Goal: Task Accomplishment & Management: Manage account settings

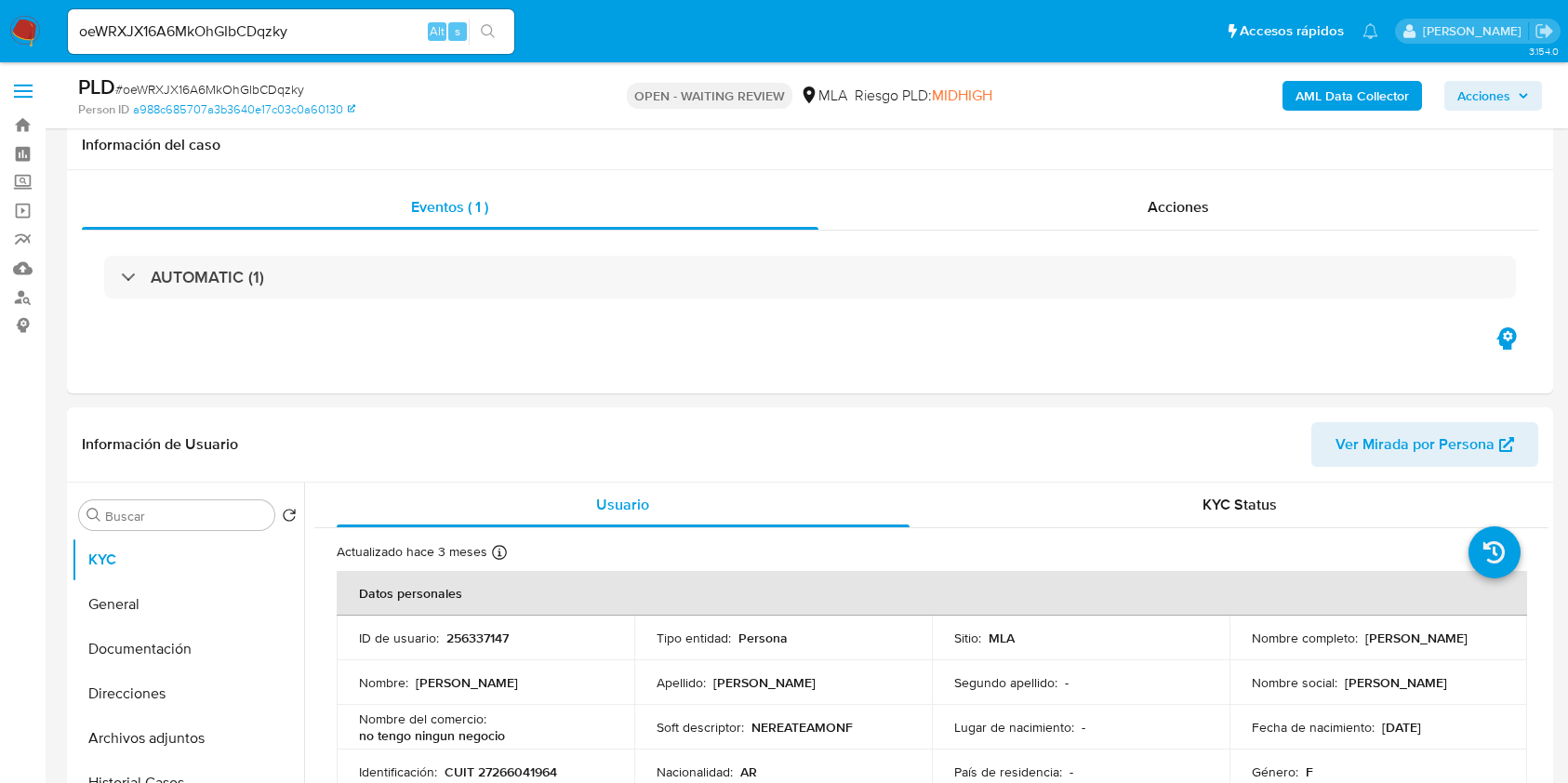
select select "10"
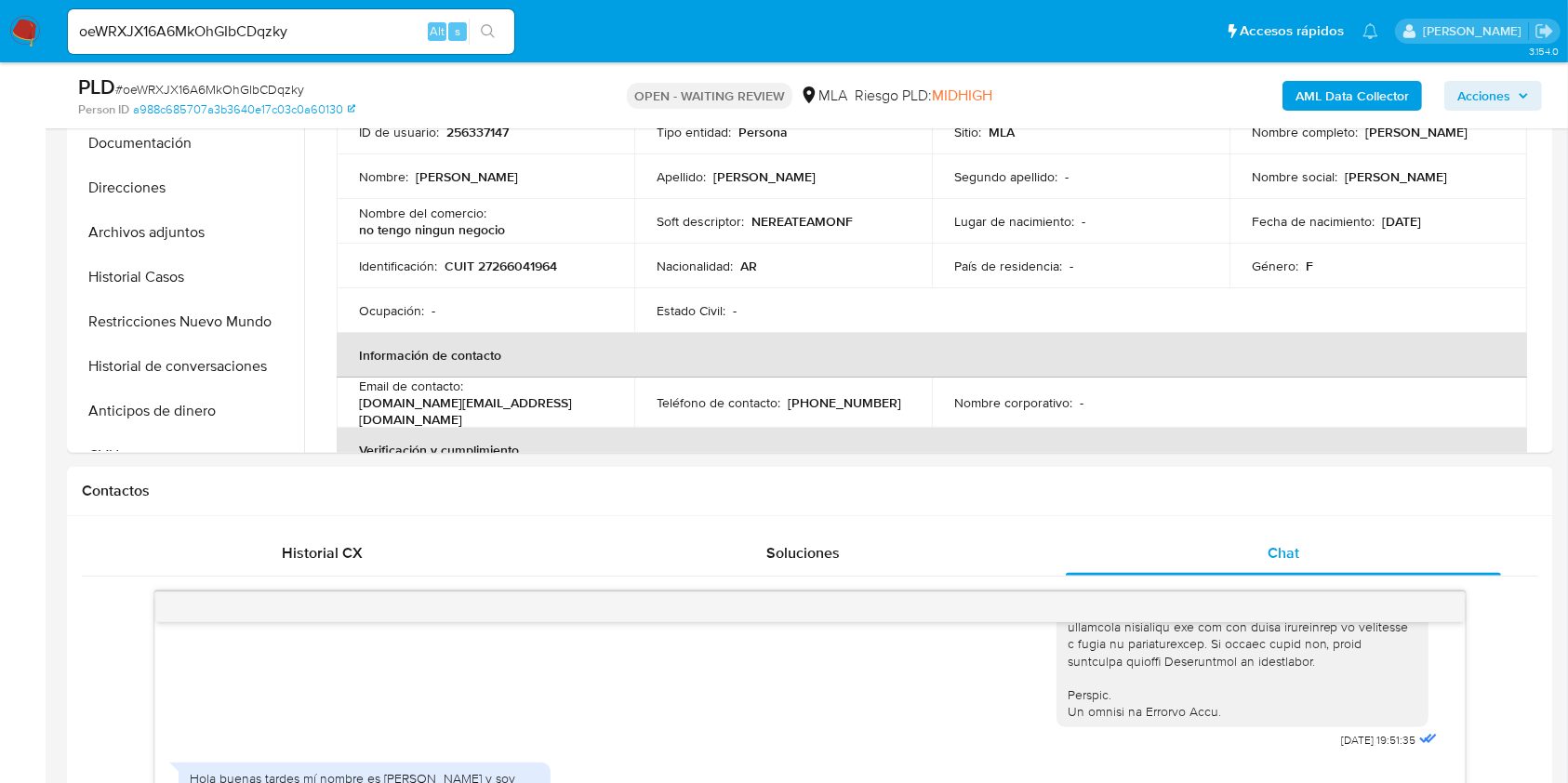
scroll to position [373, 0]
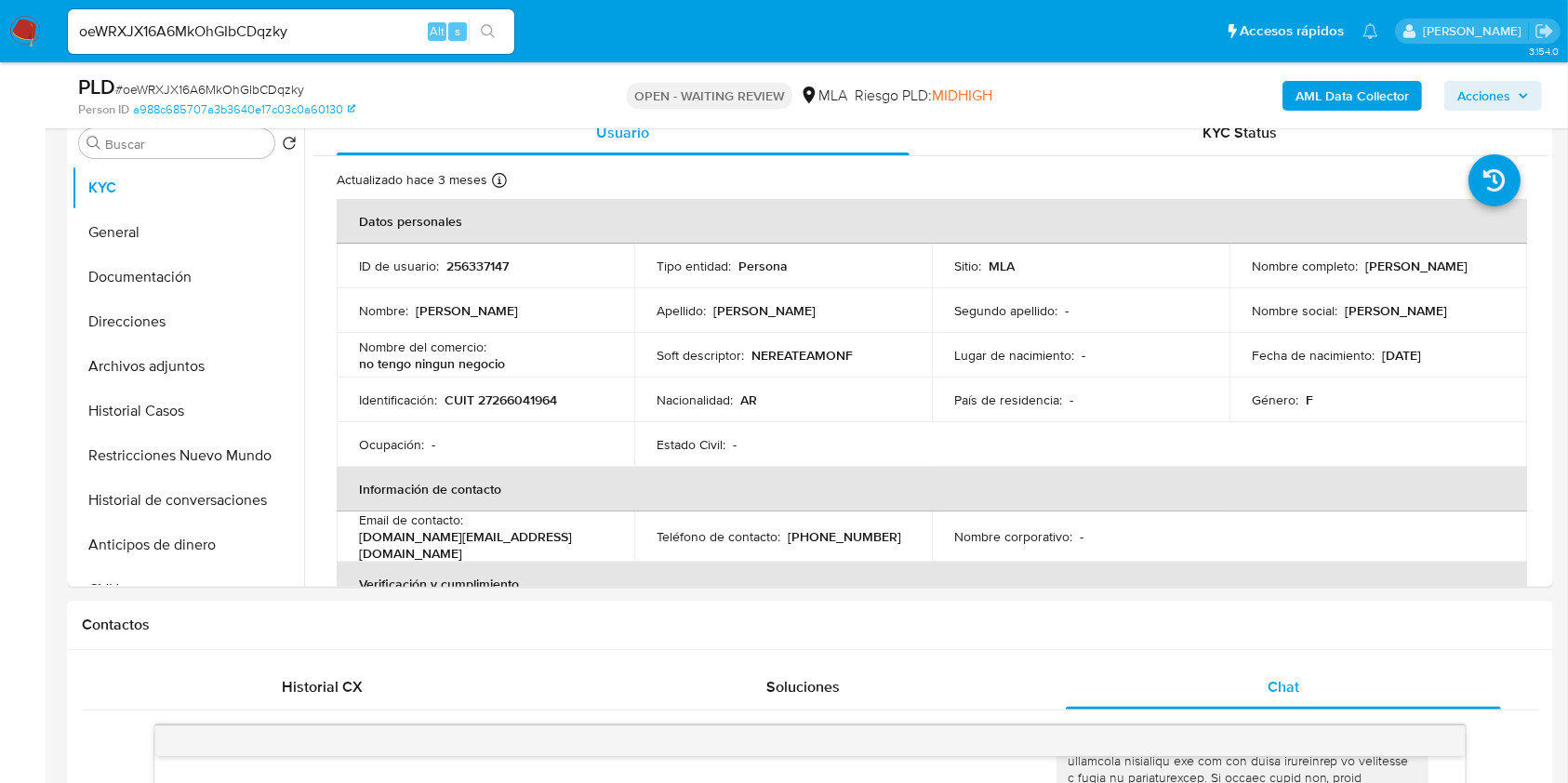
click at [355, 11] on div "oeWRXJX16A6MkOhGIbCDqzky Alt s" at bounding box center [291, 31] width 446 height 45
click at [363, 33] on input "oeWRXJX16A6MkOhGIbCDqzky" at bounding box center [291, 32] width 446 height 25
click at [364, 33] on input "oeWRXJX16A6MkOhGIbCDqzky" at bounding box center [291, 32] width 446 height 25
paste input "QvjbmSqBlwS3hJZ7hk5a04aB"
type input "QvjbmSqBlwS3hJZ7hk5a04aB"
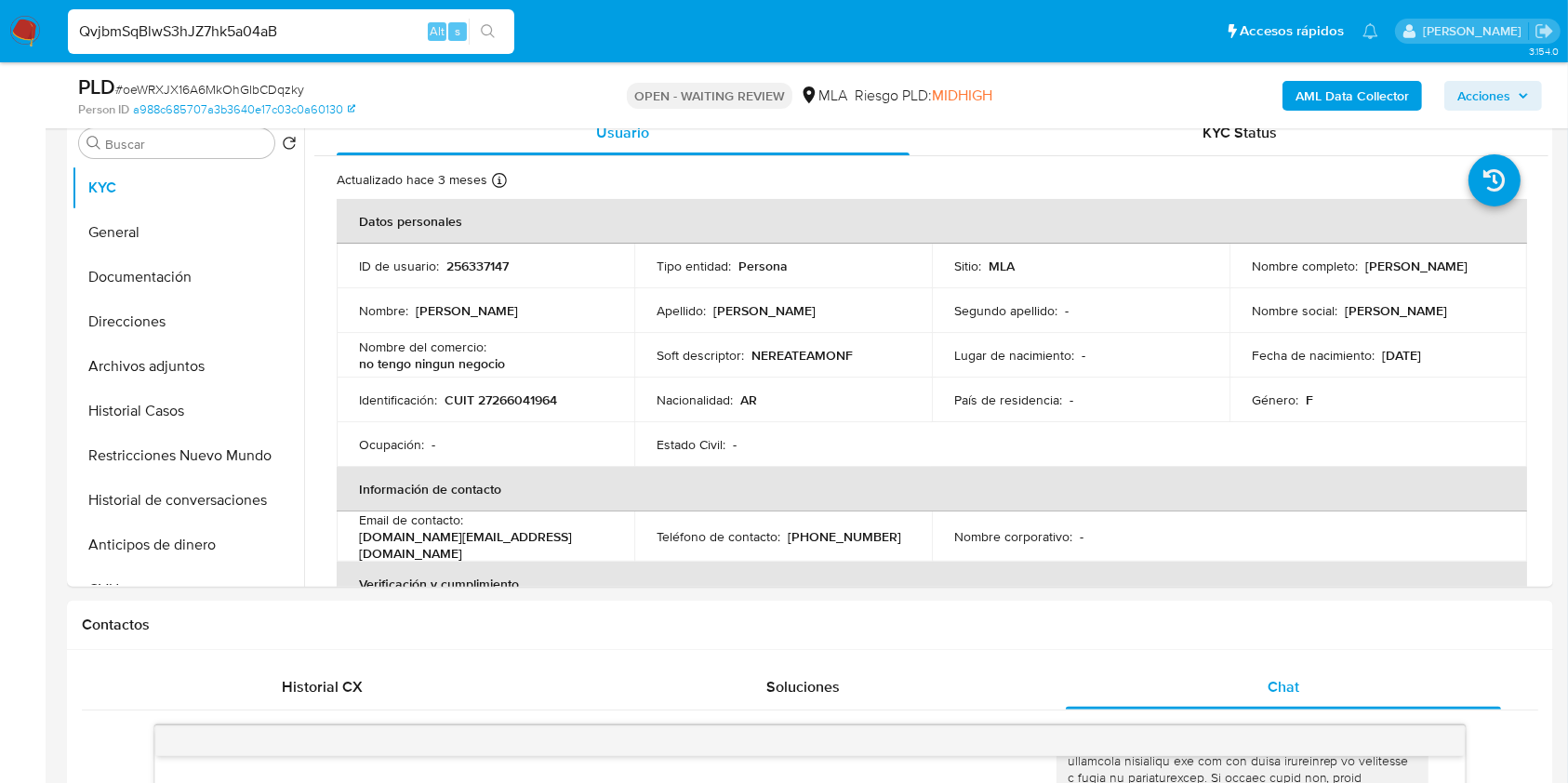
click at [494, 34] on icon "search-icon" at bounding box center [488, 32] width 15 height 15
click at [484, 31] on icon "search-icon" at bounding box center [488, 32] width 15 height 15
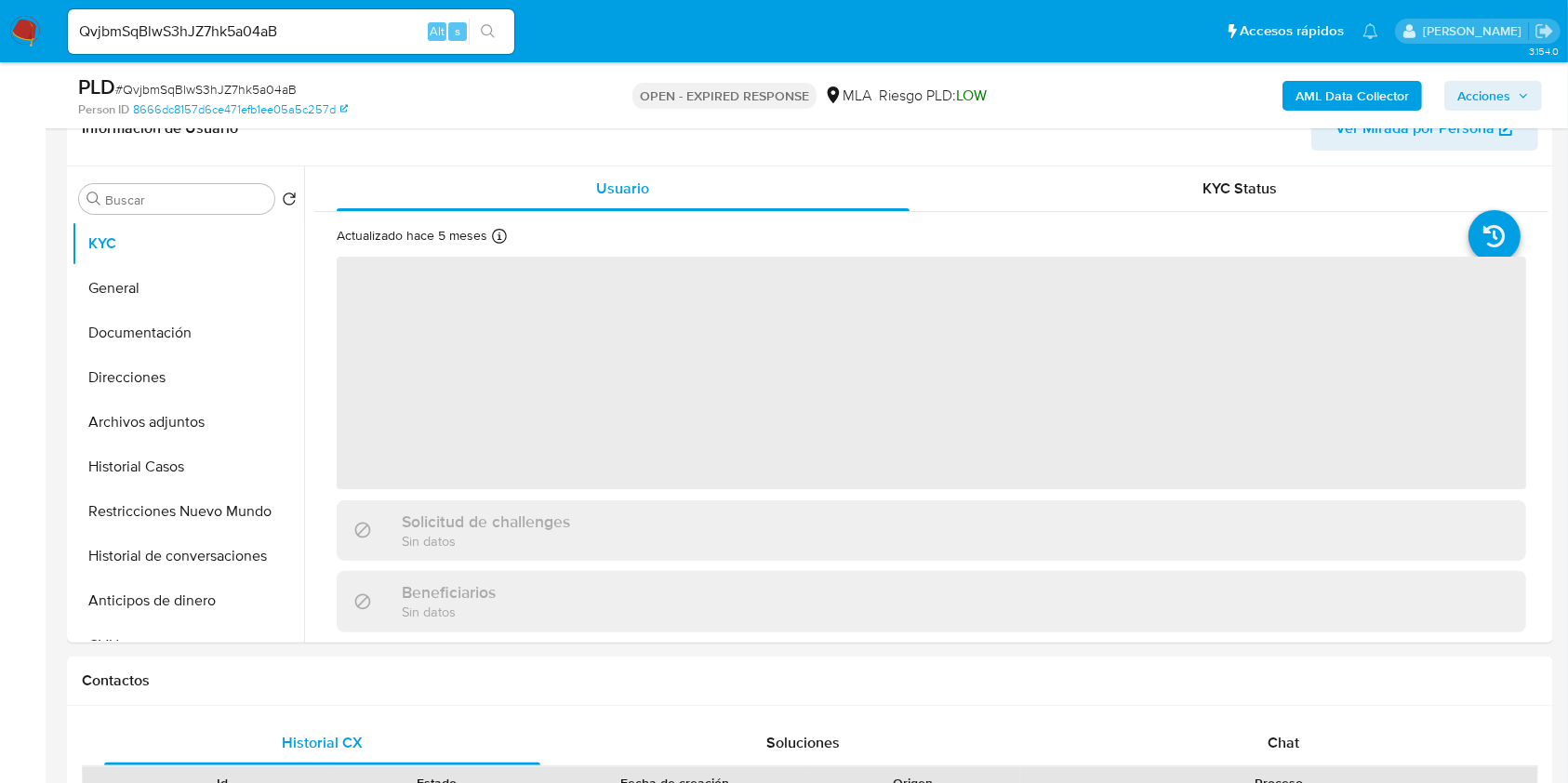
scroll to position [373, 0]
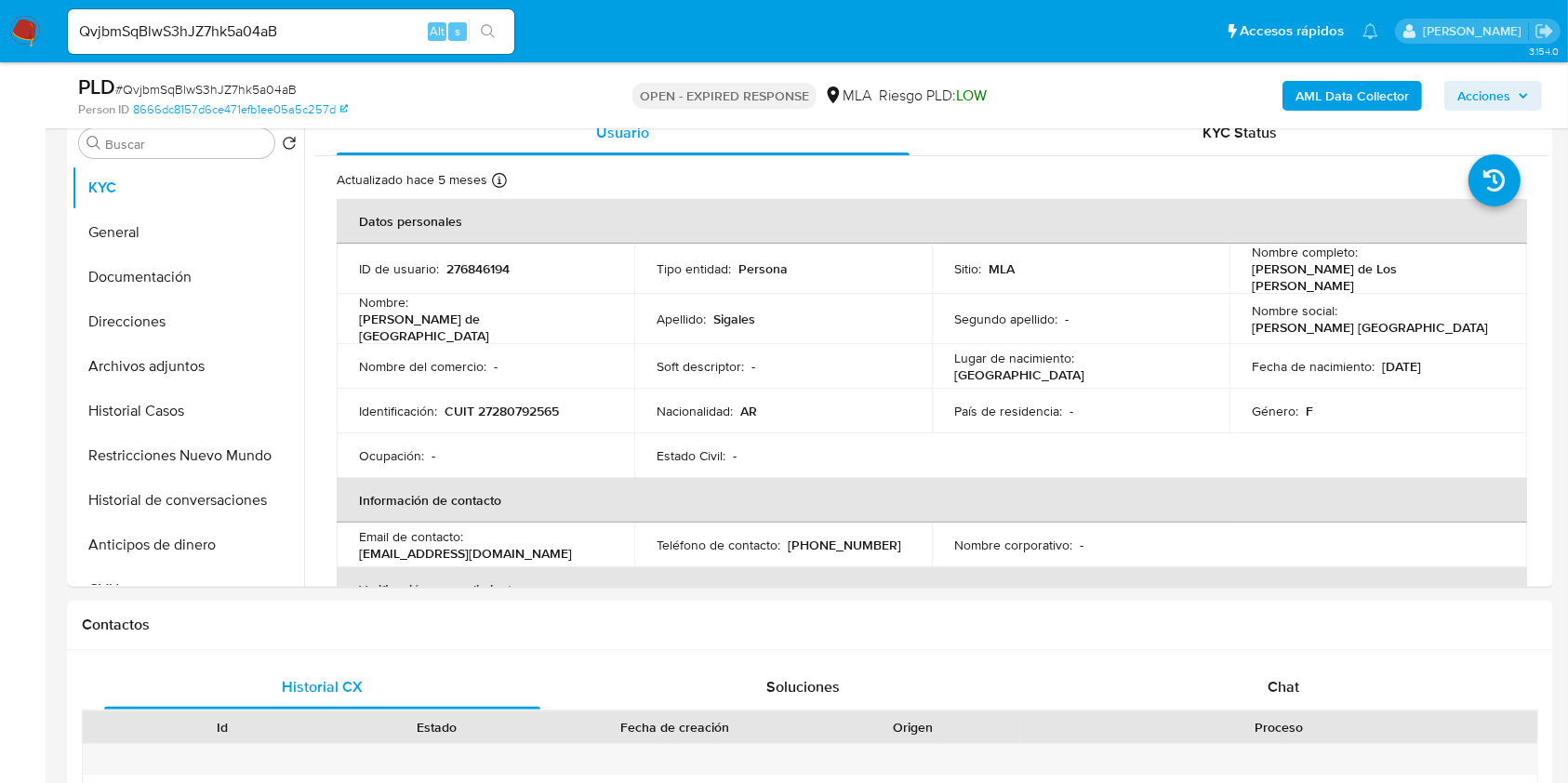
select select "10"
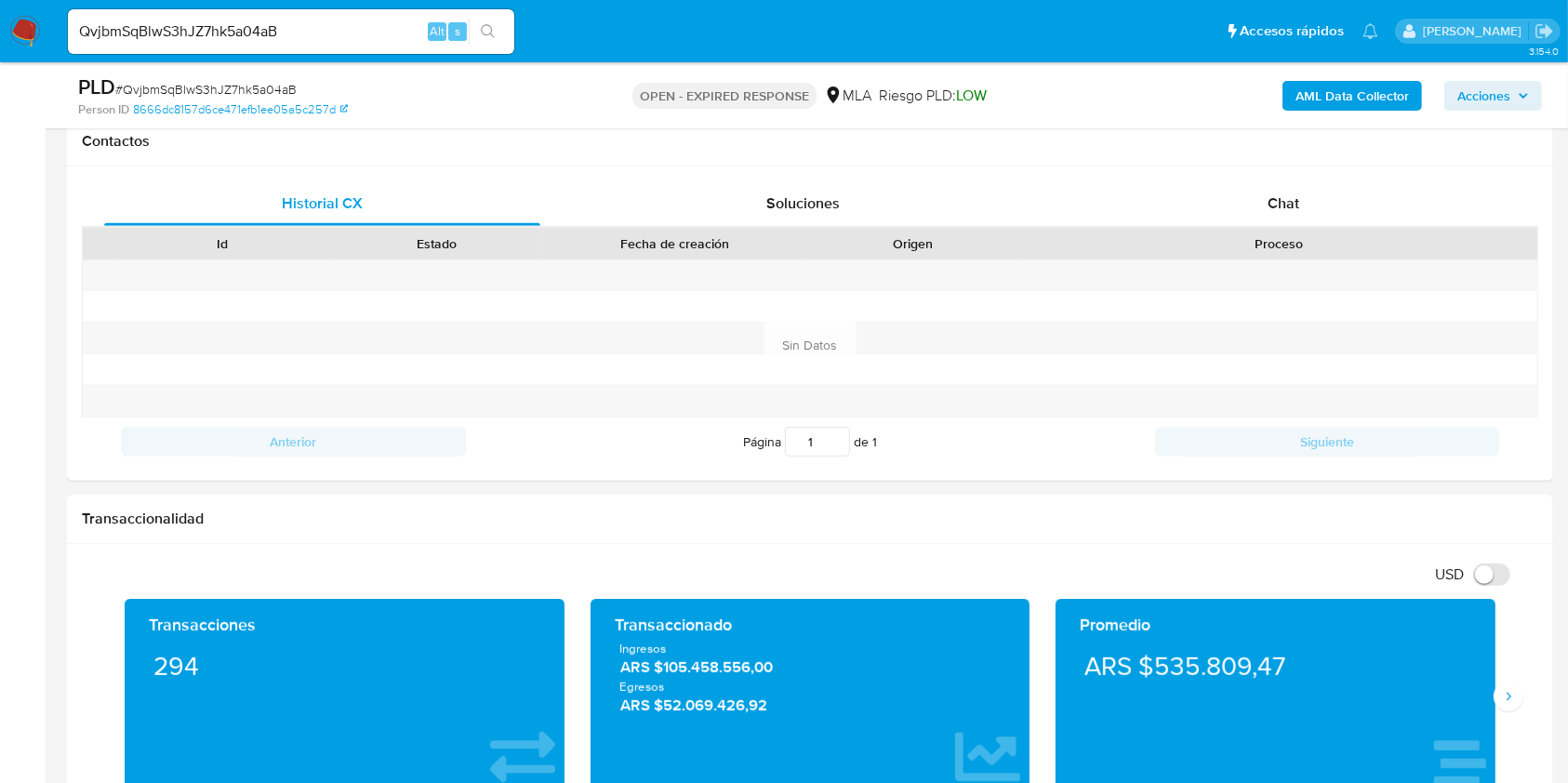
scroll to position [868, 0]
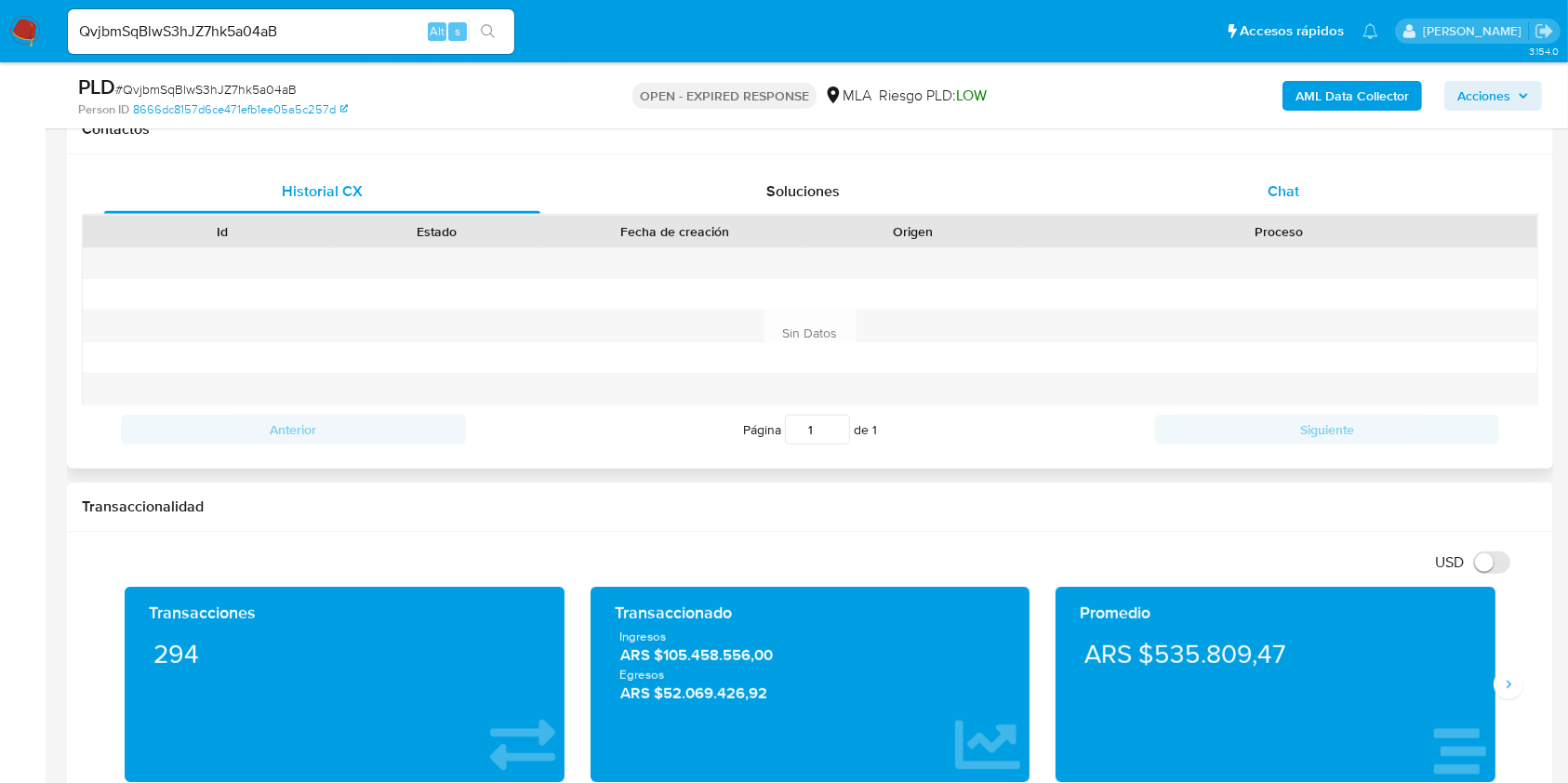
click at [1349, 195] on div "Chat" at bounding box center [1284, 191] width 436 height 45
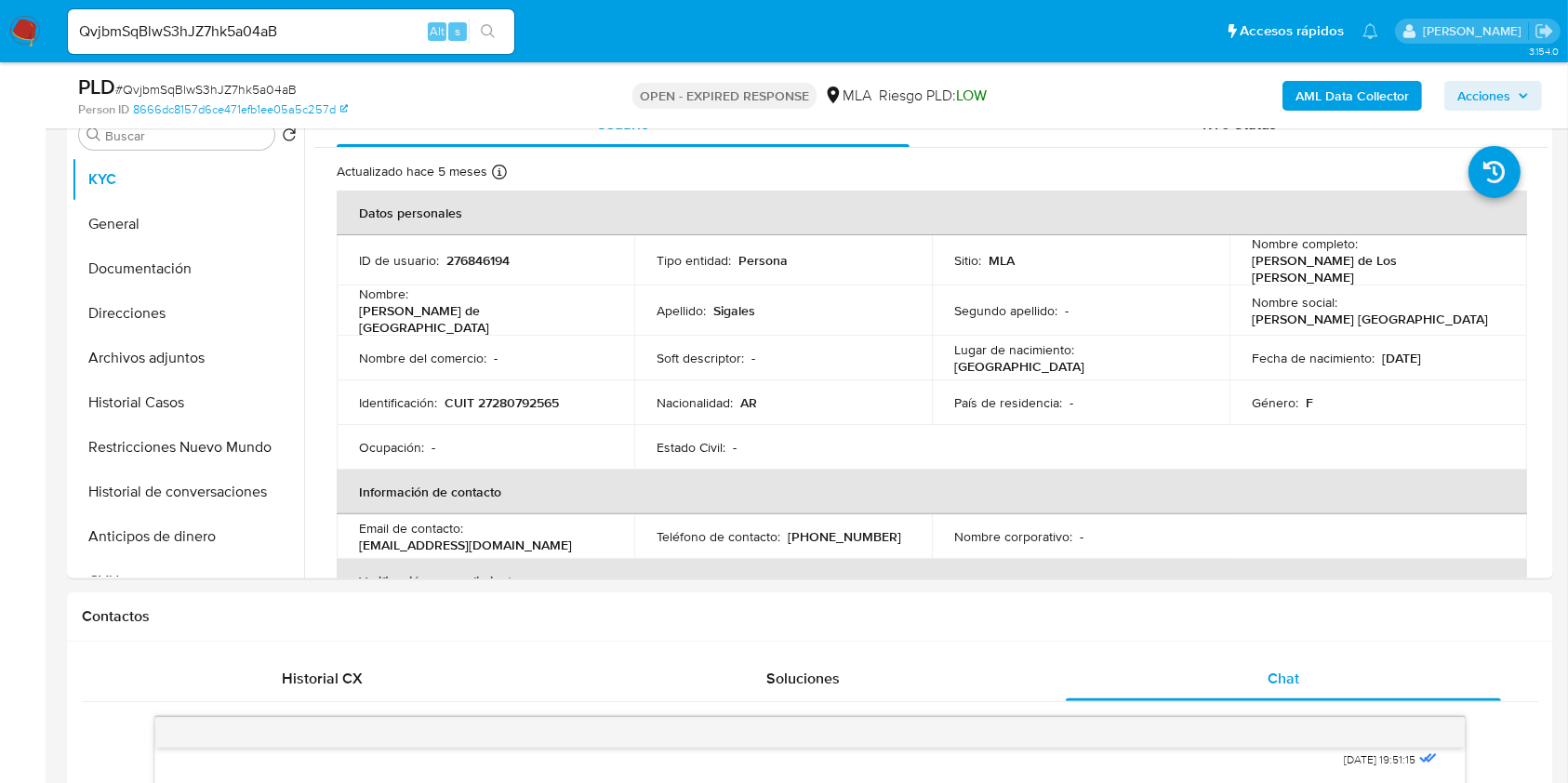
scroll to position [373, 0]
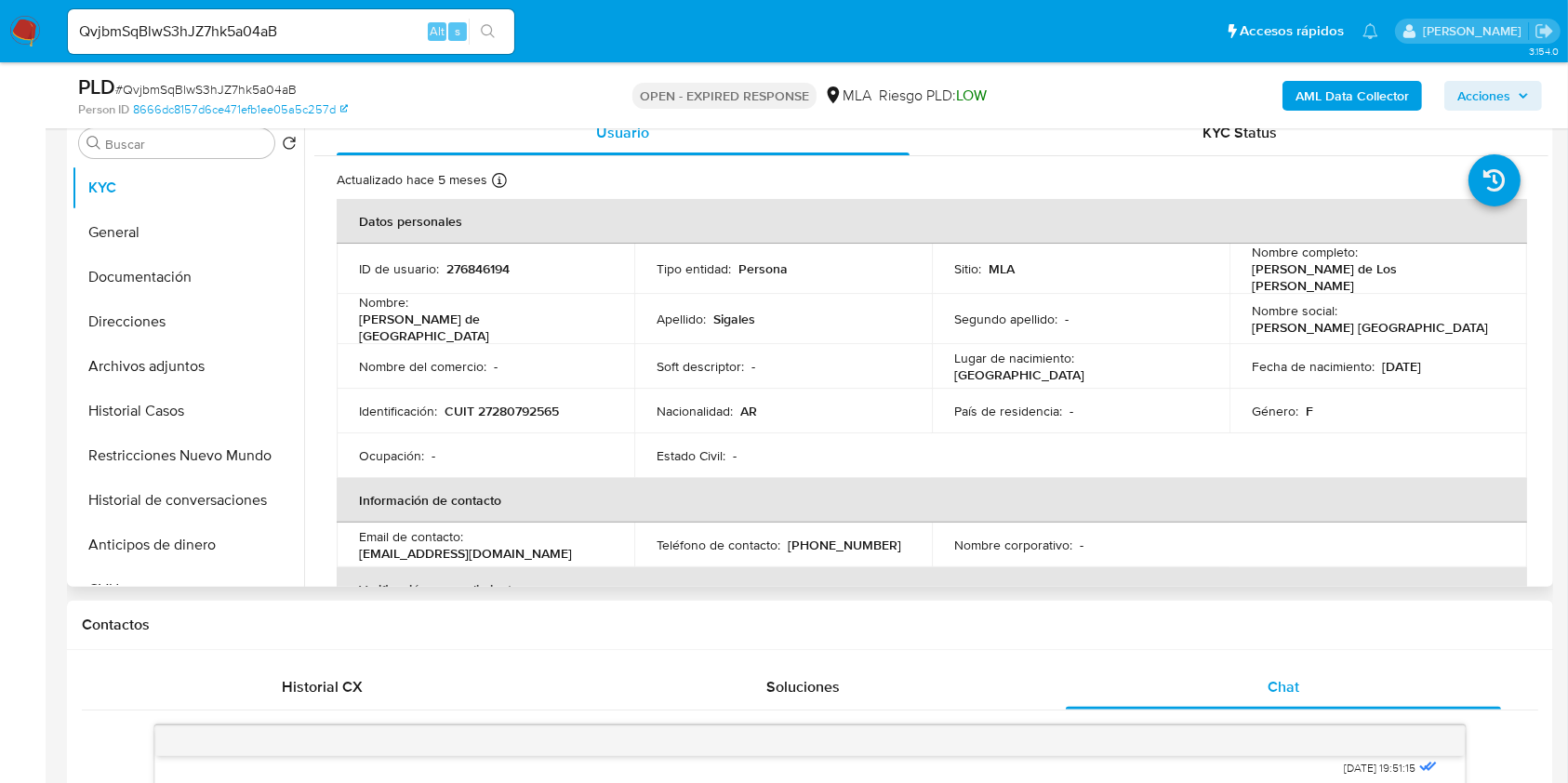
click at [538, 403] on p "CUIT 27280792565" at bounding box center [501, 411] width 115 height 17
copy p "27280792565"
click at [163, 319] on button "Direcciones" at bounding box center [181, 321] width 218 height 45
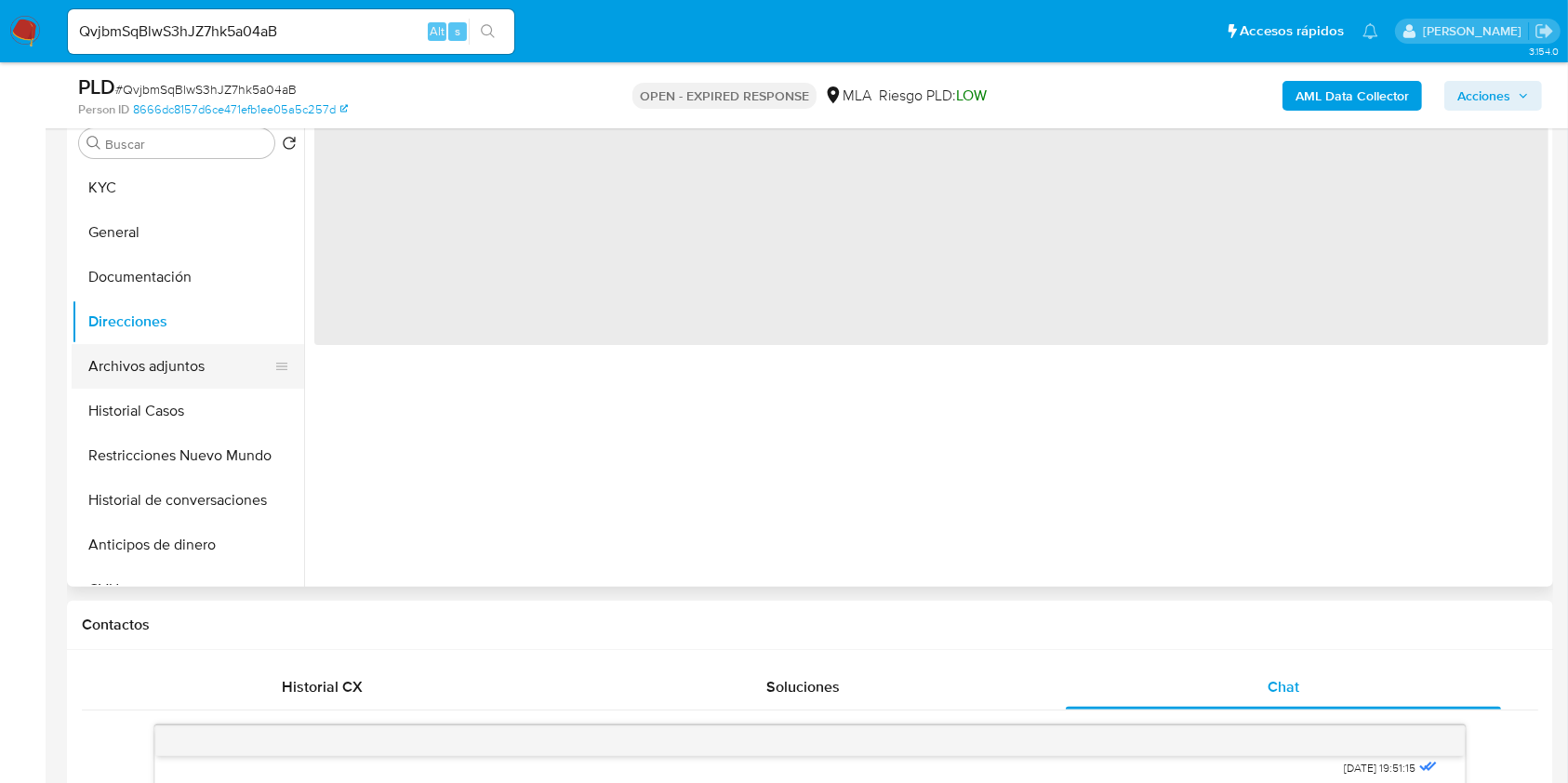
click at [156, 387] on button "Archivos adjuntos" at bounding box center [181, 366] width 218 height 45
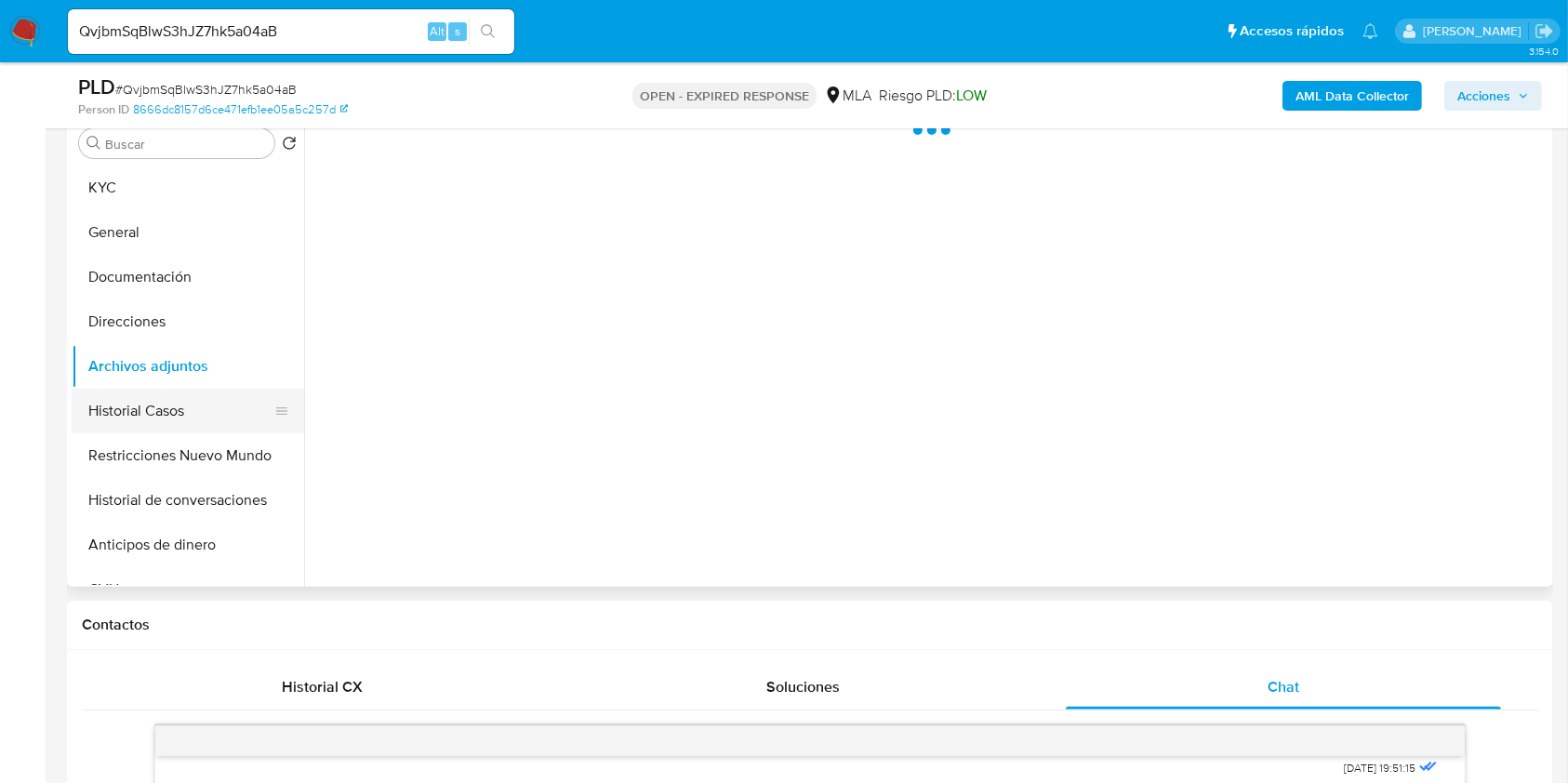
click at [150, 411] on button "Historial Casos" at bounding box center [181, 410] width 218 height 45
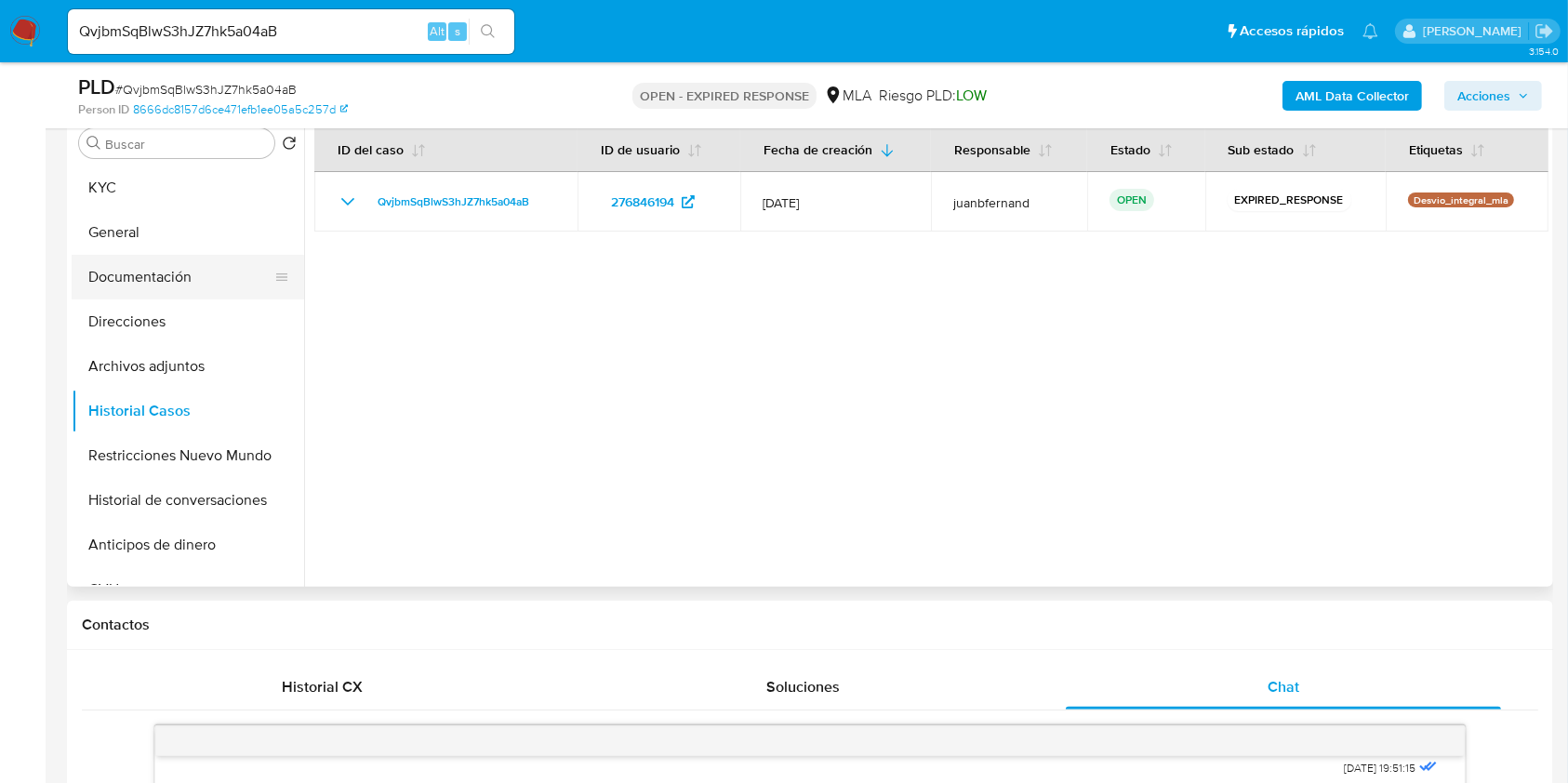
click at [201, 278] on button "Documentación" at bounding box center [181, 277] width 218 height 45
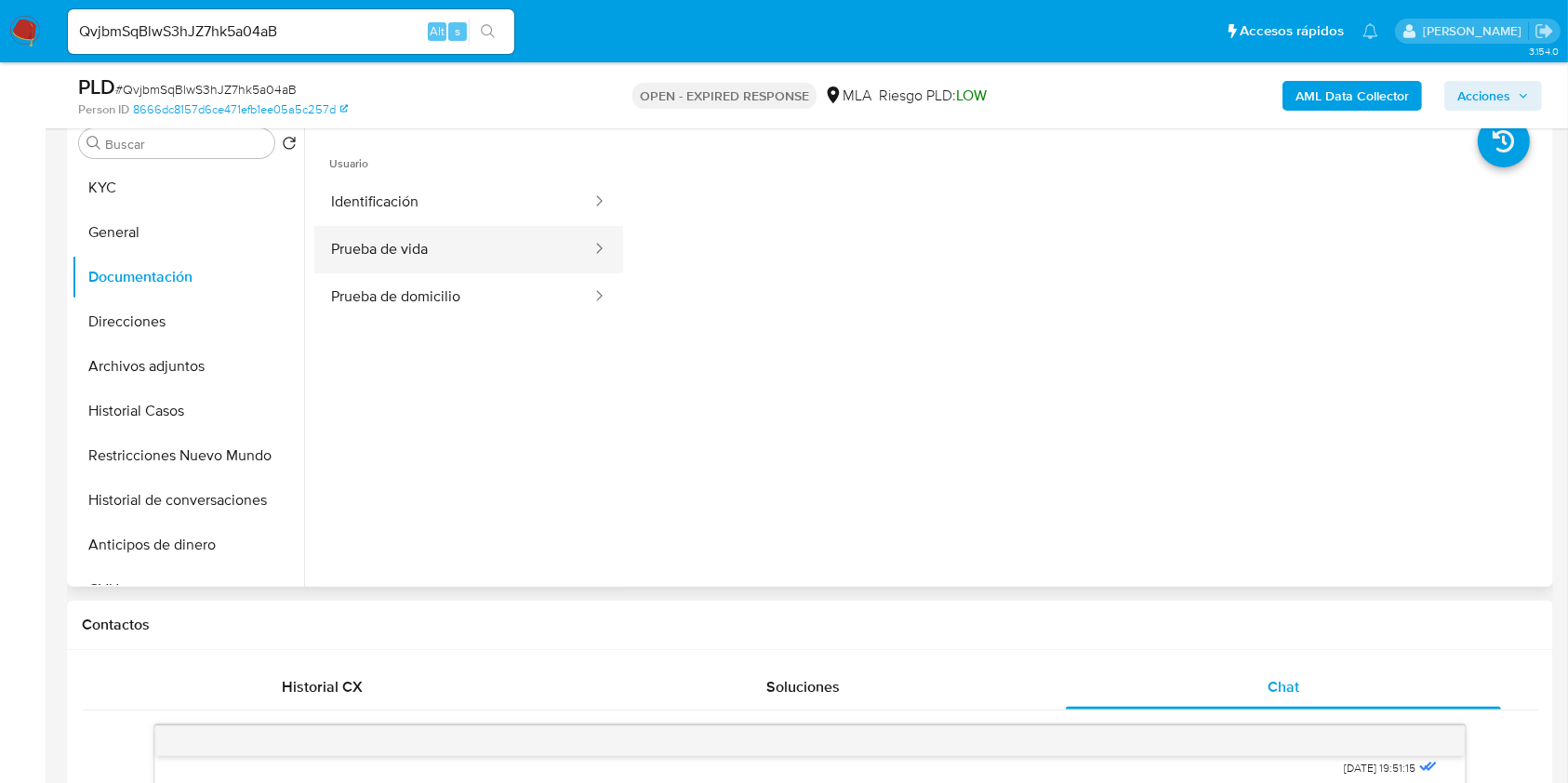
click at [578, 233] on div at bounding box center [592, 249] width 29 height 47
click at [523, 288] on button "Prueba de domicilio" at bounding box center [454, 298] width 279 height 47
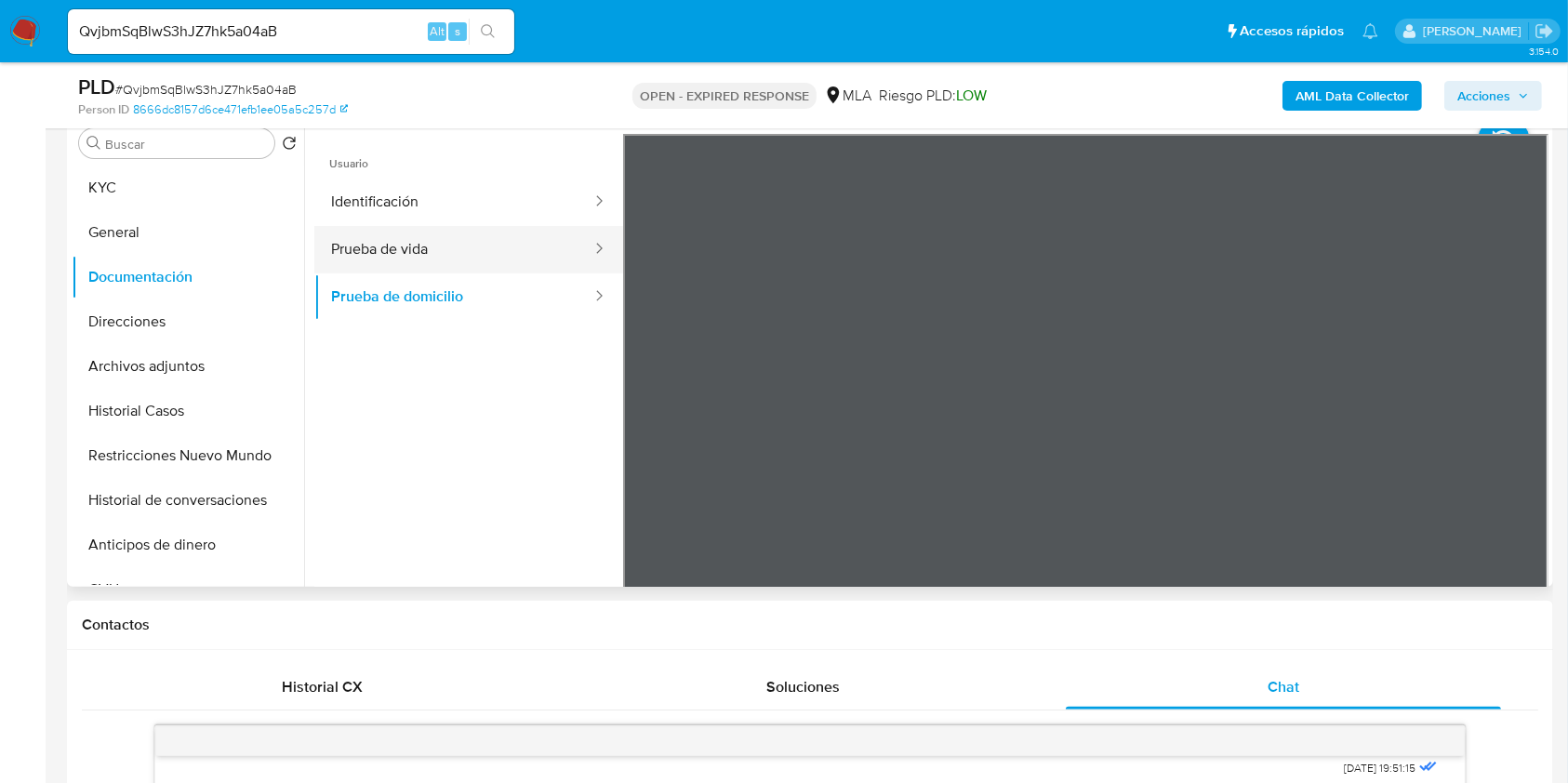
click at [541, 242] on button "Prueba de vida" at bounding box center [454, 249] width 279 height 47
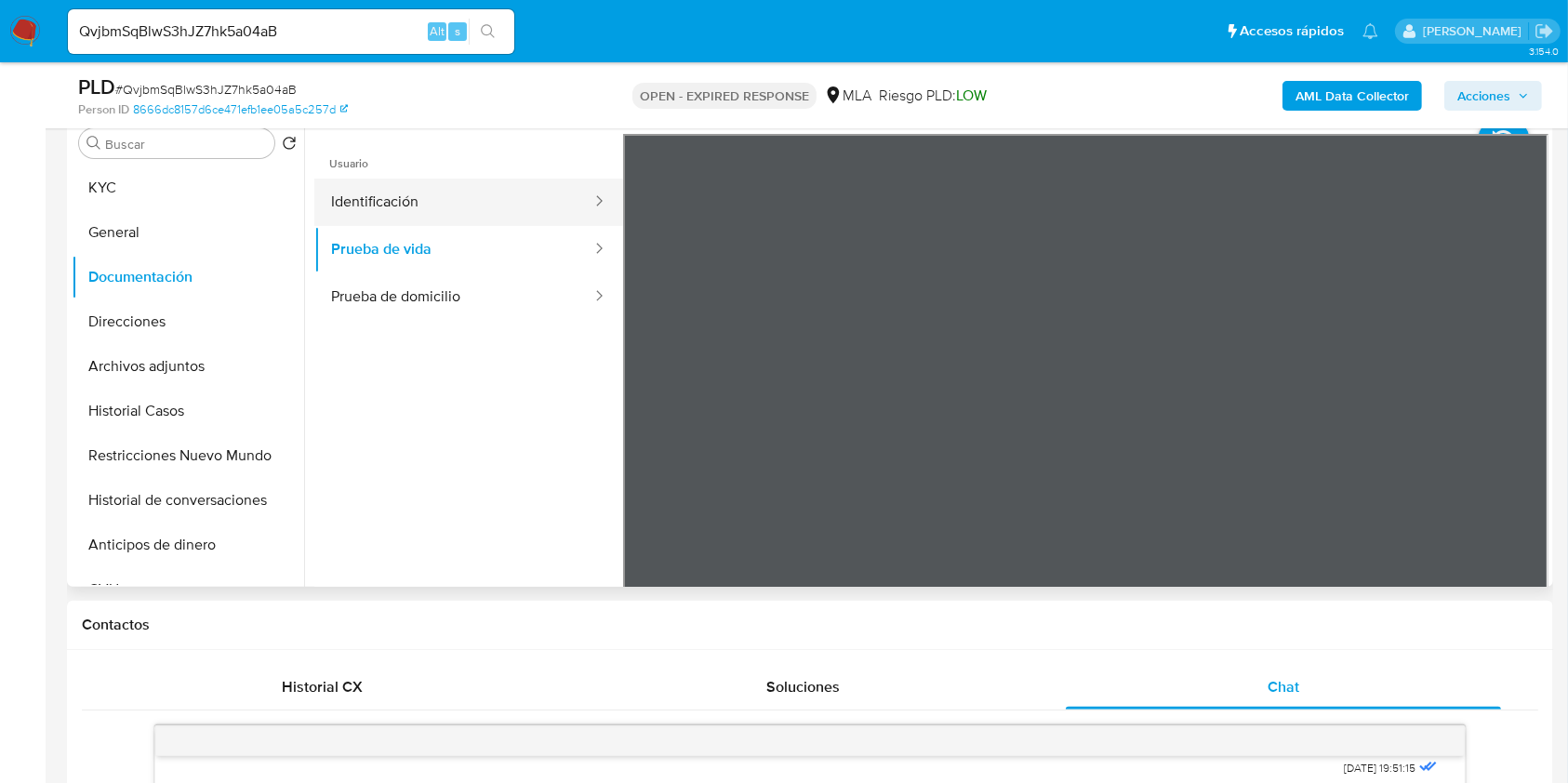
click at [362, 181] on button "Identificación" at bounding box center [454, 202] width 279 height 47
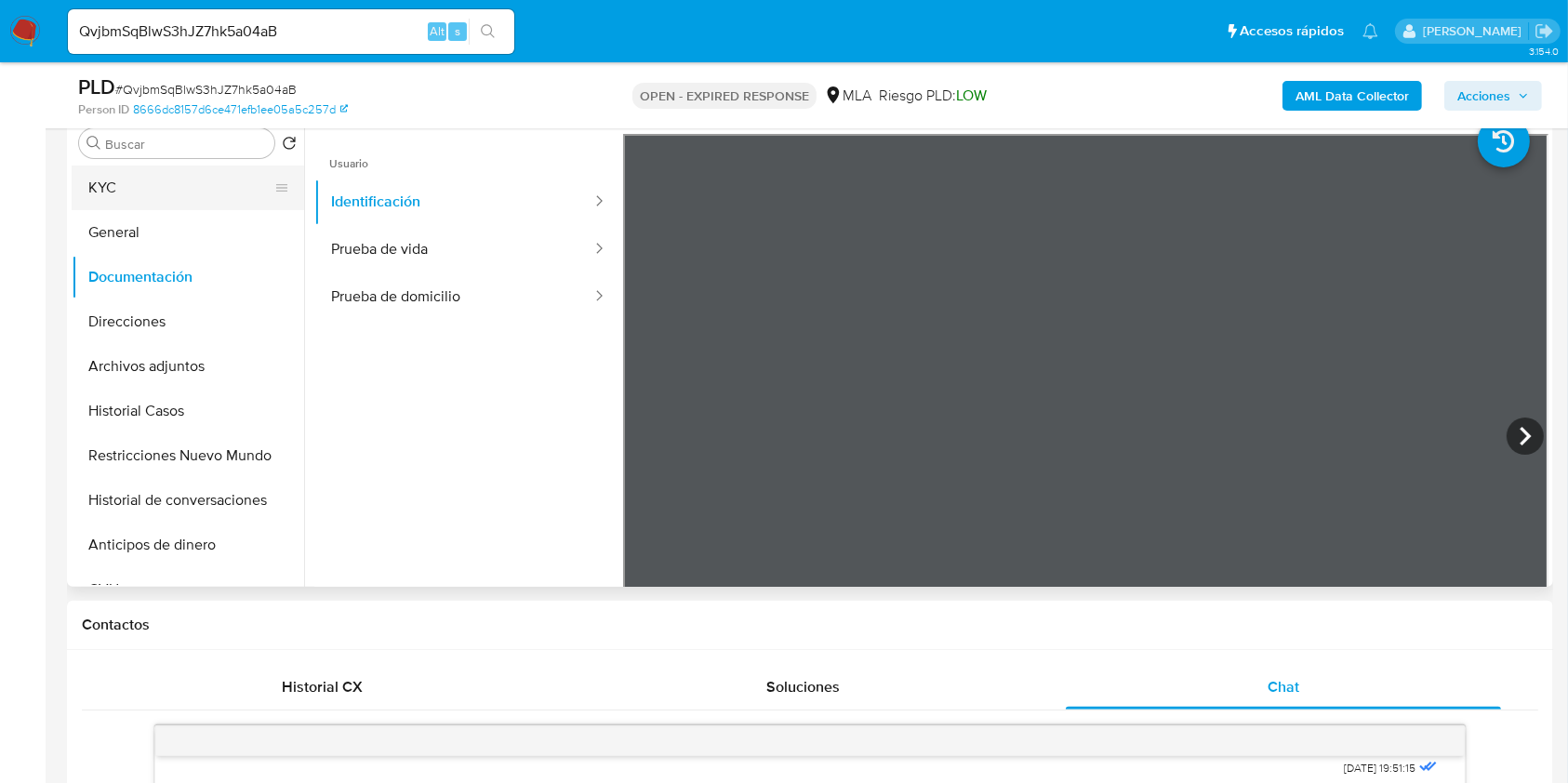
click at [177, 182] on button "KYC" at bounding box center [181, 188] width 218 height 45
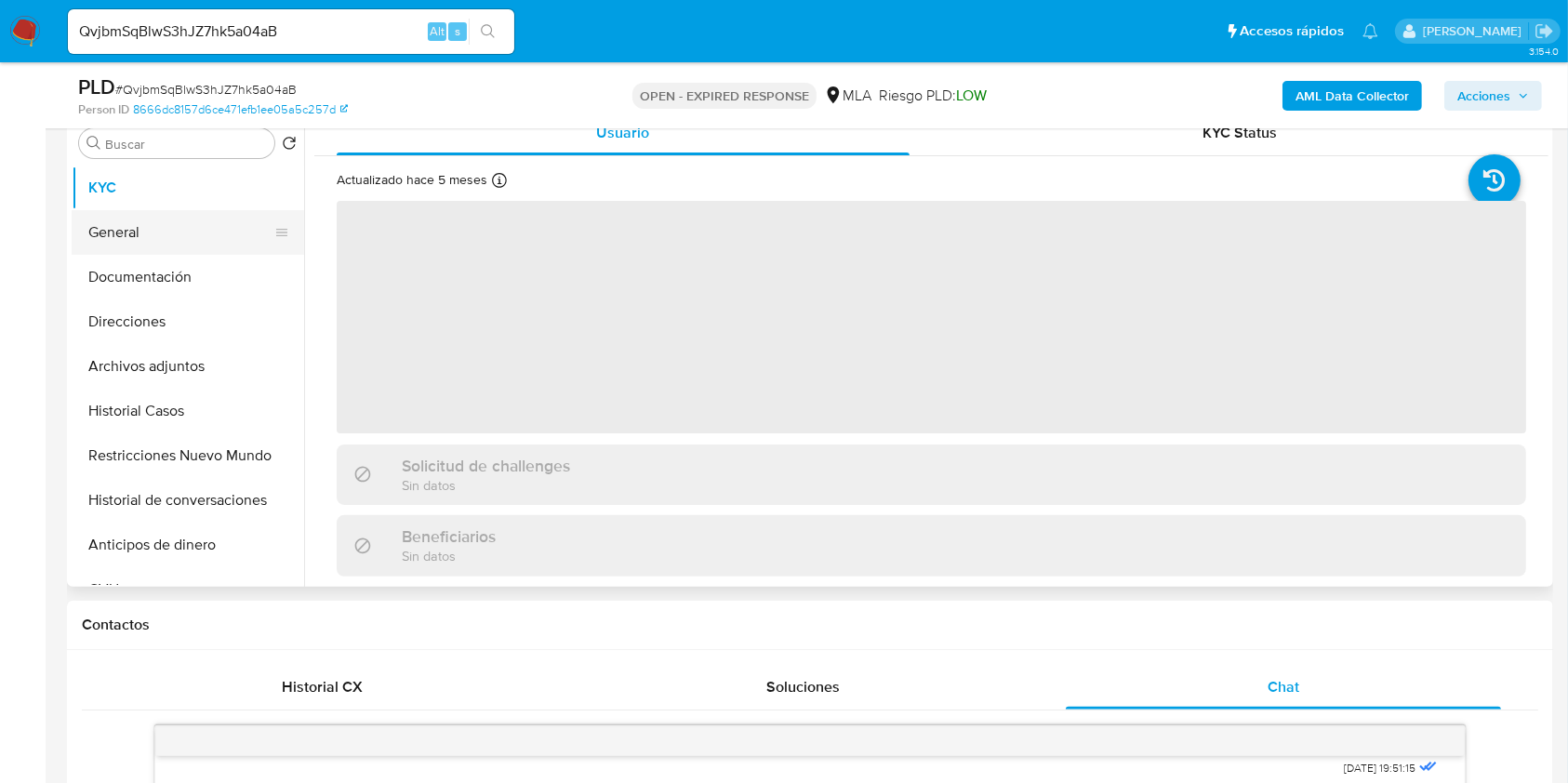
click at [160, 230] on button "General" at bounding box center [181, 232] width 218 height 45
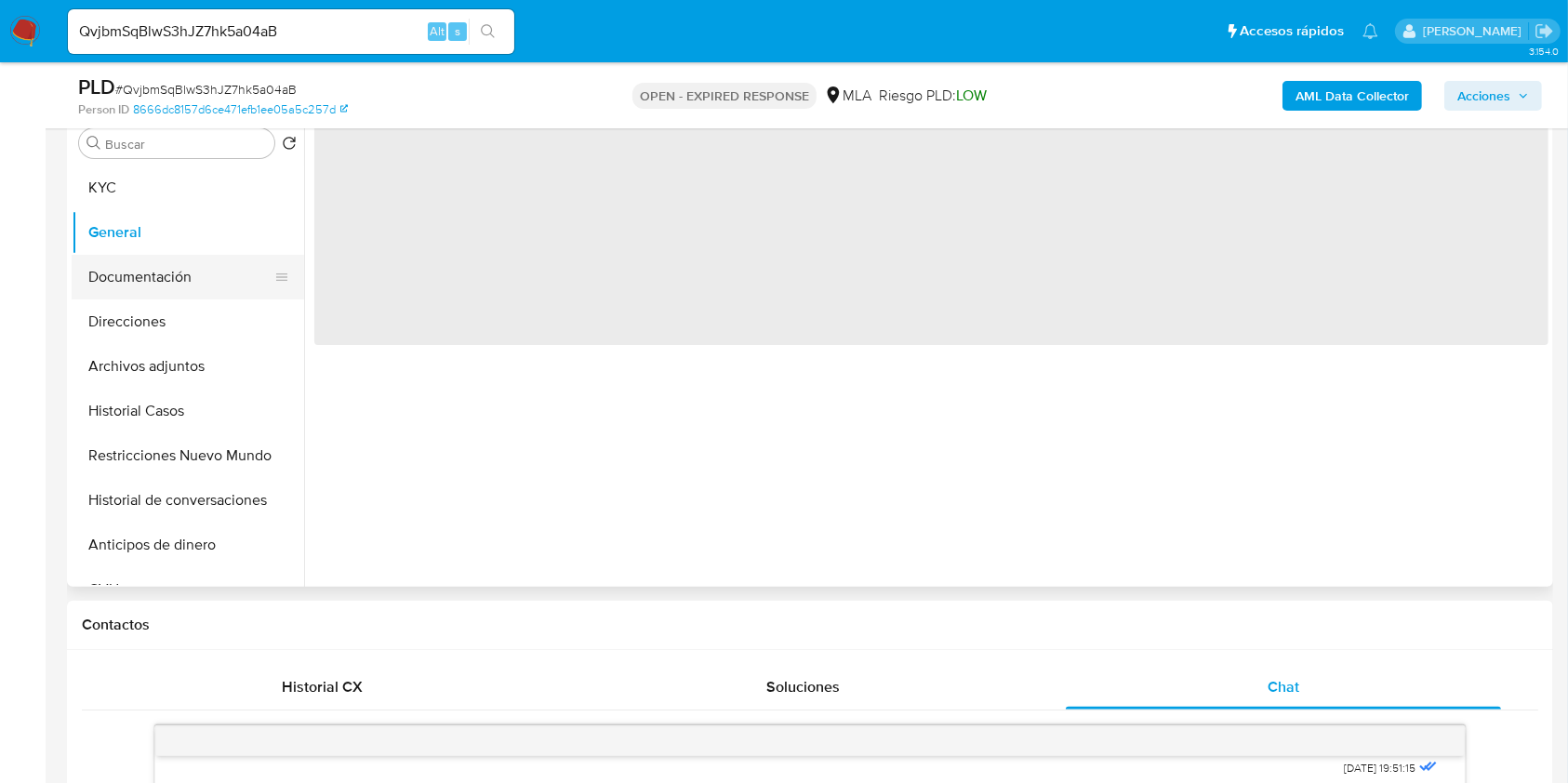
click at [162, 269] on button "Documentación" at bounding box center [181, 277] width 218 height 45
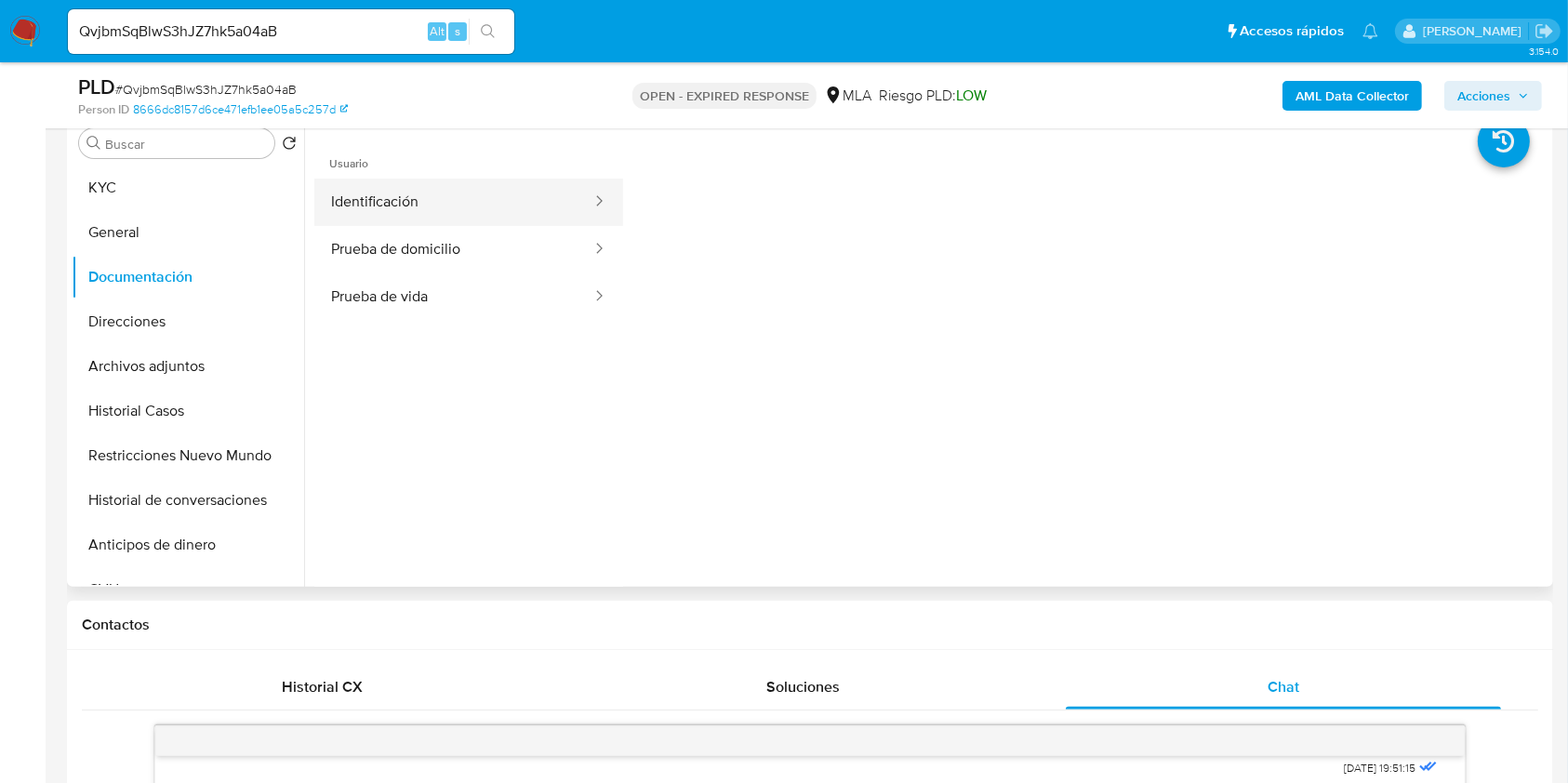
click at [578, 209] on div at bounding box center [592, 202] width 29 height 22
click at [352, 209] on button "Identificación" at bounding box center [454, 202] width 279 height 47
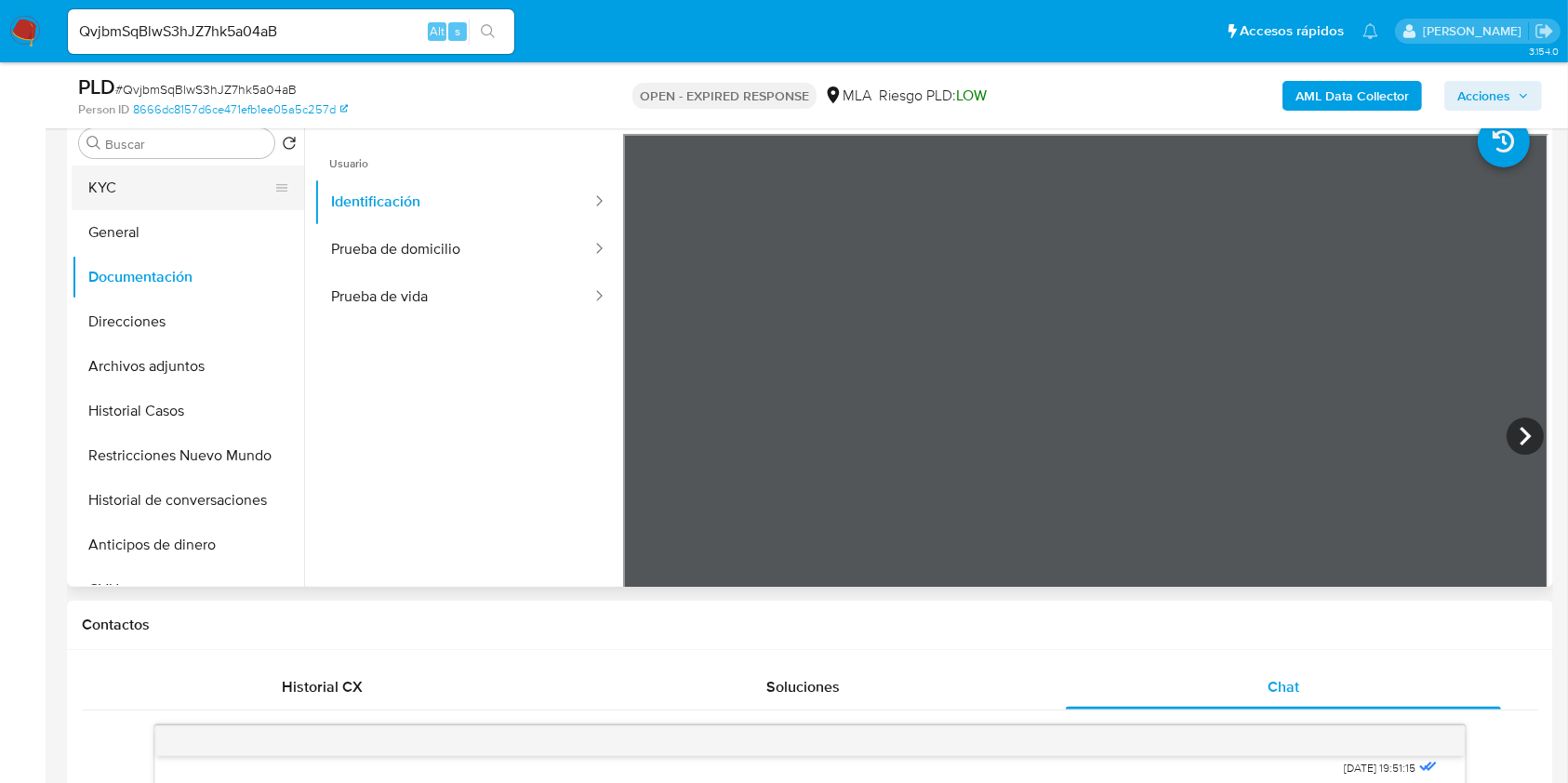
click at [178, 186] on button "KYC" at bounding box center [181, 188] width 218 height 45
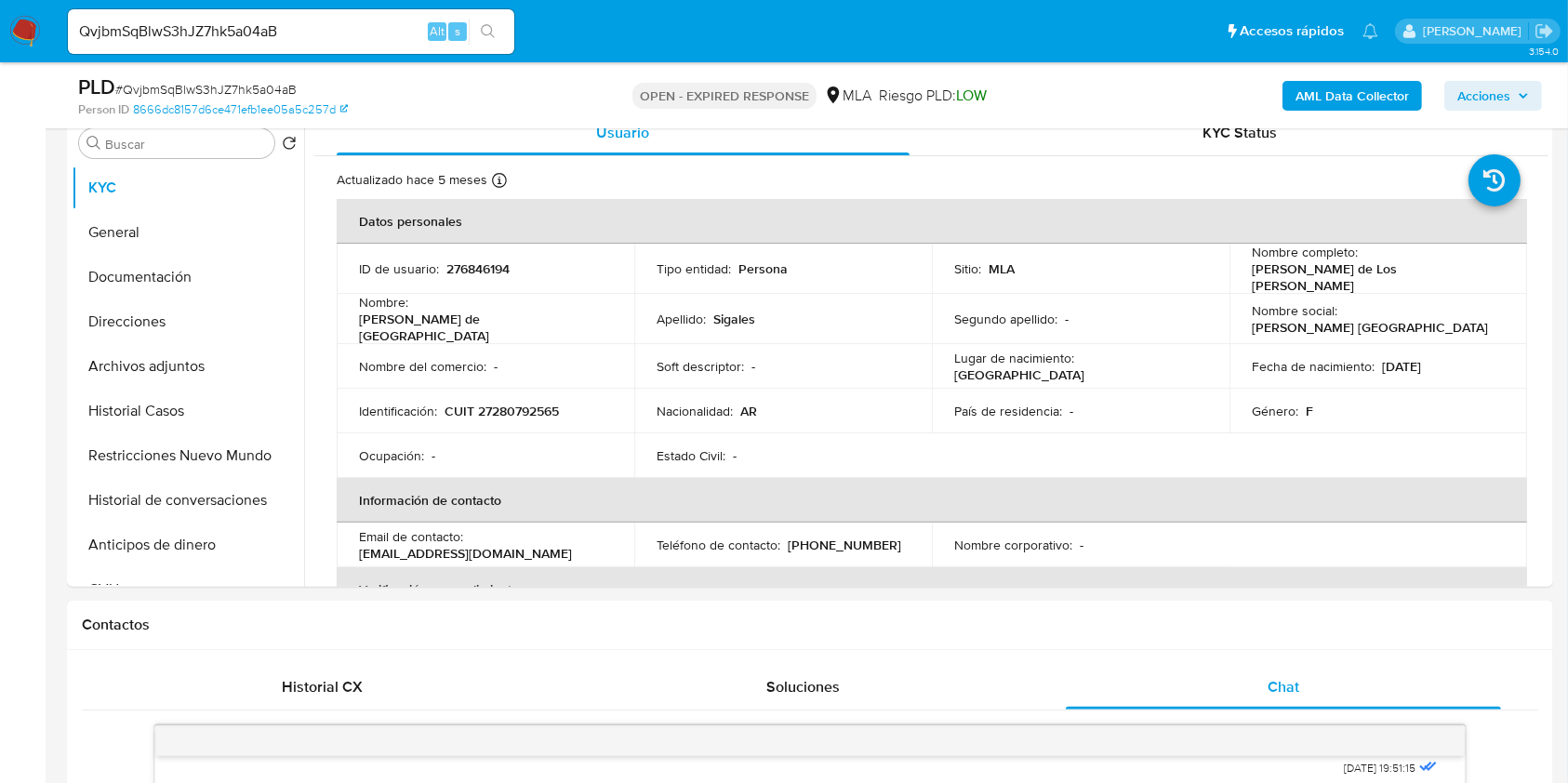
click at [319, 32] on input "QvjbmSqBlwS3hJZ7hk5a04aB" at bounding box center [291, 32] width 446 height 25
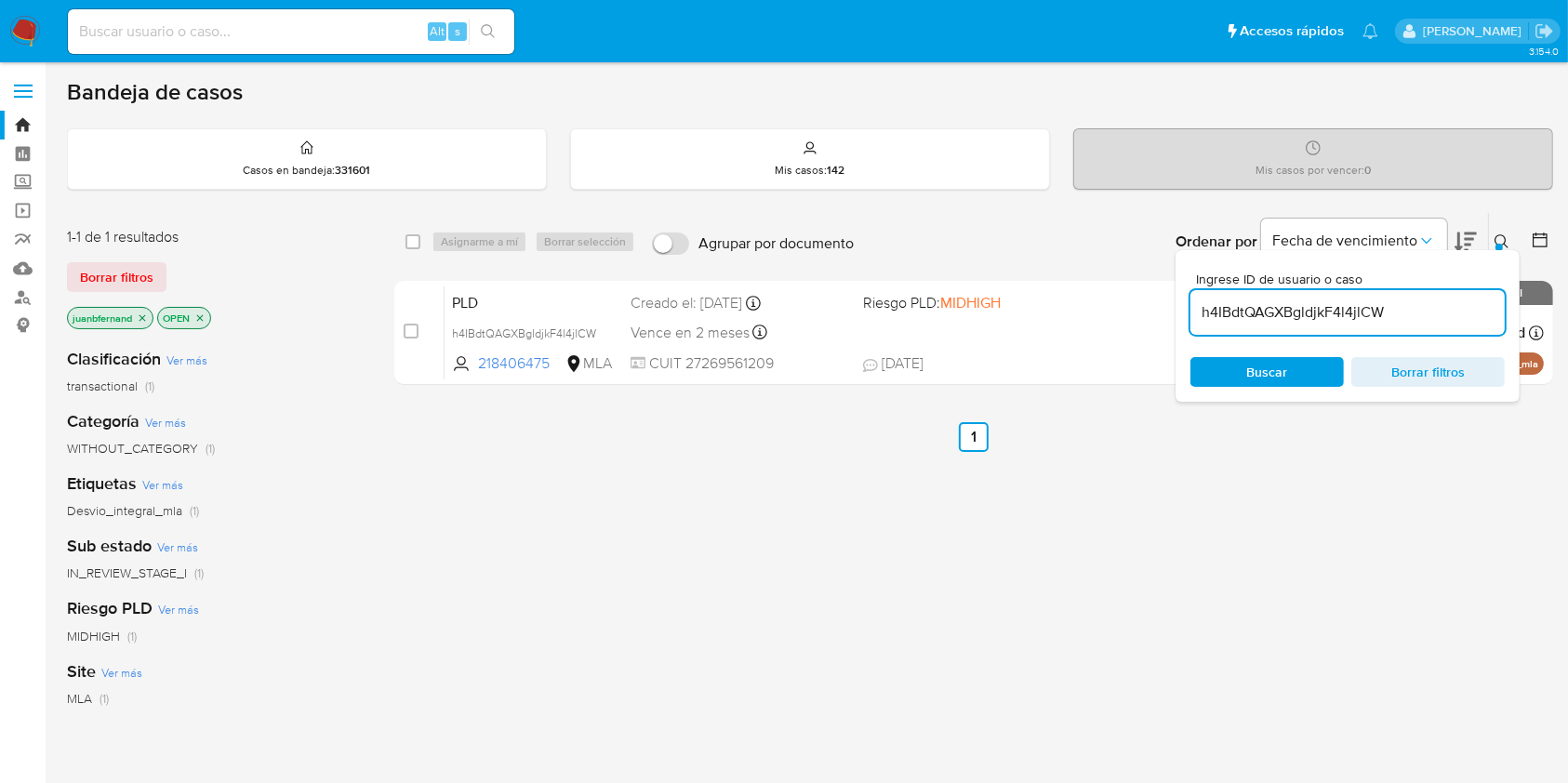
click at [1467, 303] on input "h4IBdtQAGXBgldjkF4l4jlCW" at bounding box center [1347, 313] width 315 height 25
paste input "QvjbmSqBlwS3hJZ7hk5a04aB"
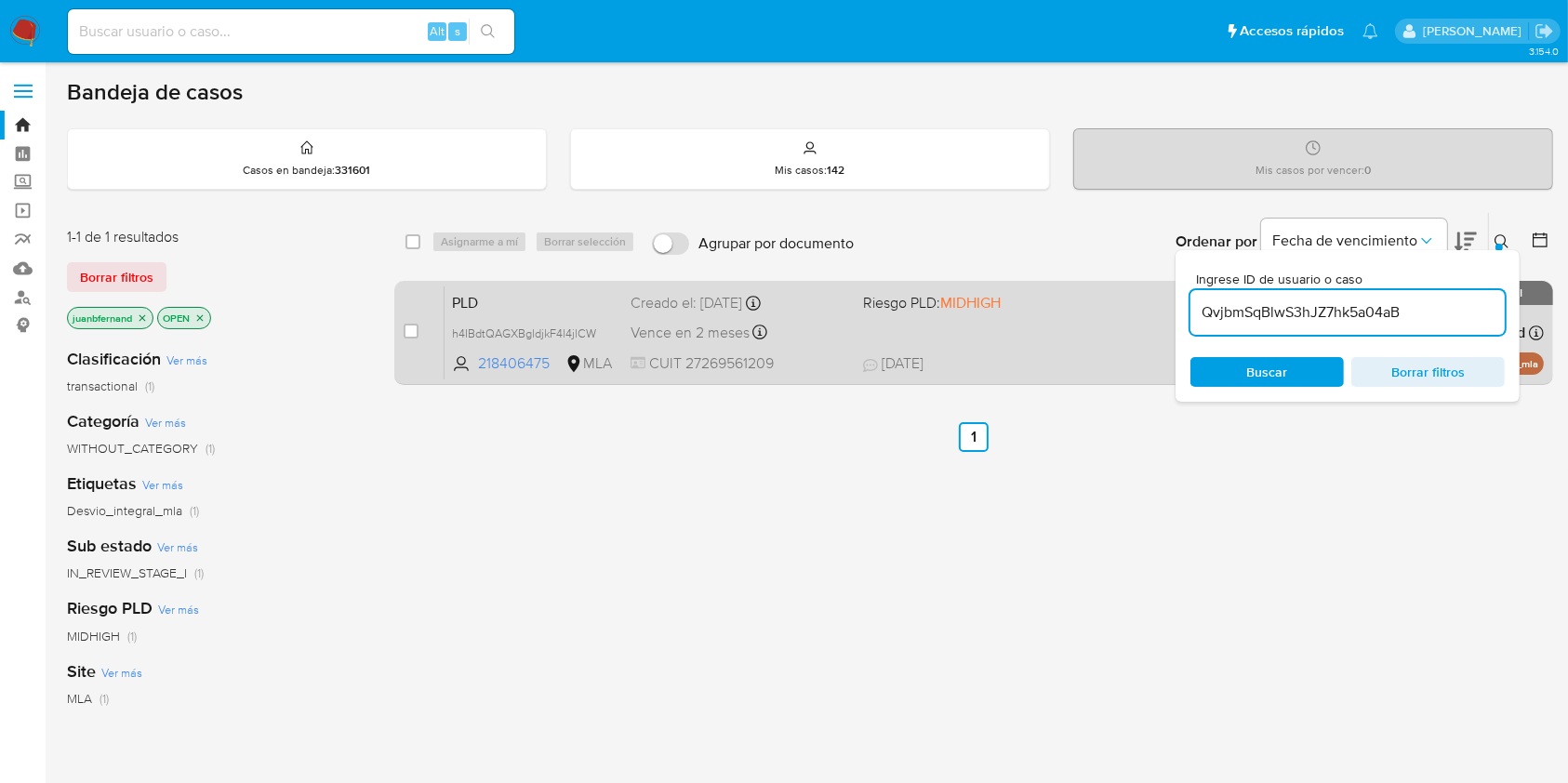
type input "QvjbmSqBlwS3hJZ7hk5a04aB"
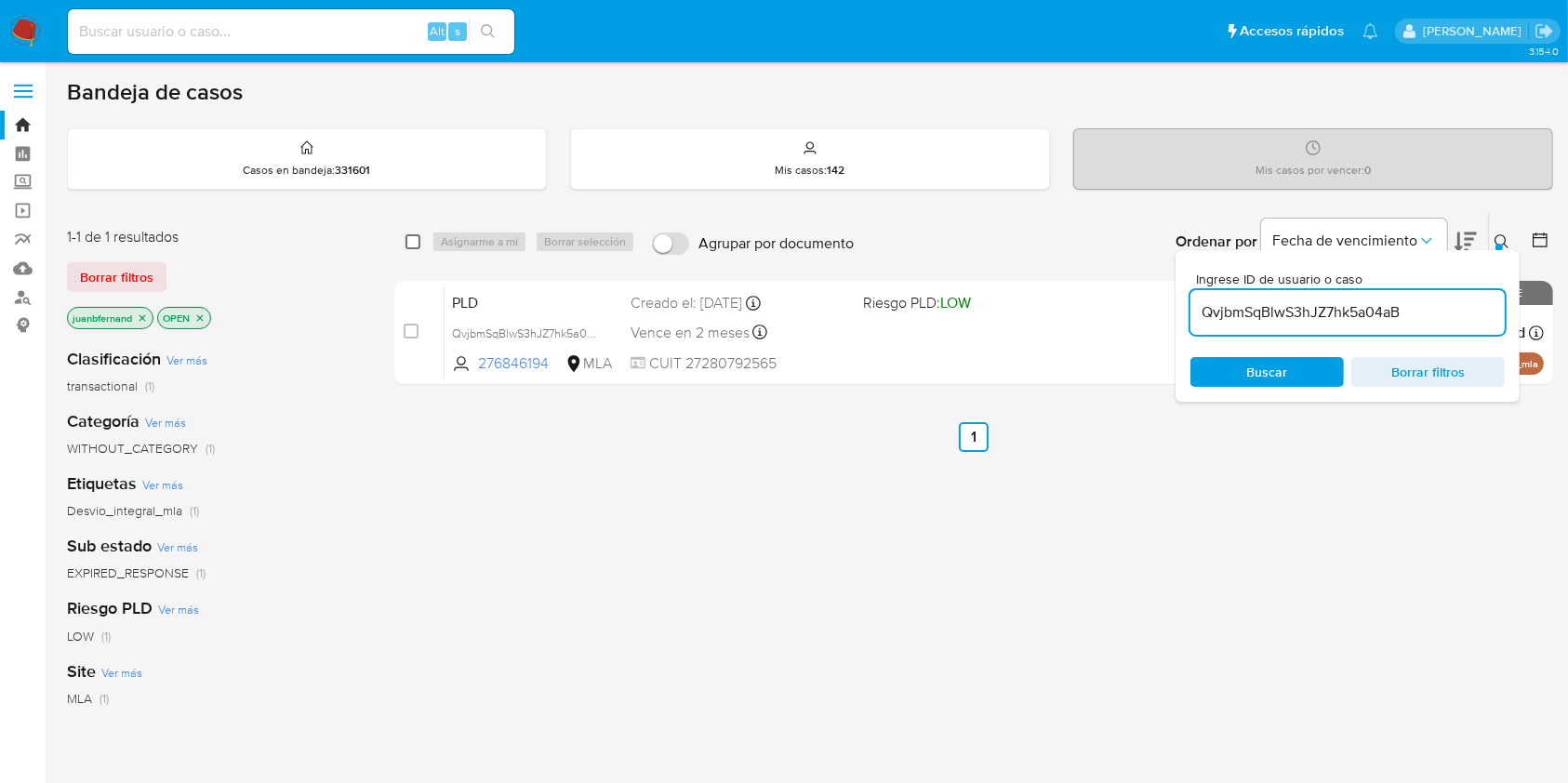
click at [412, 246] on input "checkbox" at bounding box center [413, 242] width 15 height 15
checkbox input "true"
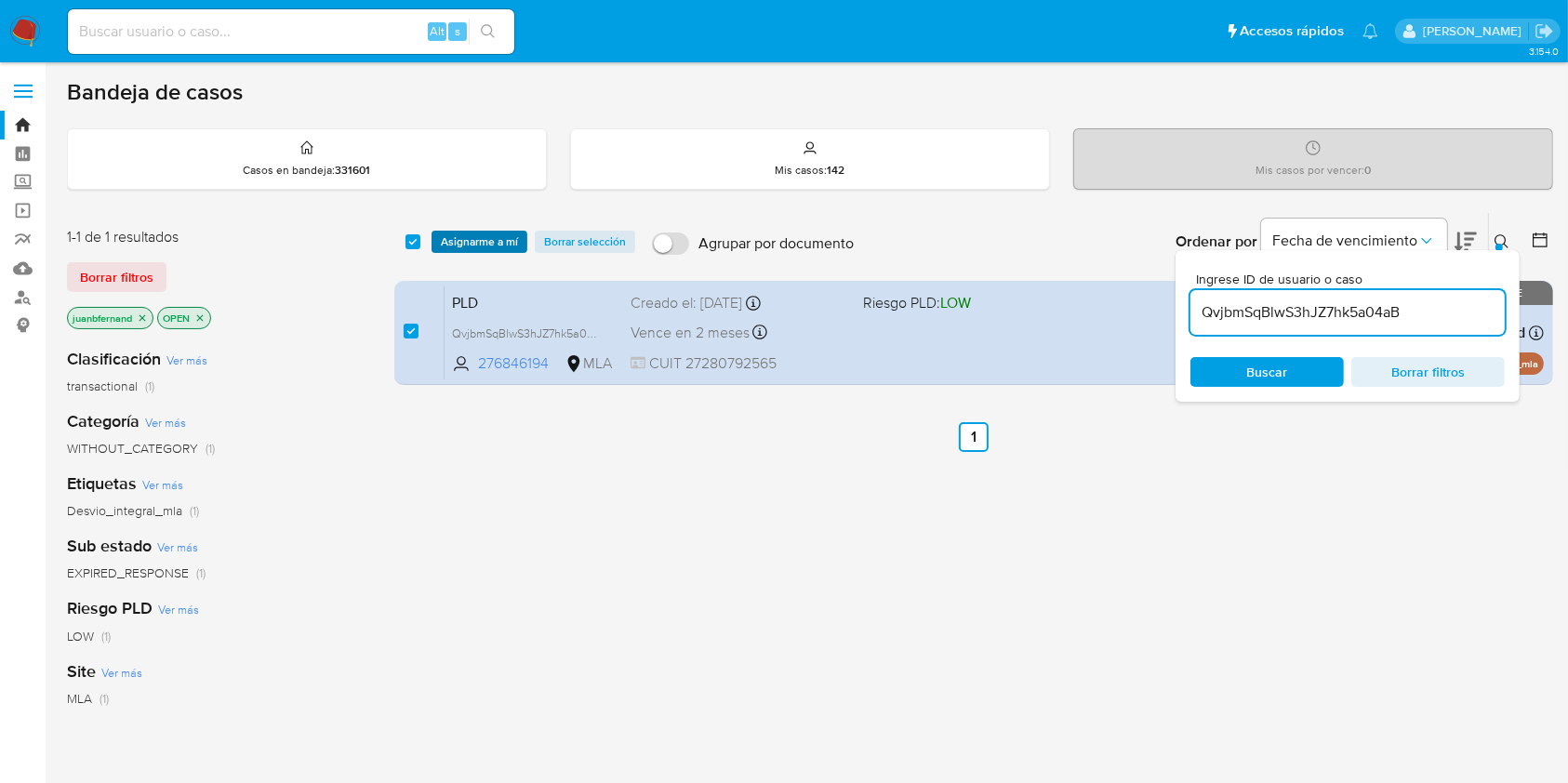
click at [444, 242] on span "Asignarme a mí" at bounding box center [478, 242] width 77 height 19
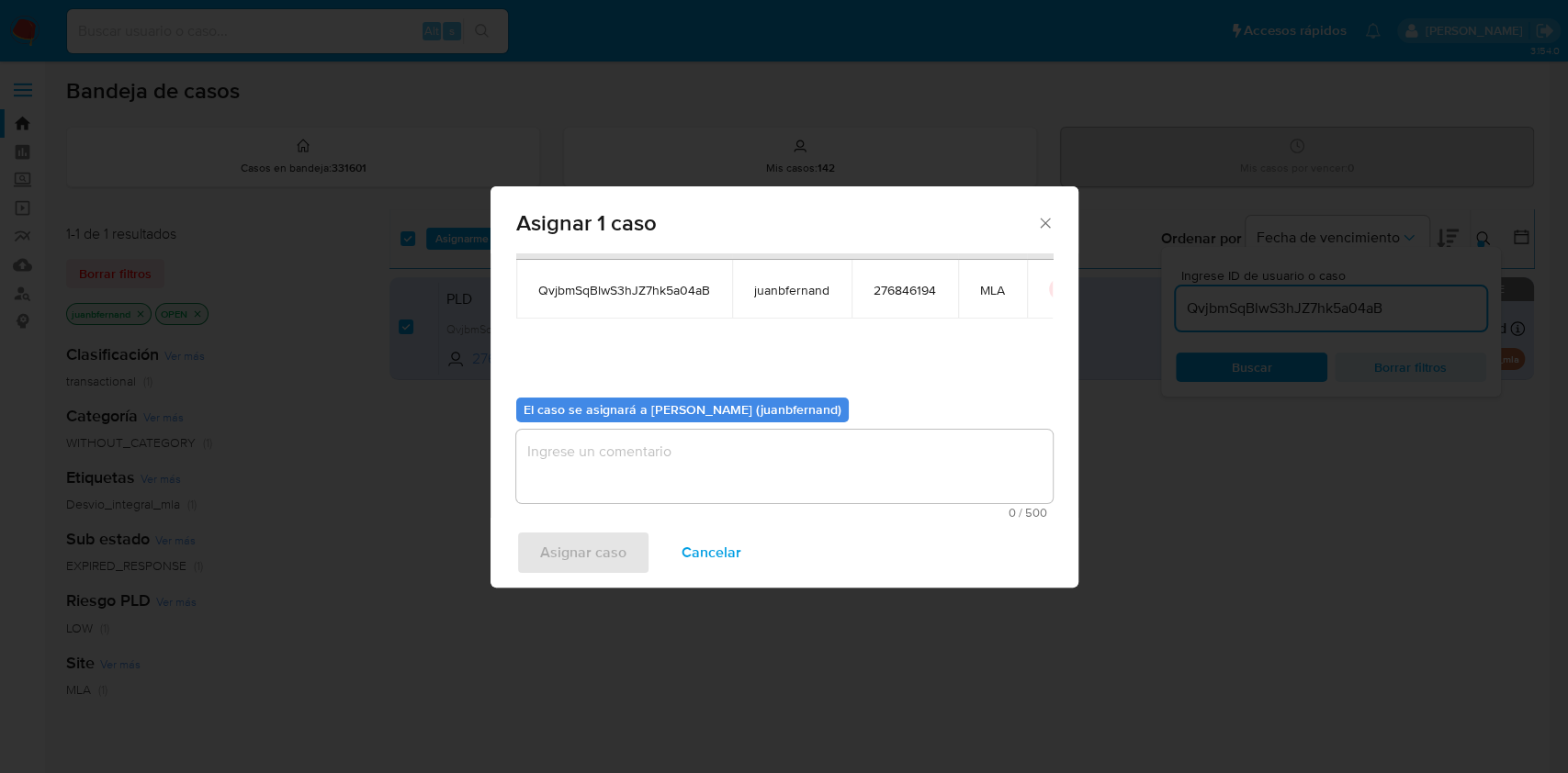
scroll to position [94, 0]
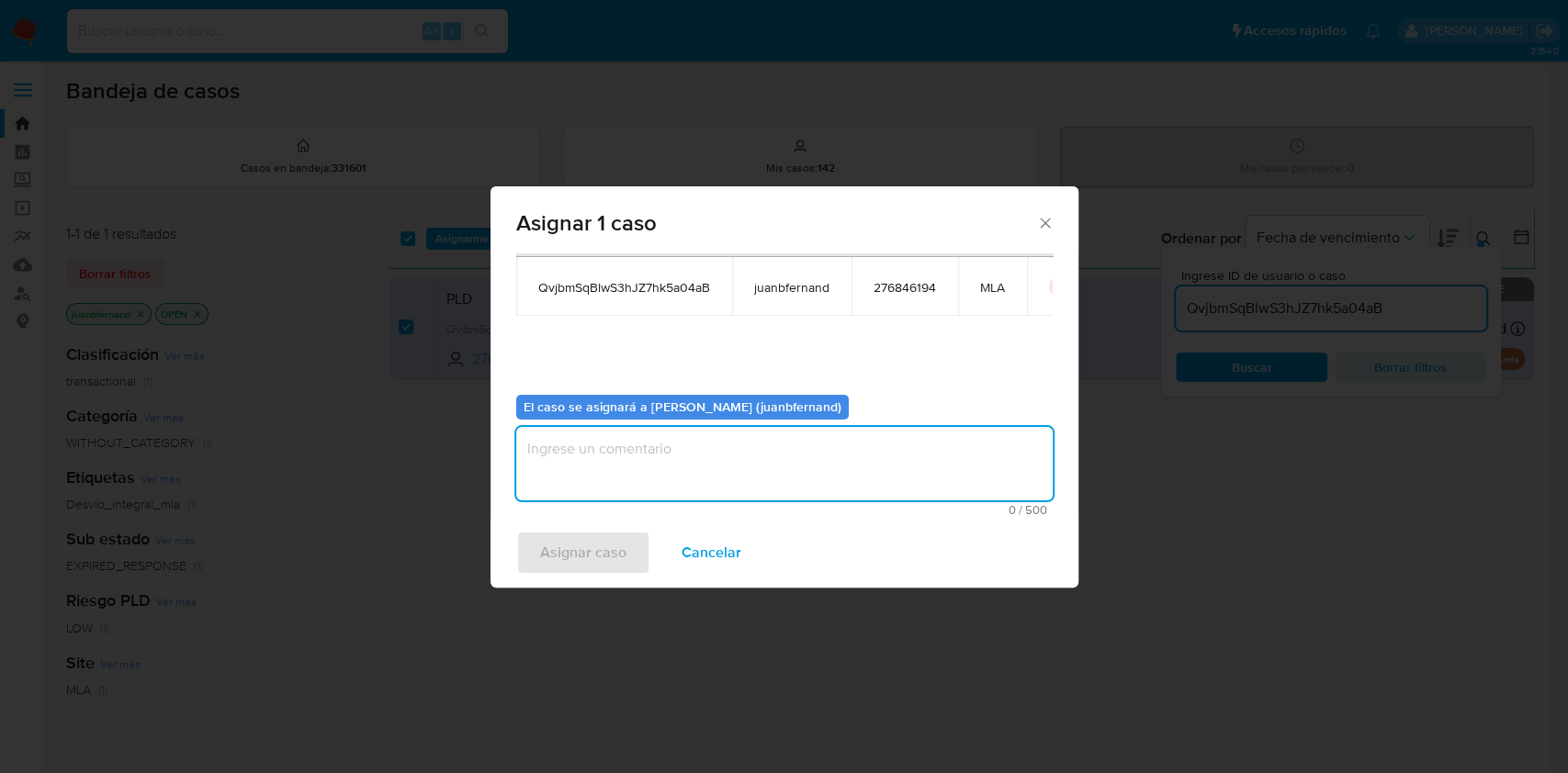
click at [595, 464] on textarea "assign-modal" at bounding box center [784, 463] width 536 height 74
click at [566, 547] on span "Asignar caso" at bounding box center [583, 552] width 86 height 40
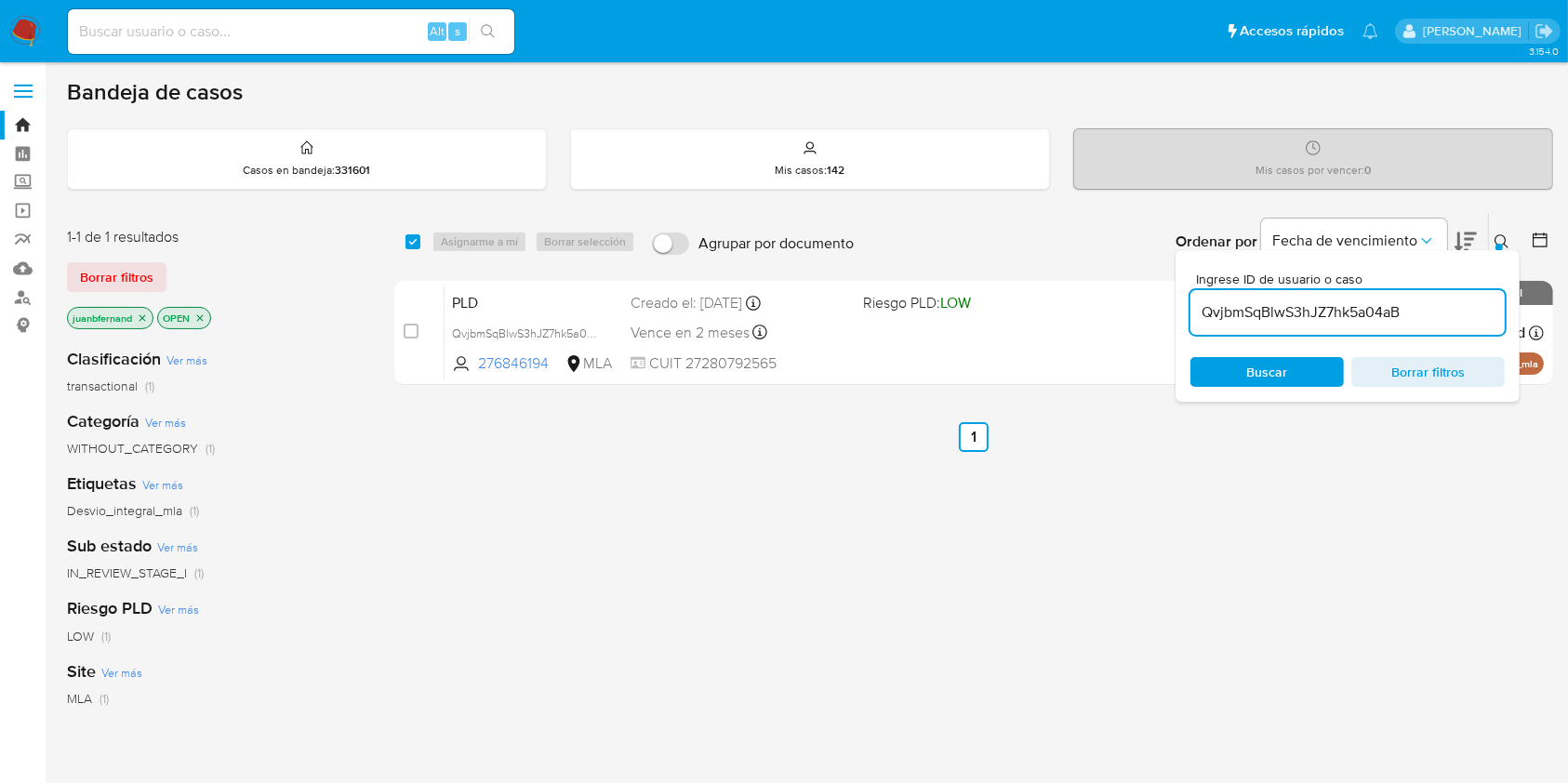
click at [1353, 301] on input "QvjbmSqBlwS3hJZ7hk5a04aB" at bounding box center [1347, 313] width 315 height 25
paste input "S8yCyDXOCNN0dGHOoq55Woh"
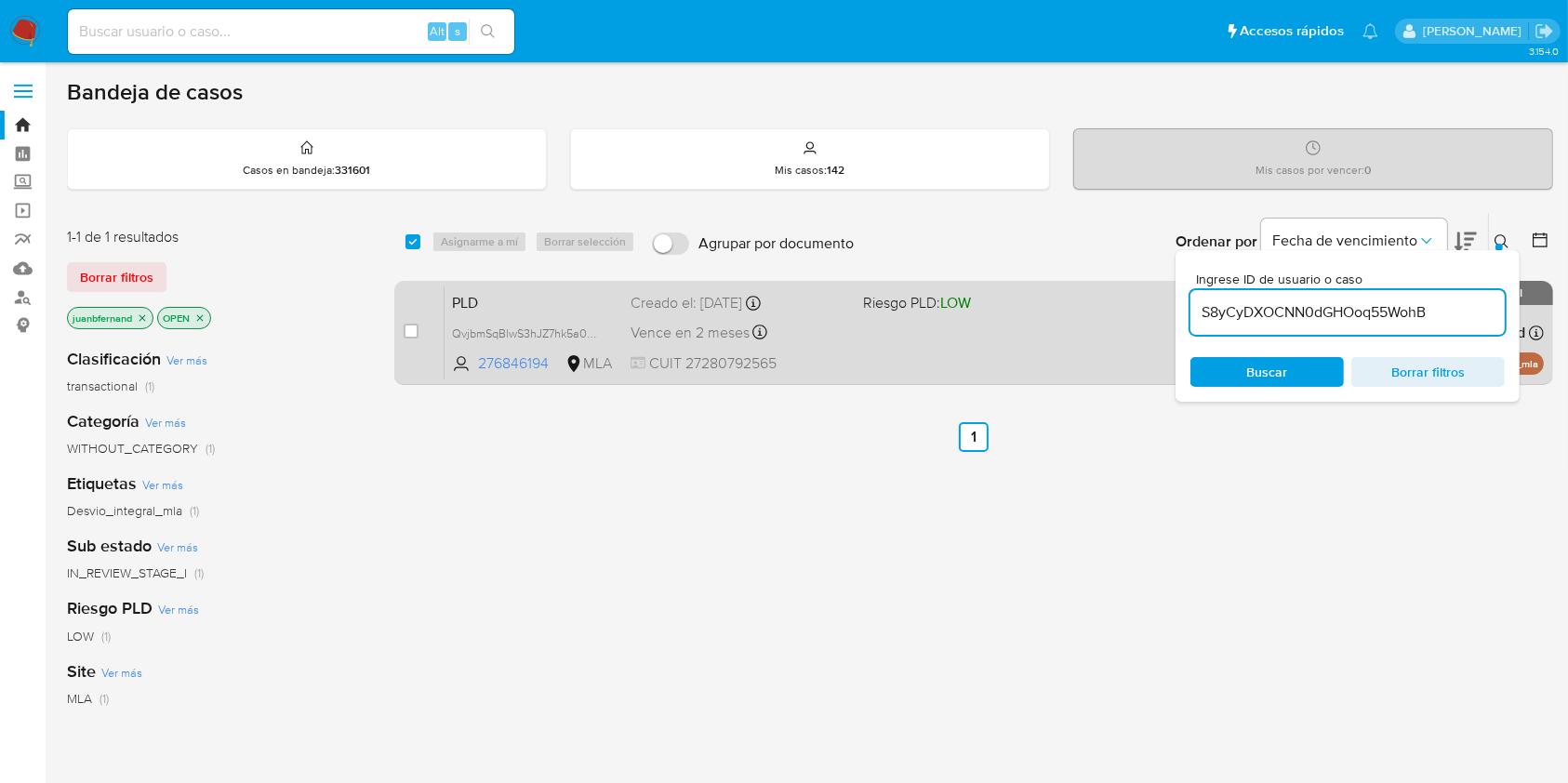
type input "S8yCyDXOCNN0dGHOoq55WohB"
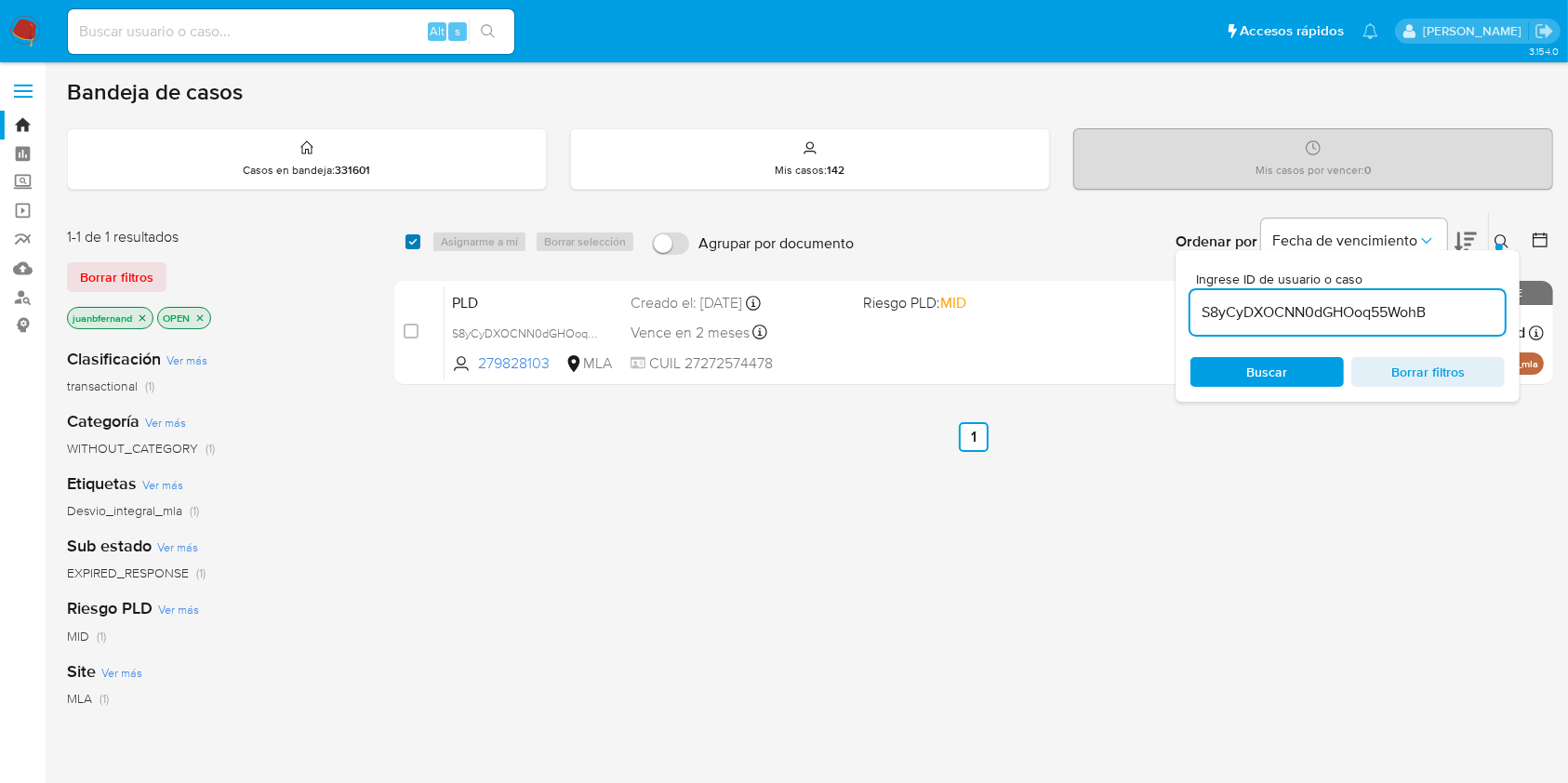
click at [415, 236] on input "checkbox" at bounding box center [413, 242] width 15 height 15
checkbox input "true"
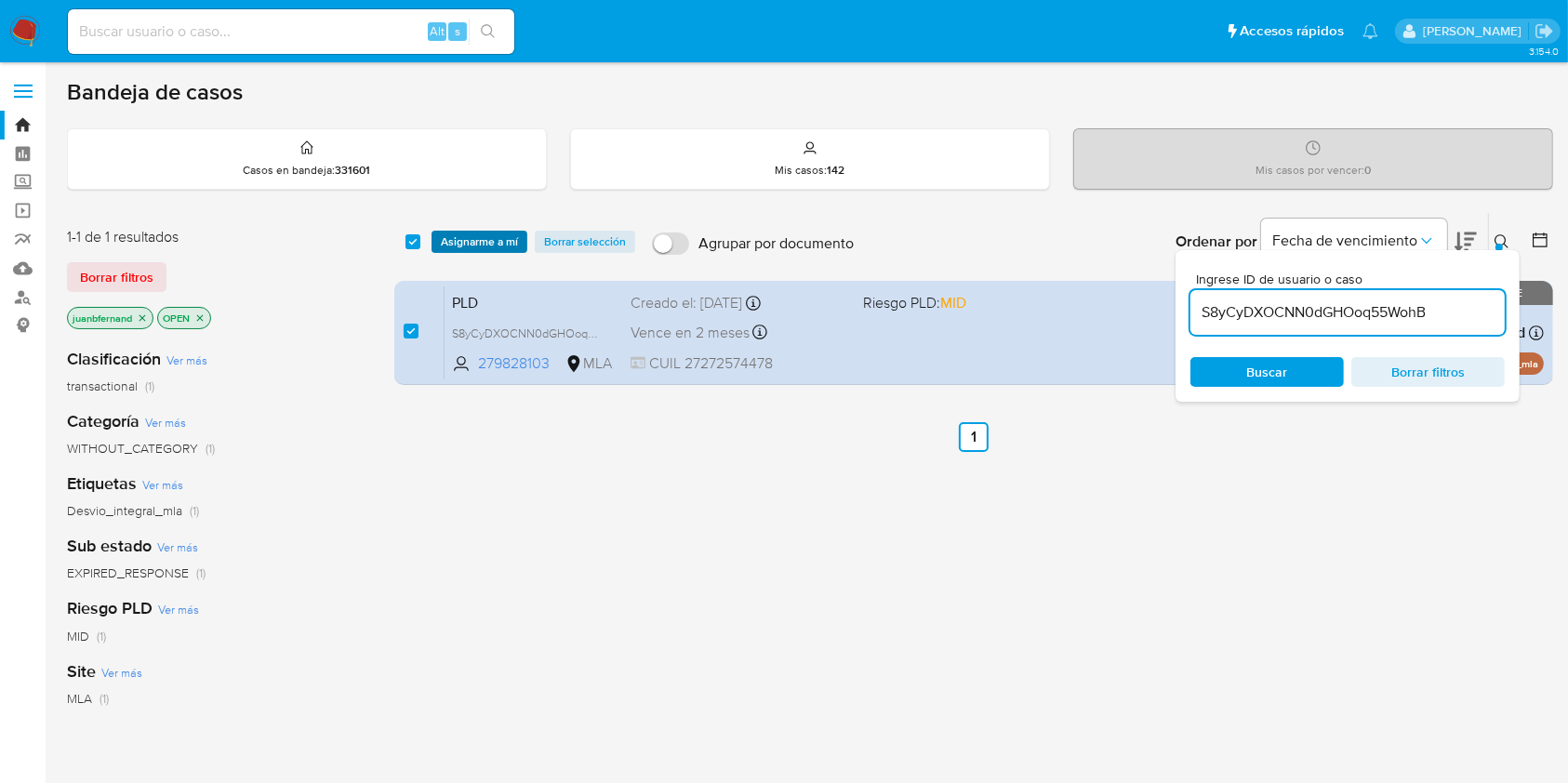
click at [476, 237] on span "Asignarme a mí" at bounding box center [478, 242] width 77 height 19
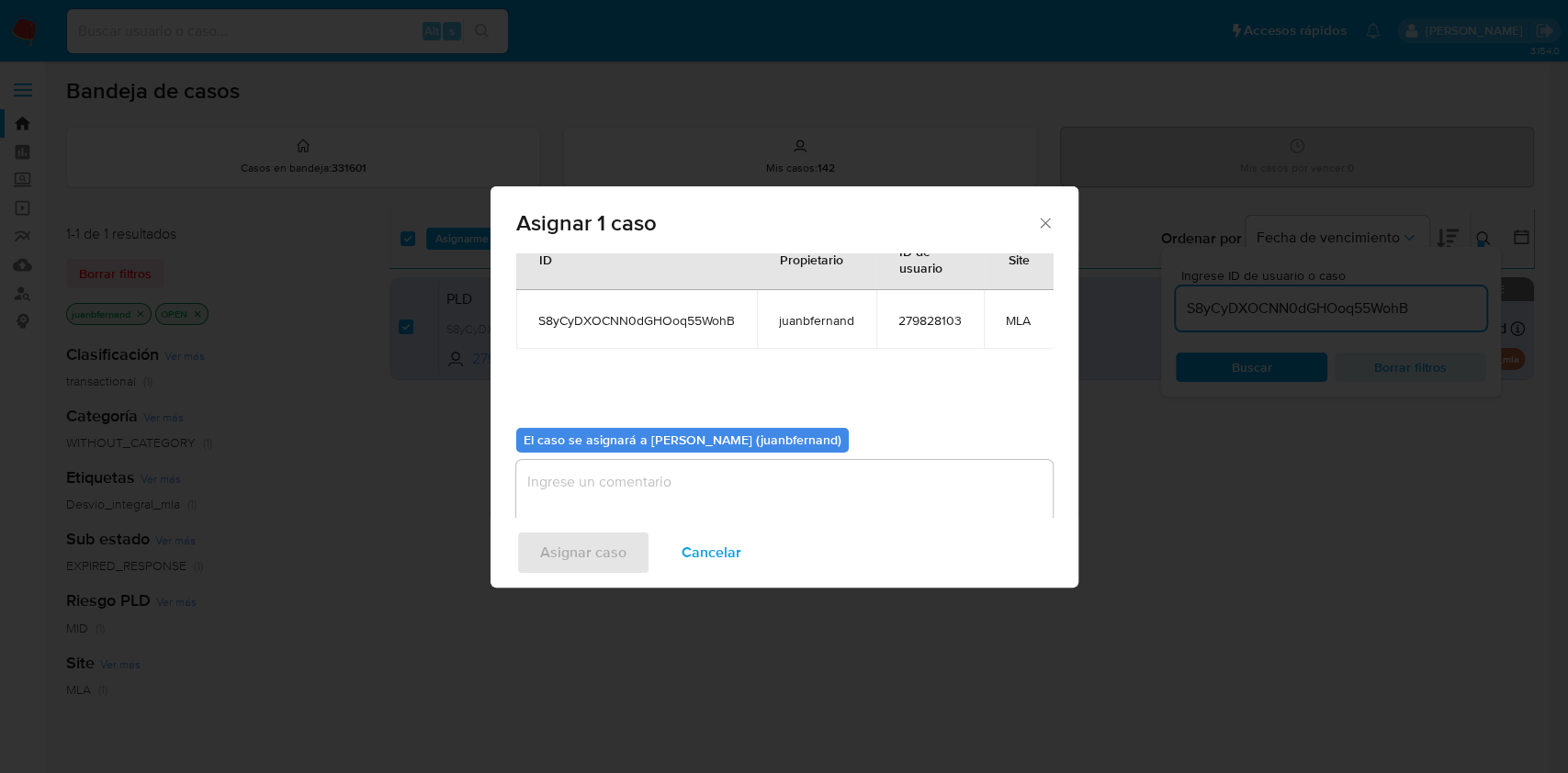
scroll to position [112, 0]
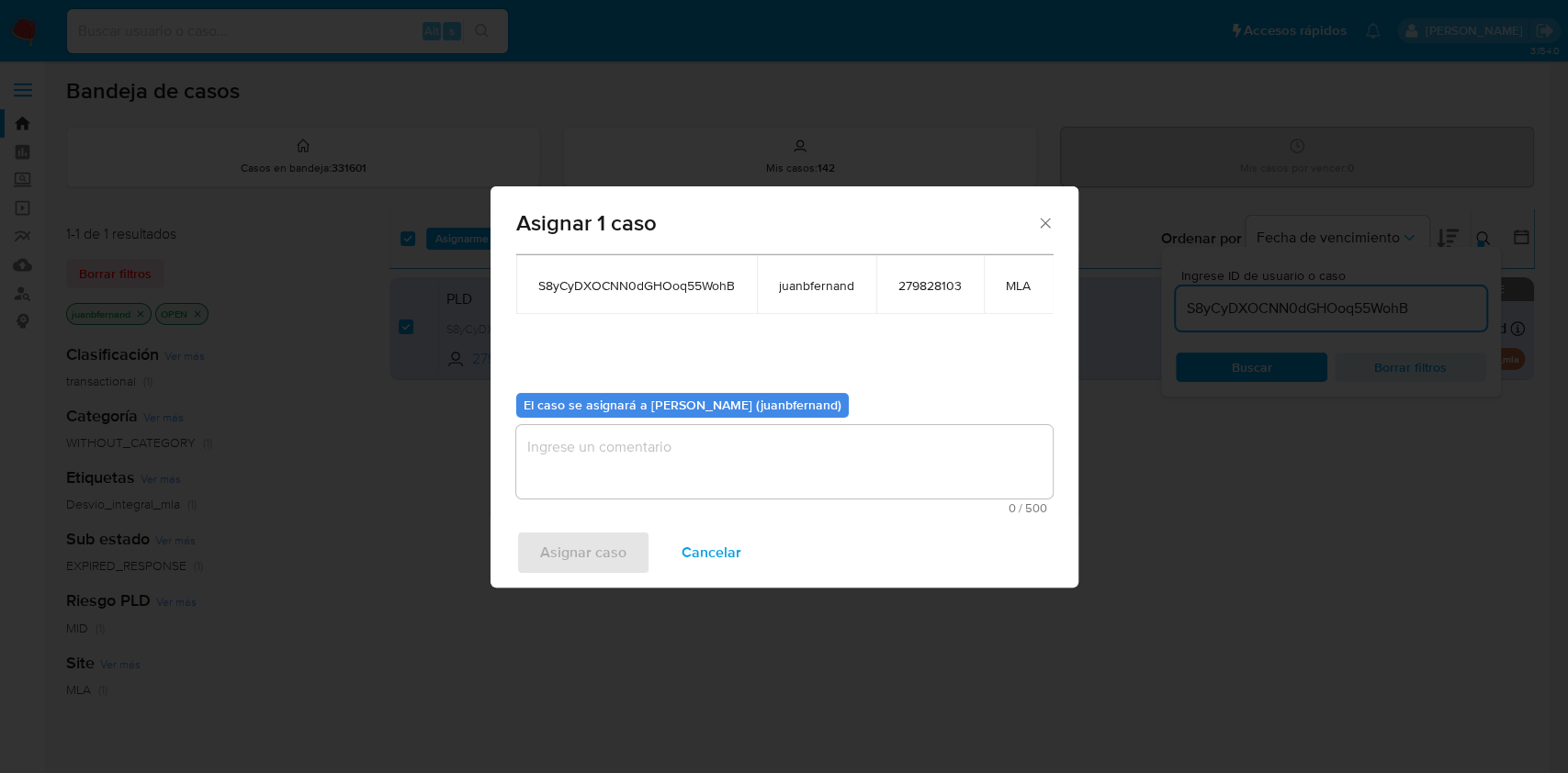
click at [679, 460] on textarea "assign-modal" at bounding box center [784, 461] width 536 height 74
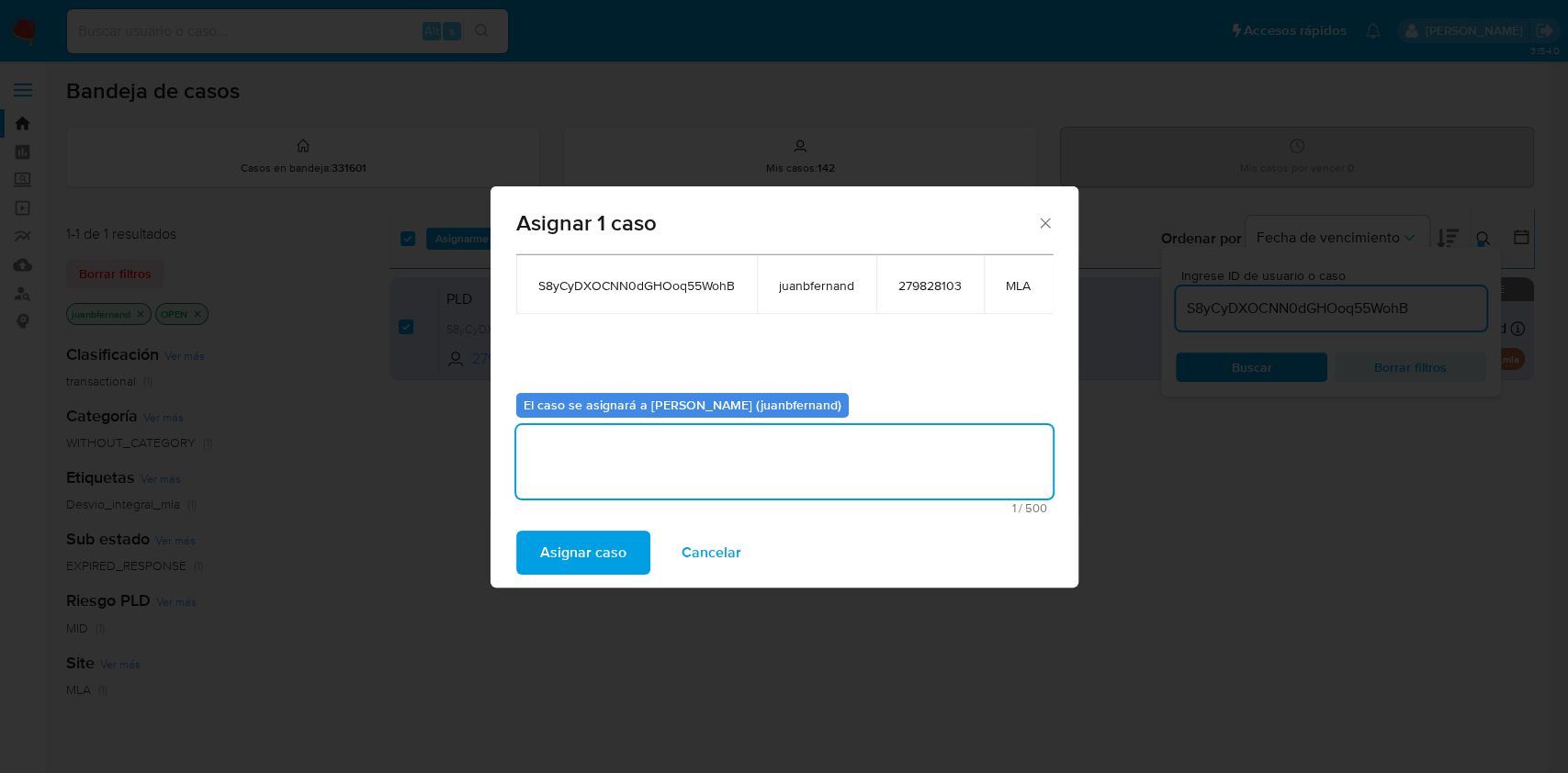
click at [597, 545] on span "Asignar caso" at bounding box center [583, 552] width 86 height 40
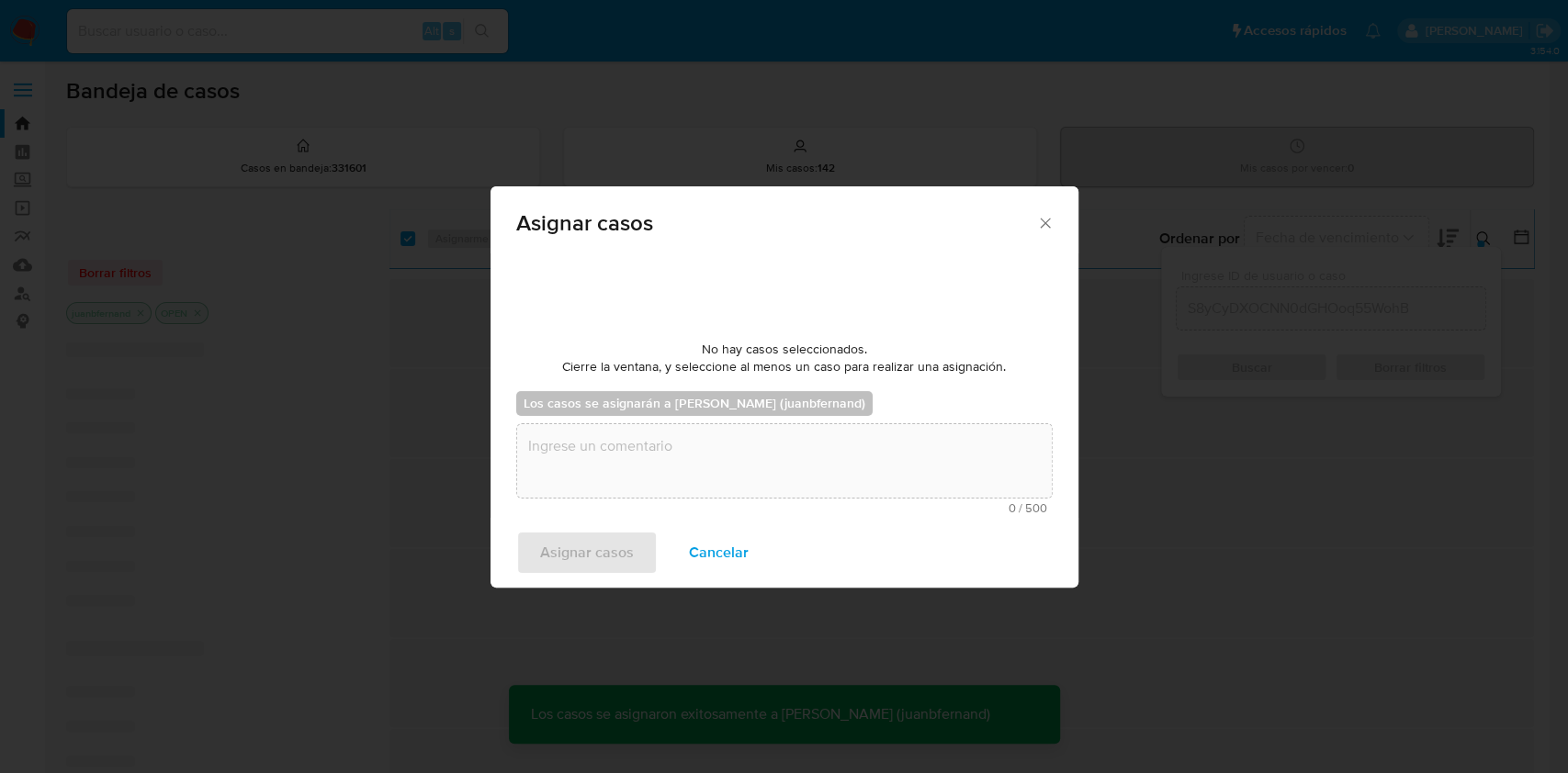
scroll to position [110, 0]
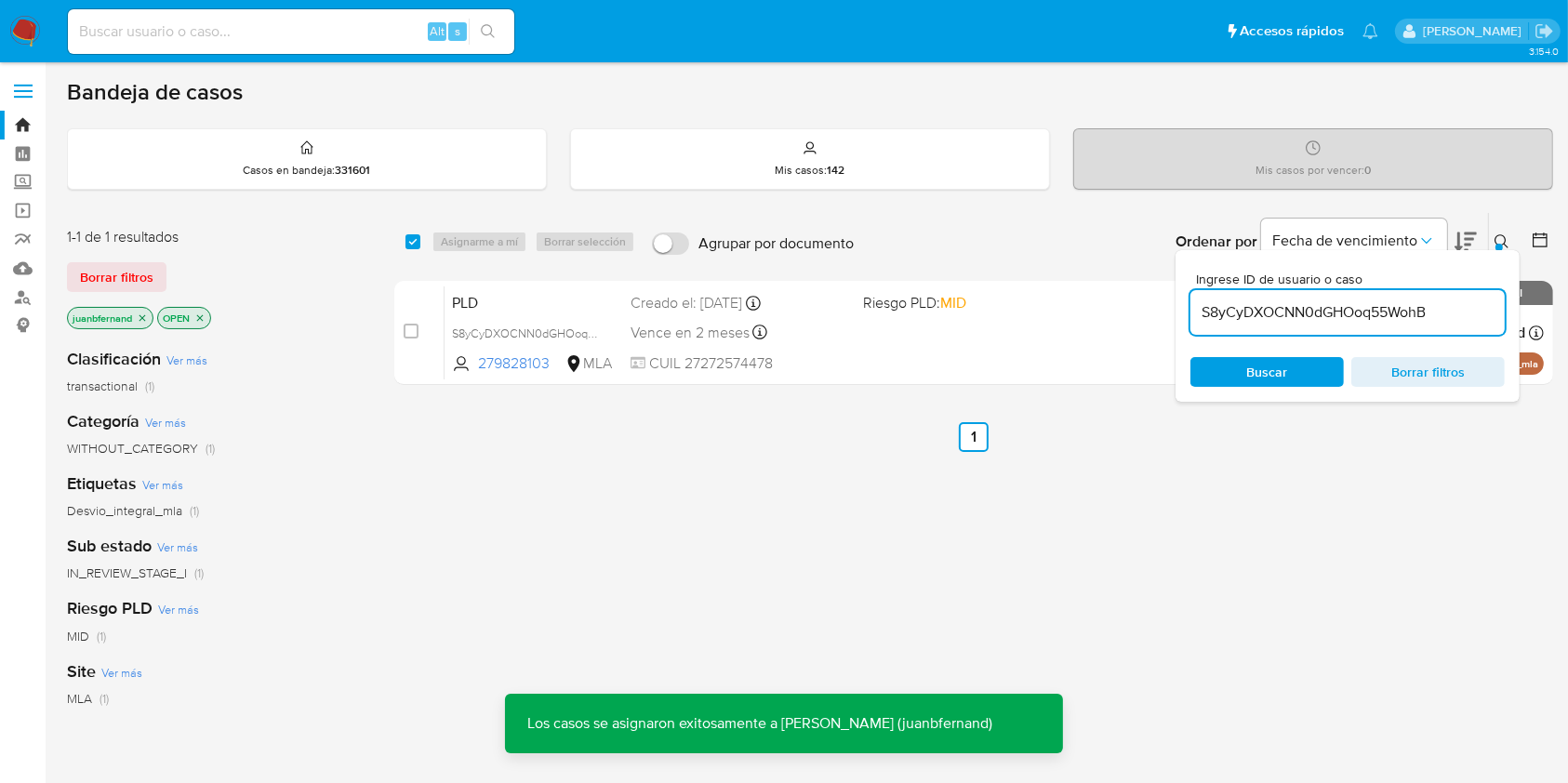
click at [1456, 312] on input "S8yCyDXOCNN0dGHOoq55WohB" at bounding box center [1347, 313] width 315 height 25
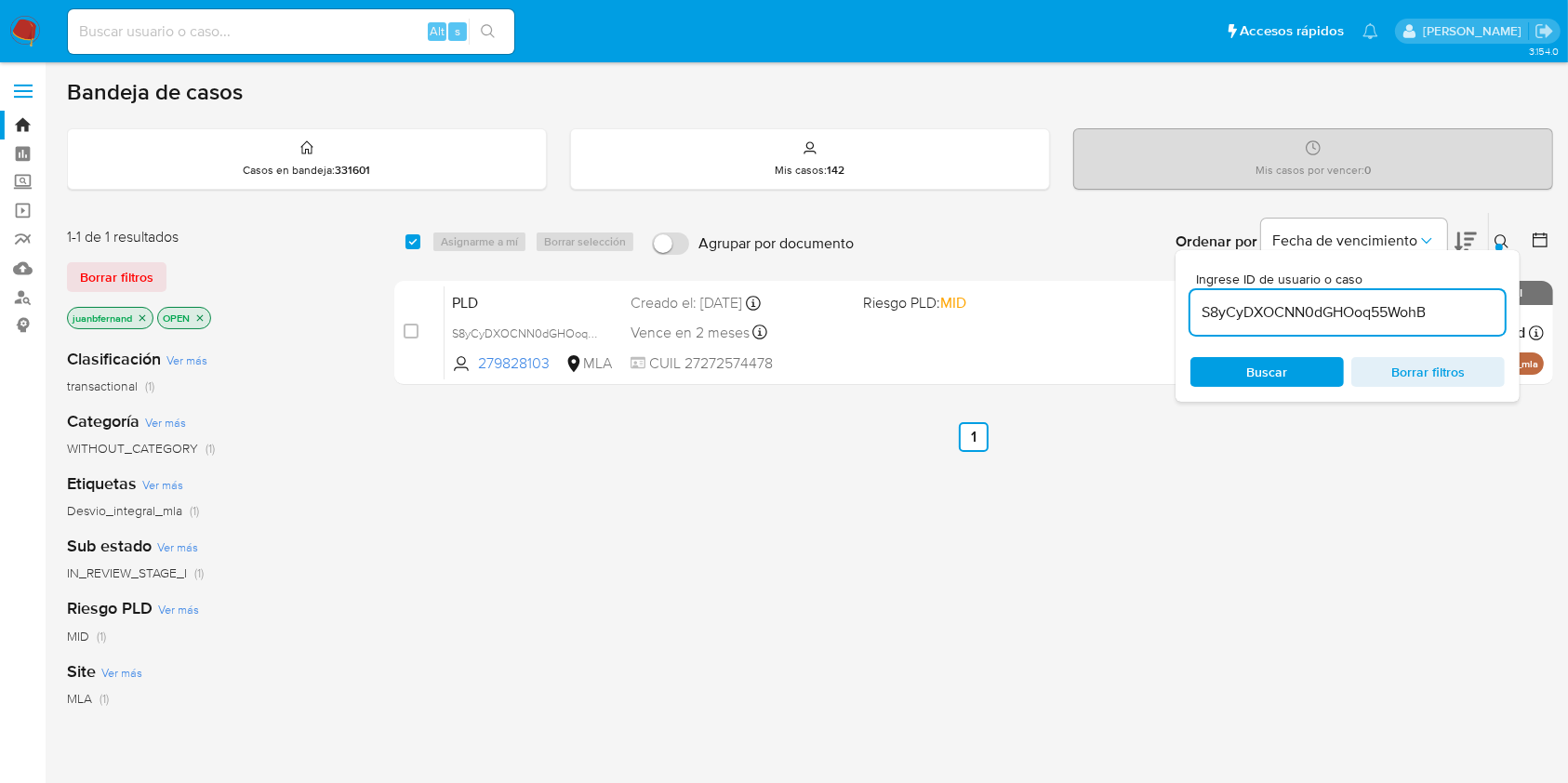
click at [1456, 312] on input "S8yCyDXOCNN0dGHOoq55WohB" at bounding box center [1347, 313] width 315 height 25
paste input "IfKv1diNDEwjEiu9raWwNAwM"
type input "IfKv1diNDEwjEiu9raWwNAwM"
drag, startPoint x: 413, startPoint y: 237, endPoint x: 439, endPoint y: 236, distance: 26.0
click at [414, 236] on input "checkbox" at bounding box center [413, 242] width 15 height 15
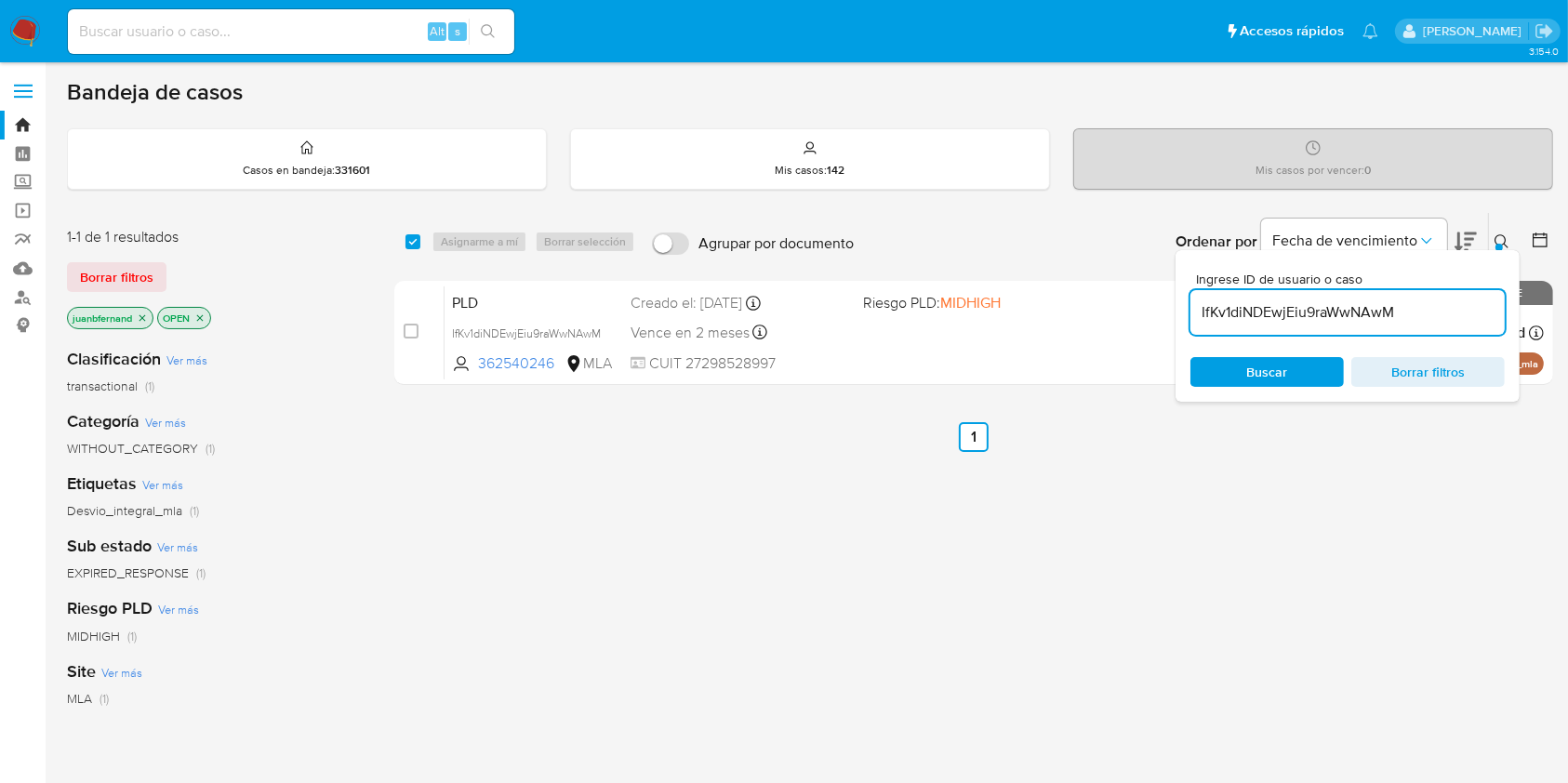
checkbox input "true"
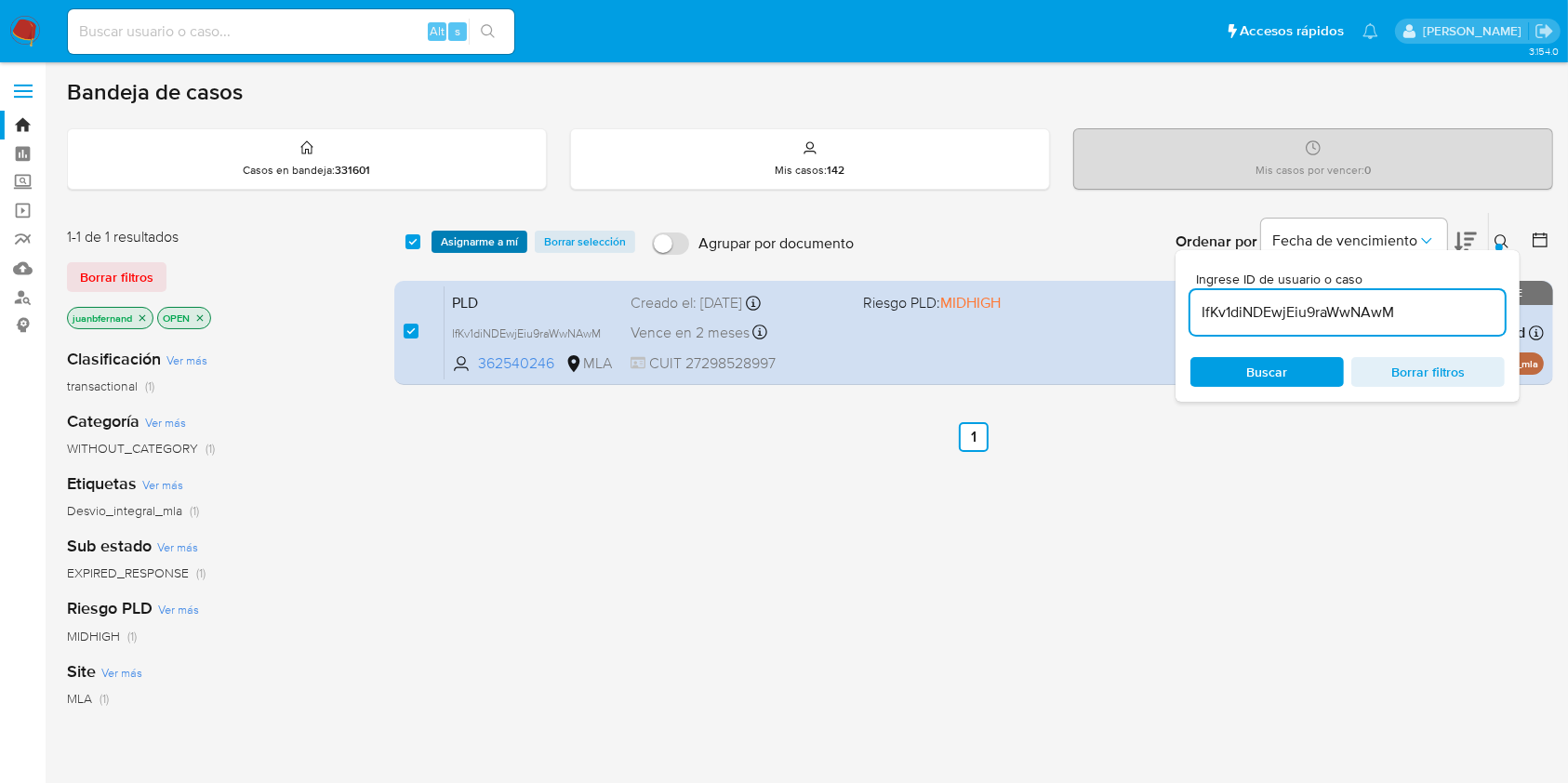
click at [445, 236] on span "Asignarme a mí" at bounding box center [478, 242] width 77 height 19
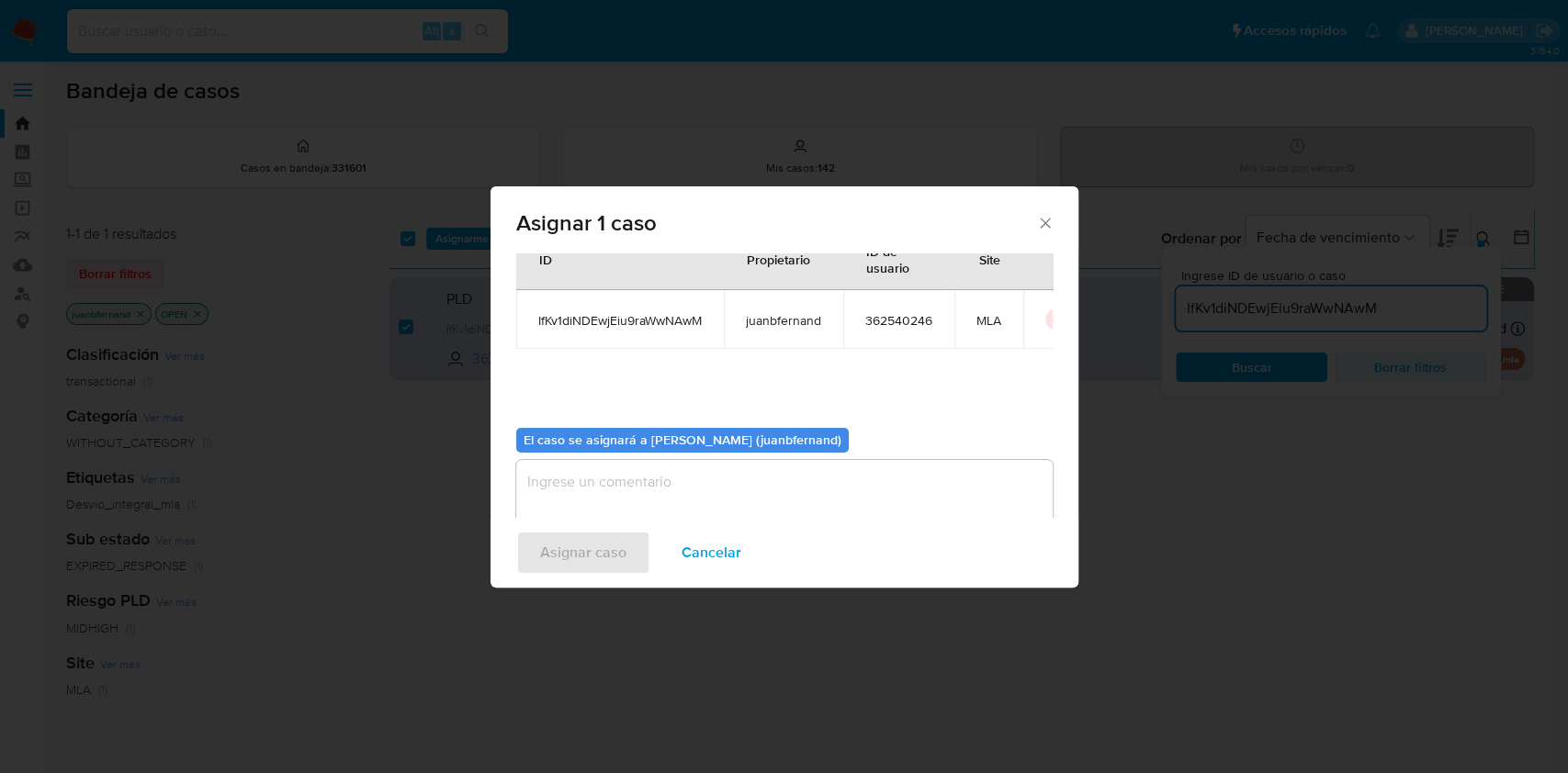
scroll to position [94, 0]
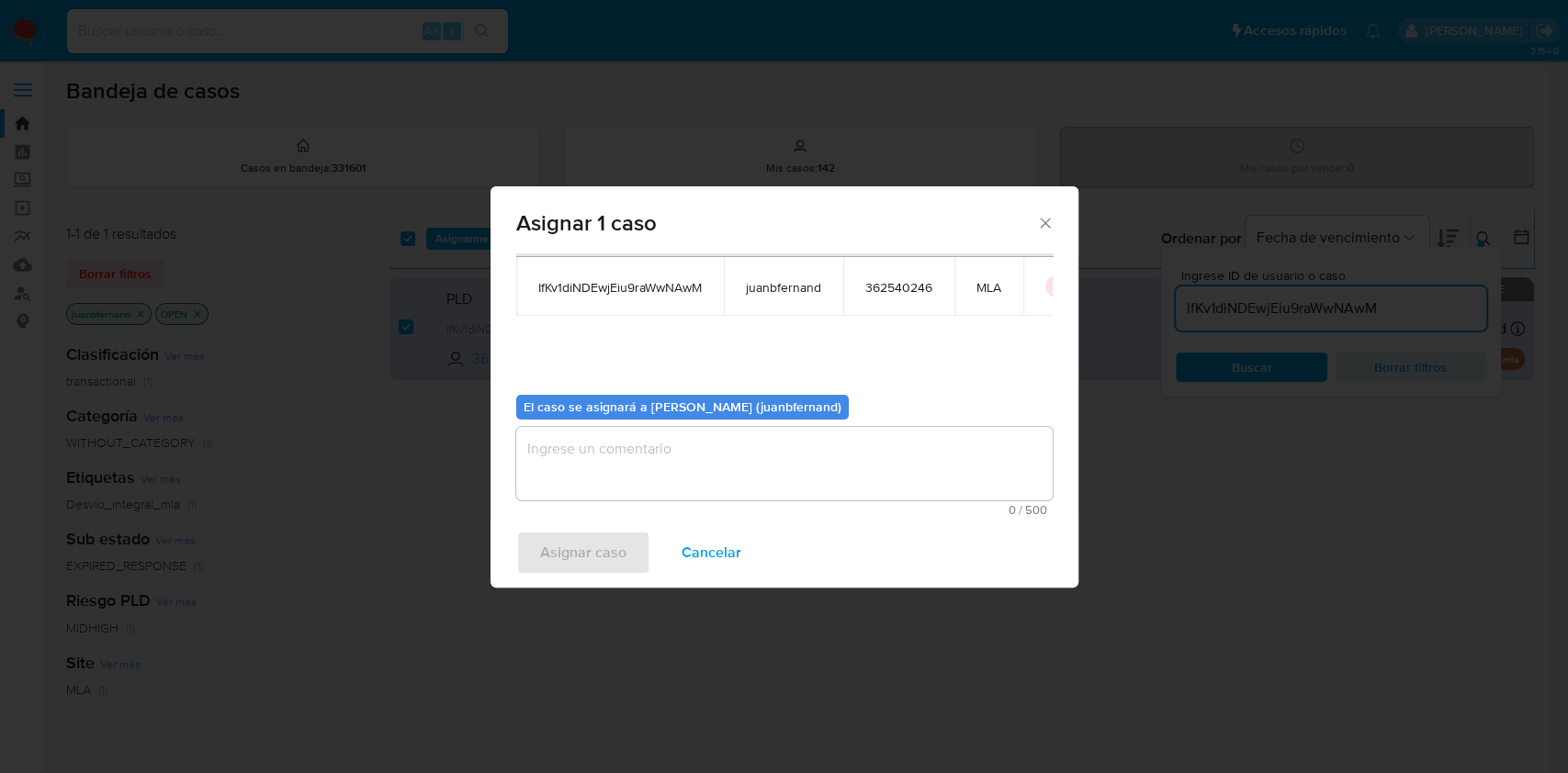
click at [750, 499] on textarea "assign-modal" at bounding box center [784, 463] width 536 height 74
click at [583, 562] on span "Asignar caso" at bounding box center [583, 552] width 86 height 40
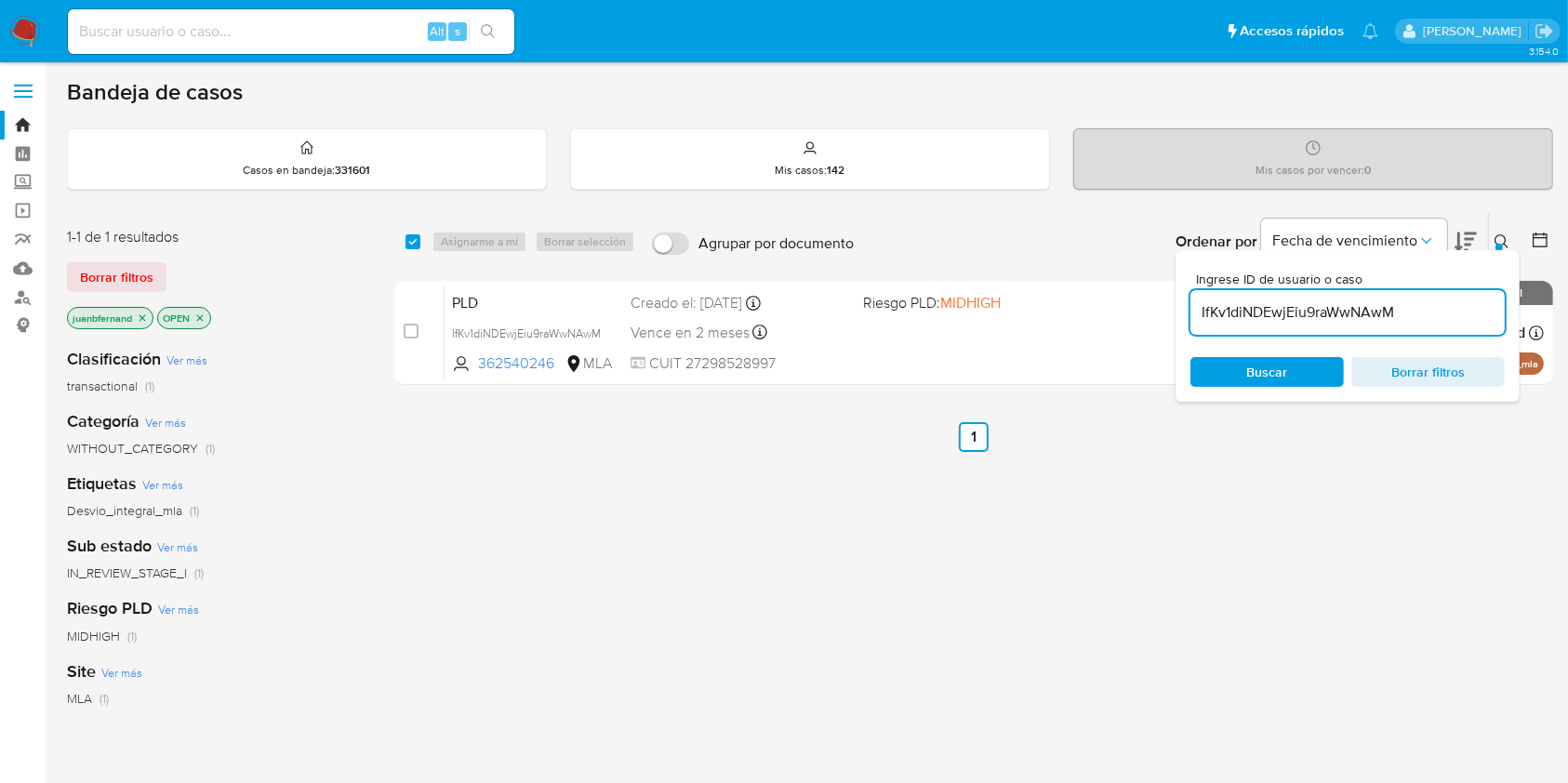
click at [1462, 301] on input "IfKv1diNDEwjEiu9raWwNAwM" at bounding box center [1347, 313] width 315 height 25
drag, startPoint x: 1462, startPoint y: 301, endPoint x: 1450, endPoint y: 309, distance: 14.4
click at [1461, 302] on input "IfKv1diNDEwjEiu9raWwNAwM" at bounding box center [1347, 313] width 315 height 25
paste input "dBufnn9nq4Ky1VlqIbkT9FY9"
type input "dBufnn9nq4Ky1VlqIbkT9FY9"
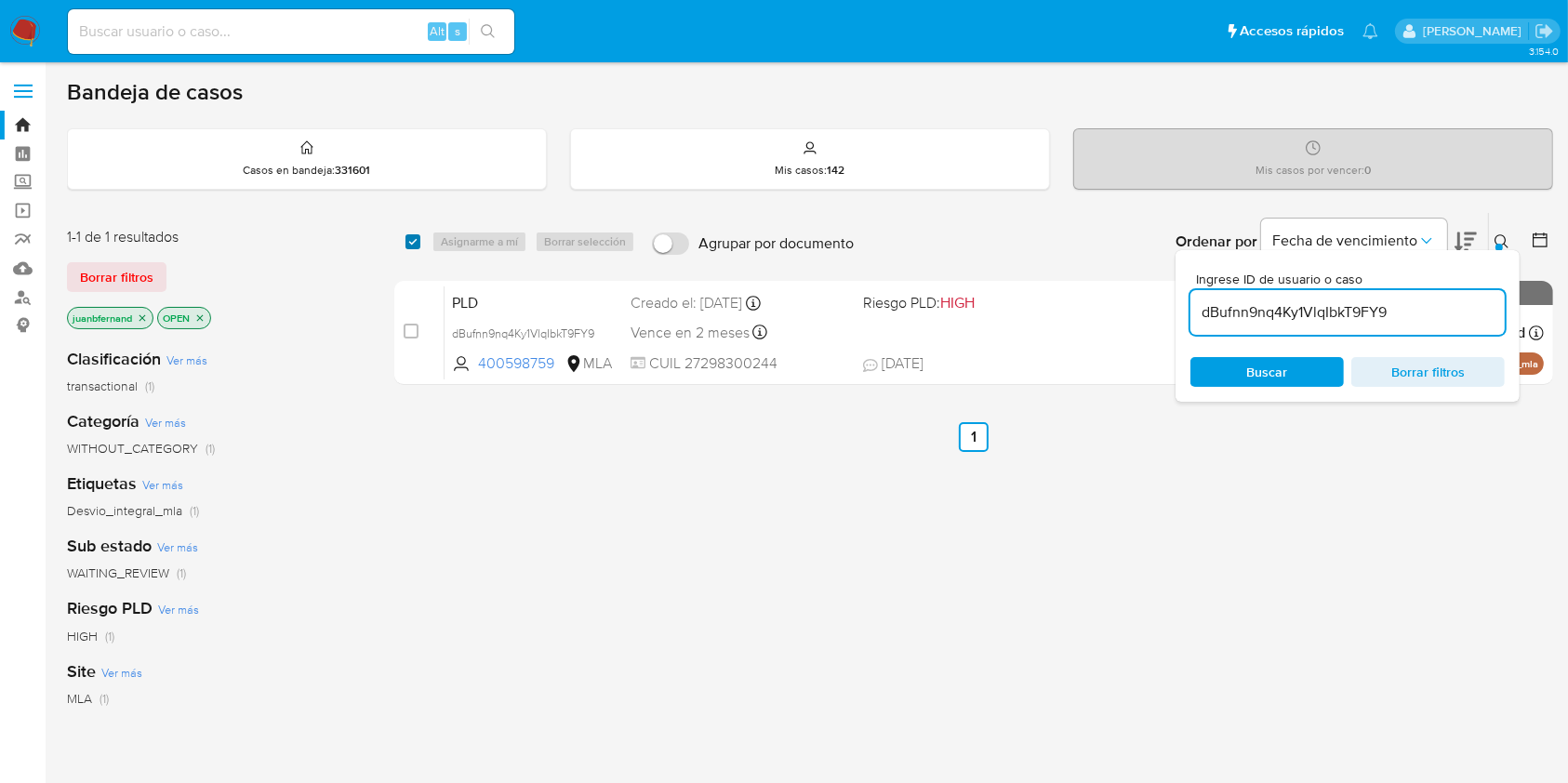
click at [417, 239] on input "checkbox" at bounding box center [413, 242] width 15 height 15
checkbox input "true"
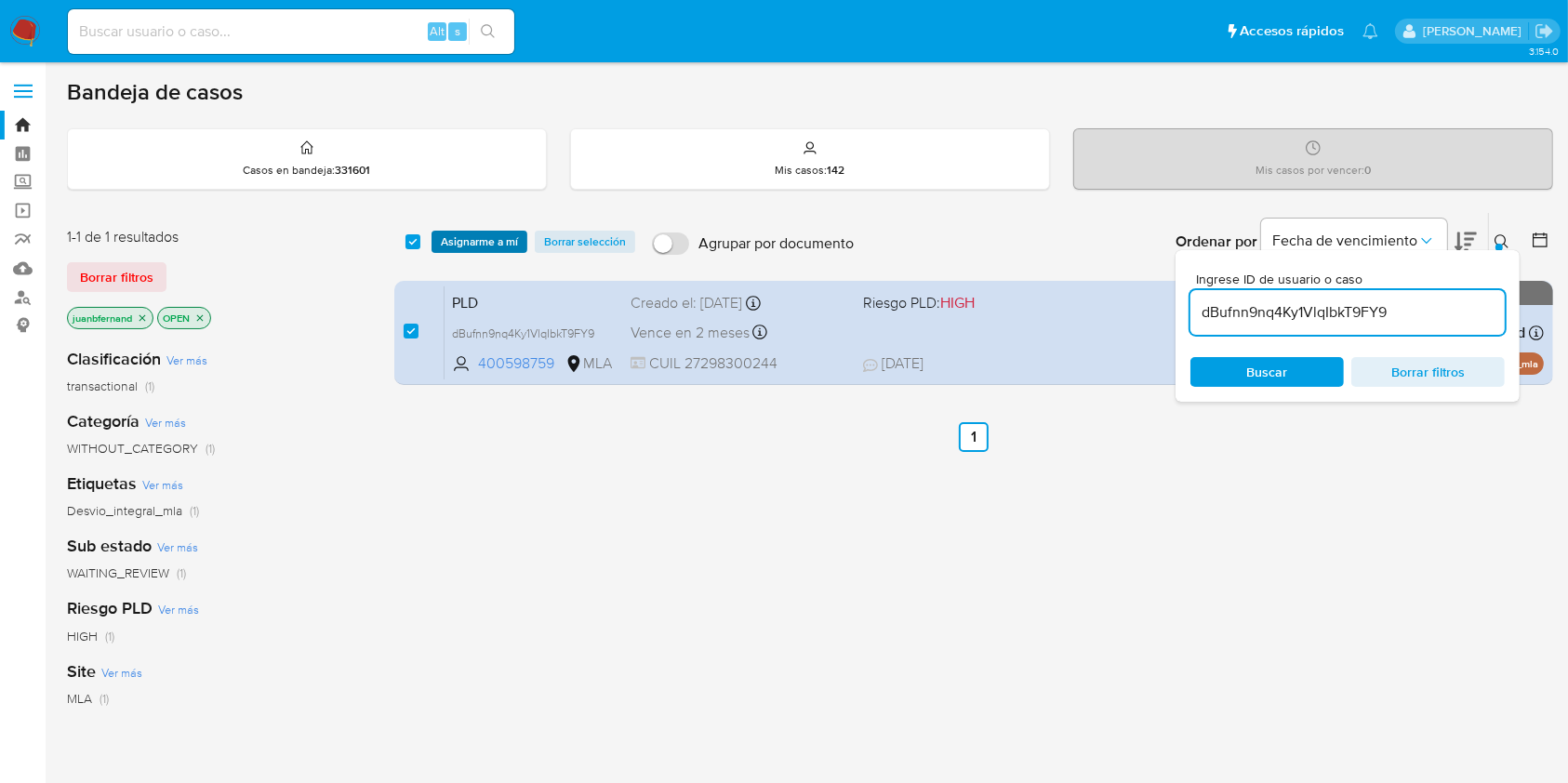
click at [469, 239] on span "Asignarme a mí" at bounding box center [478, 242] width 77 height 19
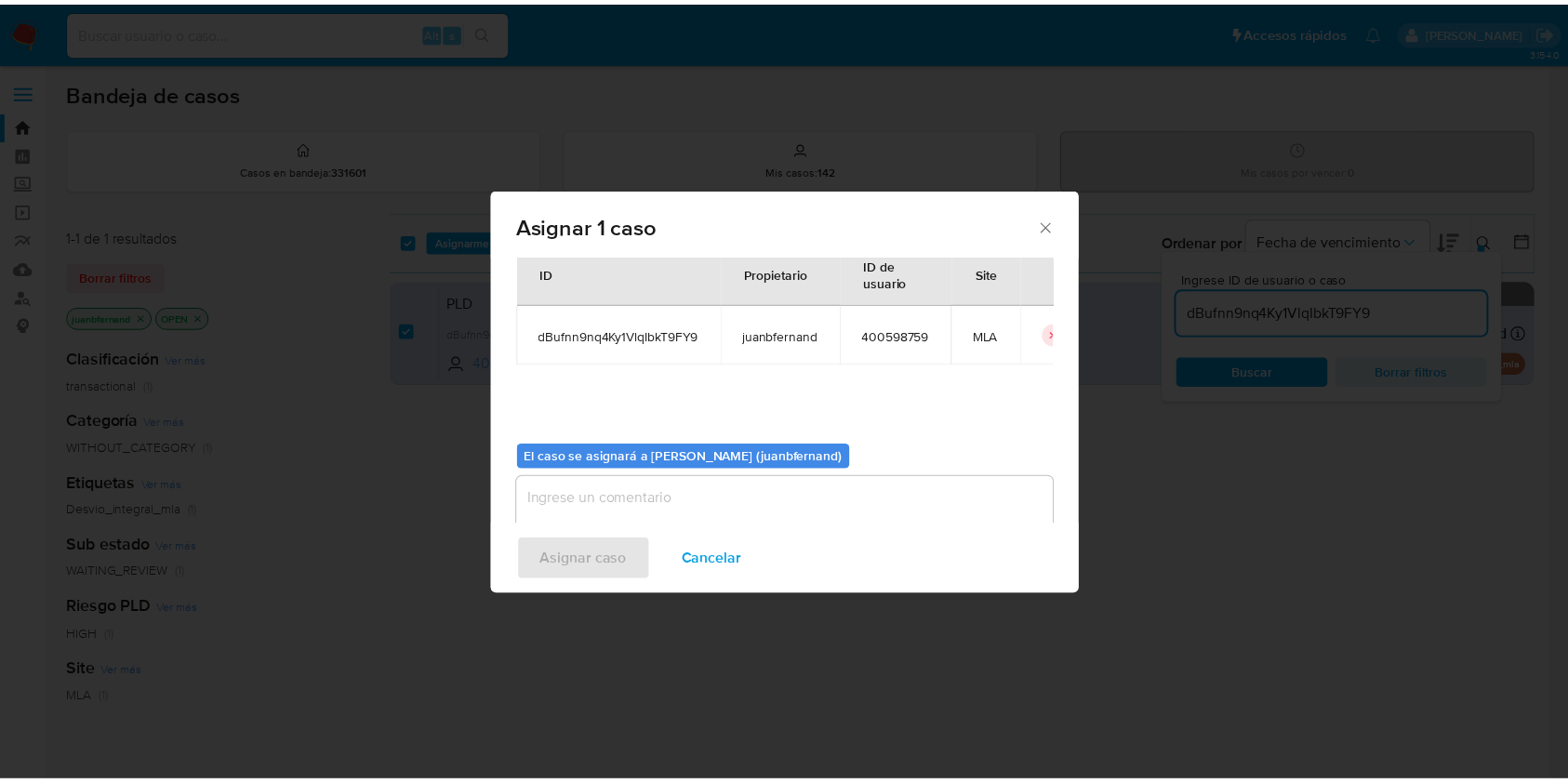
scroll to position [95, 0]
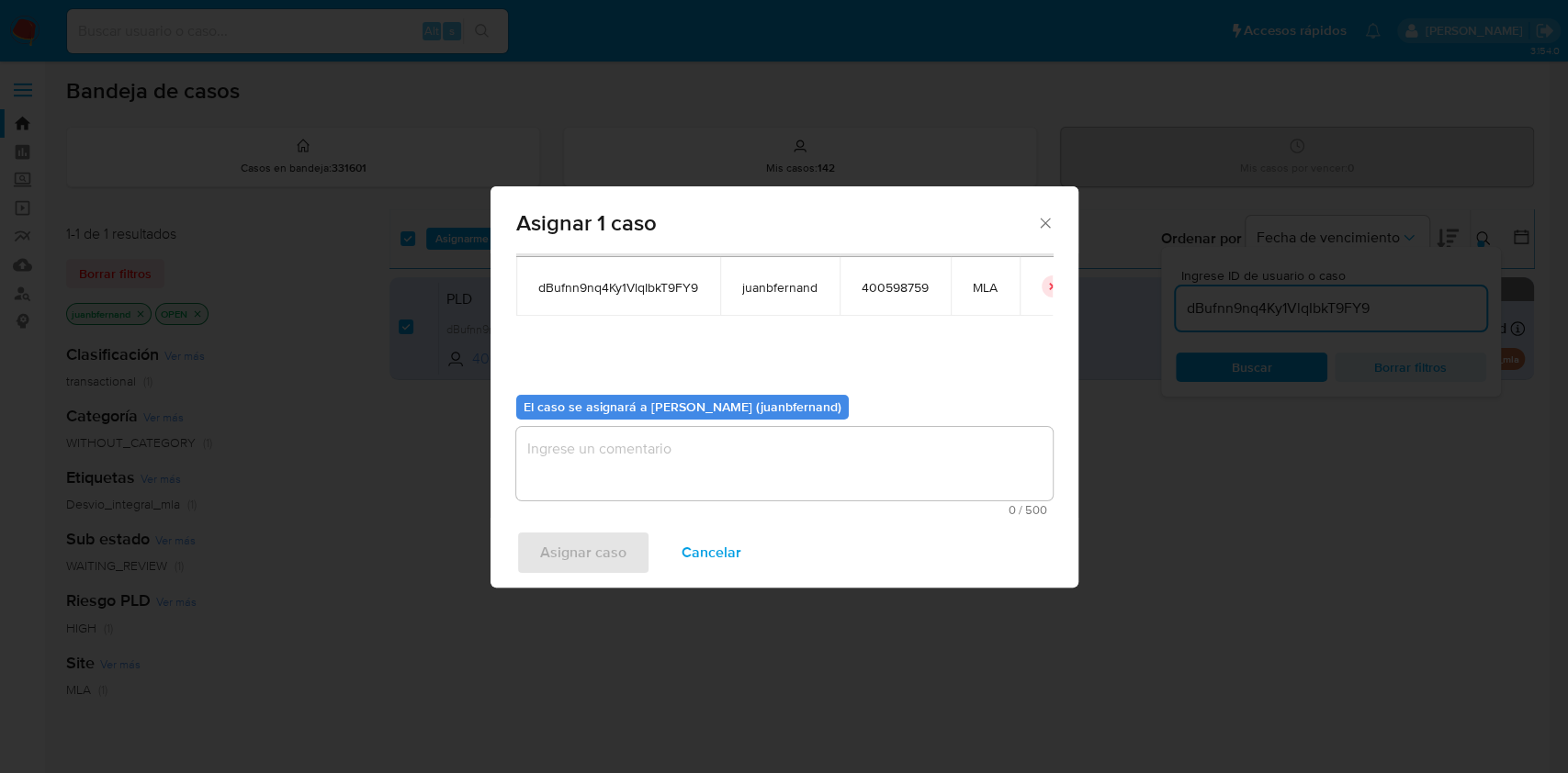
click at [660, 460] on textarea "assign-modal" at bounding box center [784, 463] width 536 height 74
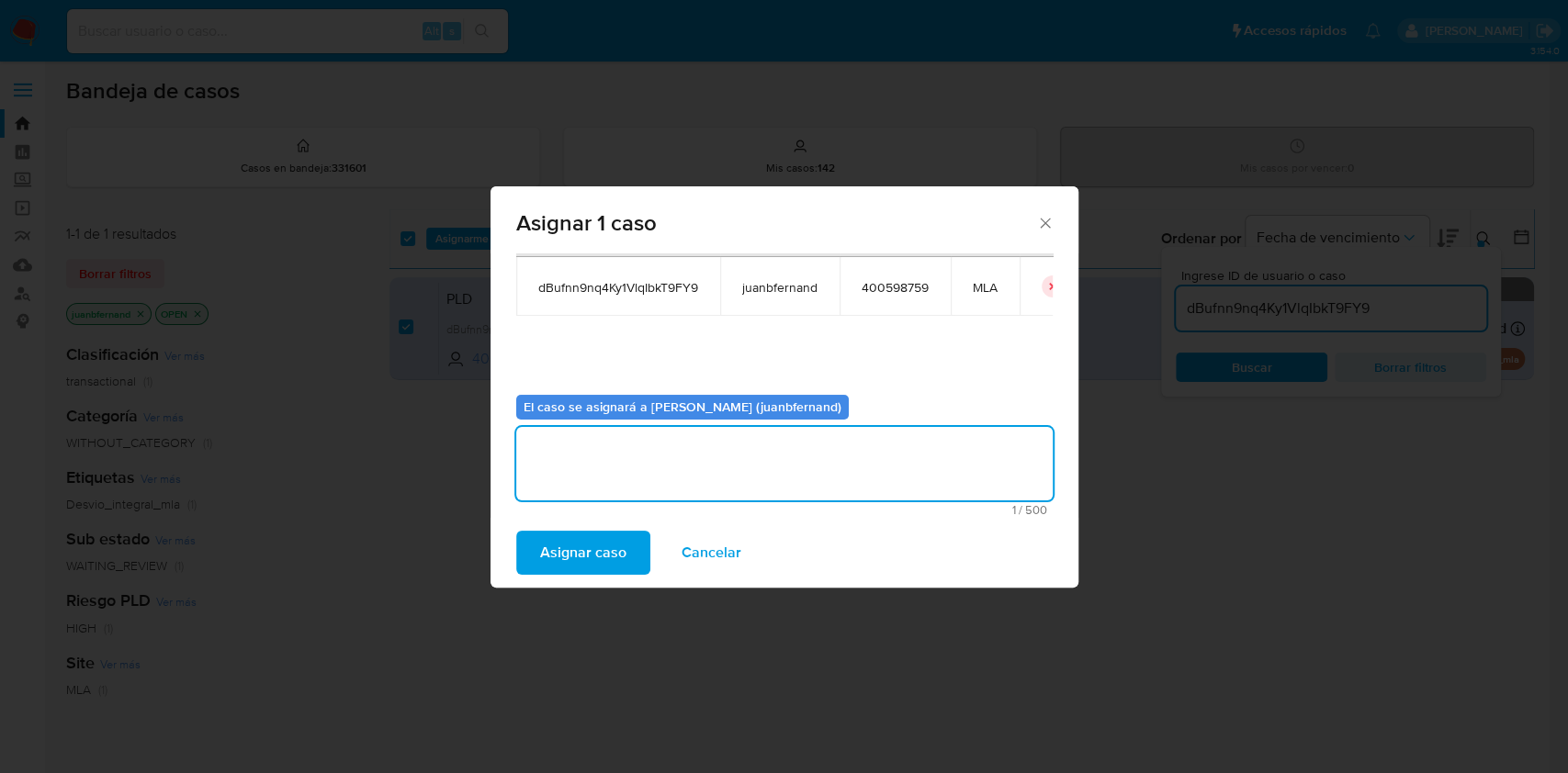
click at [611, 562] on span "Asignar caso" at bounding box center [583, 552] width 86 height 40
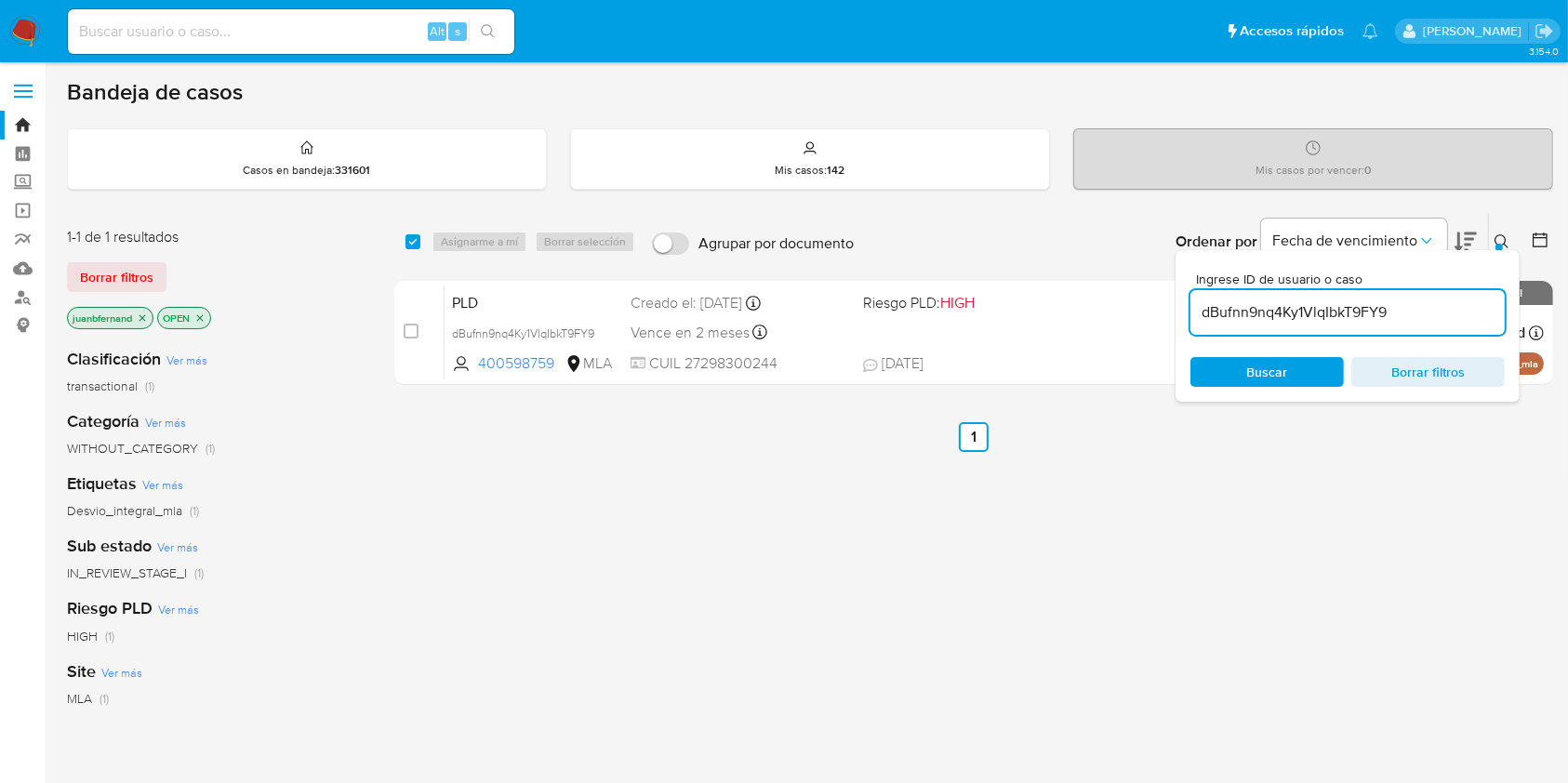
click at [1428, 314] on input "dBufnn9nq4Ky1VlqIbkT9FY9" at bounding box center [1347, 313] width 315 height 25
click at [1428, 313] on input "dBufnn9nq4Ky1VlqIbkT9FY9" at bounding box center [1347, 313] width 315 height 25
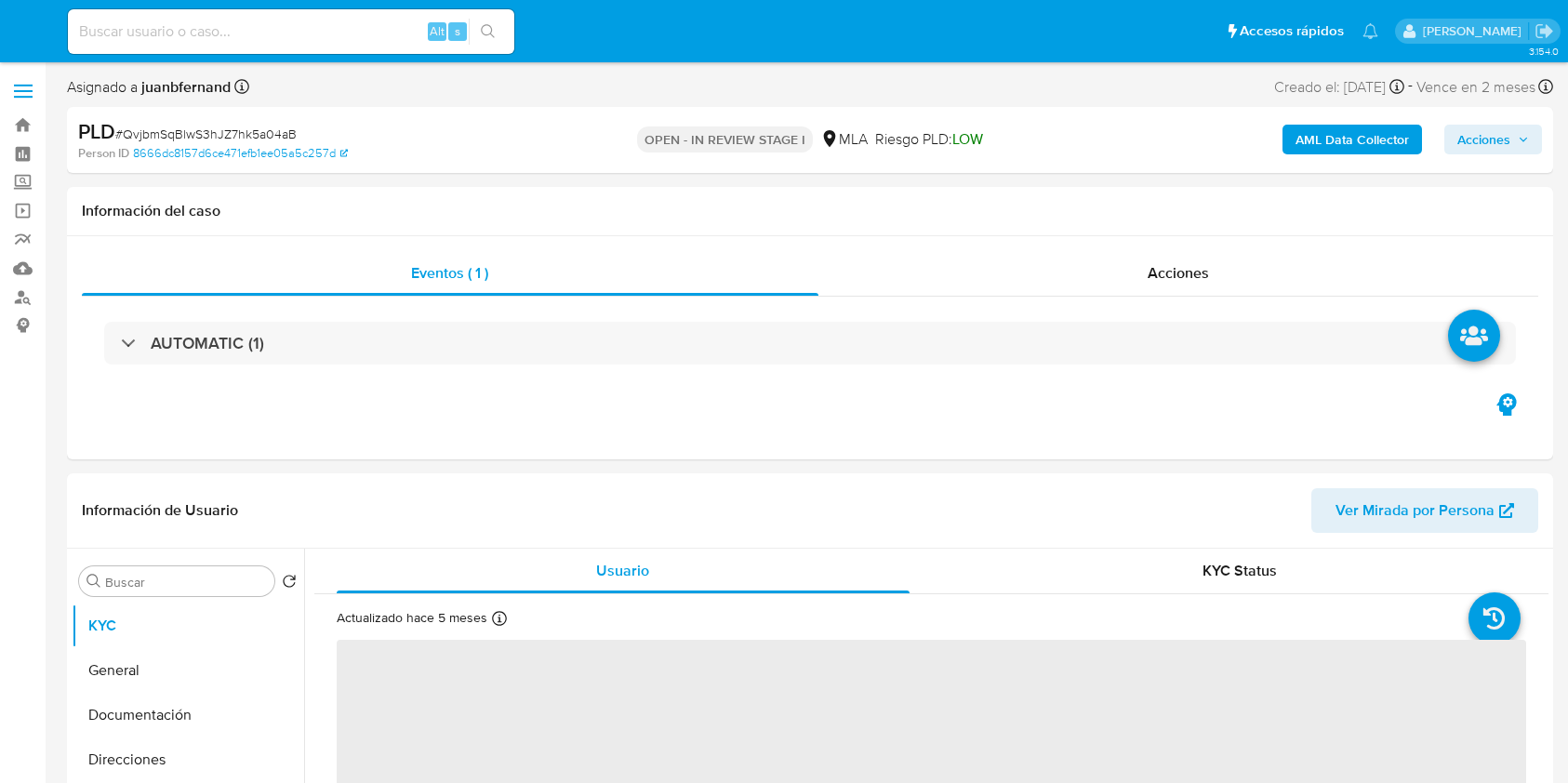
select select "10"
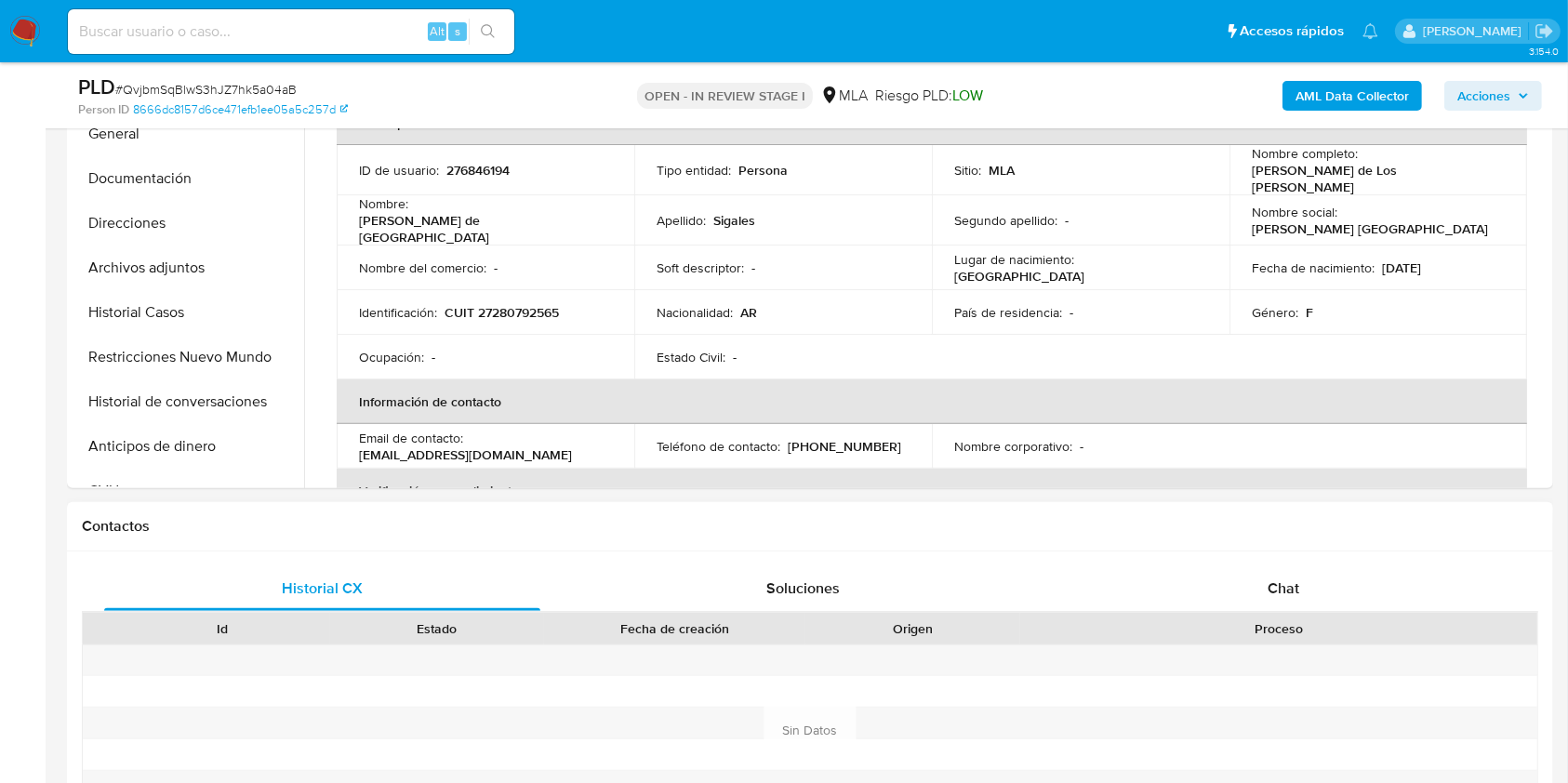
scroll to position [744, 0]
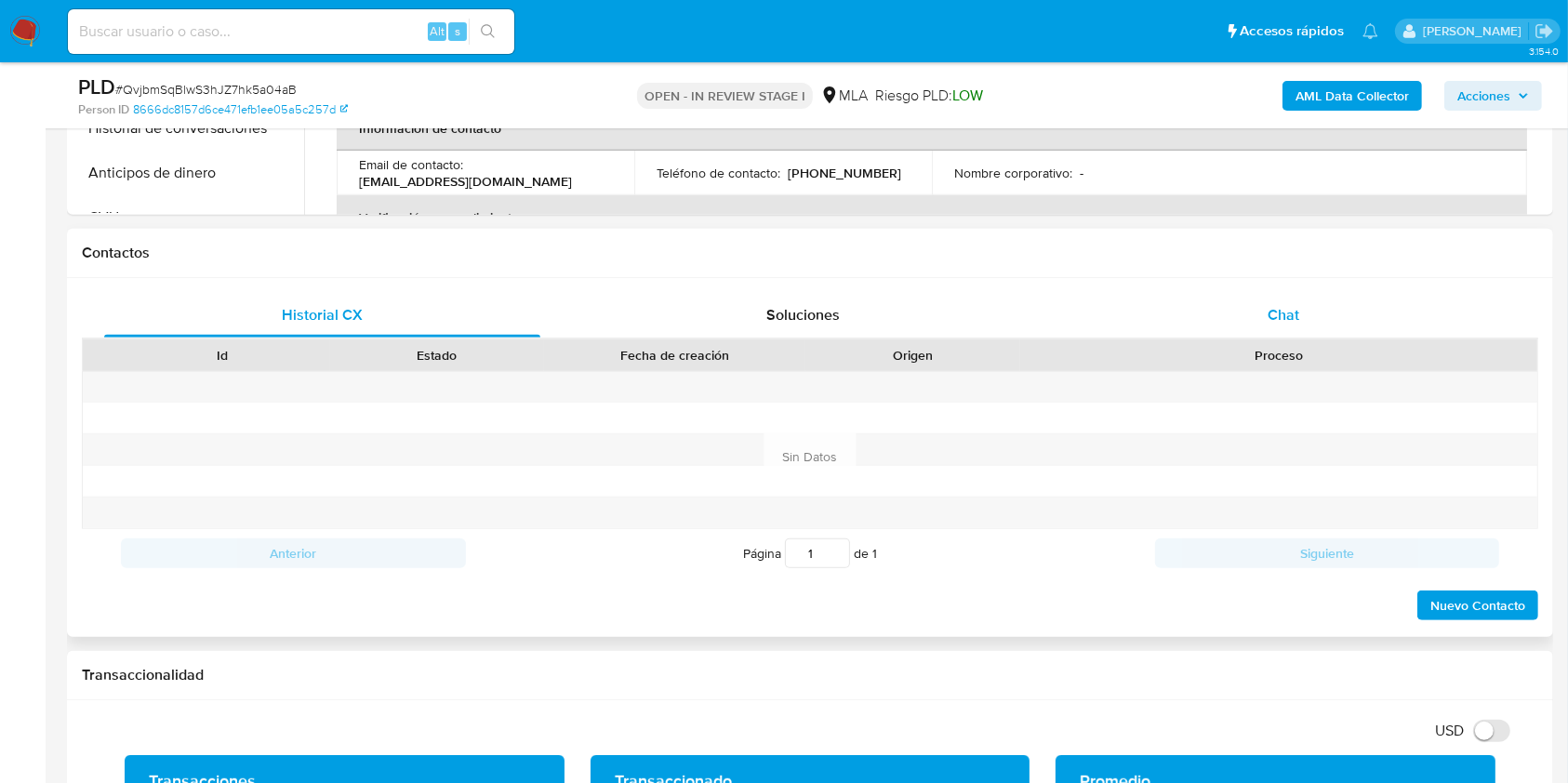
click at [1347, 321] on div "Chat" at bounding box center [1284, 315] width 436 height 45
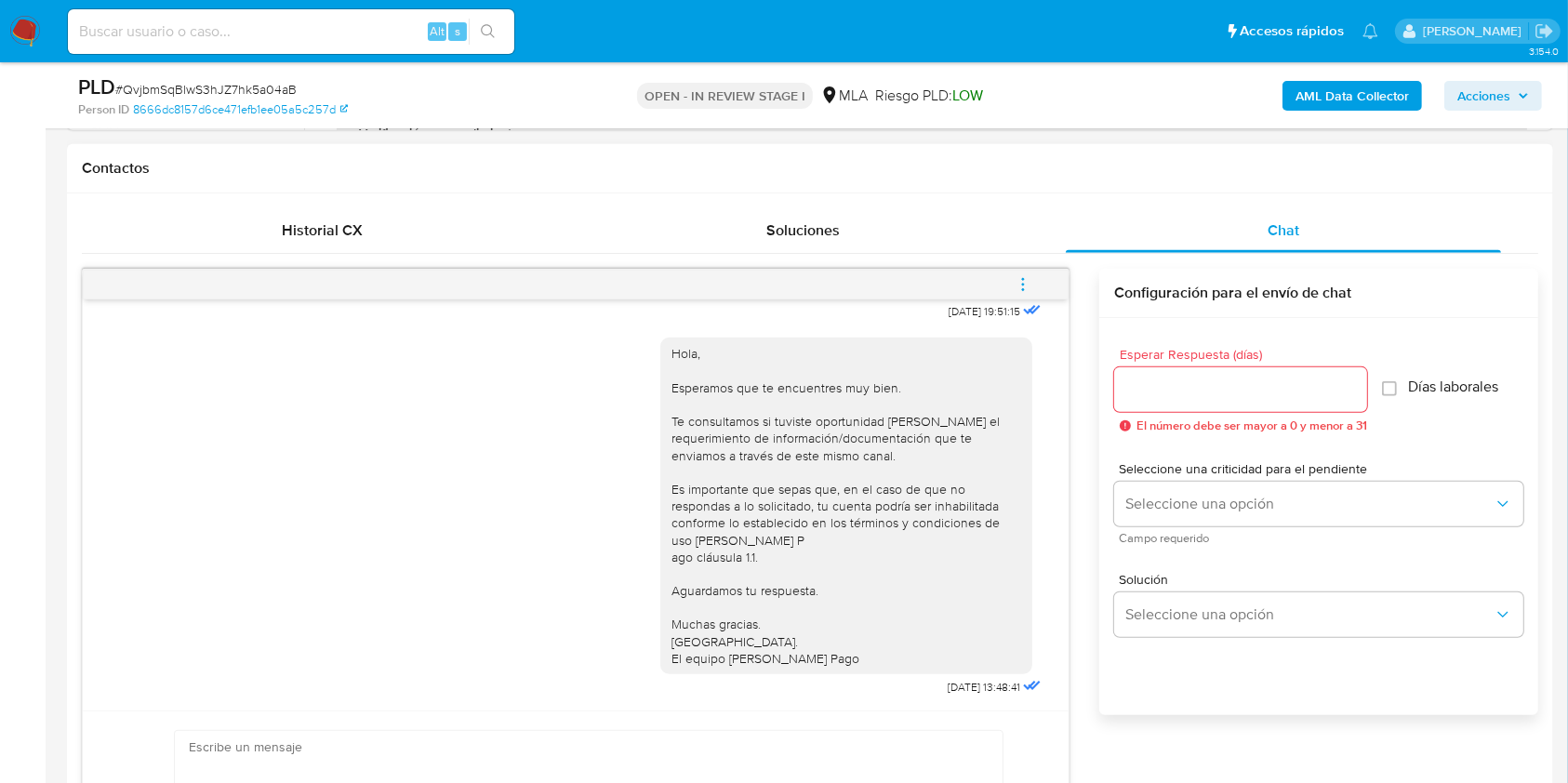
scroll to position [868, 0]
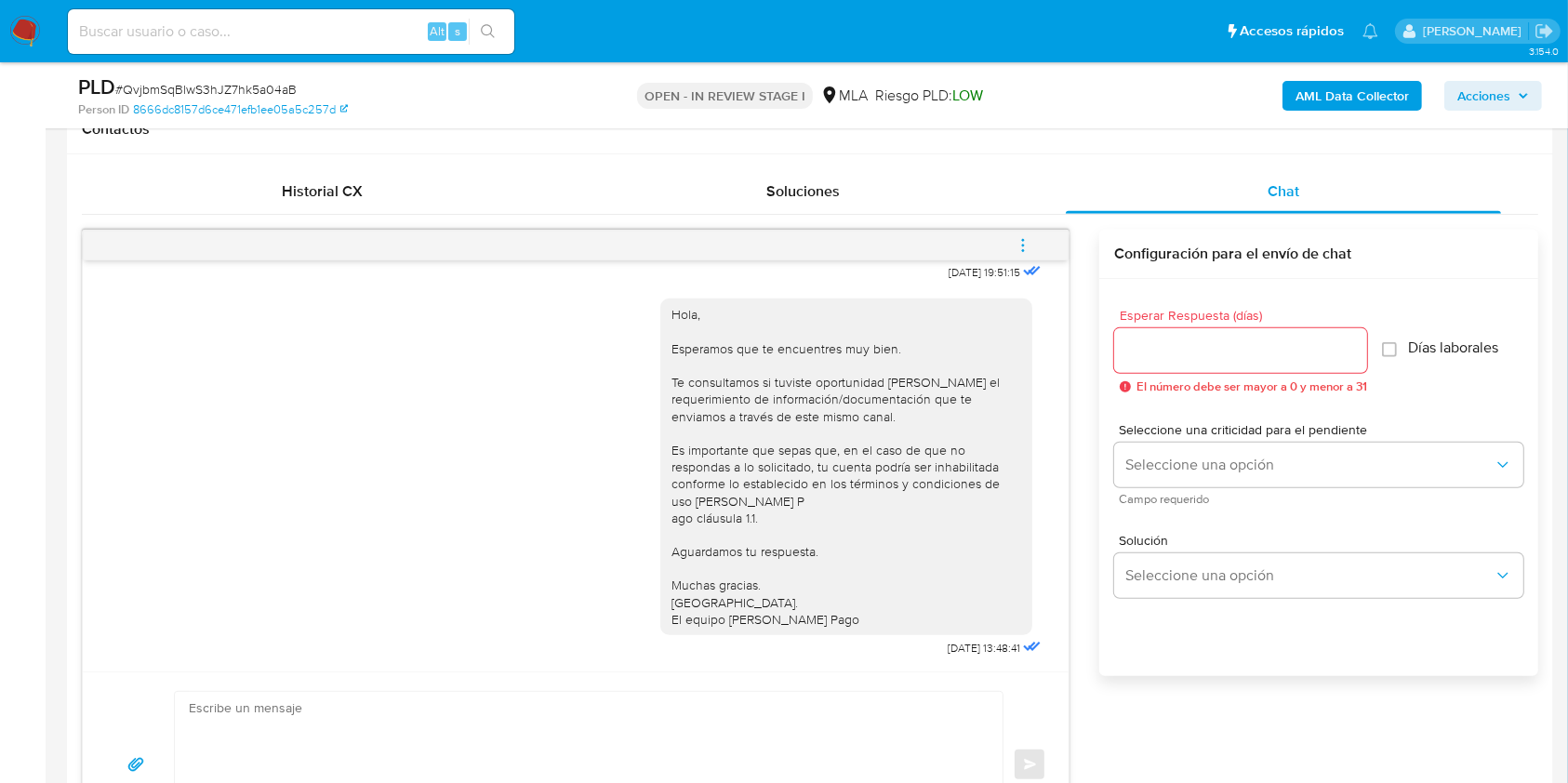
click at [347, 693] on textarea at bounding box center [584, 765] width 790 height 146
paste textarea "Hola. Esperamos que te encuentres muy bien. Te consultamos si tuviste oportunid…"
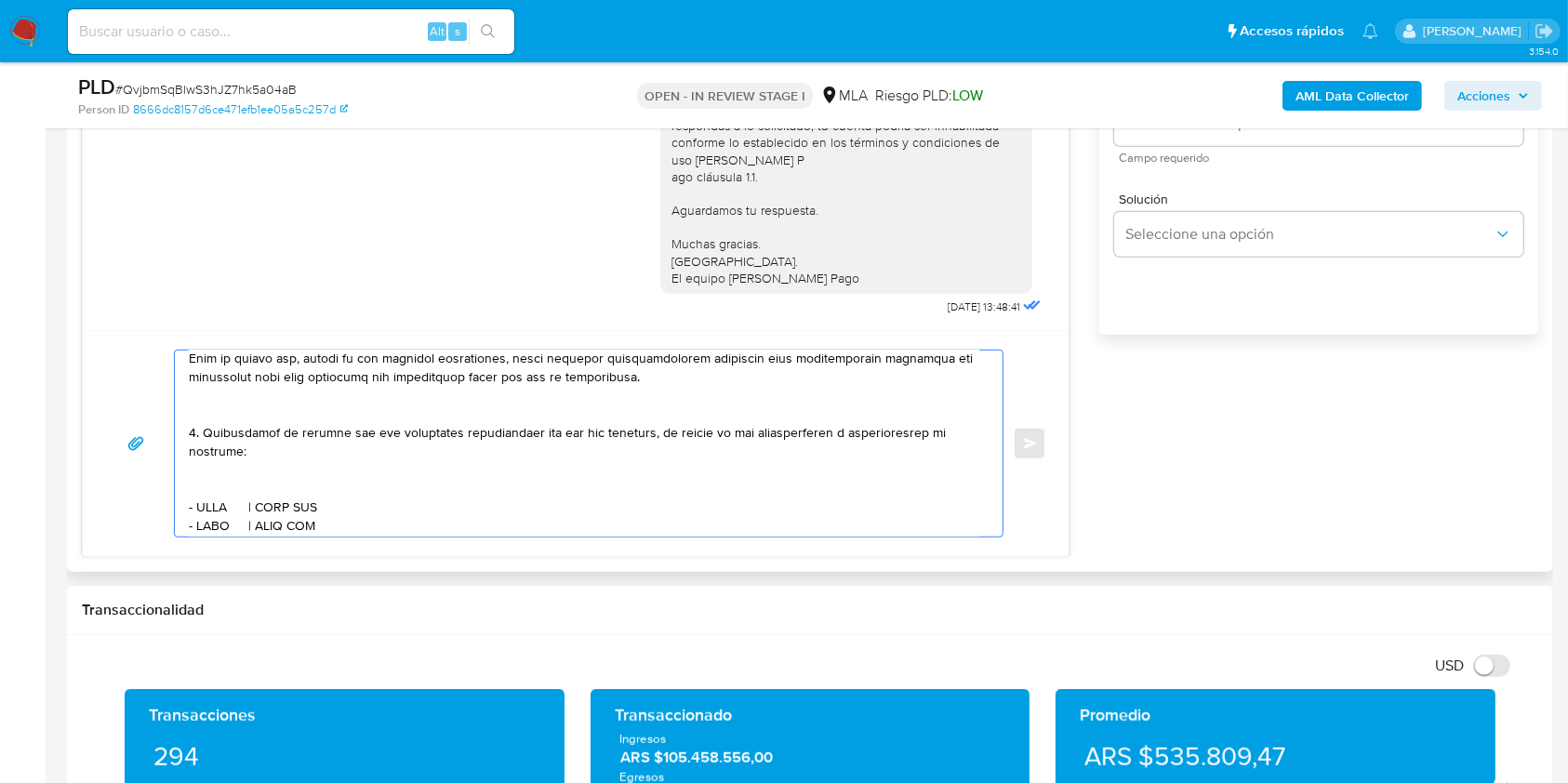
scroll to position [620, 0]
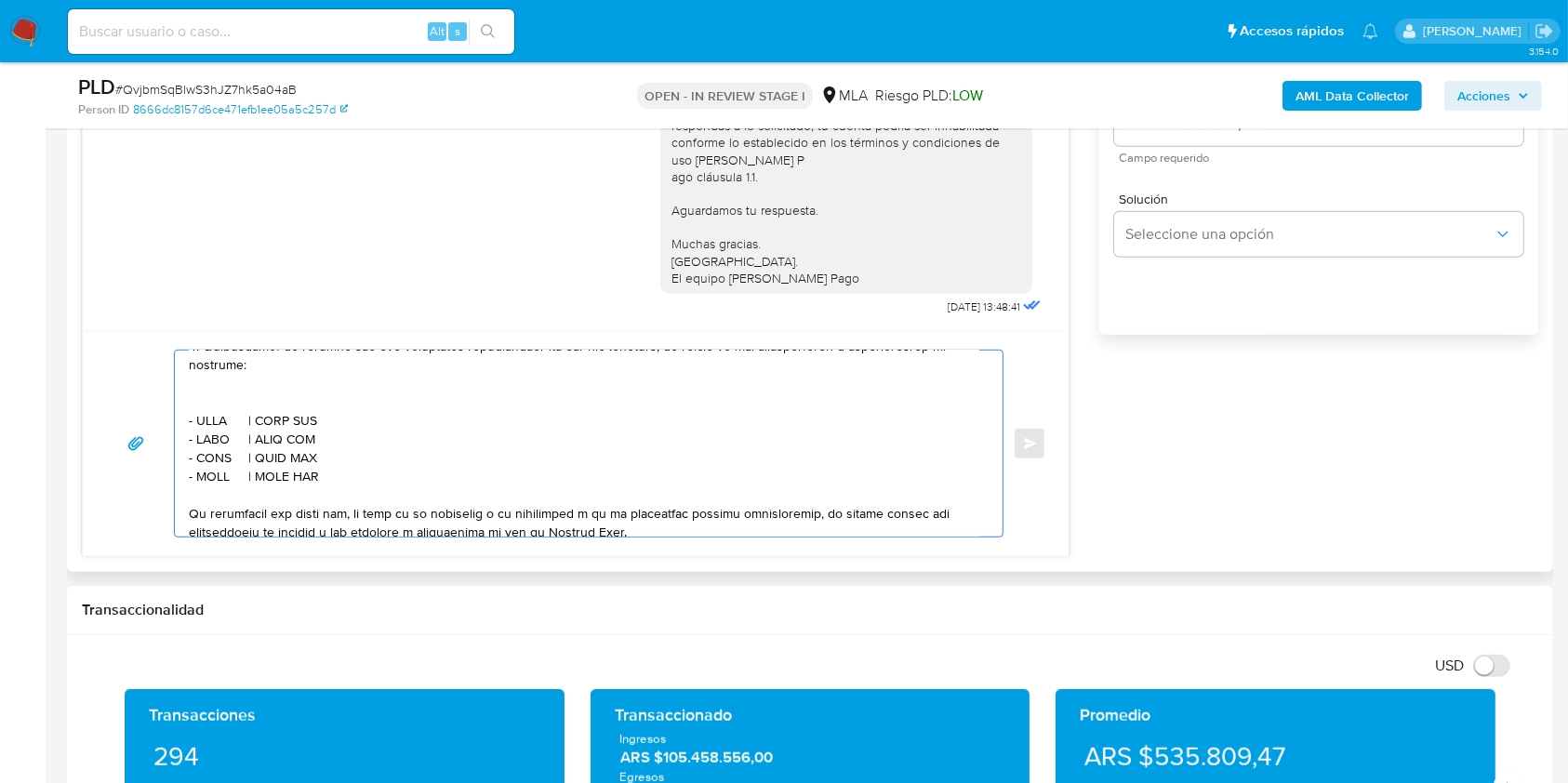
drag, startPoint x: 320, startPoint y: 483, endPoint x: 185, endPoint y: 364, distance: 180.0
click at [185, 364] on div at bounding box center [584, 444] width 819 height 186
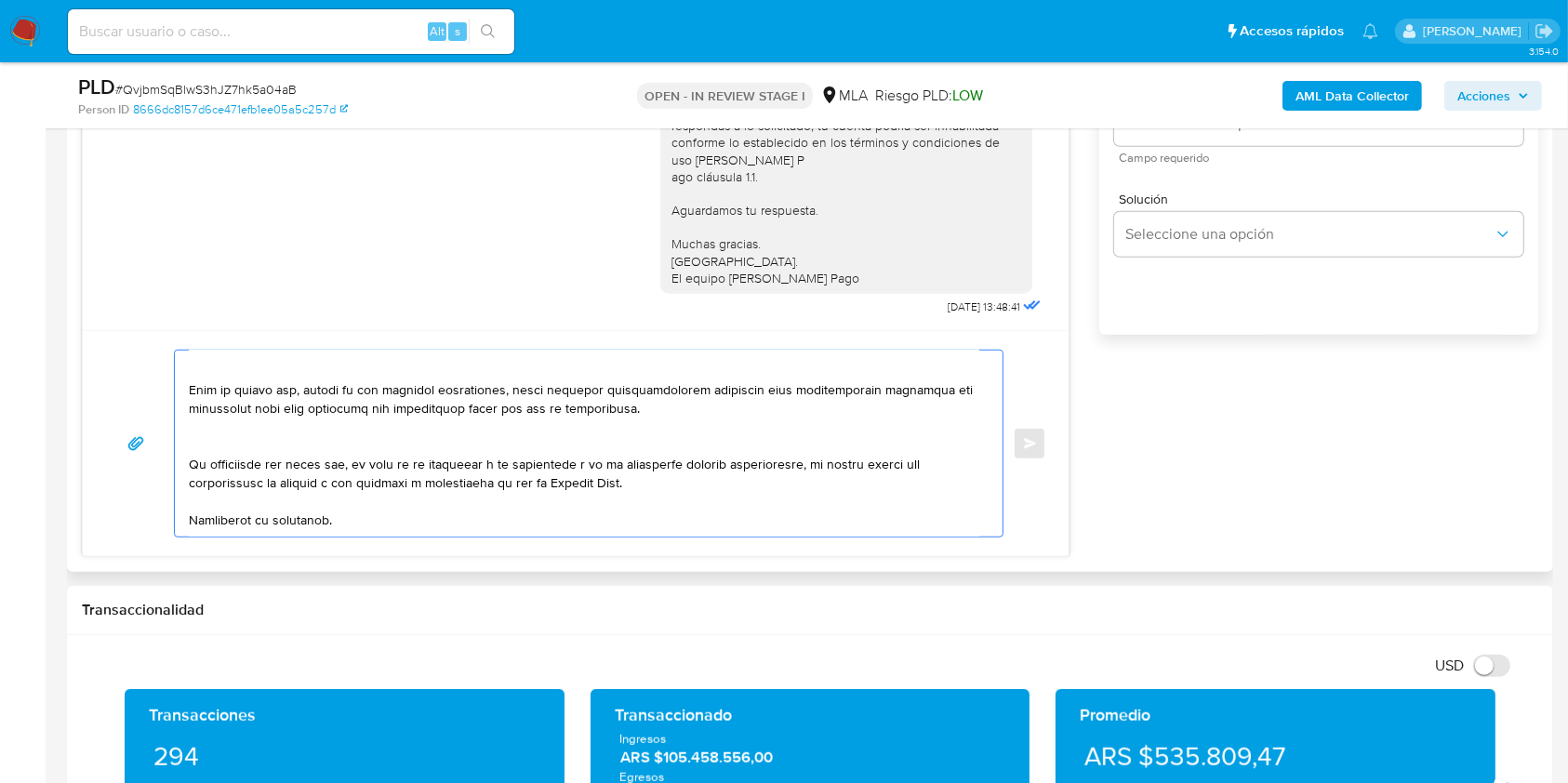
scroll to position [445, 0]
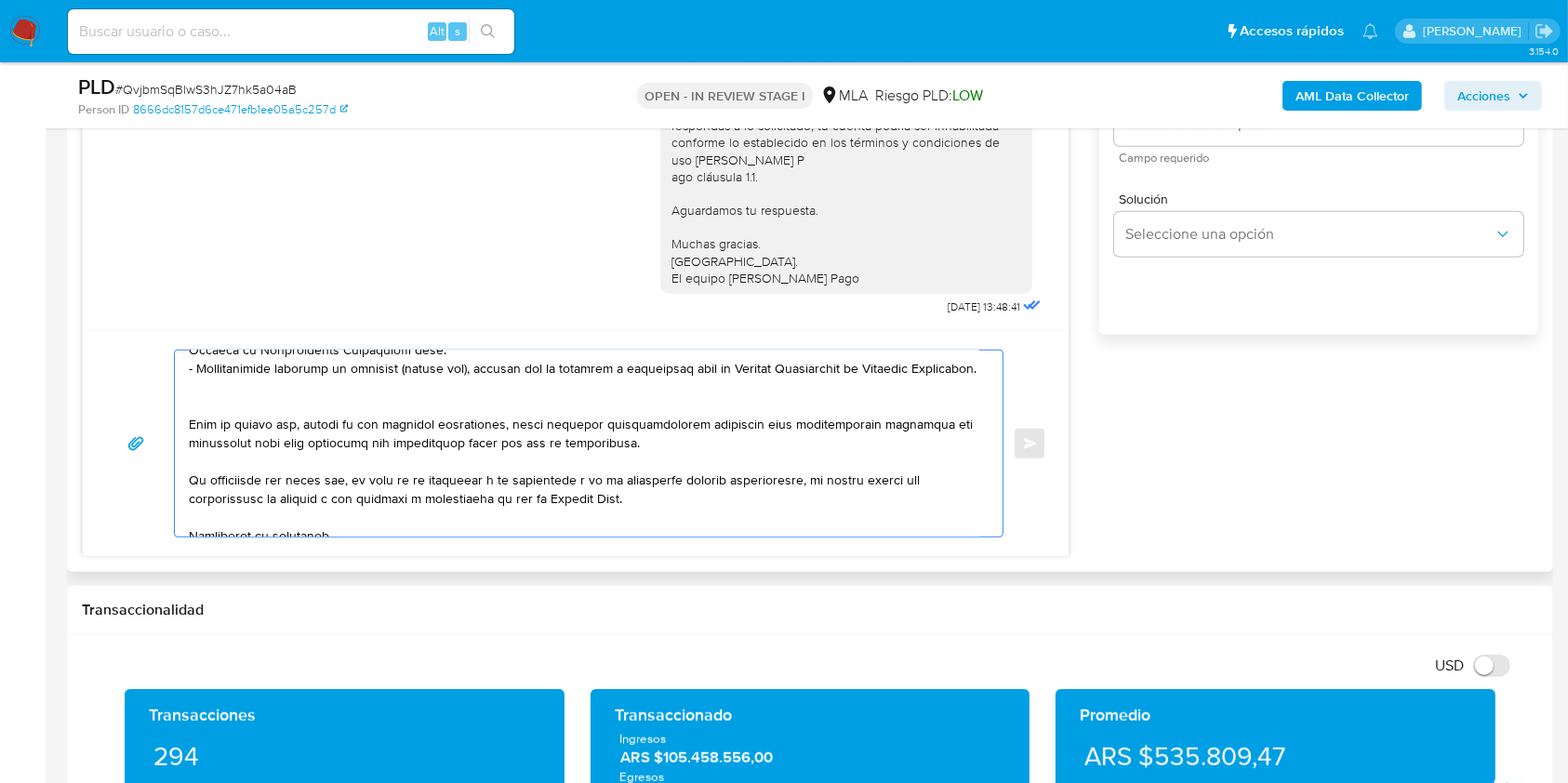
click at [317, 430] on textarea at bounding box center [584, 444] width 790 height 186
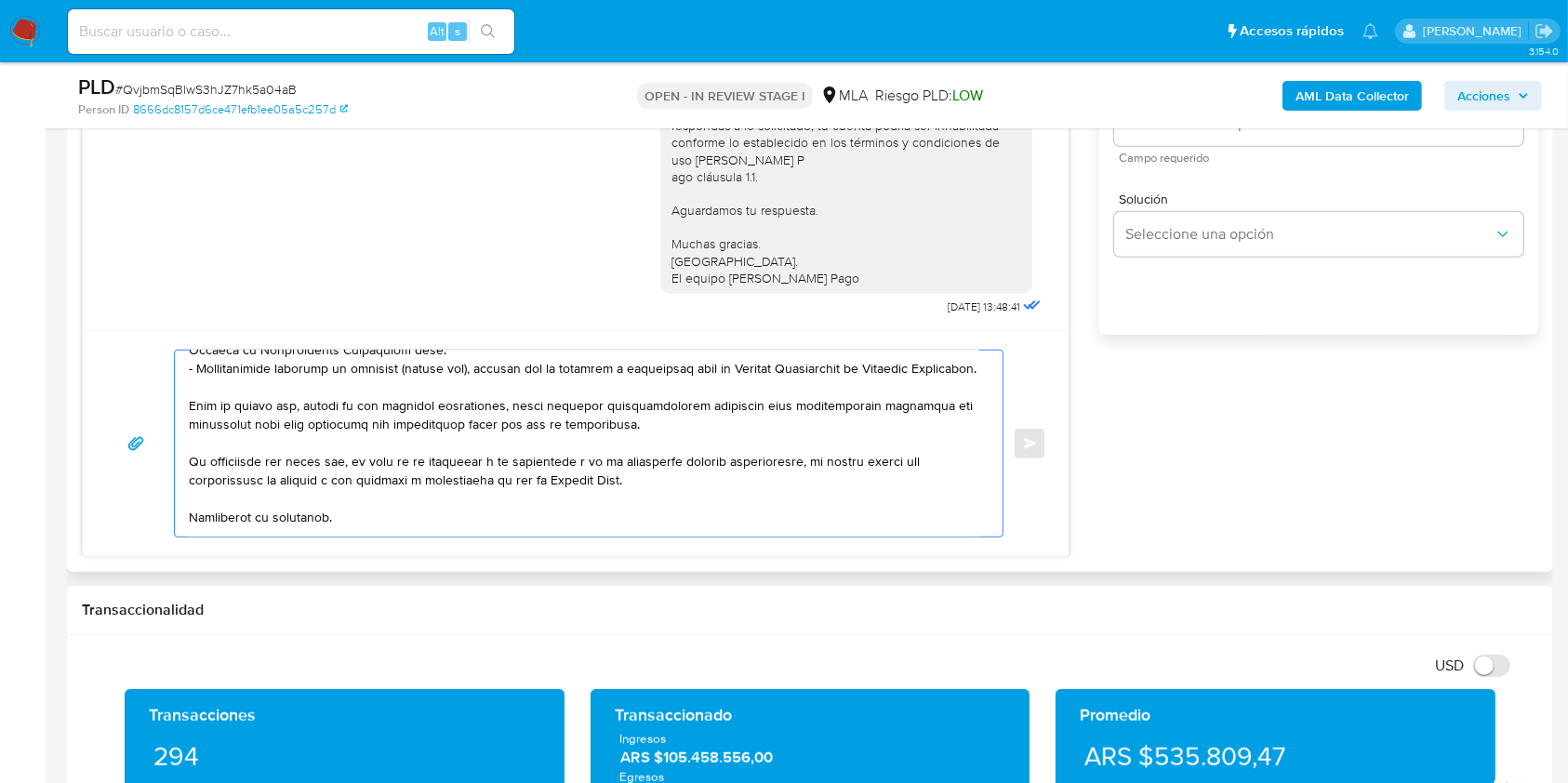
click at [672, 457] on textarea at bounding box center [584, 444] width 790 height 186
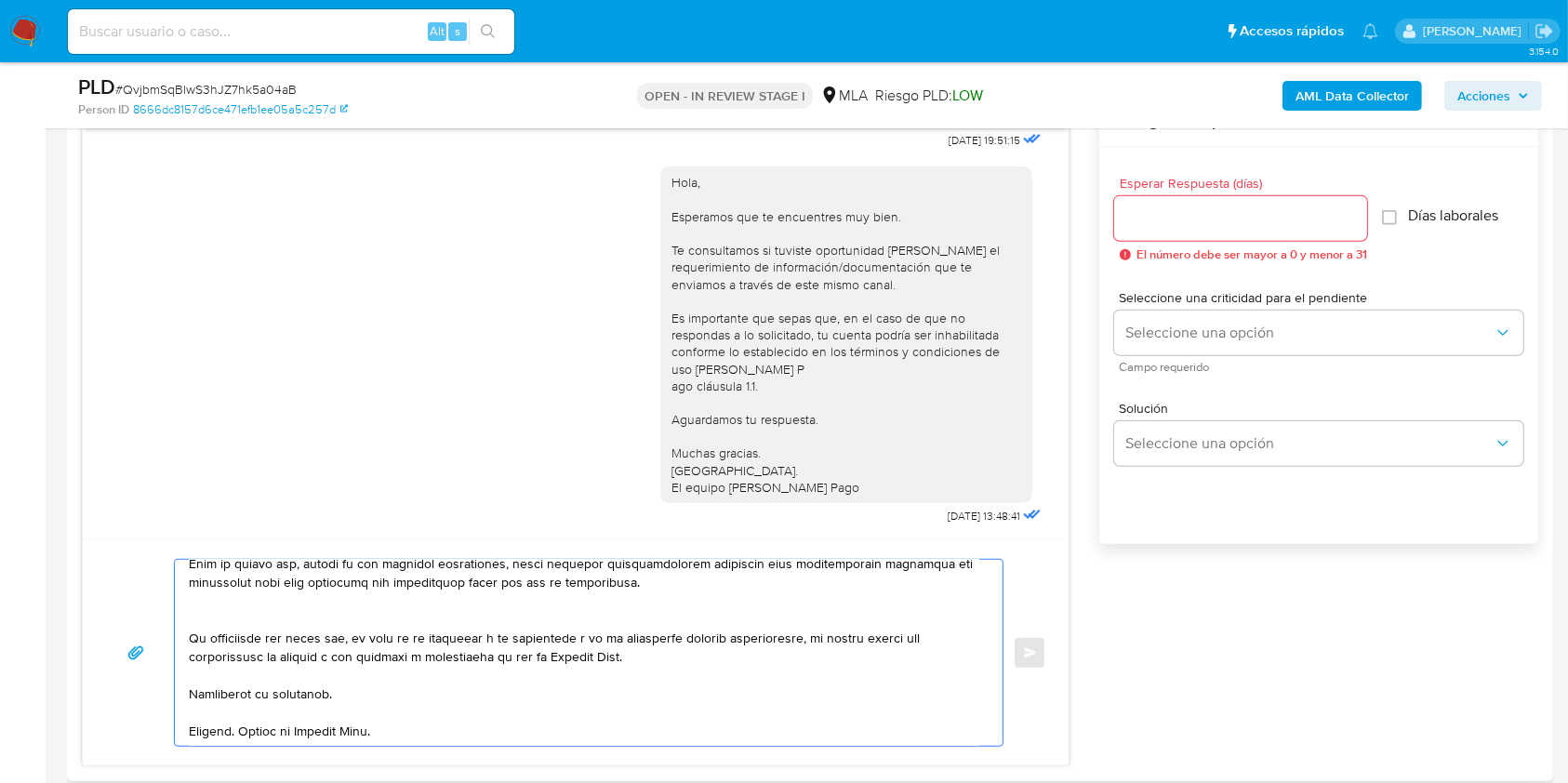
scroll to position [961, 0]
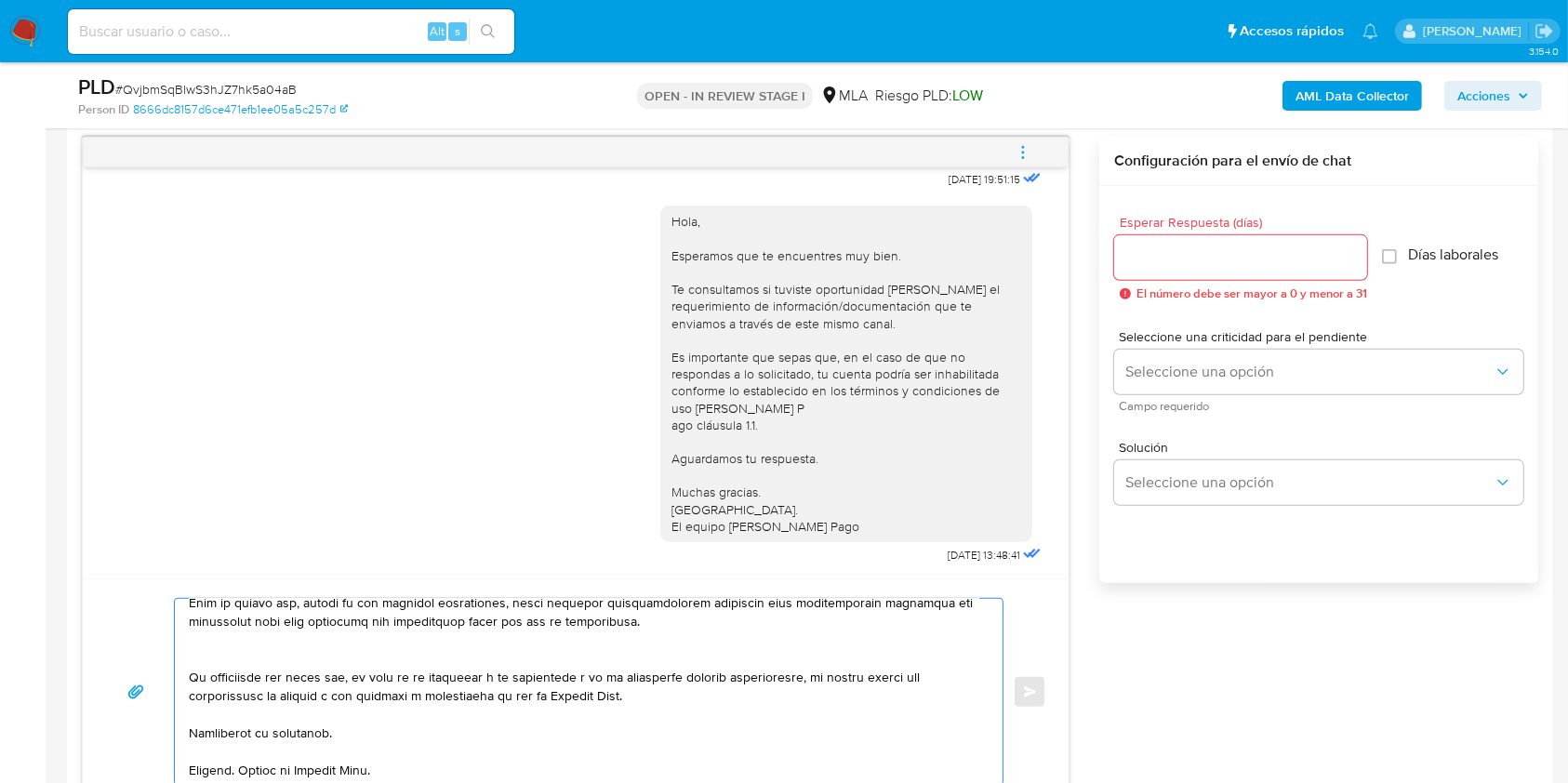
type textarea "Hola. Esperamos que te encuentres muy bien. Te consultamos si tuviste oportunid…"
click at [1224, 266] on input "Esperar Respuesta (días)" at bounding box center [1240, 258] width 253 height 25
type input "1"
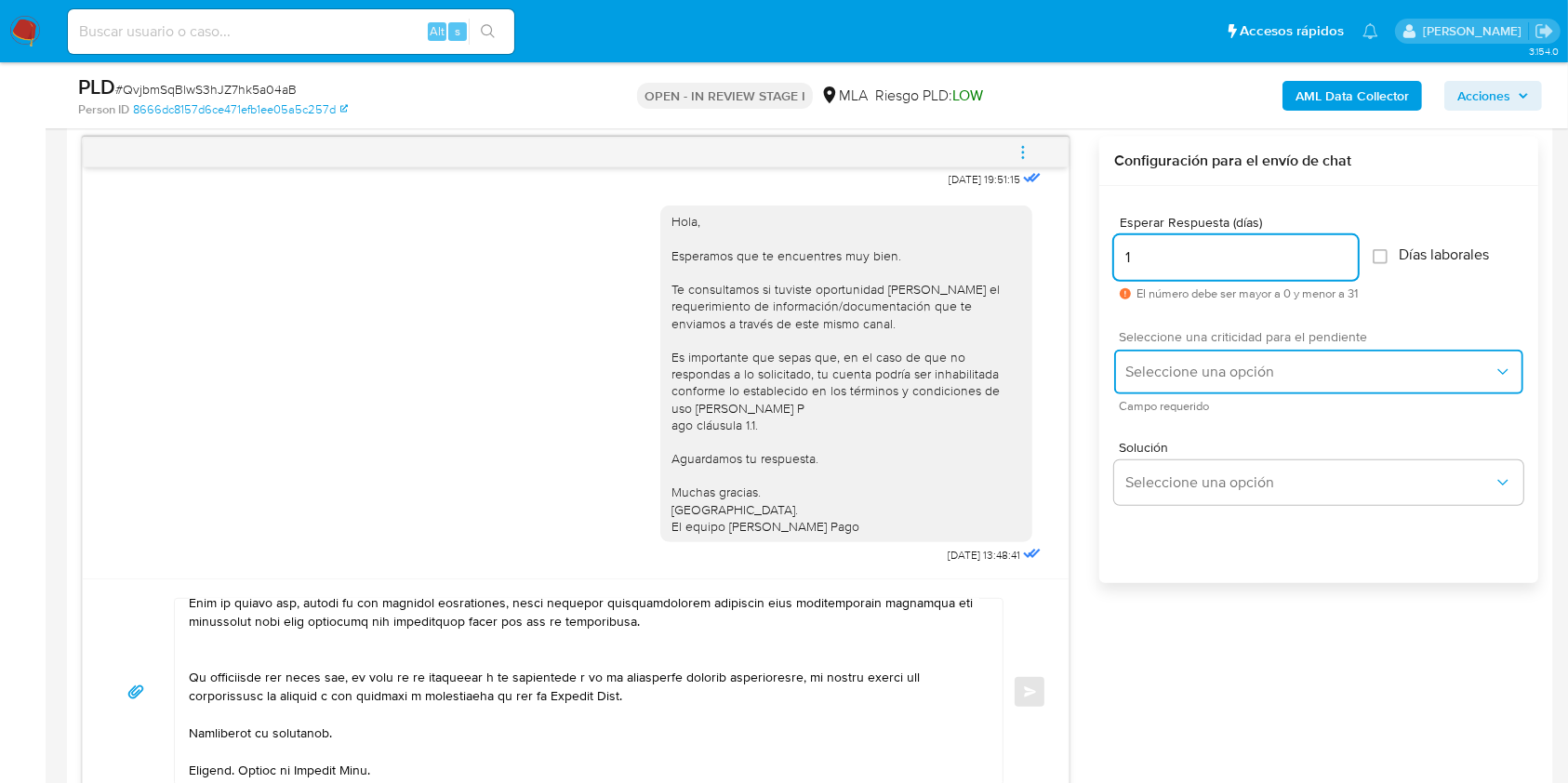
click at [1184, 368] on span "Seleccione una opción" at bounding box center [1308, 373] width 369 height 19
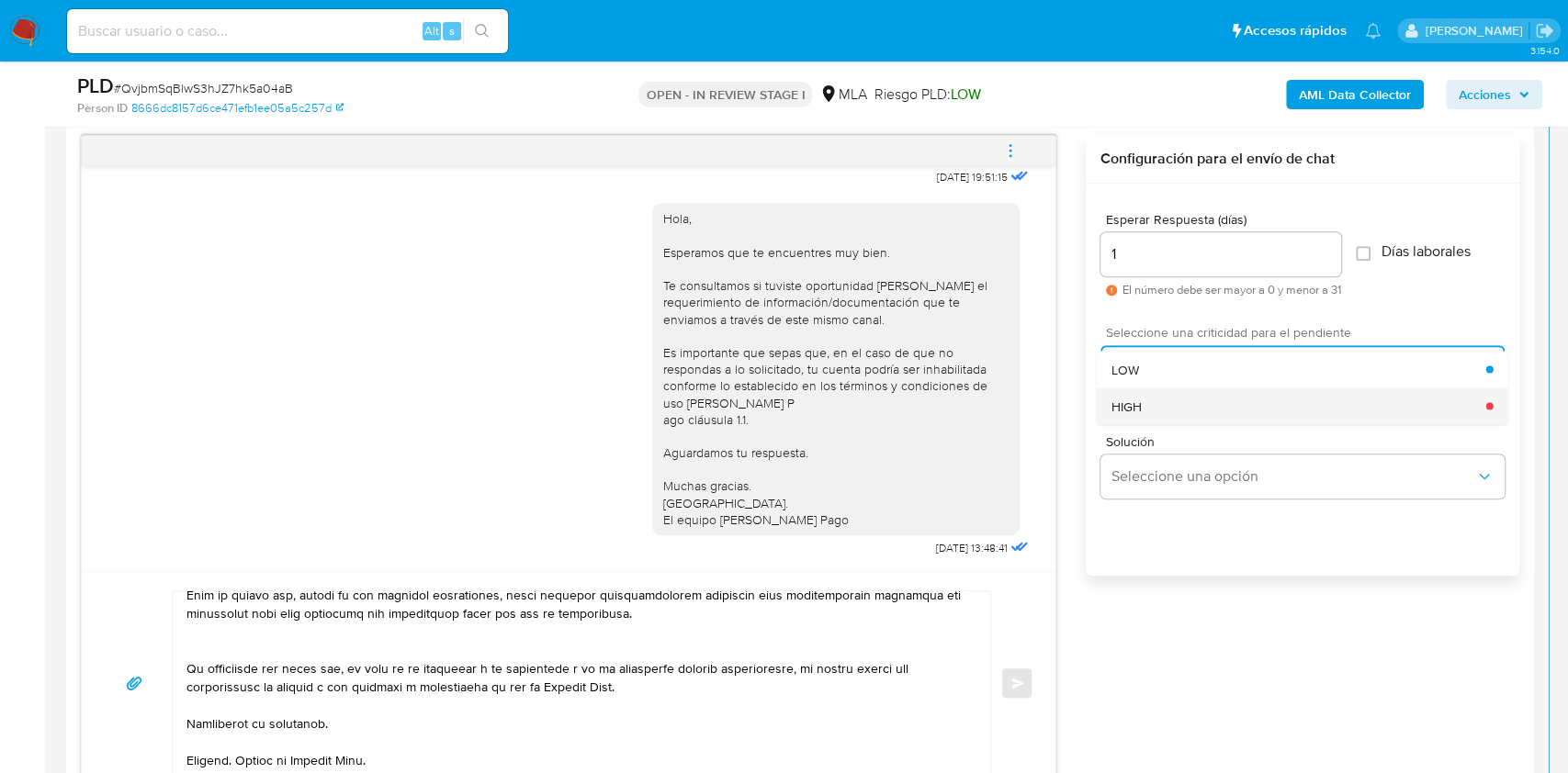
click at [1168, 409] on div "HIGH" at bounding box center [1298, 405] width 374 height 36
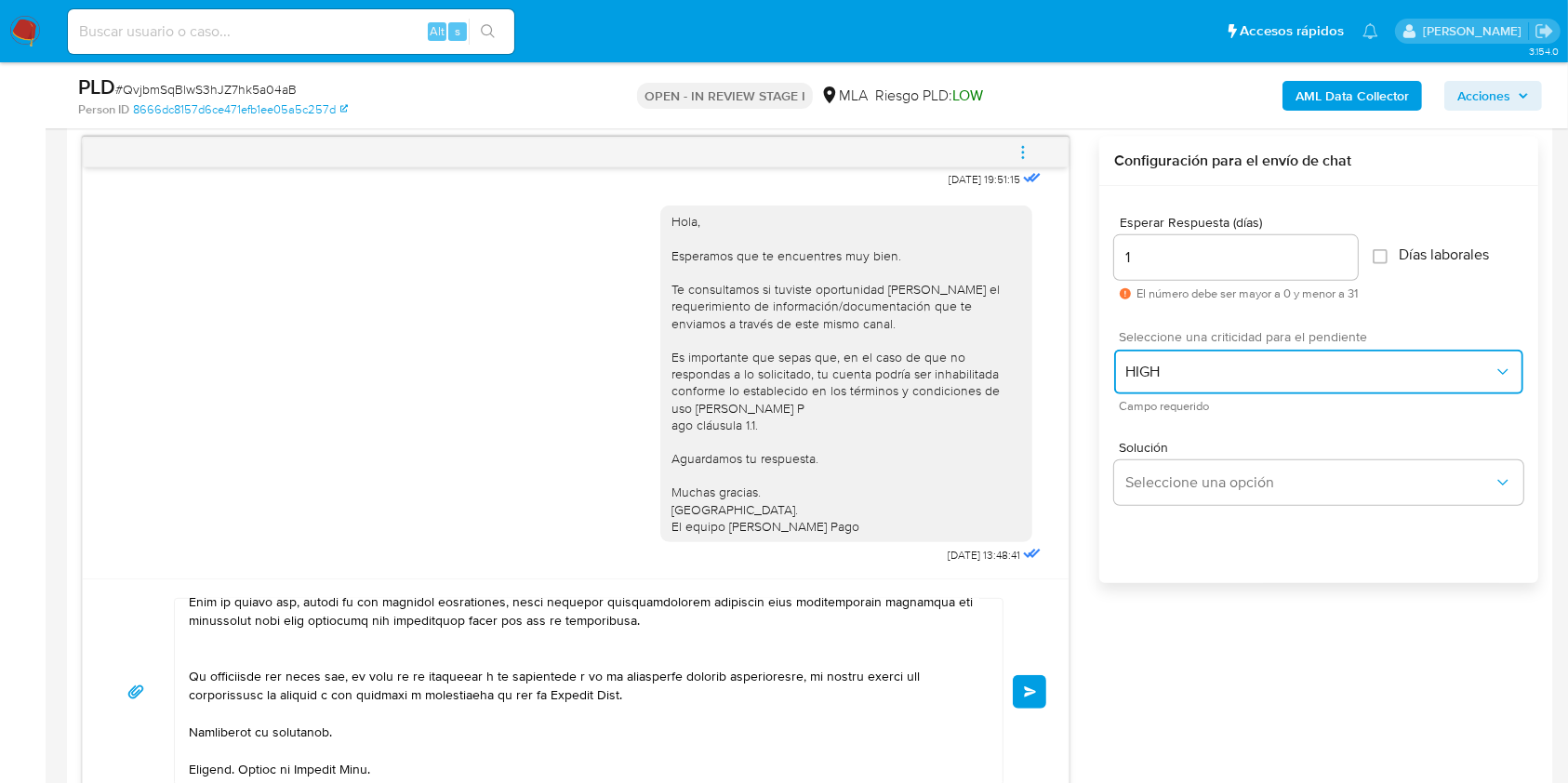
scroll to position [550, 0]
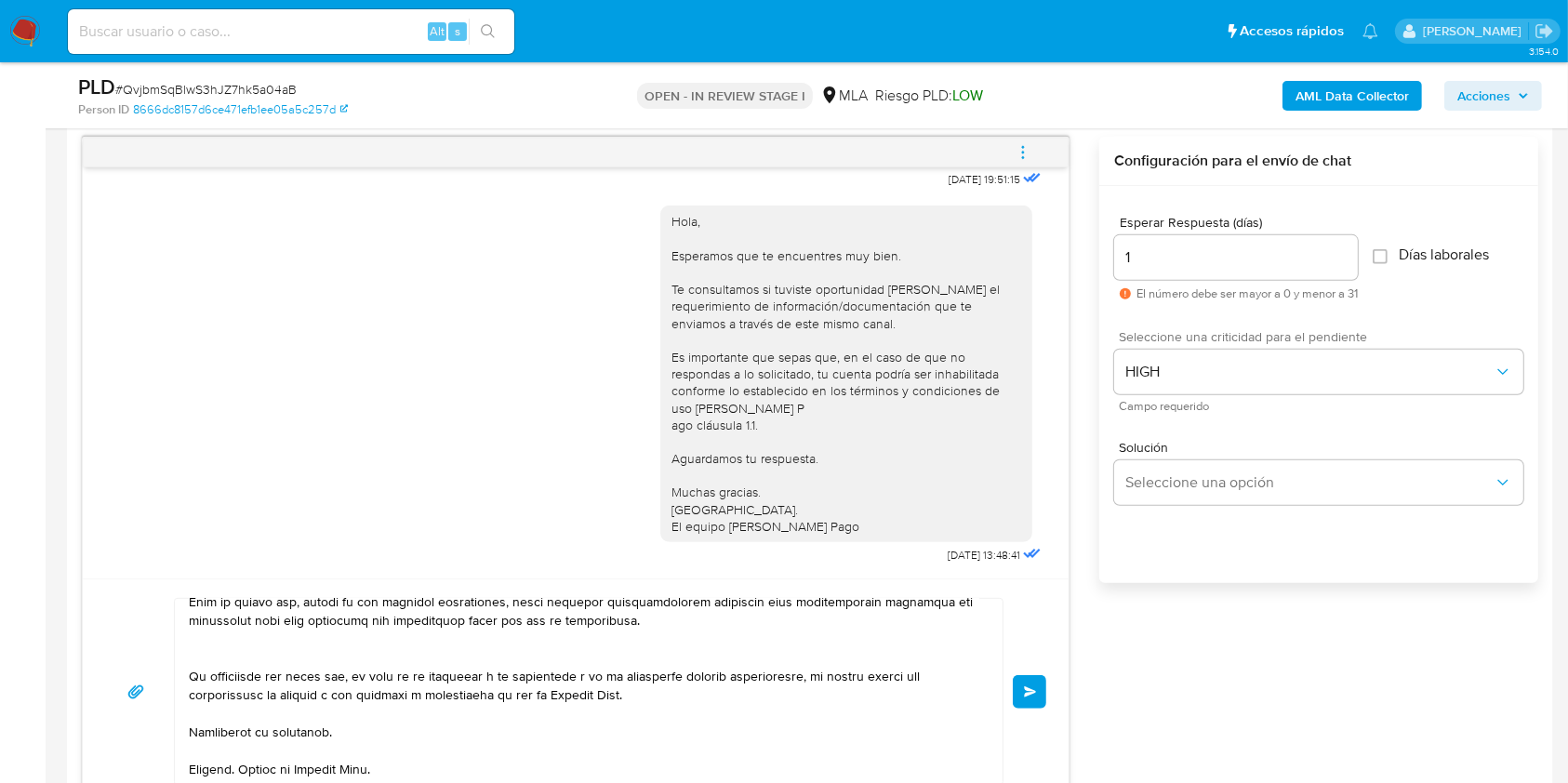
click at [1043, 700] on button "Enviar" at bounding box center [1029, 691] width 33 height 33
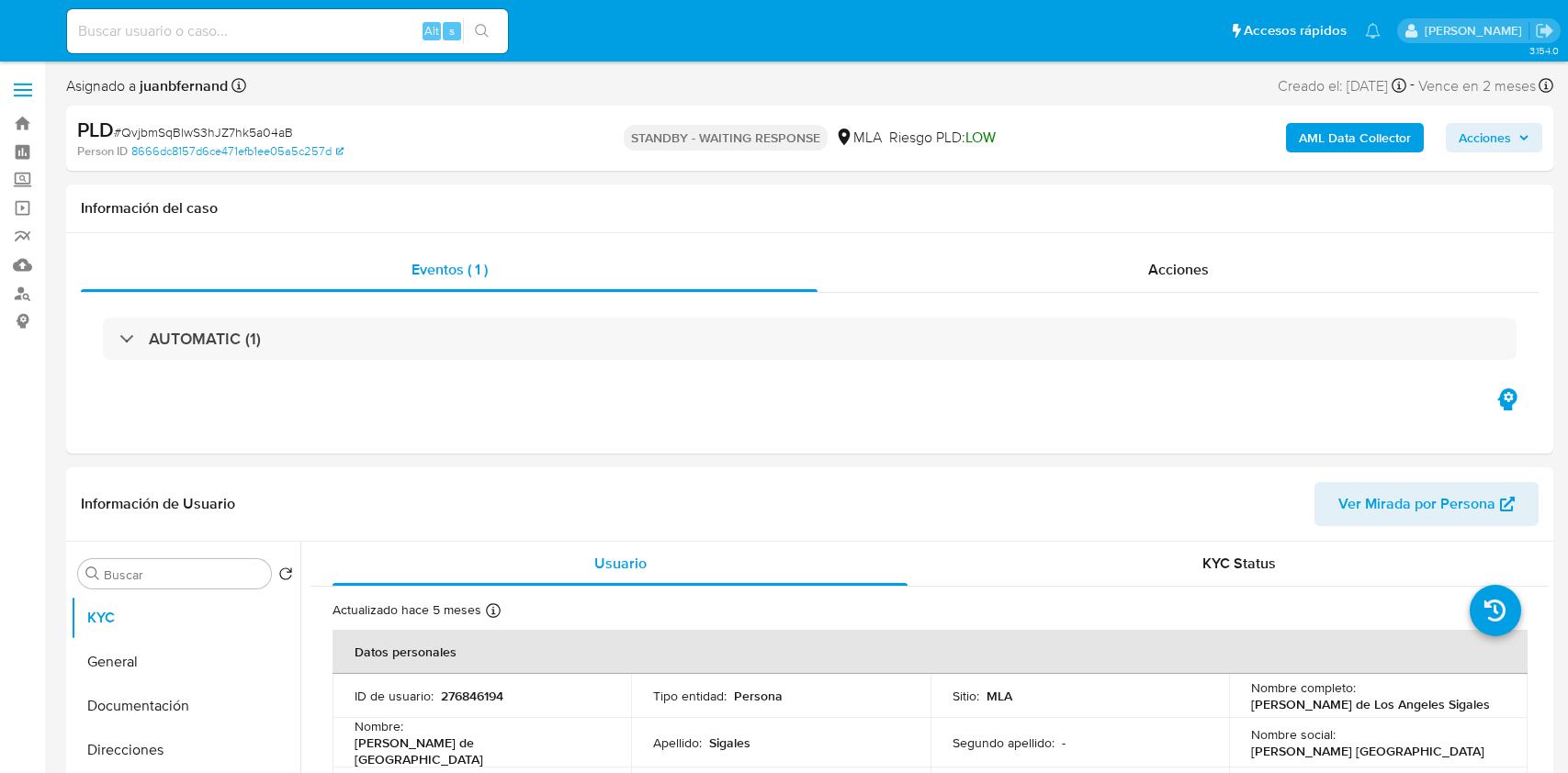
select select "10"
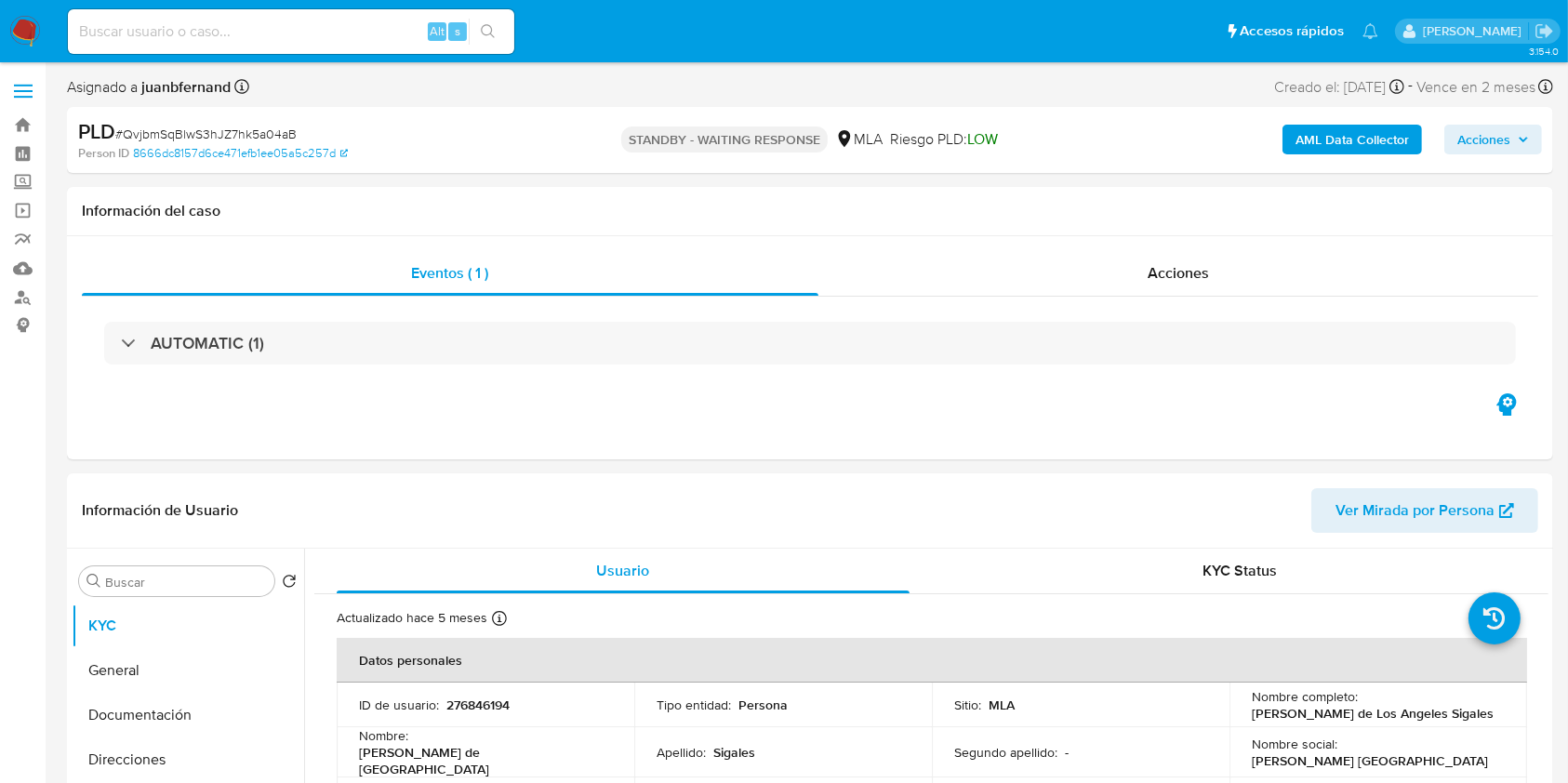
click at [389, 26] on input at bounding box center [291, 32] width 446 height 25
paste input "S8yCyDXOCNN0dGHOoq55WohB"
click at [358, 30] on input "S8yCyDXOCNN0dGHOoq55WohBS8yCyDXOCNN0dGHOoq55WohB" at bounding box center [291, 32] width 446 height 25
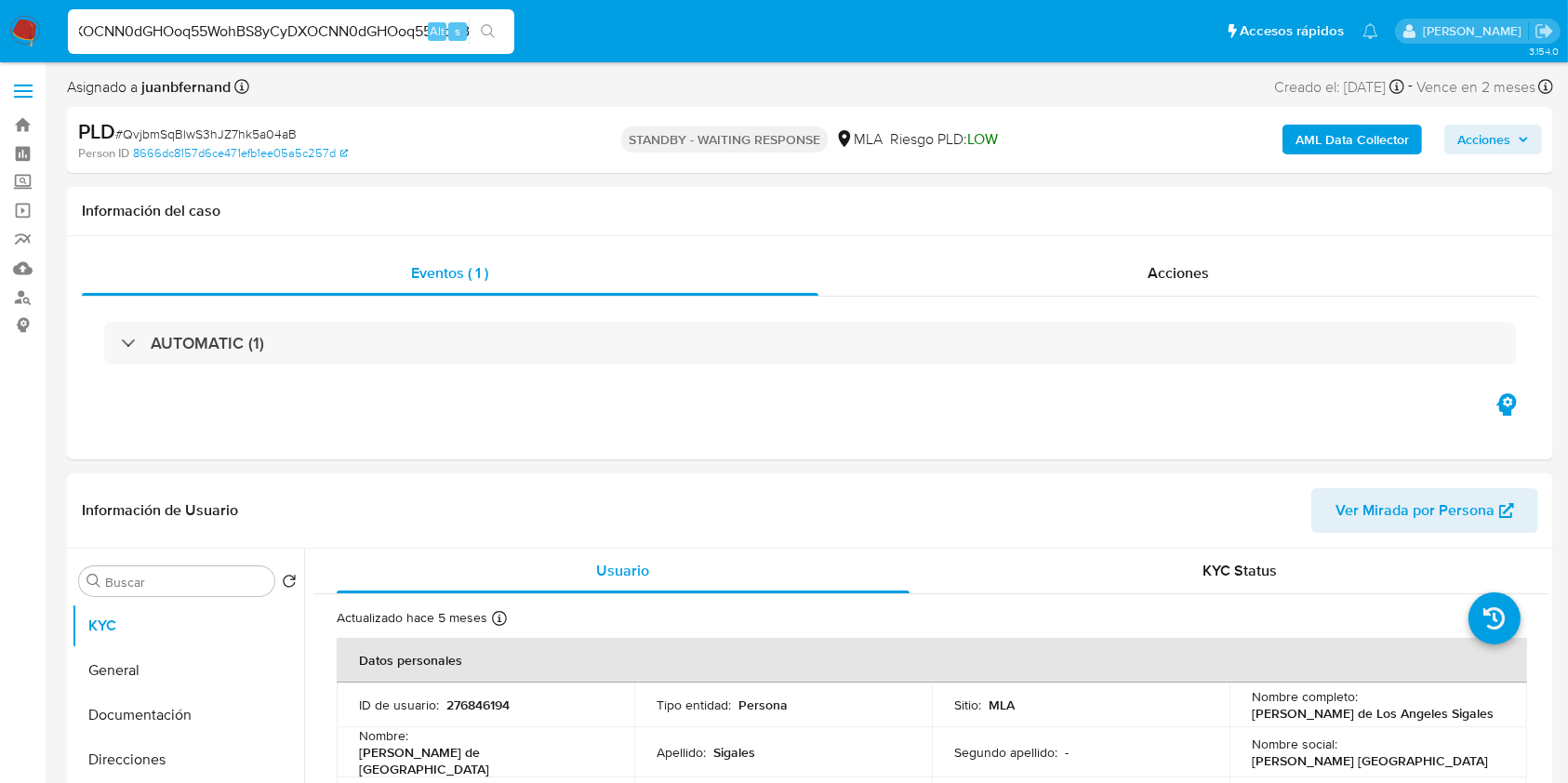
click at [358, 30] on input "S8yCyDXOCNN0dGHOoq55WohBS8yCyDXOCNN0dGHOoq55WohB" at bounding box center [291, 32] width 446 height 25
paste input
type input "S8yCyDXOCNN0dGHOoq55WohB"
click at [494, 27] on icon "search-icon" at bounding box center [488, 32] width 15 height 15
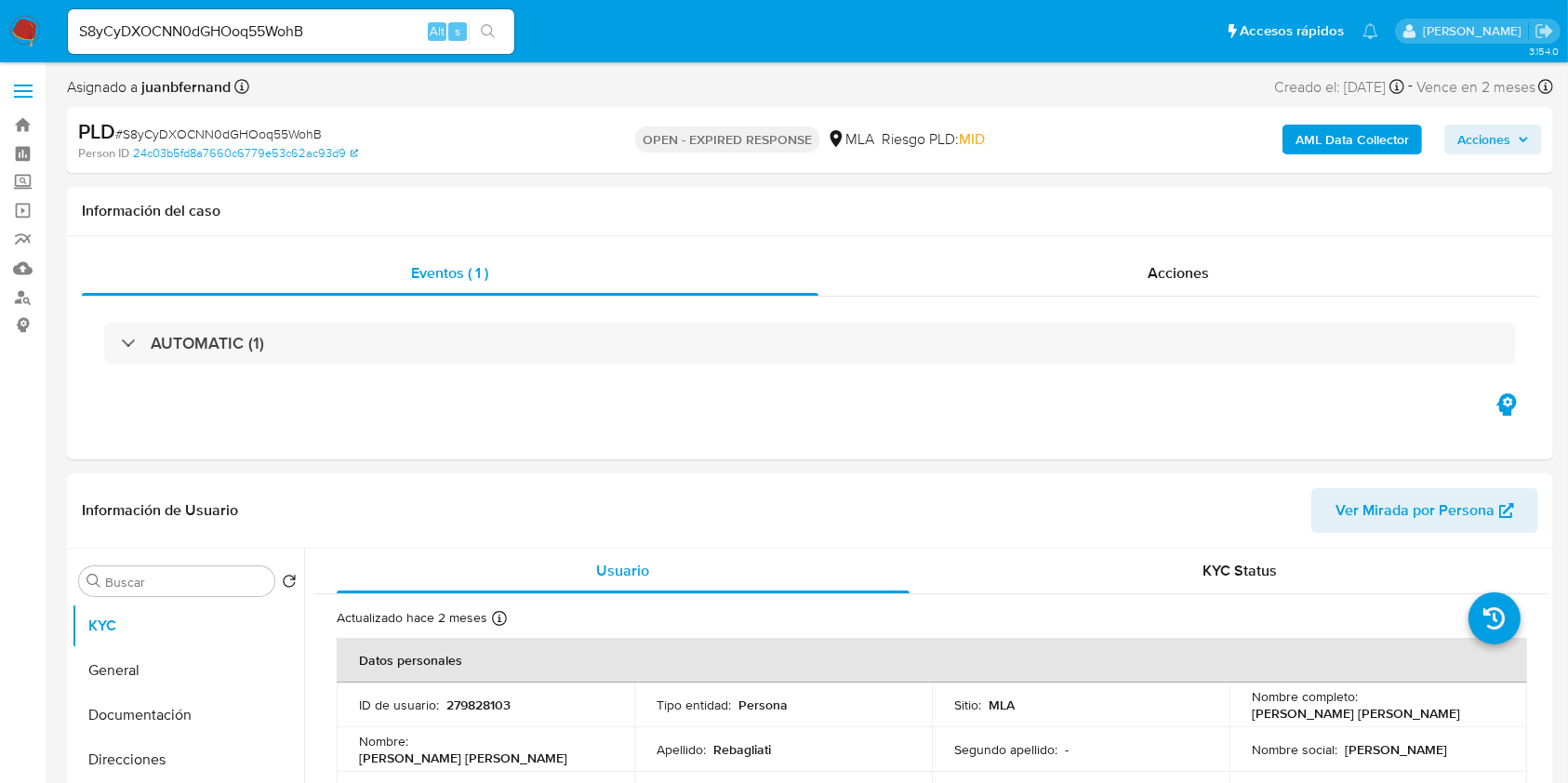
select select "10"
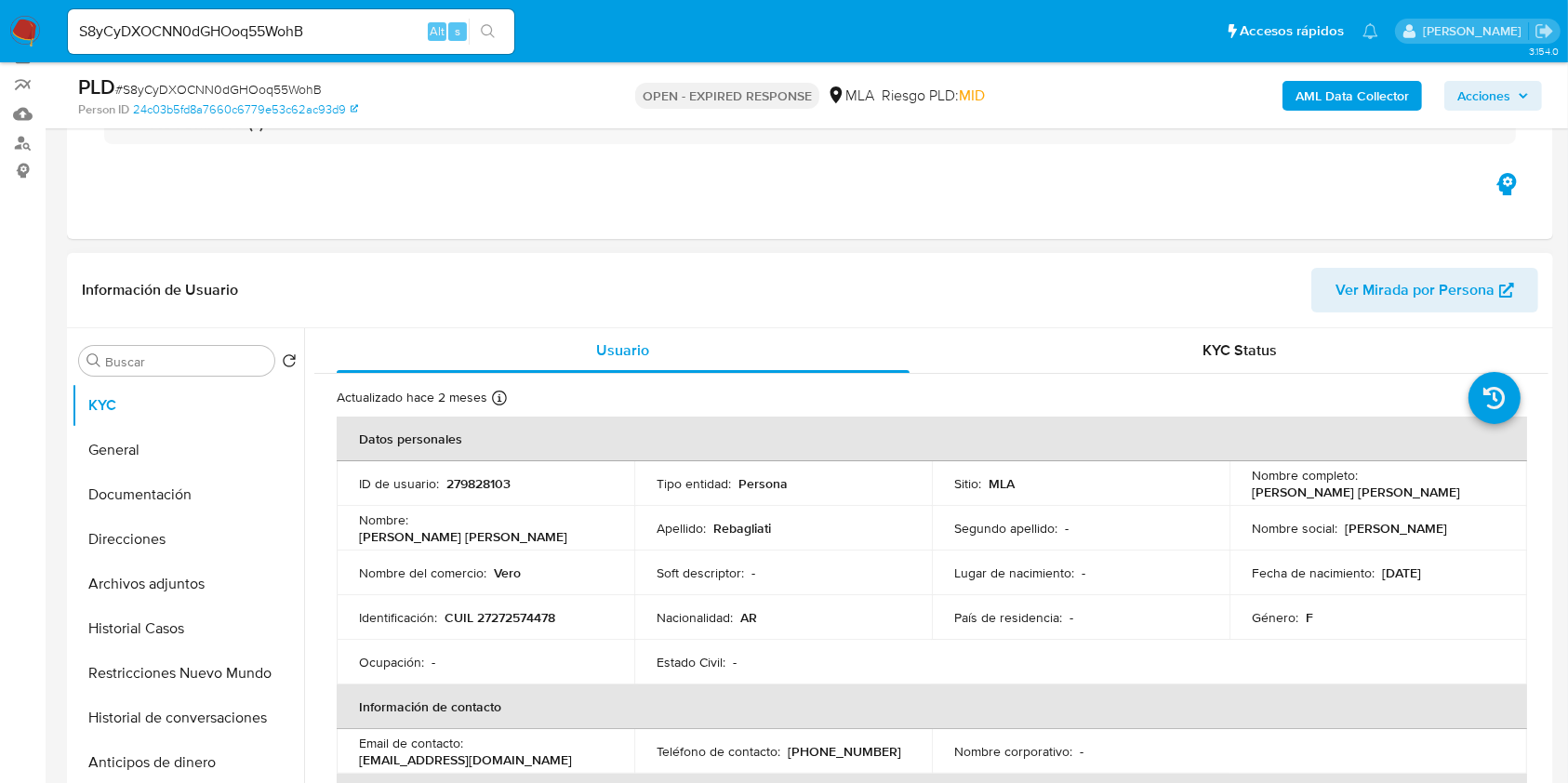
scroll to position [373, 0]
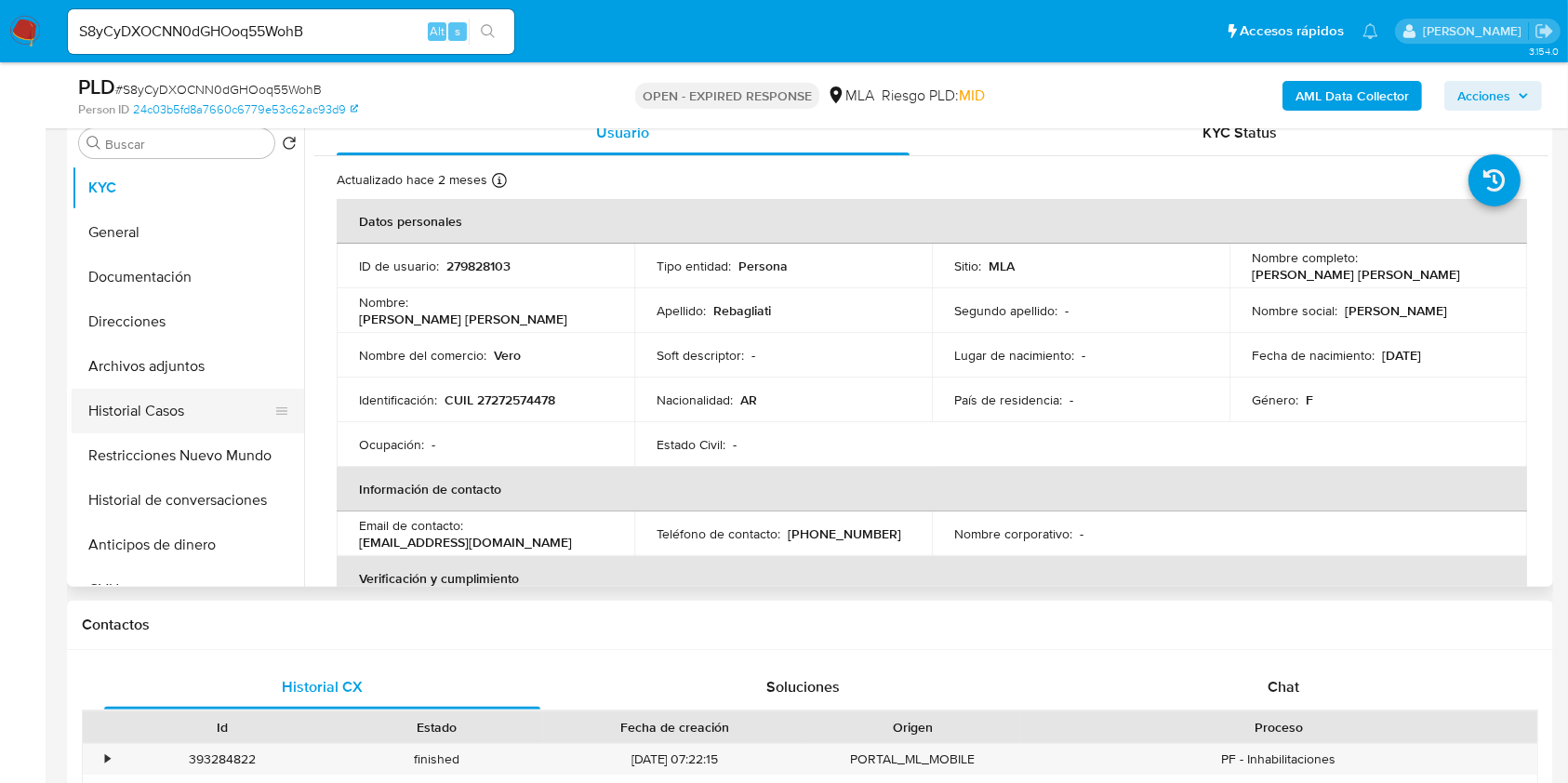
click at [186, 416] on button "Historial Casos" at bounding box center [181, 410] width 218 height 45
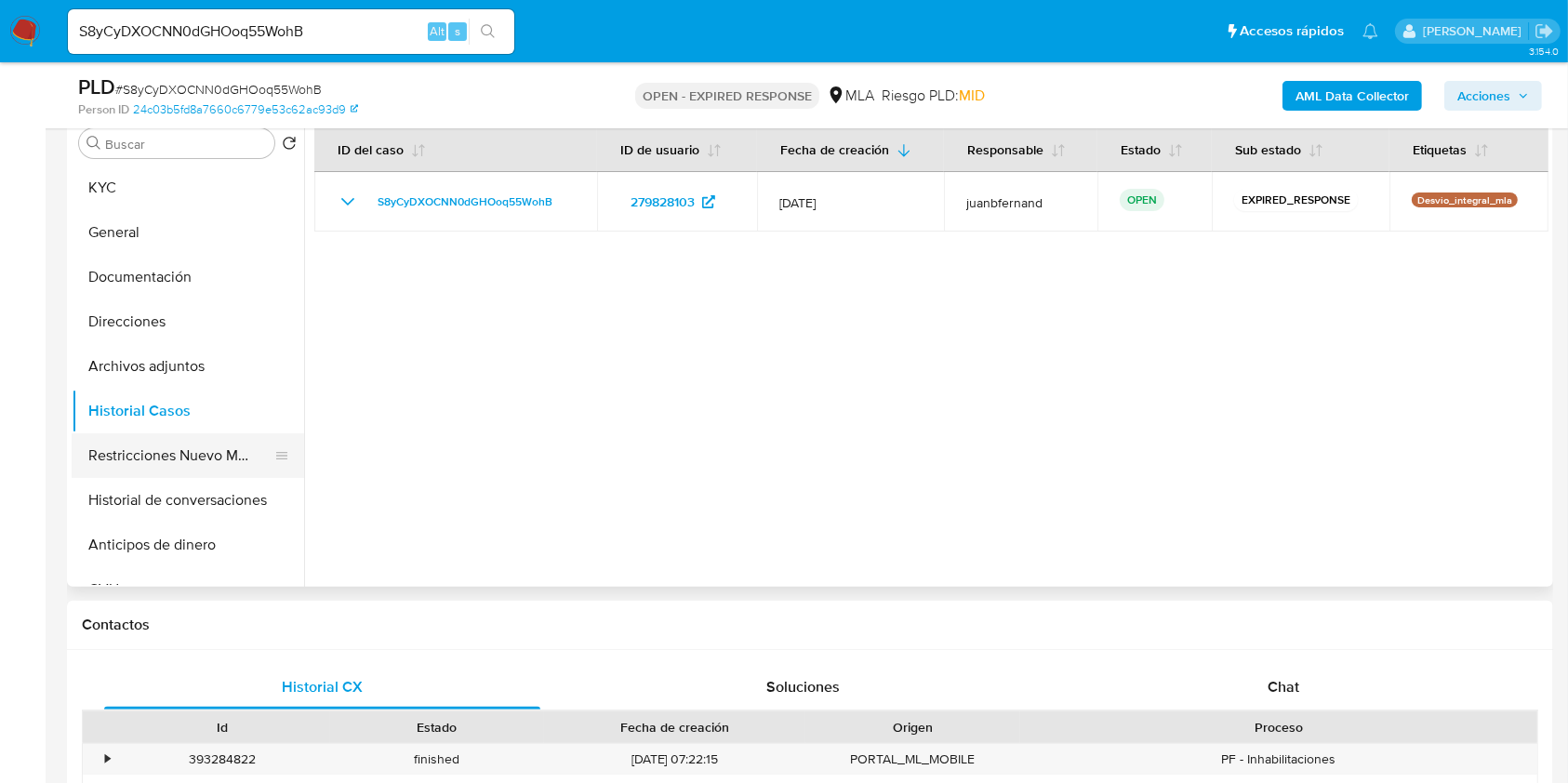
click at [186, 452] on button "Restricciones Nuevo Mundo" at bounding box center [181, 455] width 218 height 45
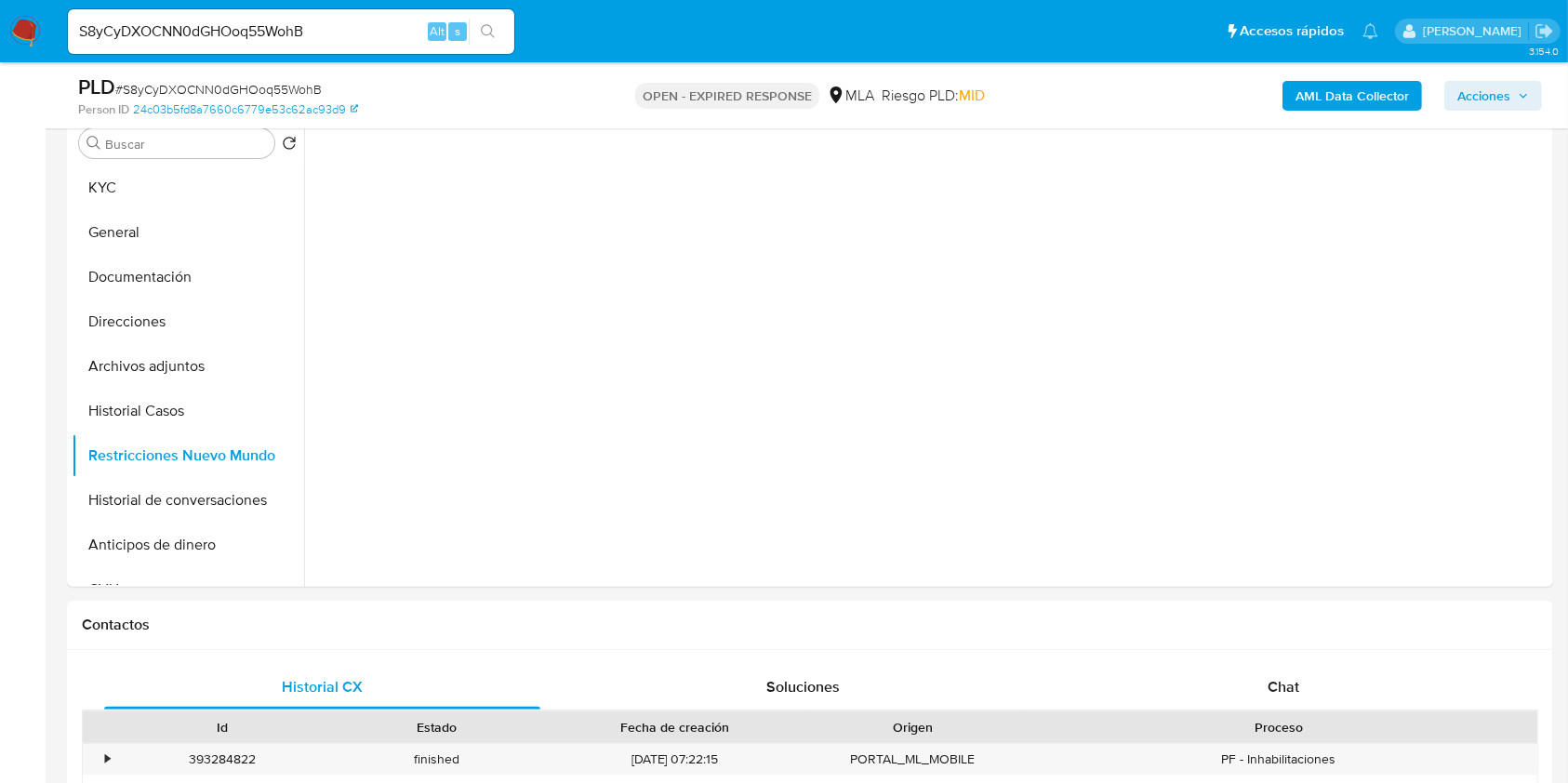
scroll to position [496, 0]
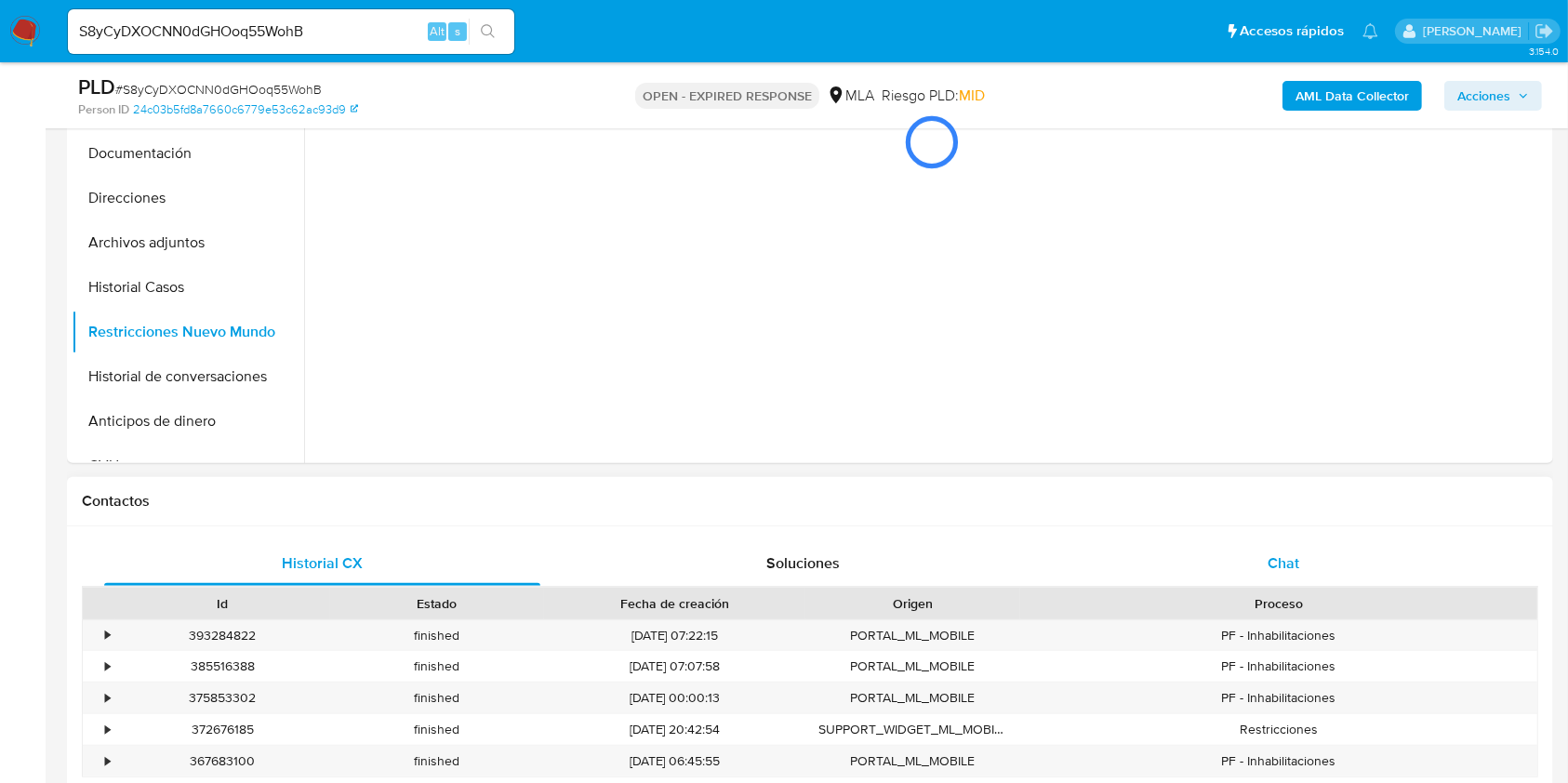
click at [1307, 552] on div "Chat" at bounding box center [1284, 563] width 436 height 45
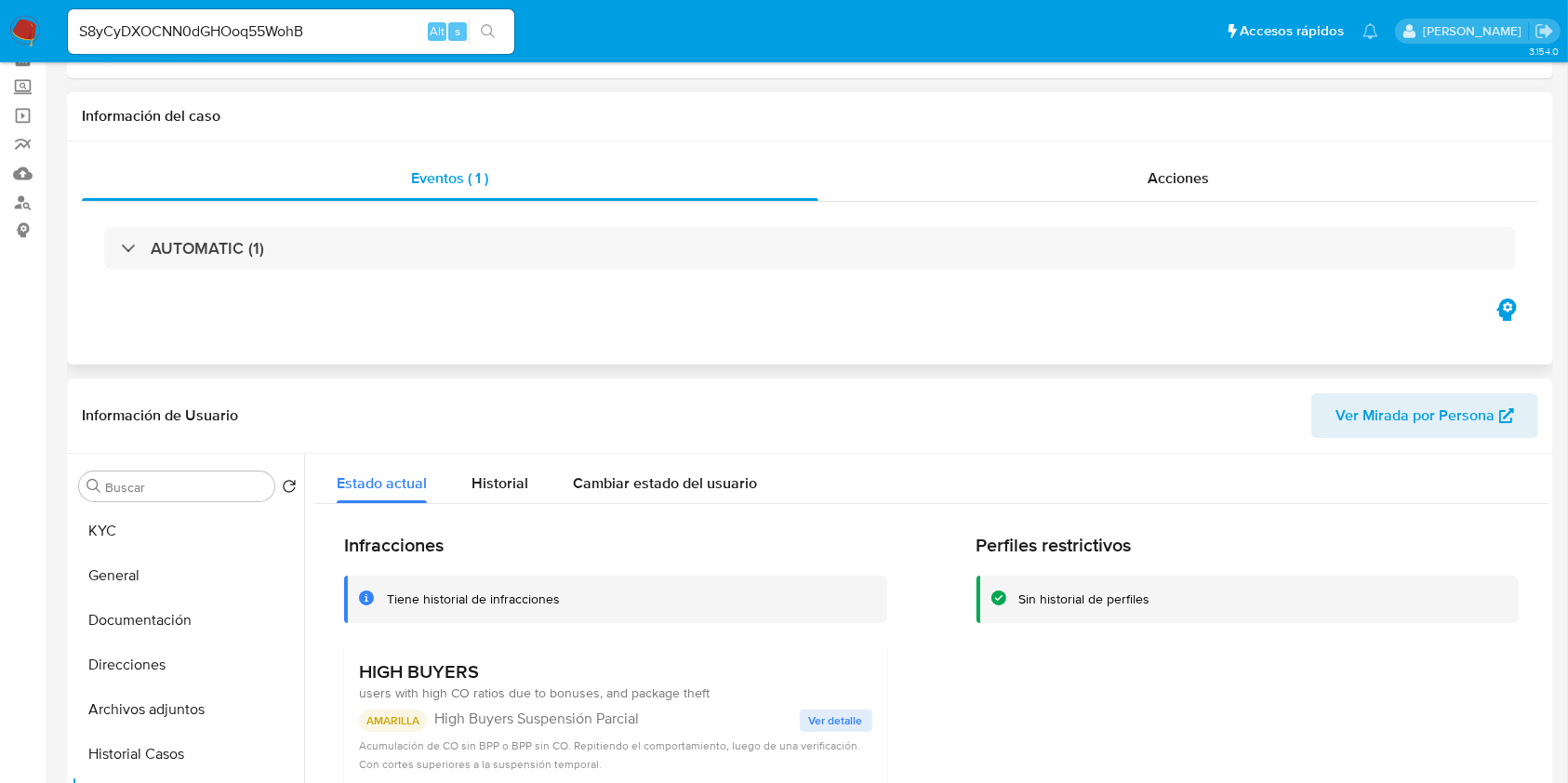
scroll to position [0, 0]
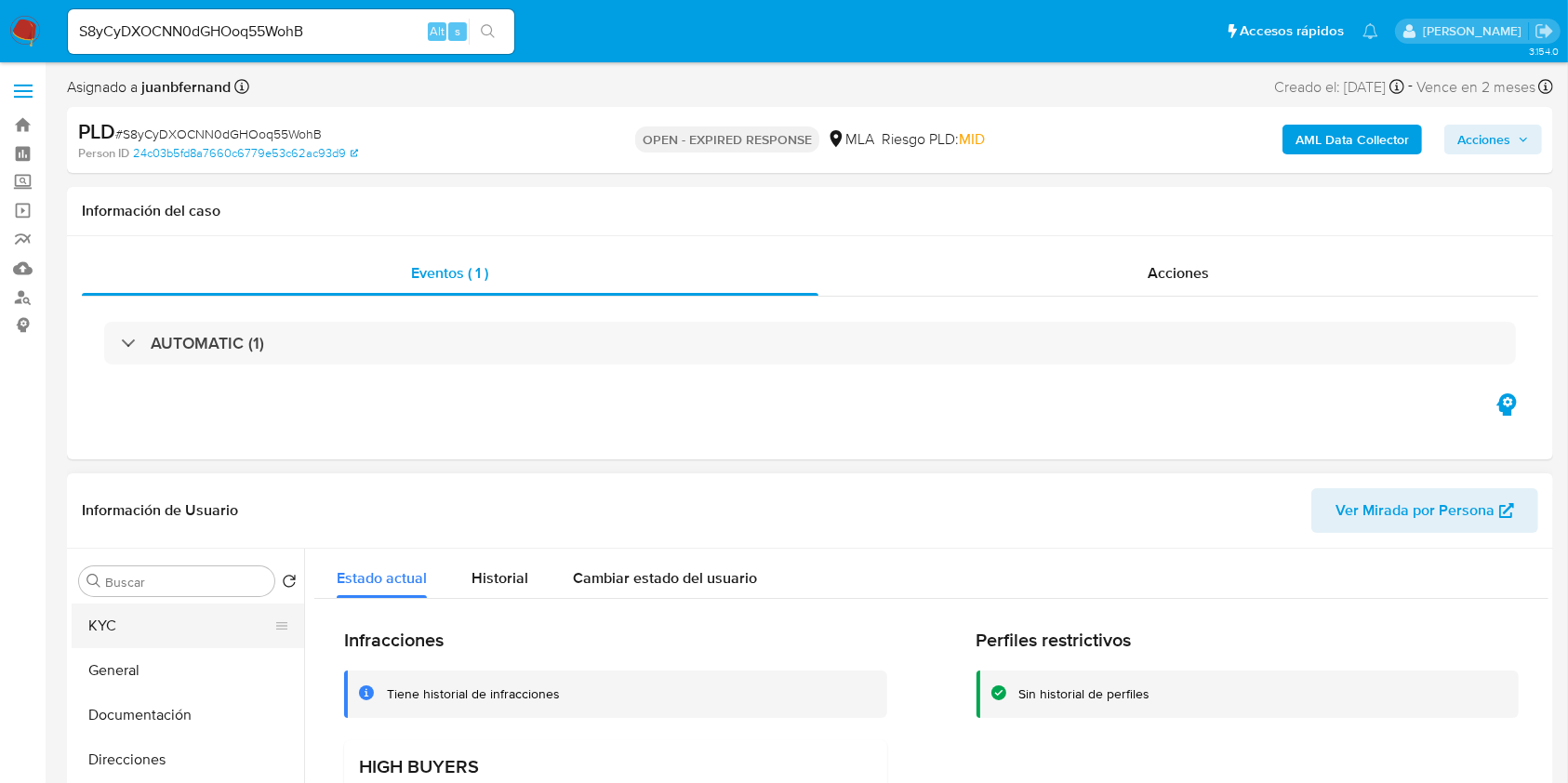
click at [144, 614] on button "KYC" at bounding box center [181, 626] width 218 height 45
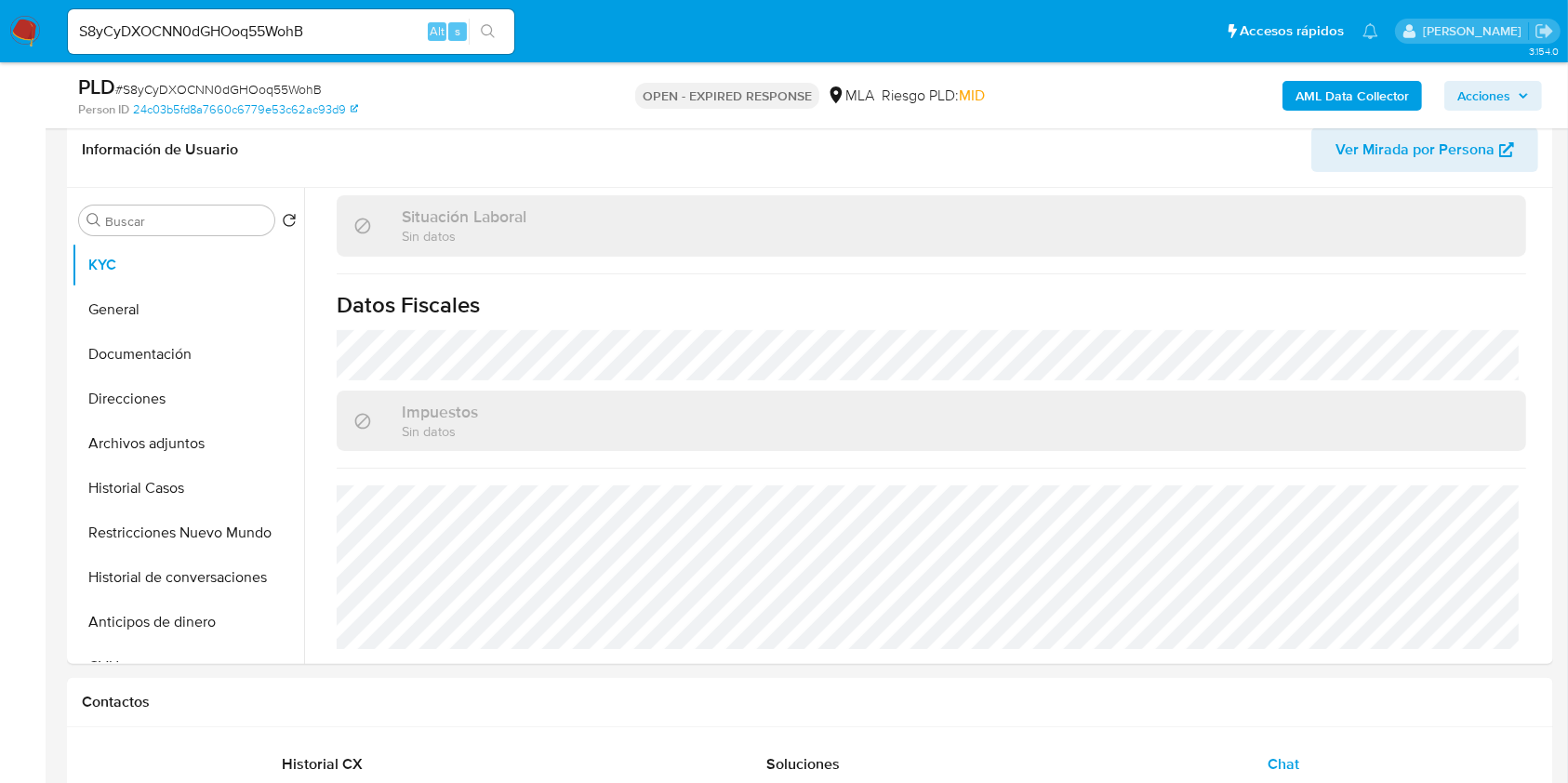
scroll to position [247, 0]
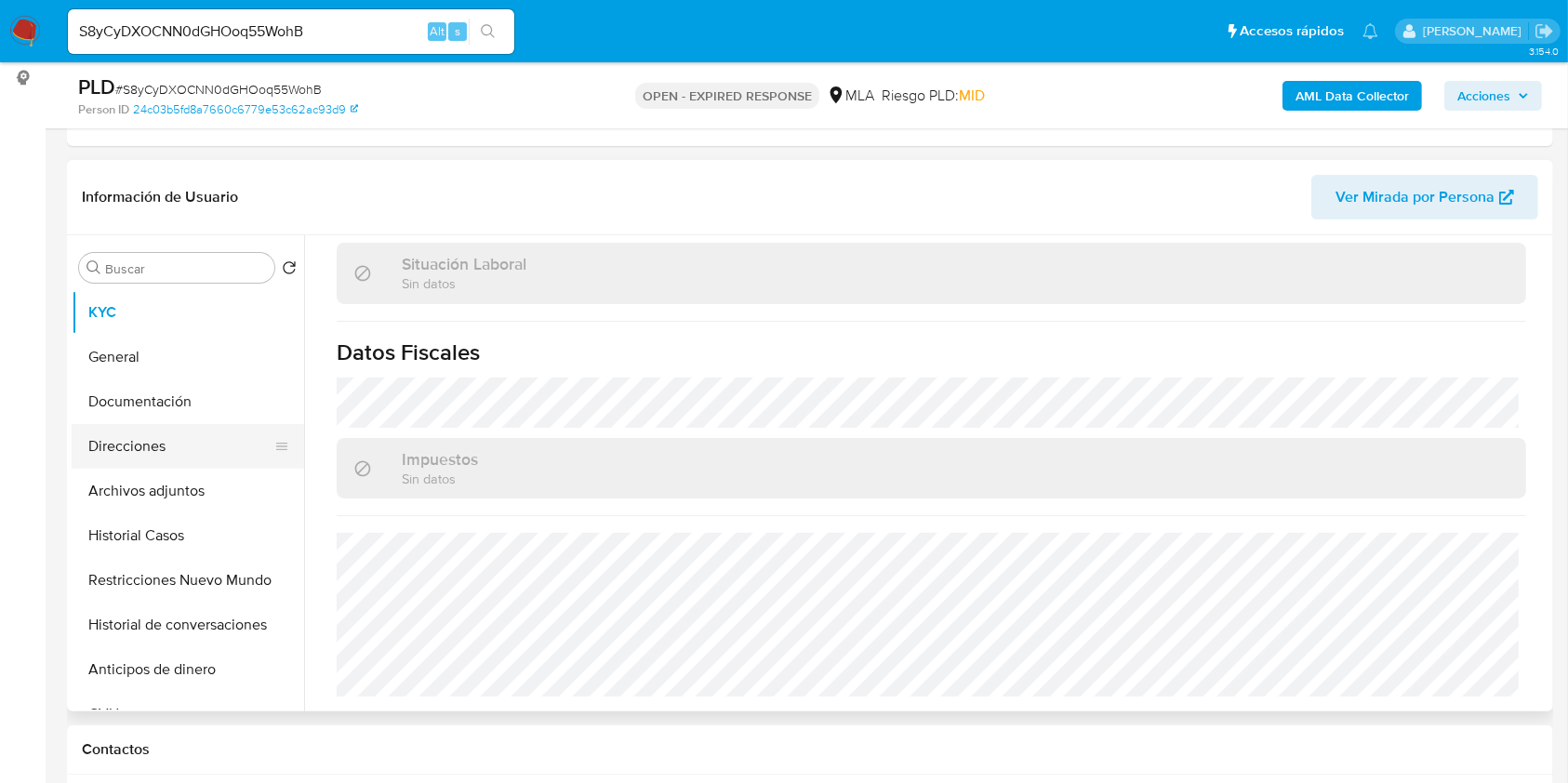
click at [170, 450] on button "Direcciones" at bounding box center [181, 446] width 218 height 45
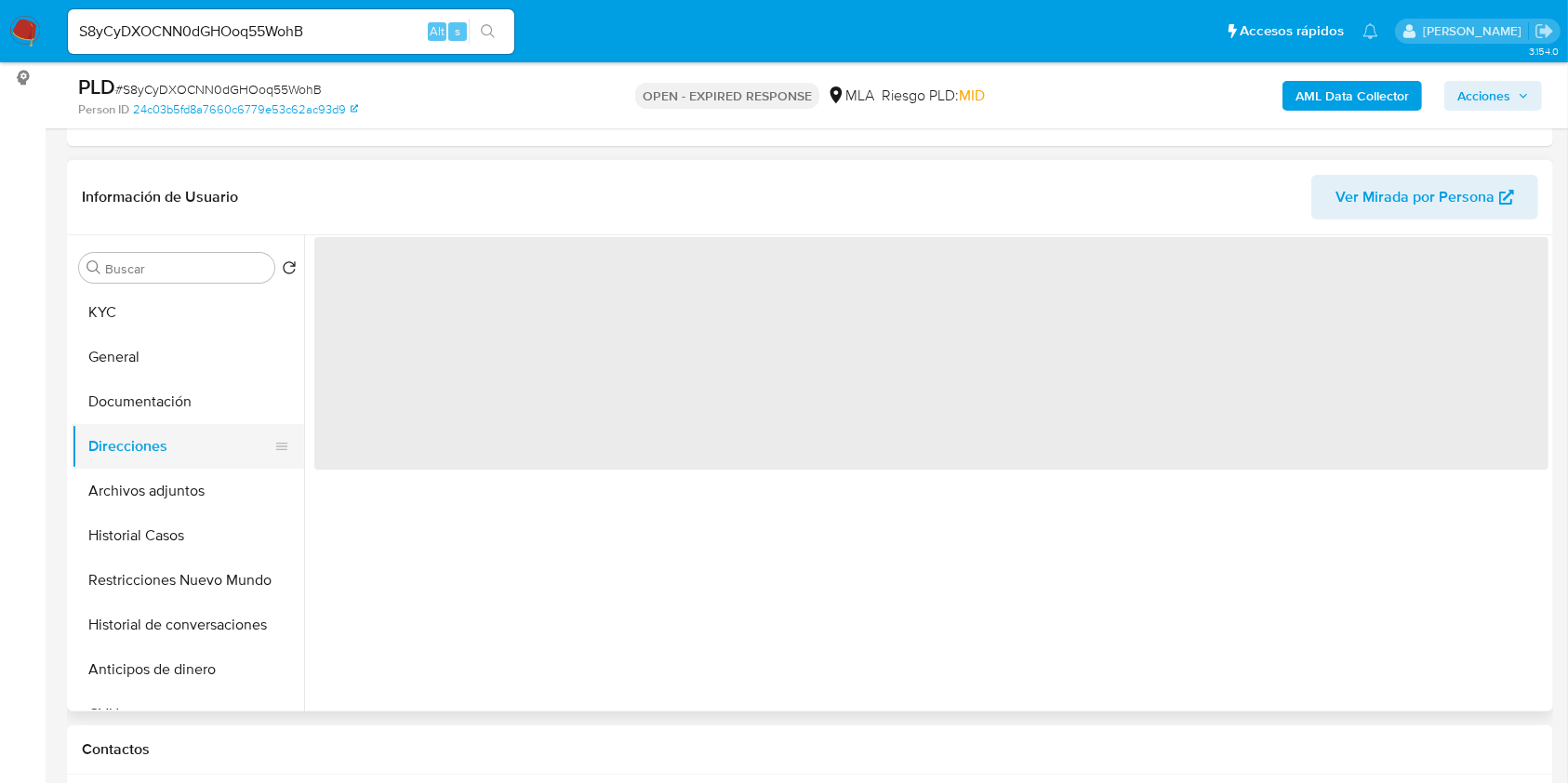
scroll to position [0, 0]
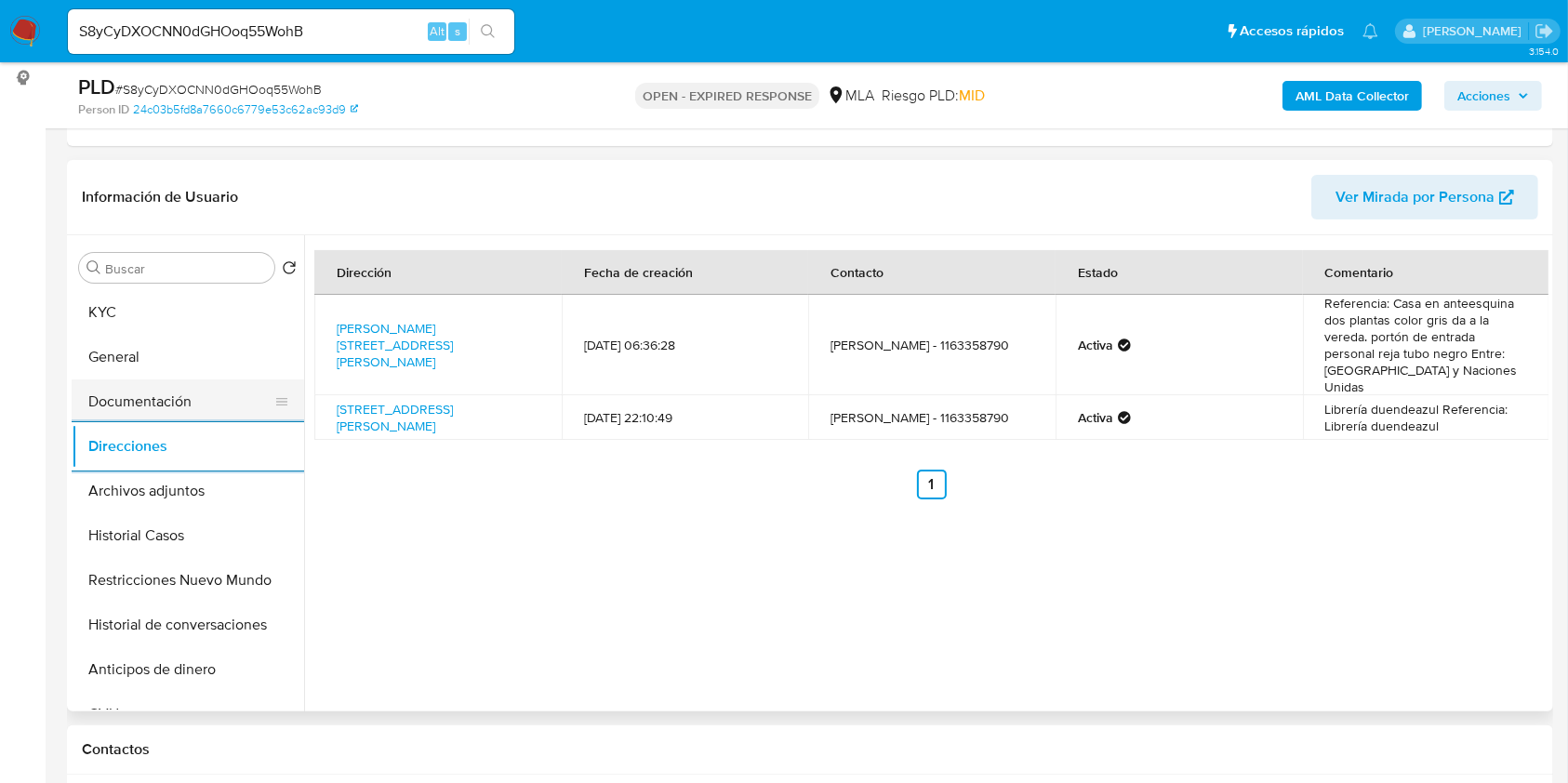
click at [129, 391] on button "Documentación" at bounding box center [181, 401] width 218 height 45
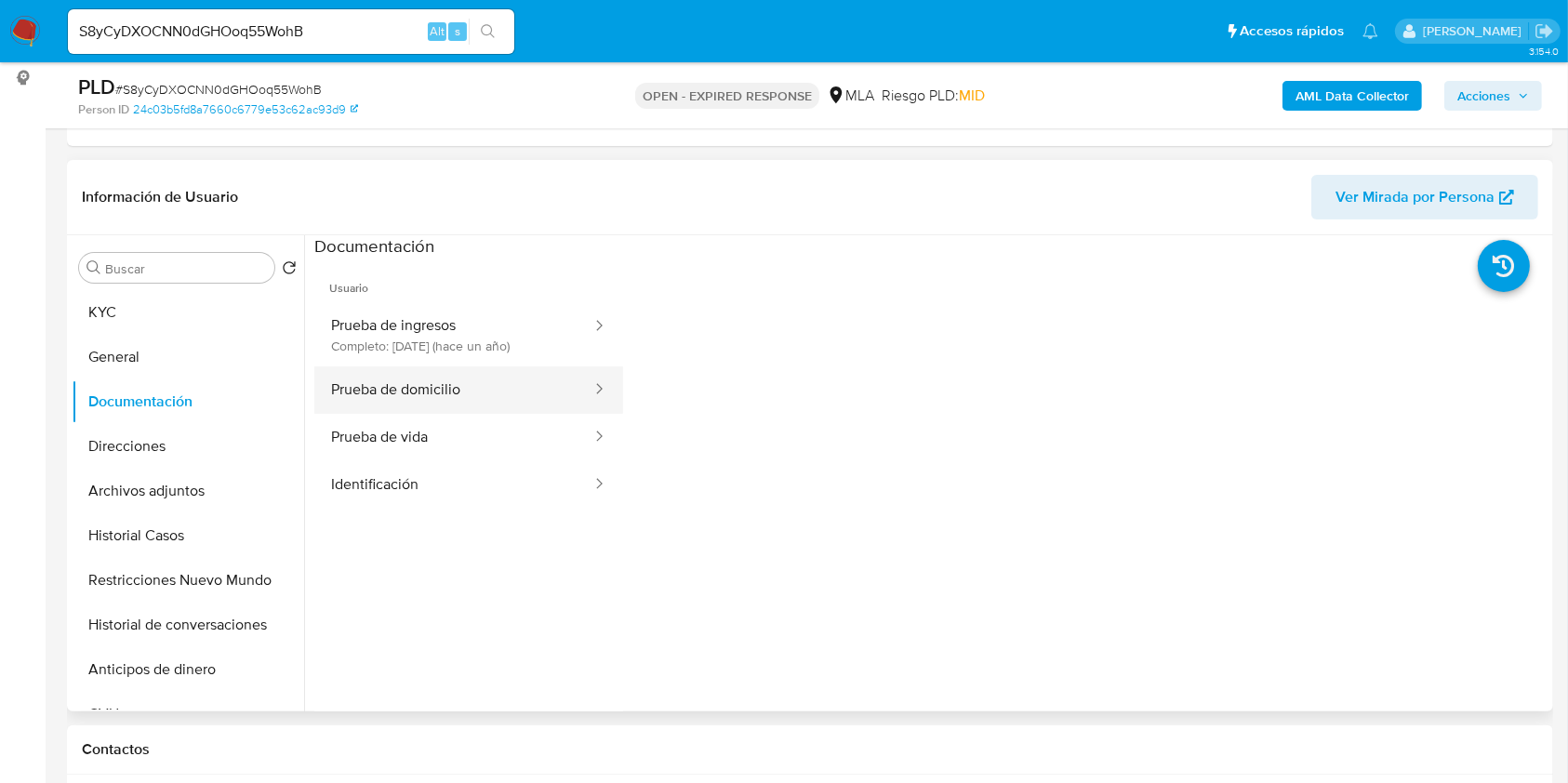
click at [474, 406] on button "Prueba de domicilio" at bounding box center [454, 391] width 279 height 47
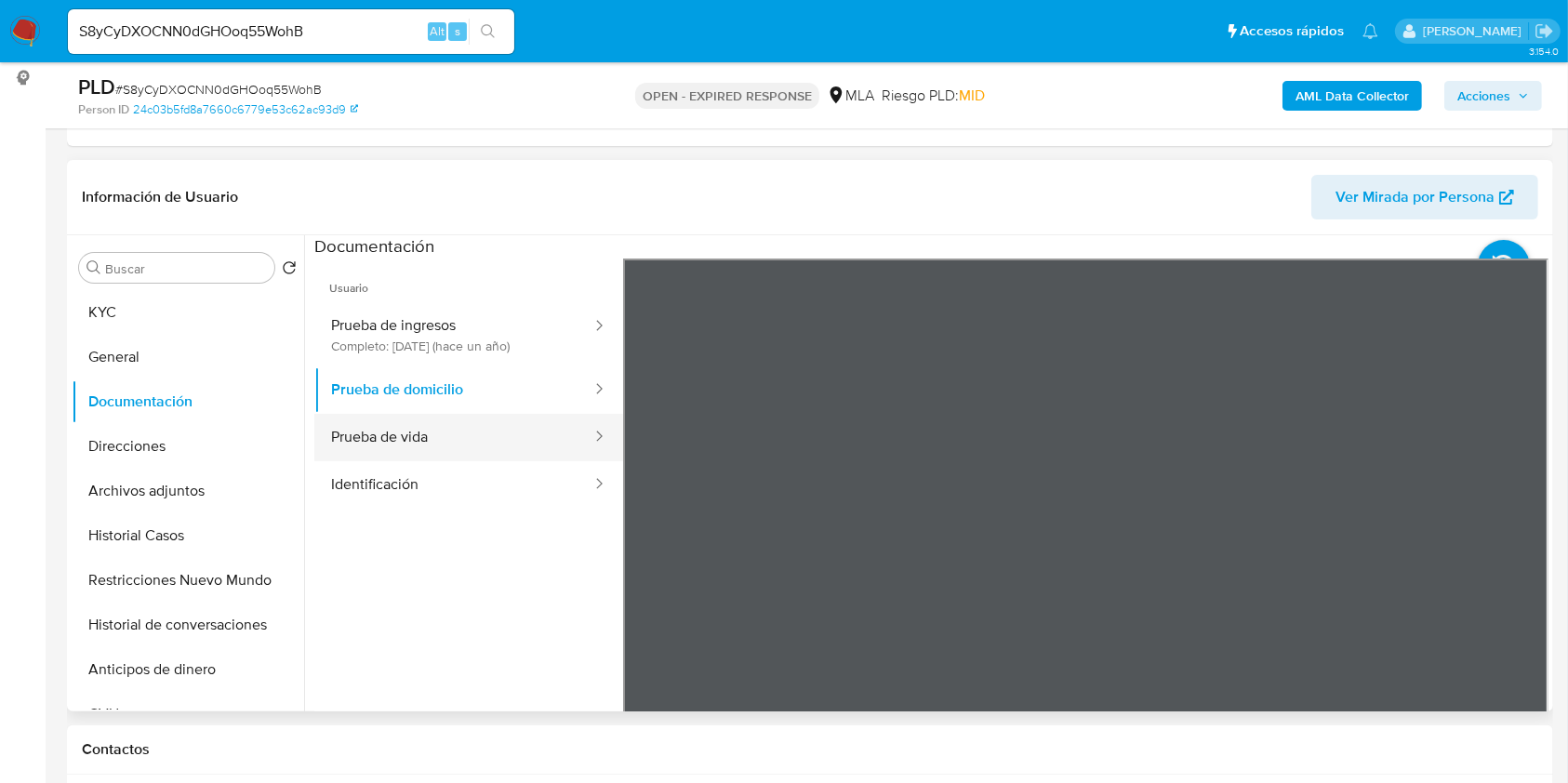
click at [380, 436] on button "Prueba de vida" at bounding box center [454, 438] width 279 height 47
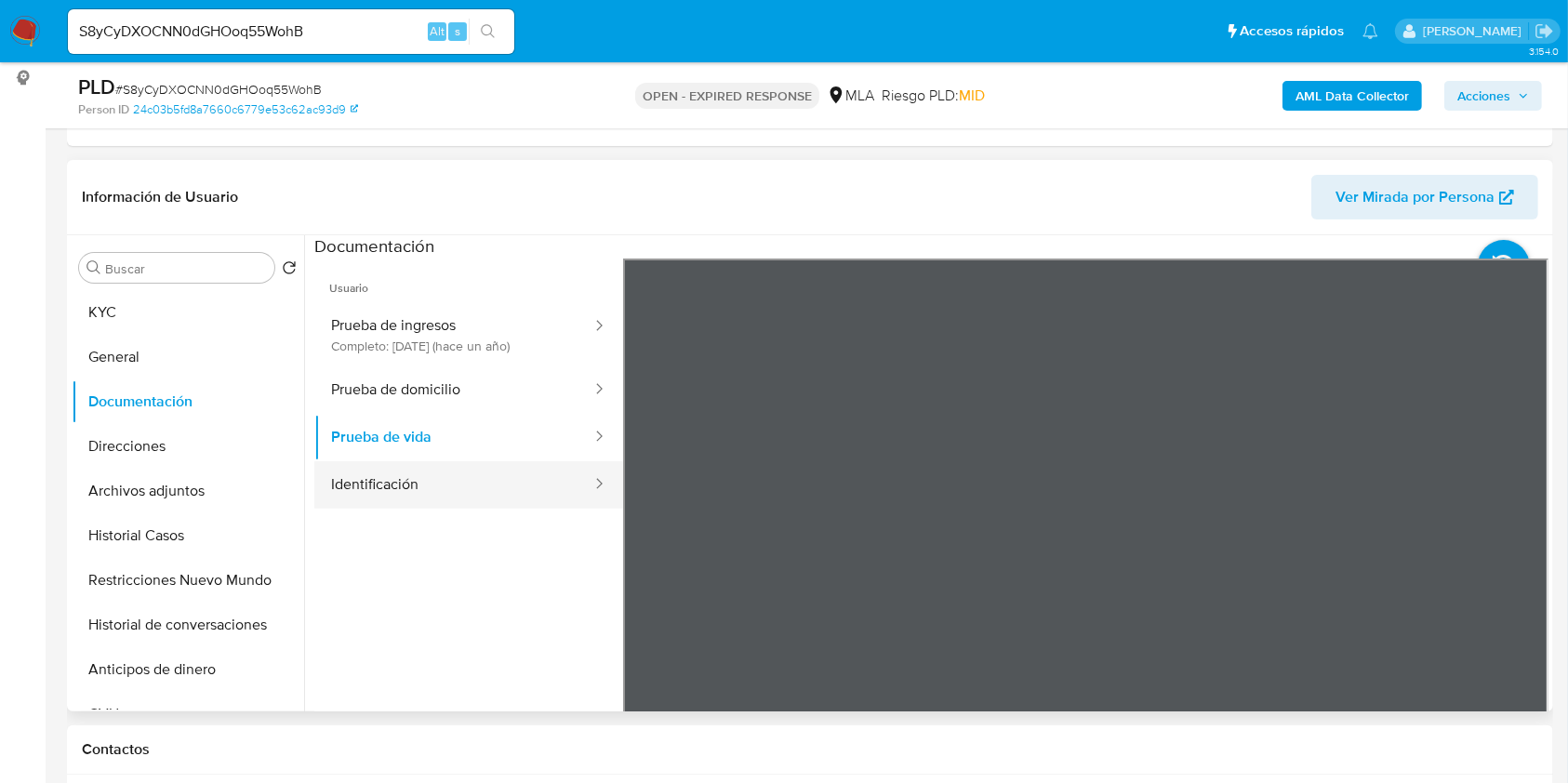
click at [510, 483] on button "Identificación" at bounding box center [454, 485] width 279 height 47
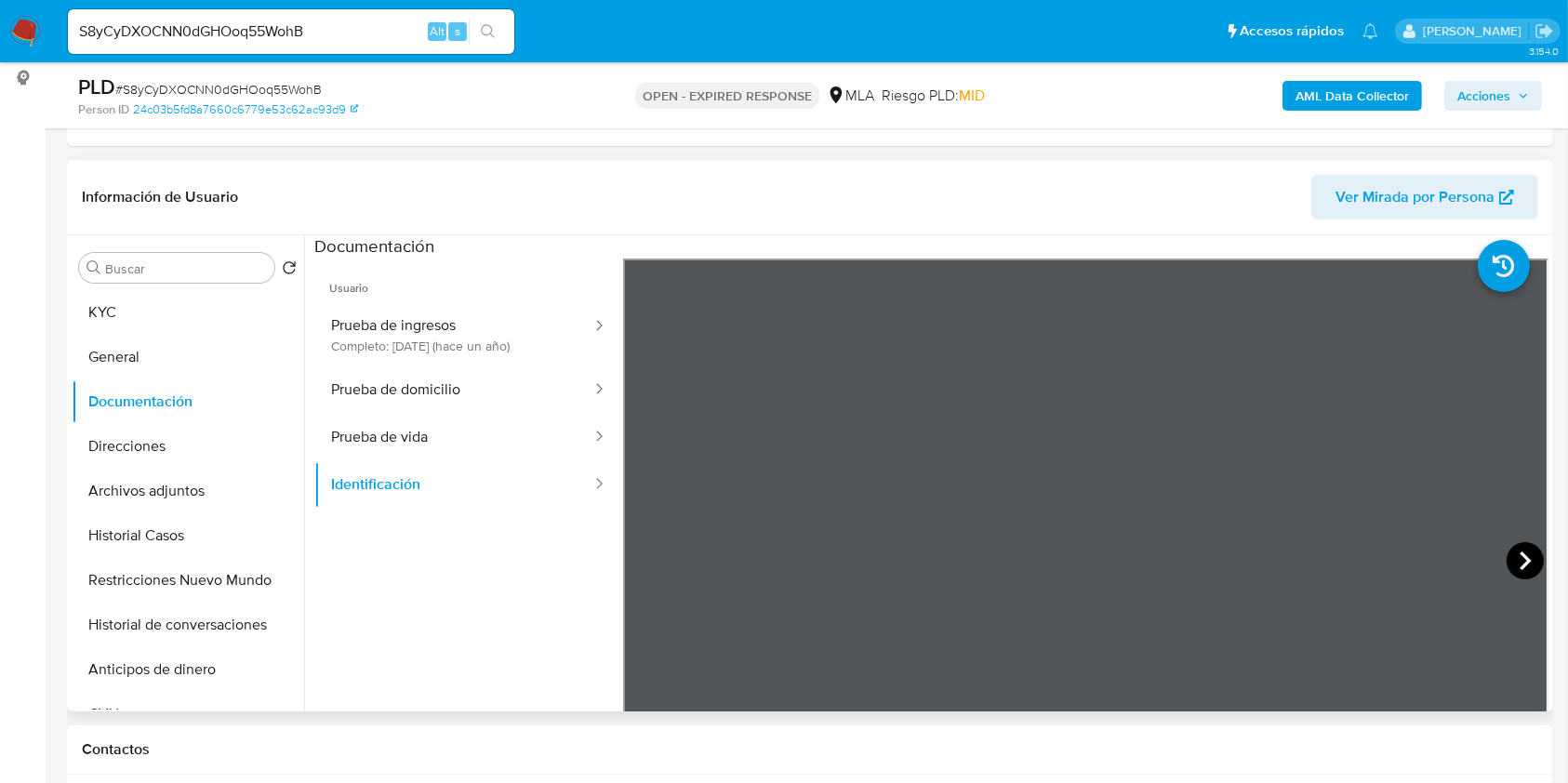
click at [1509, 557] on icon at bounding box center [1524, 560] width 37 height 37
click at [643, 554] on icon at bounding box center [645, 560] width 37 height 37
click at [133, 317] on button "KYC" at bounding box center [181, 312] width 218 height 45
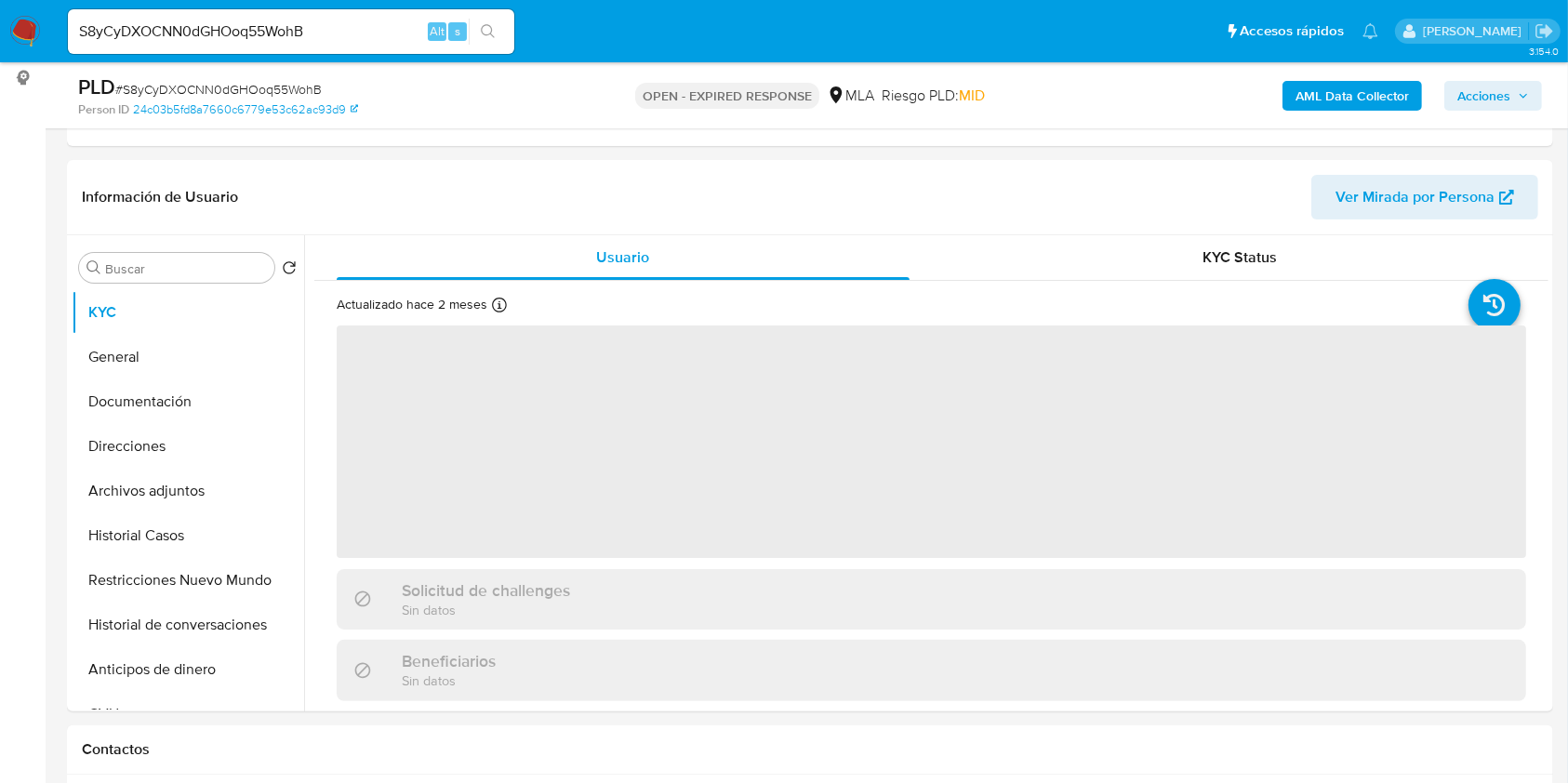
click at [338, 33] on input "S8yCyDXOCNN0dGHOoq55WohB" at bounding box center [291, 32] width 446 height 25
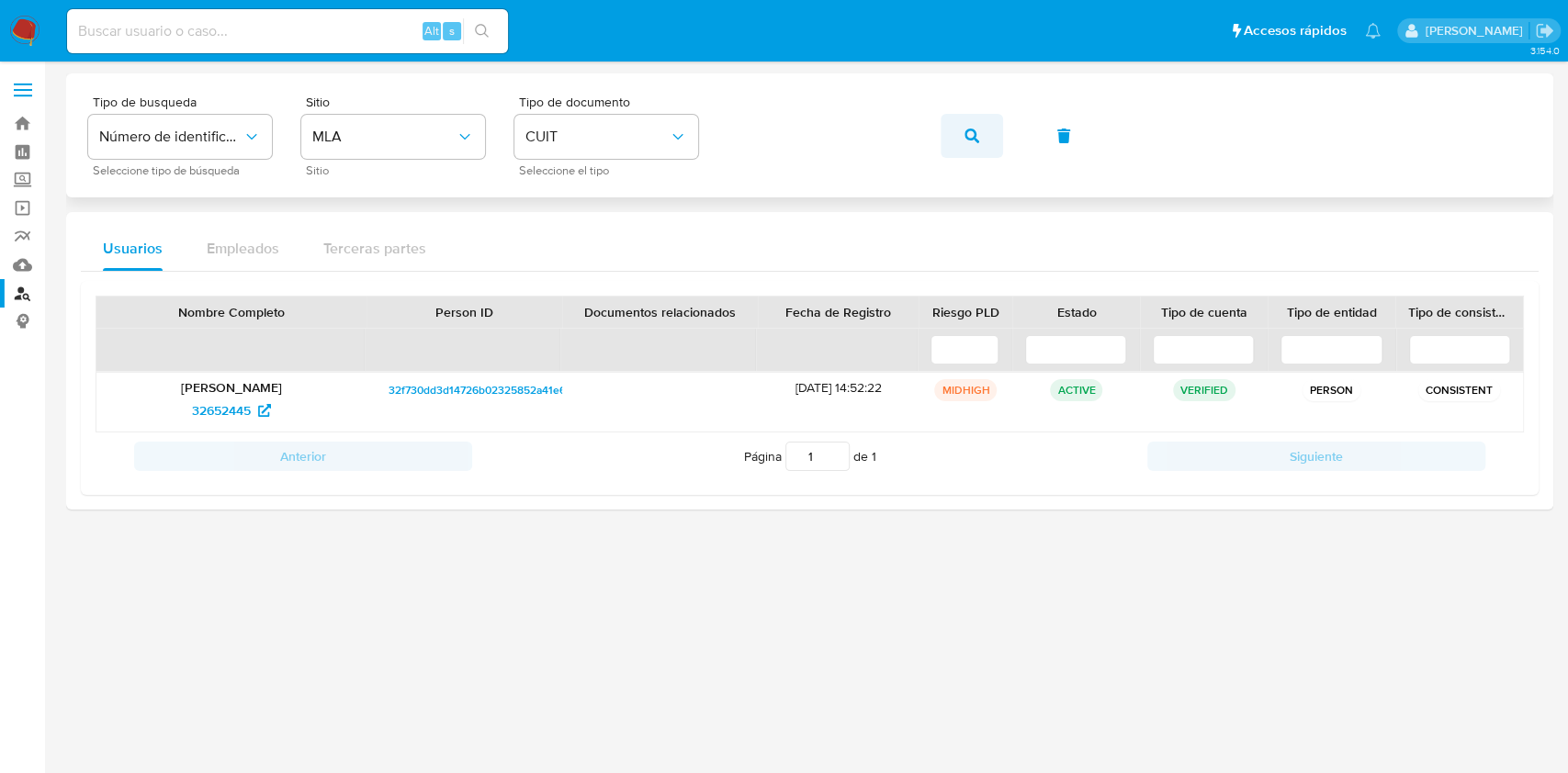
click at [985, 139] on button "button" at bounding box center [972, 136] width 63 height 44
click at [245, 397] on span "81067668" at bounding box center [221, 410] width 56 height 29
click at [979, 140] on button "button" at bounding box center [972, 136] width 63 height 44
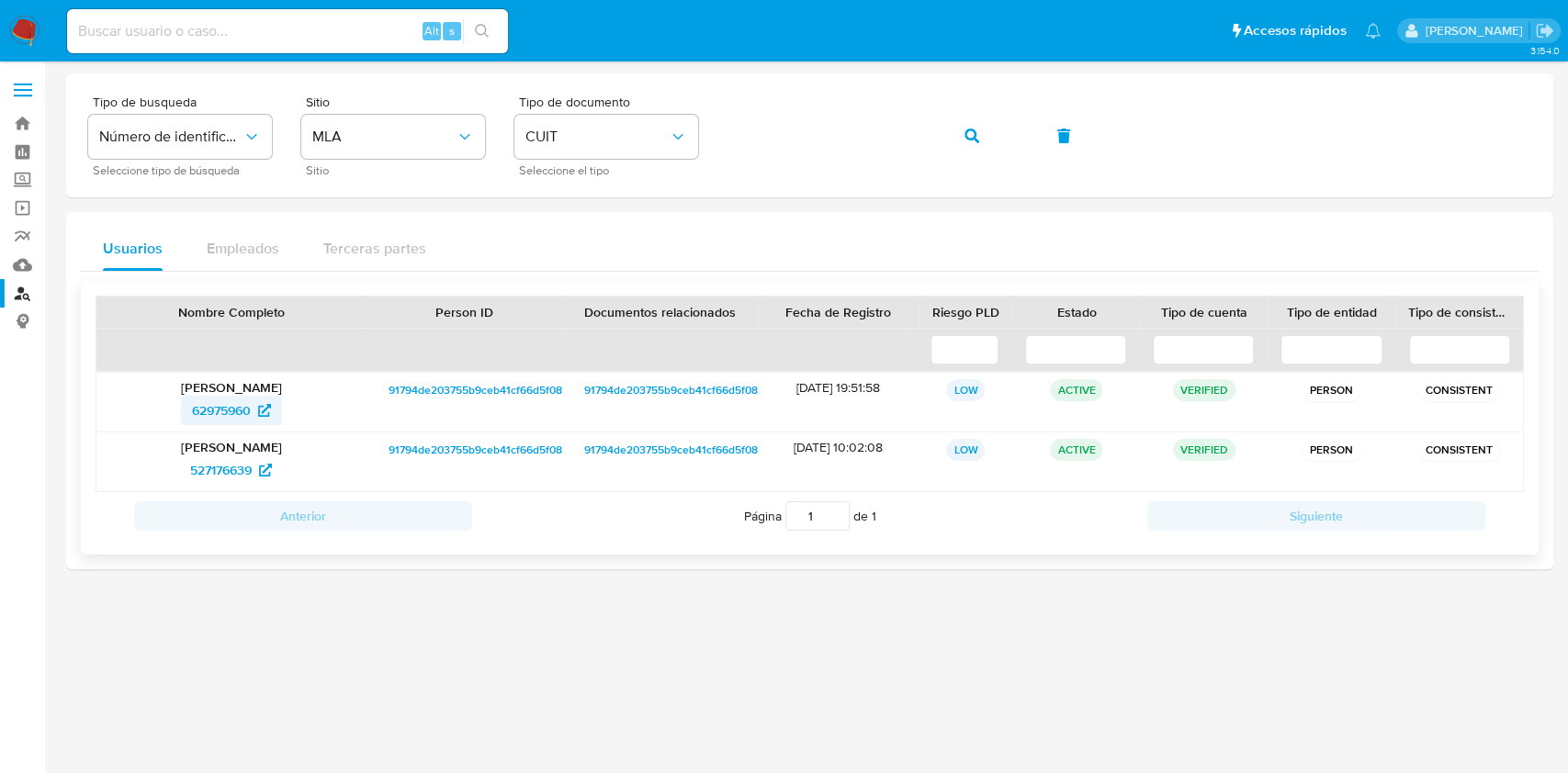
click at [221, 414] on span "62975960" at bounding box center [221, 410] width 59 height 29
click at [996, 138] on button "button" at bounding box center [972, 136] width 63 height 44
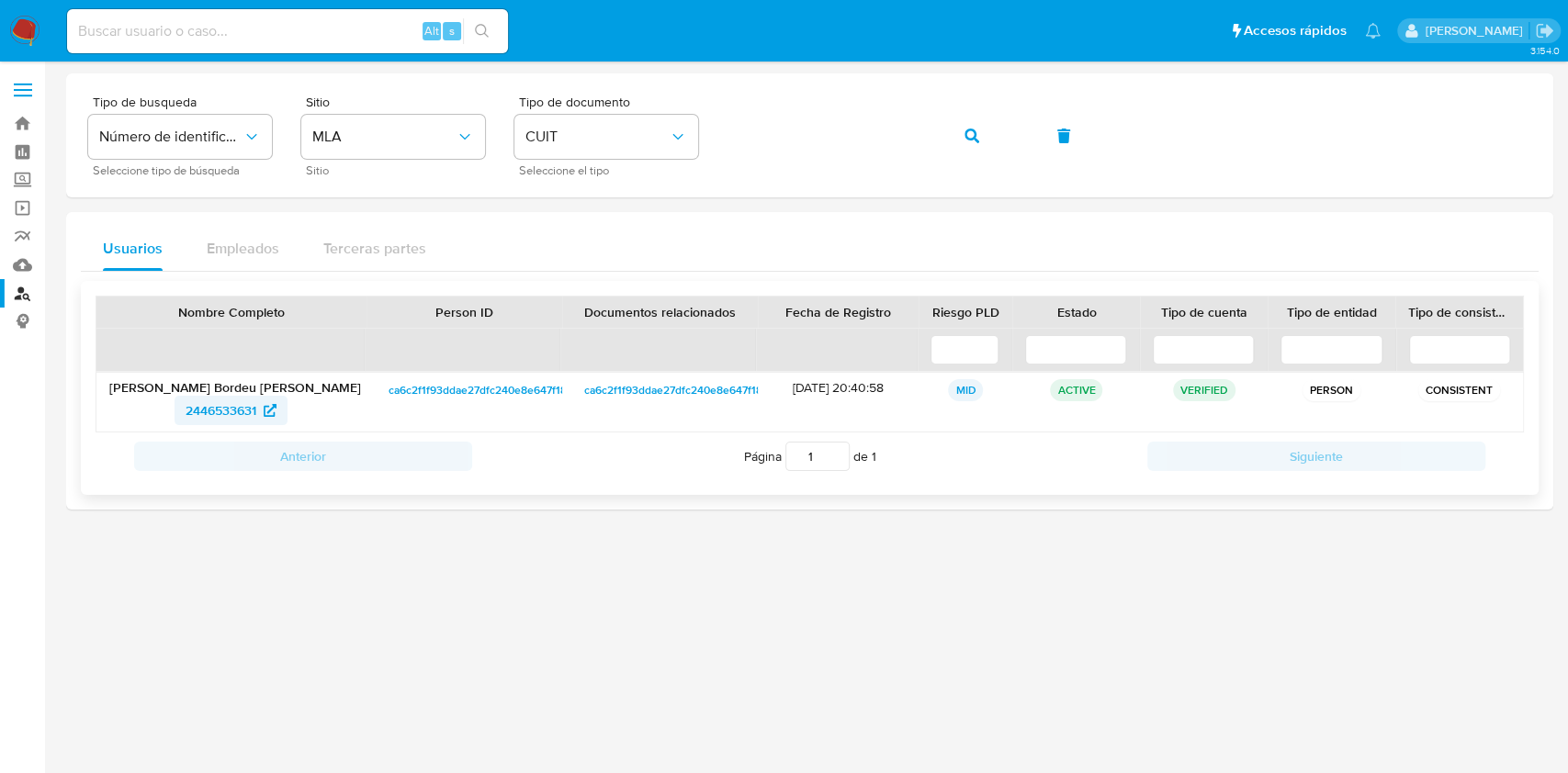
click at [247, 400] on span "2446533631" at bounding box center [221, 410] width 71 height 29
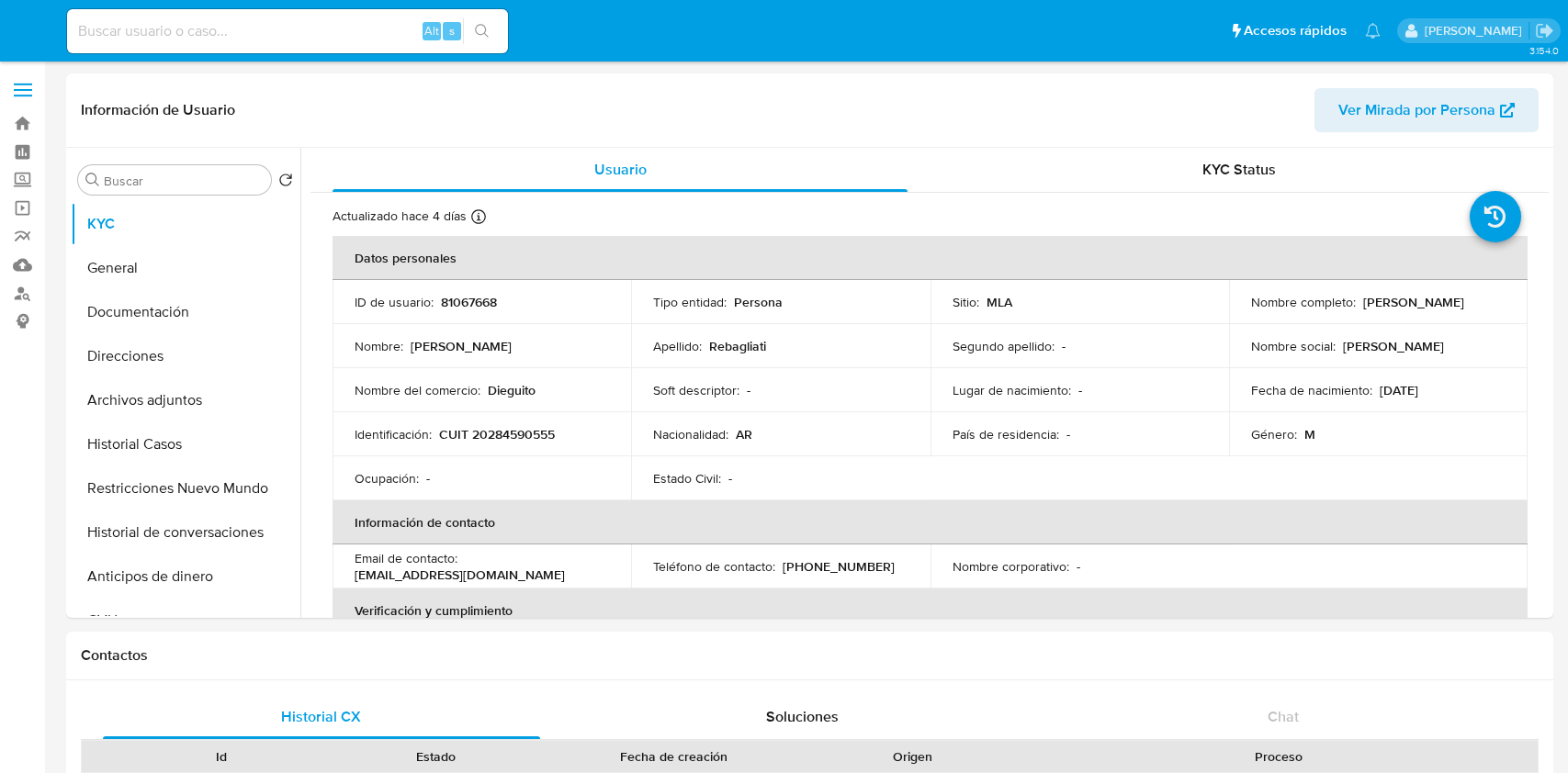
select select "10"
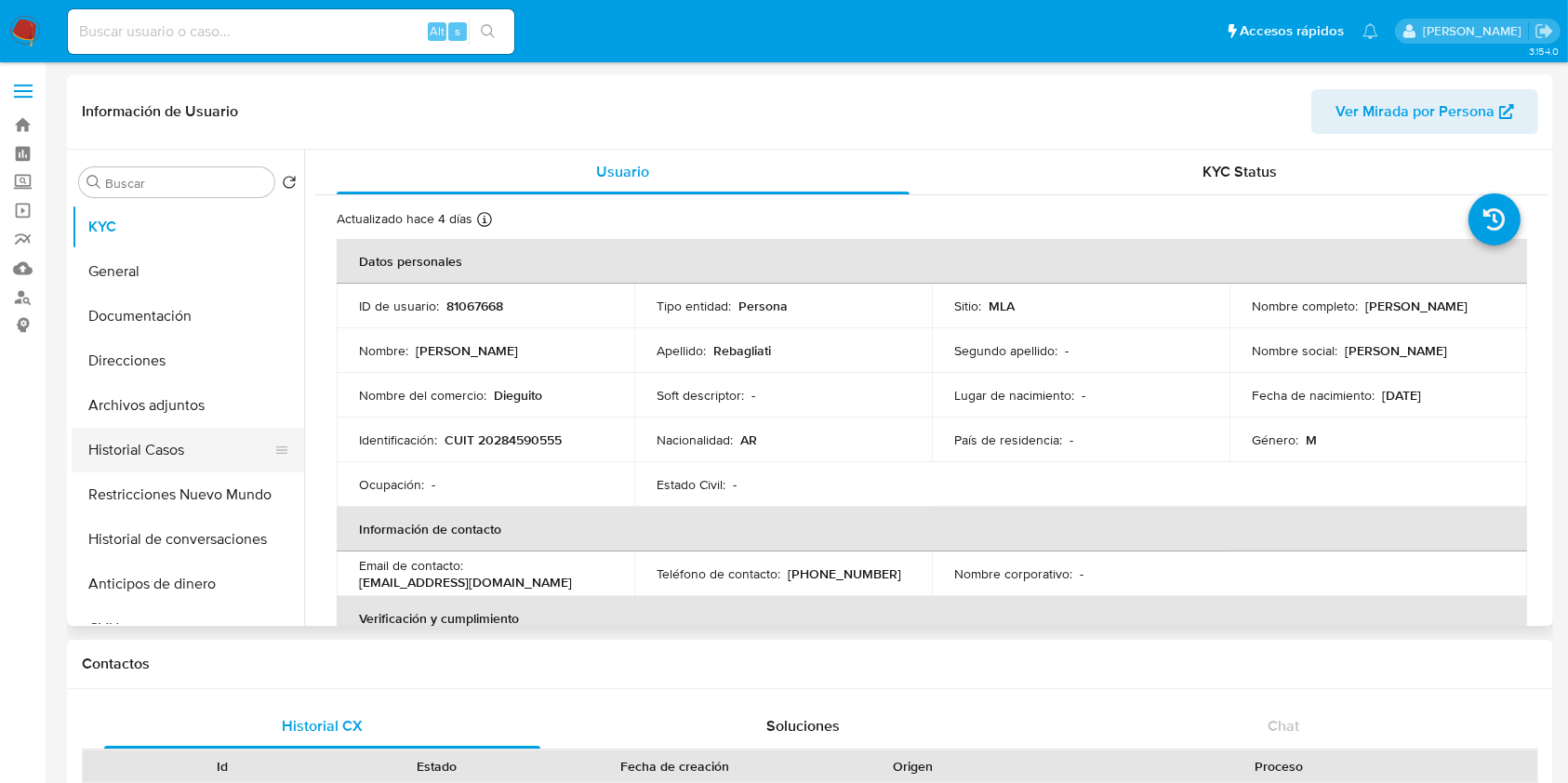
click at [195, 446] on button "Historial Casos" at bounding box center [181, 449] width 218 height 45
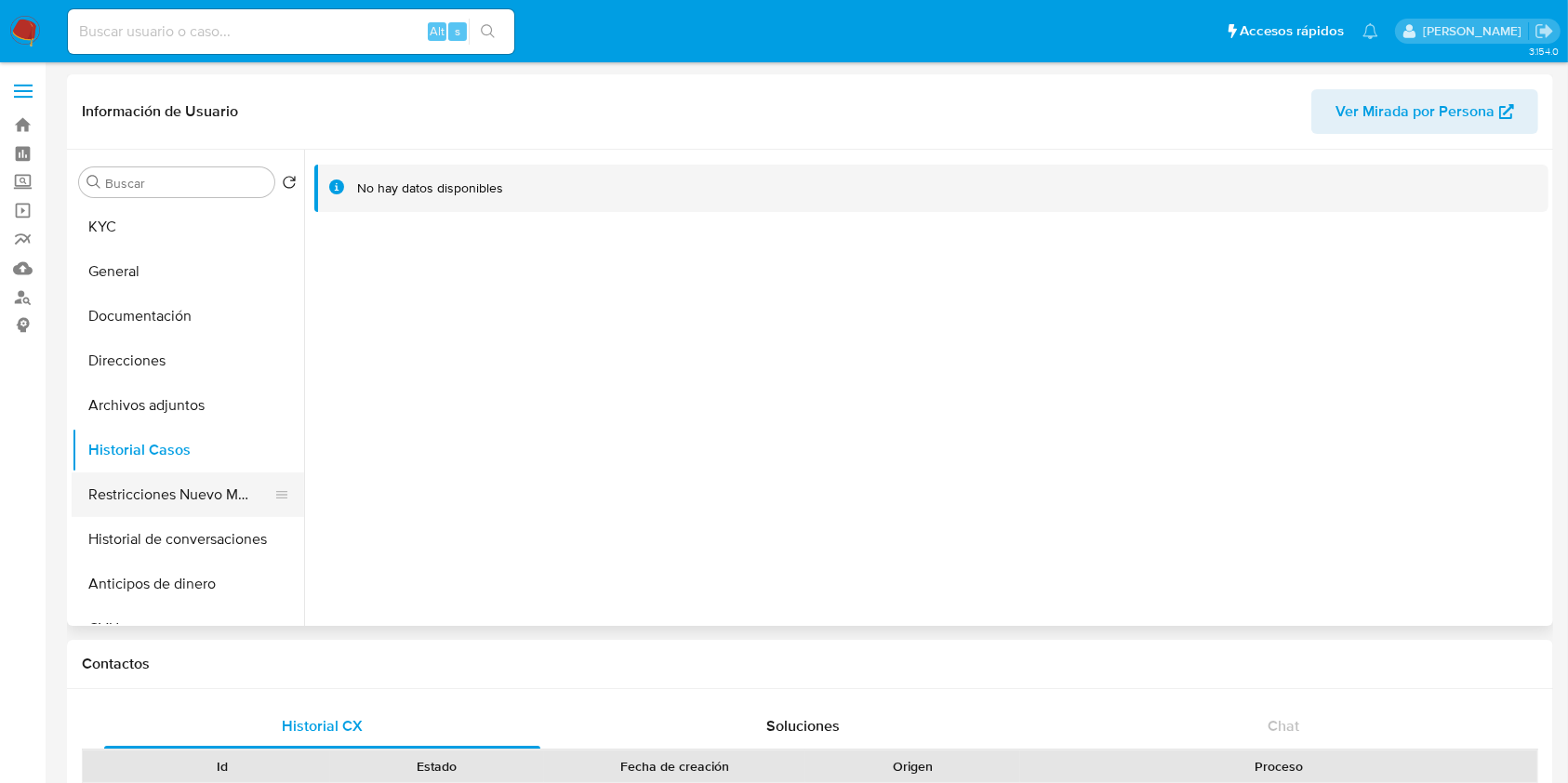
click at [127, 474] on button "Restricciones Nuevo Mundo" at bounding box center [181, 495] width 218 height 45
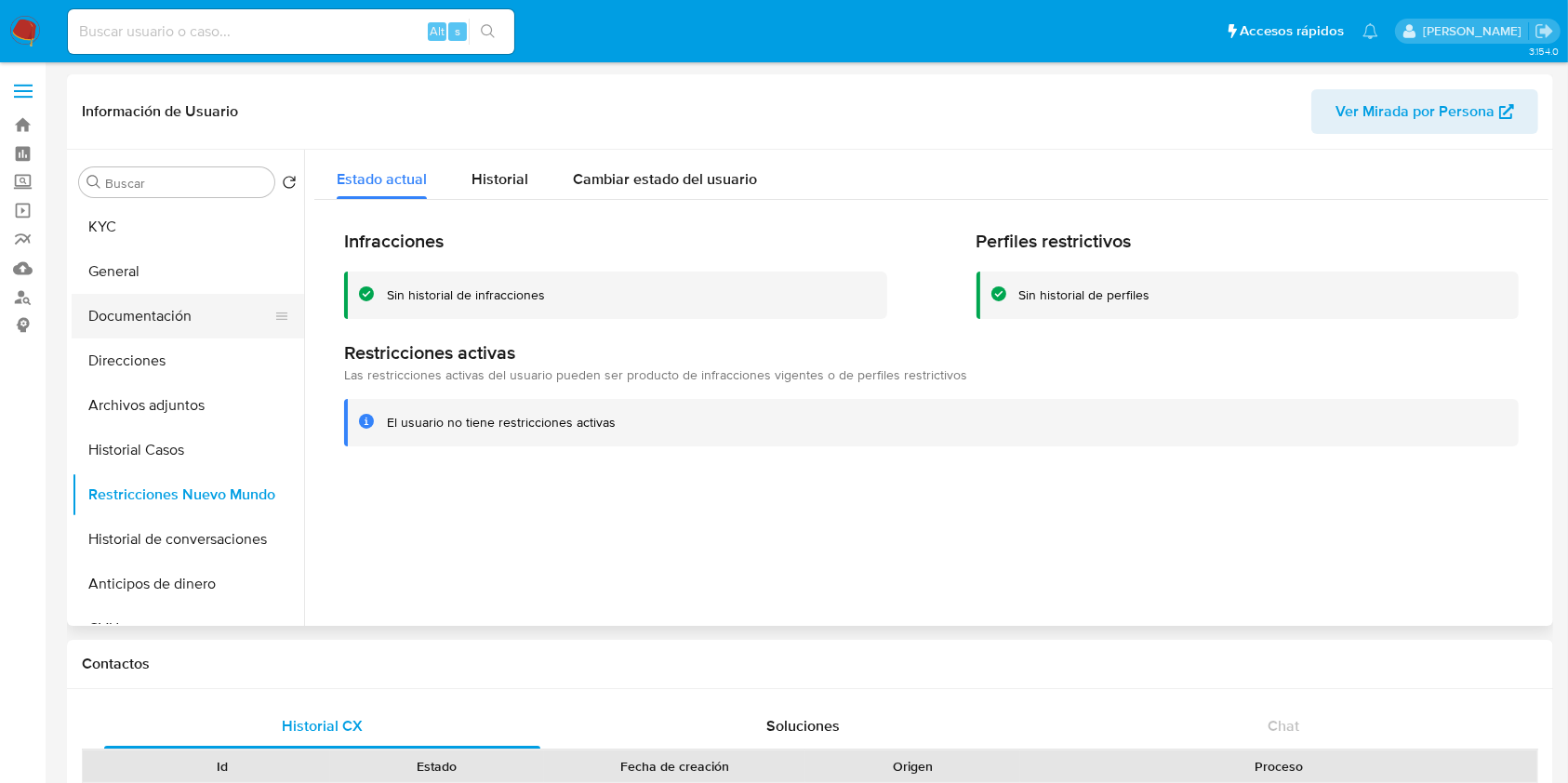
click at [177, 328] on button "Documentación" at bounding box center [181, 316] width 218 height 45
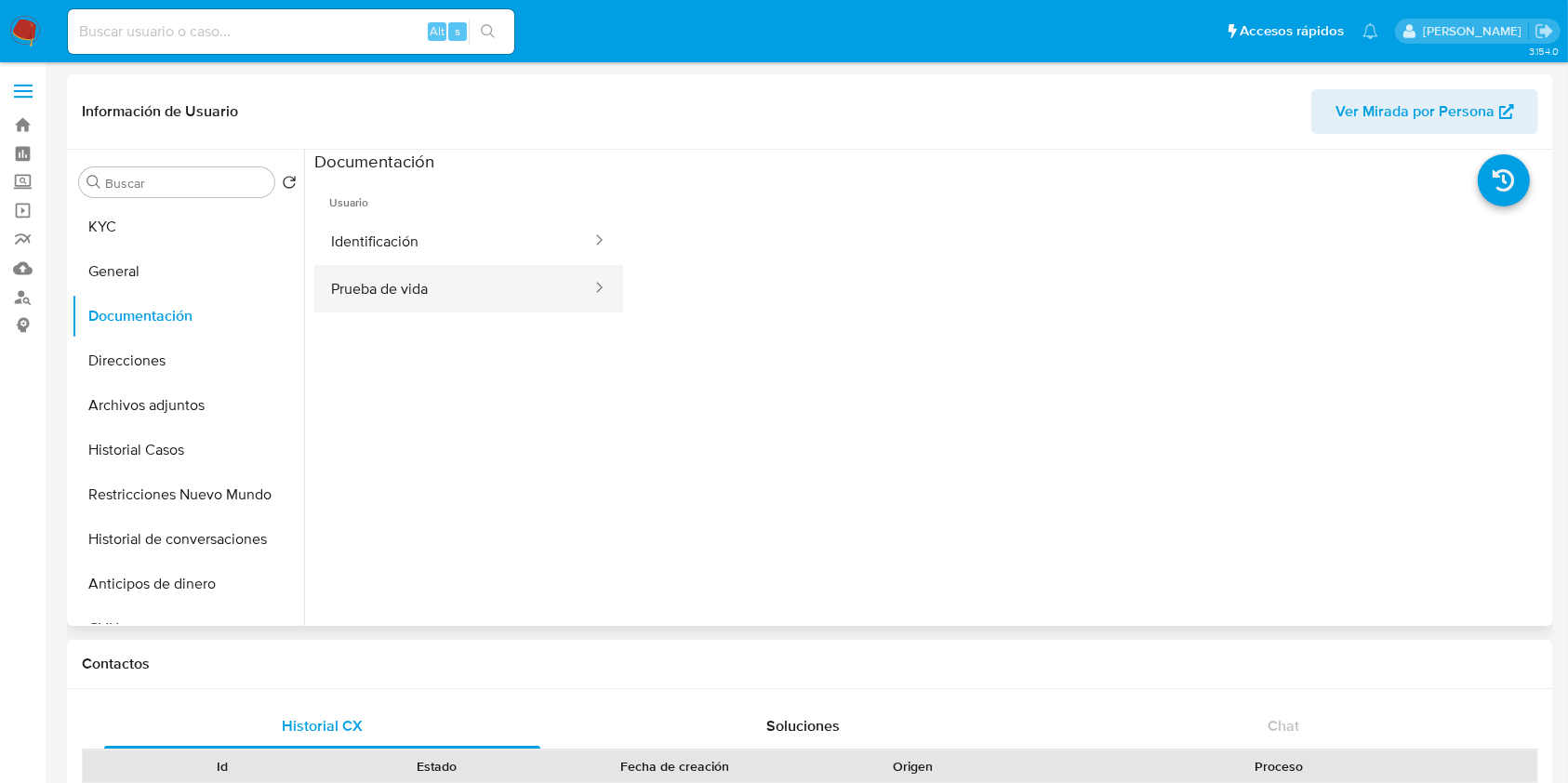
click at [508, 300] on button "Prueba de vida" at bounding box center [454, 289] width 279 height 47
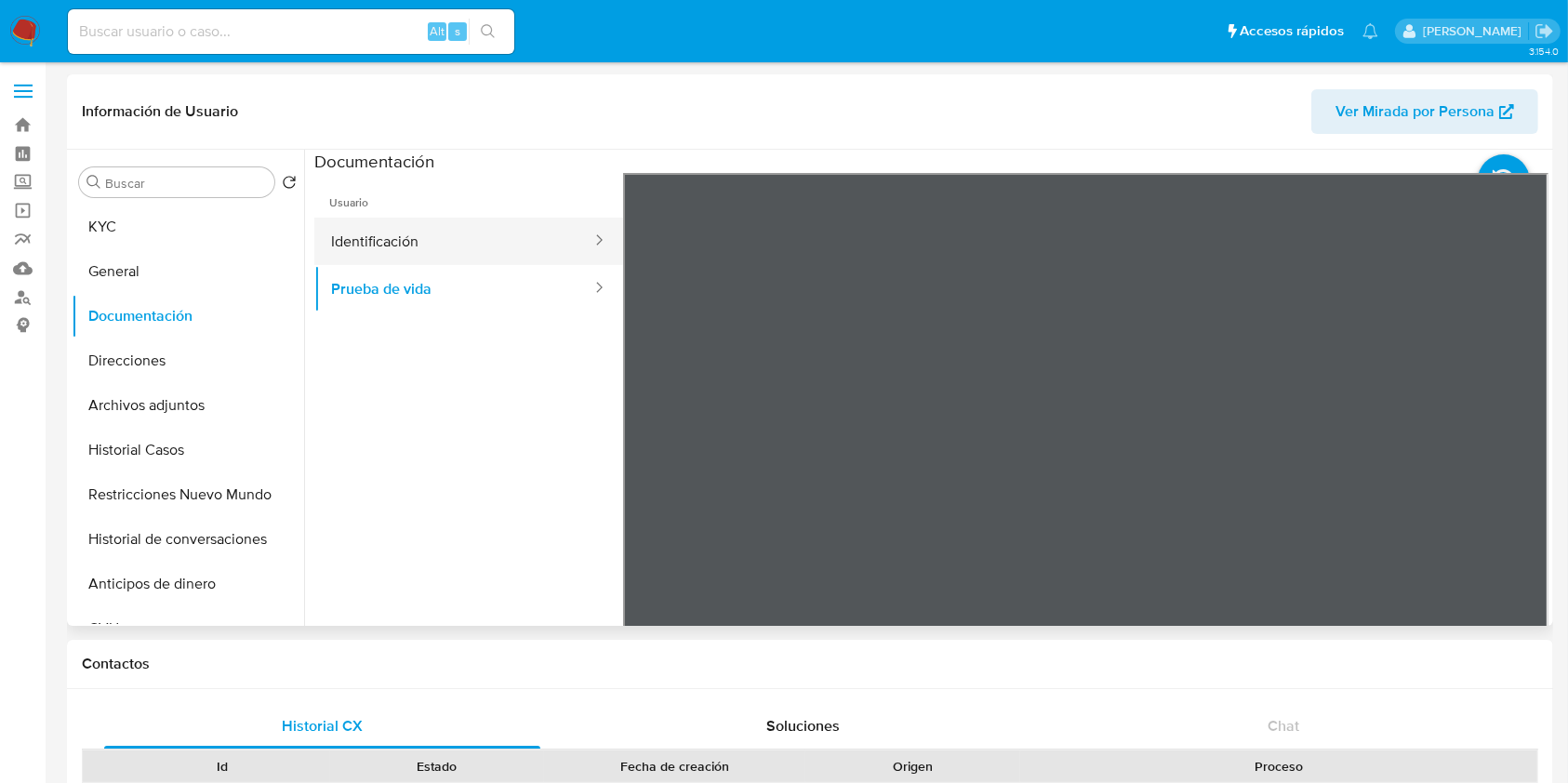
click at [543, 237] on button "Identificación" at bounding box center [454, 242] width 279 height 47
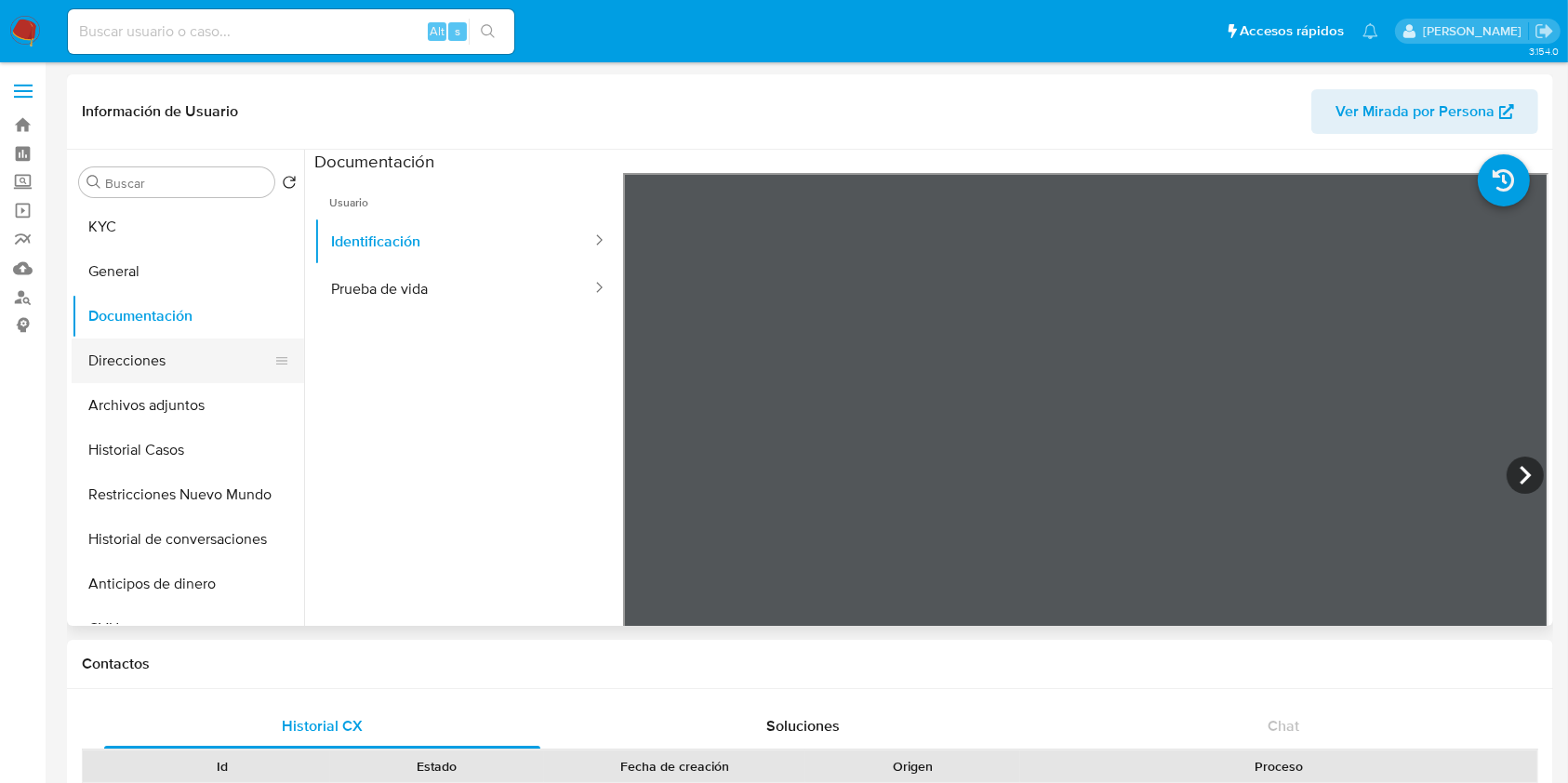
click at [210, 357] on button "Direcciones" at bounding box center [181, 360] width 218 height 45
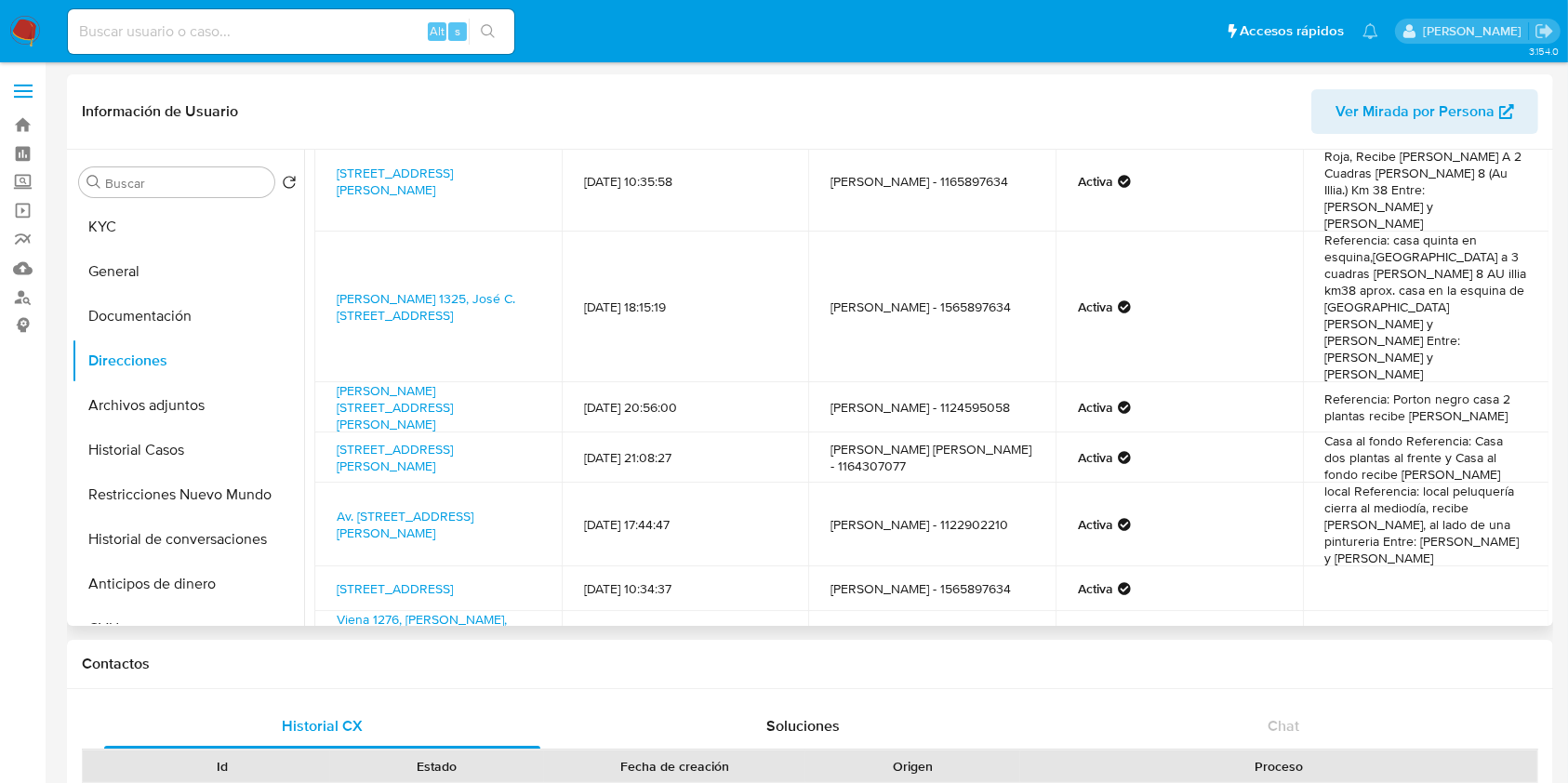
scroll to position [39, 0]
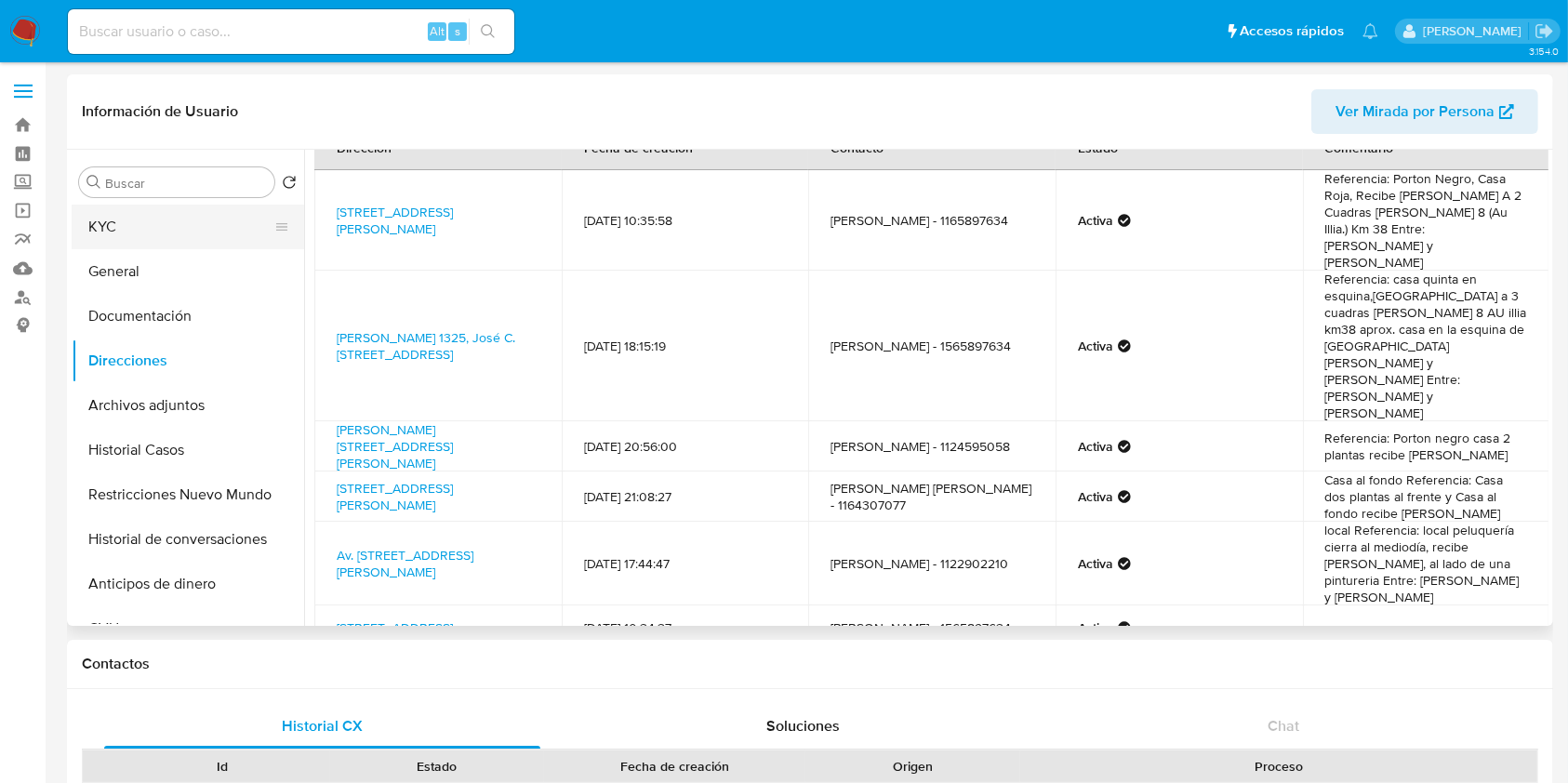
click at [210, 234] on button "KYC" at bounding box center [181, 227] width 218 height 45
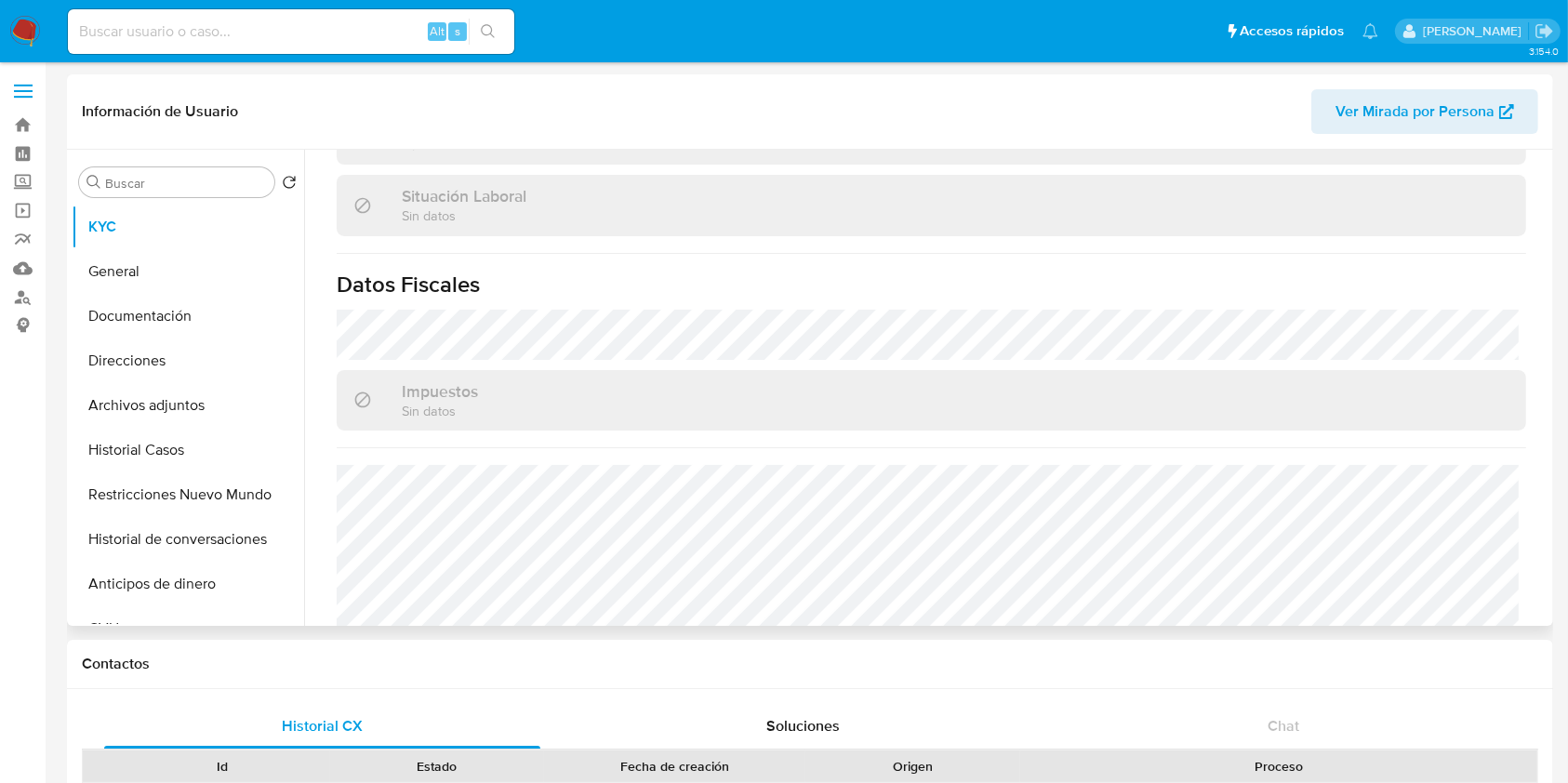
scroll to position [977, 0]
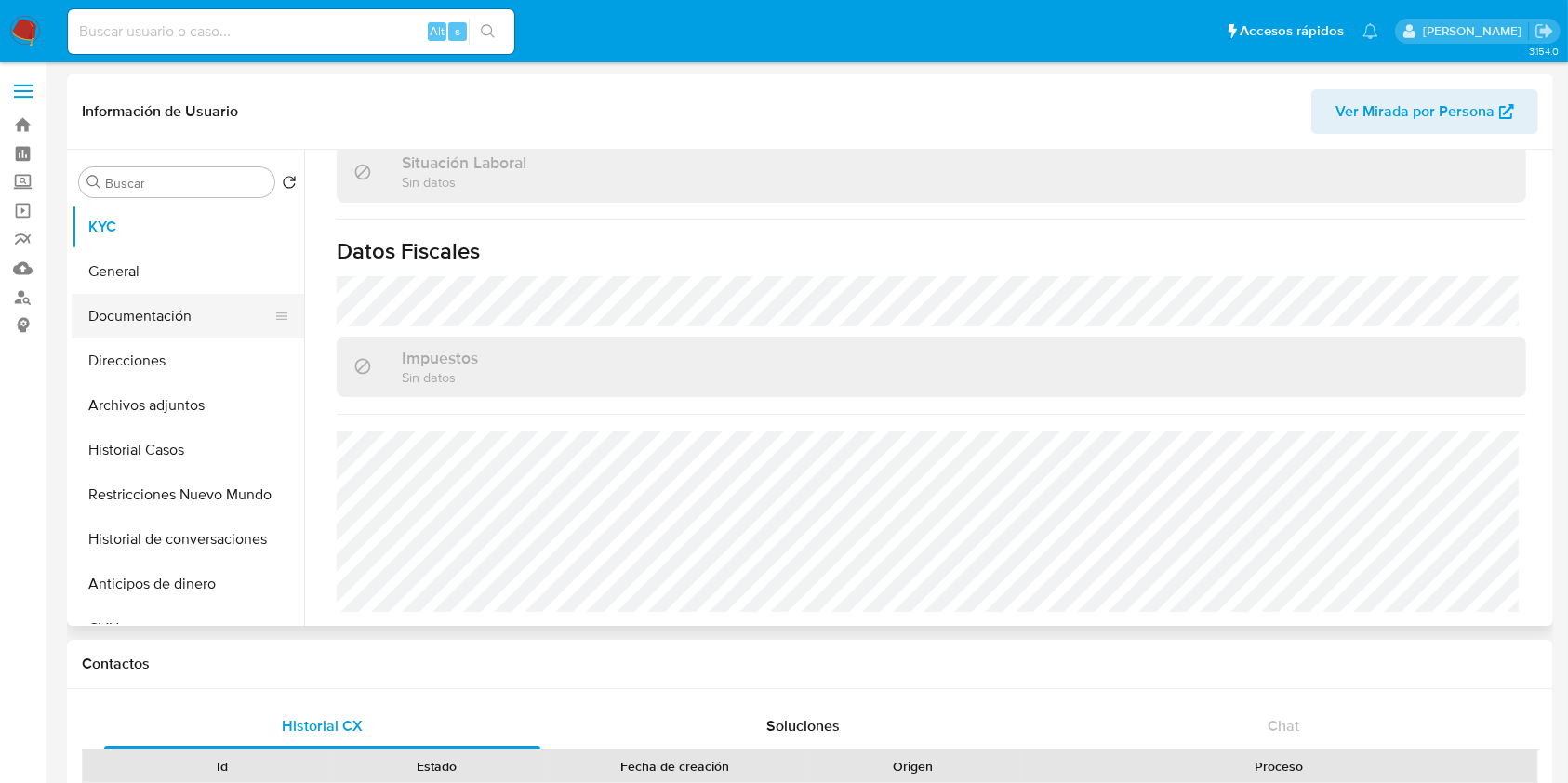
click at [172, 317] on button "Documentación" at bounding box center [181, 316] width 218 height 45
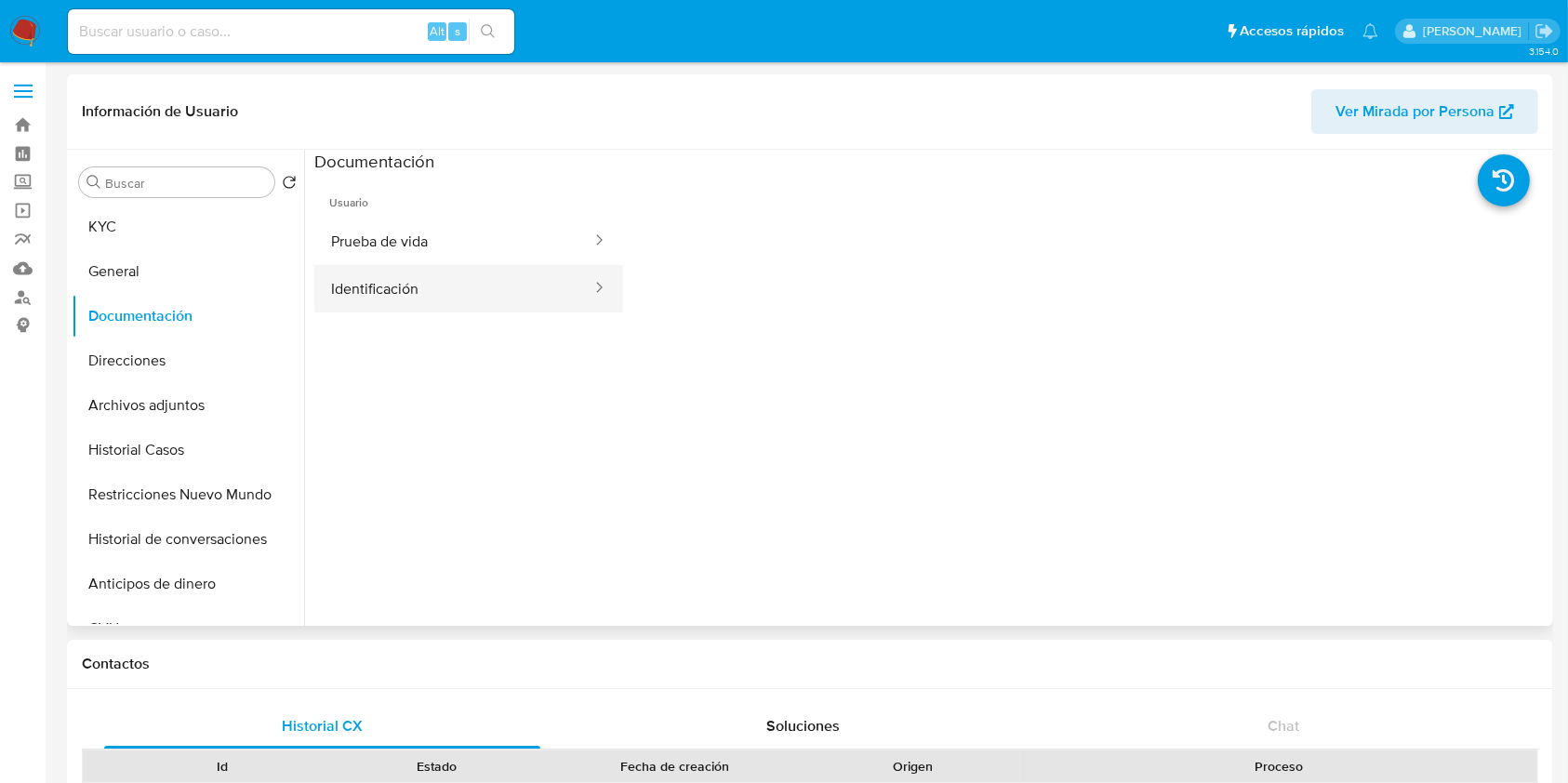
click at [399, 300] on button "Identificación" at bounding box center [454, 289] width 279 height 47
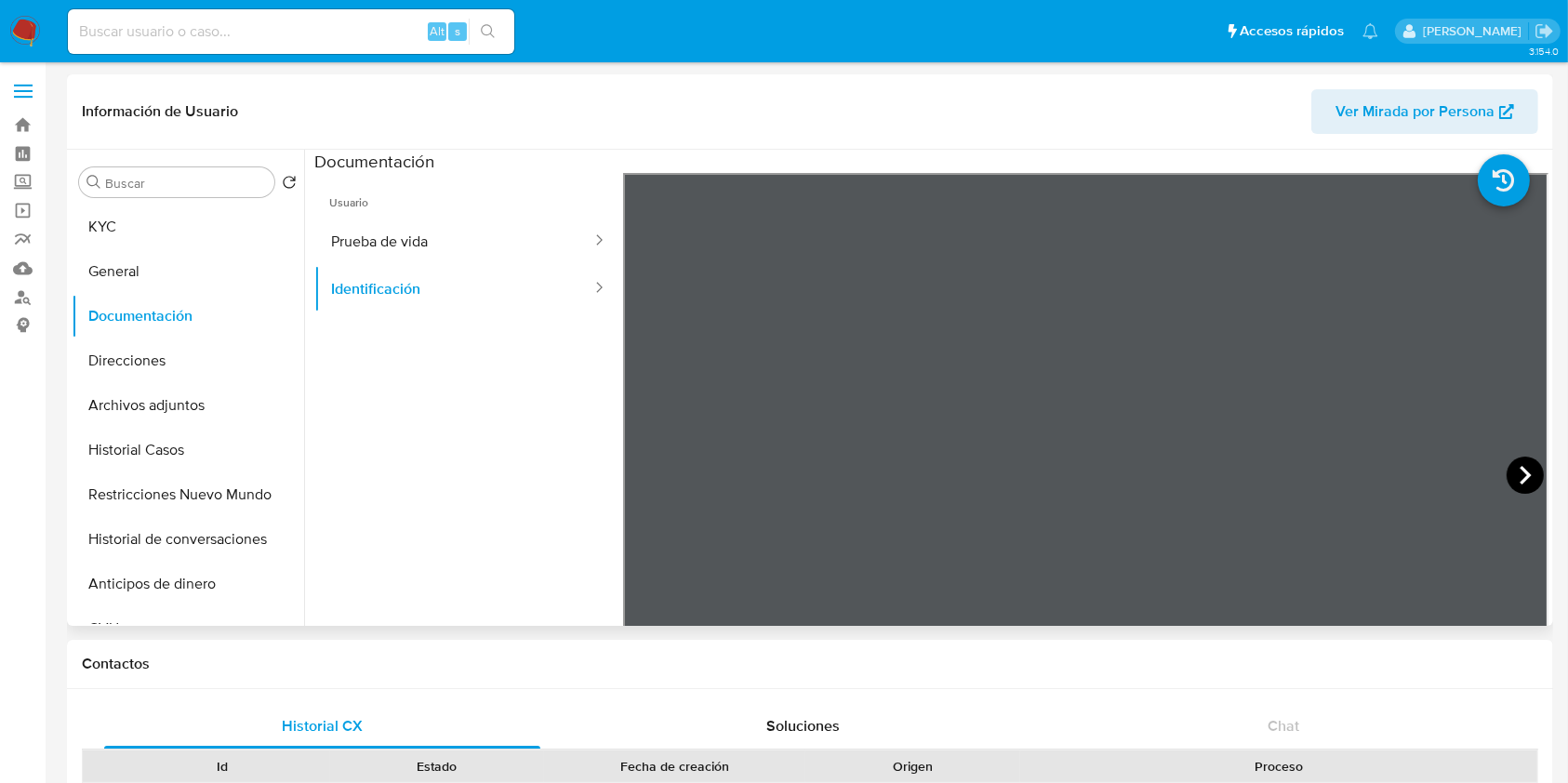
click at [1523, 477] on icon at bounding box center [1524, 475] width 37 height 37
click at [650, 481] on icon at bounding box center [645, 475] width 37 height 37
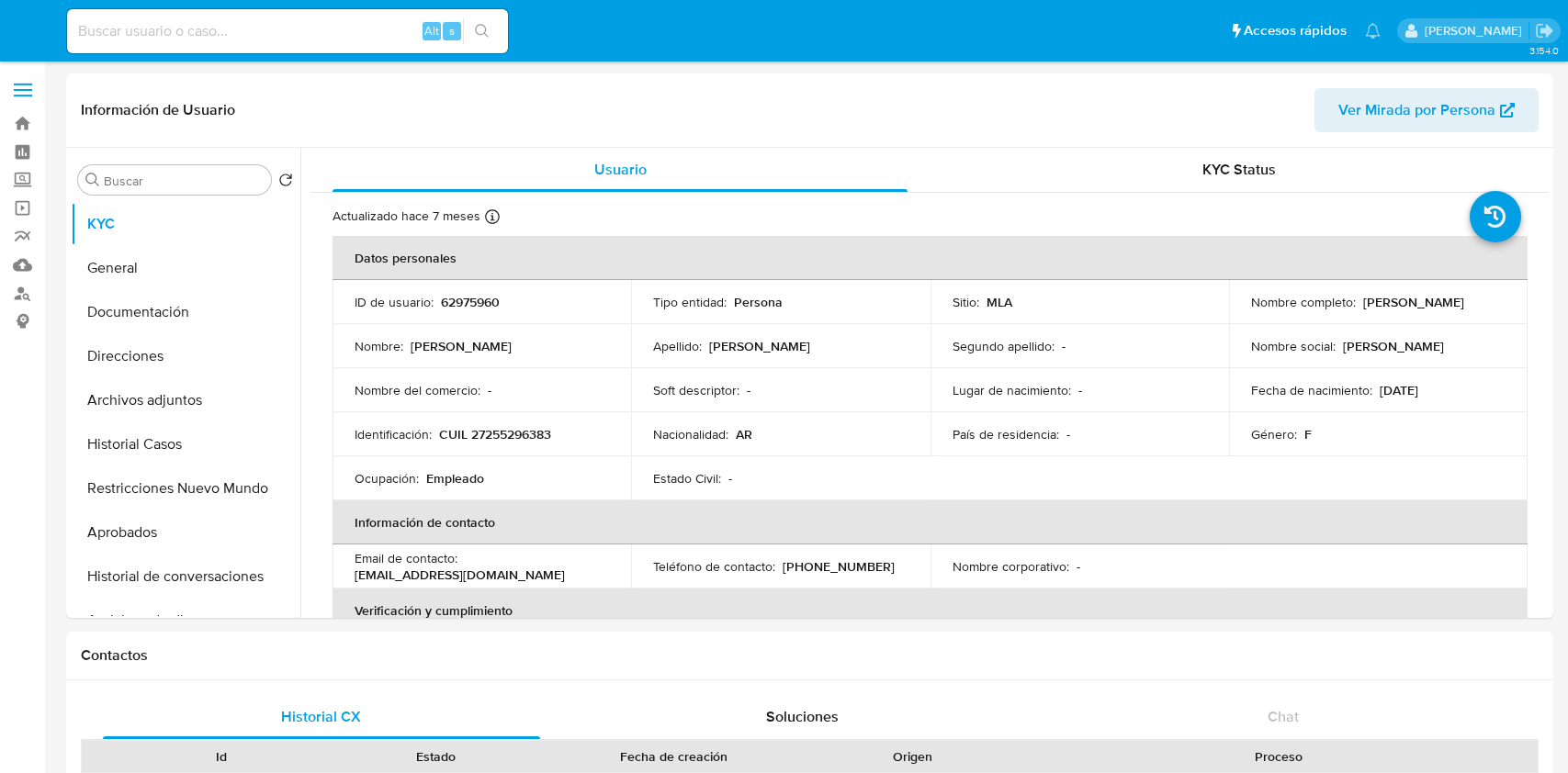
select select "10"
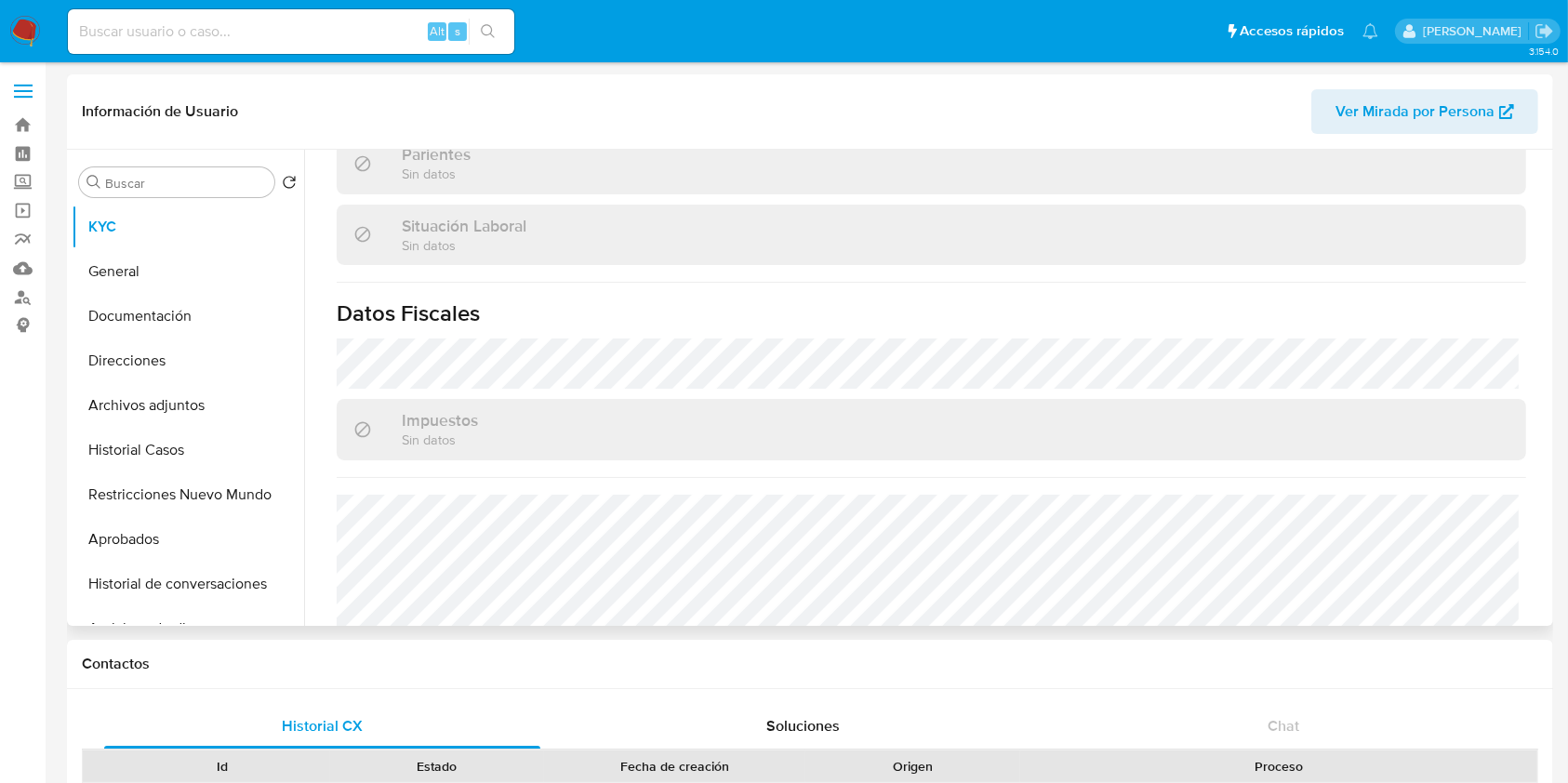
scroll to position [979, 0]
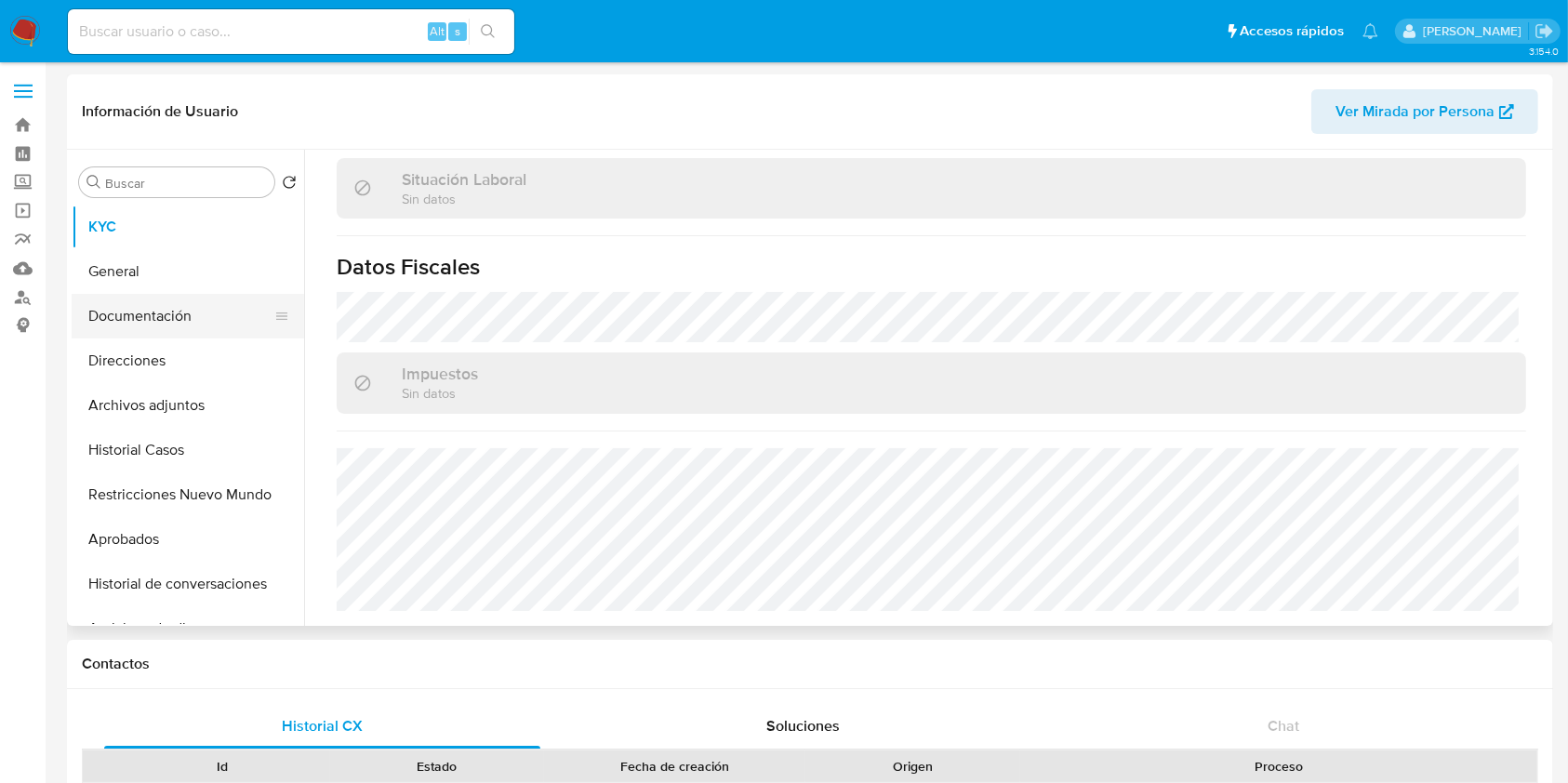
click at [187, 324] on button "Documentación" at bounding box center [181, 316] width 218 height 45
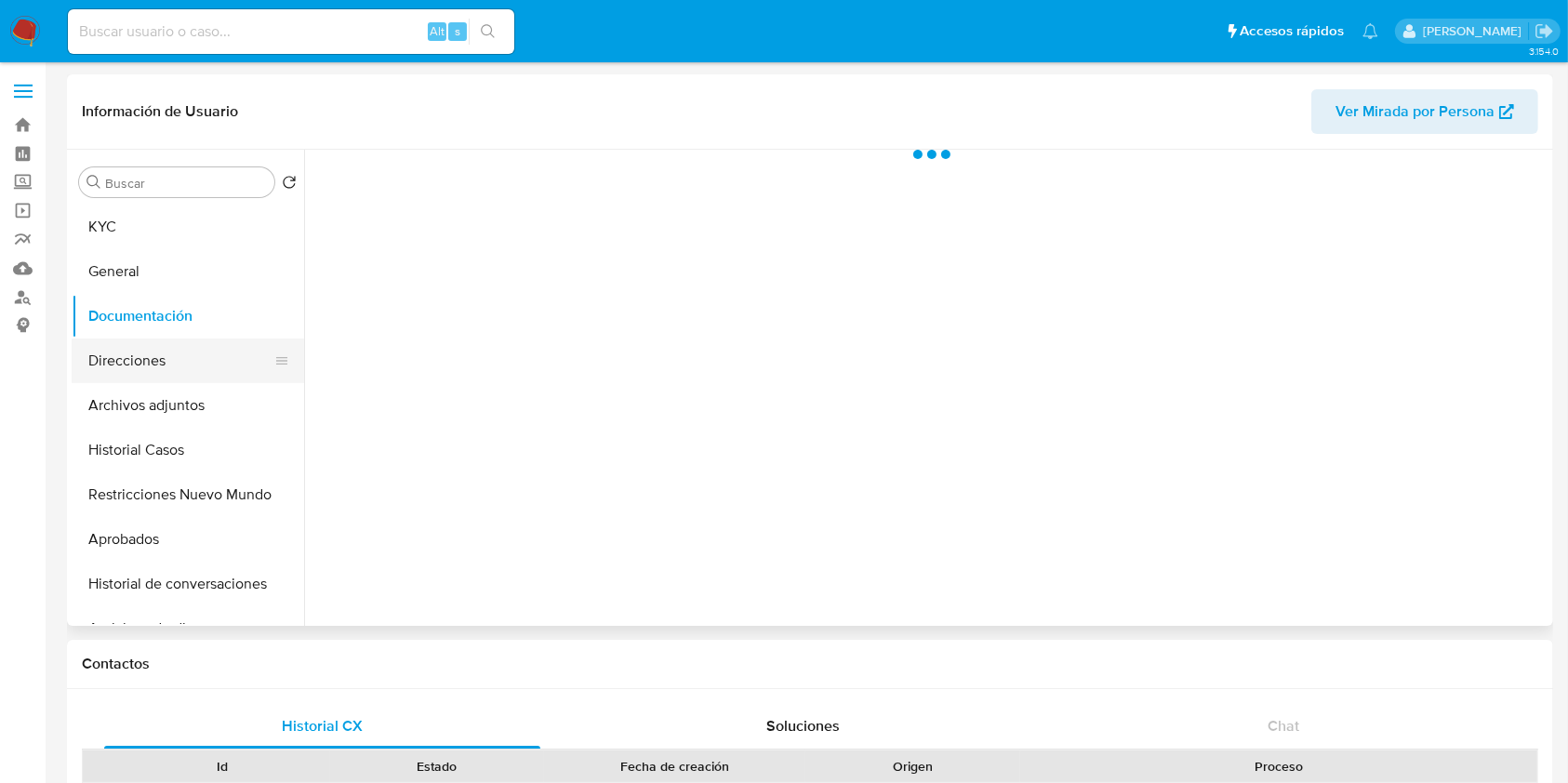
scroll to position [0, 0]
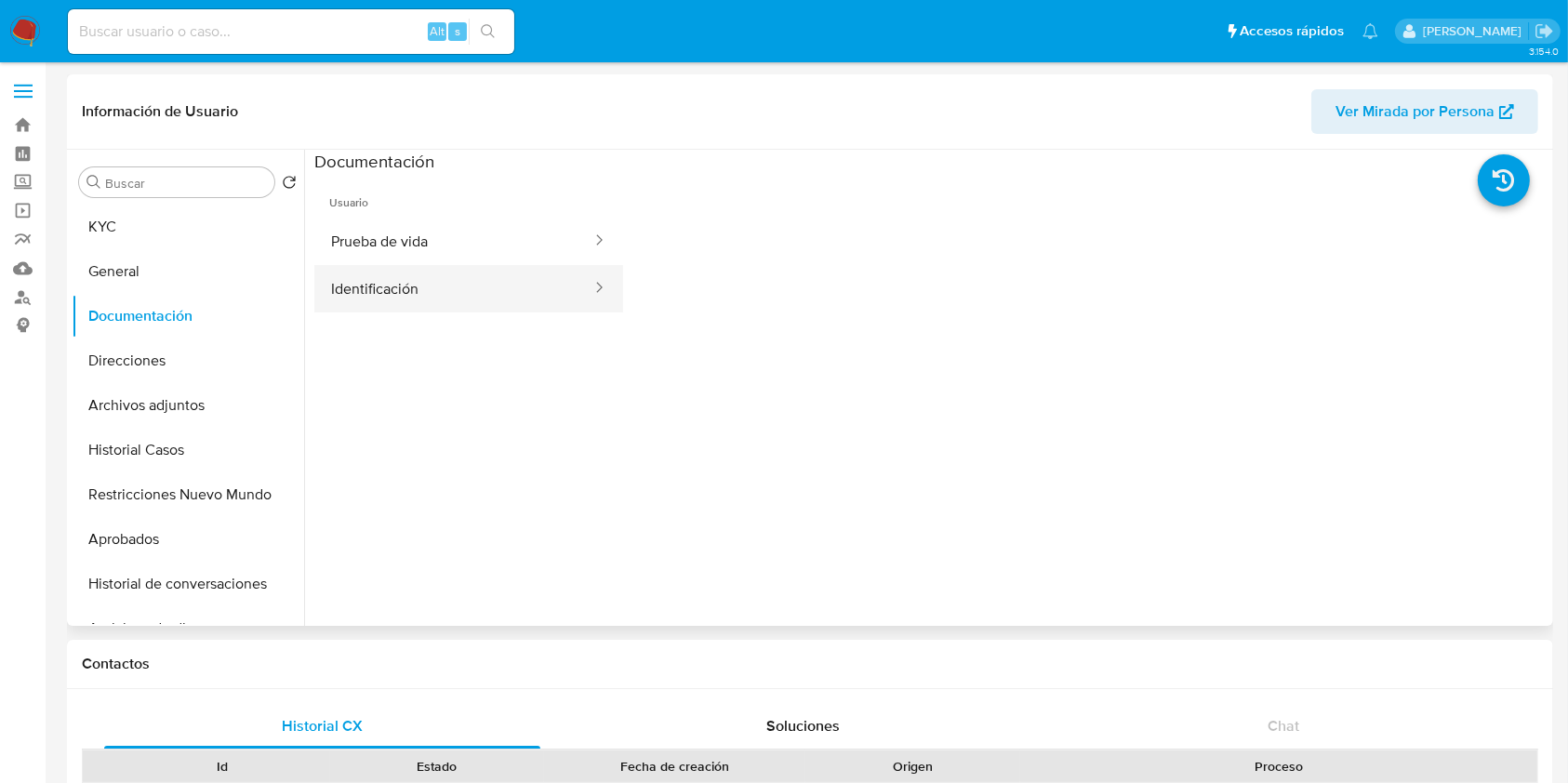
click at [578, 298] on div at bounding box center [592, 288] width 29 height 22
click at [578, 281] on div at bounding box center [592, 288] width 29 height 22
click at [441, 284] on button "Identificación" at bounding box center [454, 289] width 279 height 47
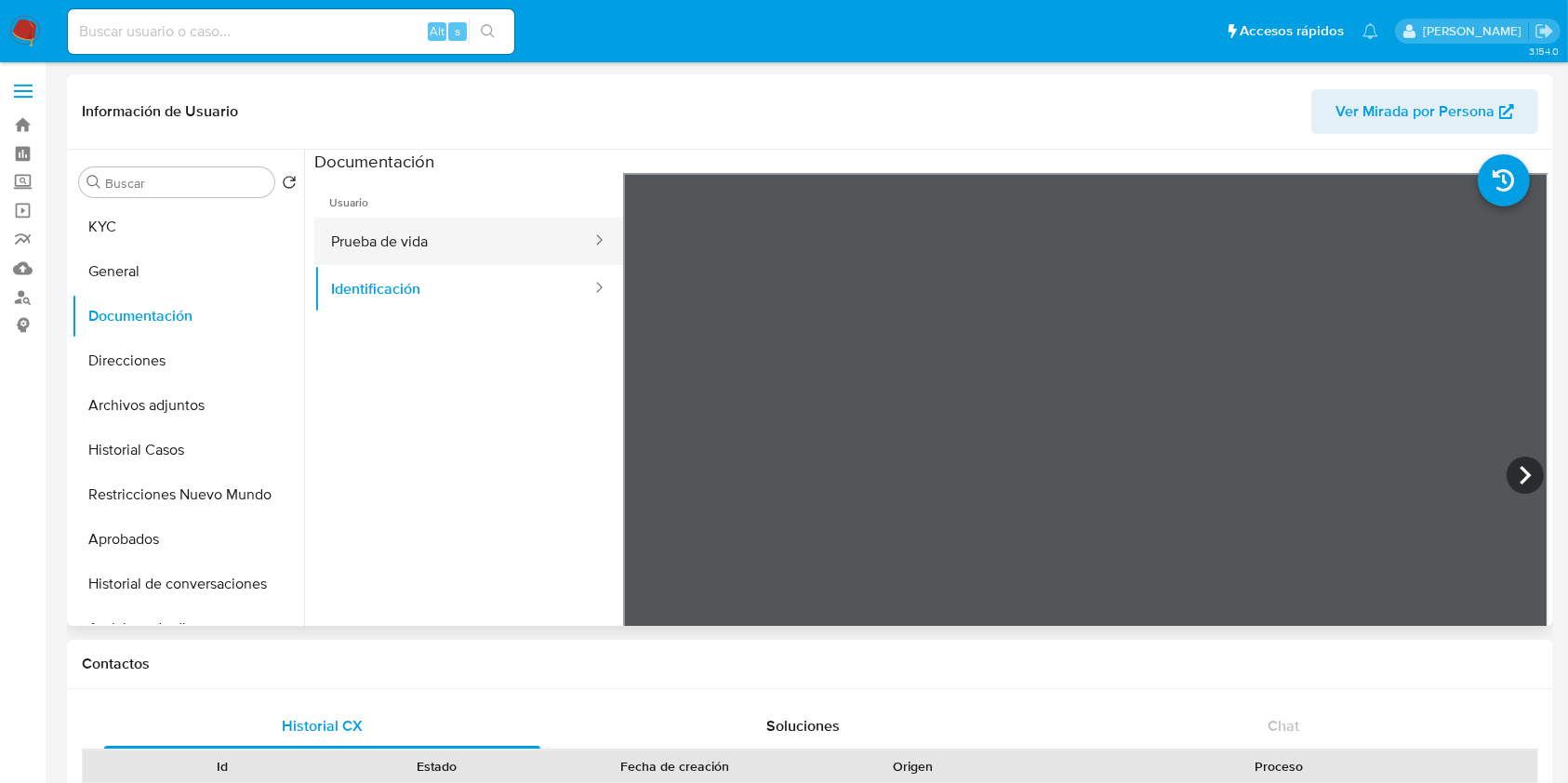
click at [508, 236] on button "Prueba de vida" at bounding box center [454, 242] width 279 height 47
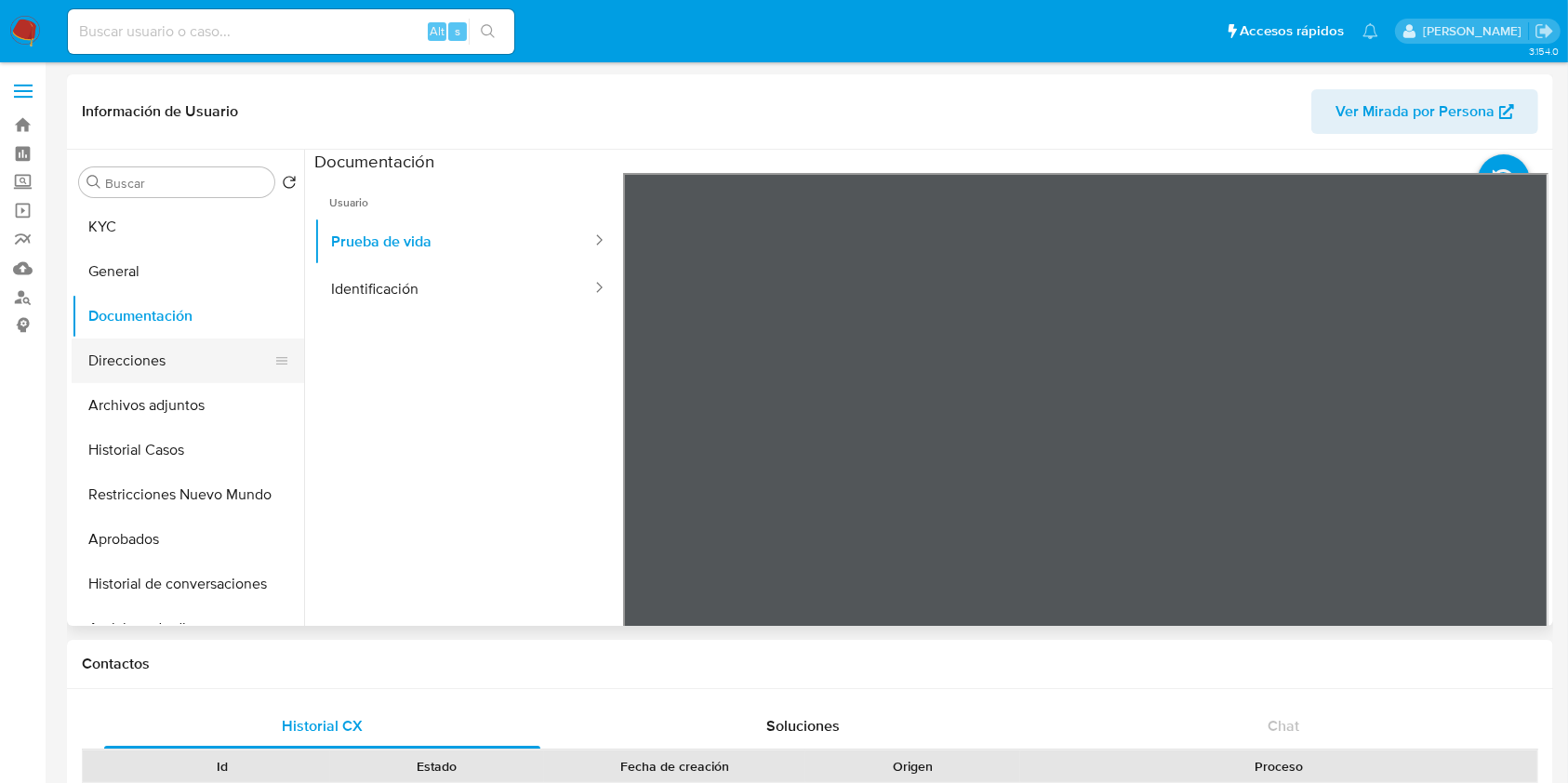
click at [225, 372] on button "Direcciones" at bounding box center [181, 360] width 218 height 45
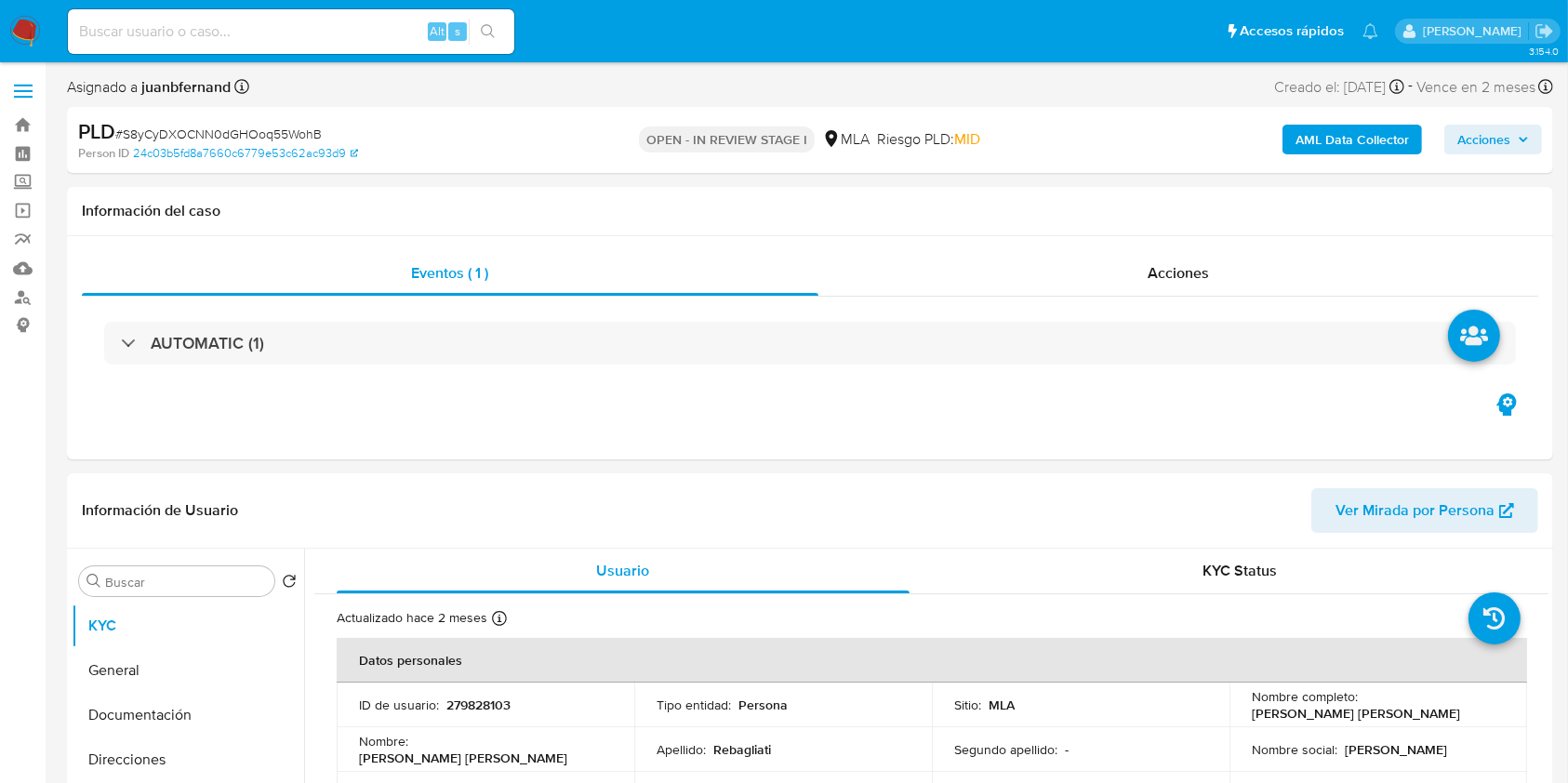
select select "10"
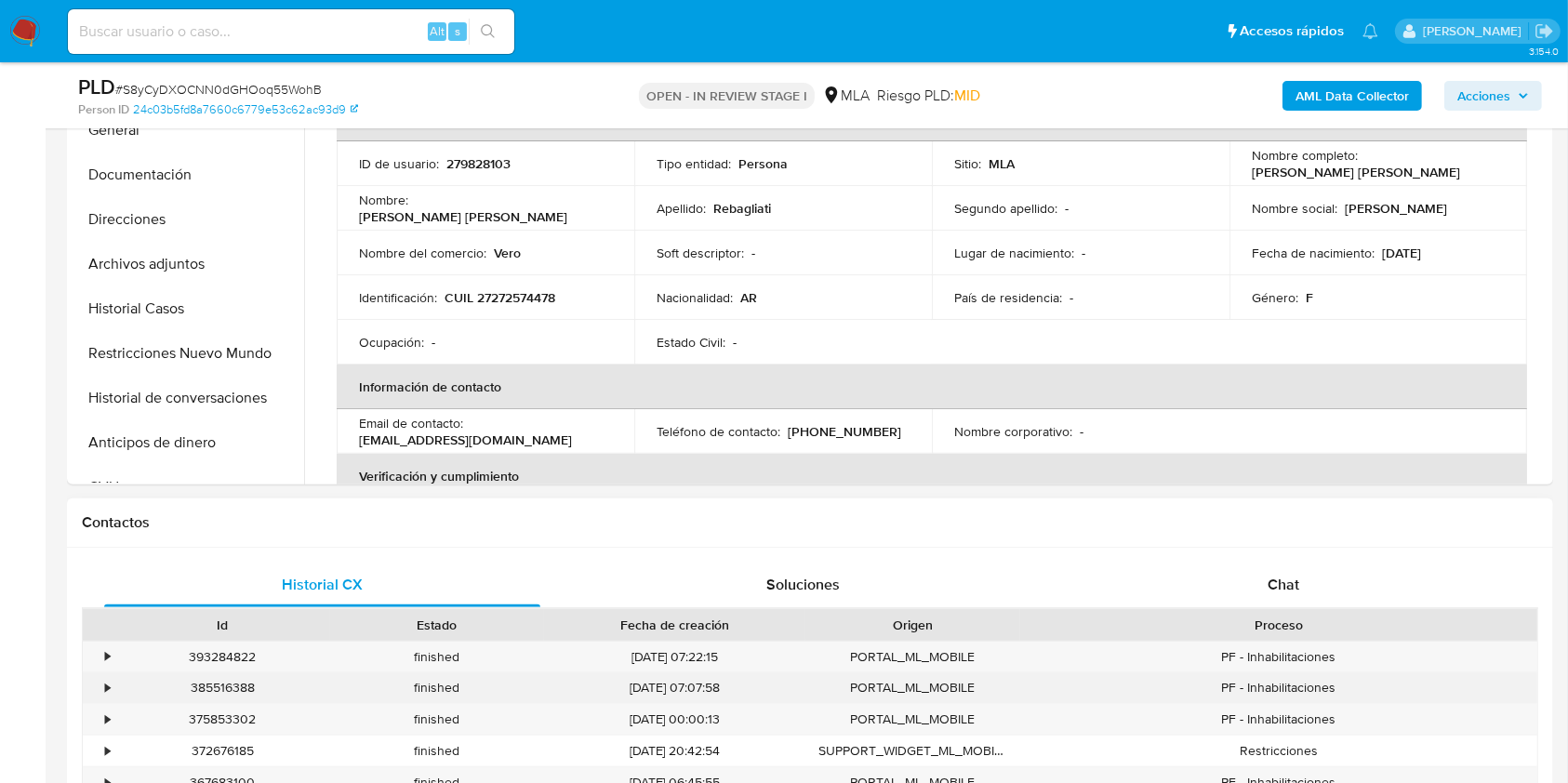
scroll to position [744, 0]
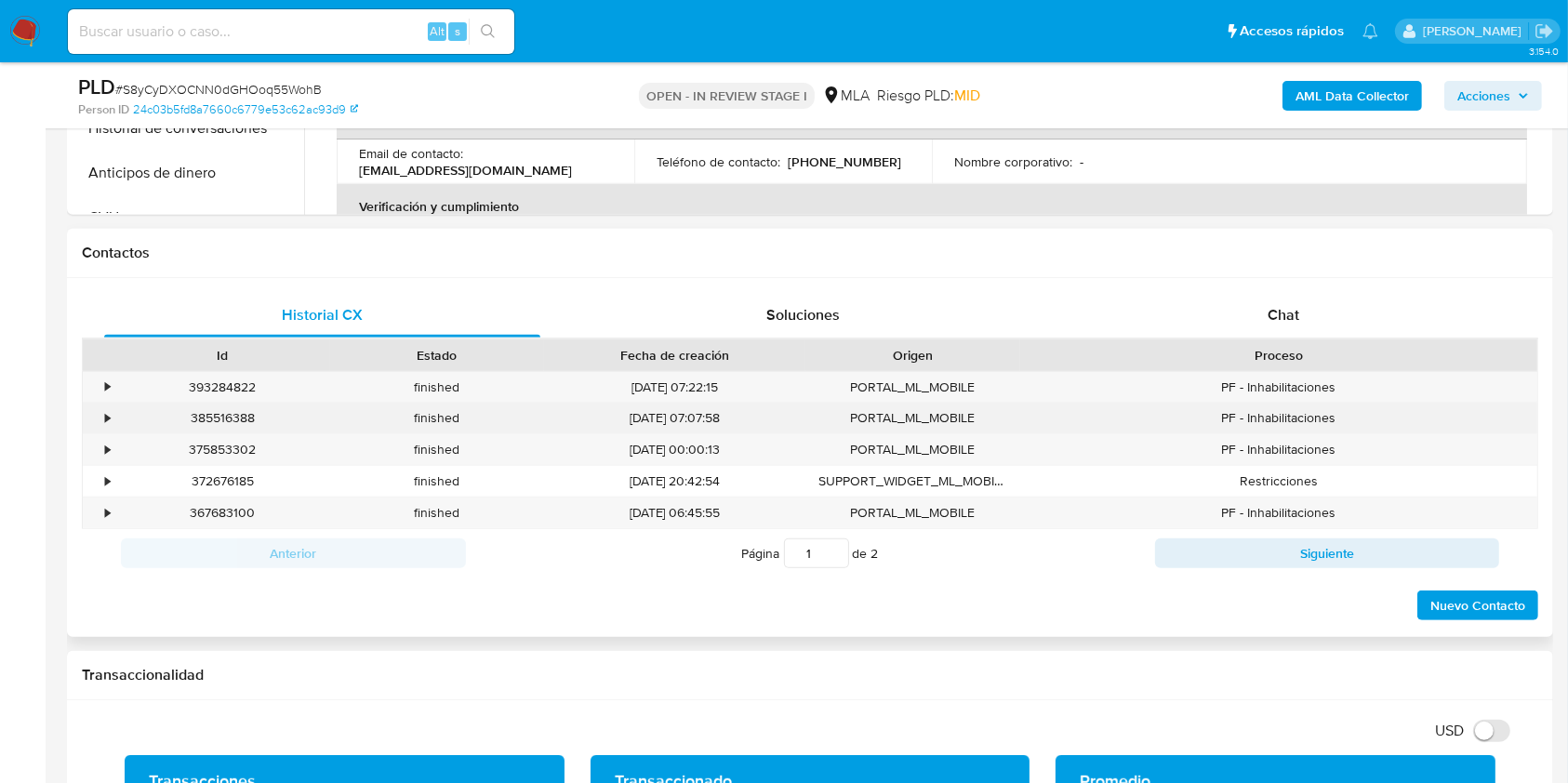
drag, startPoint x: 1316, startPoint y: 313, endPoint x: 1319, endPoint y: 411, distance: 98.0
click at [1319, 411] on div "Historial CX Soluciones Chat Id Estado Fecha de creación Origen Proceso • 39328…" at bounding box center [809, 457] width 1456 height 329
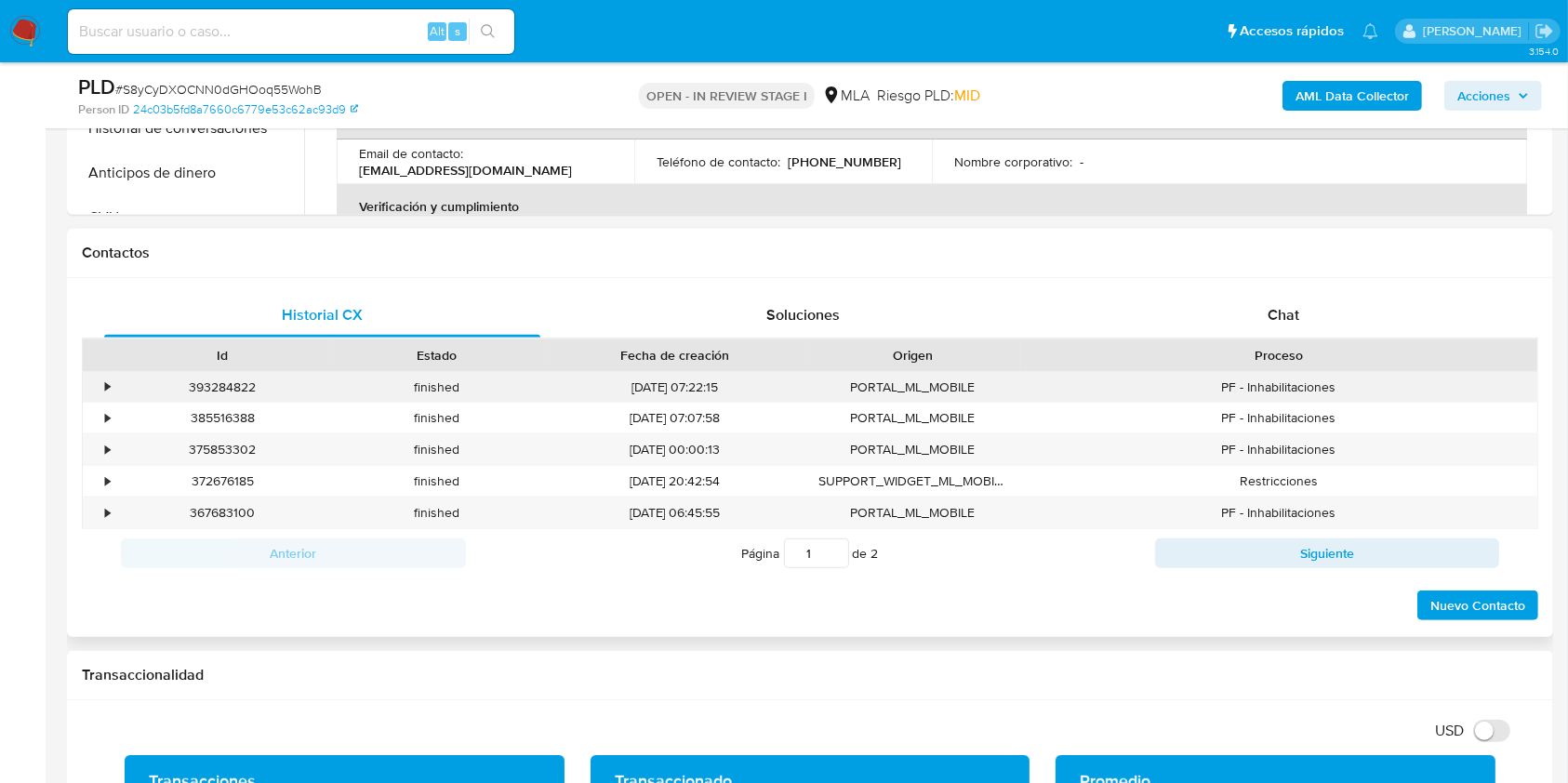
click at [230, 386] on div "393284822" at bounding box center [223, 388] width 215 height 30
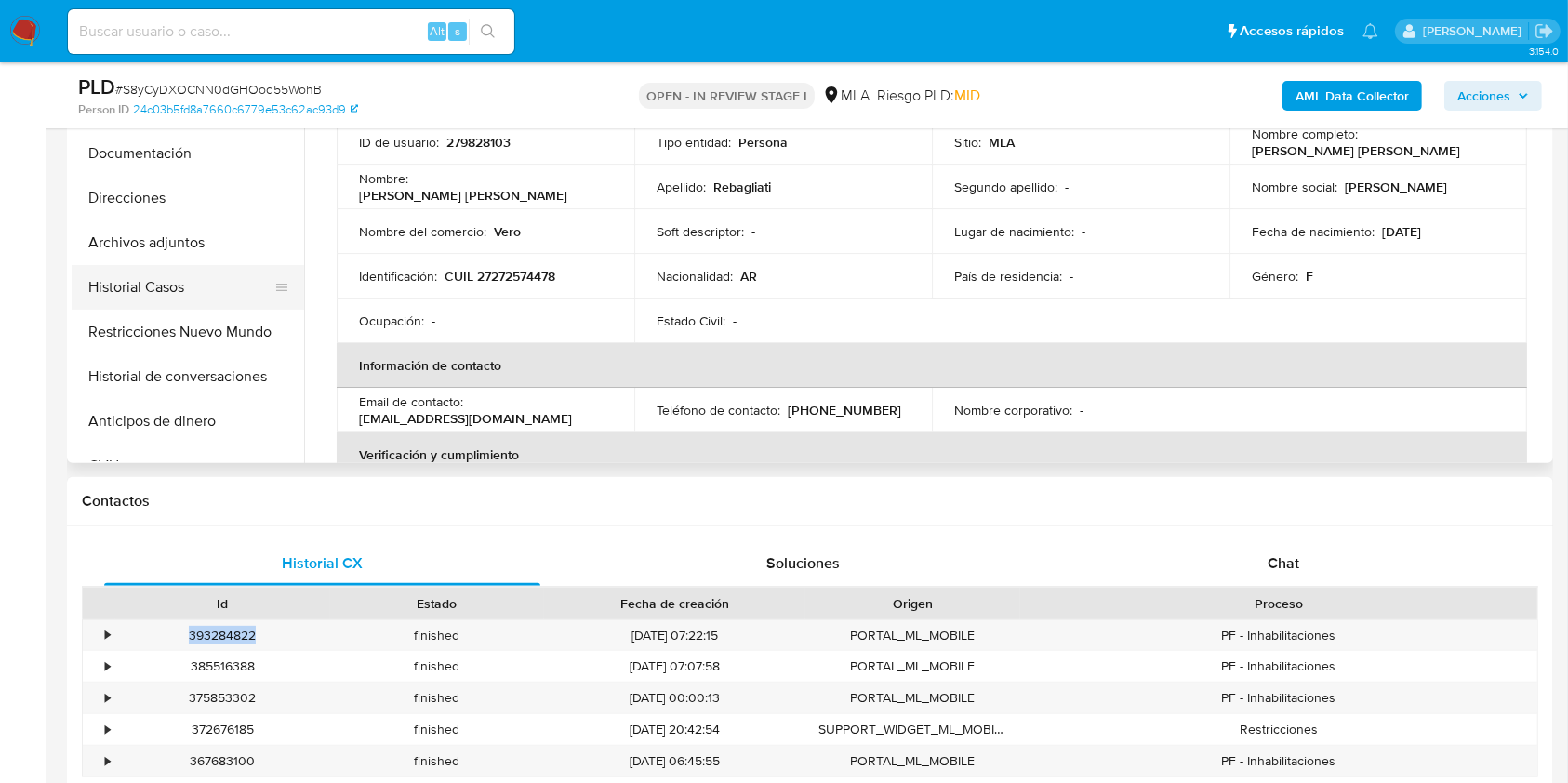
click at [170, 291] on button "Historial Casos" at bounding box center [181, 287] width 218 height 45
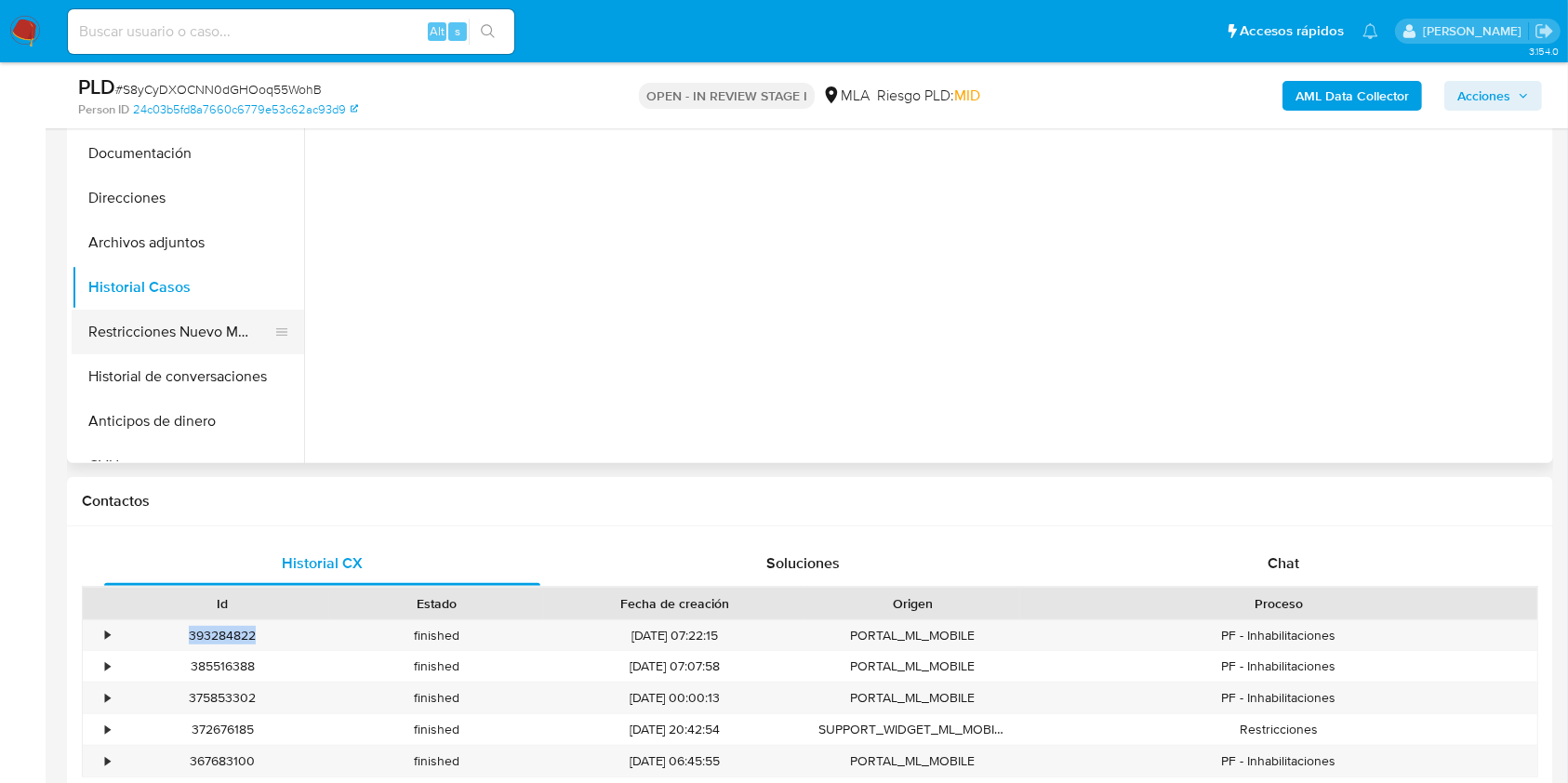
click at [174, 331] on button "Restricciones Nuevo Mundo" at bounding box center [181, 332] width 218 height 45
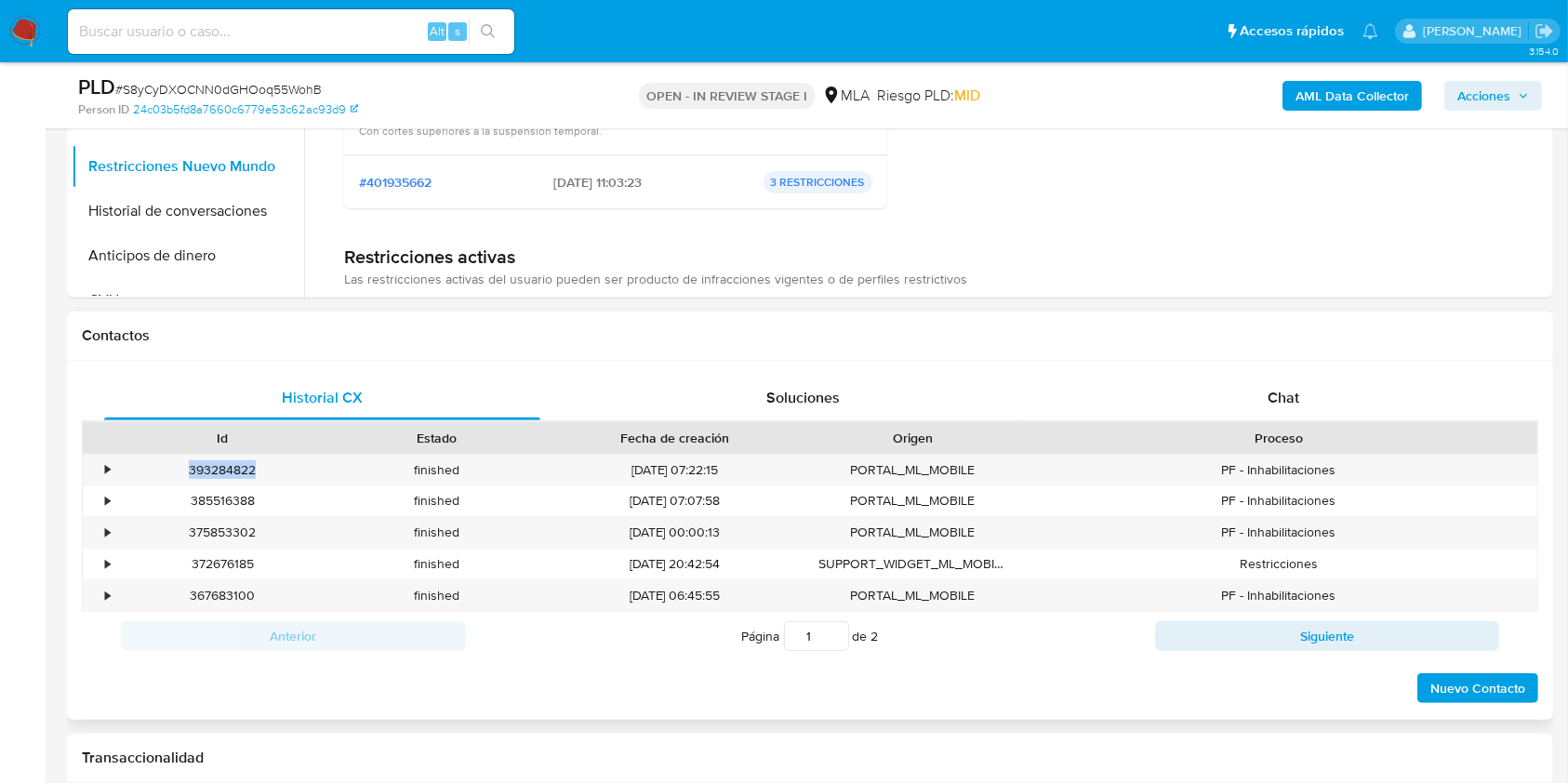
scroll to position [744, 0]
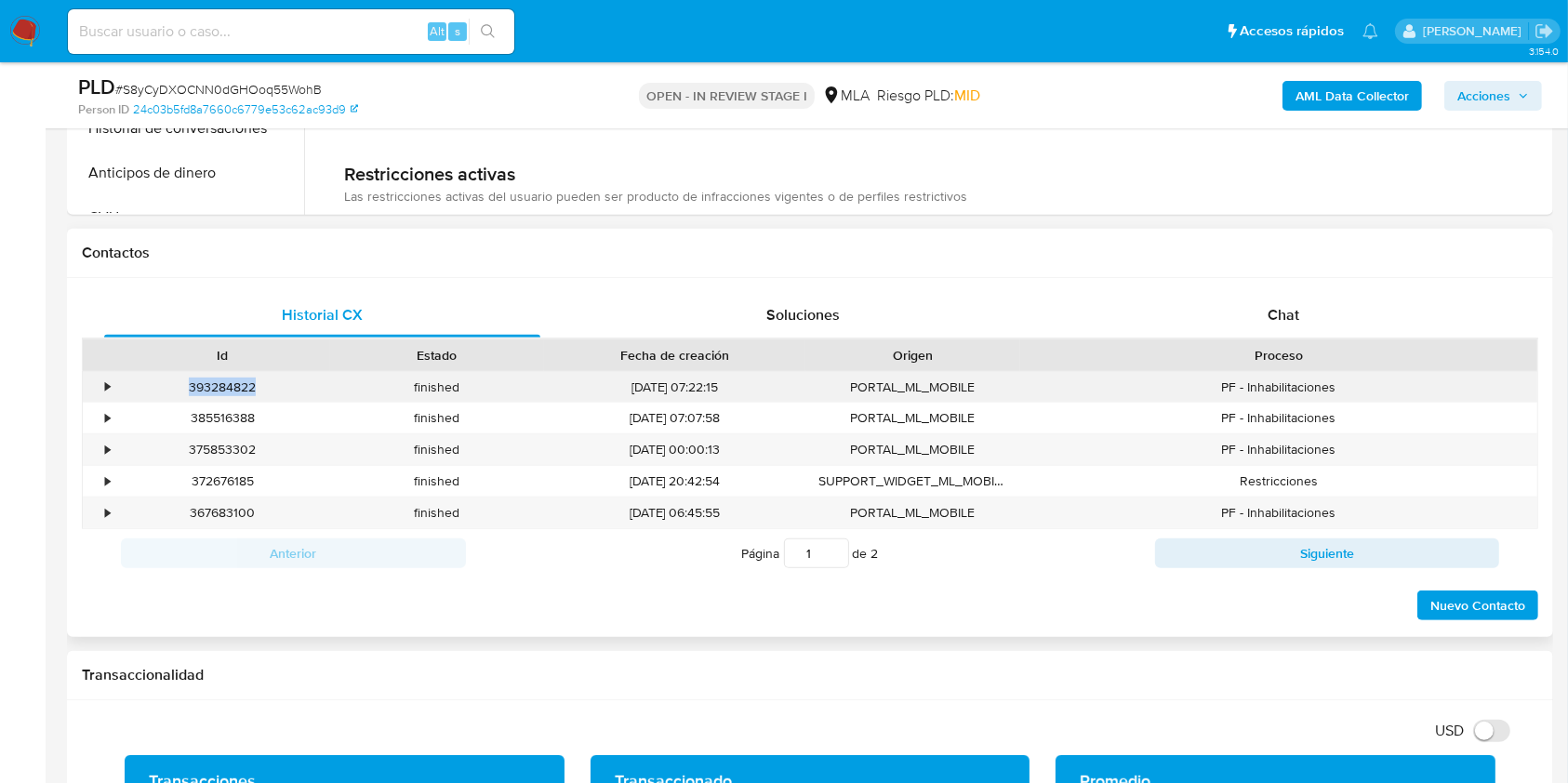
click at [238, 388] on div "393284822" at bounding box center [223, 388] width 215 height 30
drag, startPoint x: 1337, startPoint y: 317, endPoint x: 1310, endPoint y: 336, distance: 33.0
click at [1337, 317] on div "Chat" at bounding box center [1284, 315] width 436 height 45
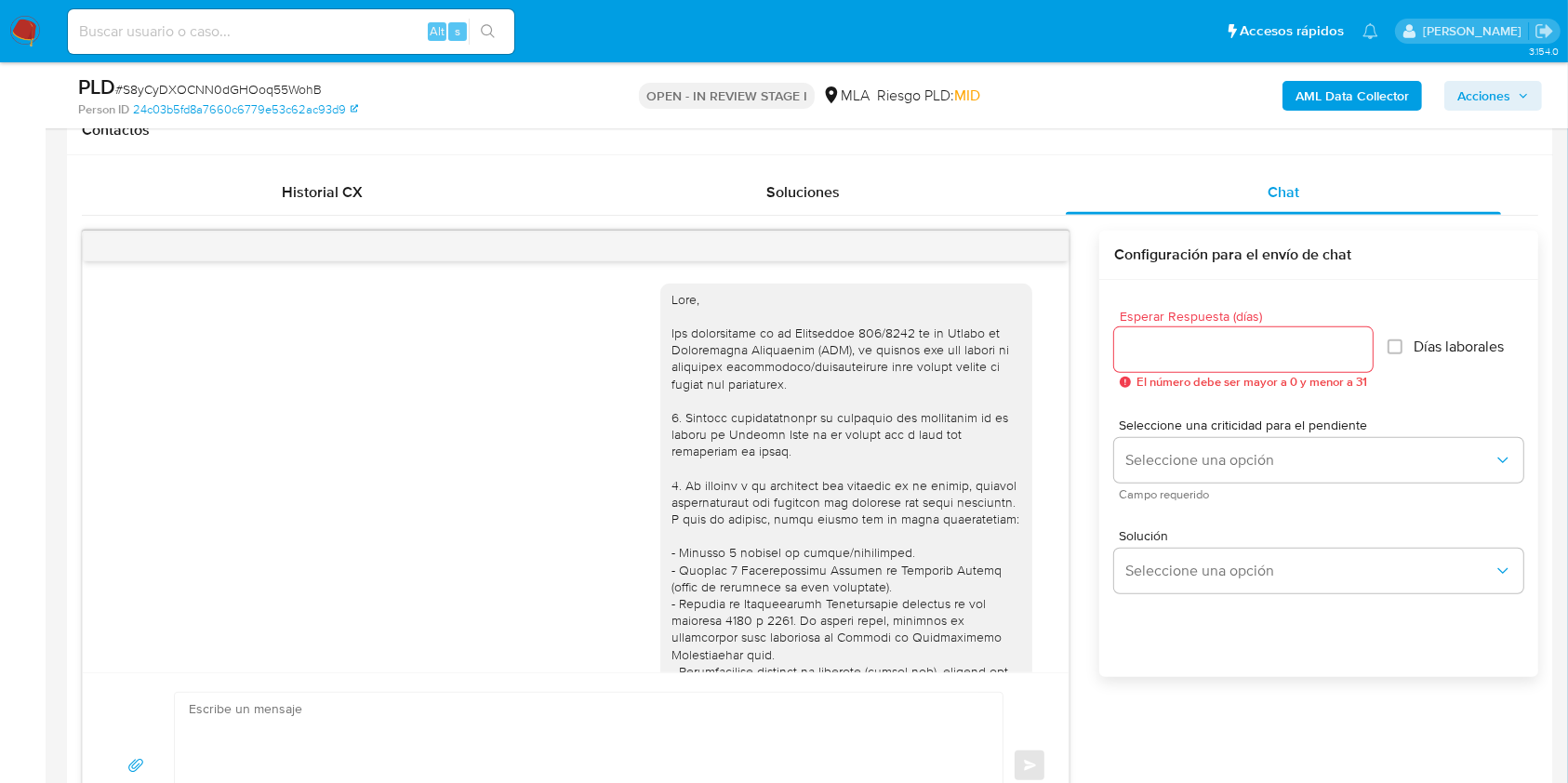
scroll to position [1051, 0]
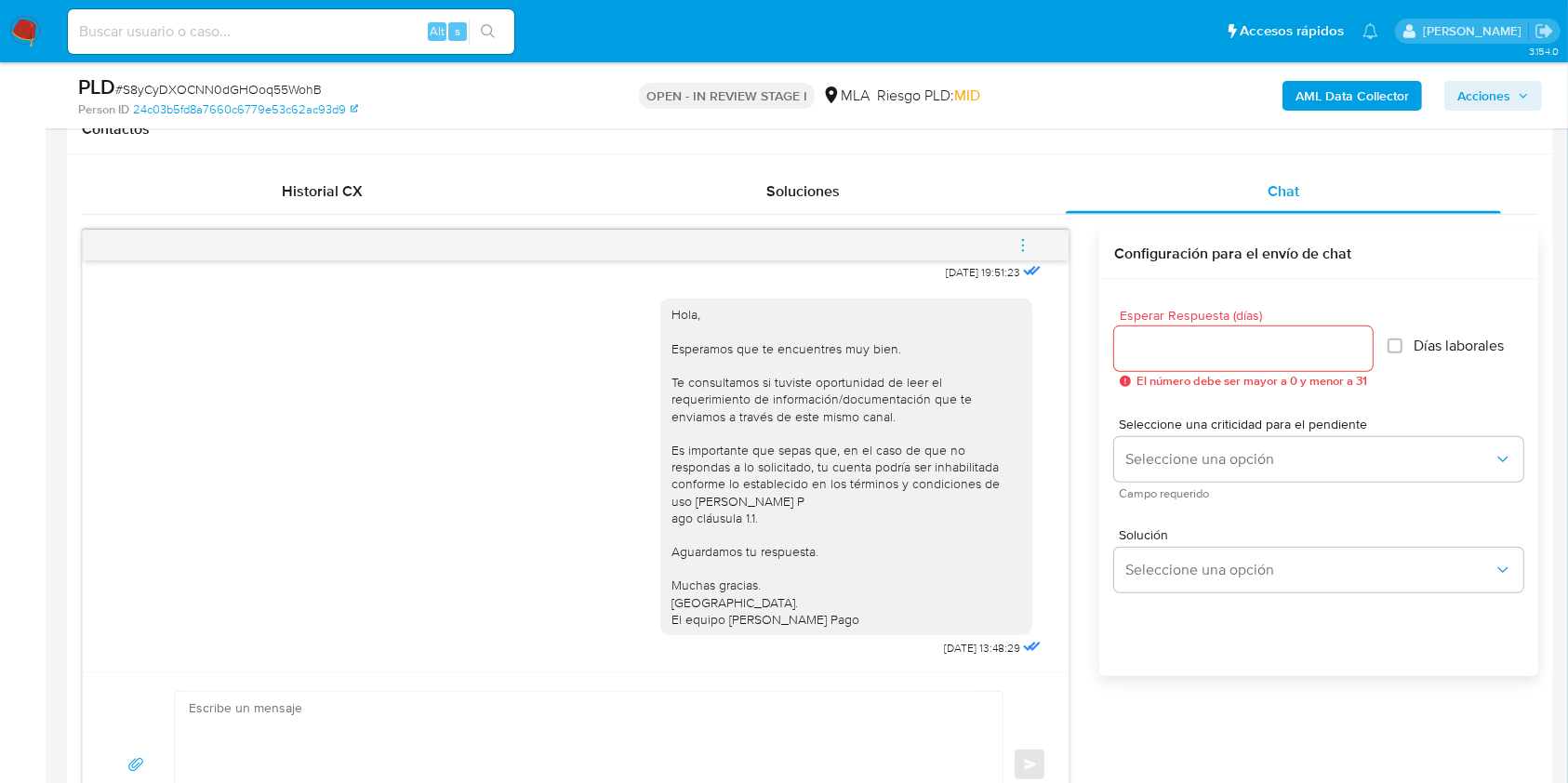
click at [269, 710] on textarea at bounding box center [584, 765] width 790 height 146
paste textarea "393284822"
click at [263, 713] on textarea "393284822" at bounding box center [584, 765] width 790 height 146
paste textarea "Hola. Esperamos que te encuentres muy bien. Te consultamos si tuviste oportunid…"
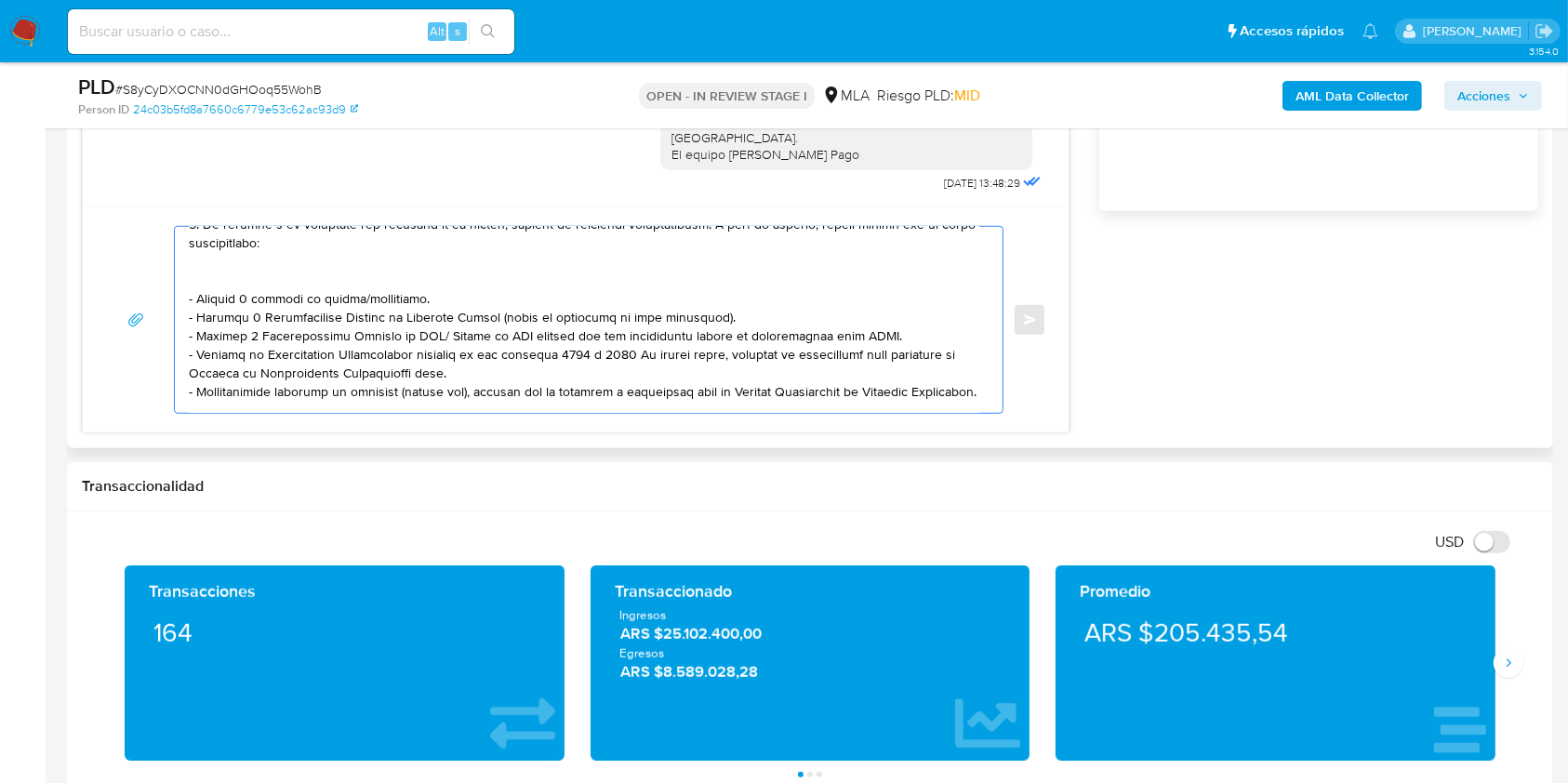
scroll to position [247, 0]
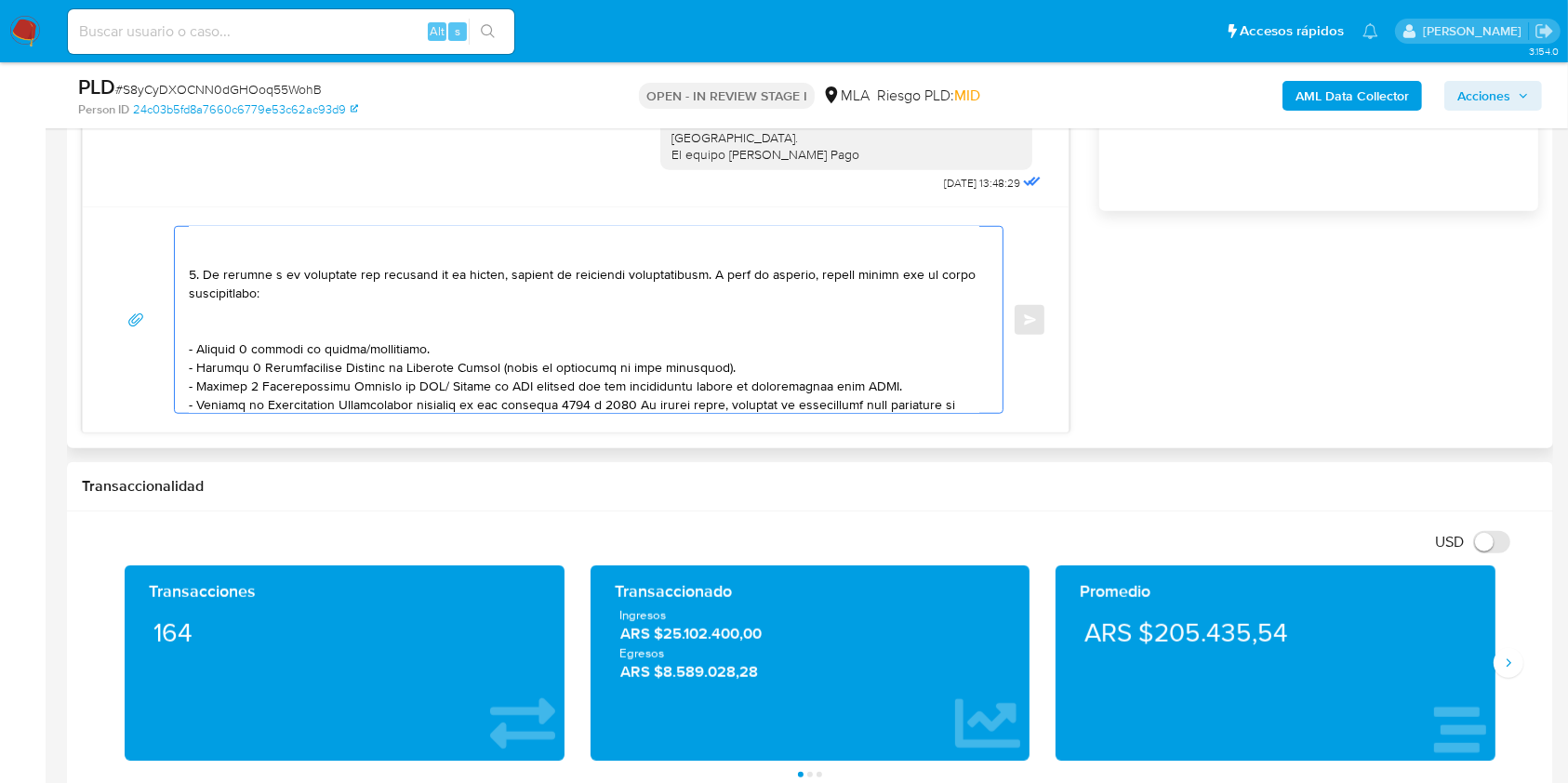
click at [387, 355] on textarea at bounding box center [584, 319] width 790 height 186
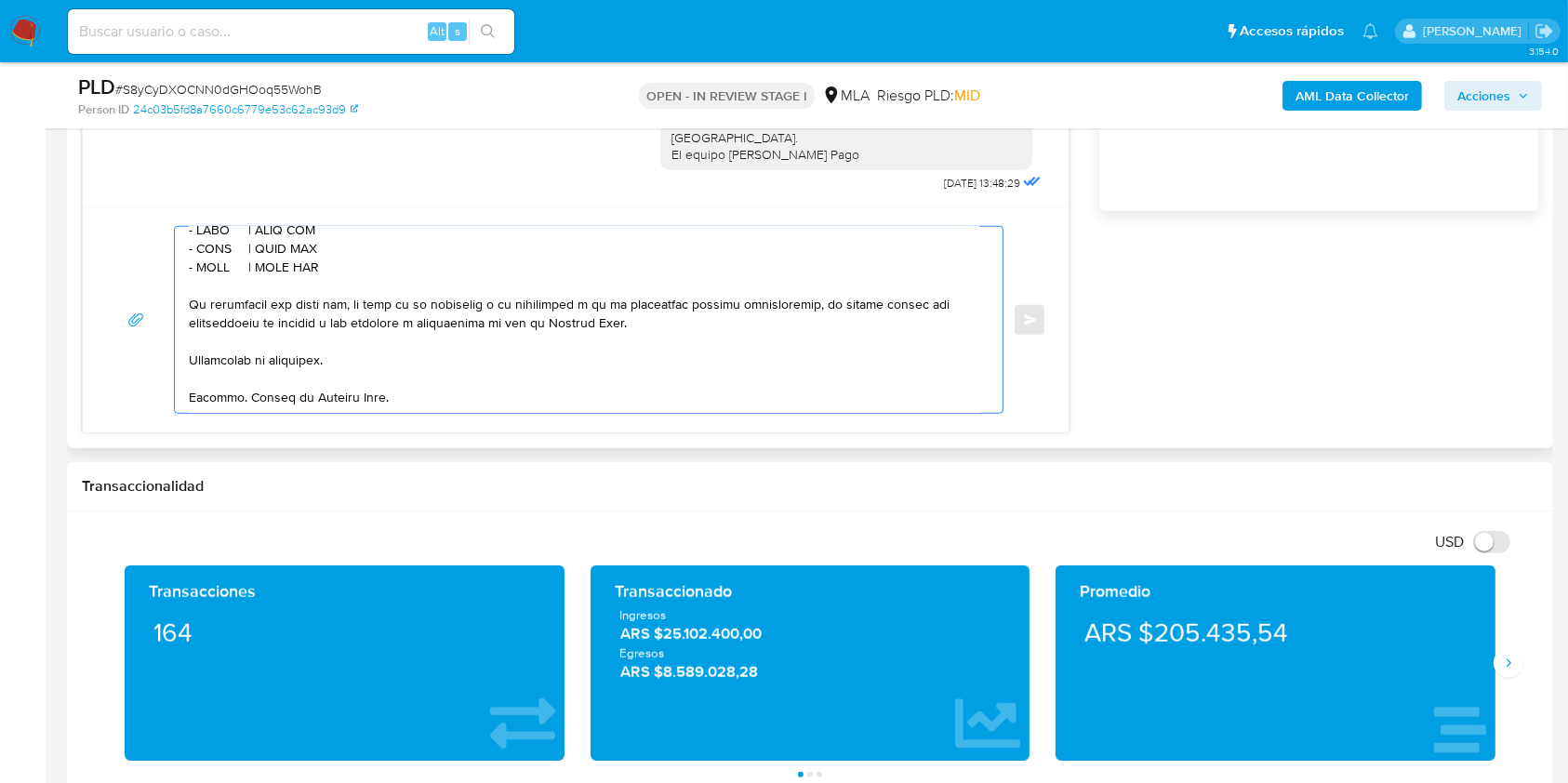
scroll to position [616, 0]
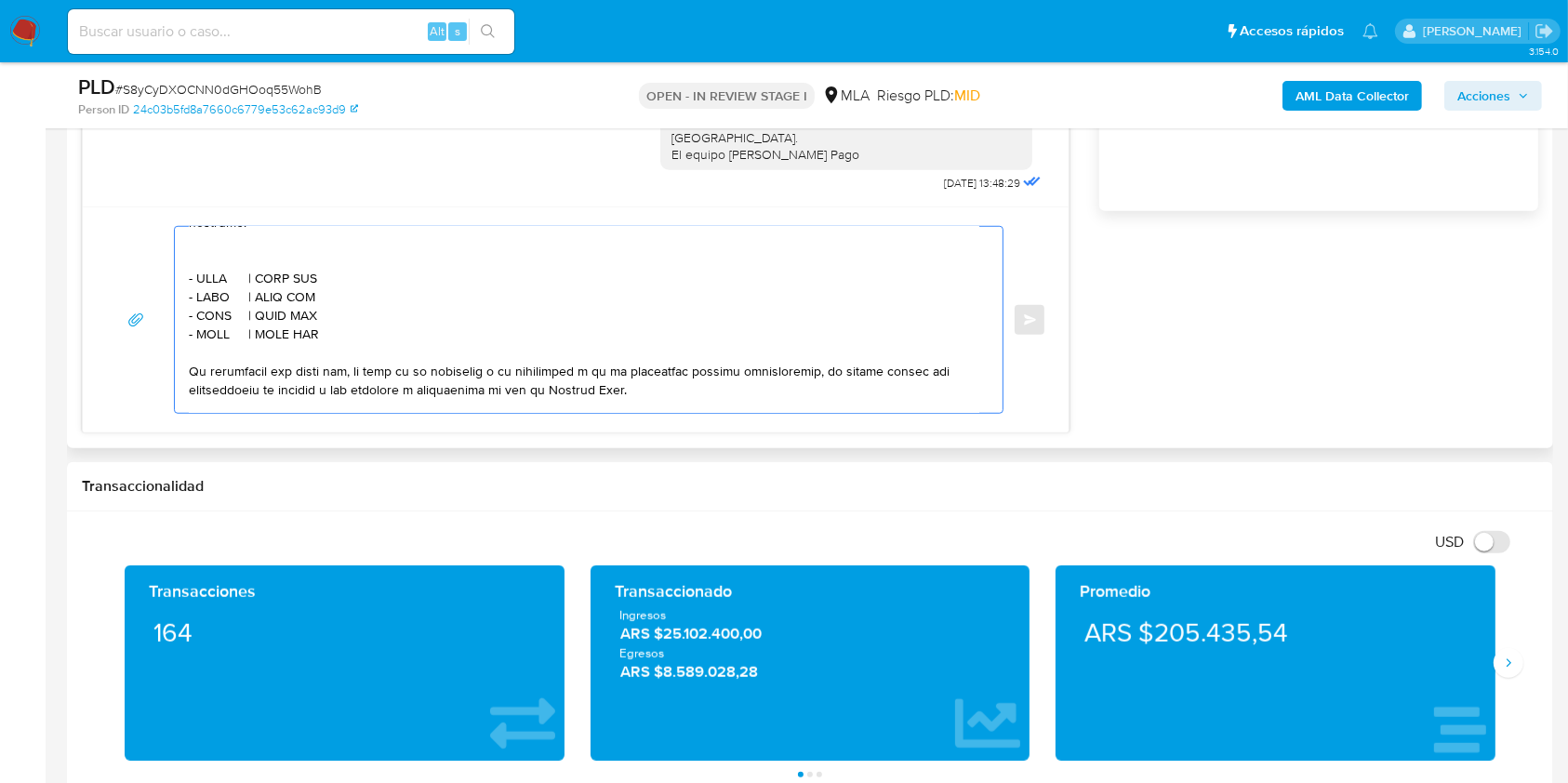
drag, startPoint x: 328, startPoint y: 364, endPoint x: 172, endPoint y: 342, distance: 157.5
click at [172, 342] on div "Enviar" at bounding box center [575, 319] width 941 height 188
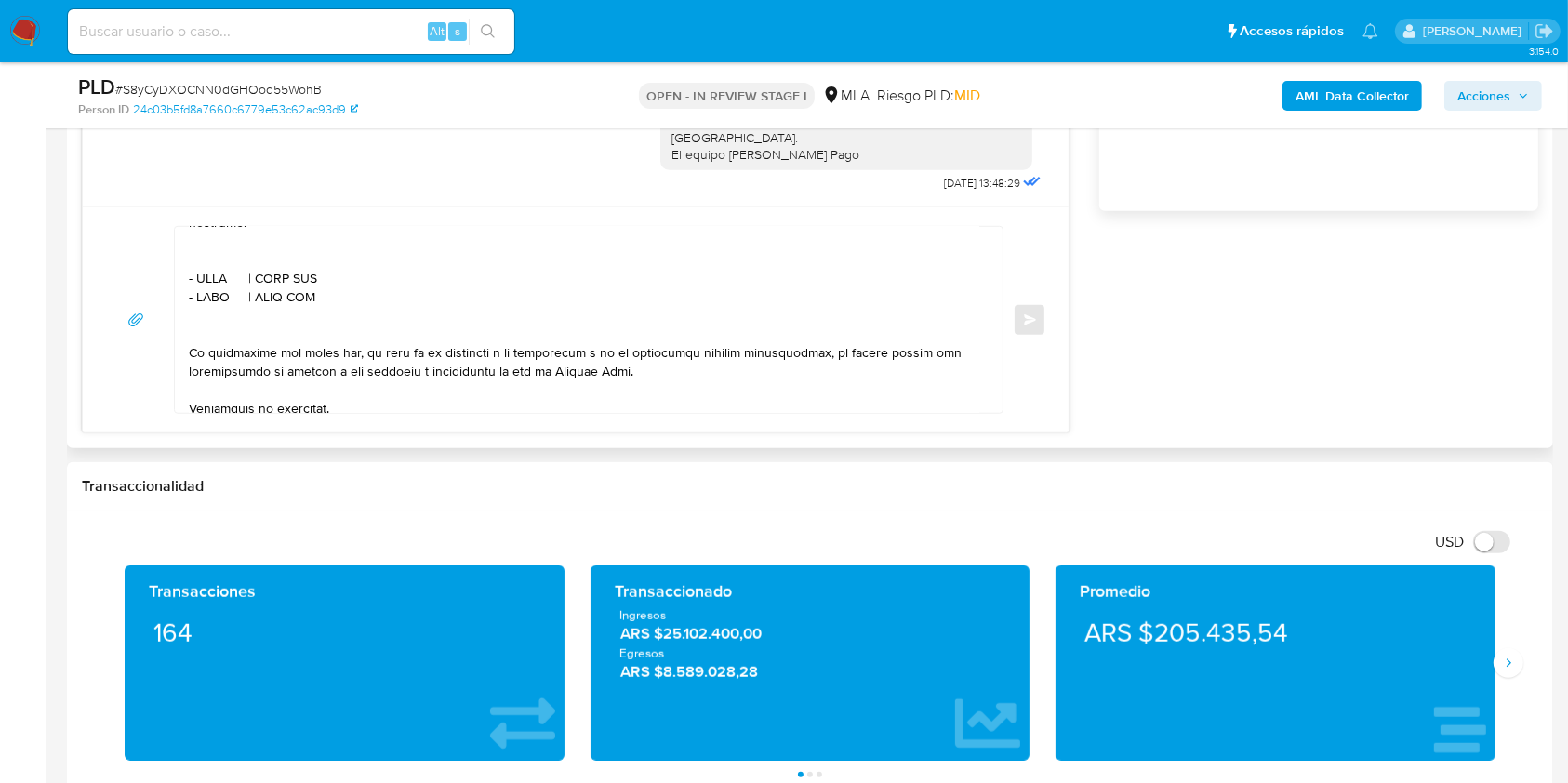
click at [217, 311] on textarea at bounding box center [584, 319] width 790 height 186
paste textarea "Diego Eduardo Rebagliati"
click at [402, 309] on textarea at bounding box center [584, 319] width 790 height 186
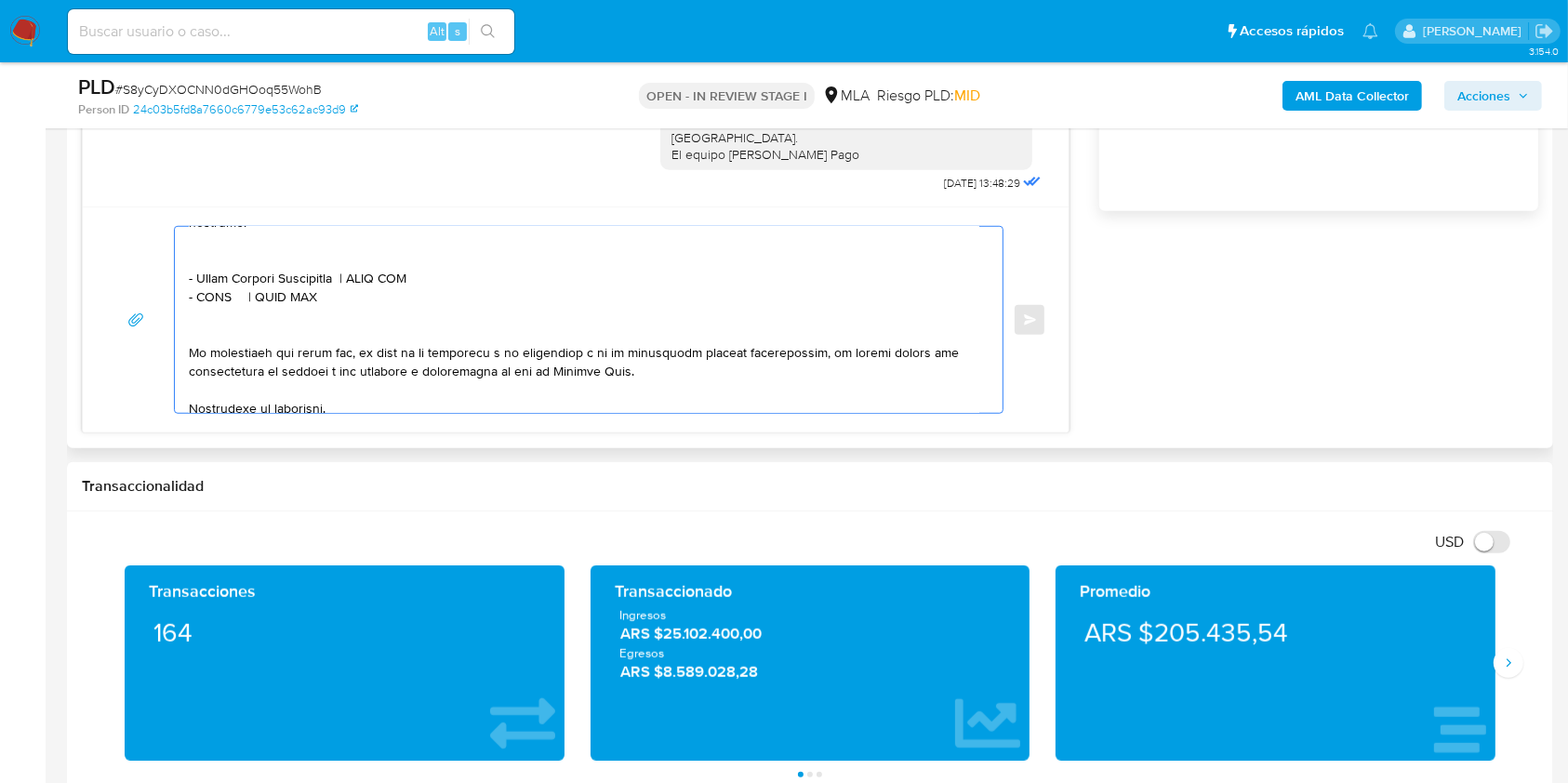
paste textarea "20284590555"
drag, startPoint x: 352, startPoint y: 332, endPoint x: 144, endPoint y: 324, distance: 208.2
click at [144, 324] on div "Enviar" at bounding box center [575, 319] width 941 height 188
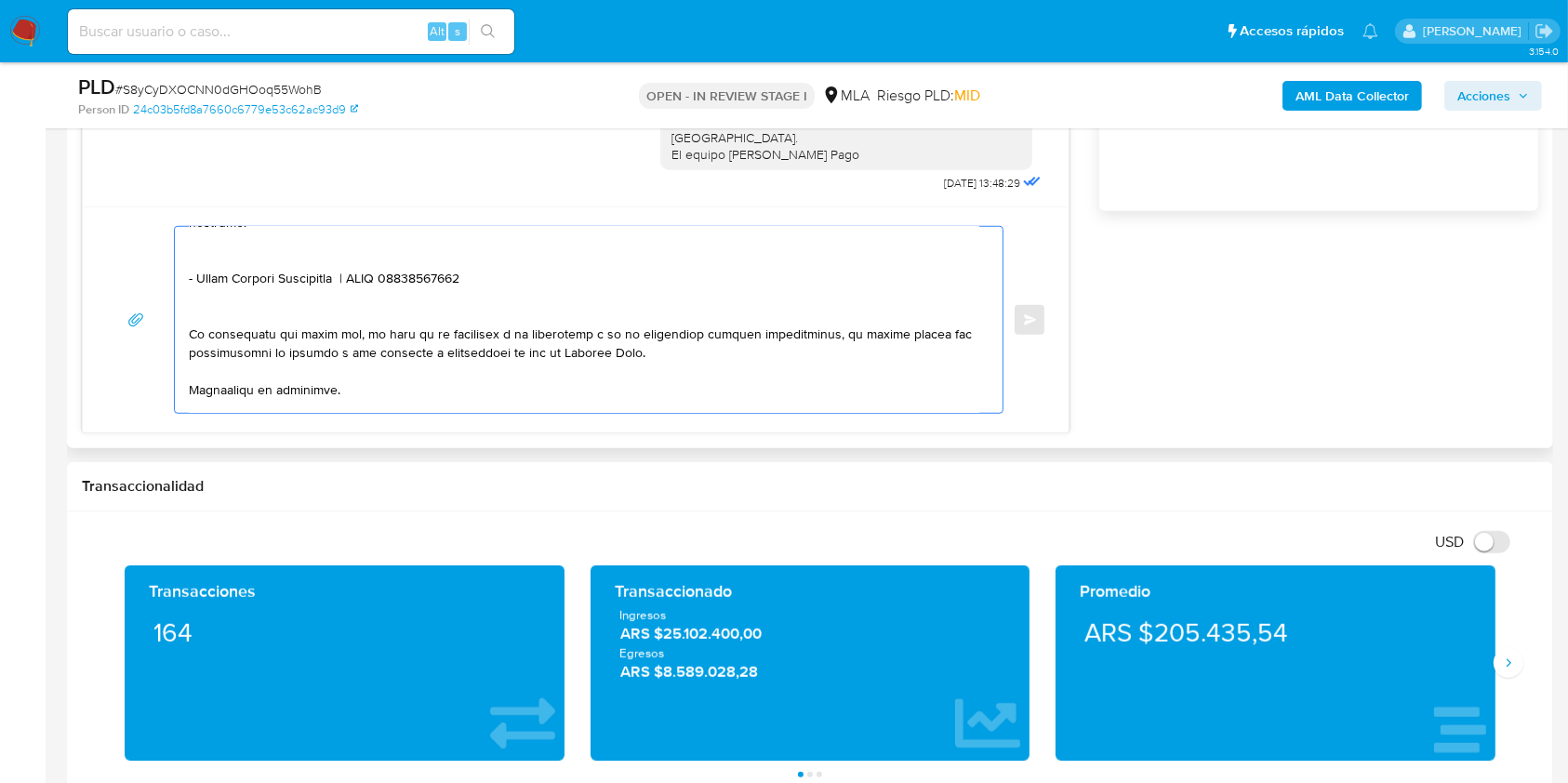
click at [313, 264] on textarea at bounding box center [584, 319] width 790 height 186
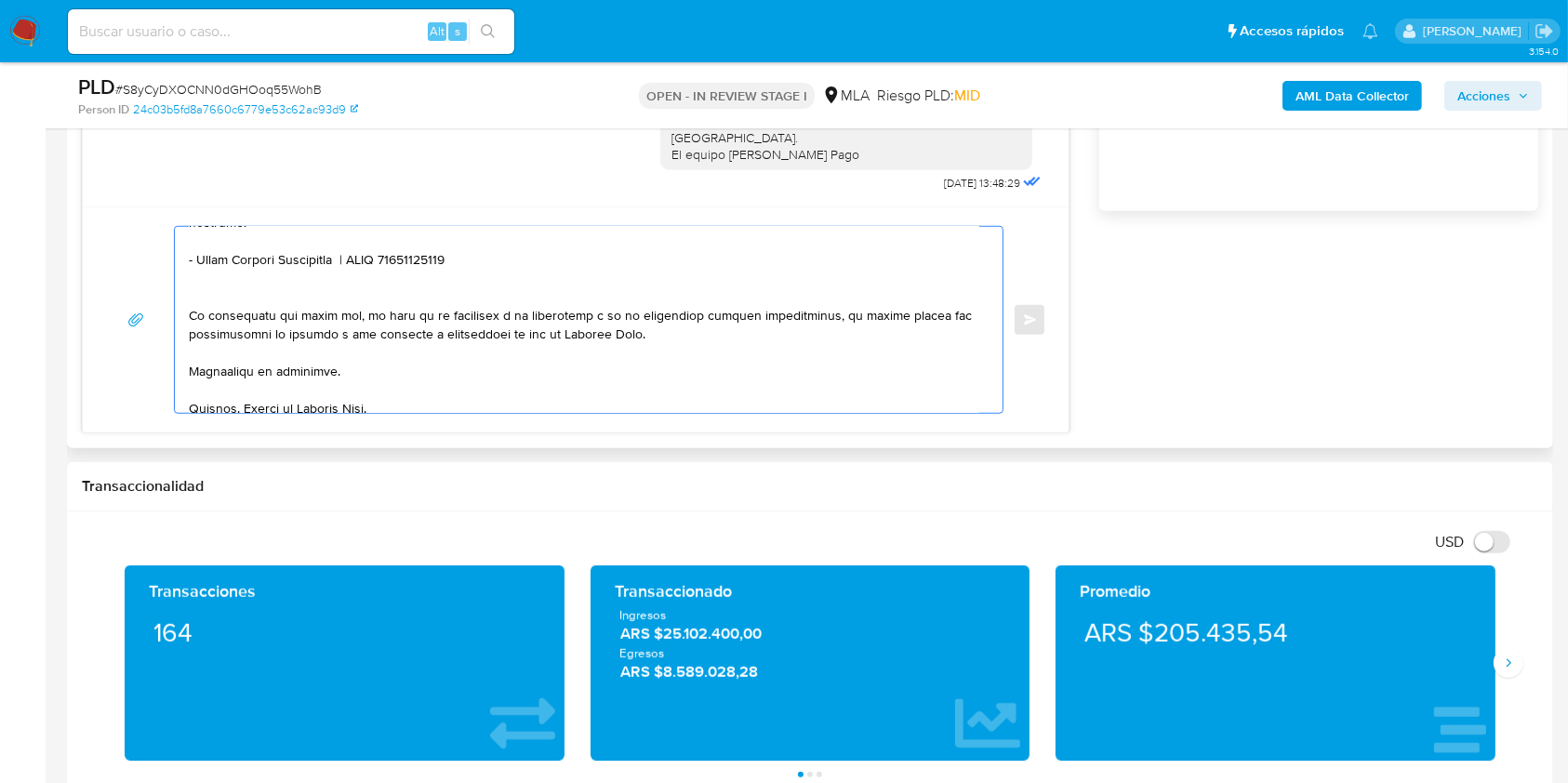
scroll to position [596, 0]
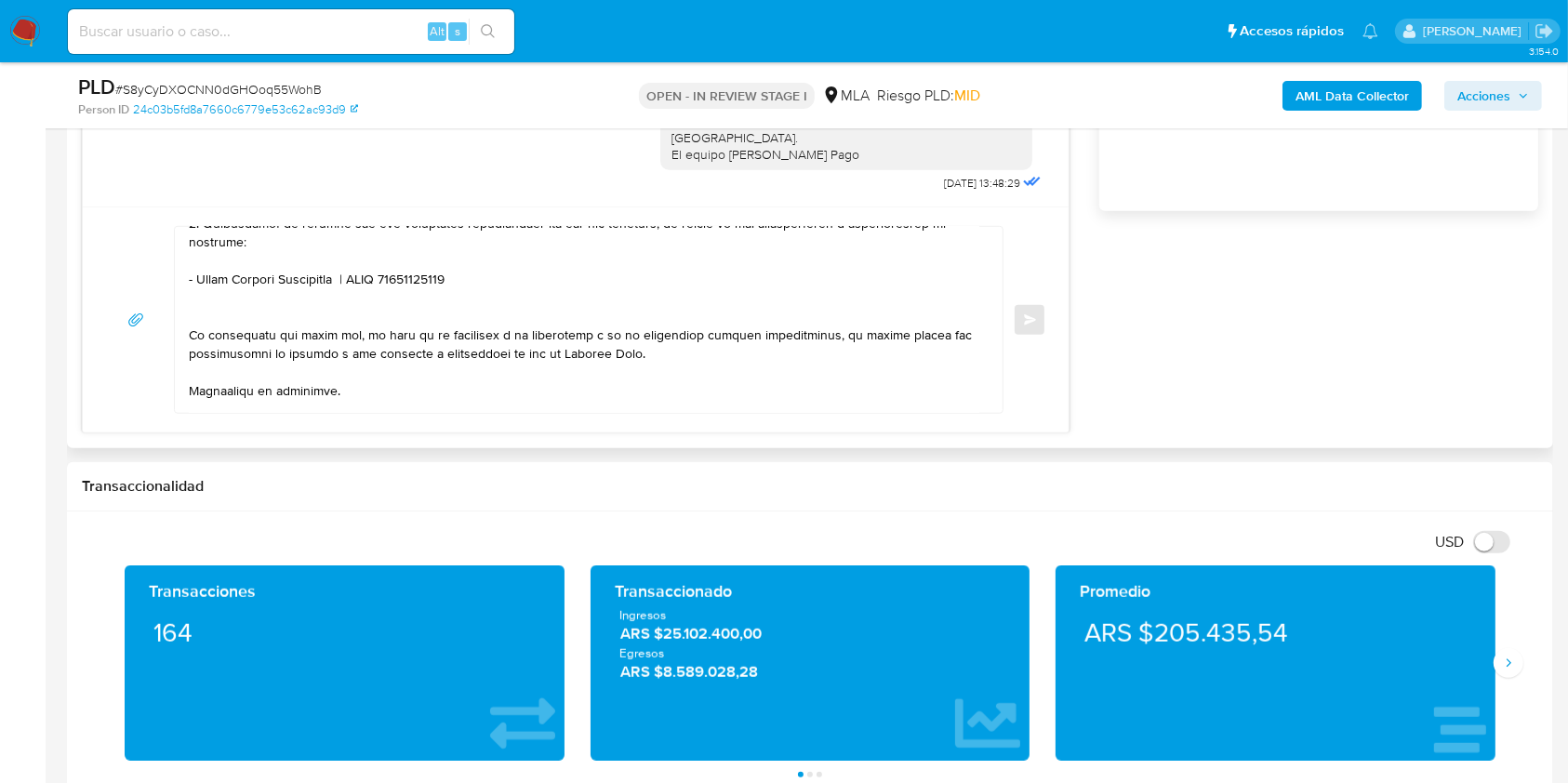
click at [356, 338] on textarea at bounding box center [584, 319] width 790 height 186
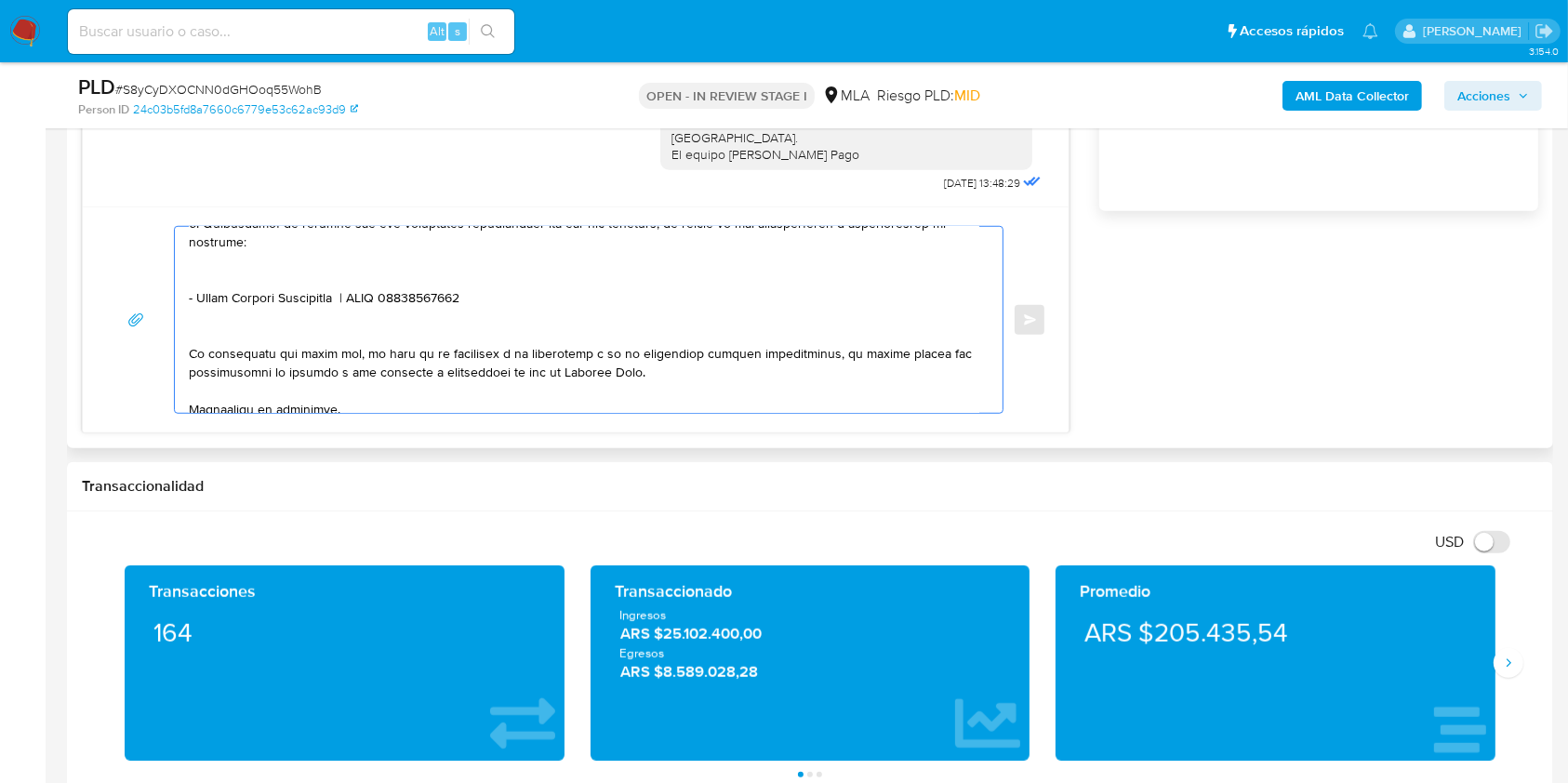
scroll to position [616, 0]
click at [211, 328] on textarea at bounding box center [584, 319] width 790 height 186
paste textarea "Verónica Haydee Ladner"
click at [398, 331] on textarea at bounding box center [584, 319] width 790 height 186
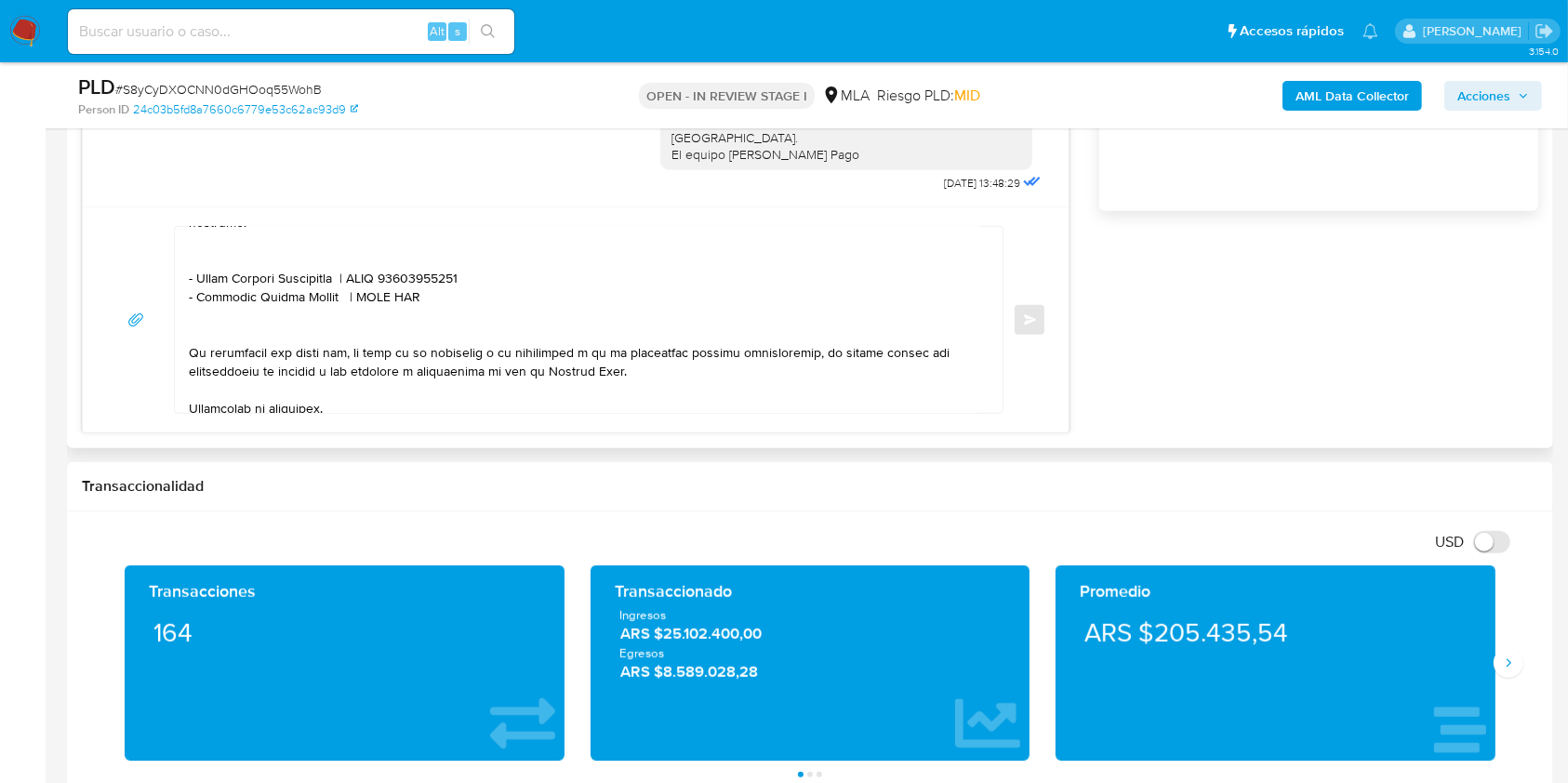
click at [398, 331] on textarea at bounding box center [584, 319] width 790 height 186
paste textarea "27255296383"
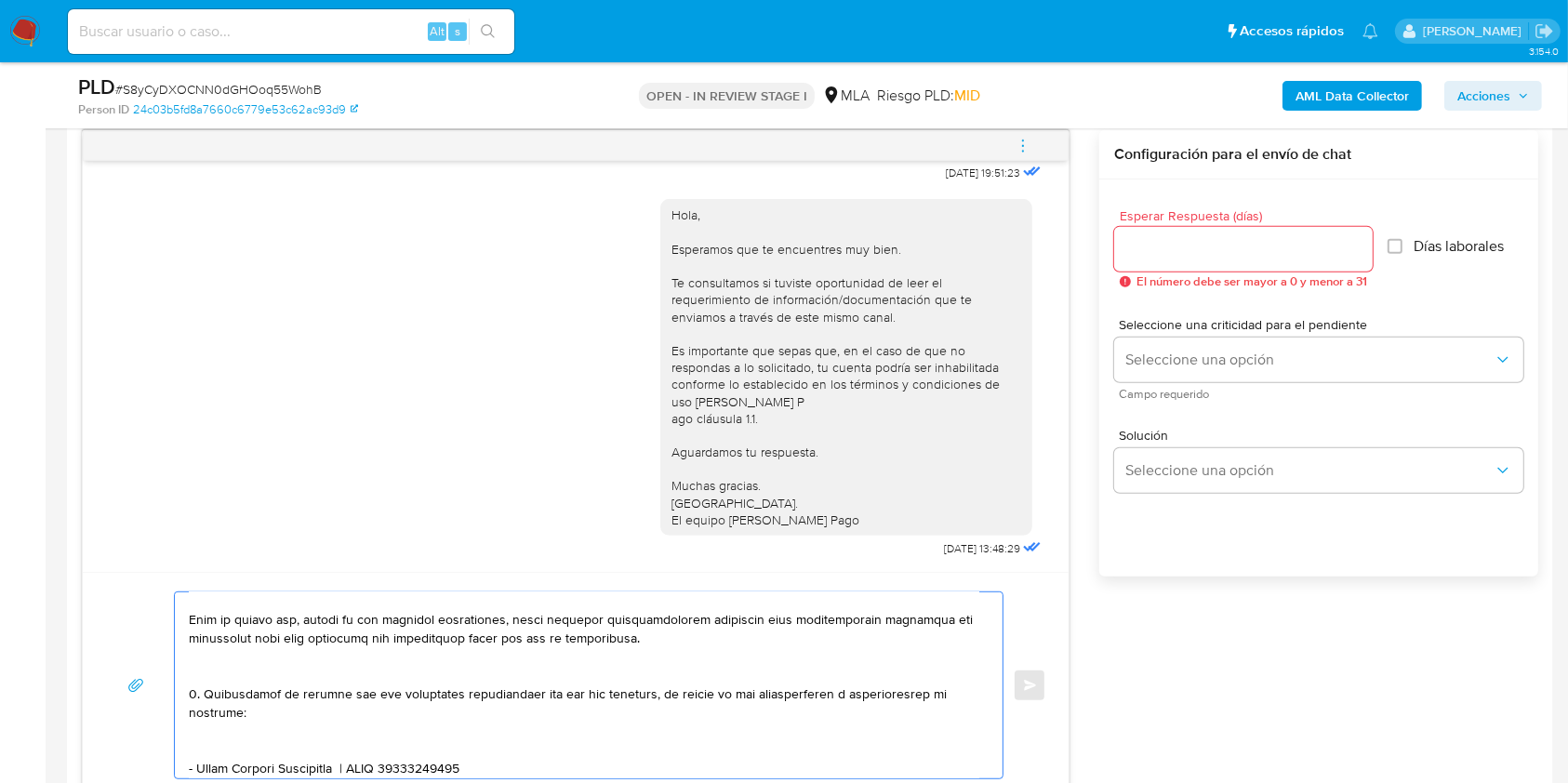
scroll to position [961, 0]
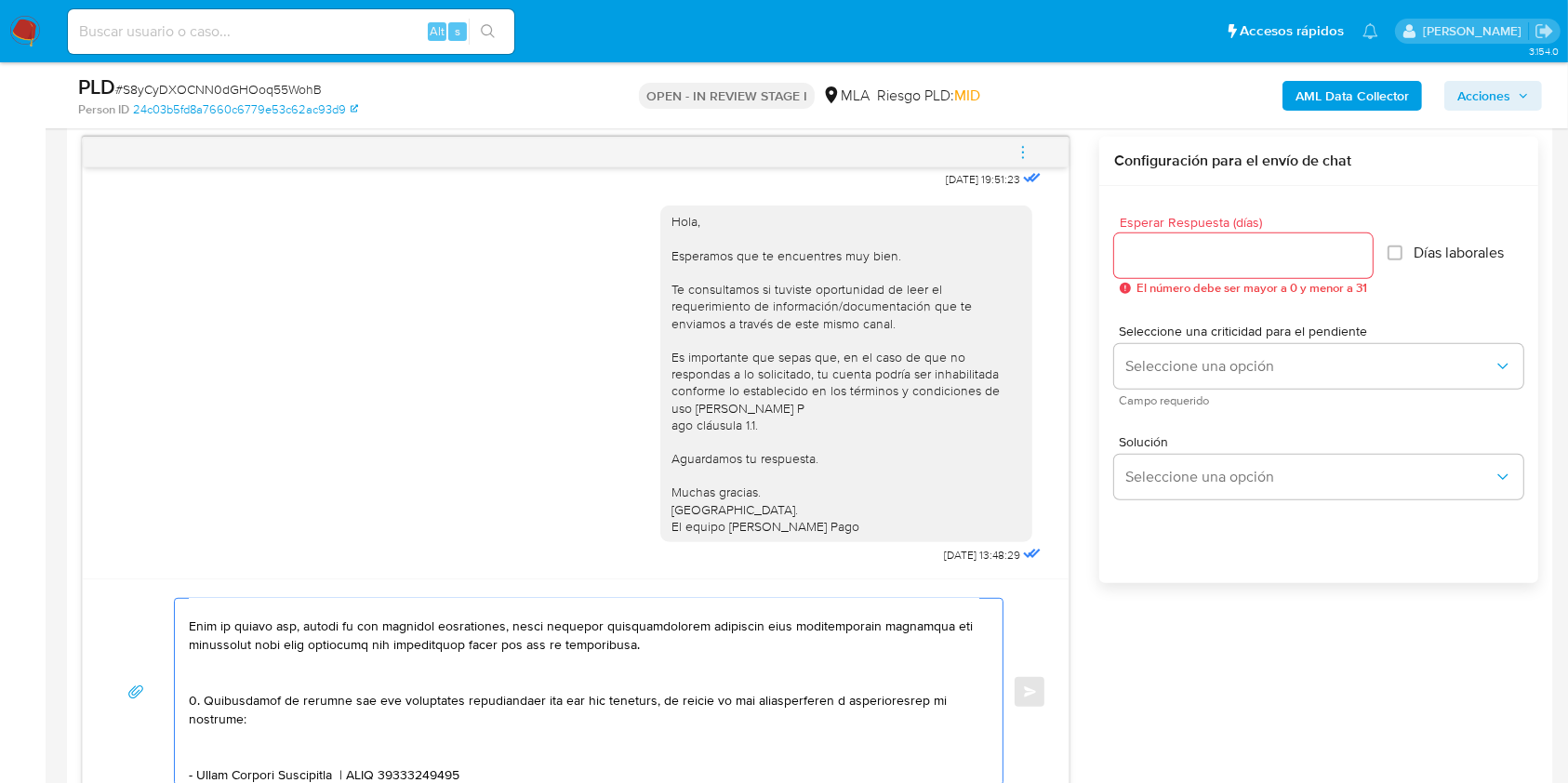
type textarea "Hola. Esperamos que te encuentres muy bien. Te consultamos si tuviste oportunid…"
click at [1186, 249] on input "Esperar Respuesta (días)" at bounding box center [1243, 256] width 259 height 25
type input "1"
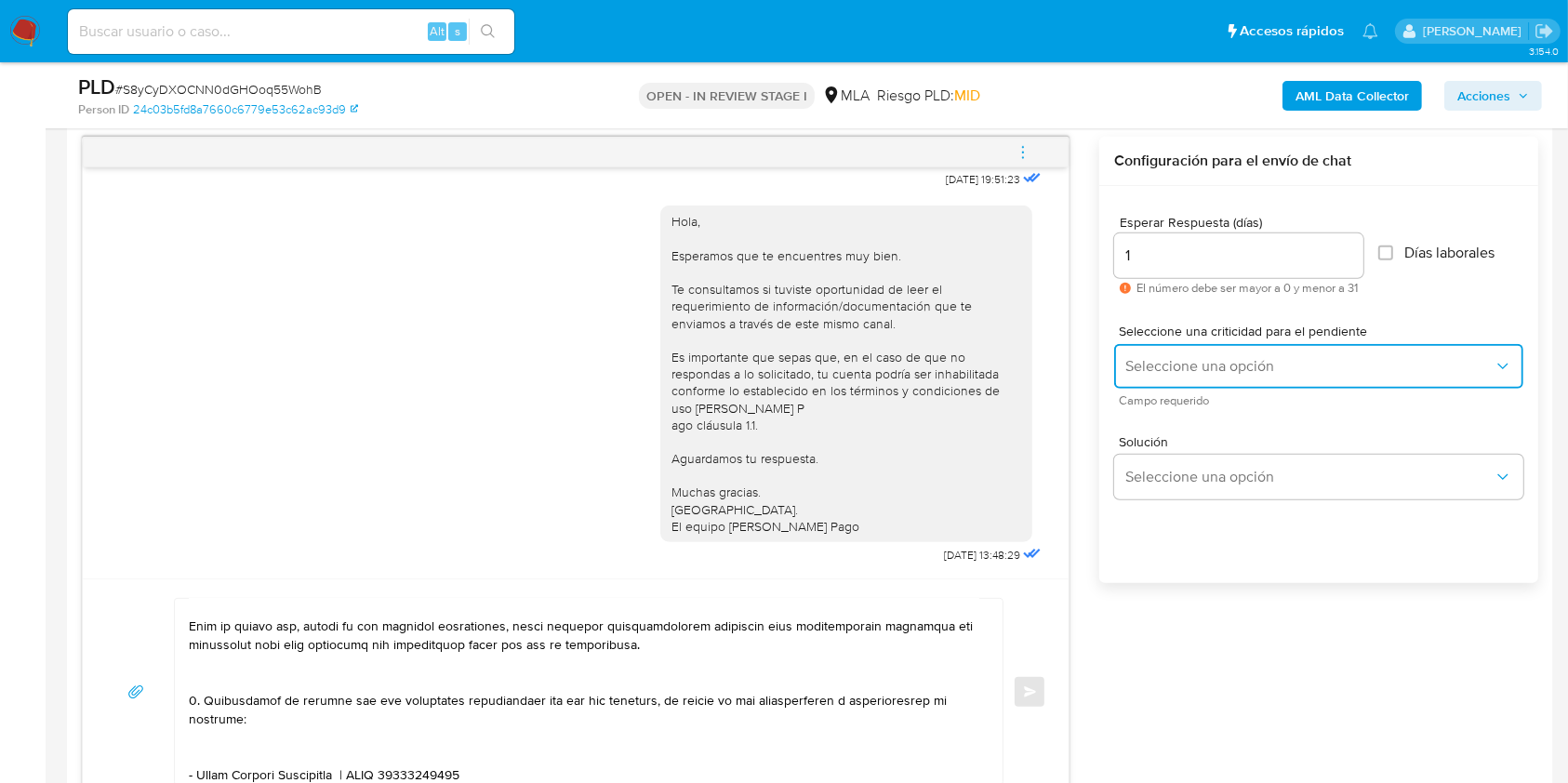
click at [1174, 346] on button "Seleccione una opción" at bounding box center [1319, 366] width 409 height 45
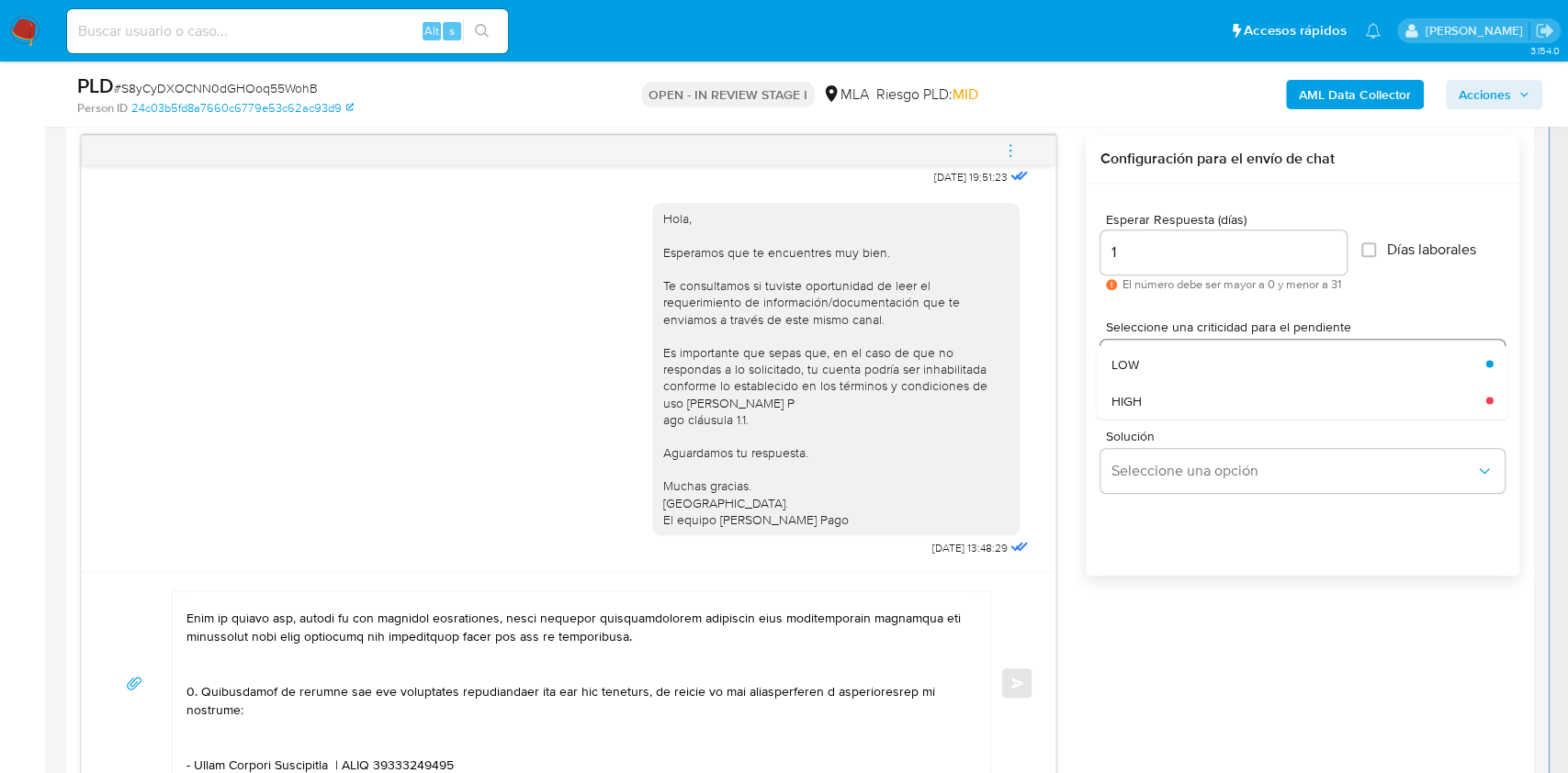
click at [1160, 393] on div "HIGH" at bounding box center [1293, 400] width 364 height 36
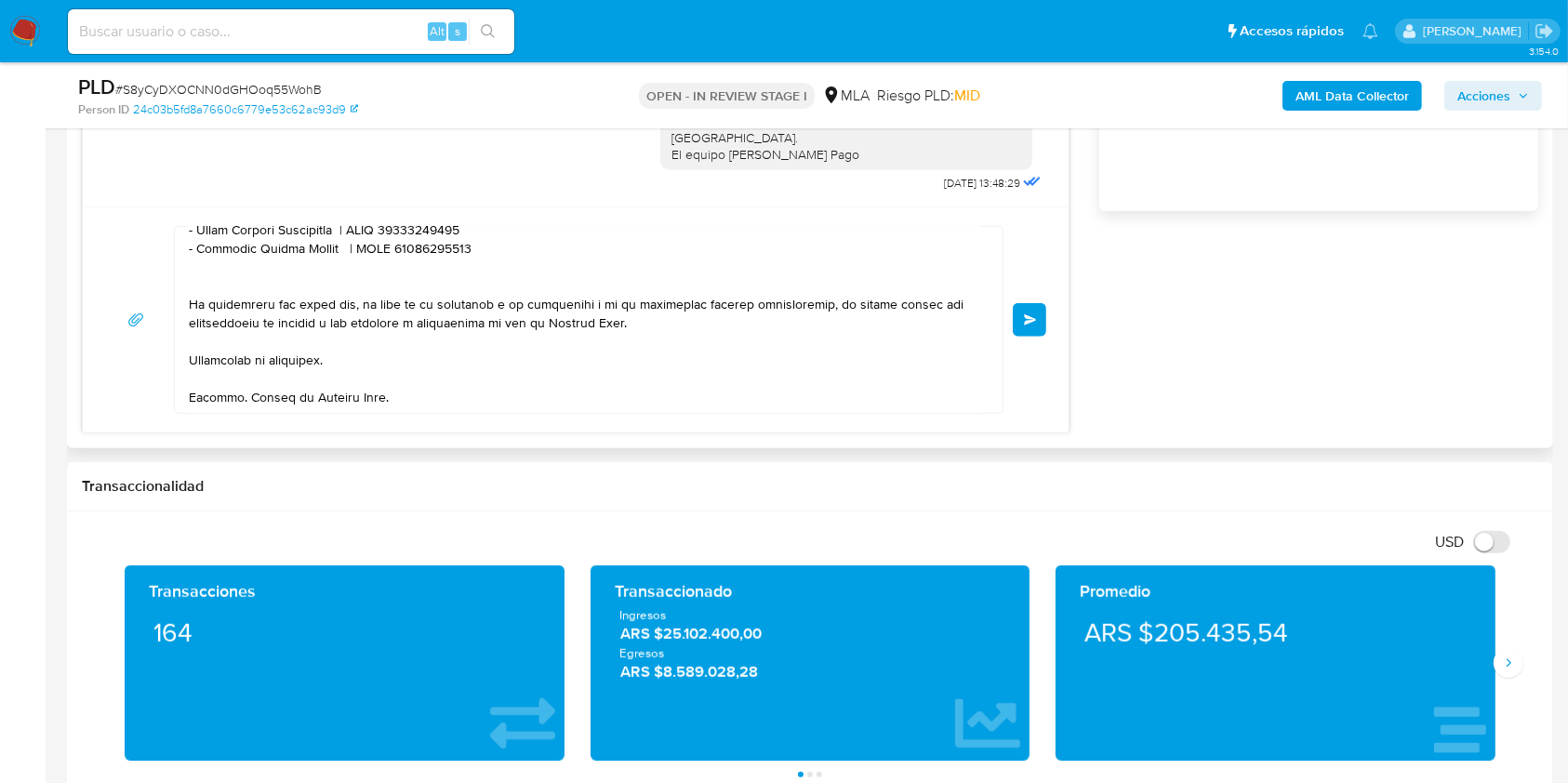
scroll to position [721, 0]
click at [1026, 317] on span "Enviar" at bounding box center [1030, 320] width 13 height 11
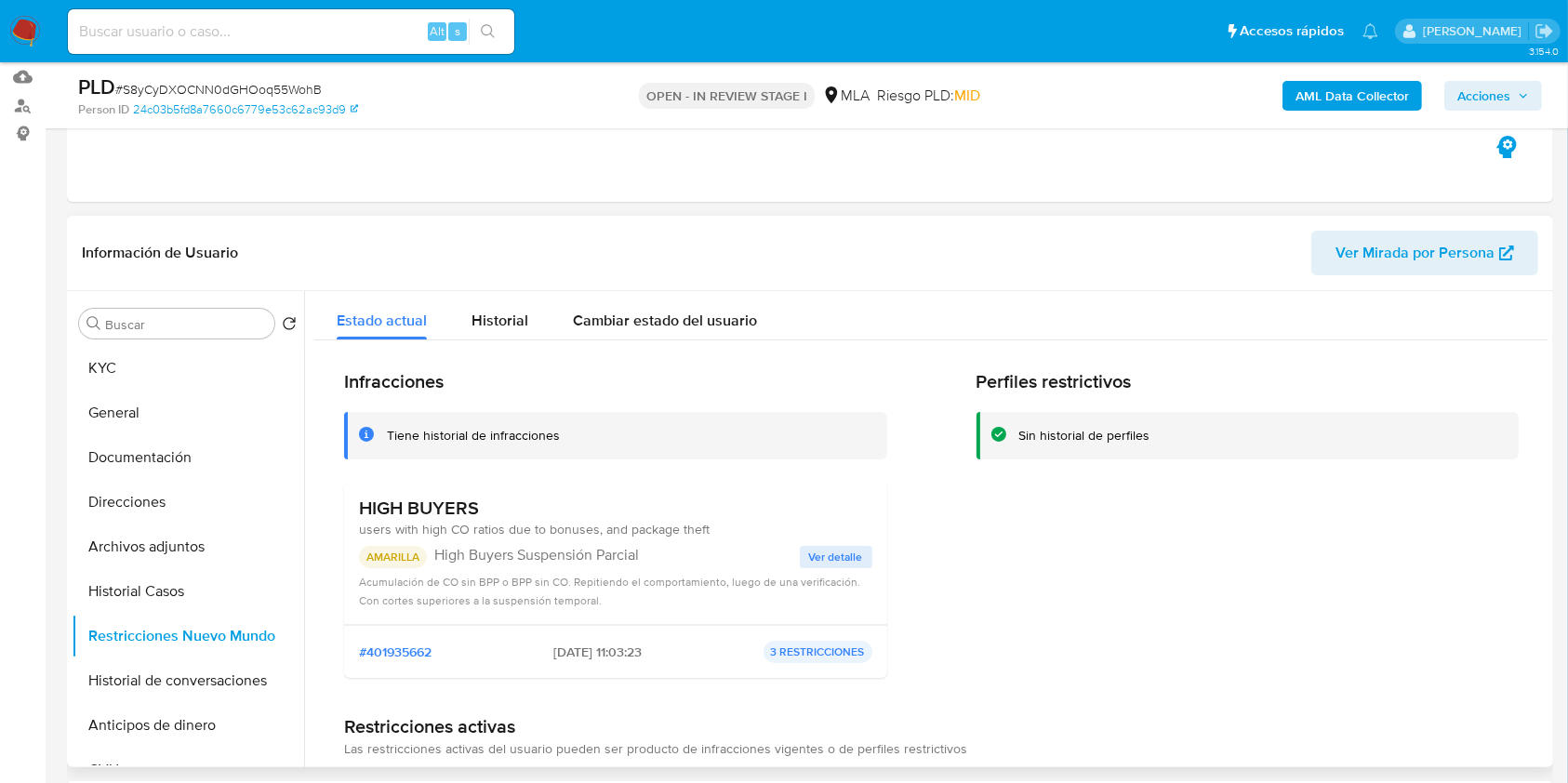
scroll to position [93, 0]
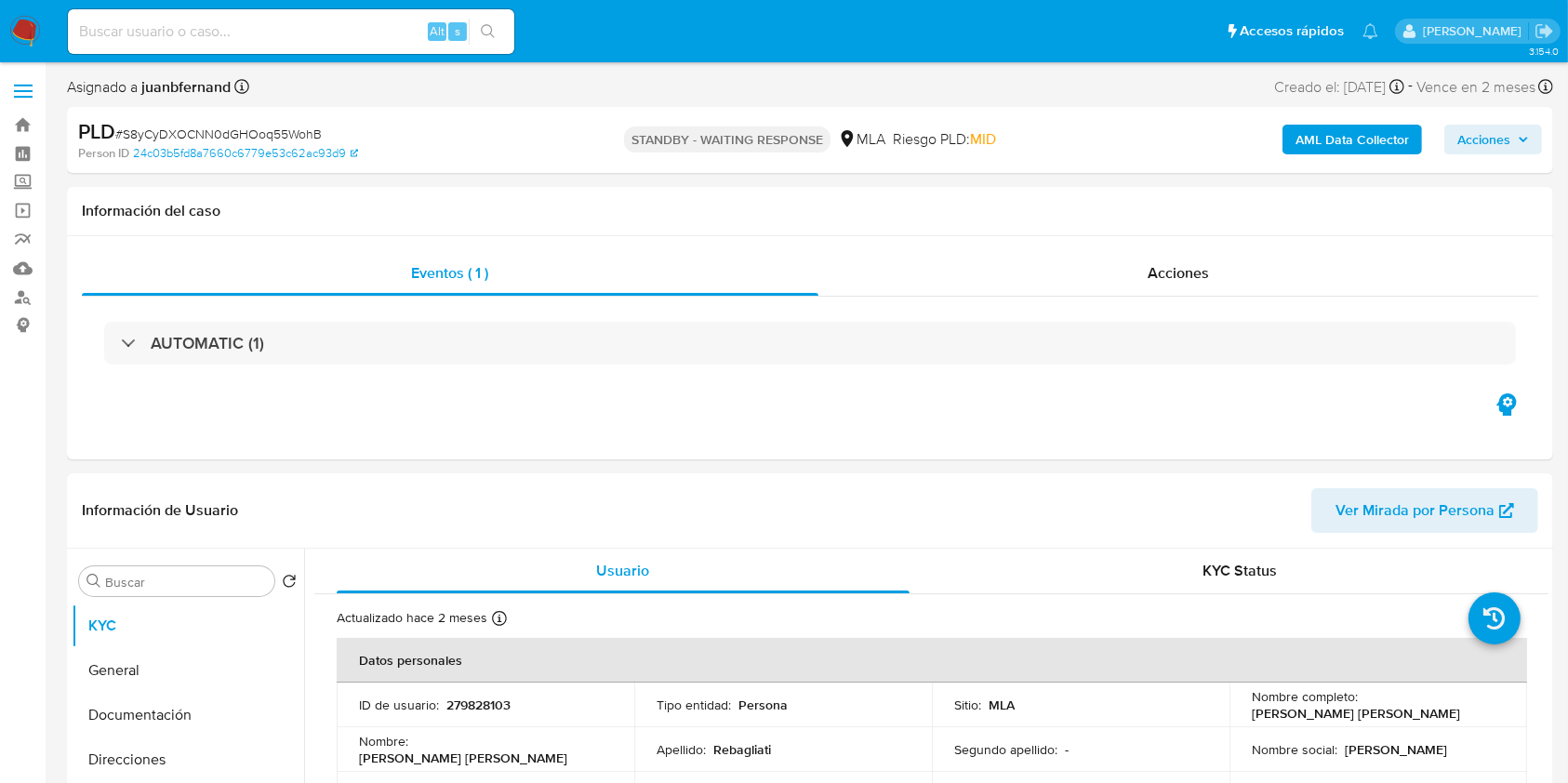
select select "10"
click at [330, 35] on input at bounding box center [291, 32] width 446 height 25
paste input "tZLi5kkJFlSrQ34IXdmfUuMI"
type input "tZLi5kkJFlSrQ34IXdmfUuMI"
click at [478, 40] on button "search-icon" at bounding box center [488, 31] width 38 height 26
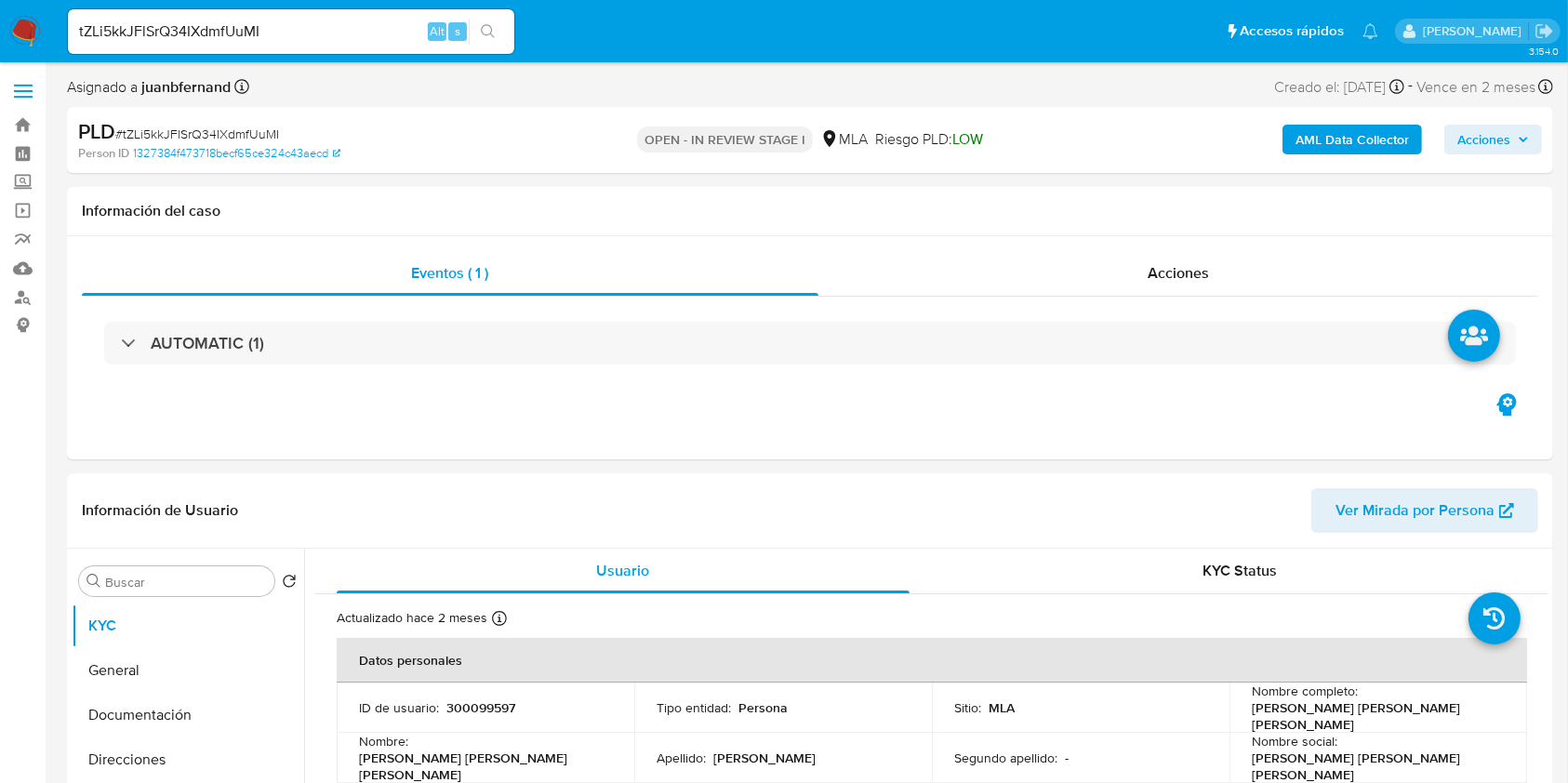
select select "10"
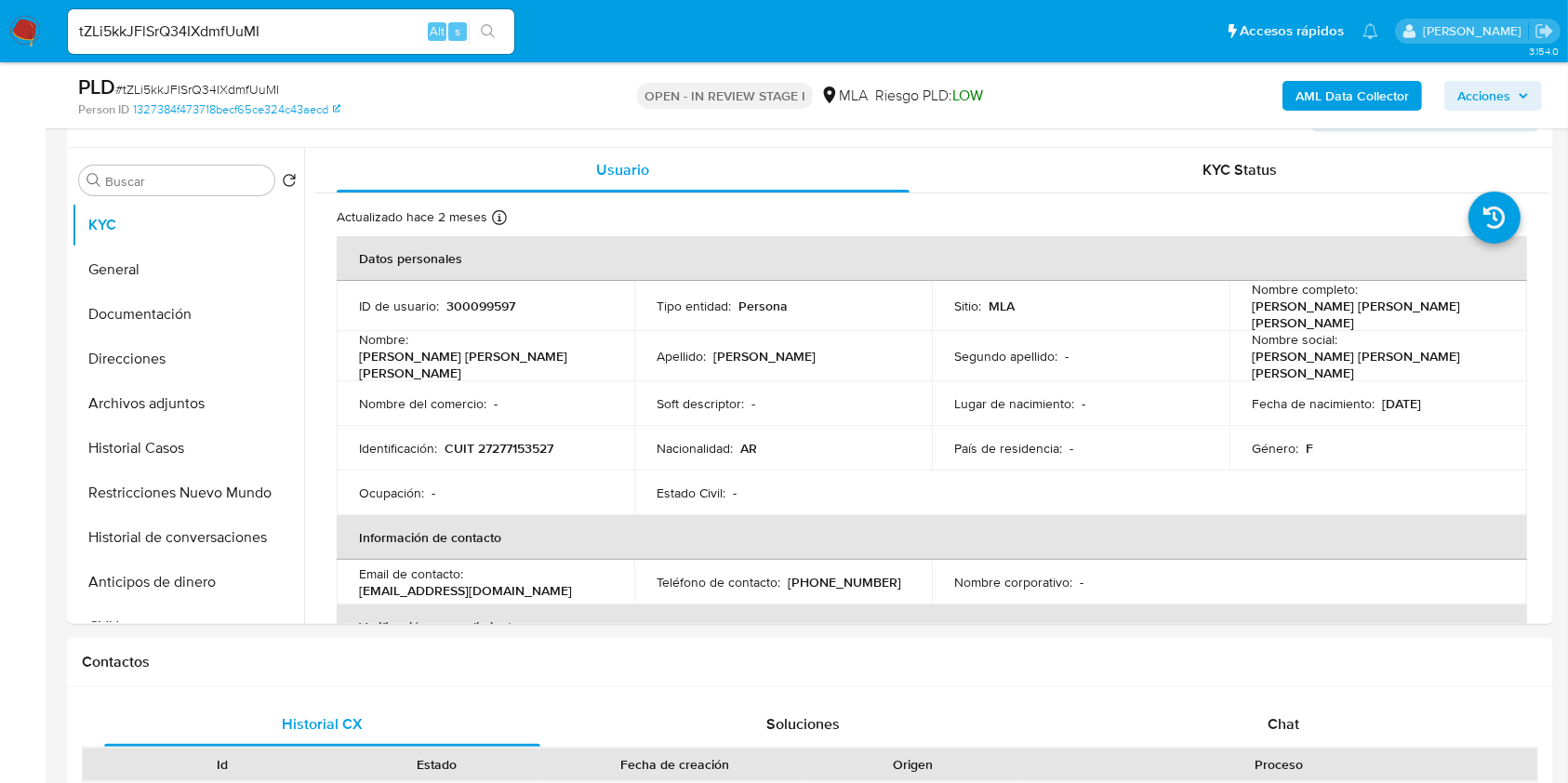
scroll to position [496, 0]
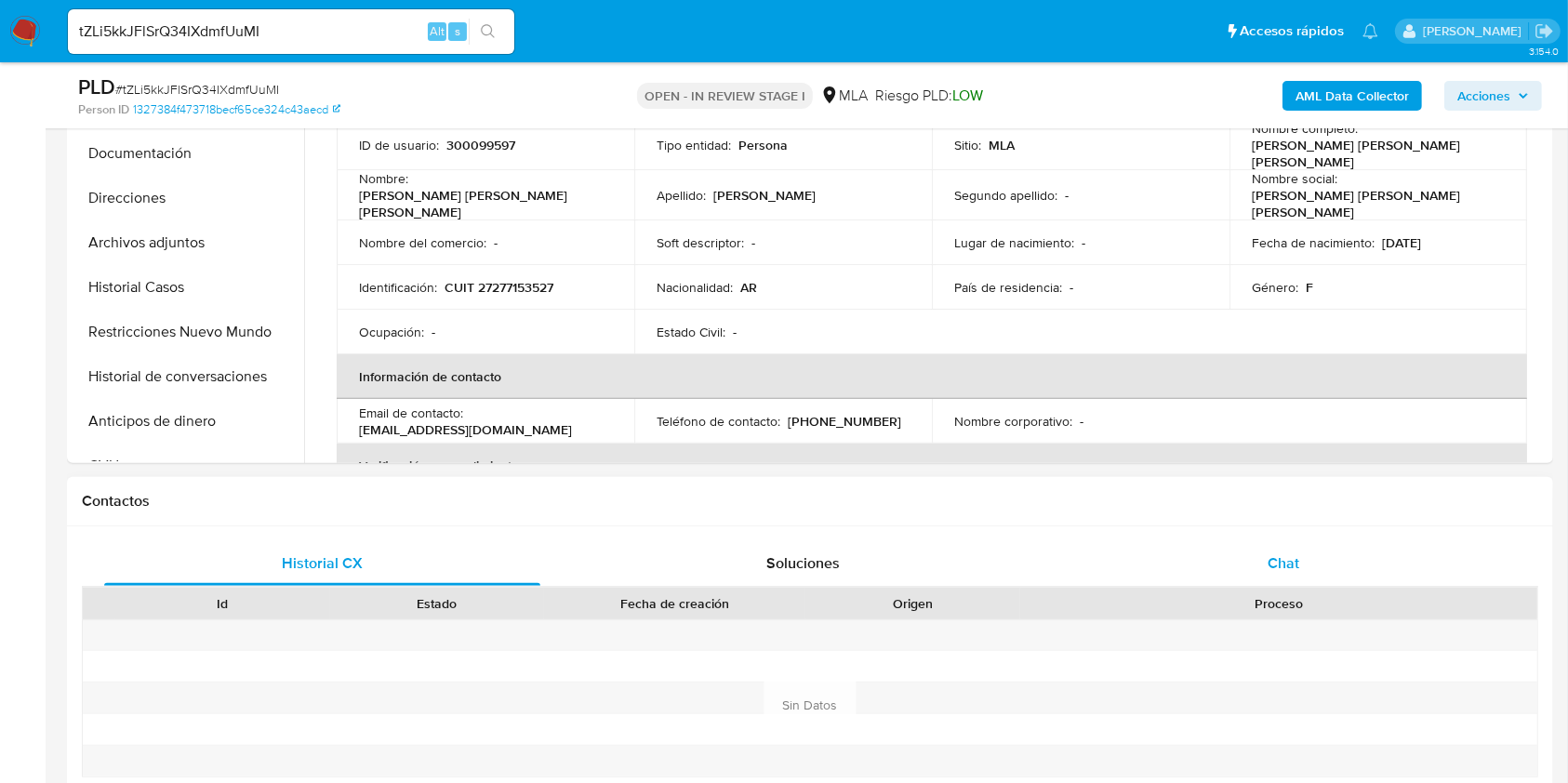
click at [1329, 544] on div "Chat" at bounding box center [1284, 563] width 436 height 45
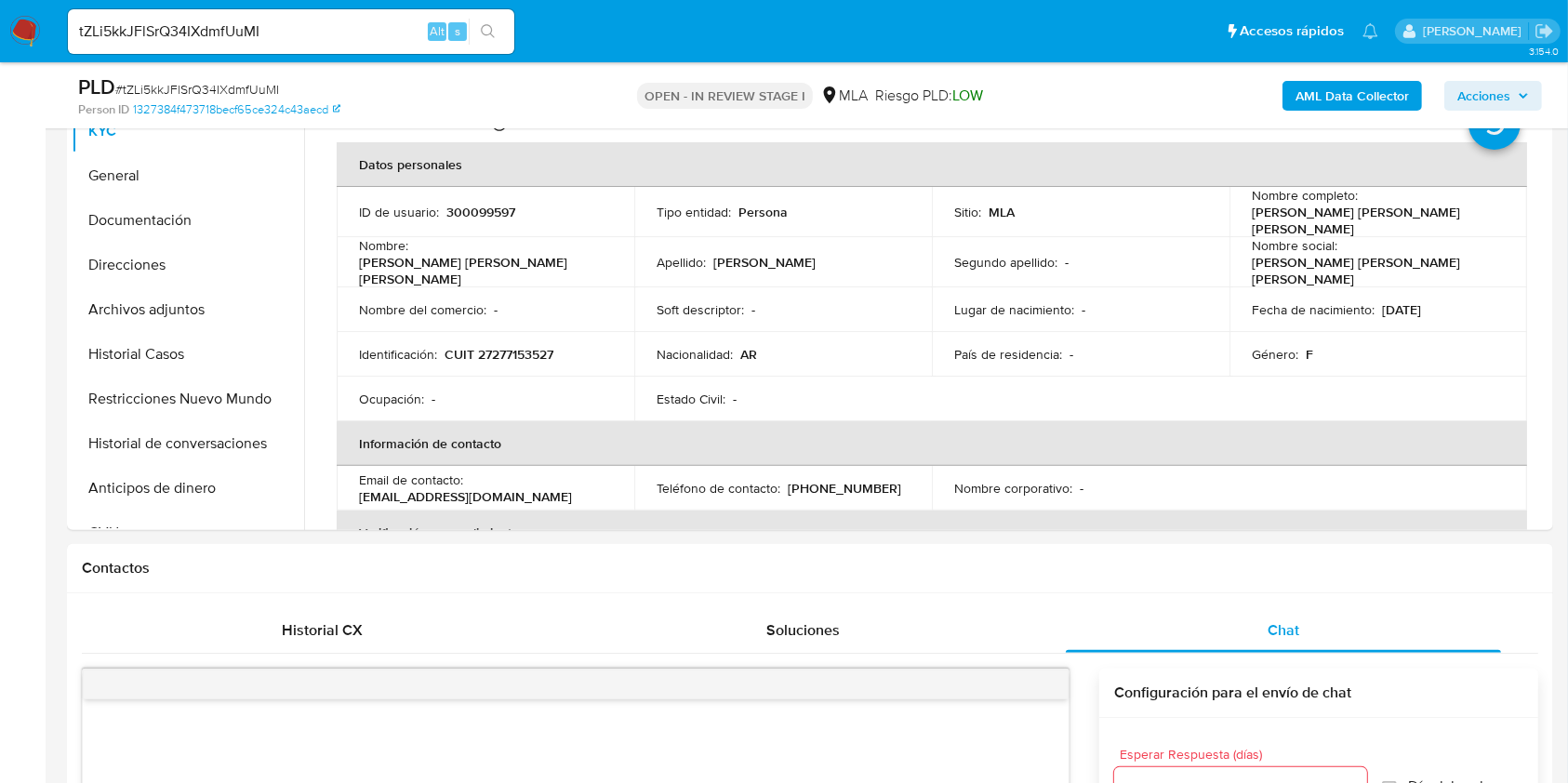
scroll to position [373, 0]
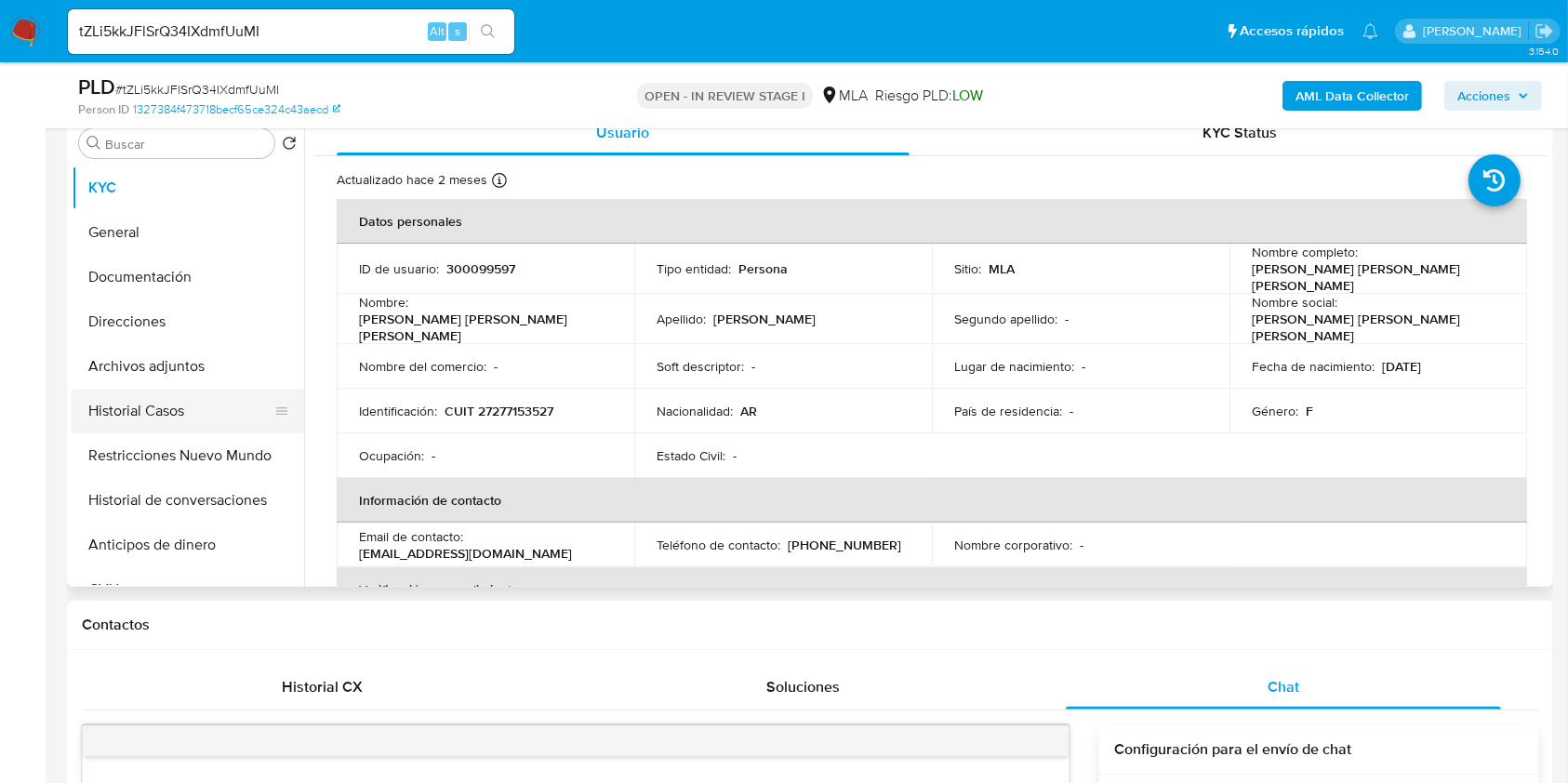
click at [148, 410] on button "Historial Casos" at bounding box center [181, 410] width 218 height 45
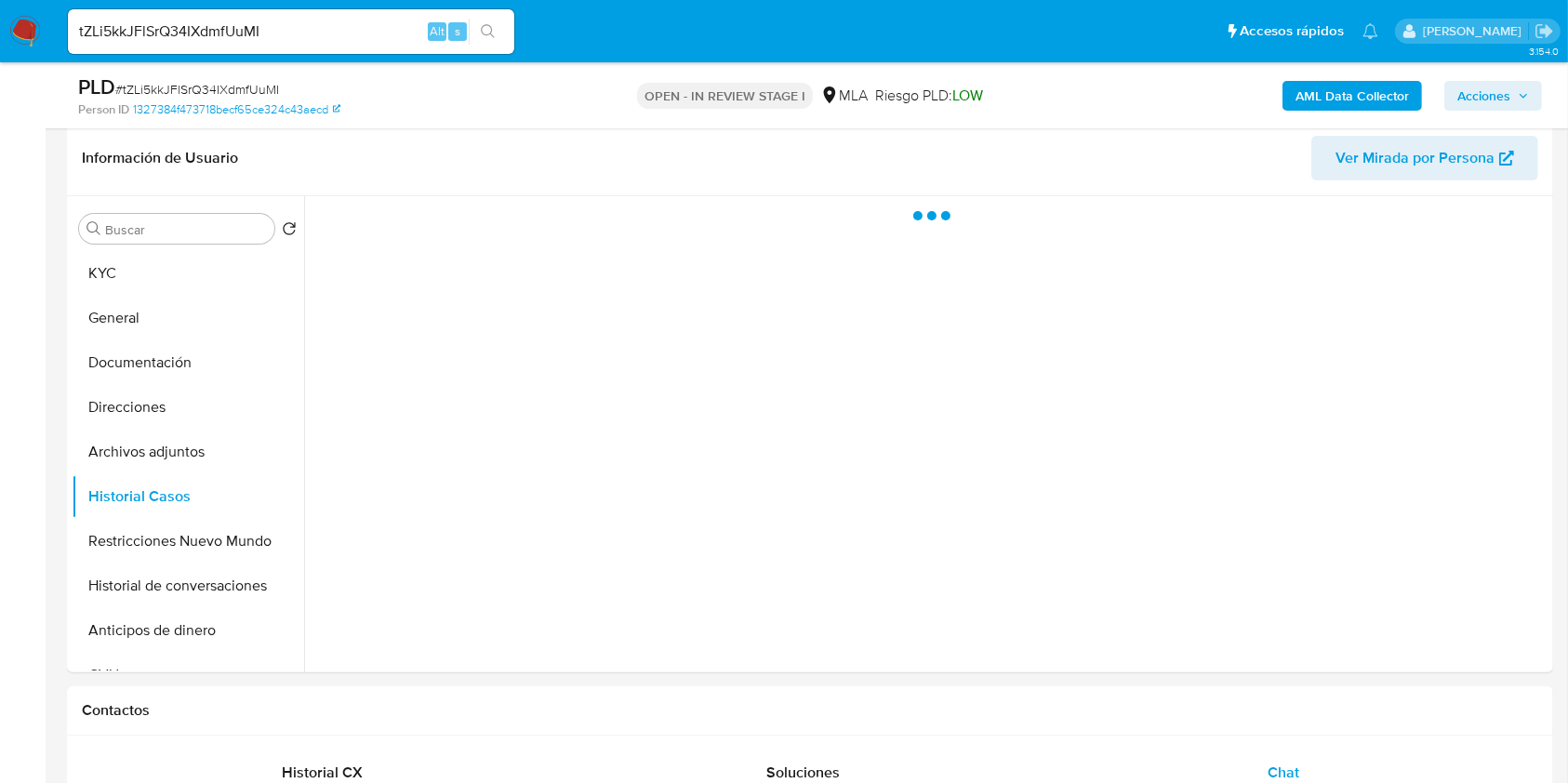
scroll to position [247, 0]
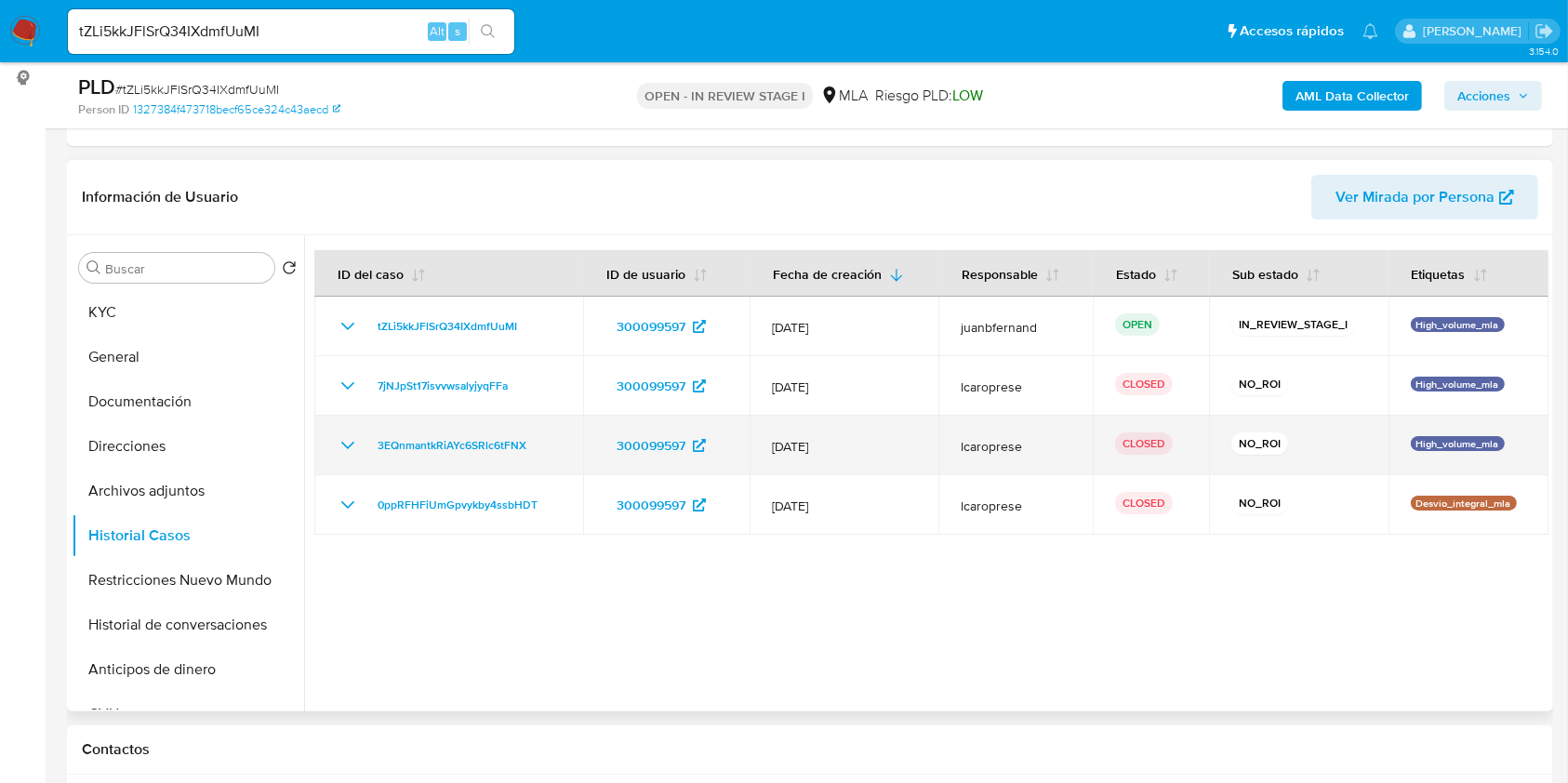
click at [347, 450] on icon "Mostrar/Ocultar" at bounding box center [348, 446] width 23 height 23
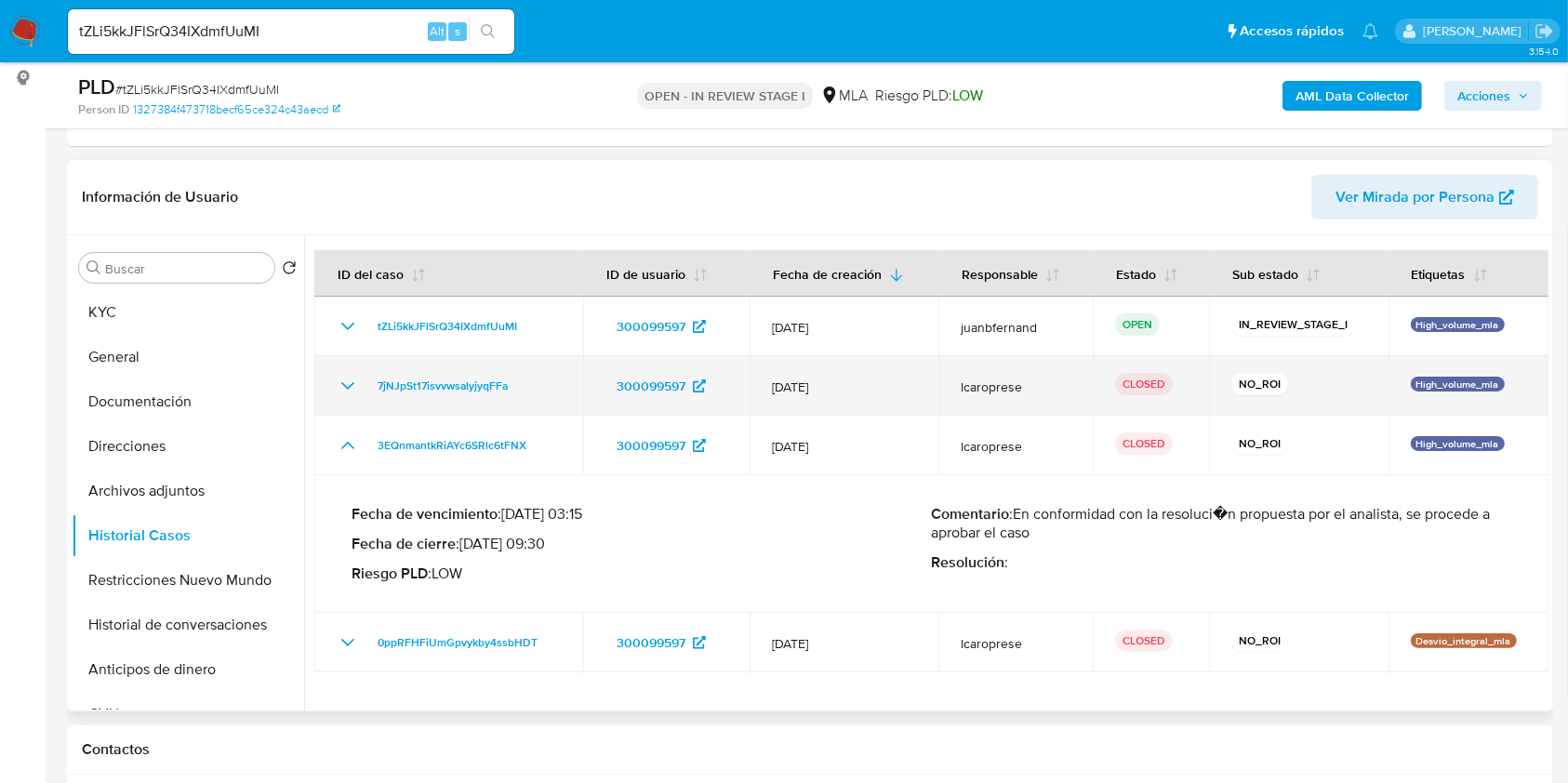
click at [351, 390] on icon "Mostrar/Ocultar" at bounding box center [348, 386] width 23 height 23
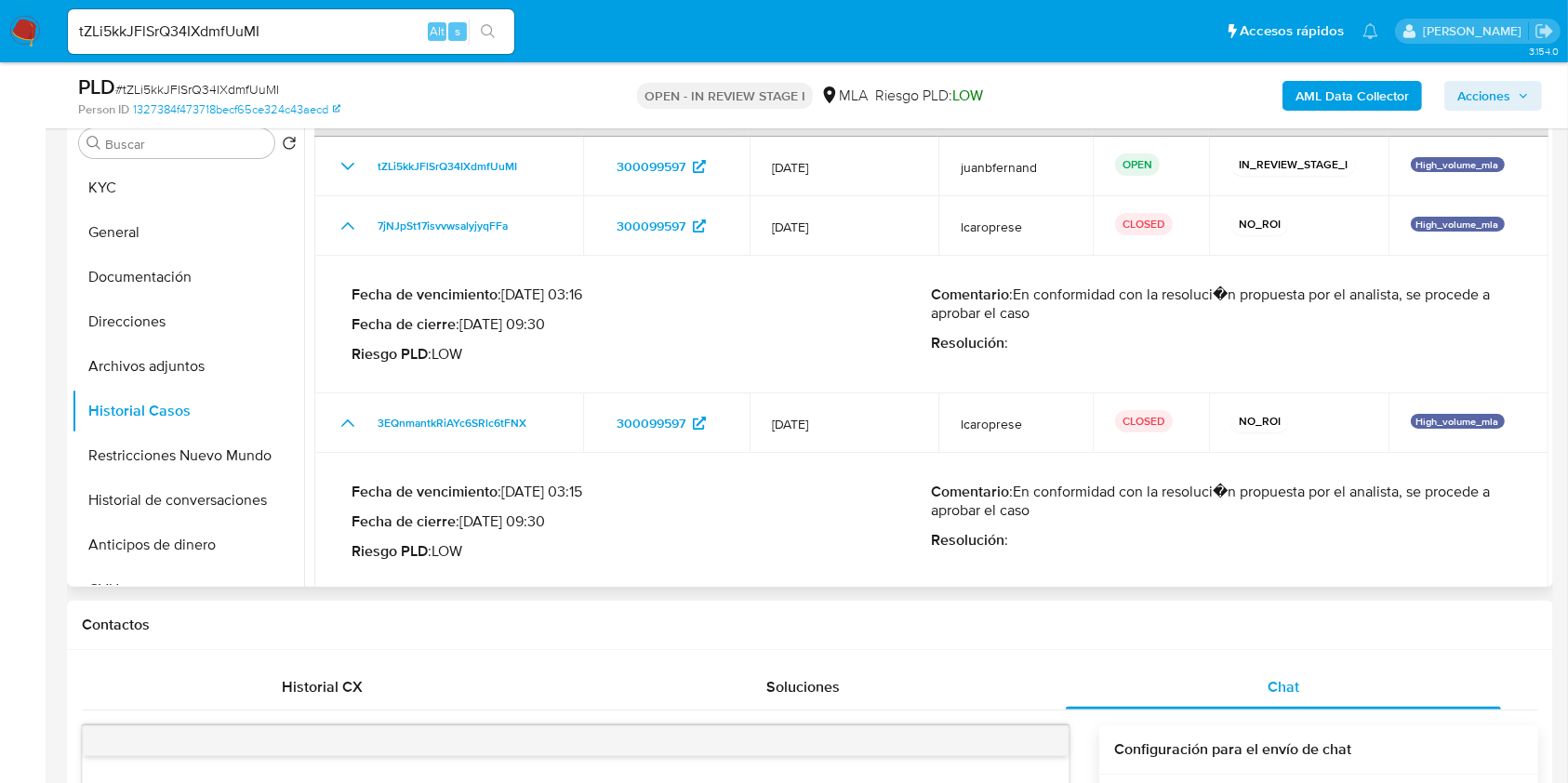
scroll to position [0, 0]
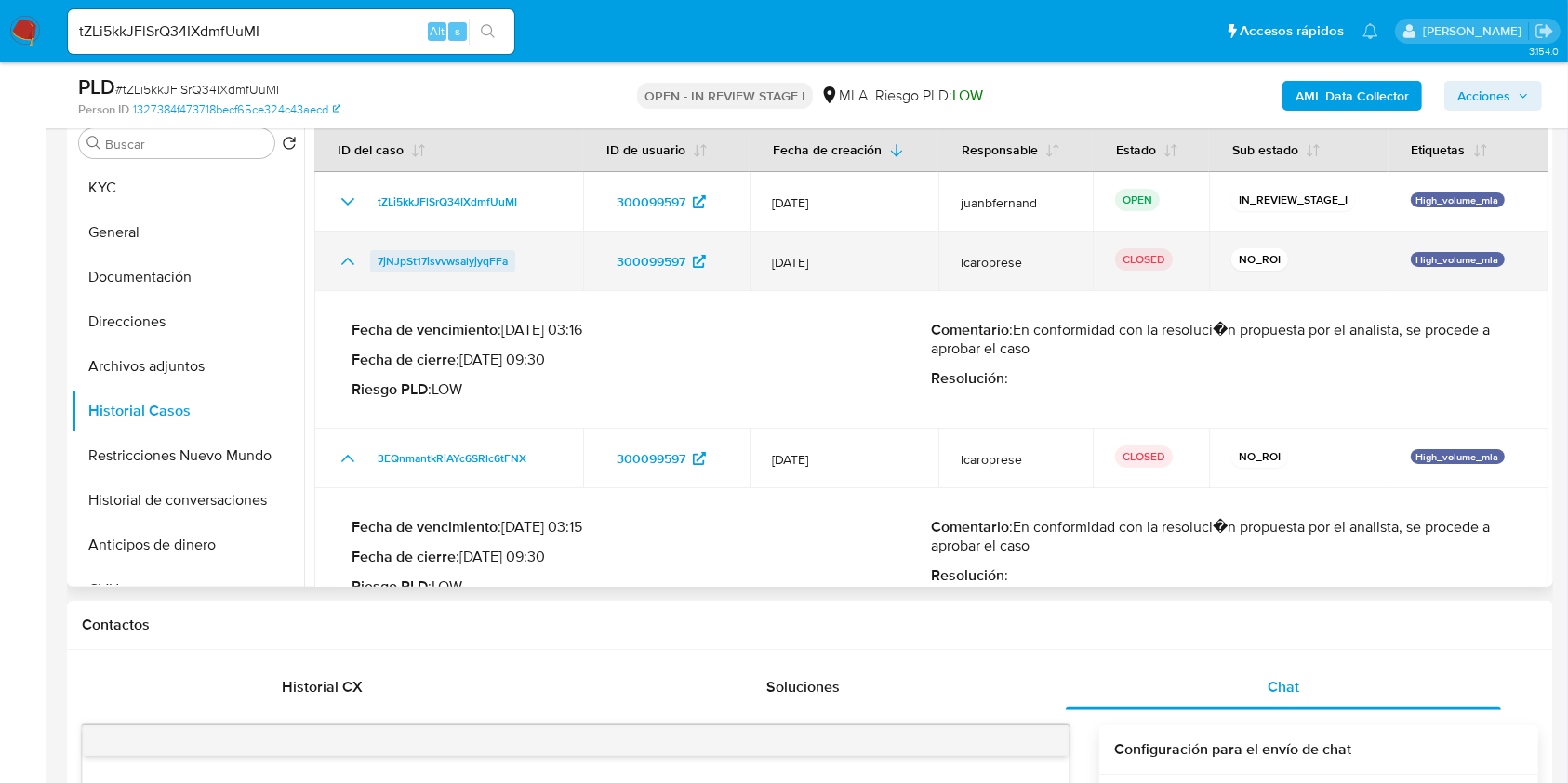
click at [481, 266] on span "7jNJpSt17isvvwsalyjyqFFa" at bounding box center [442, 262] width 130 height 23
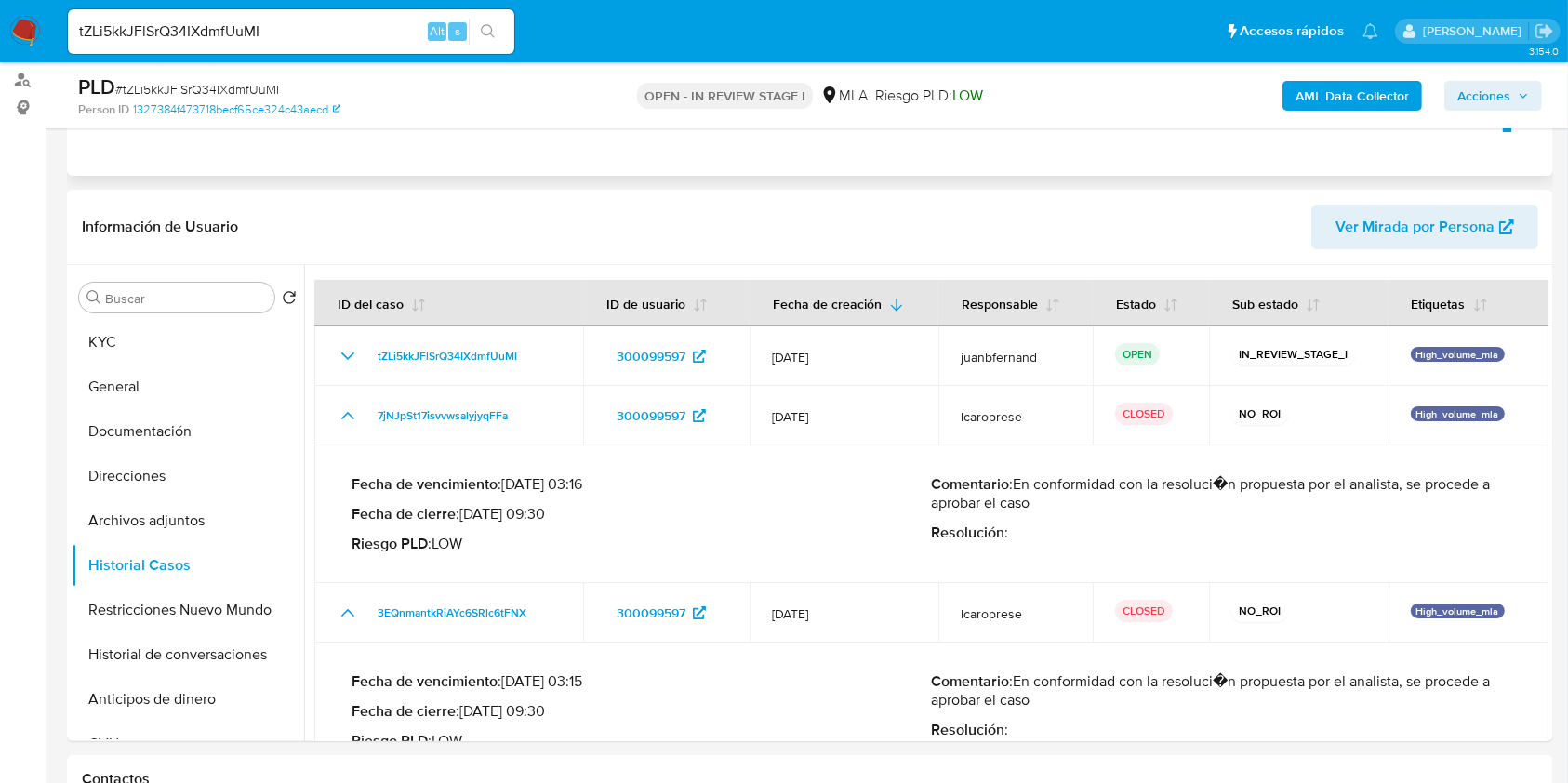
scroll to position [247, 0]
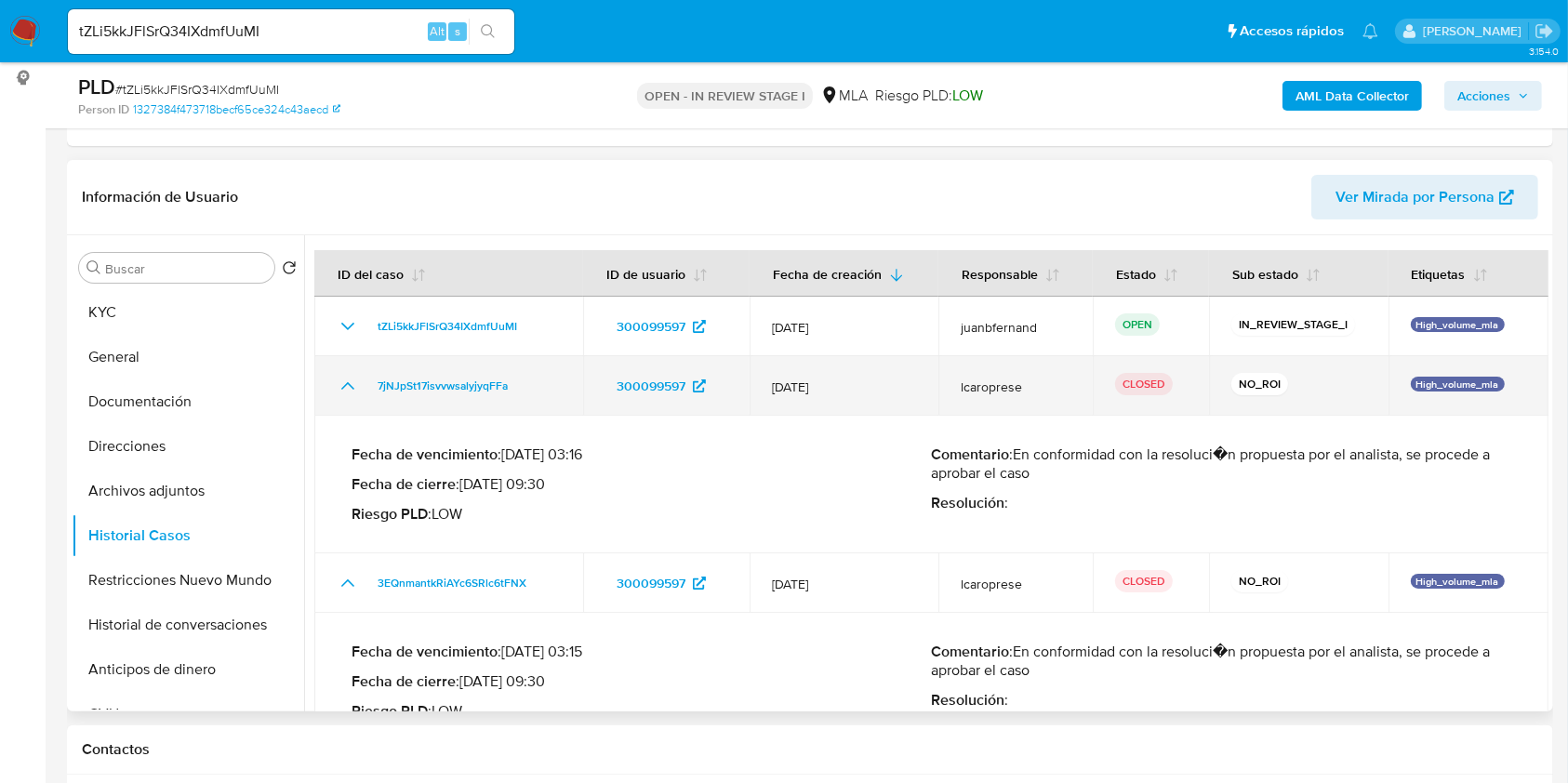
click at [344, 387] on icon "Mostrar/Ocultar" at bounding box center [348, 386] width 23 height 23
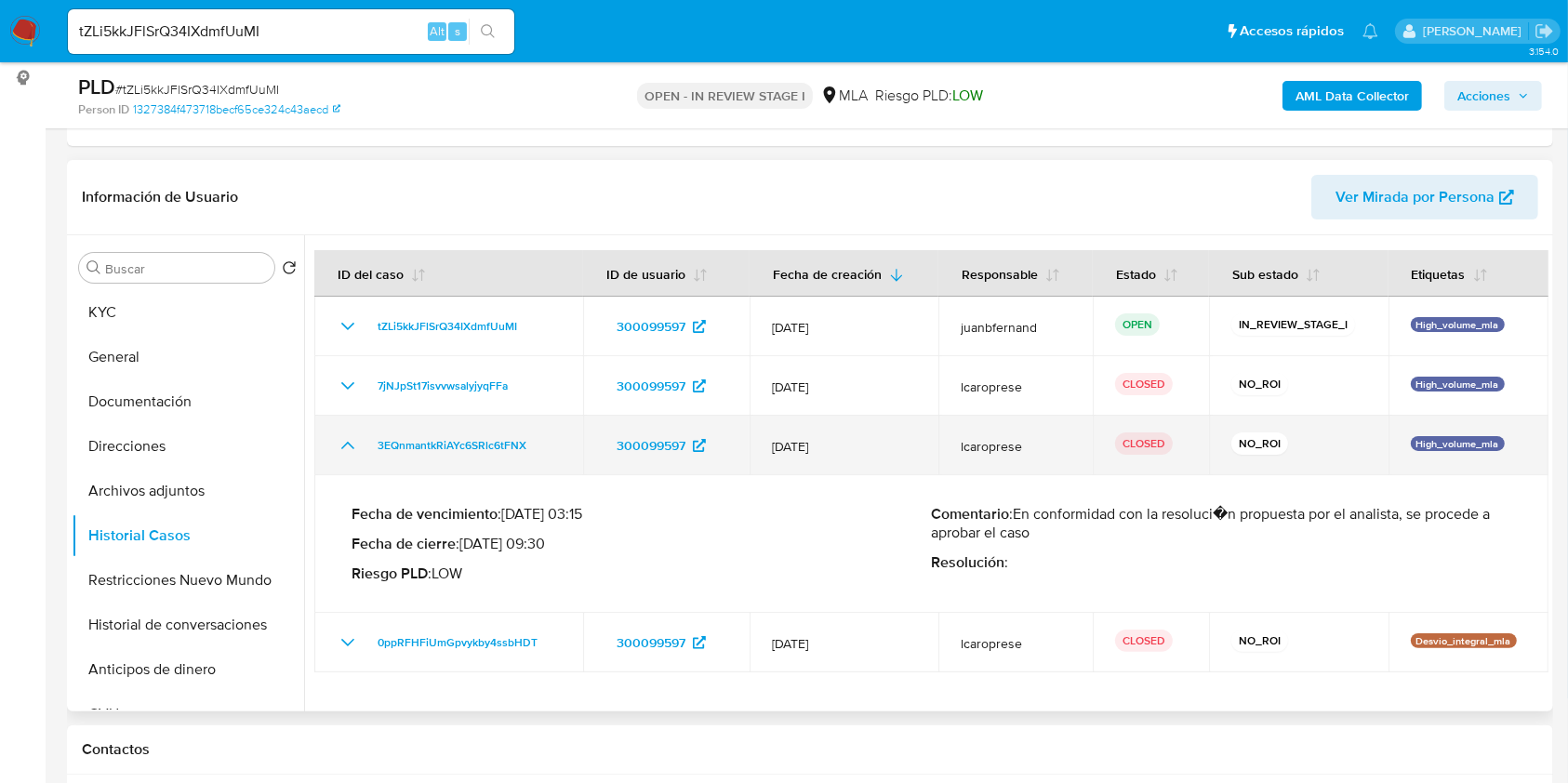
click at [357, 434] on icon "Mostrar/Ocultar" at bounding box center [348, 446] width 23 height 23
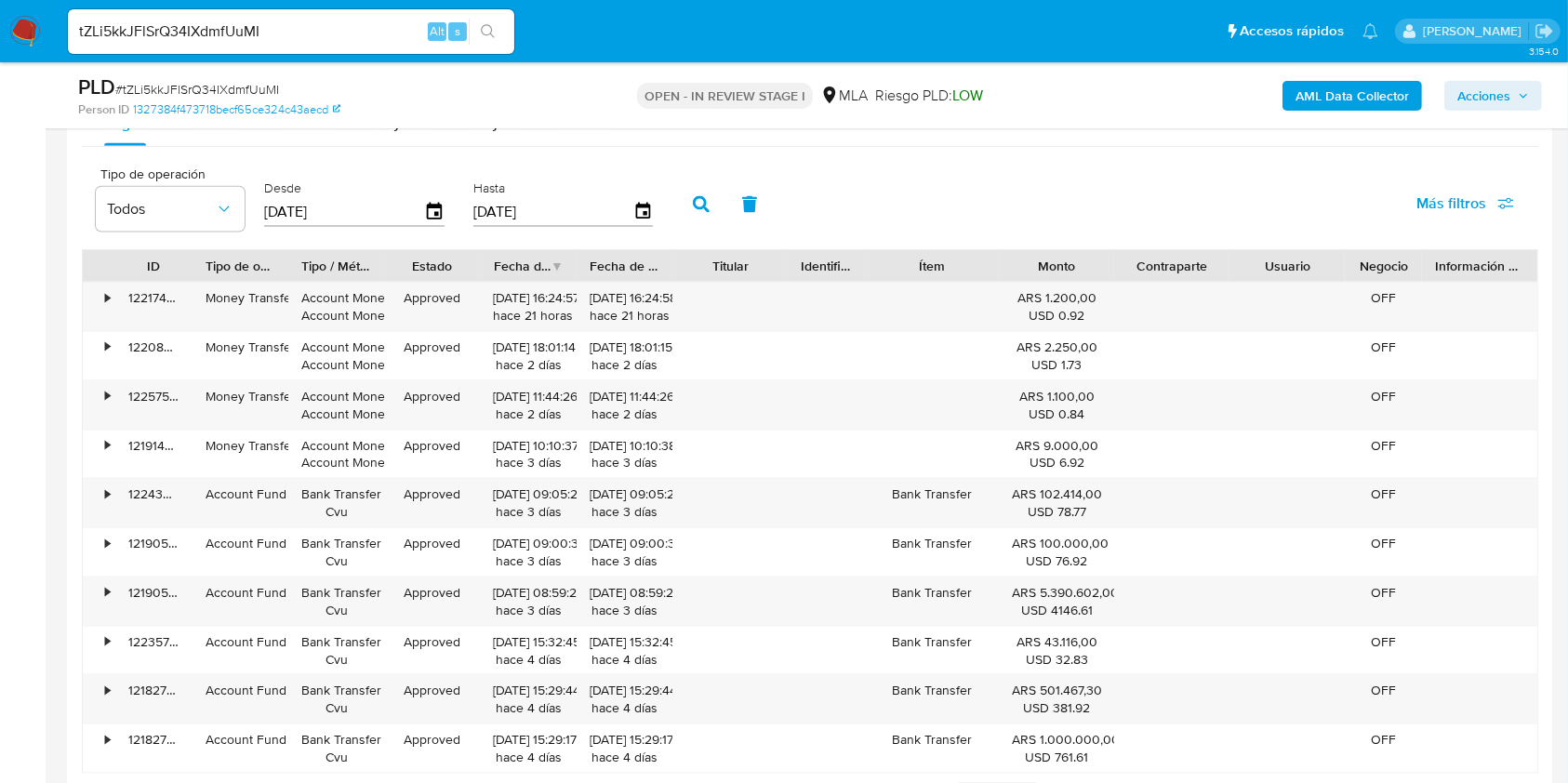
scroll to position [2339, 0]
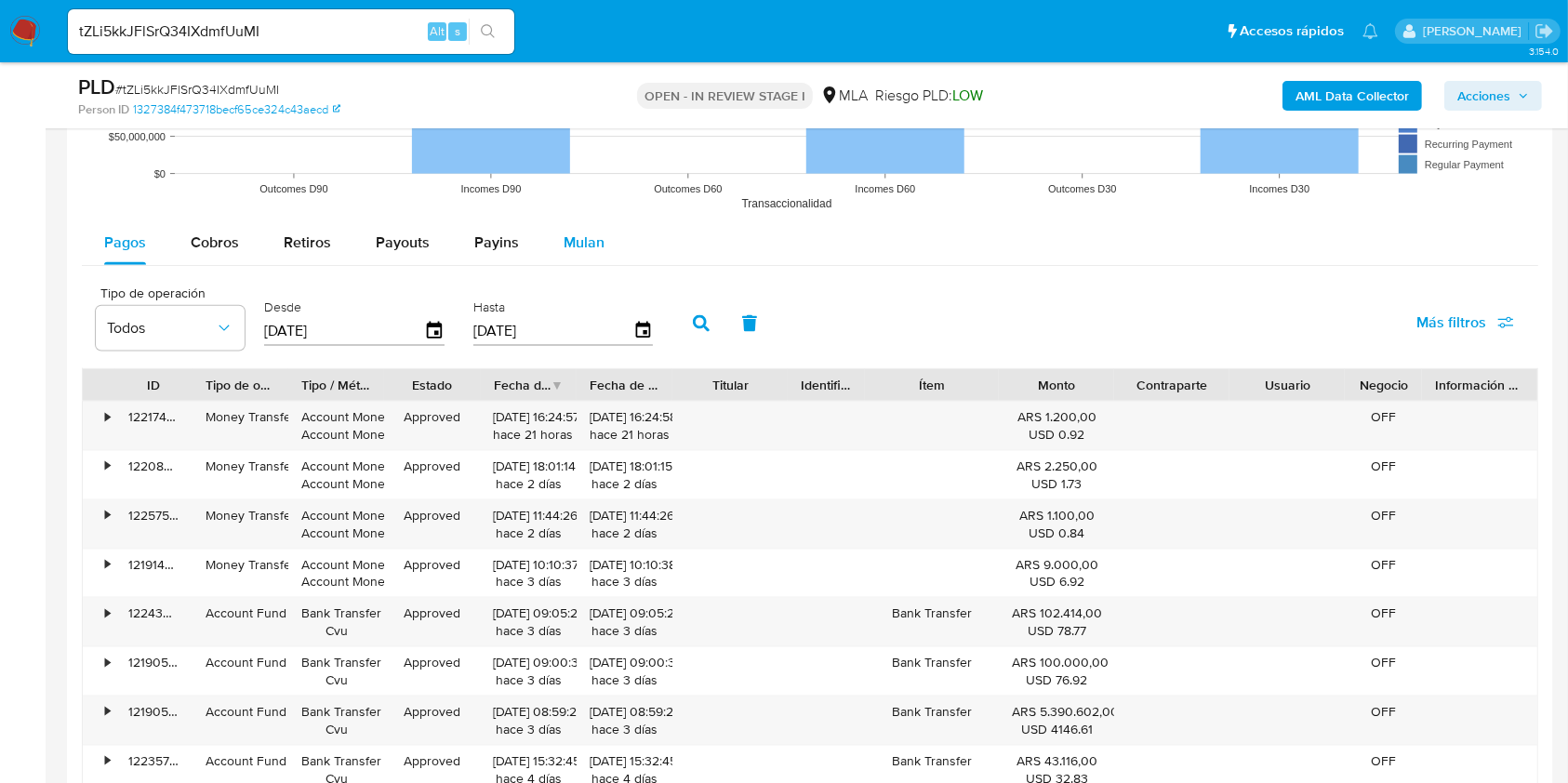
click at [578, 239] on span "Mulan" at bounding box center [584, 242] width 41 height 22
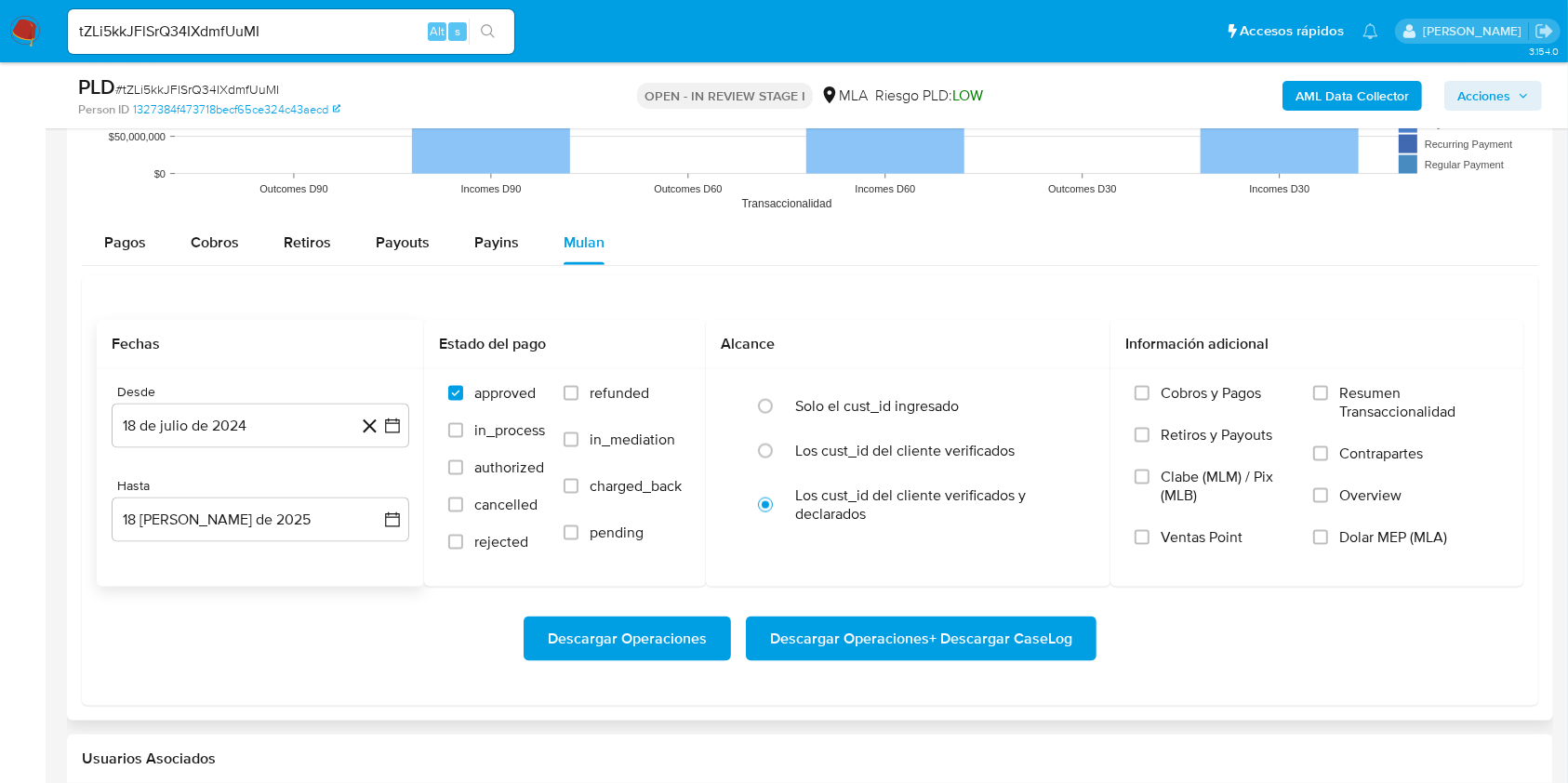
click at [366, 419] on icon at bounding box center [369, 427] width 24 height 24
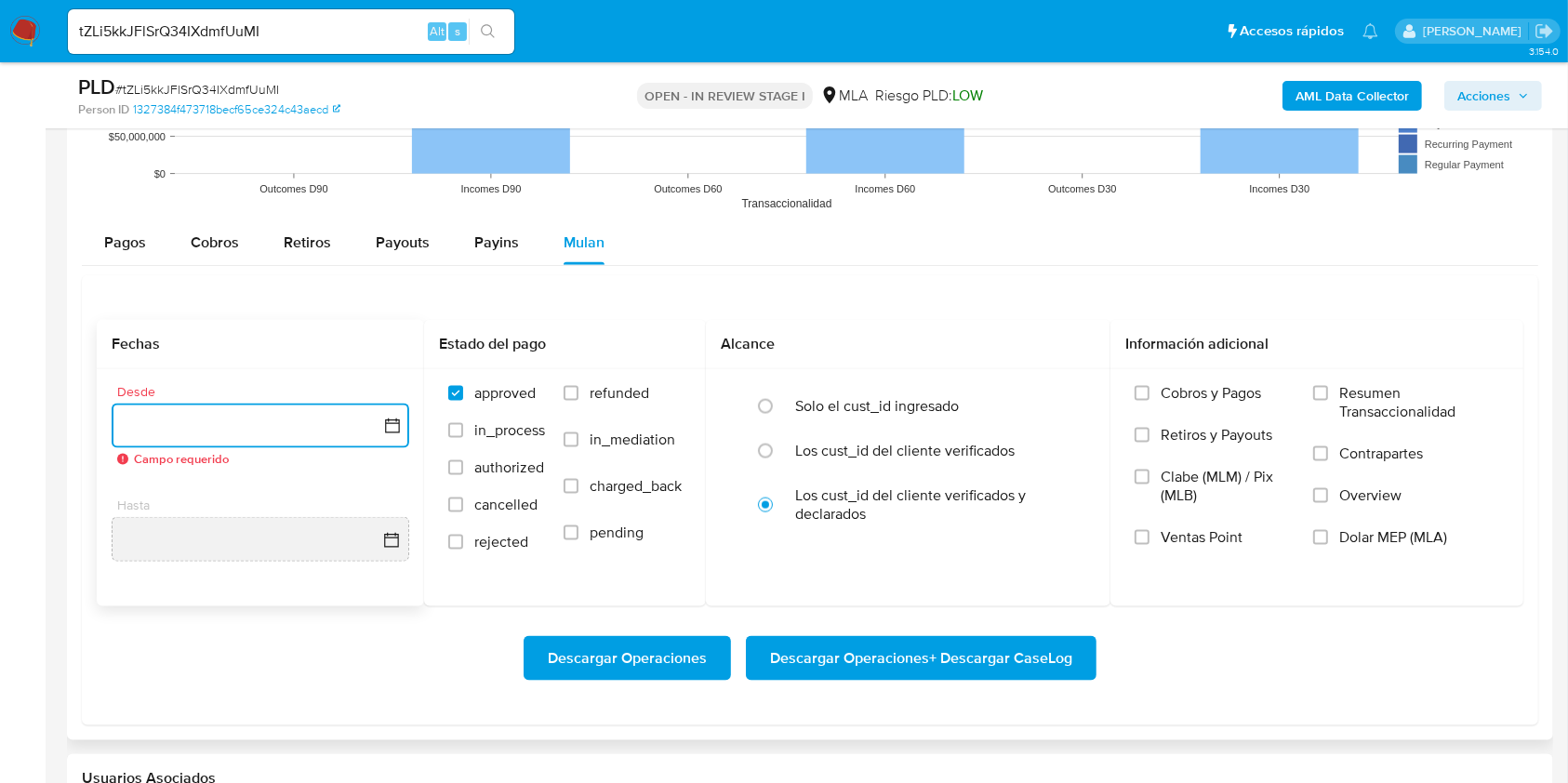
click at [293, 413] on button "button" at bounding box center [261, 426] width 297 height 45
click at [297, 487] on icon "Seleccionar mes y año" at bounding box center [297, 493] width 15 height 15
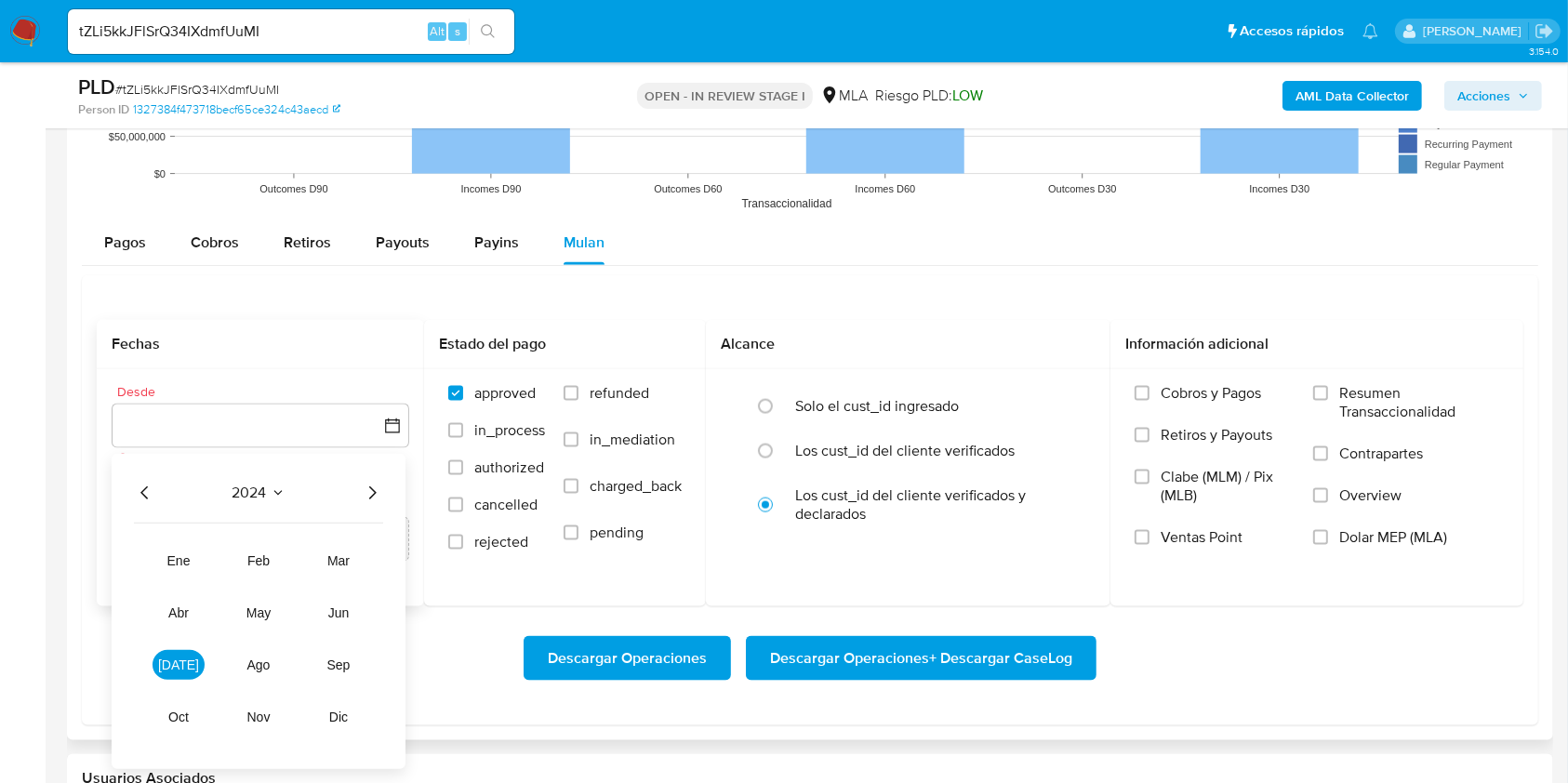
click at [369, 483] on icon "Año siguiente" at bounding box center [372, 493] width 23 height 23
click at [186, 659] on span "[DATE]" at bounding box center [178, 665] width 41 height 15
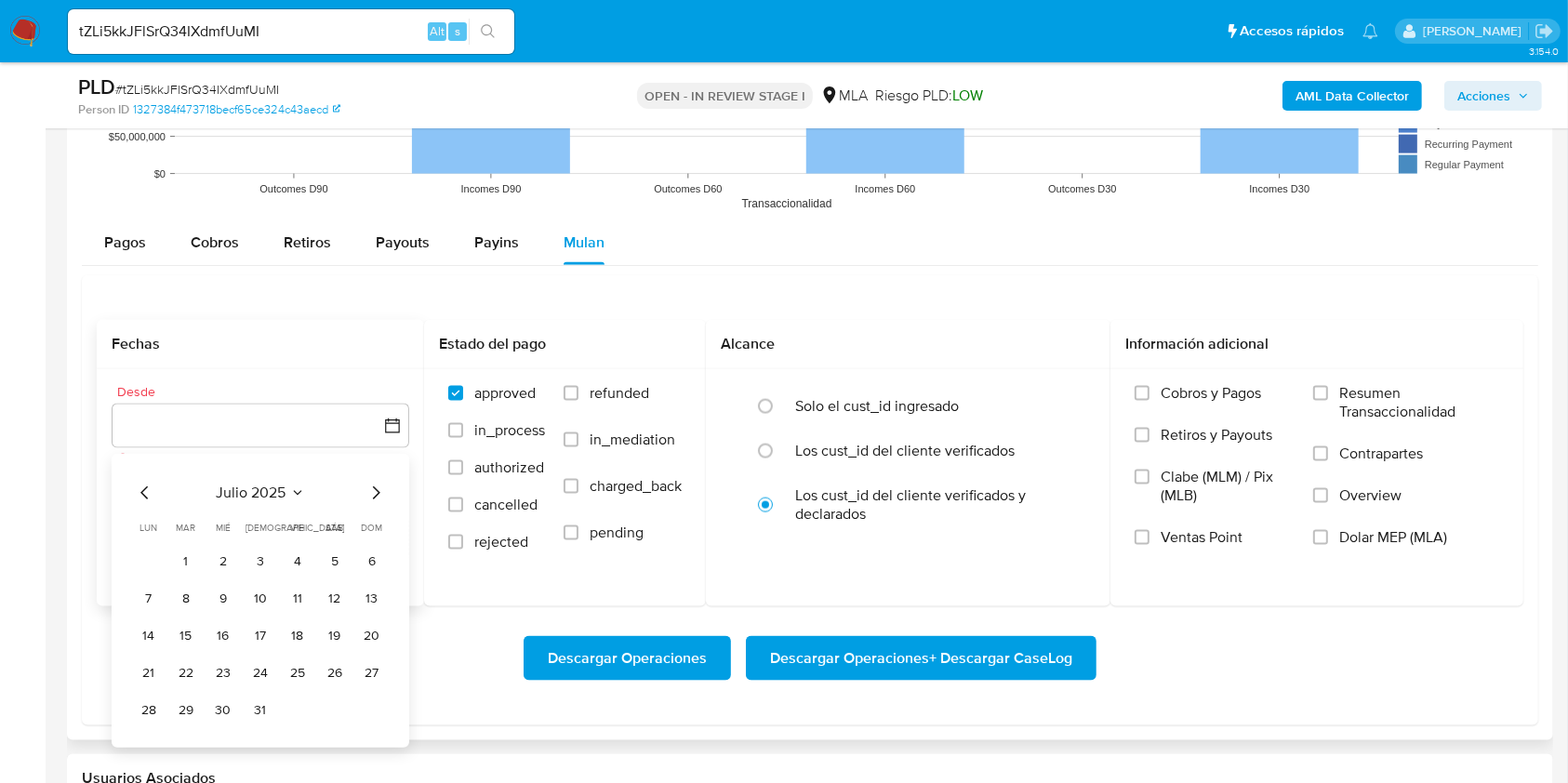
click at [151, 492] on icon "Mes anterior" at bounding box center [145, 493] width 23 height 23
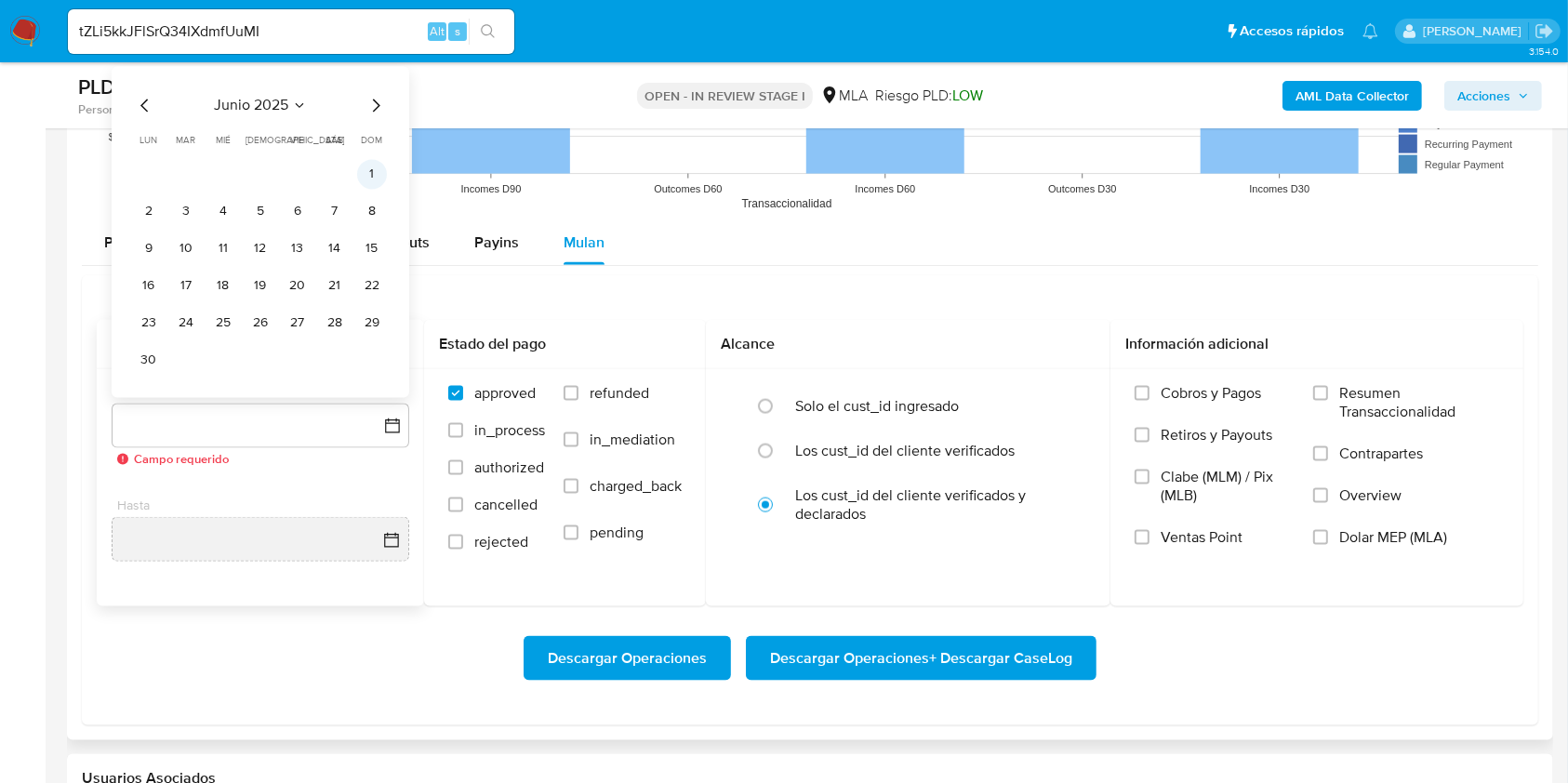
click at [365, 170] on button "1" at bounding box center [371, 174] width 29 height 29
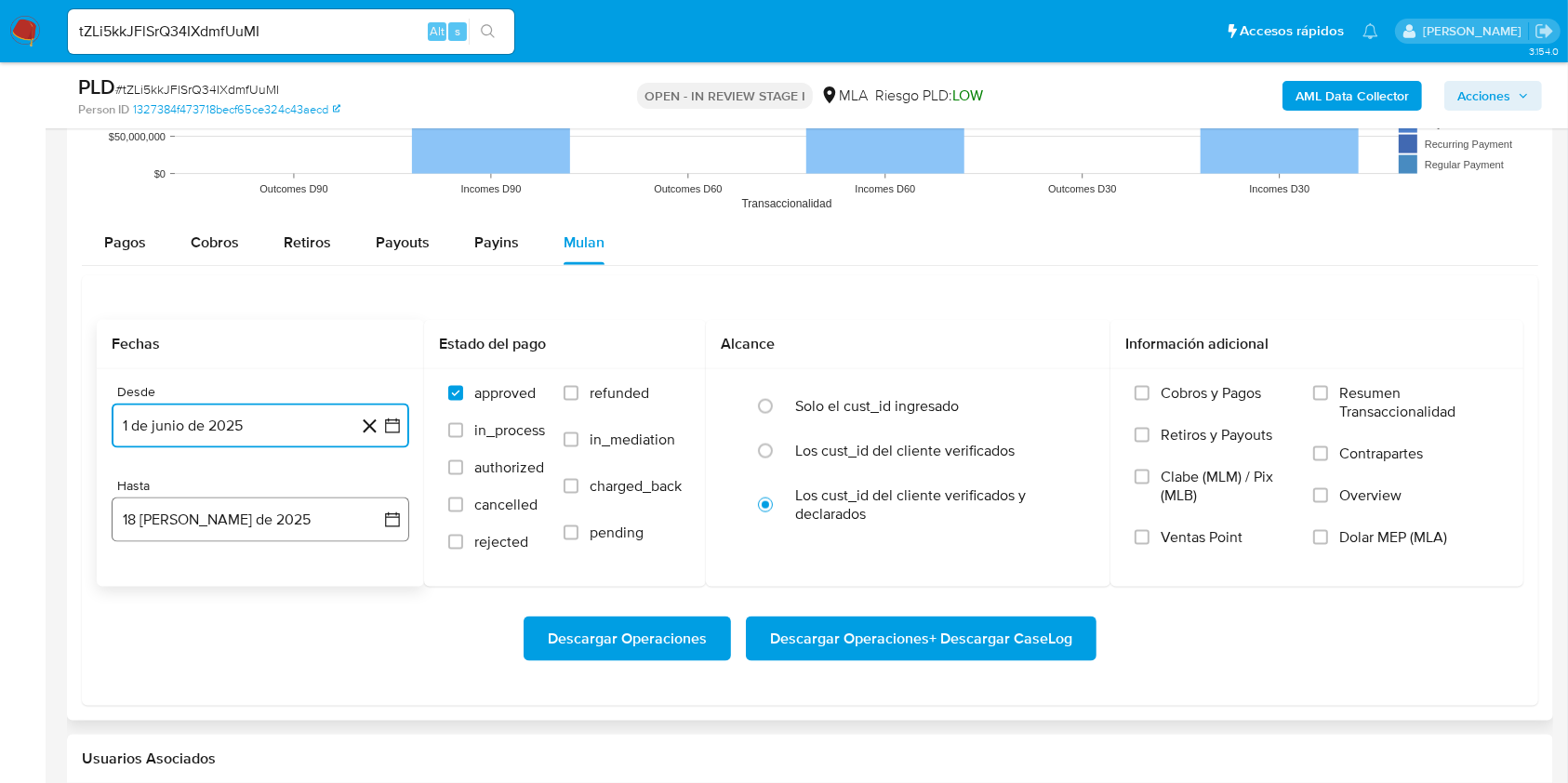
click at [313, 514] on button "18 de agosto de 2025" at bounding box center [261, 519] width 297 height 45
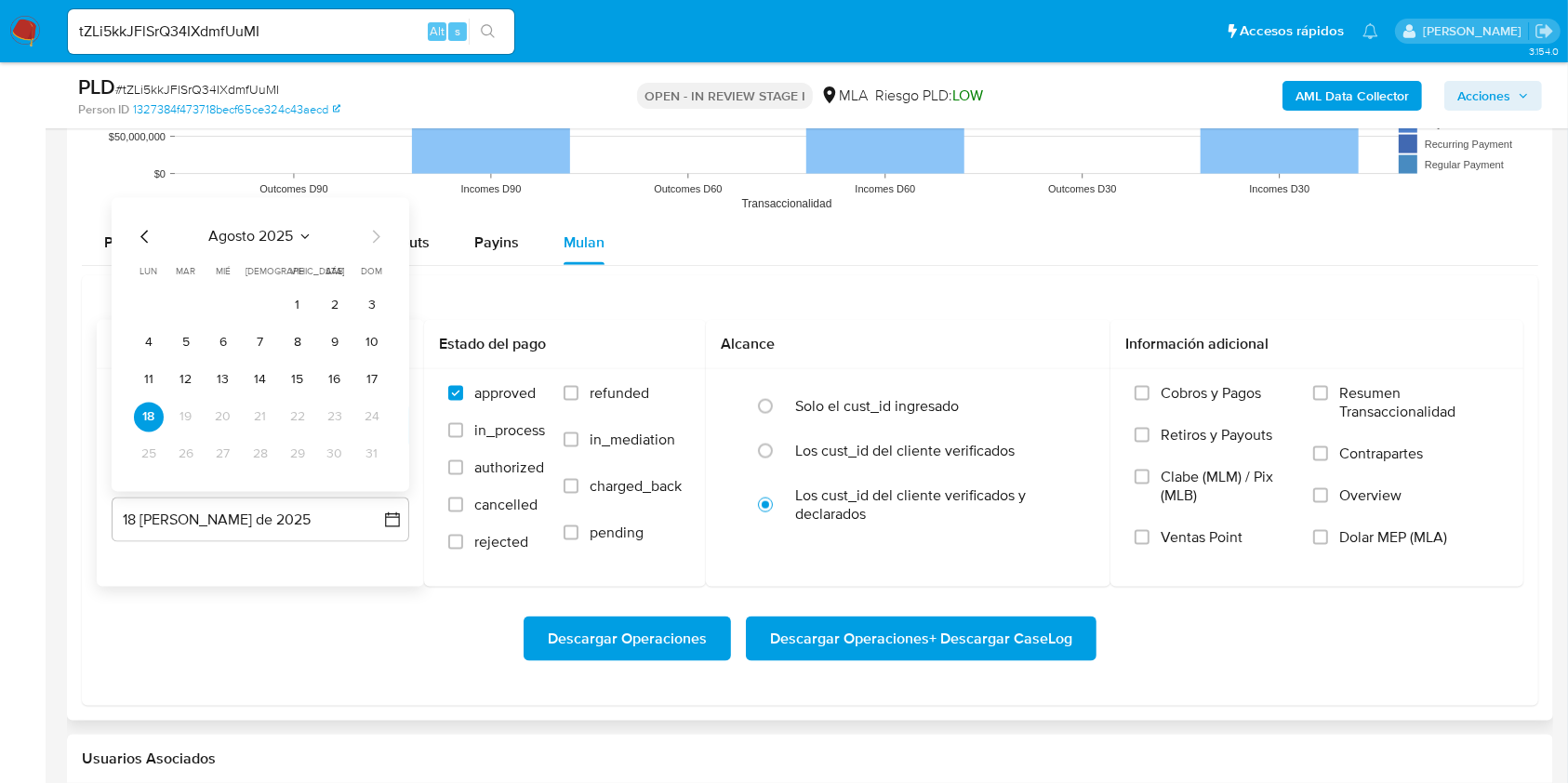
click at [144, 232] on icon "Mes anterior" at bounding box center [144, 237] width 8 height 13
click at [263, 458] on button "31" at bounding box center [260, 454] width 29 height 29
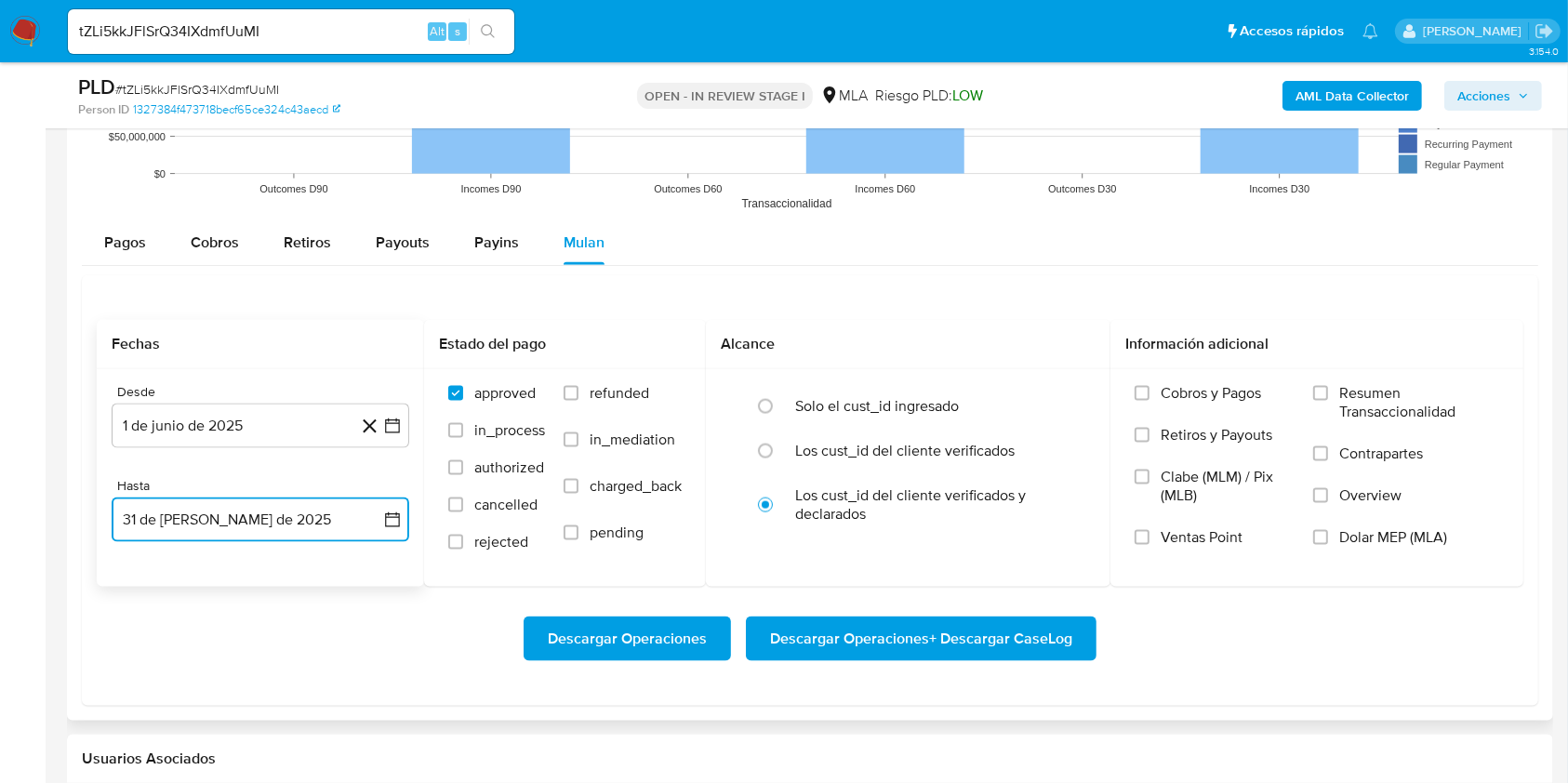
click at [228, 498] on button "31 de julio de 2025" at bounding box center [261, 519] width 297 height 45
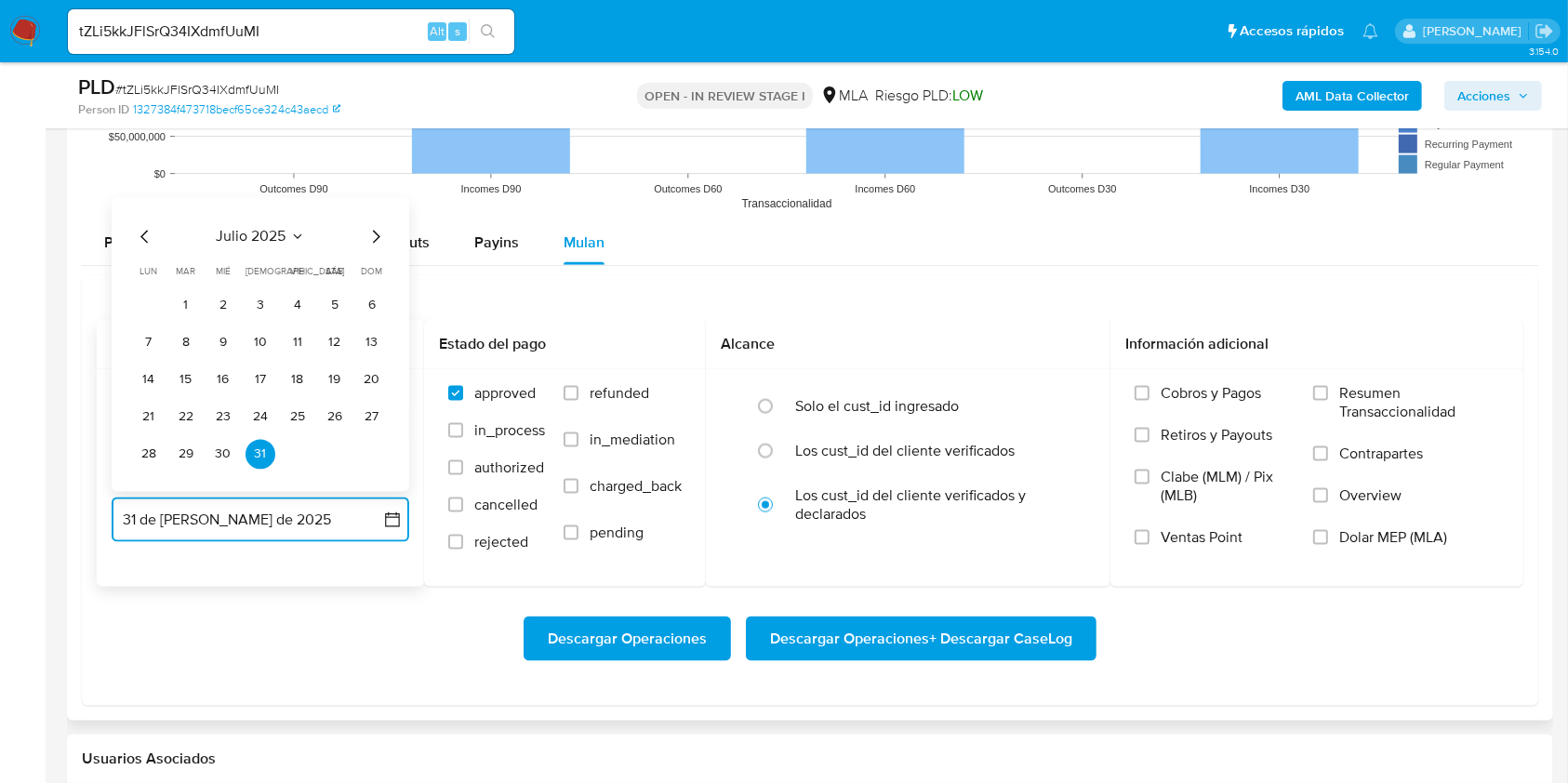
click at [140, 227] on icon "Mes anterior" at bounding box center [145, 237] width 23 height 23
click at [153, 450] on button "30" at bounding box center [148, 454] width 29 height 29
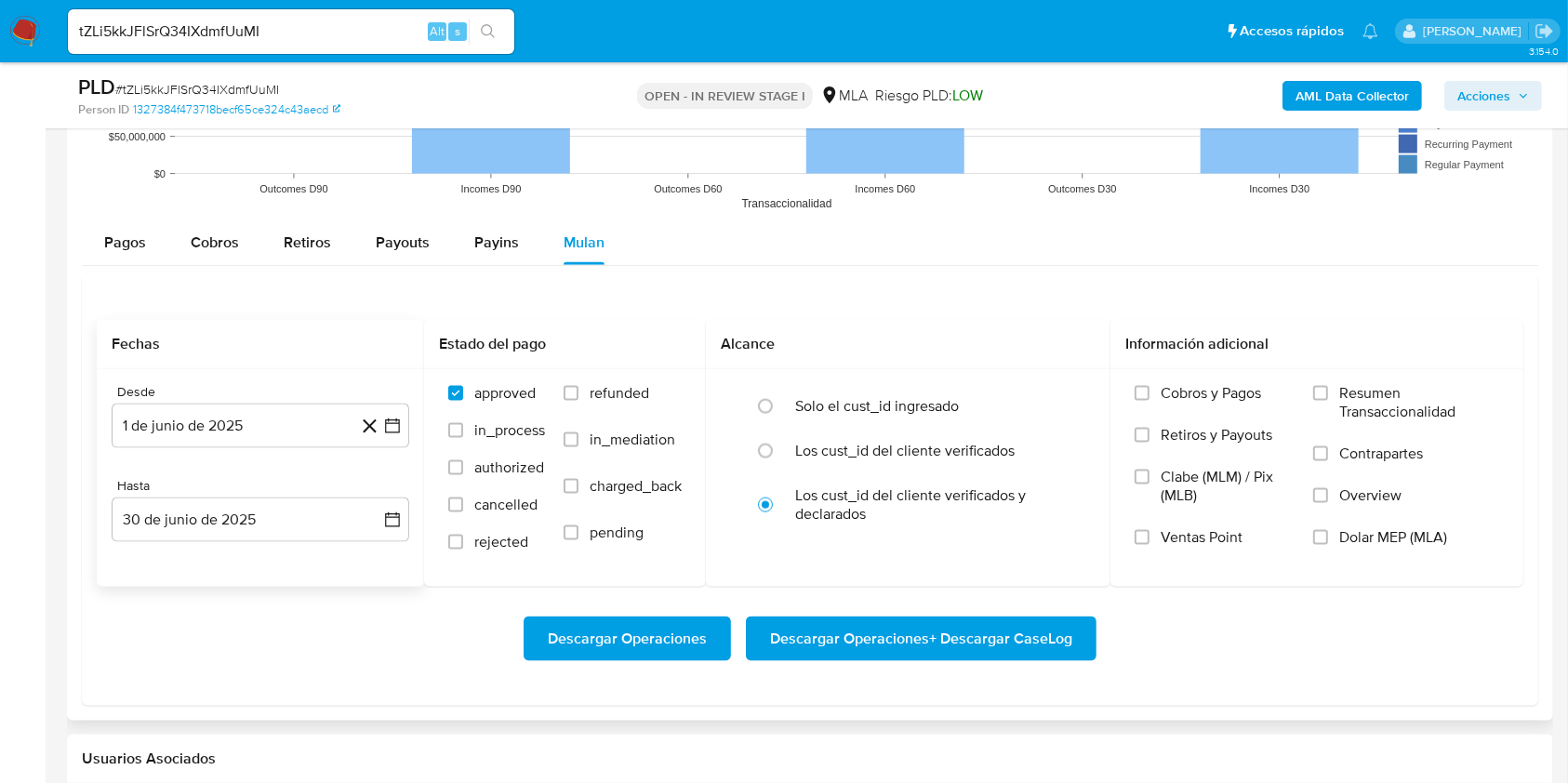
click at [293, 621] on div "Descargar Operaciones Descargar Operaciones + Descargar CaseLog" at bounding box center [809, 639] width 1426 height 45
click at [337, 506] on button "30 de junio de 2025" at bounding box center [261, 519] width 297 height 45
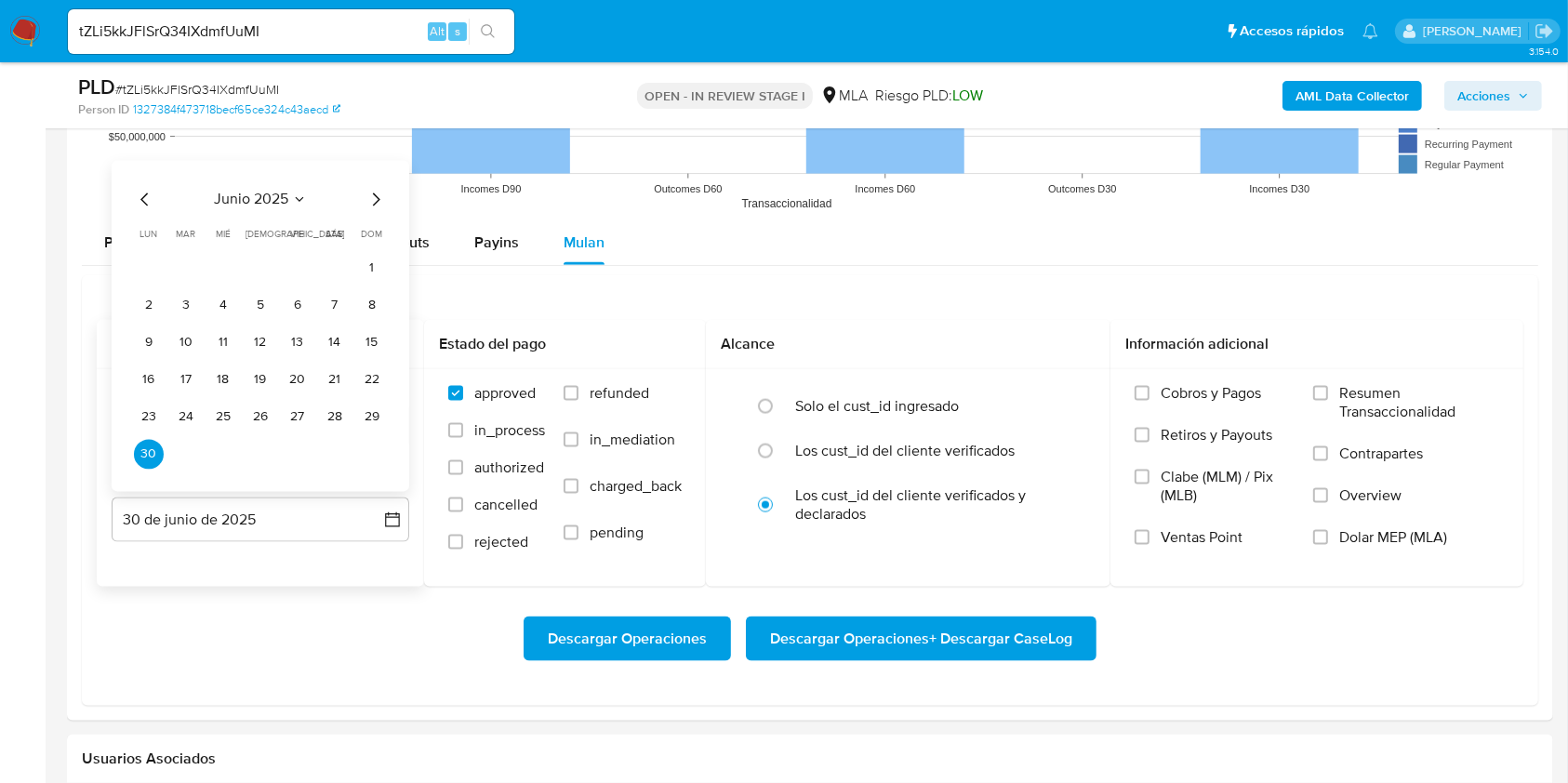
click at [357, 565] on div "Desde 1 de junio de 2025 1-06-2025 Hasta 30 de junio de 2025 junio 2025 junio 2…" at bounding box center [260, 479] width 327 height 218
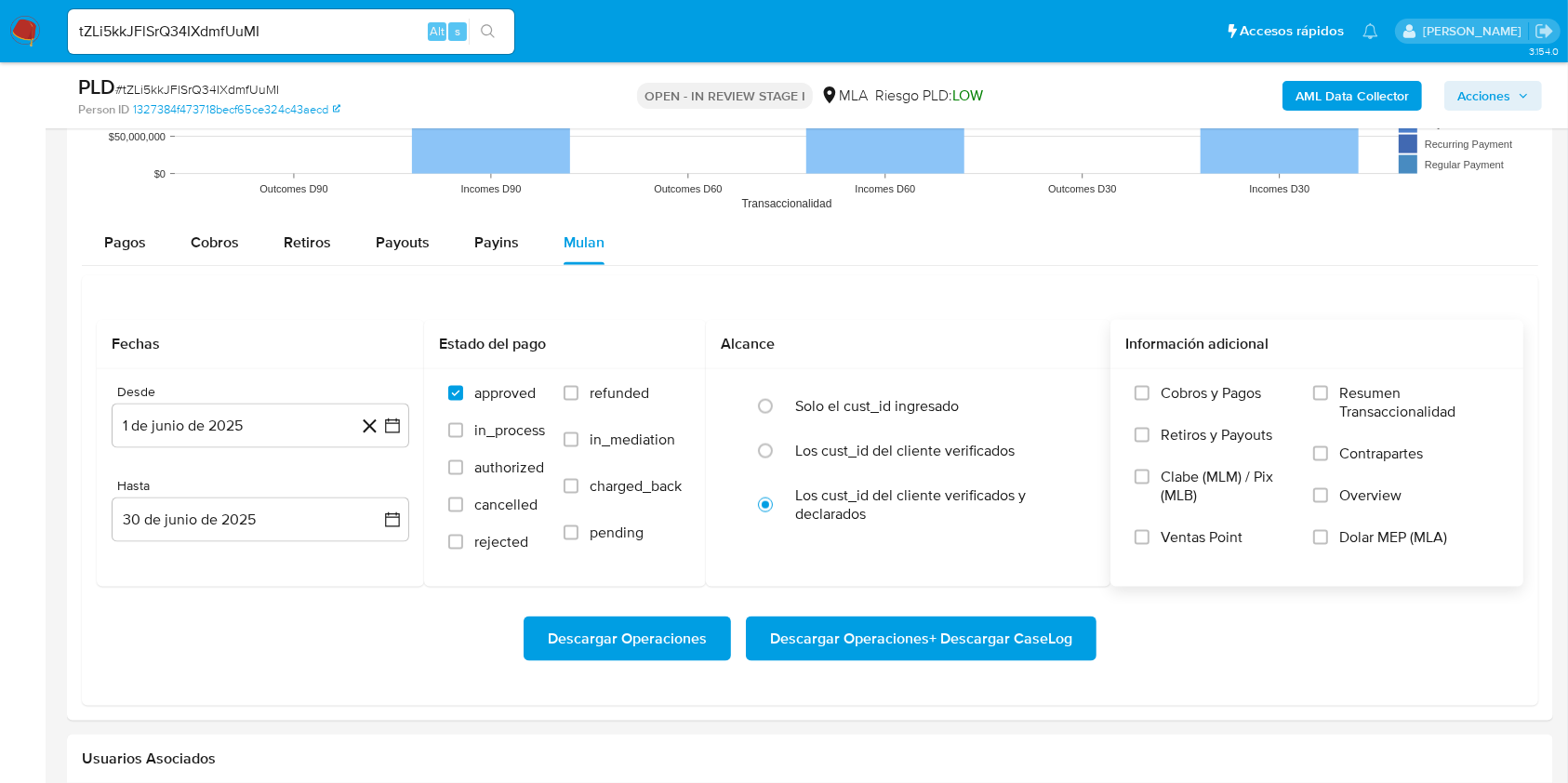
click at [1389, 539] on span "Dolar MEP (MLA)" at bounding box center [1393, 537] width 108 height 19
click at [1327, 539] on input "Dolar MEP (MLA)" at bounding box center [1321, 537] width 15 height 15
click at [930, 635] on span "Descargar Operaciones + Descargar CaseLog" at bounding box center [921, 639] width 302 height 41
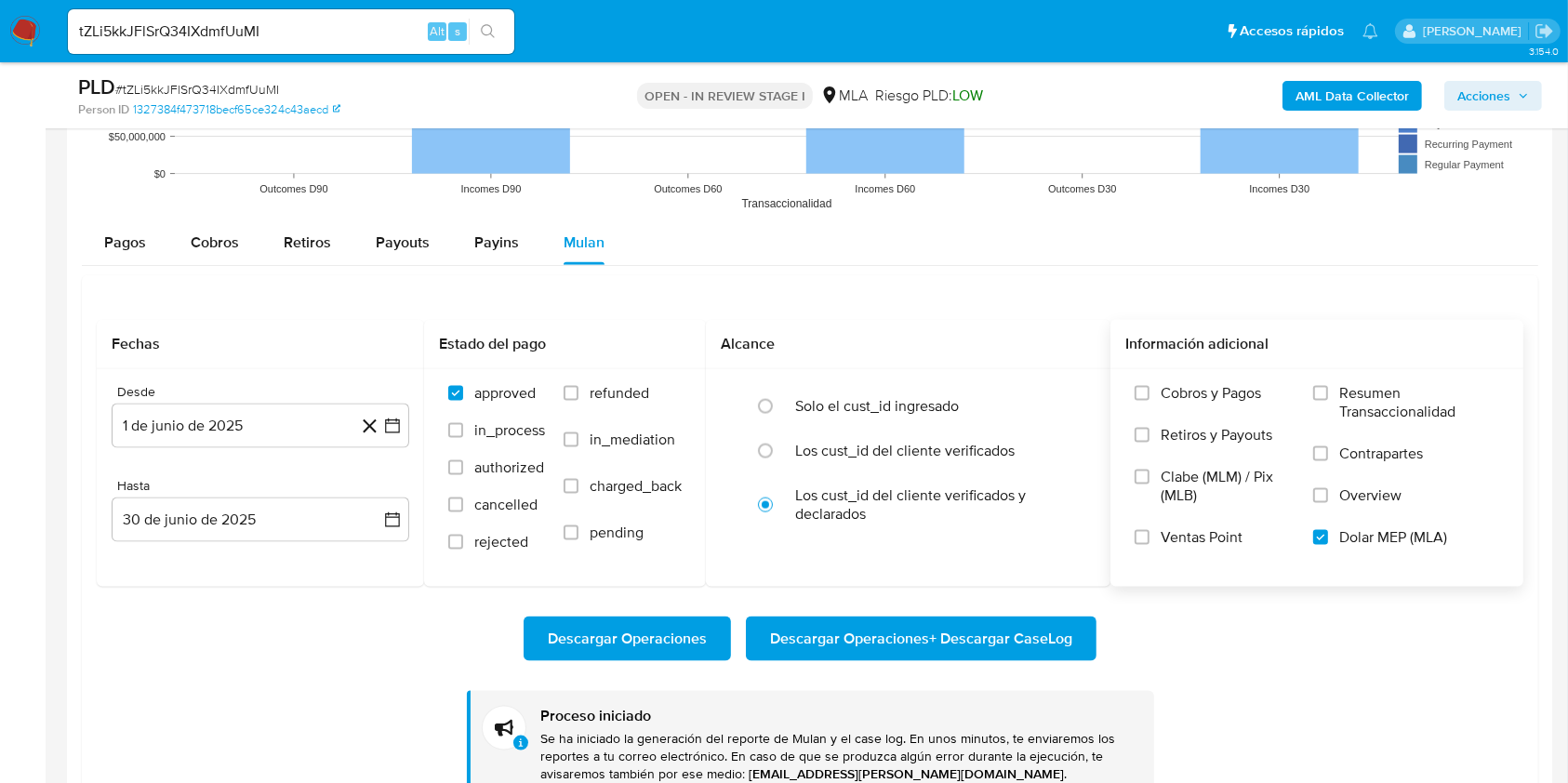
click at [357, 35] on input "tZLi5kkJFlSrQ34IXdmfUuMI" at bounding box center [291, 32] width 446 height 25
paste input "IfKv1diNDEwjEiu9raWwNAwM"
type input "IfKv1diNDEwjEiu9raWwNAwM"
click at [503, 30] on button "search-icon" at bounding box center [488, 31] width 38 height 26
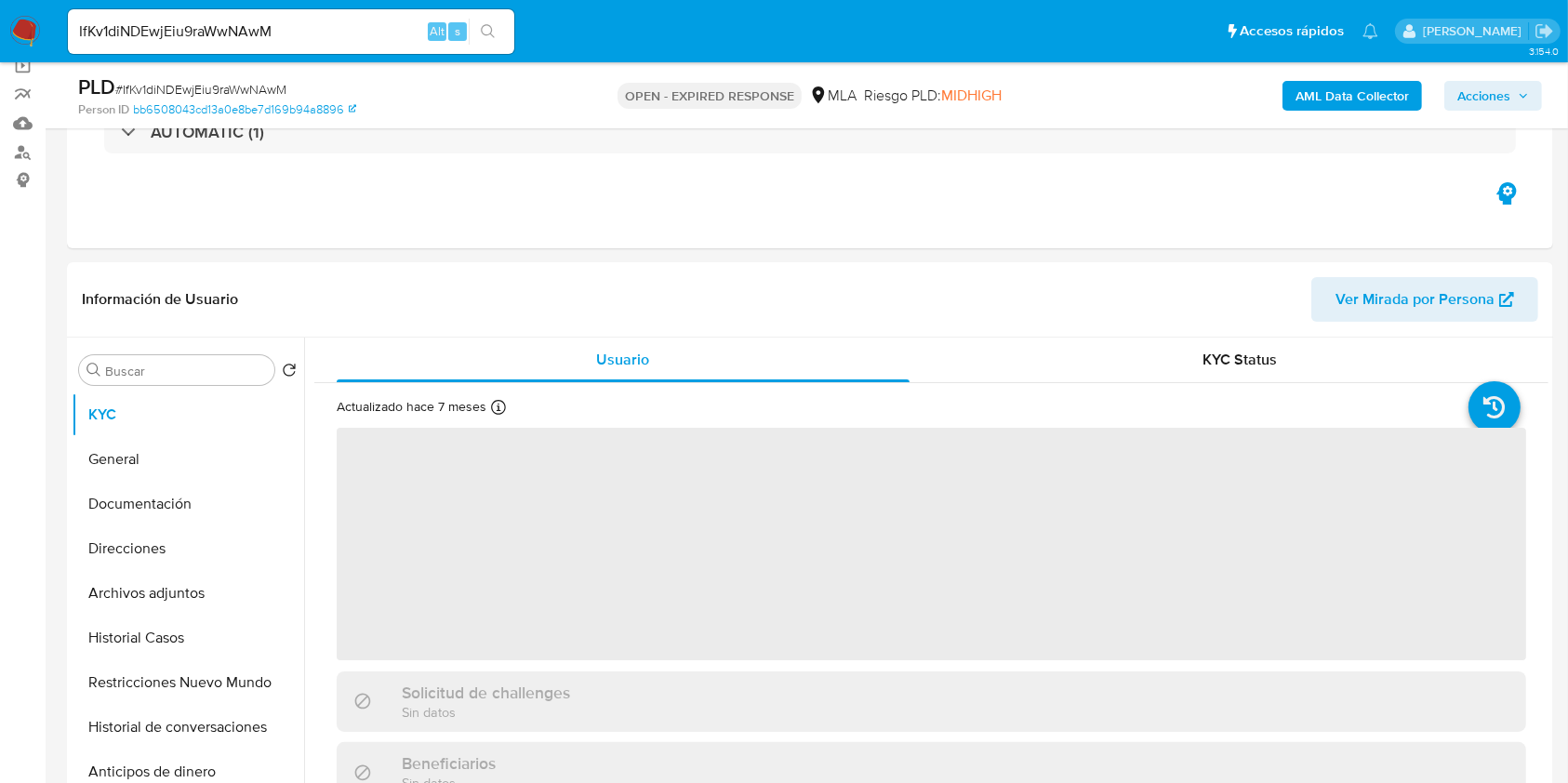
scroll to position [247, 0]
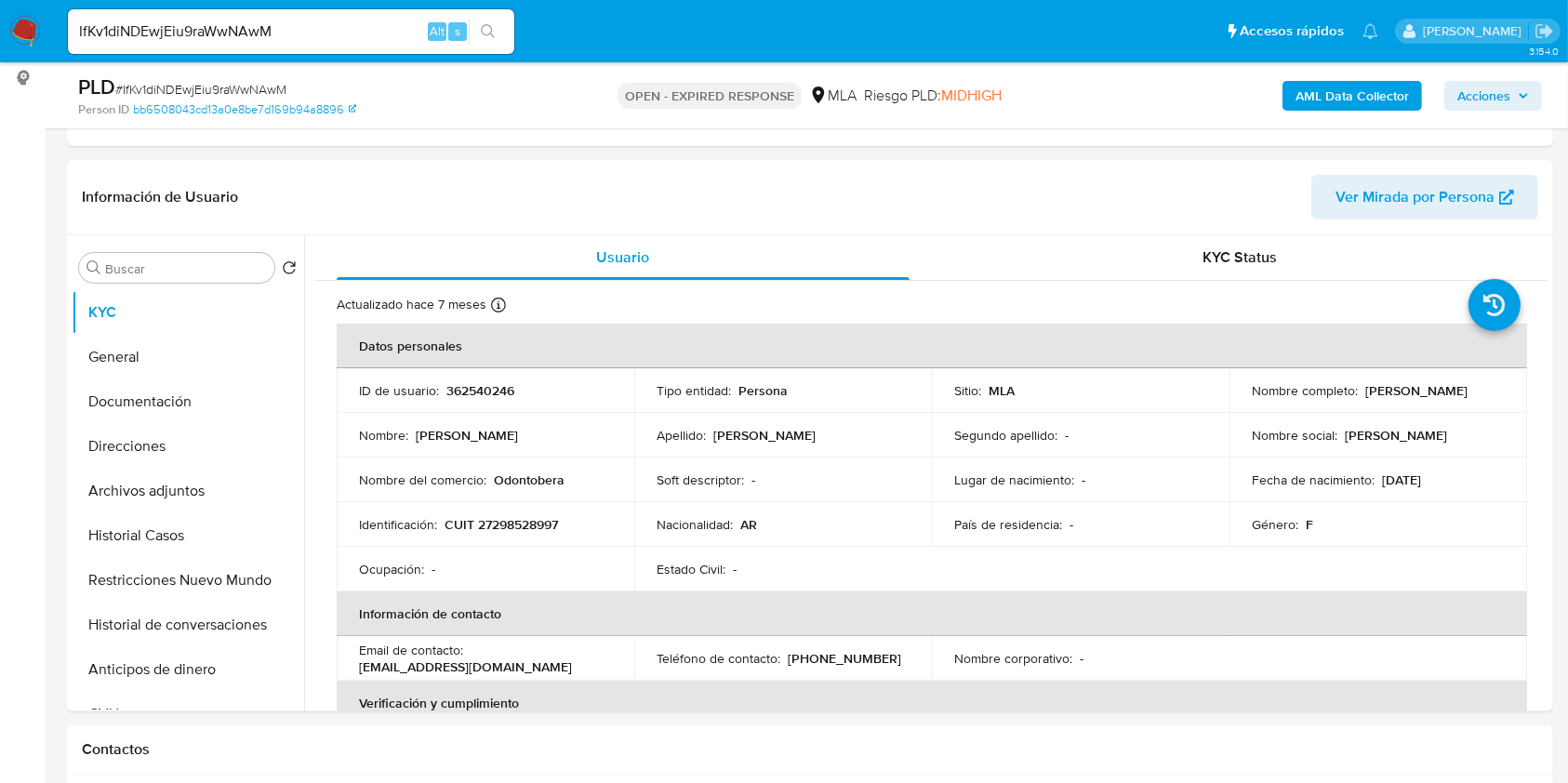
select select "10"
click at [379, 36] on input "IfKv1diNDEwjEiu9raWwNAwM" at bounding box center [291, 32] width 446 height 25
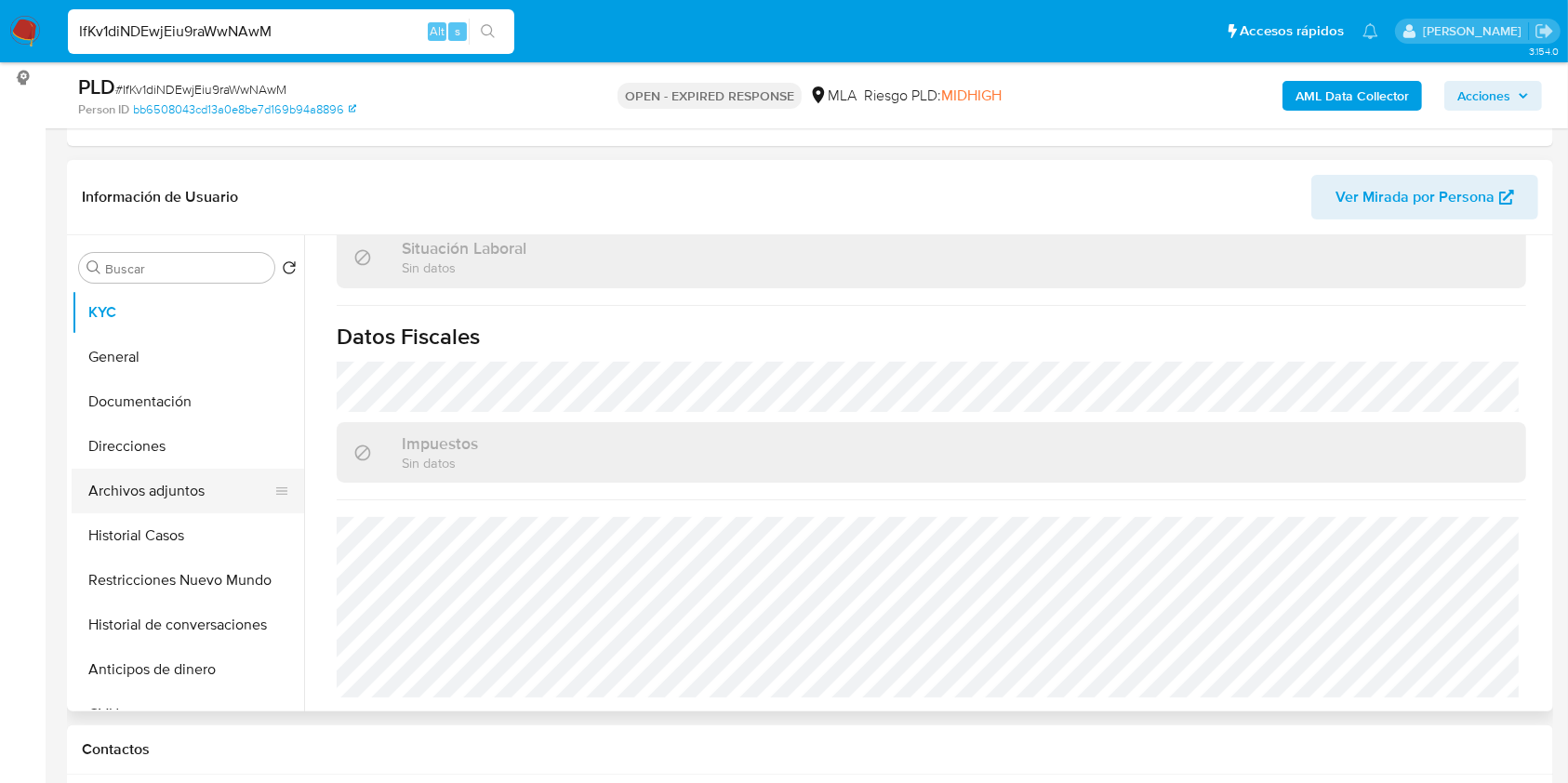
scroll to position [996, 0]
click at [189, 435] on button "Direcciones" at bounding box center [181, 446] width 218 height 45
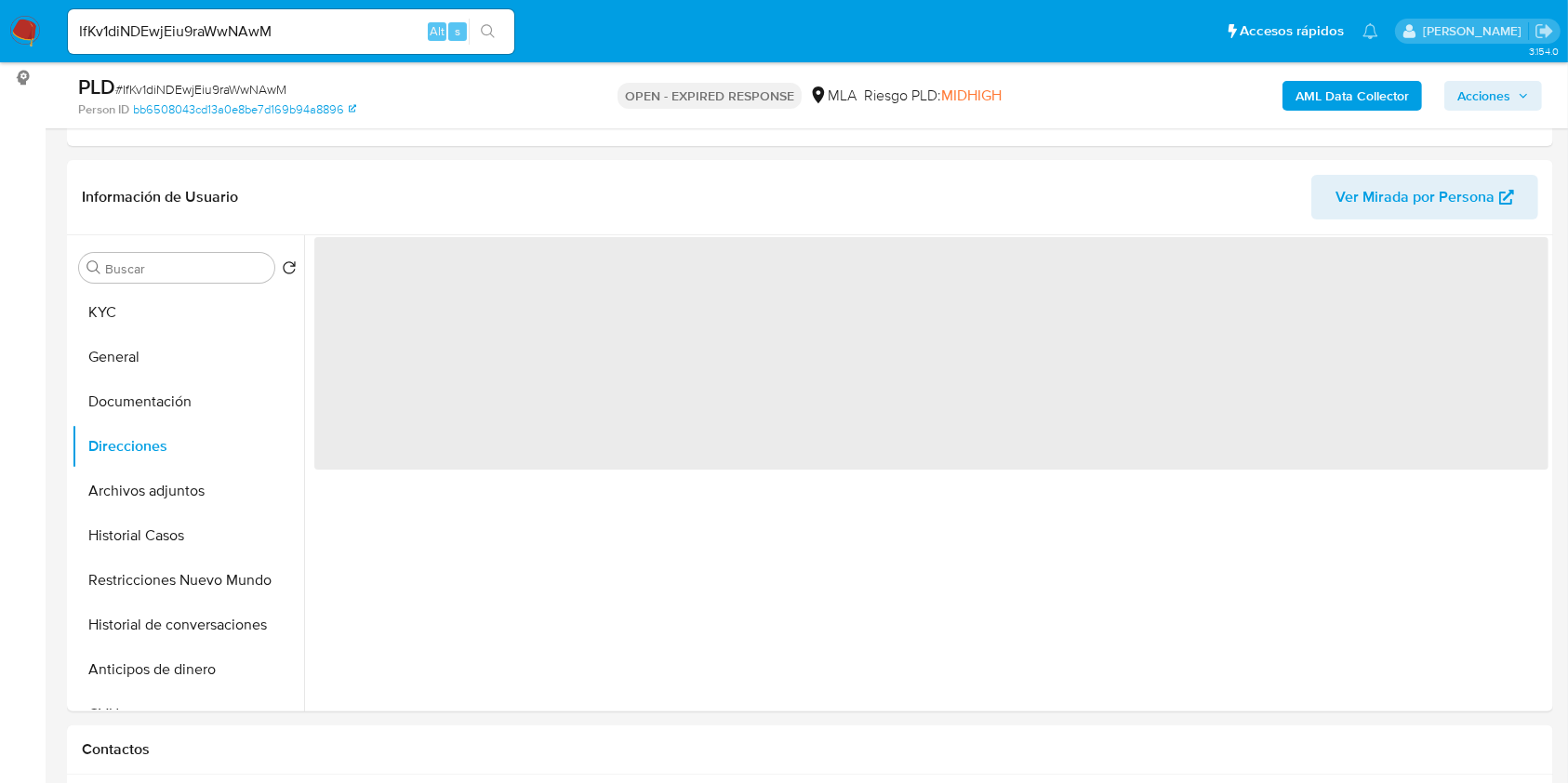
scroll to position [0, 0]
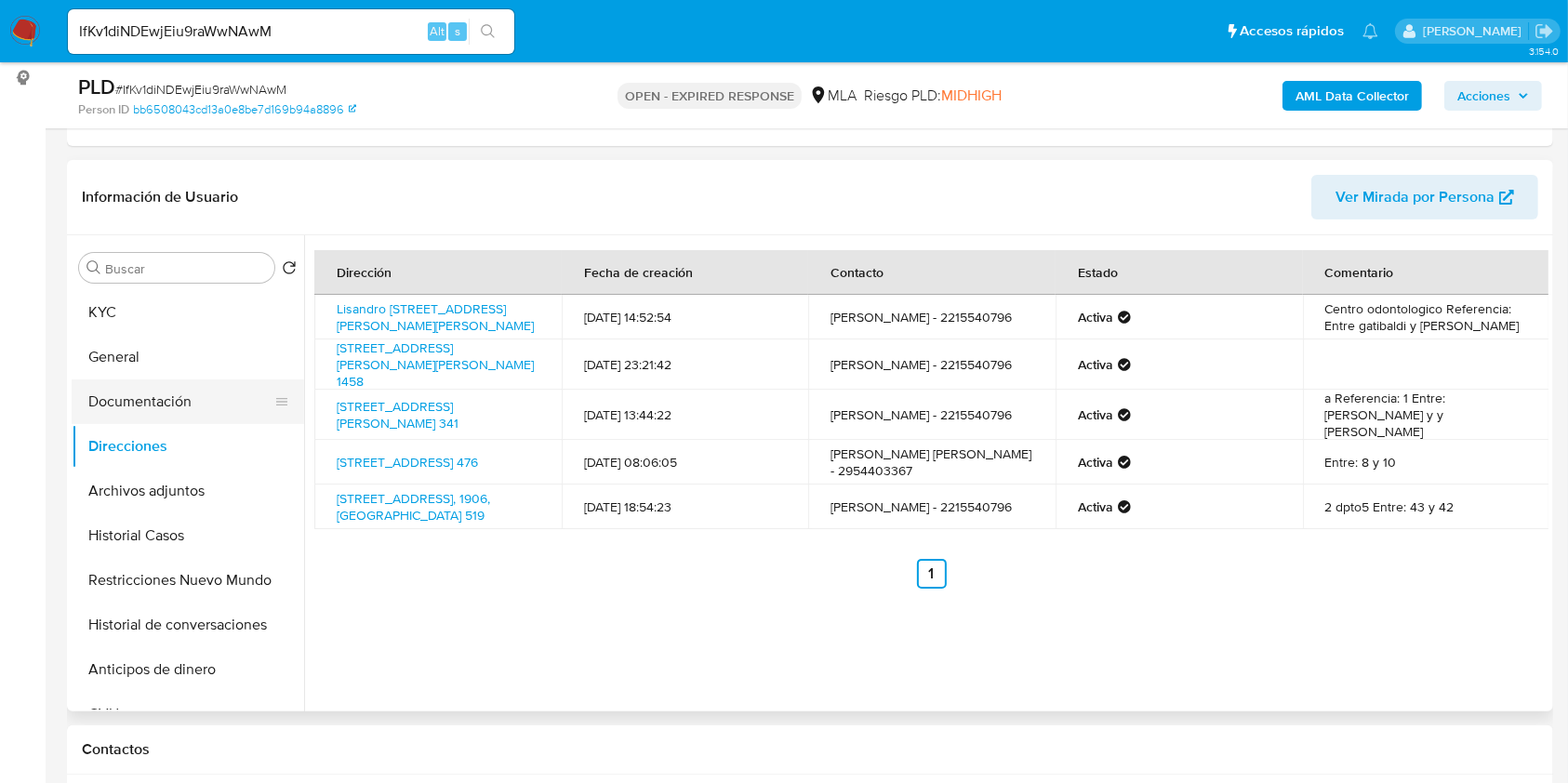
click at [144, 411] on button "Documentación" at bounding box center [181, 401] width 218 height 45
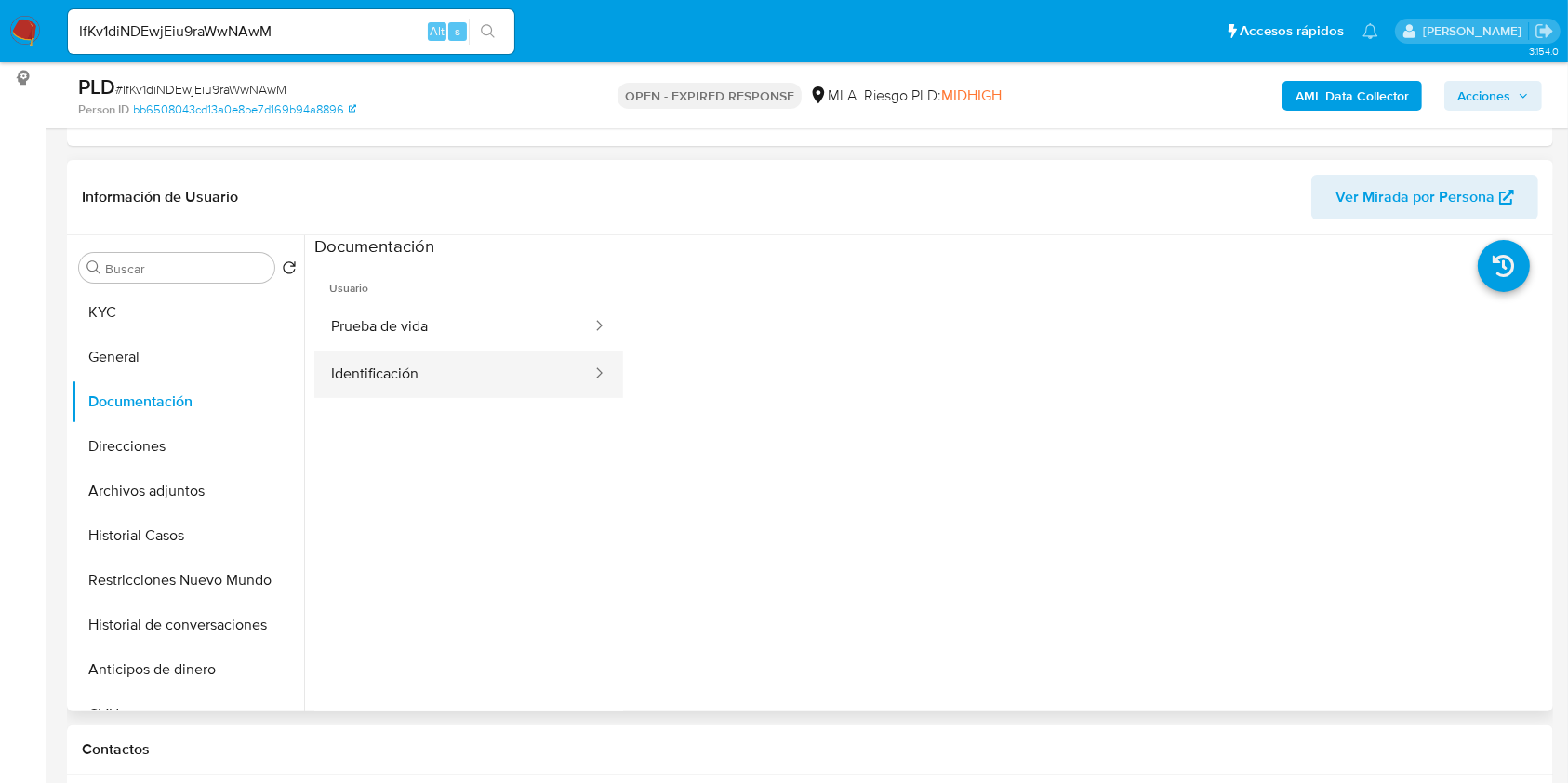
click at [491, 371] on button "Identificación" at bounding box center [454, 374] width 279 height 47
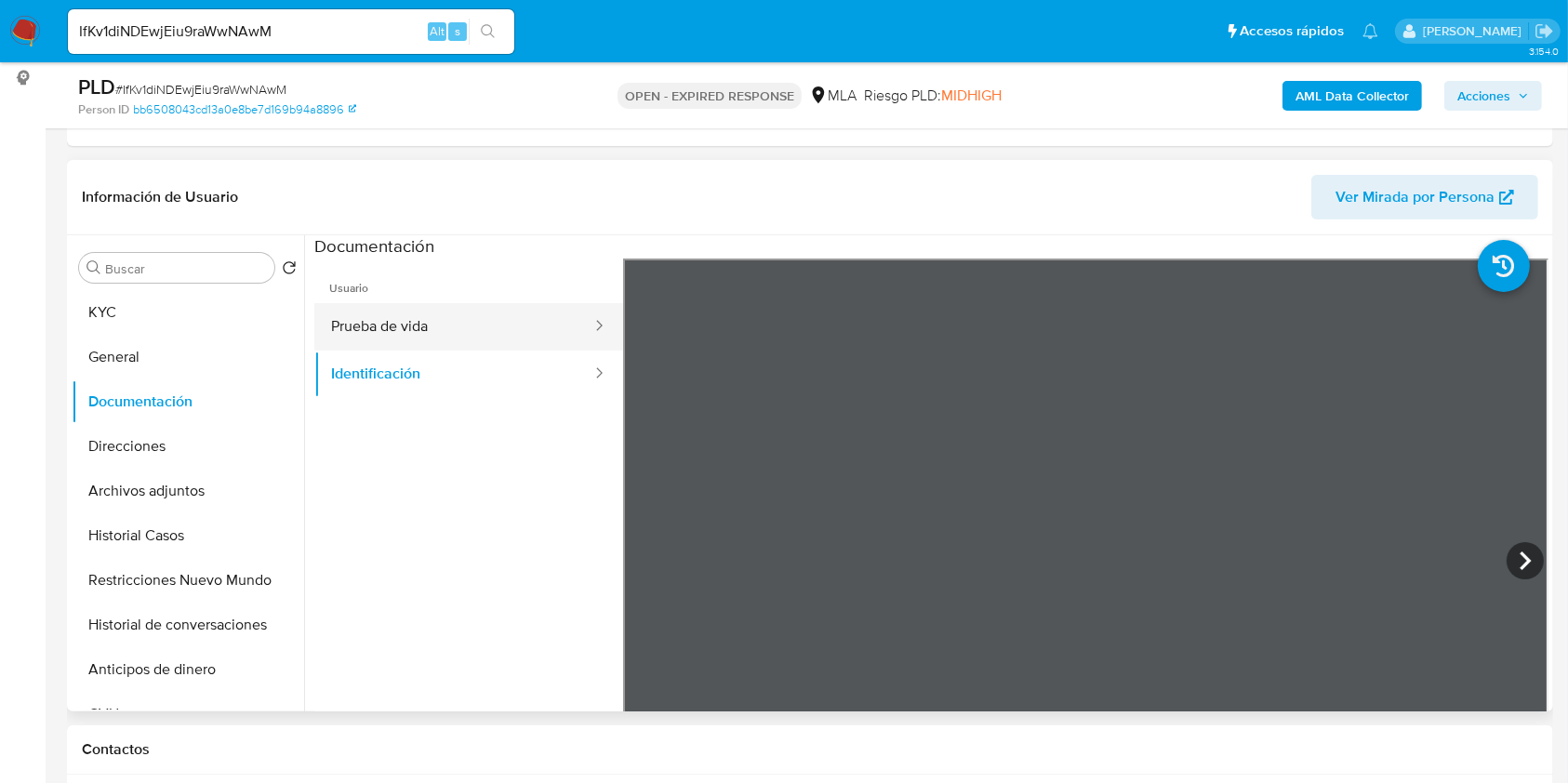
click at [437, 338] on button "Prueba de vida" at bounding box center [454, 327] width 279 height 47
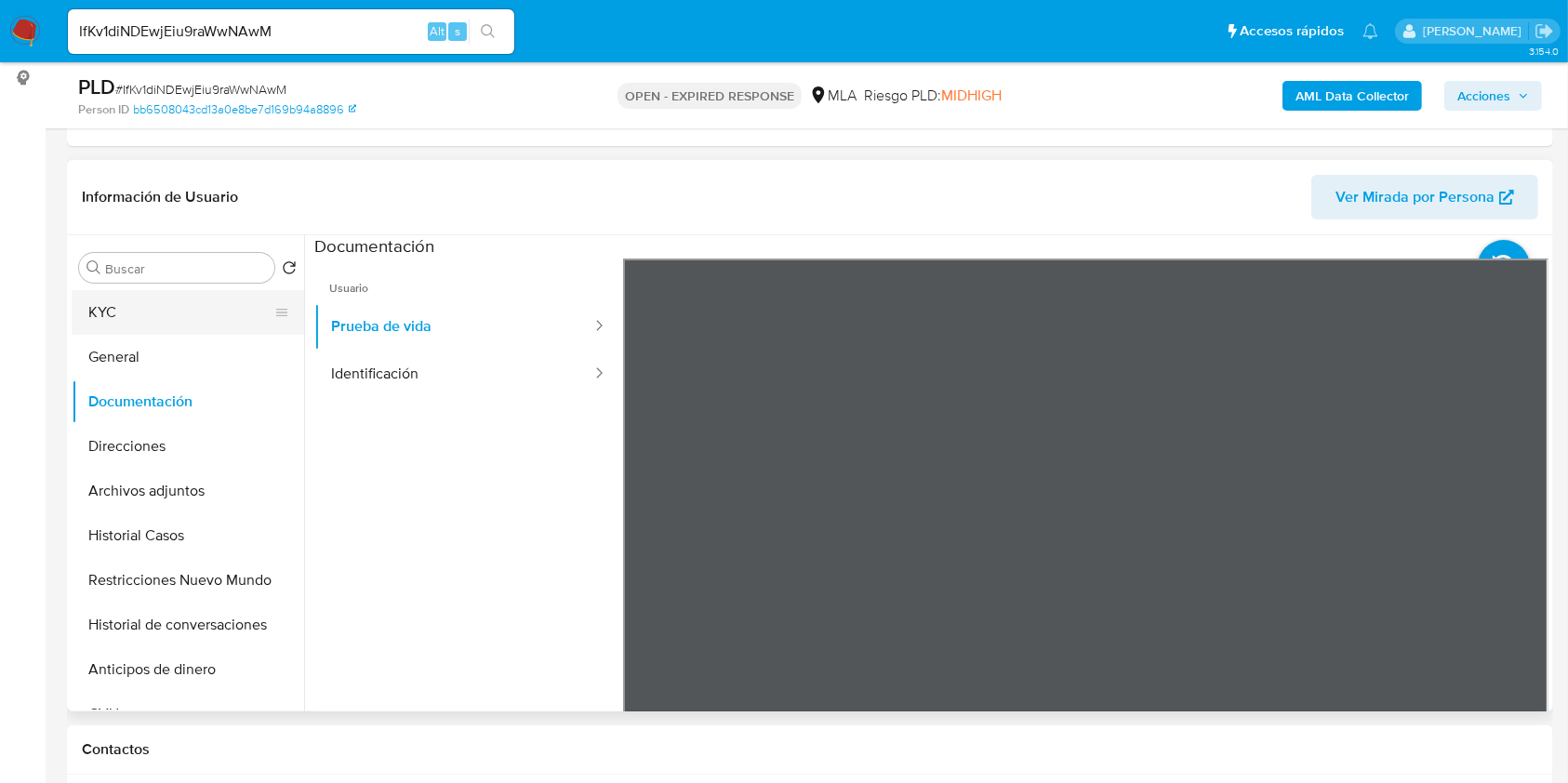
click at [201, 318] on button "KYC" at bounding box center [181, 312] width 218 height 45
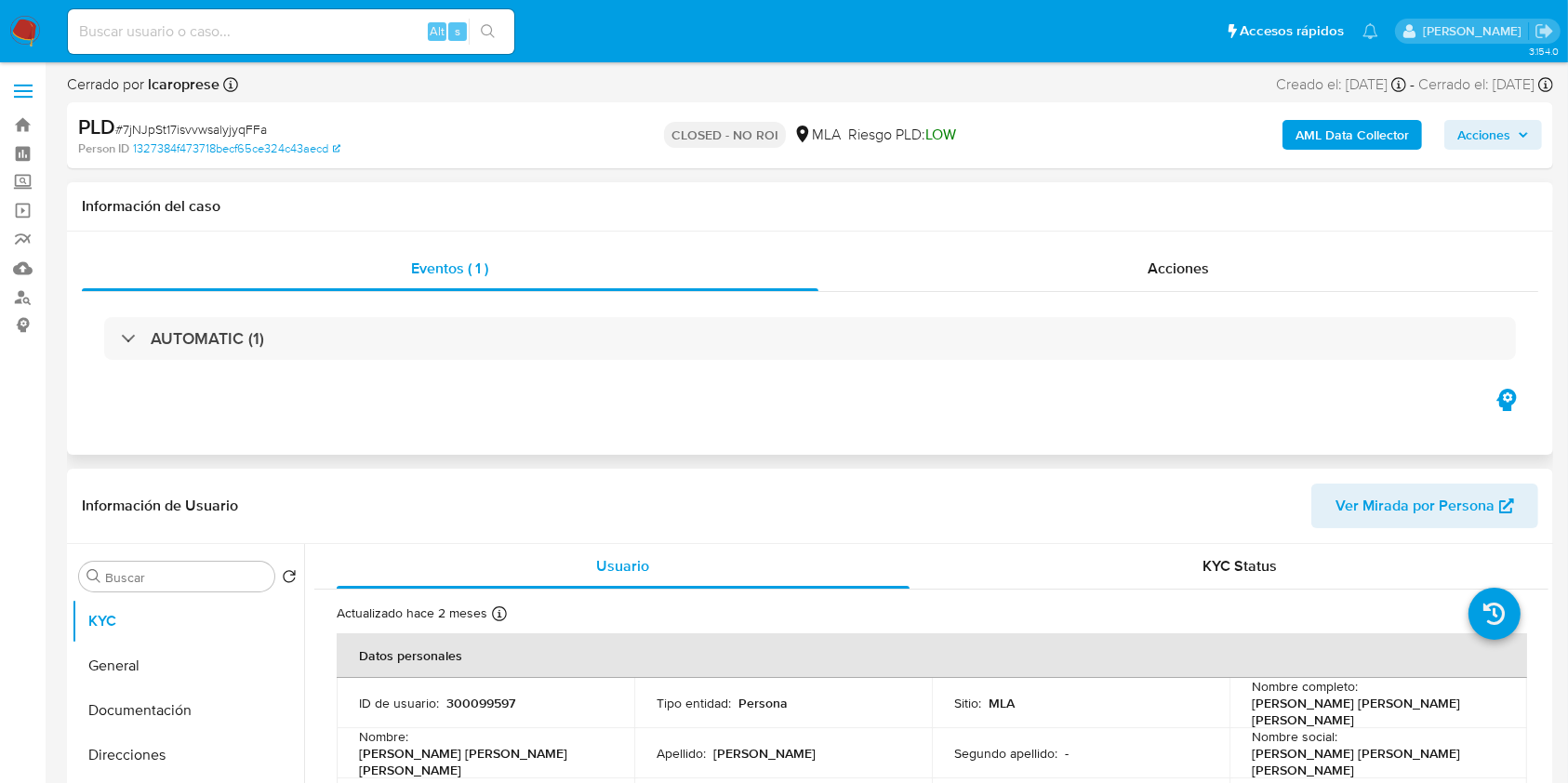
select select "10"
click at [1196, 249] on div "Acciones" at bounding box center [1179, 268] width 721 height 45
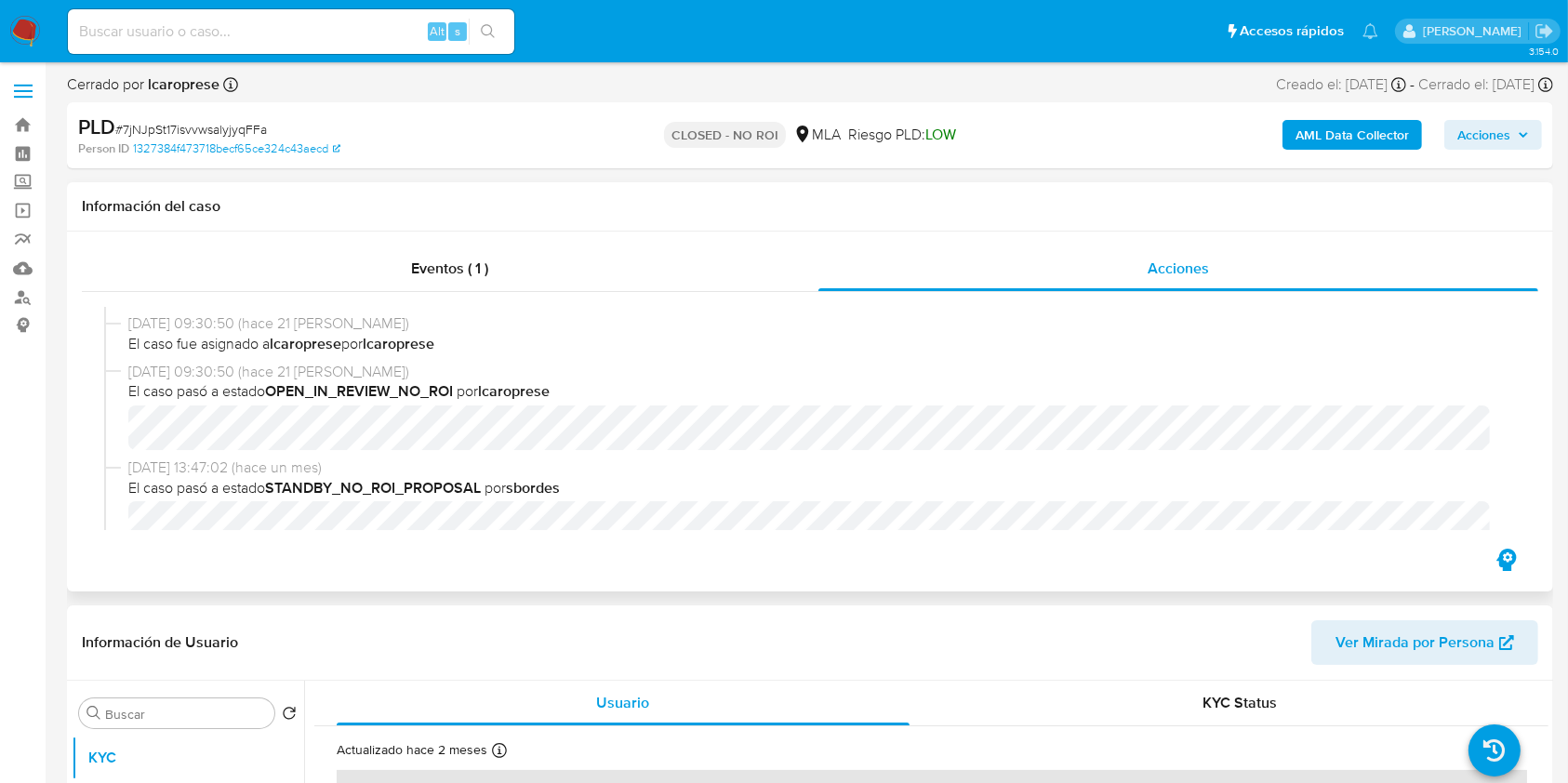
scroll to position [124, 0]
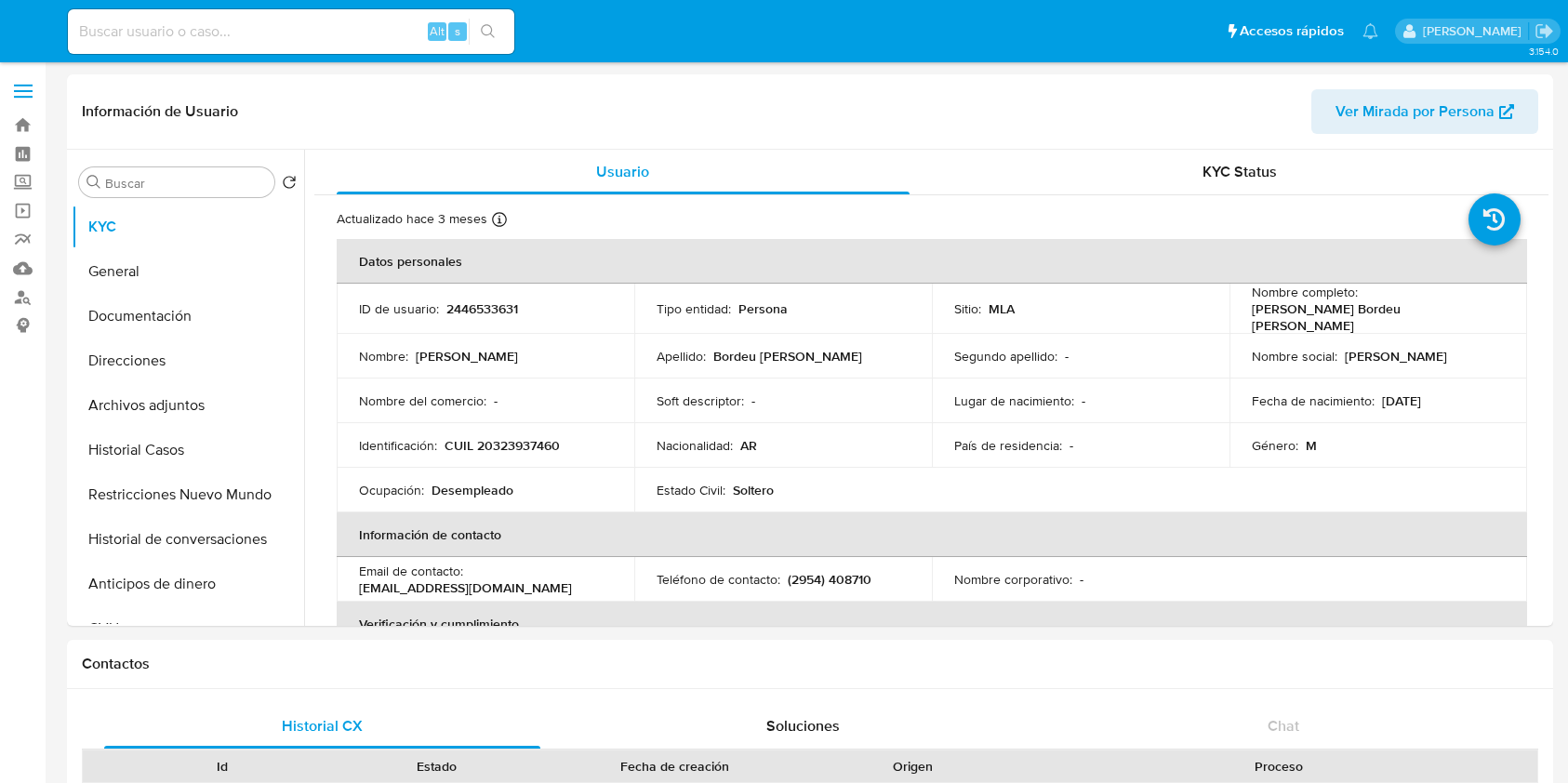
select select "10"
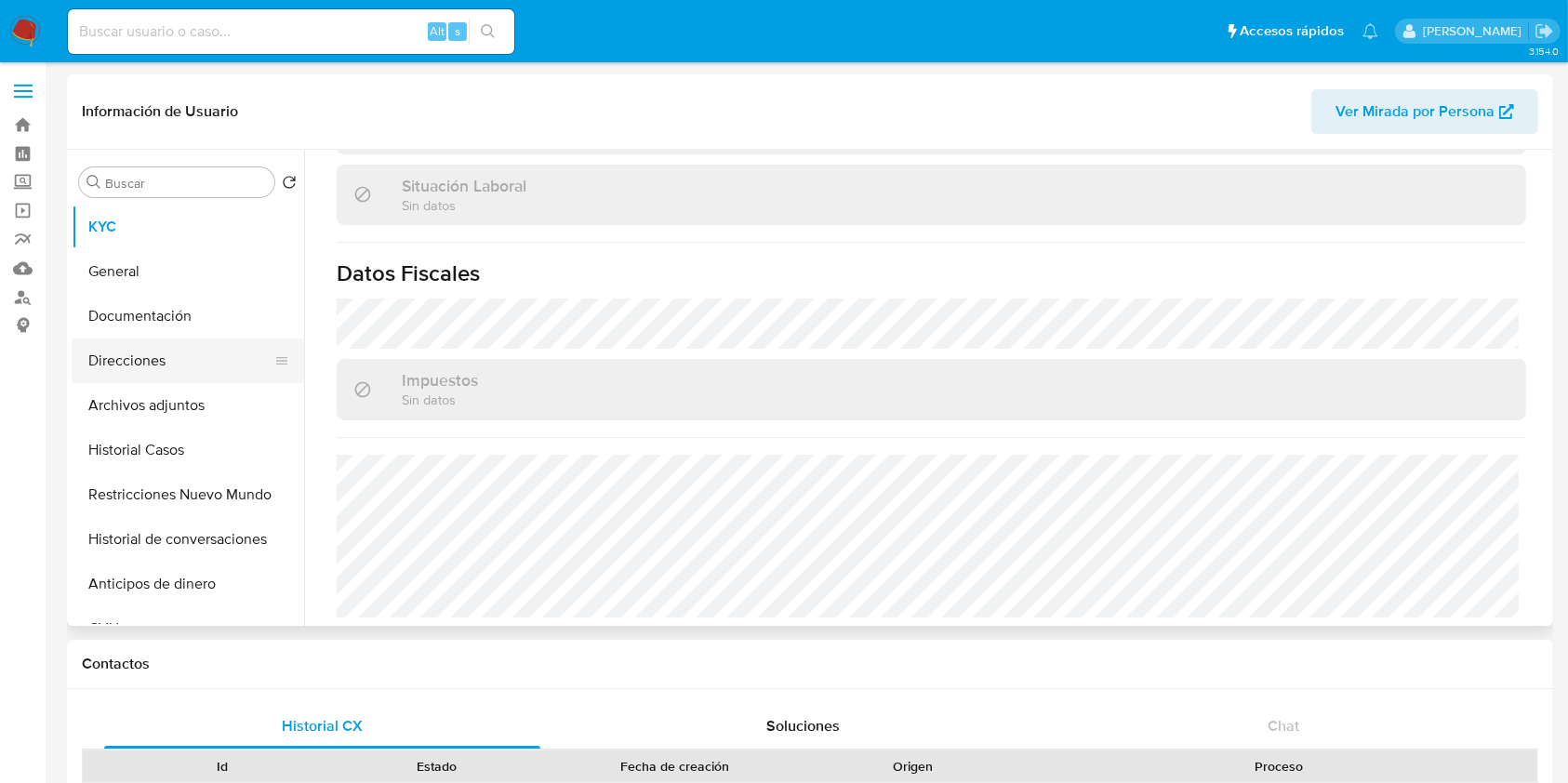
click at [177, 366] on button "Direcciones" at bounding box center [181, 360] width 218 height 45
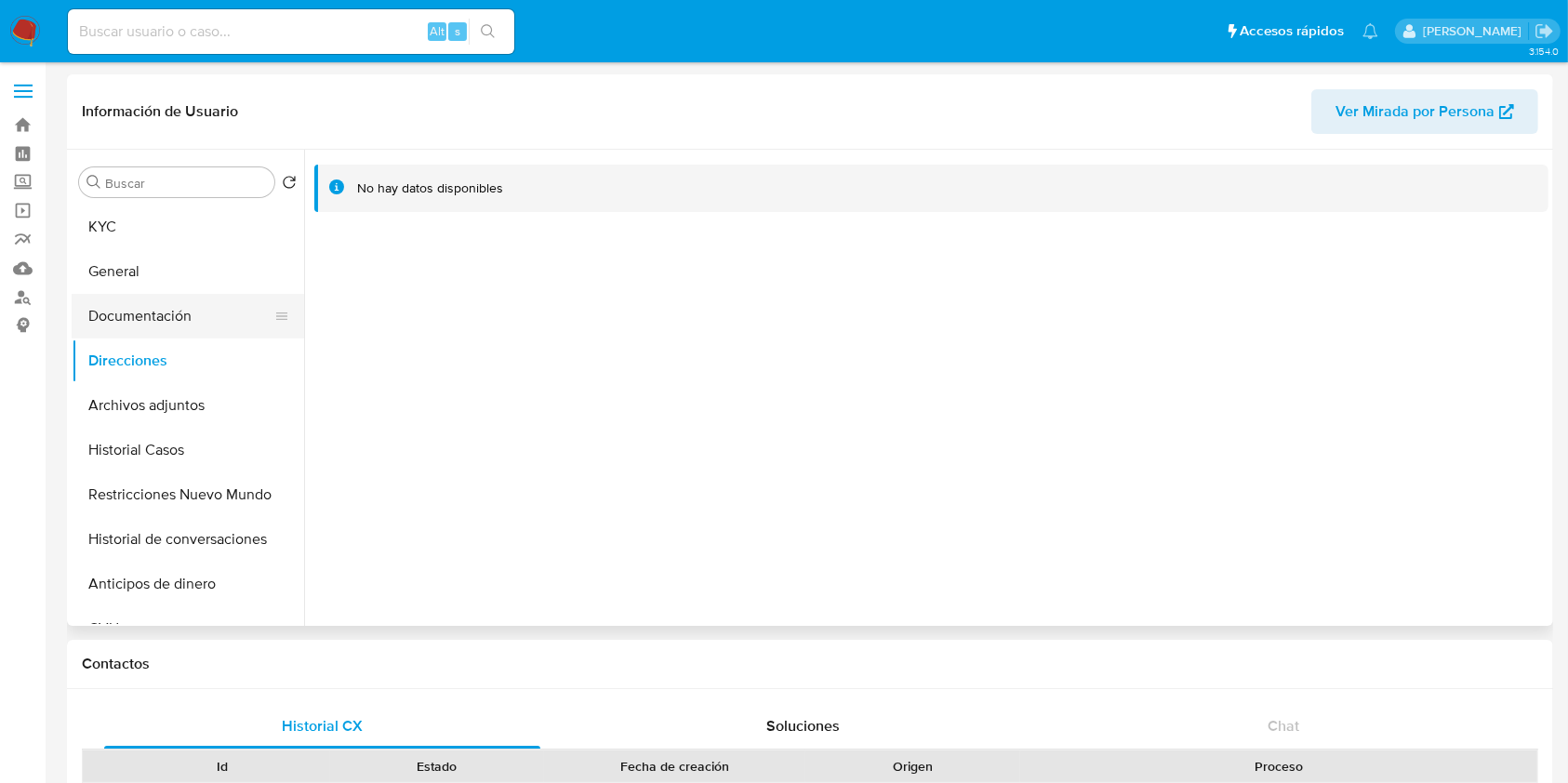
click at [219, 298] on button "Documentación" at bounding box center [181, 316] width 218 height 45
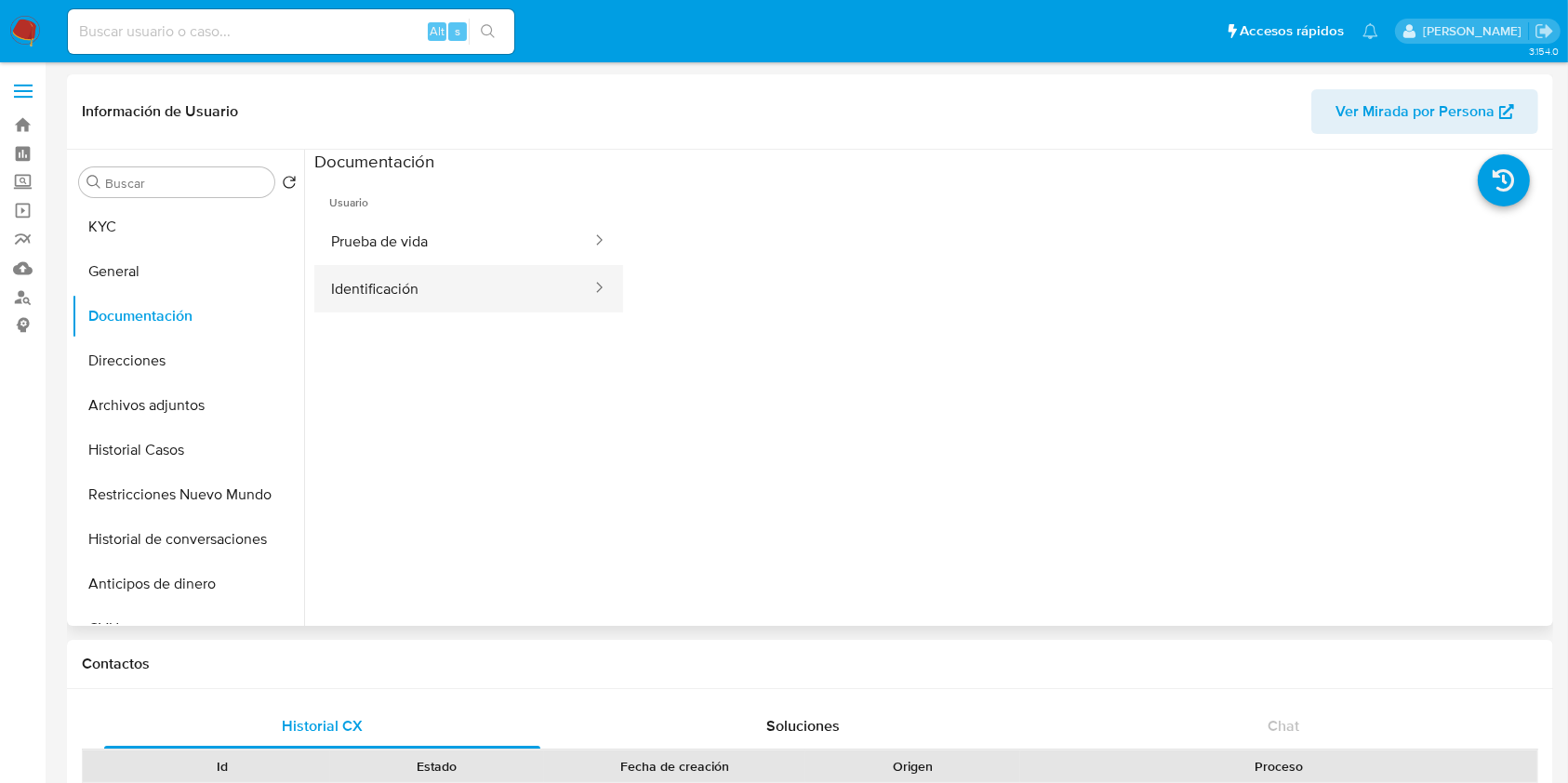
click at [501, 294] on button "Identificación" at bounding box center [454, 289] width 279 height 47
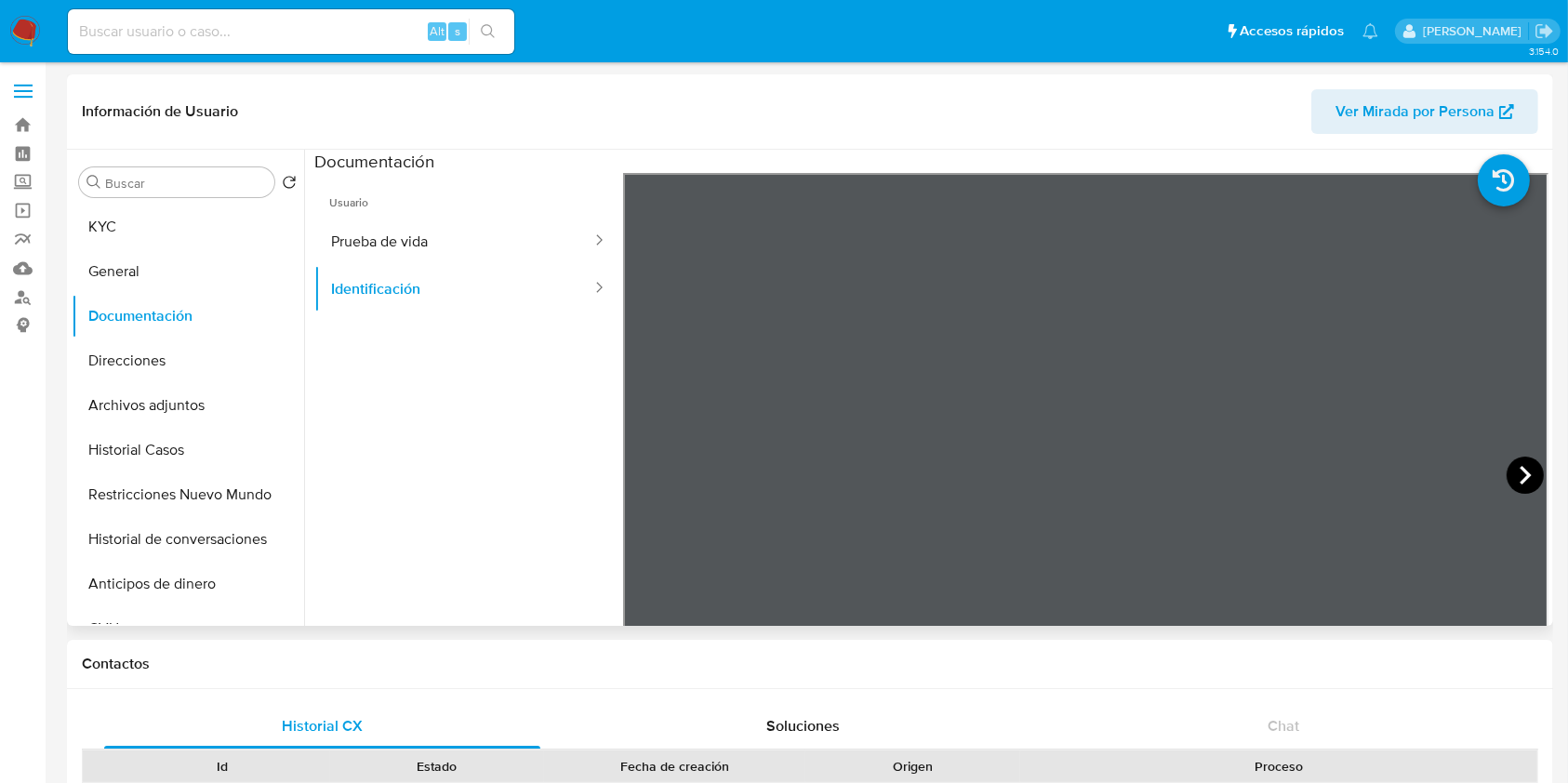
click at [1510, 473] on icon at bounding box center [1524, 475] width 37 height 37
click at [424, 247] on button "Prueba de vida" at bounding box center [454, 242] width 279 height 47
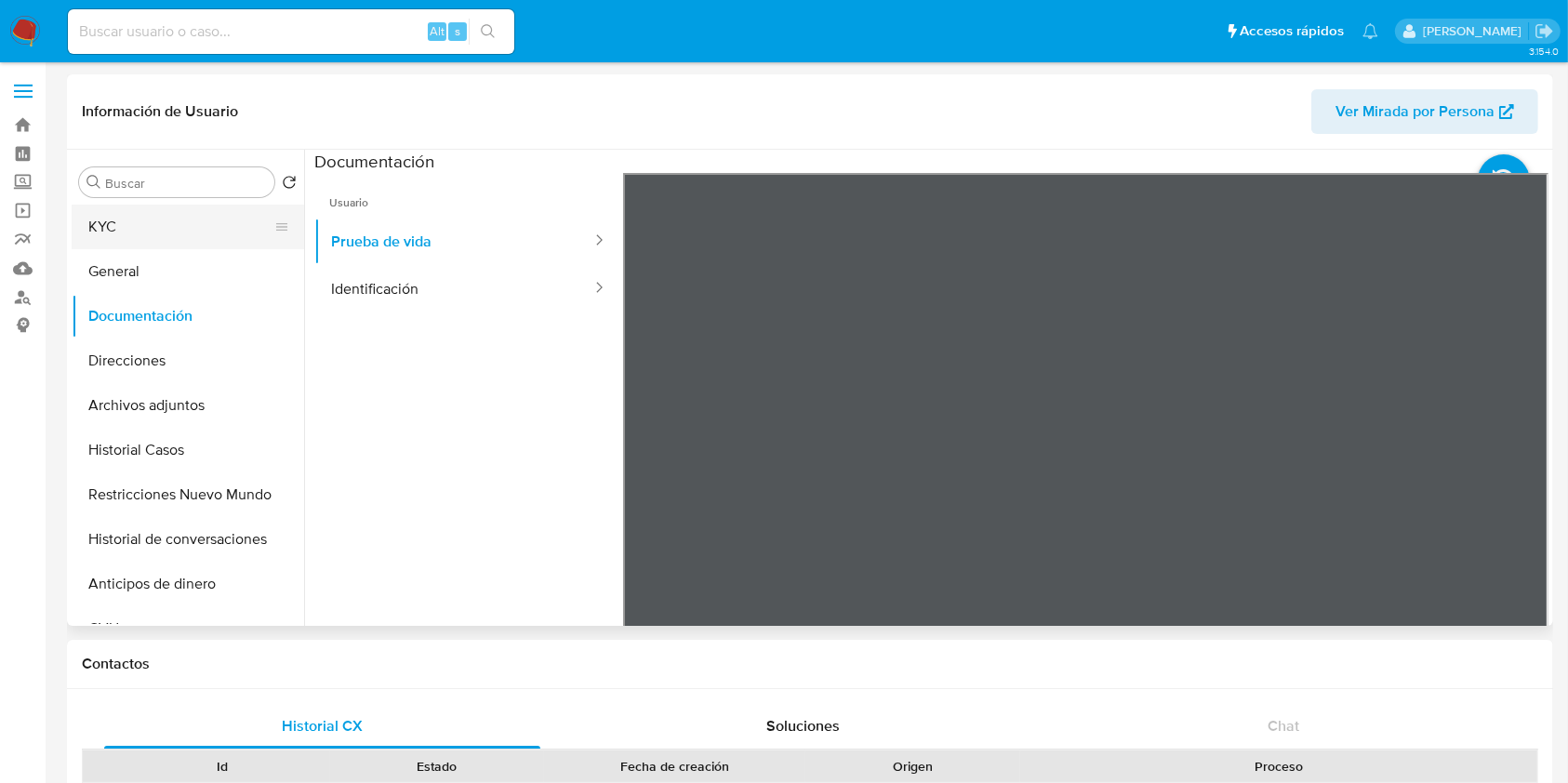
click at [139, 228] on button "KYC" at bounding box center [181, 227] width 218 height 45
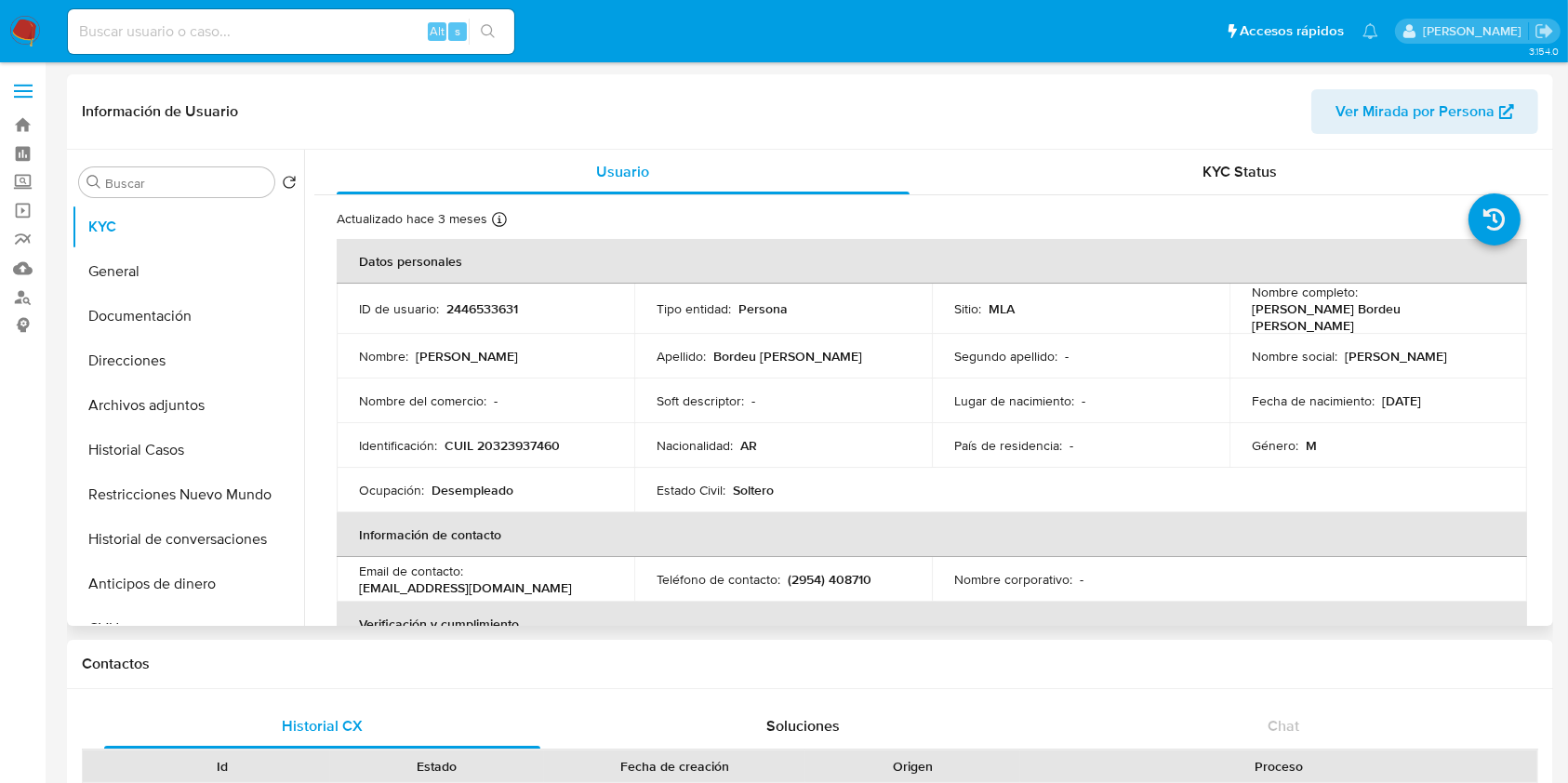
scroll to position [868, 0]
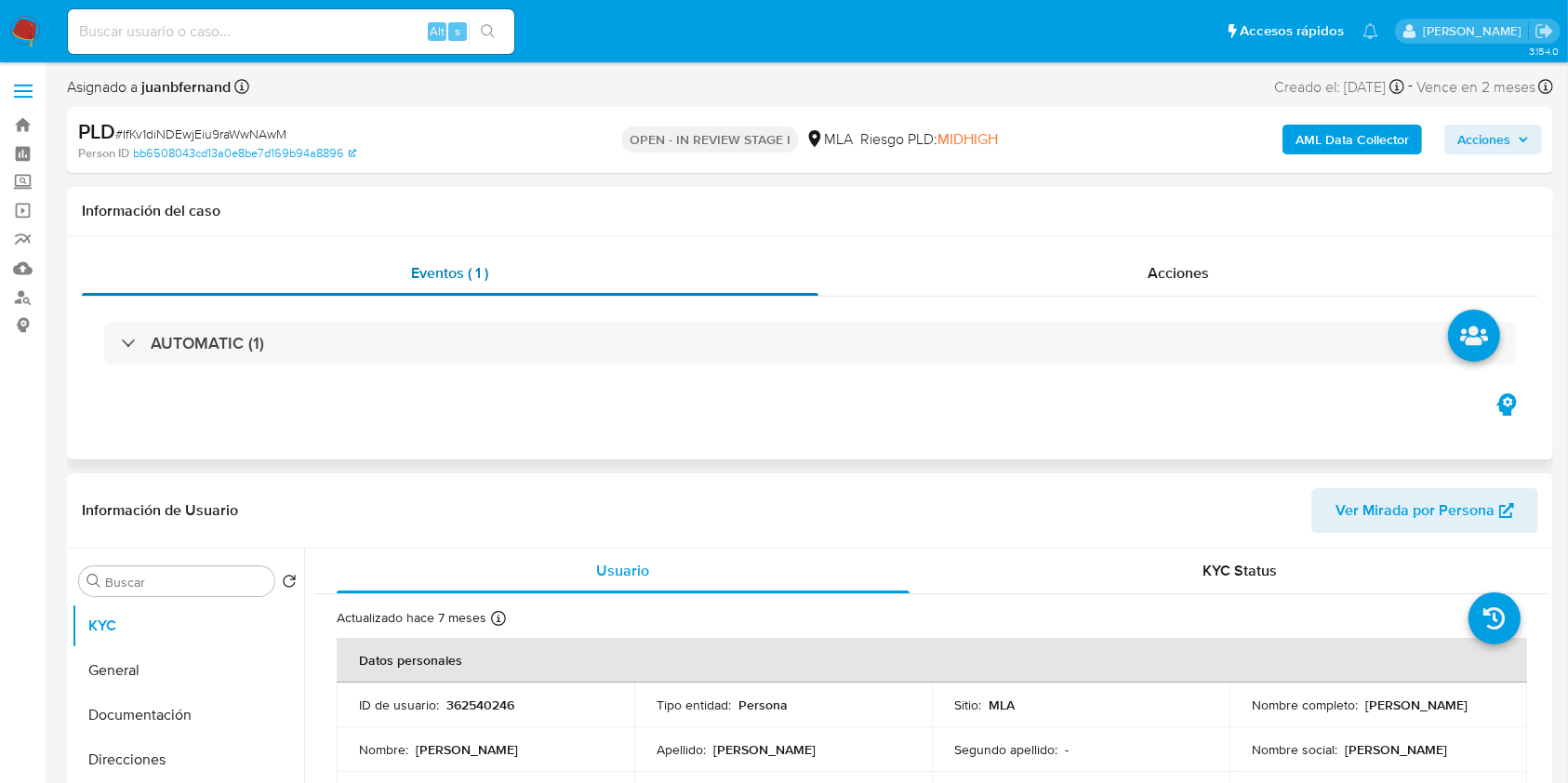
select select "10"
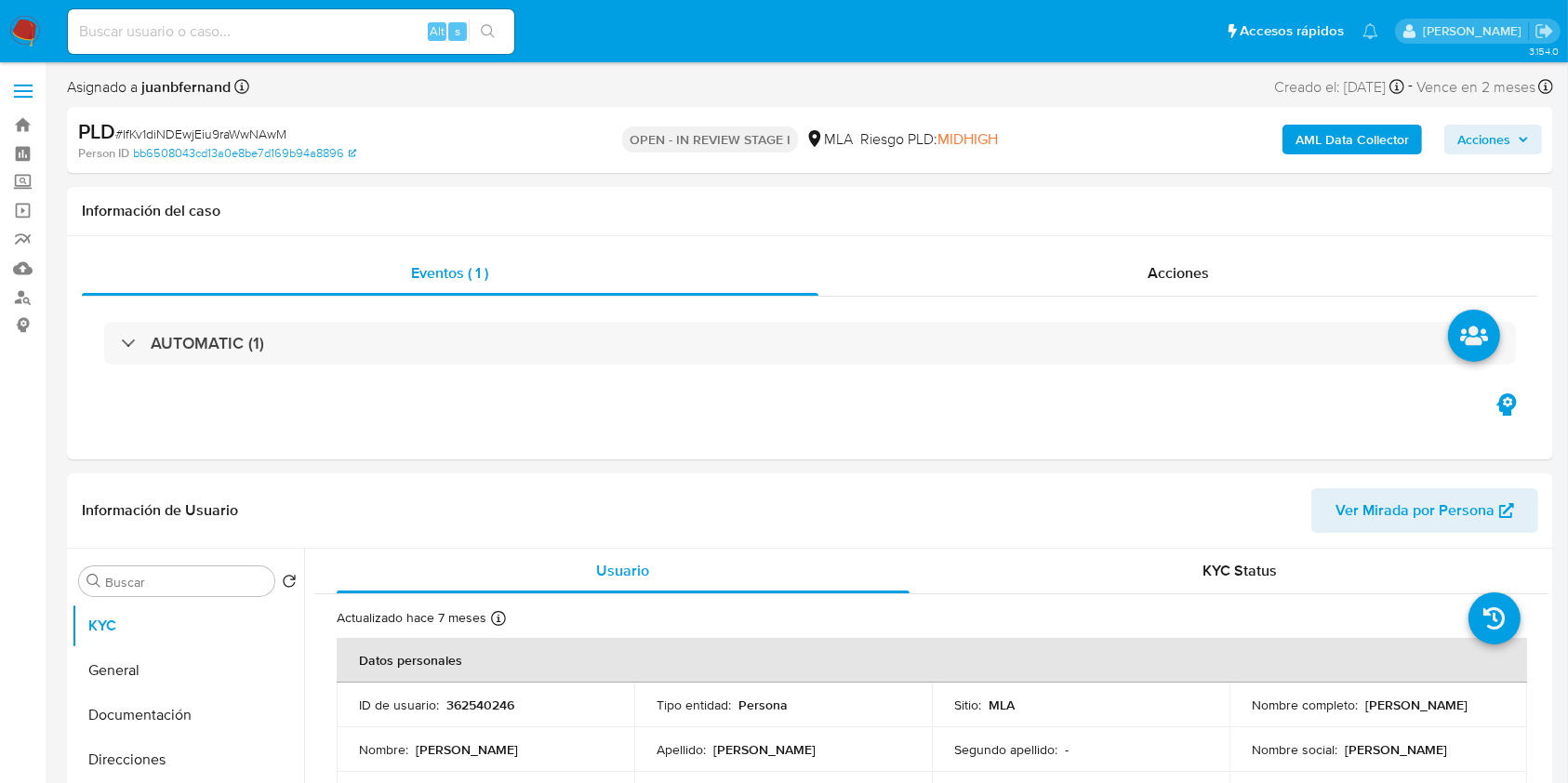
scroll to position [868, 0]
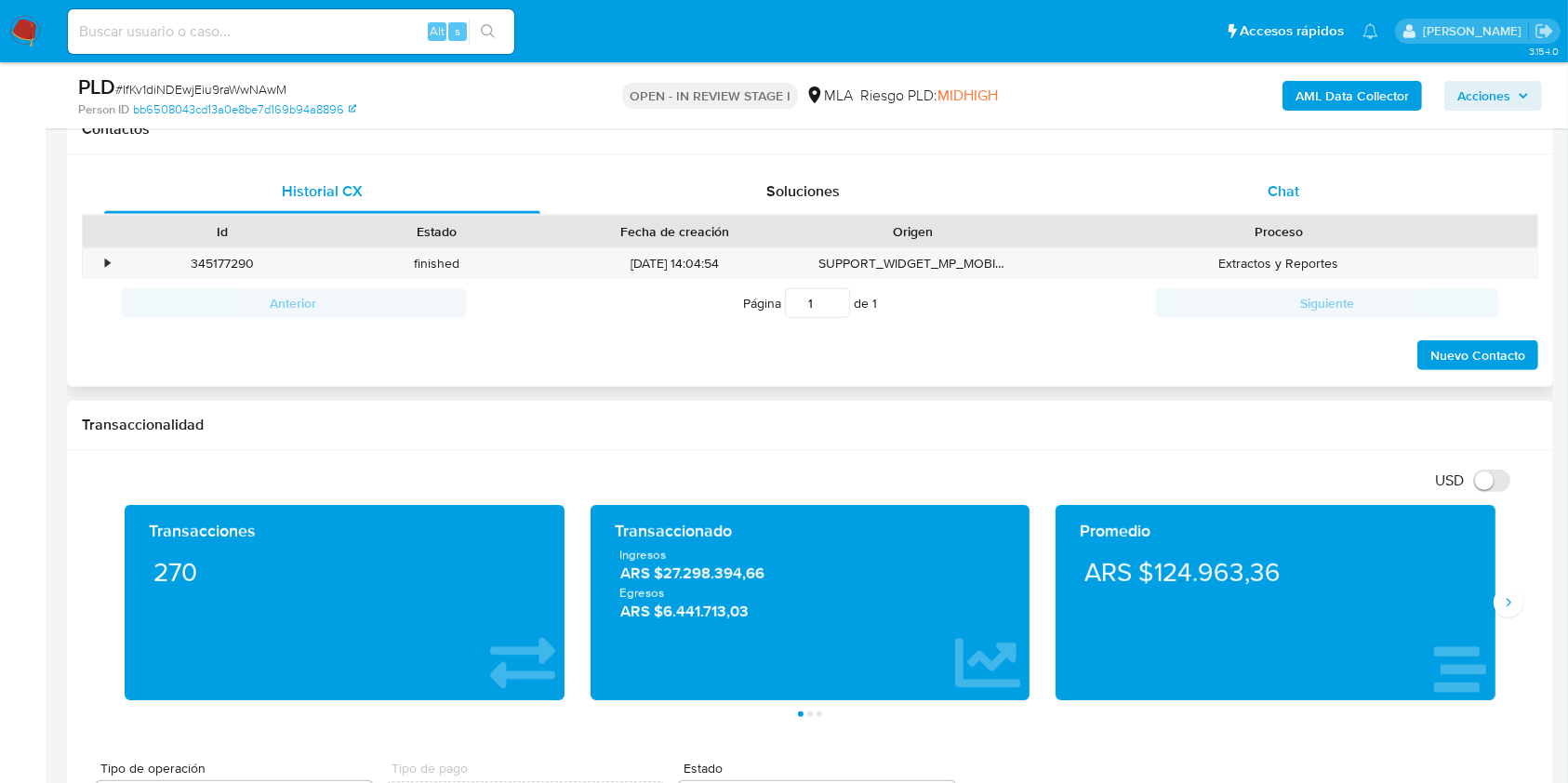
click at [1325, 175] on div "Chat" at bounding box center [1284, 191] width 436 height 45
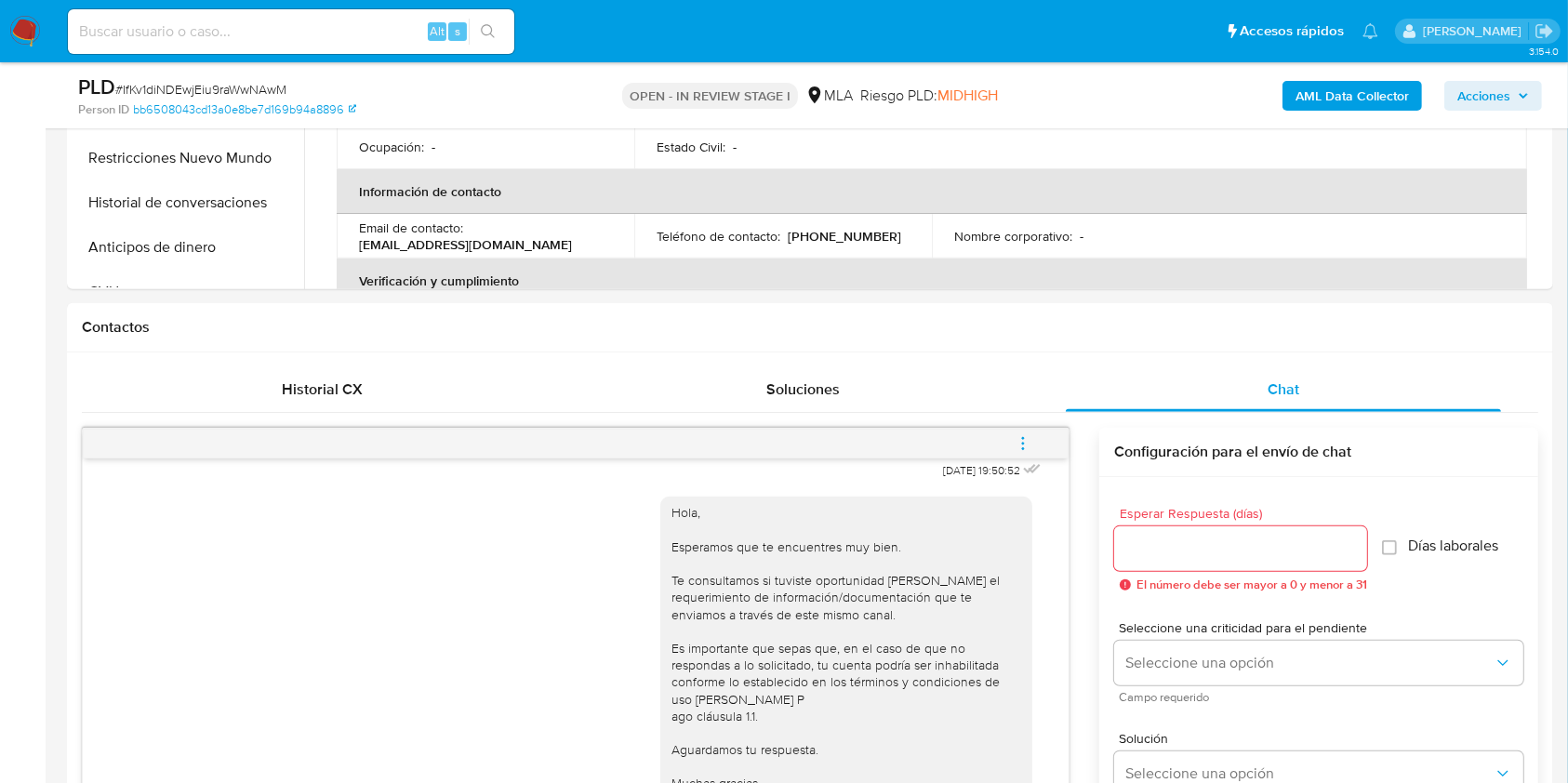
scroll to position [1034, 0]
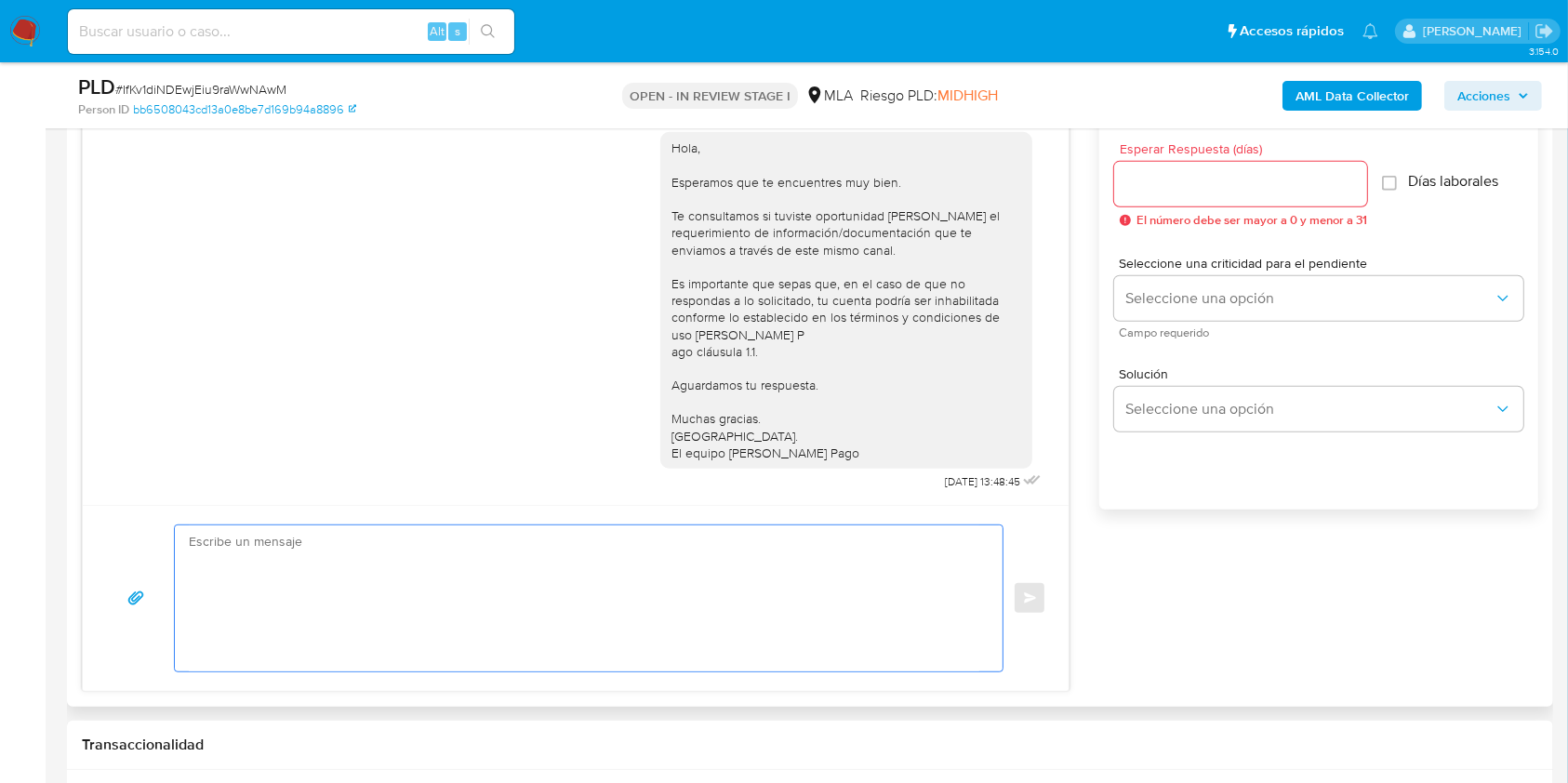
click at [630, 555] on textarea at bounding box center [584, 598] width 790 height 146
paste textarea "Hola. Esperamos que te encuentres muy bien. Te consultamos si tuviste oportunid…"
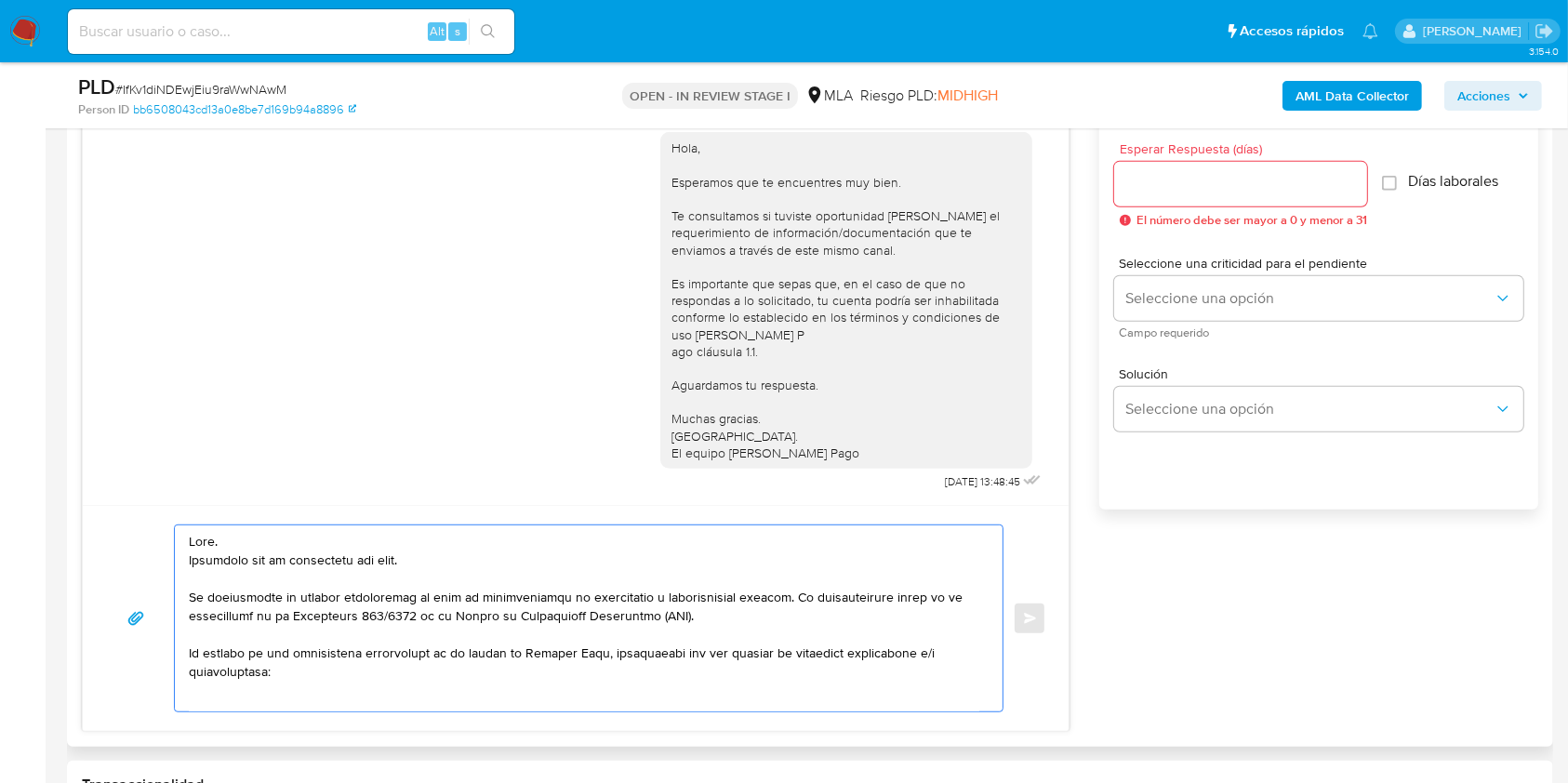
scroll to position [733, 0]
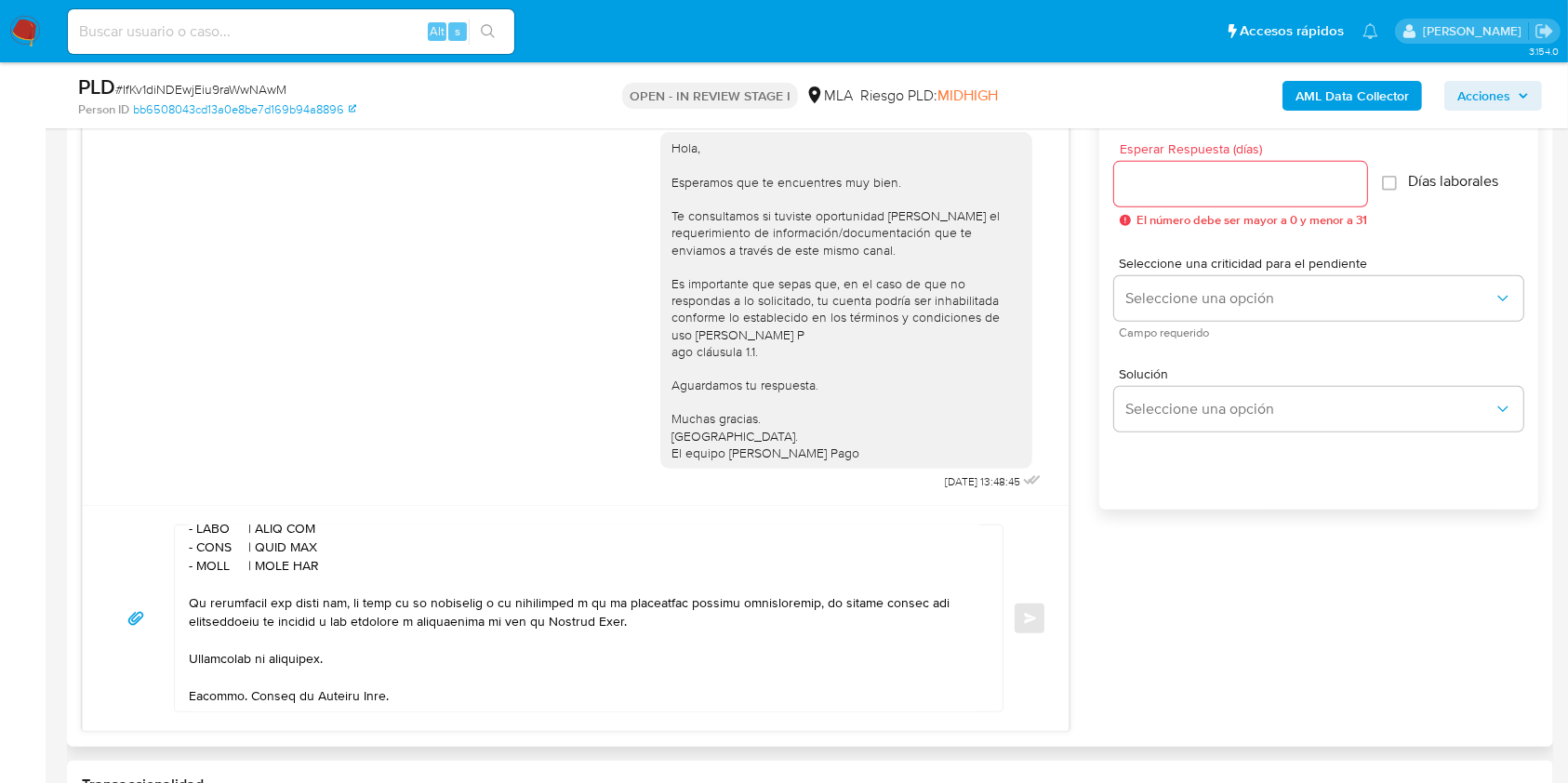
click at [216, 531] on textarea at bounding box center [584, 618] width 790 height 186
paste textarea "Federico Cesar Bordeu Dutto"
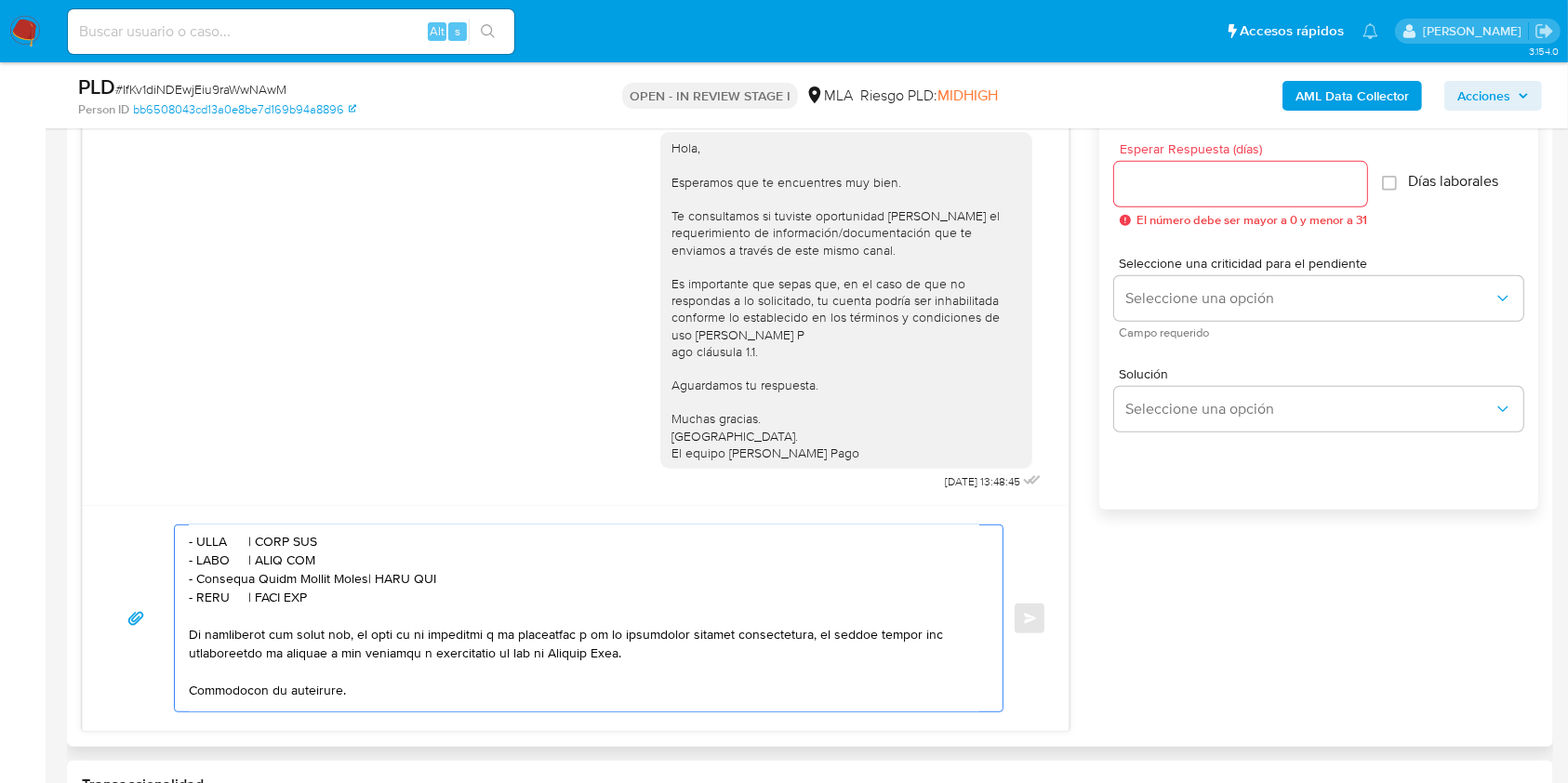
scroll to position [604, 0]
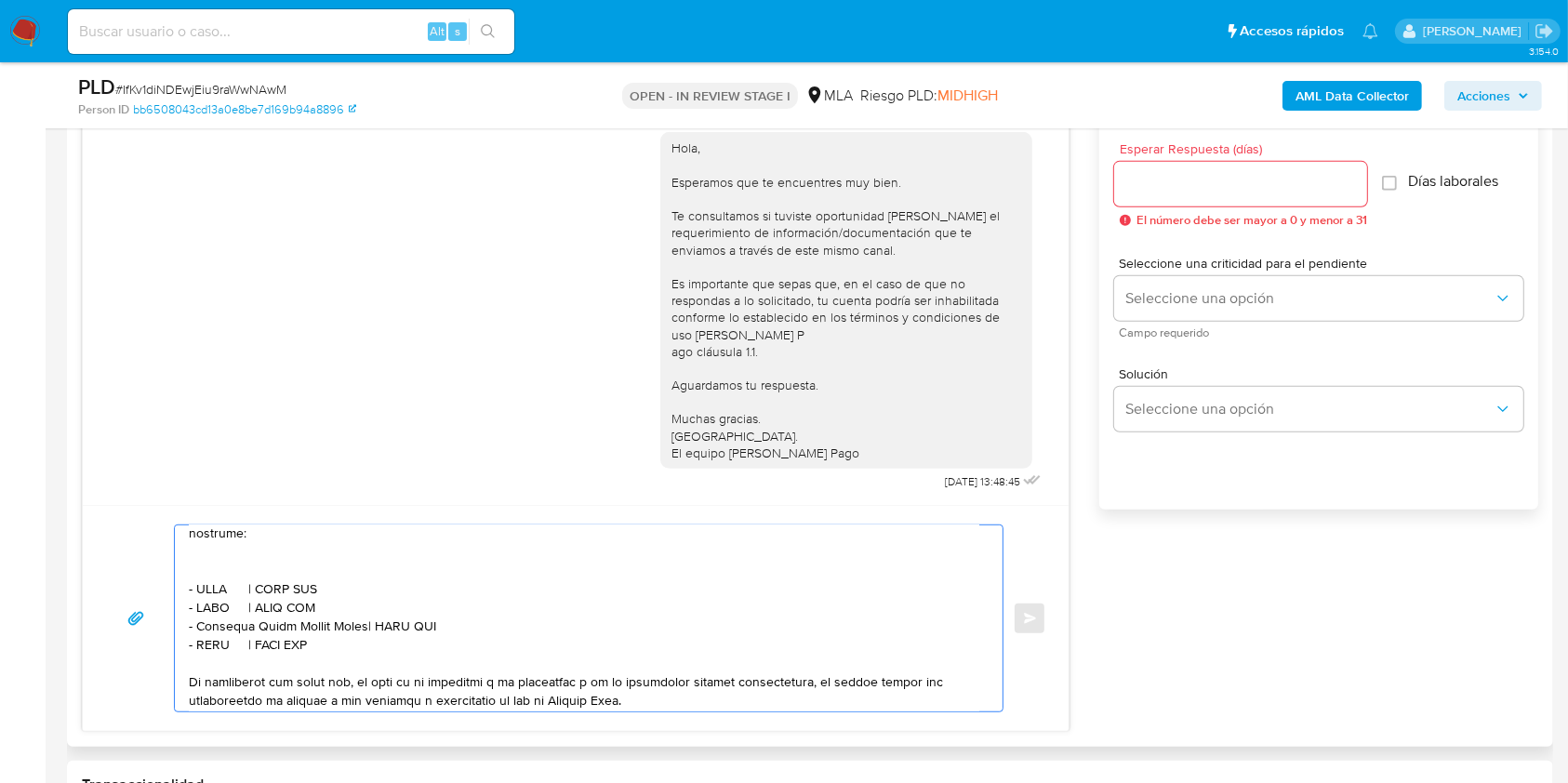
drag, startPoint x: 353, startPoint y: 636, endPoint x: 171, endPoint y: 621, distance: 182.6
click at [171, 621] on div "Enviar" at bounding box center [575, 618] width 941 height 188
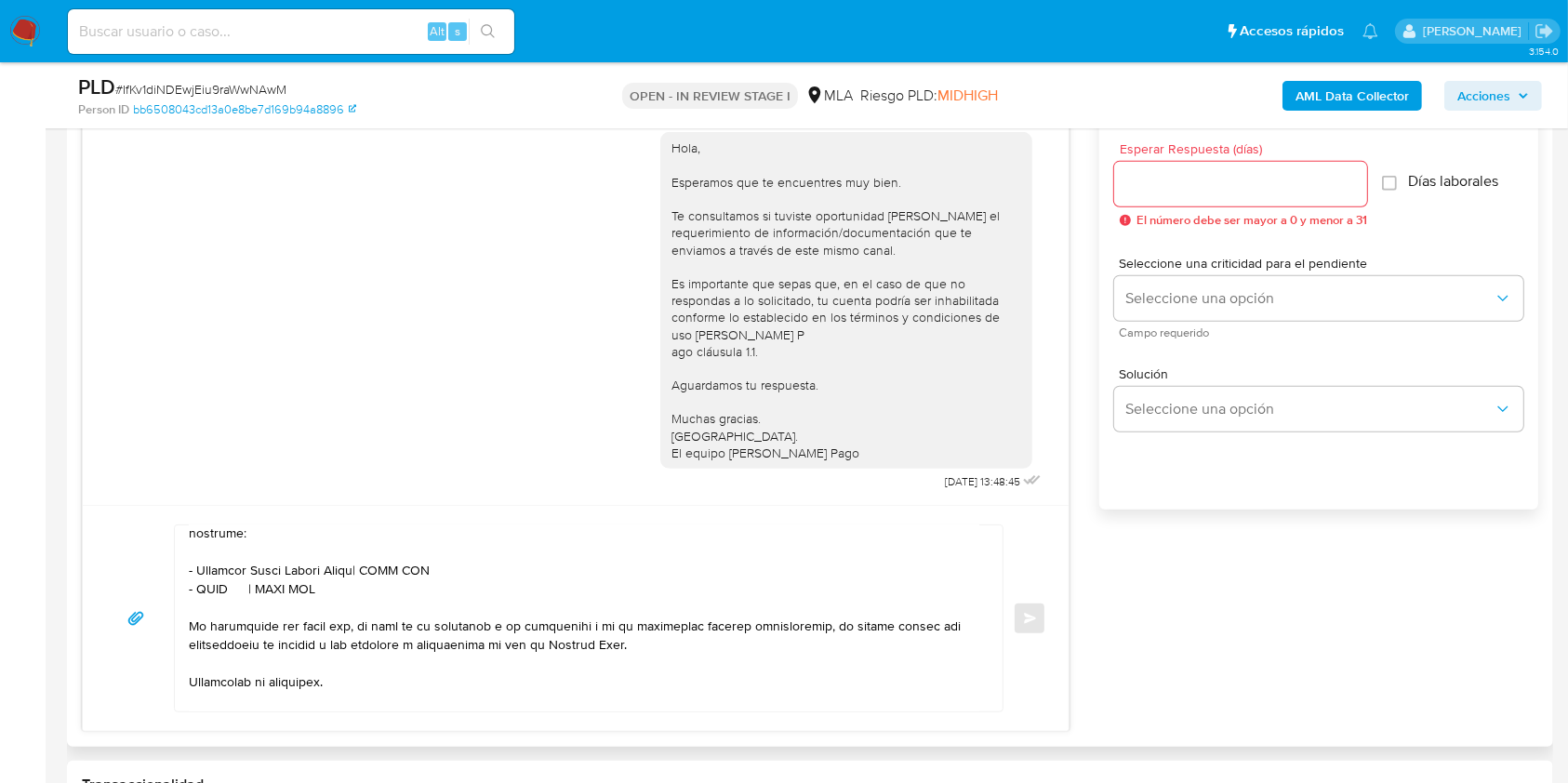
click at [414, 602] on textarea at bounding box center [584, 618] width 790 height 186
paste textarea "20323937460"
click at [360, 604] on textarea at bounding box center [584, 618] width 790 height 186
click at [214, 610] on textarea at bounding box center [584, 618] width 790 height 186
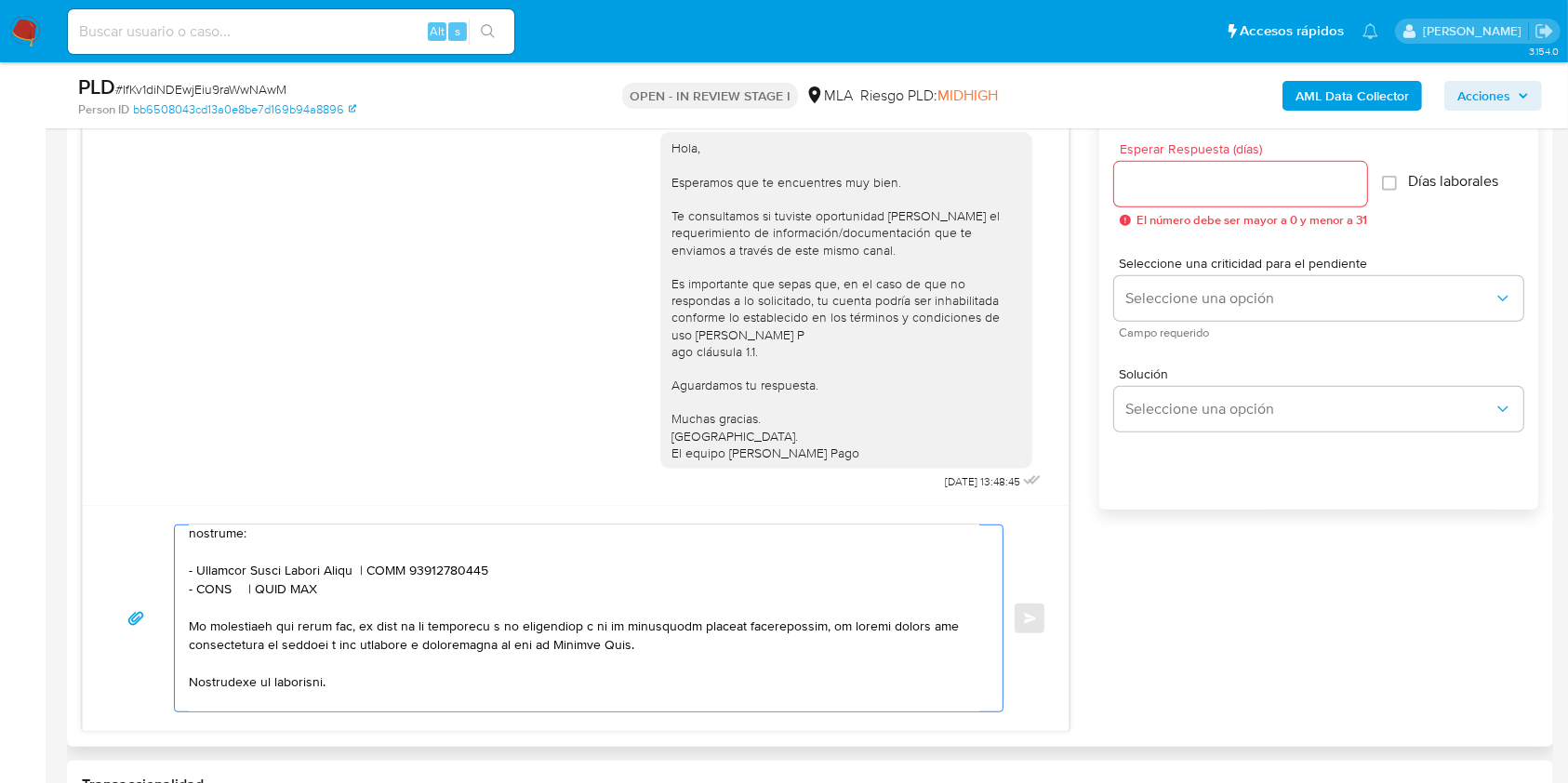
click at [214, 610] on textarea at bounding box center [584, 618] width 790 height 186
paste textarea "Leonardo Matalia"
click at [358, 627] on textarea at bounding box center [584, 618] width 790 height 186
paste textarea "20290744319"
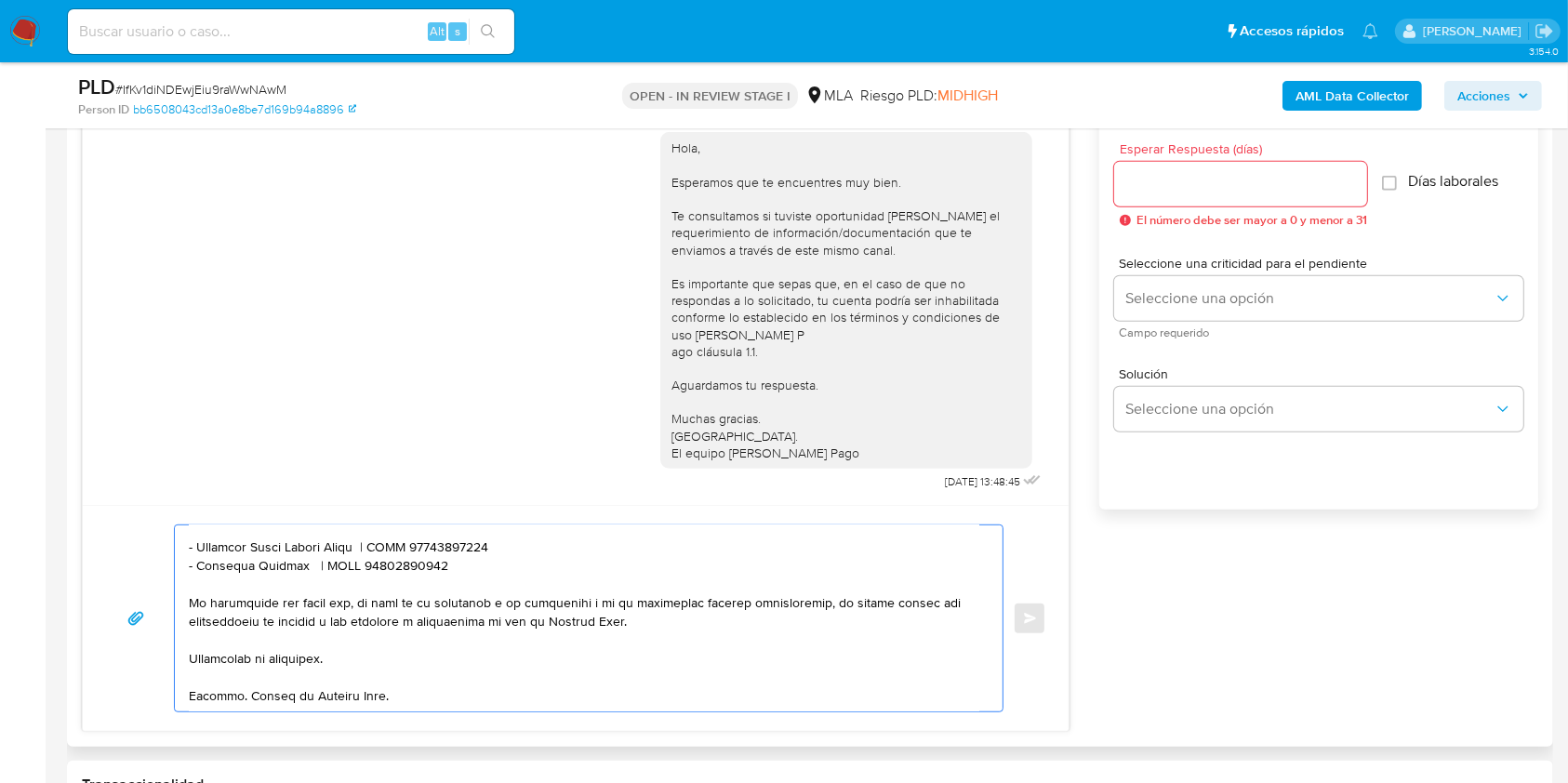
scroll to position [683, 0]
type textarea "Hola. Esperamos que te encuentres muy bien. Te consultamos si tuviste oportunid…"
click at [1251, 177] on input "Esperar Respuesta (días)" at bounding box center [1240, 185] width 253 height 25
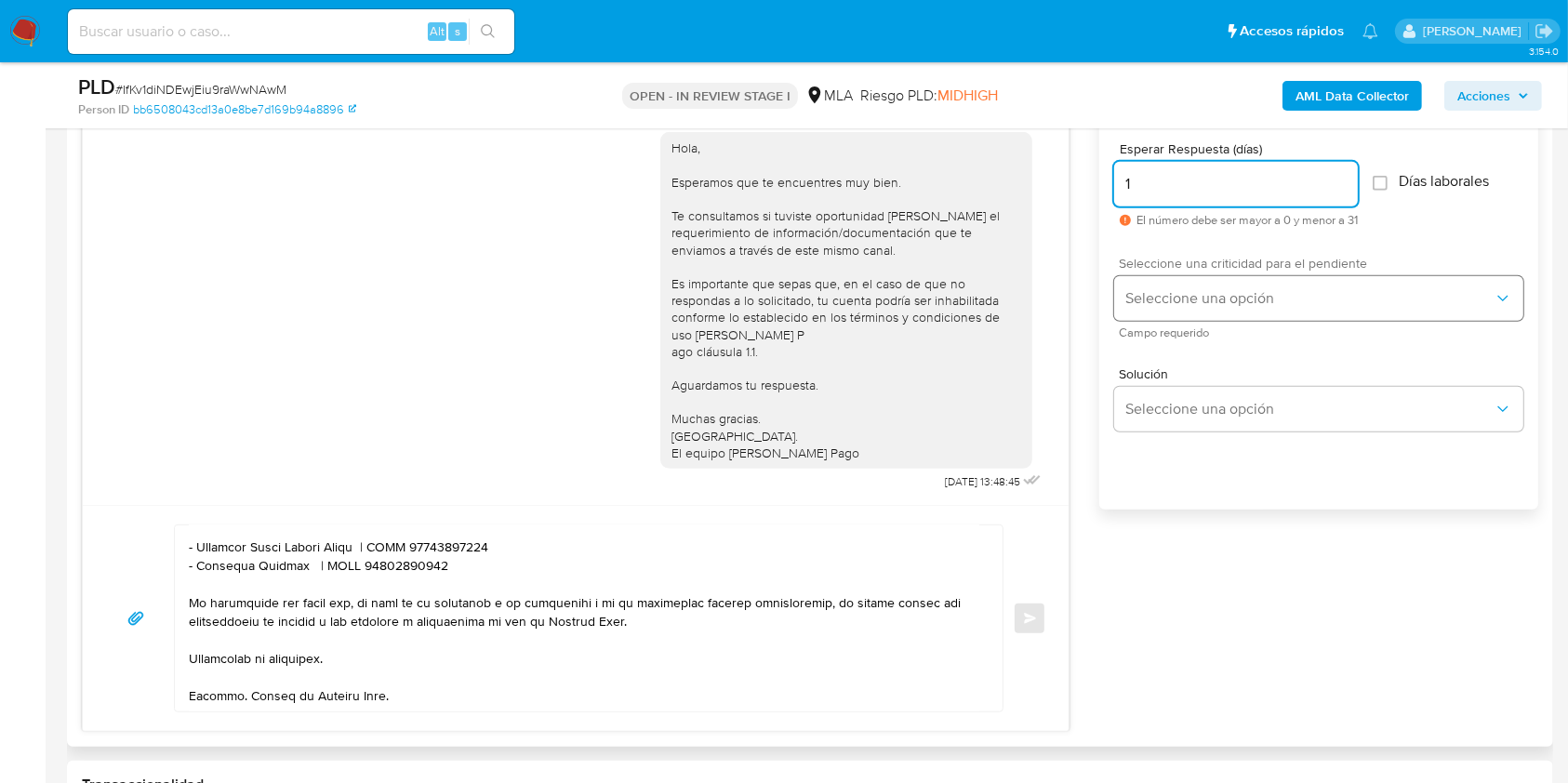
type input "1"
click at [1203, 293] on span "Seleccione una opción" at bounding box center [1308, 299] width 369 height 19
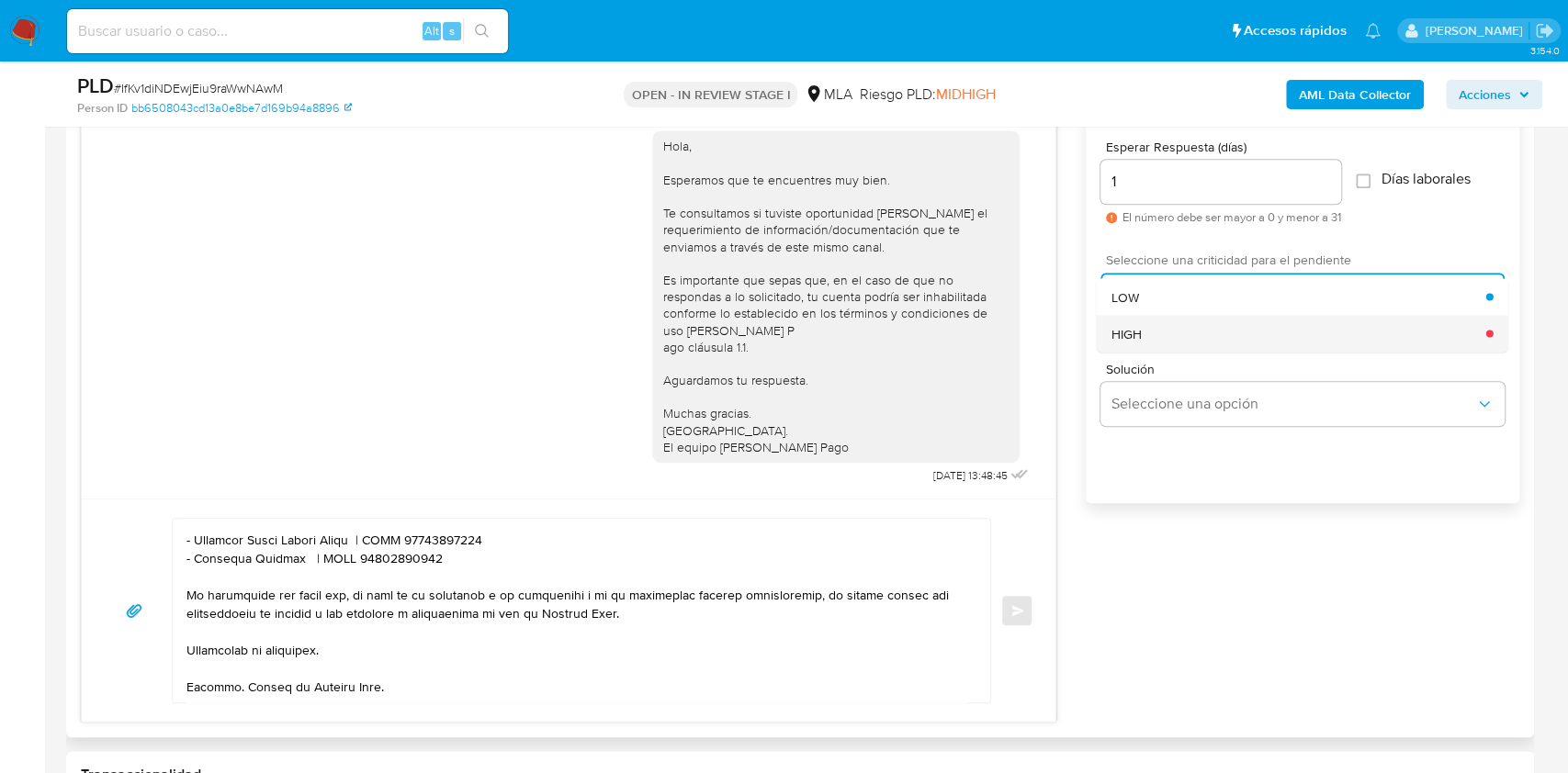
click at [1189, 327] on div "HIGH" at bounding box center [1298, 333] width 374 height 36
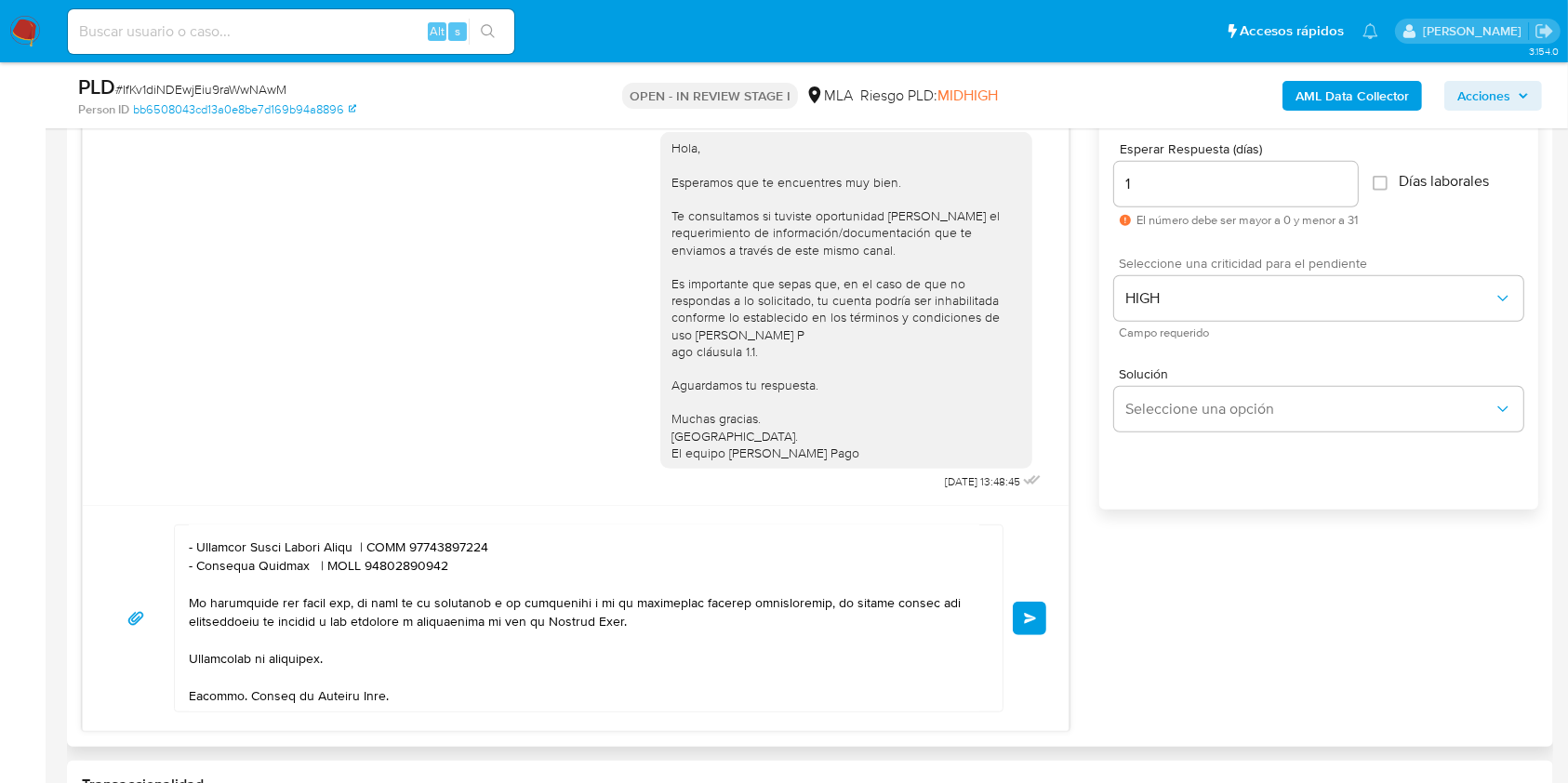
click at [1020, 617] on button "Enviar" at bounding box center [1029, 618] width 33 height 33
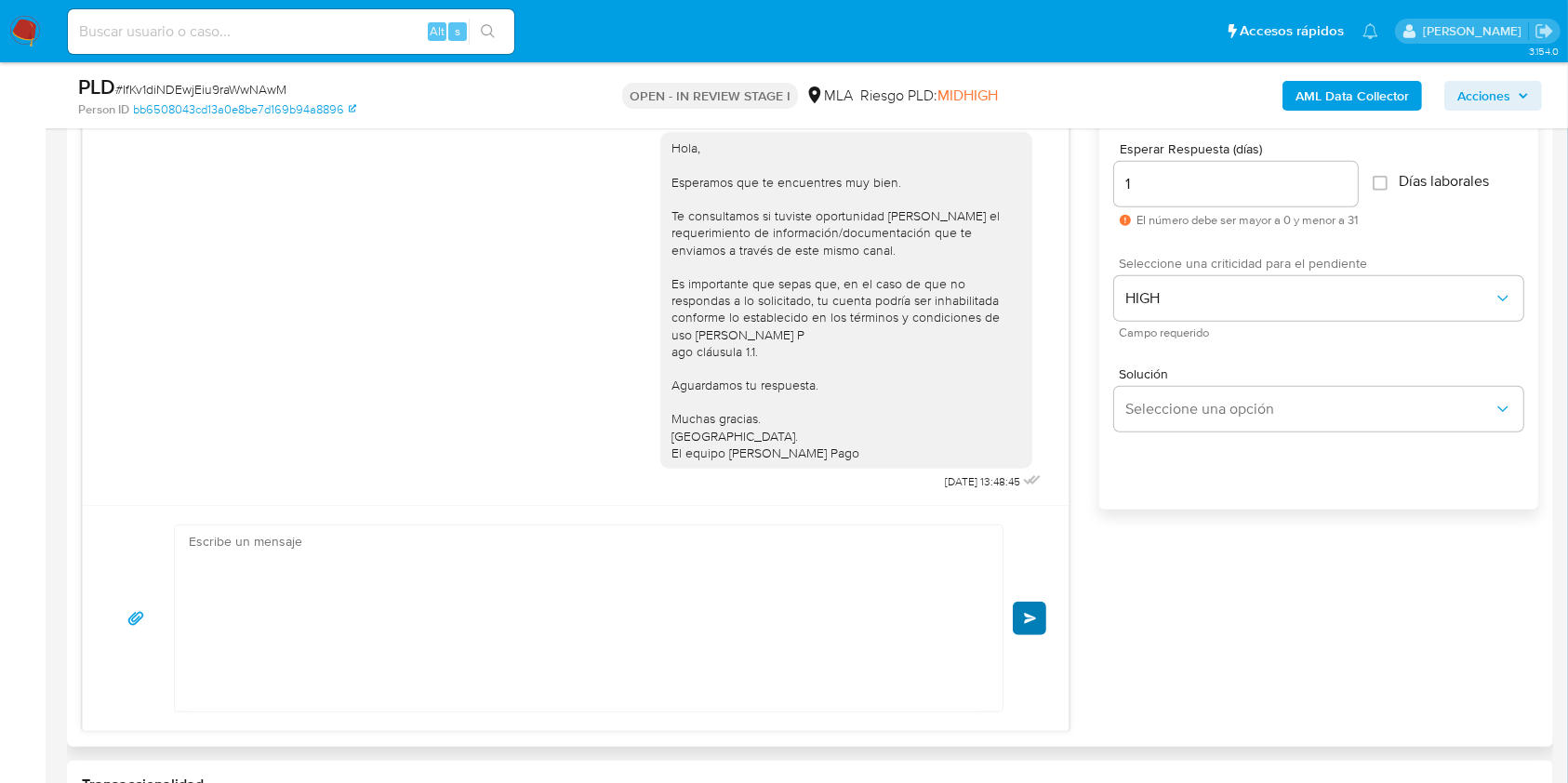
scroll to position [2104, 0]
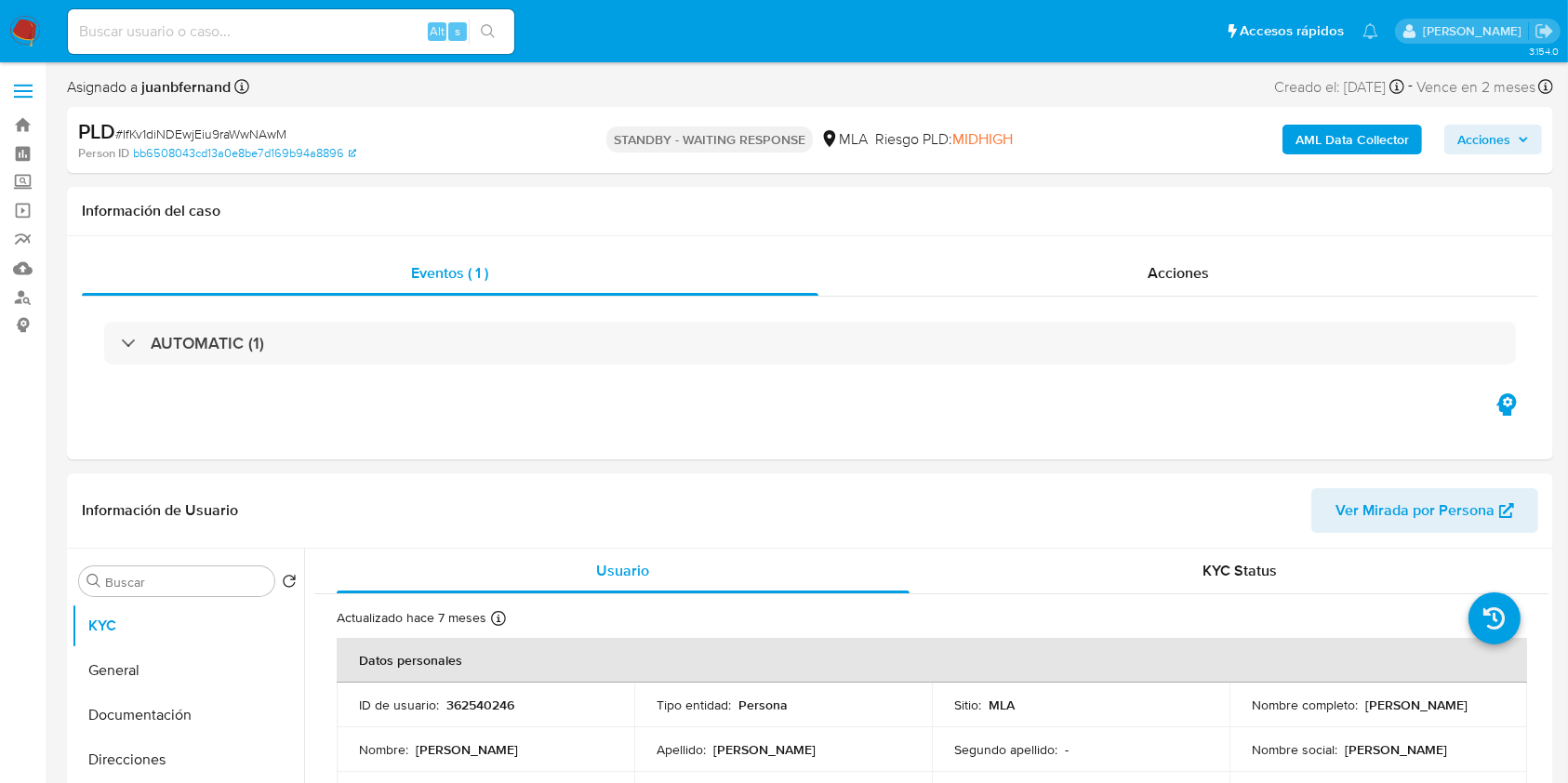
select select "10"
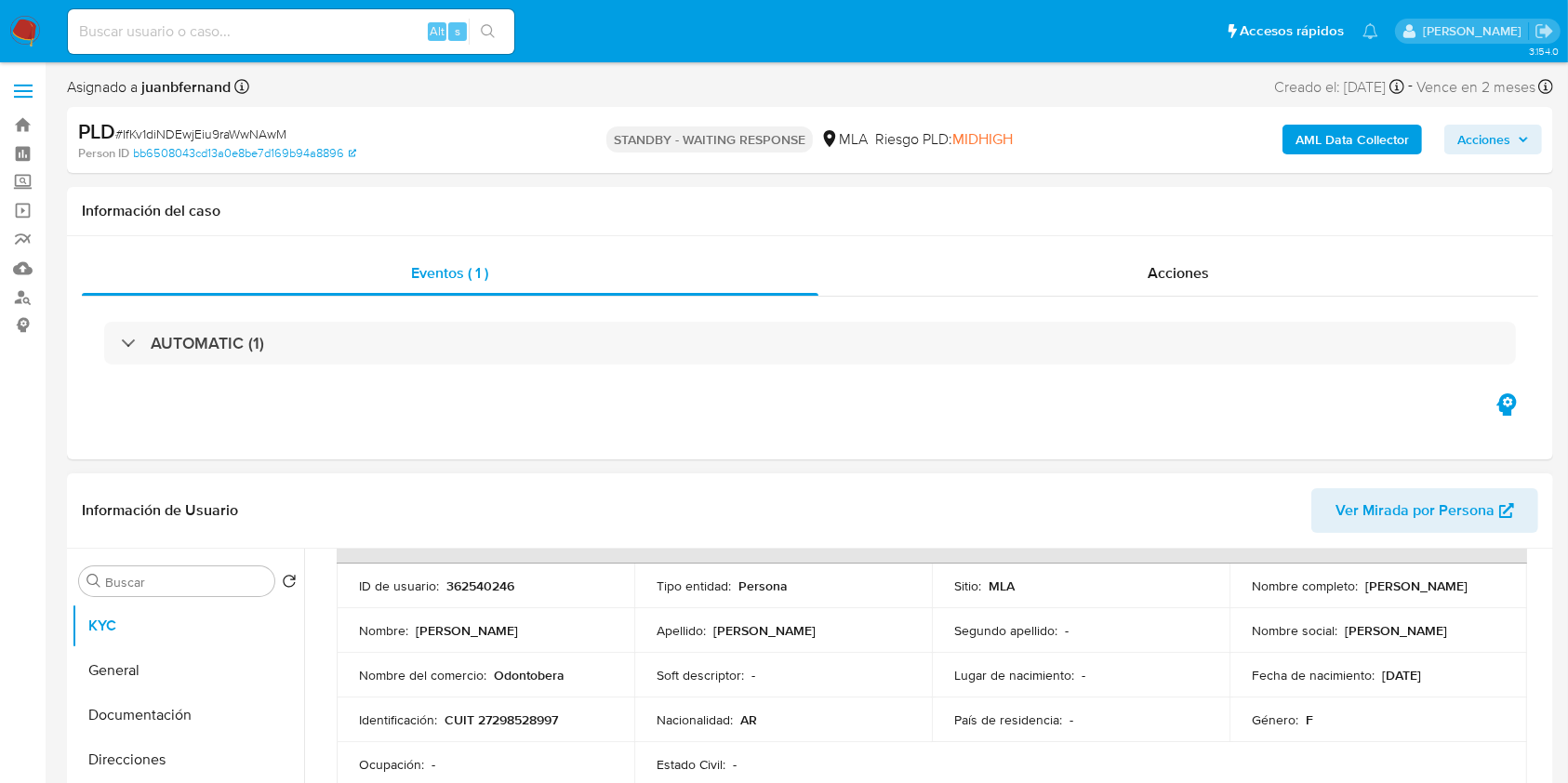
scroll to position [247, 0]
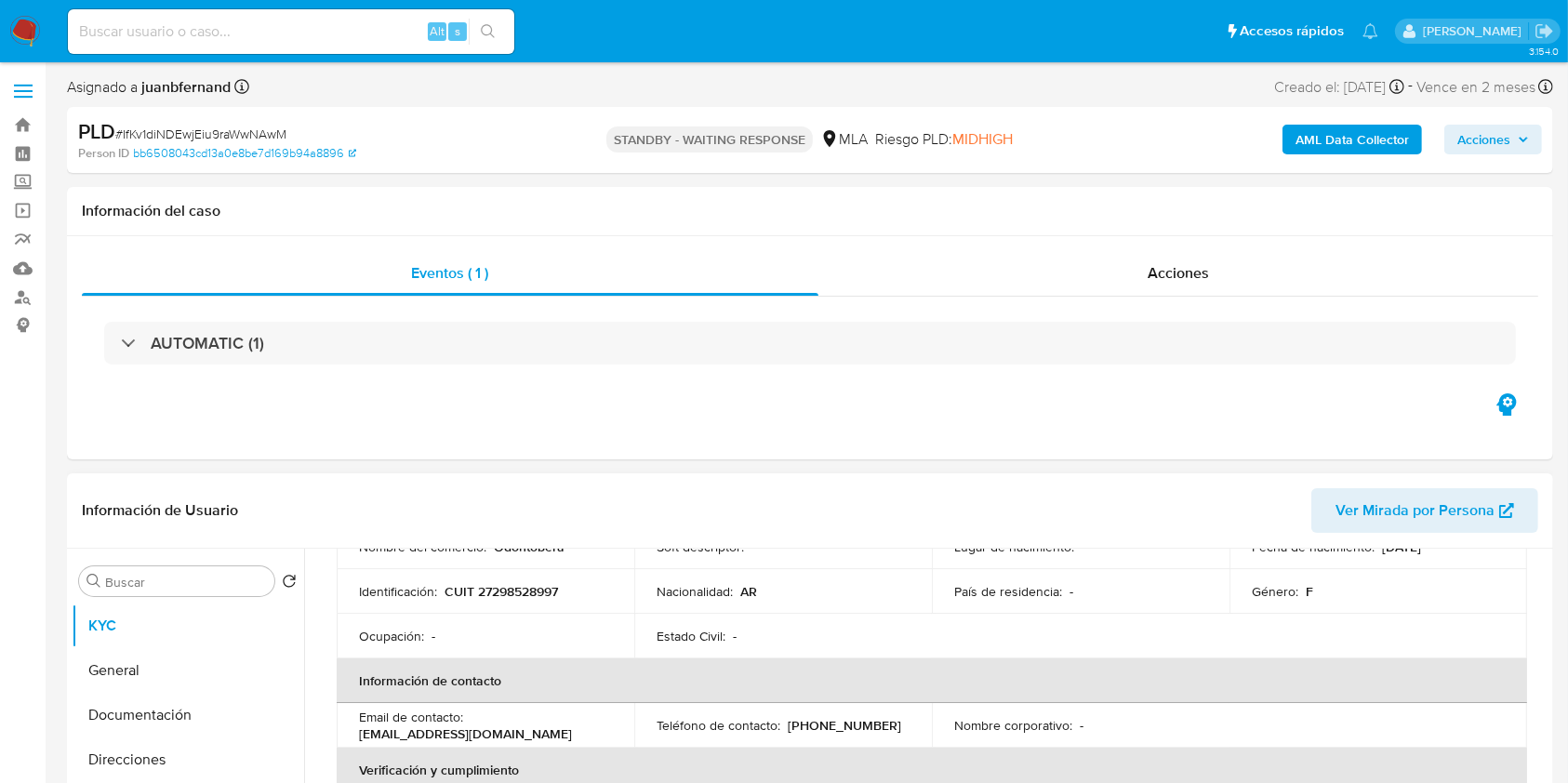
click at [551, 592] on p "CUIT 27298528997" at bounding box center [501, 592] width 114 height 17
copy p "27298528997"
click at [378, 40] on input at bounding box center [291, 32] width 446 height 25
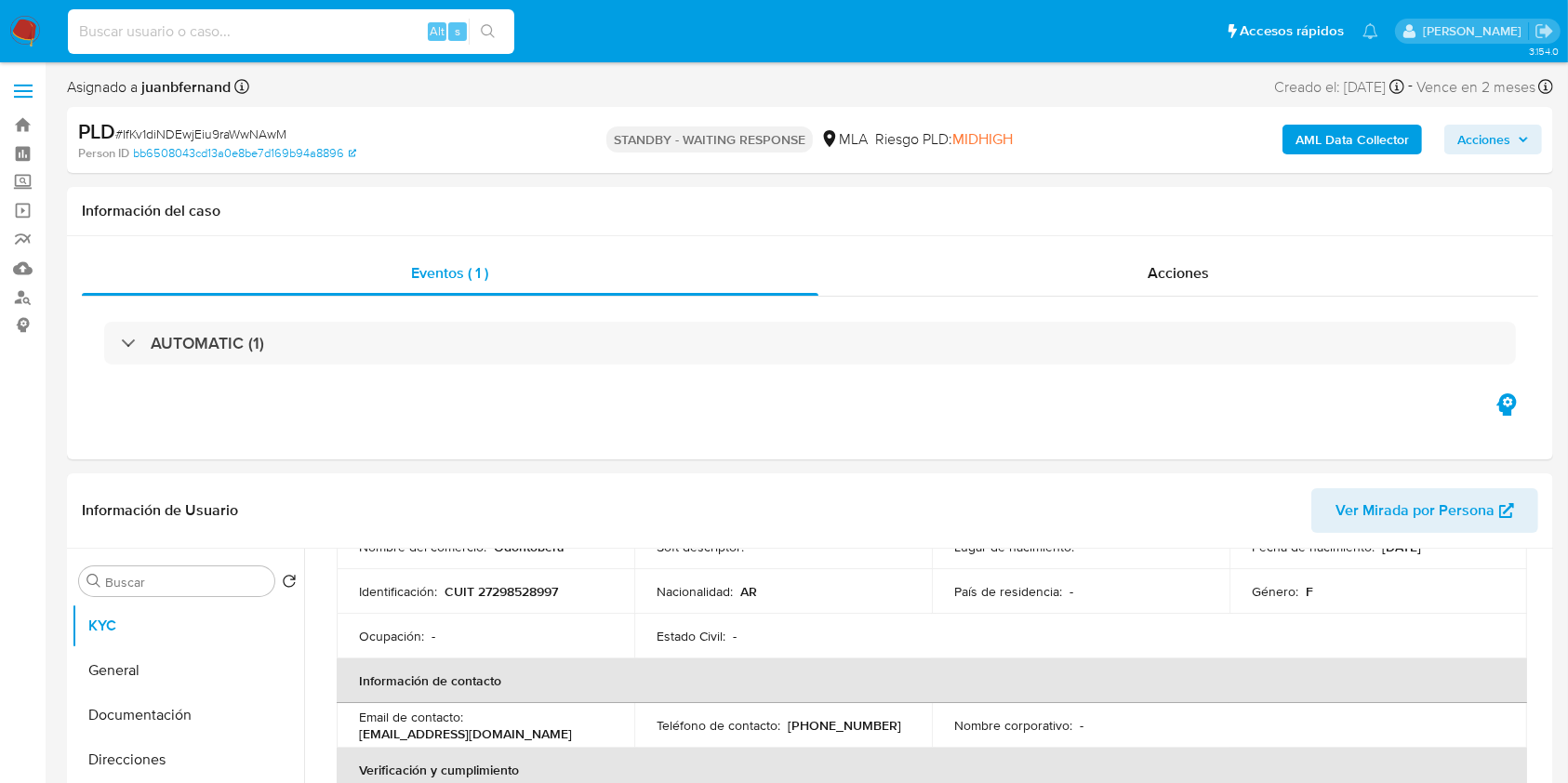
paste input "dBufnn9nq4Ky1VlqIbkT9FY9"
type input "dBufnn9nq4Ky1VlqIbkT9FY9"
click at [523, 43] on ul "Pausado Ver notificaciones dBufnn9nq4Ky1VlqIbkT9FY9 Alt s Accesos rápidos Presi…" at bounding box center [723, 30] width 1328 height 46
click at [480, 43] on button "search-icon" at bounding box center [488, 31] width 38 height 26
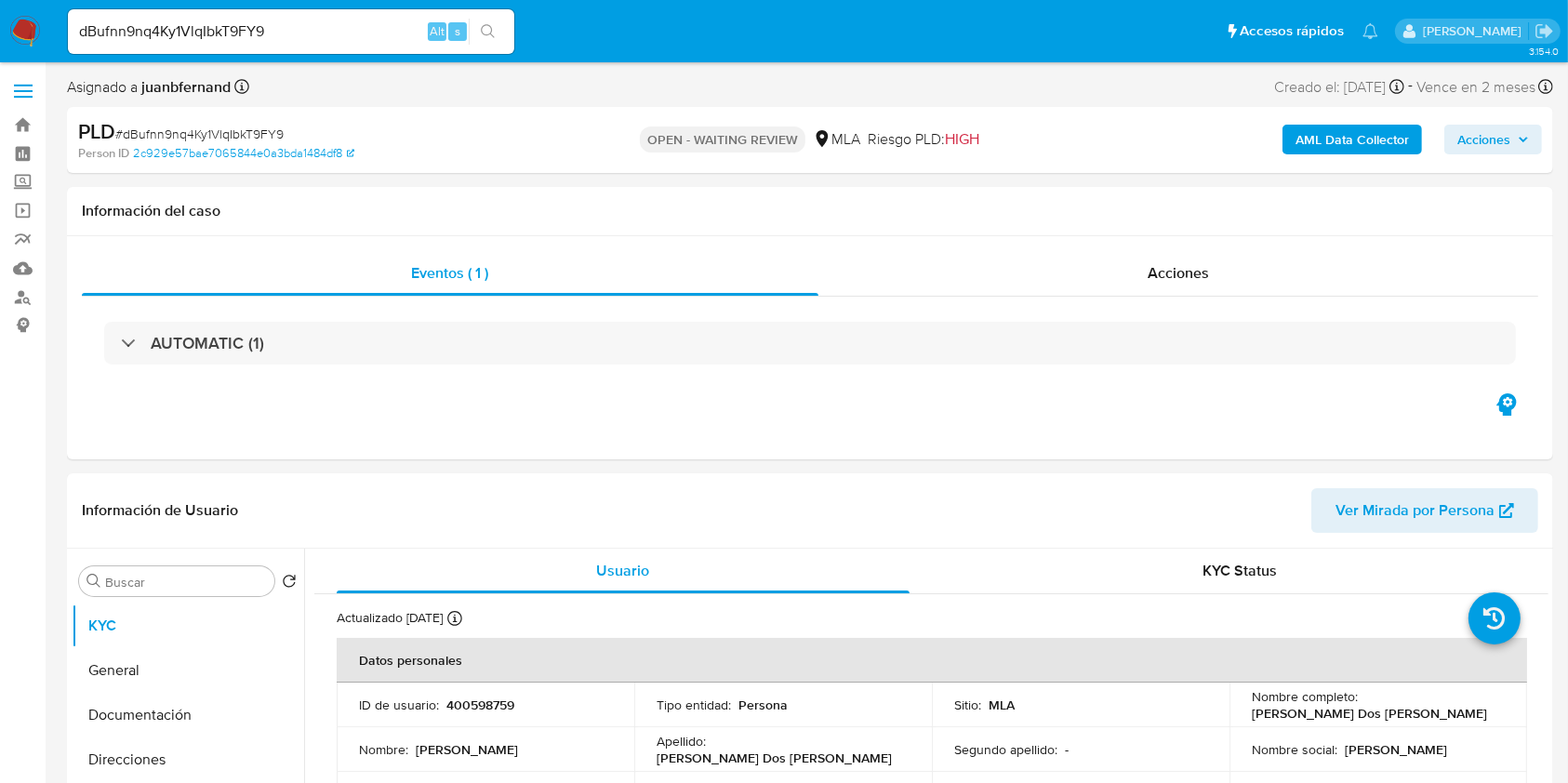
select select "10"
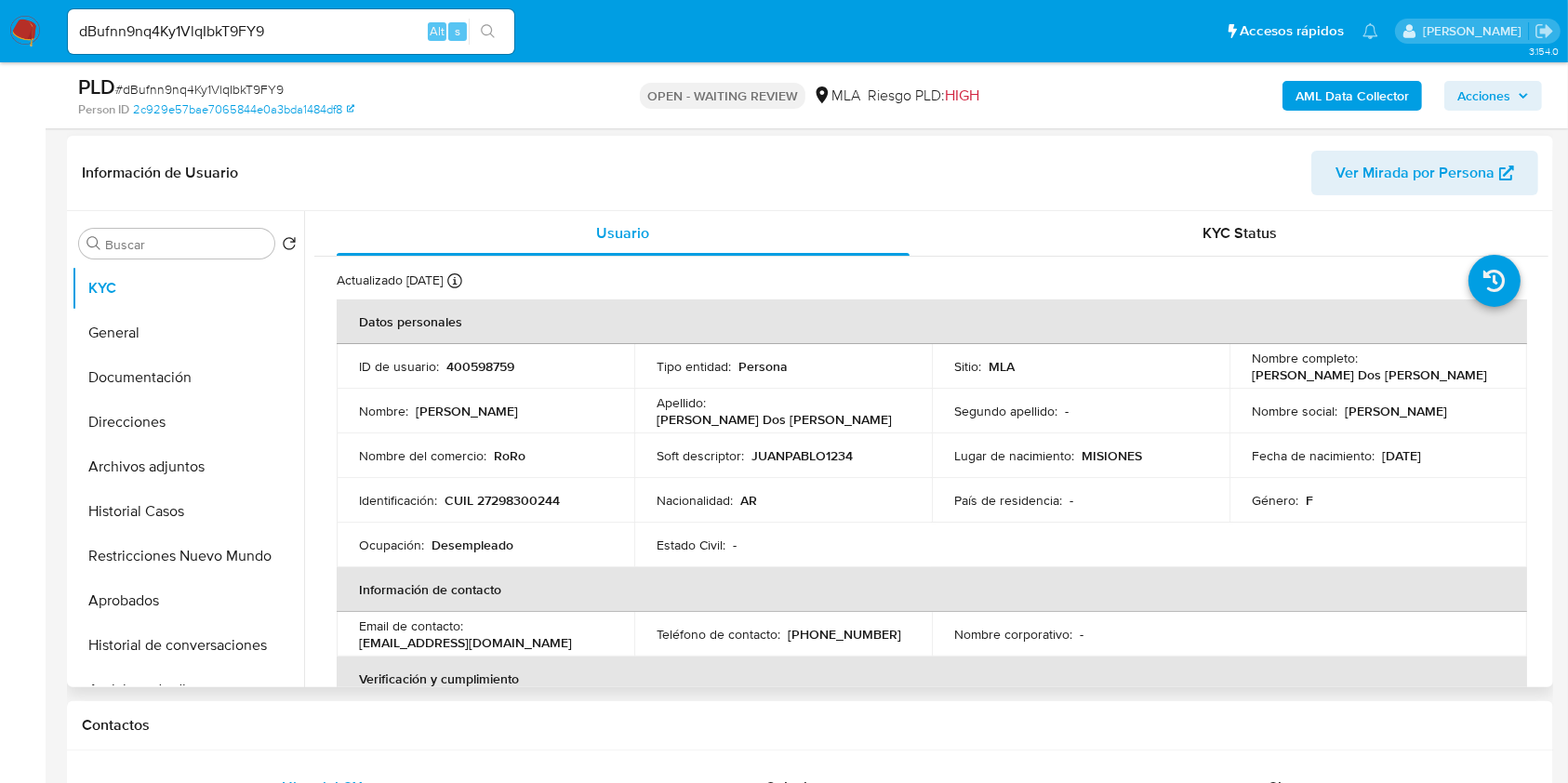
scroll to position [373, 0]
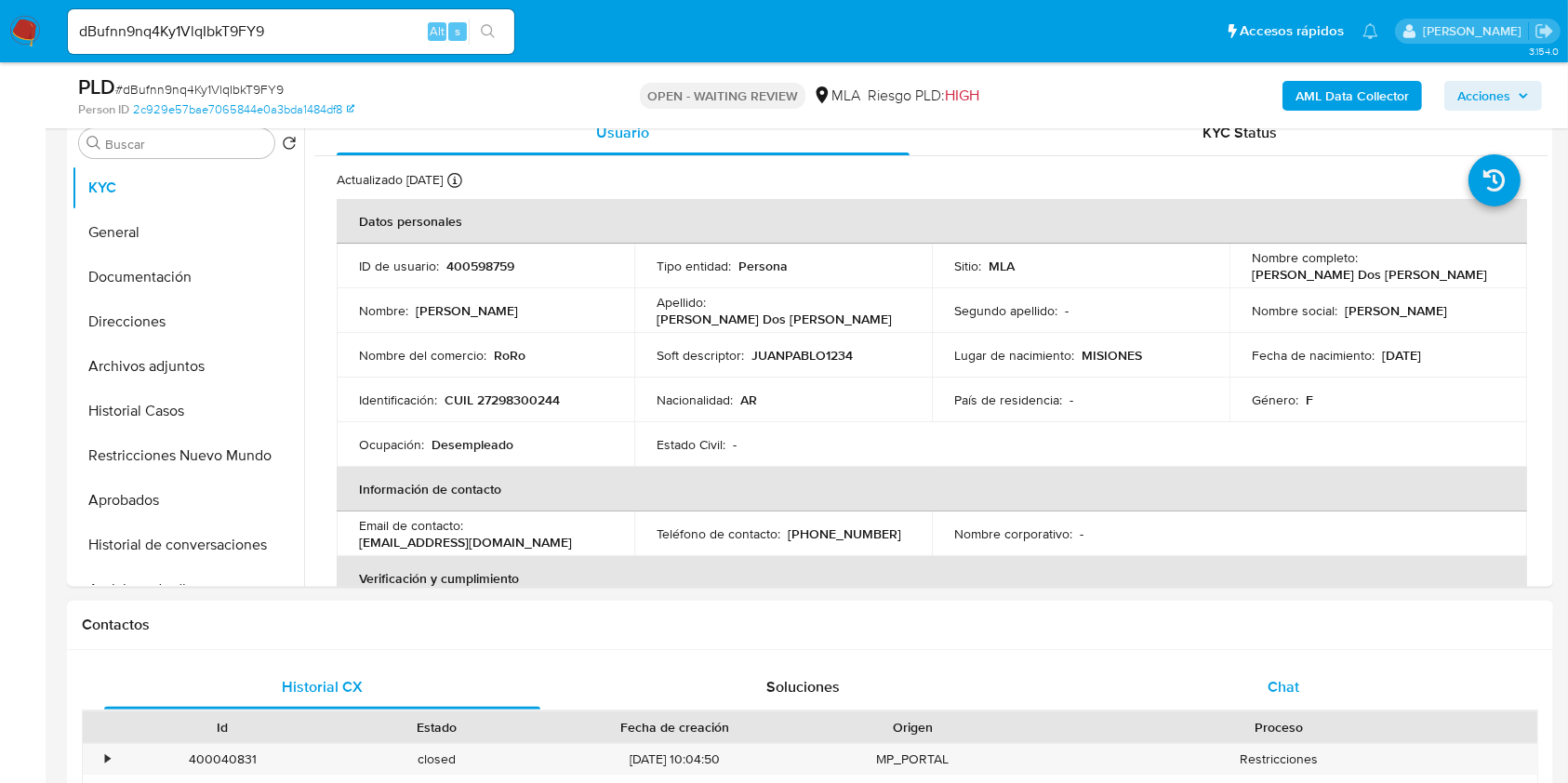
drag, startPoint x: 1307, startPoint y: 676, endPoint x: 1294, endPoint y: 679, distance: 13.3
click at [1307, 676] on div "Chat" at bounding box center [1284, 687] width 436 height 45
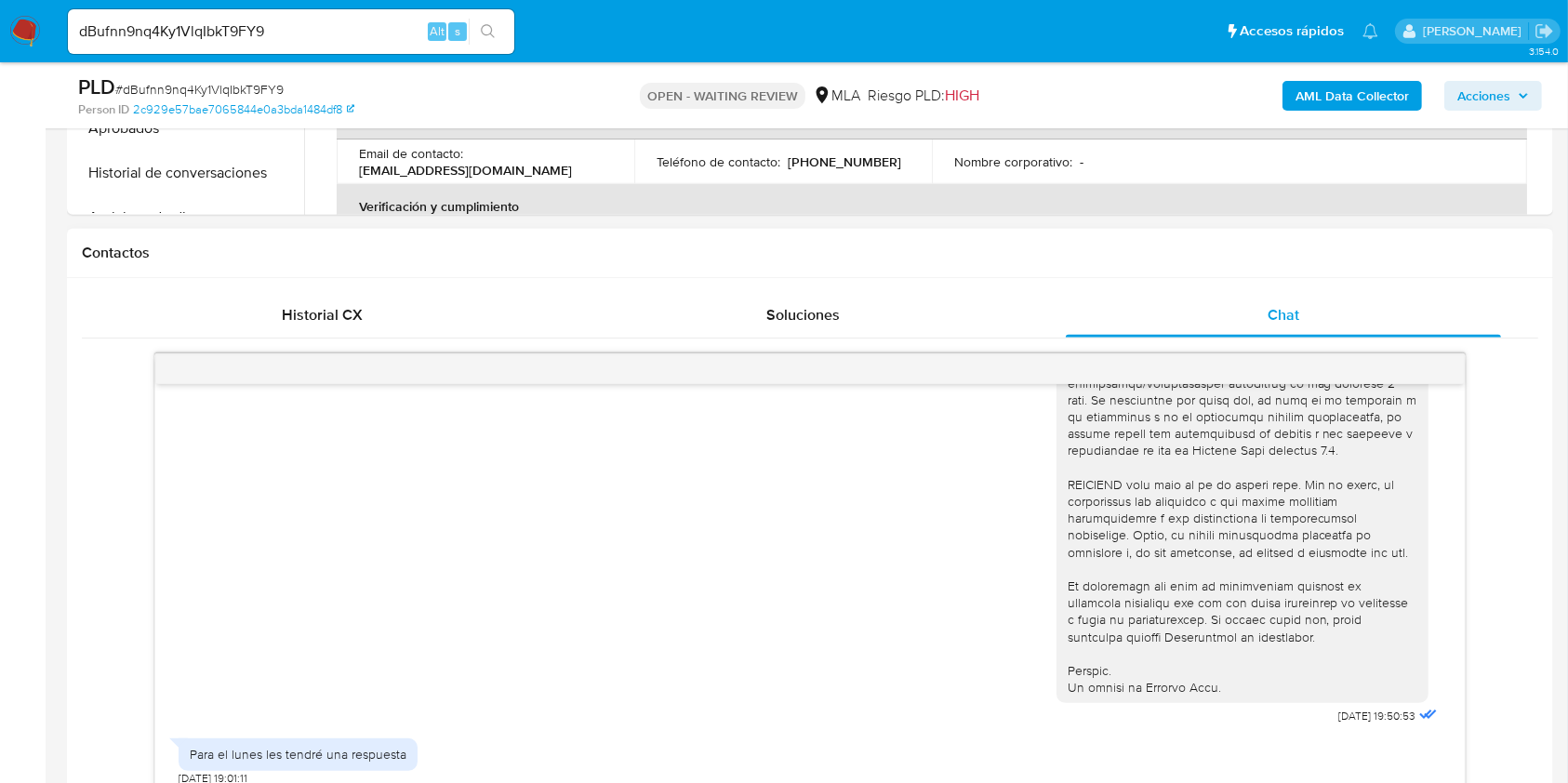
scroll to position [496, 0]
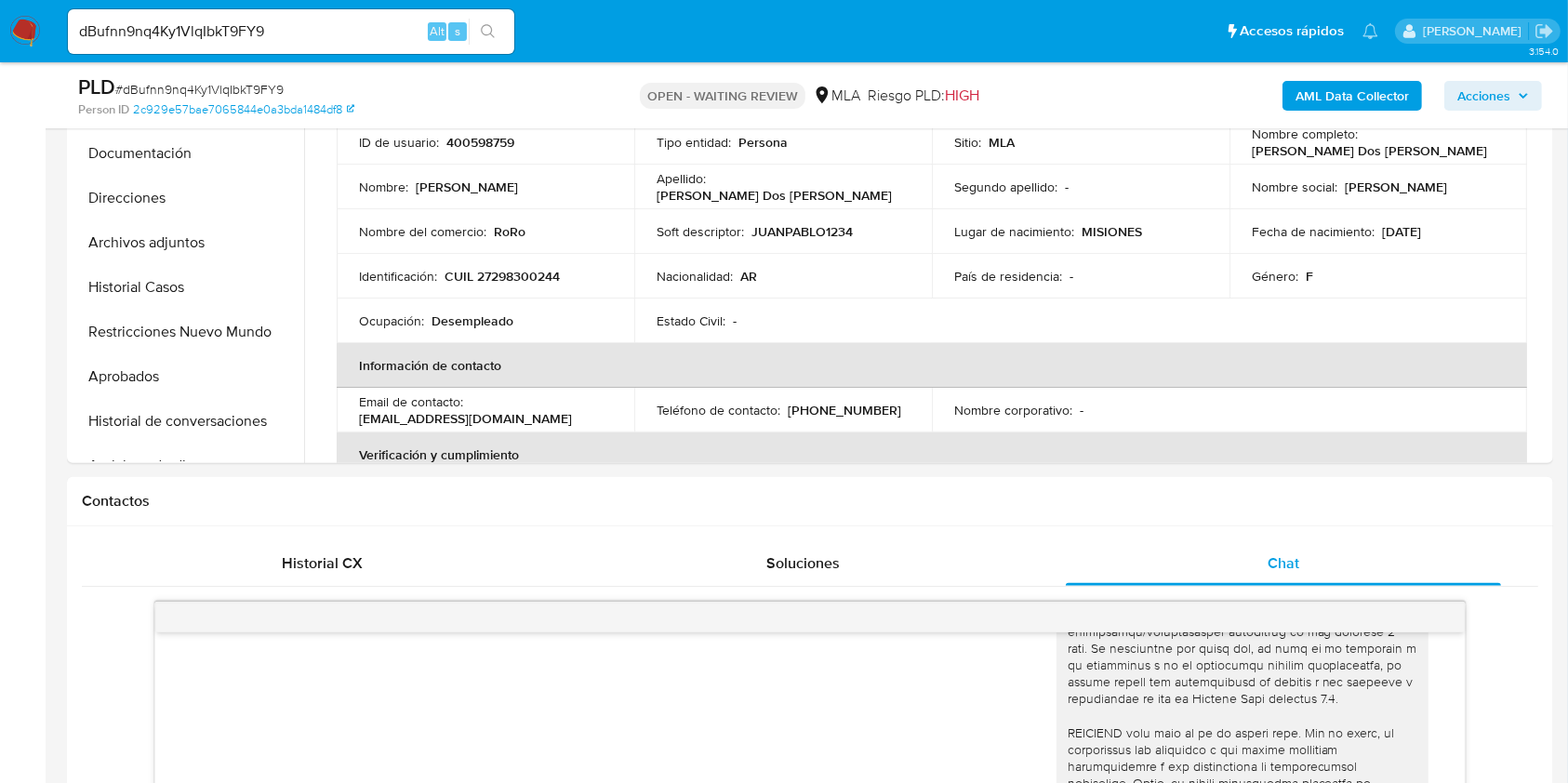
click at [336, 30] on input "dBufnn9nq4Ky1VlqIbkT9FY9" at bounding box center [291, 32] width 446 height 25
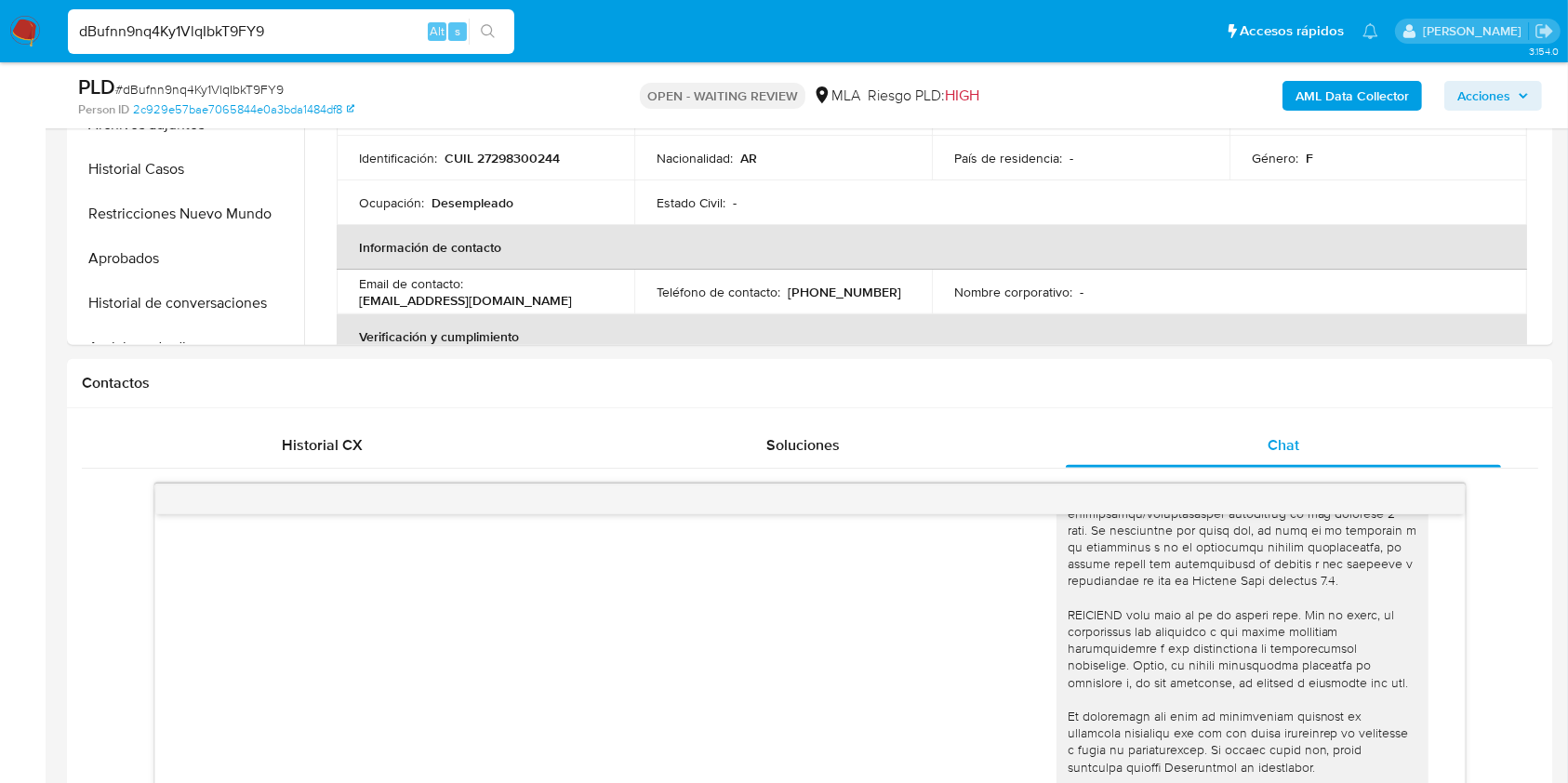
scroll to position [868, 0]
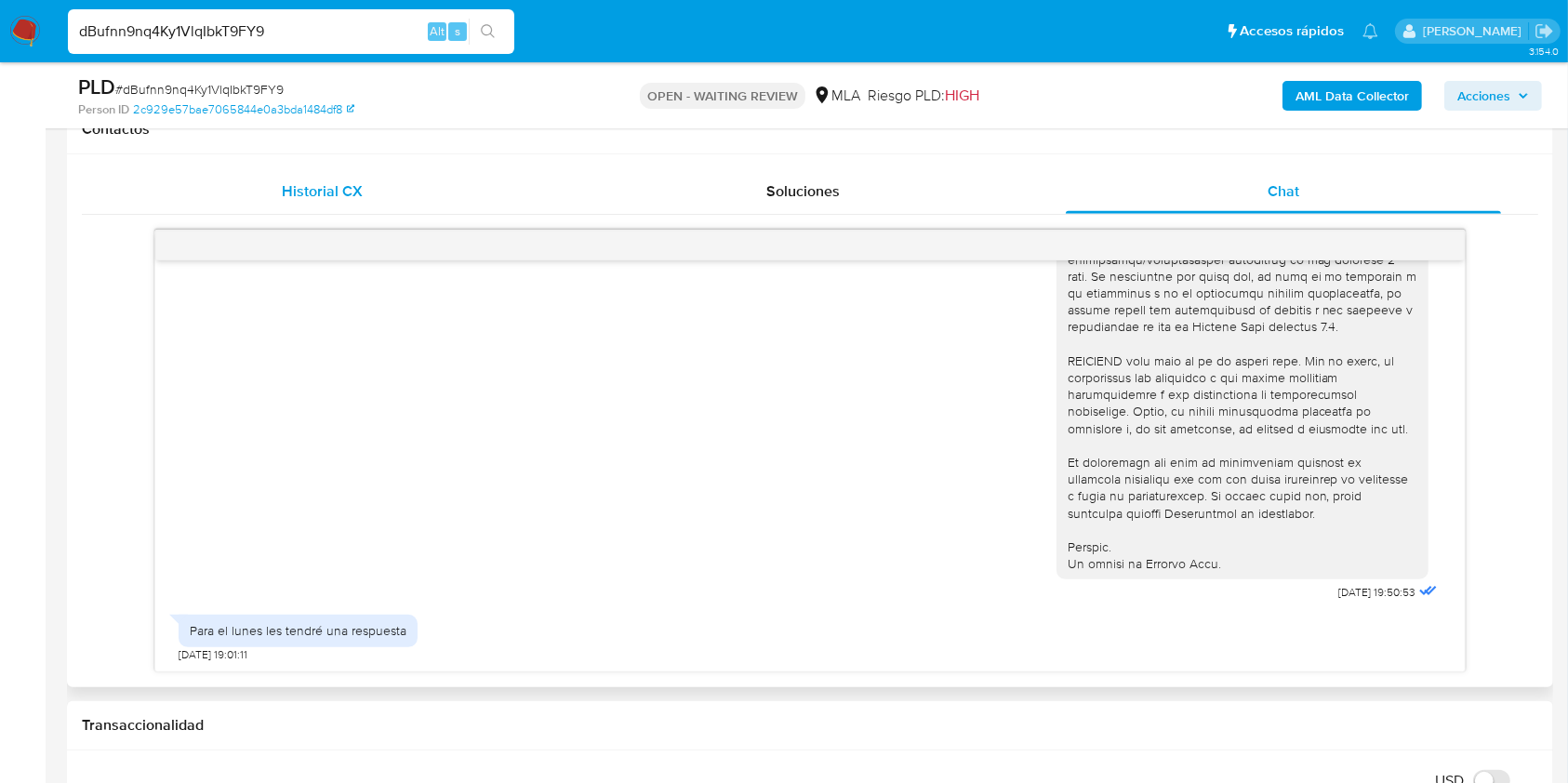
click at [317, 197] on span "Historial CX" at bounding box center [321, 191] width 81 height 22
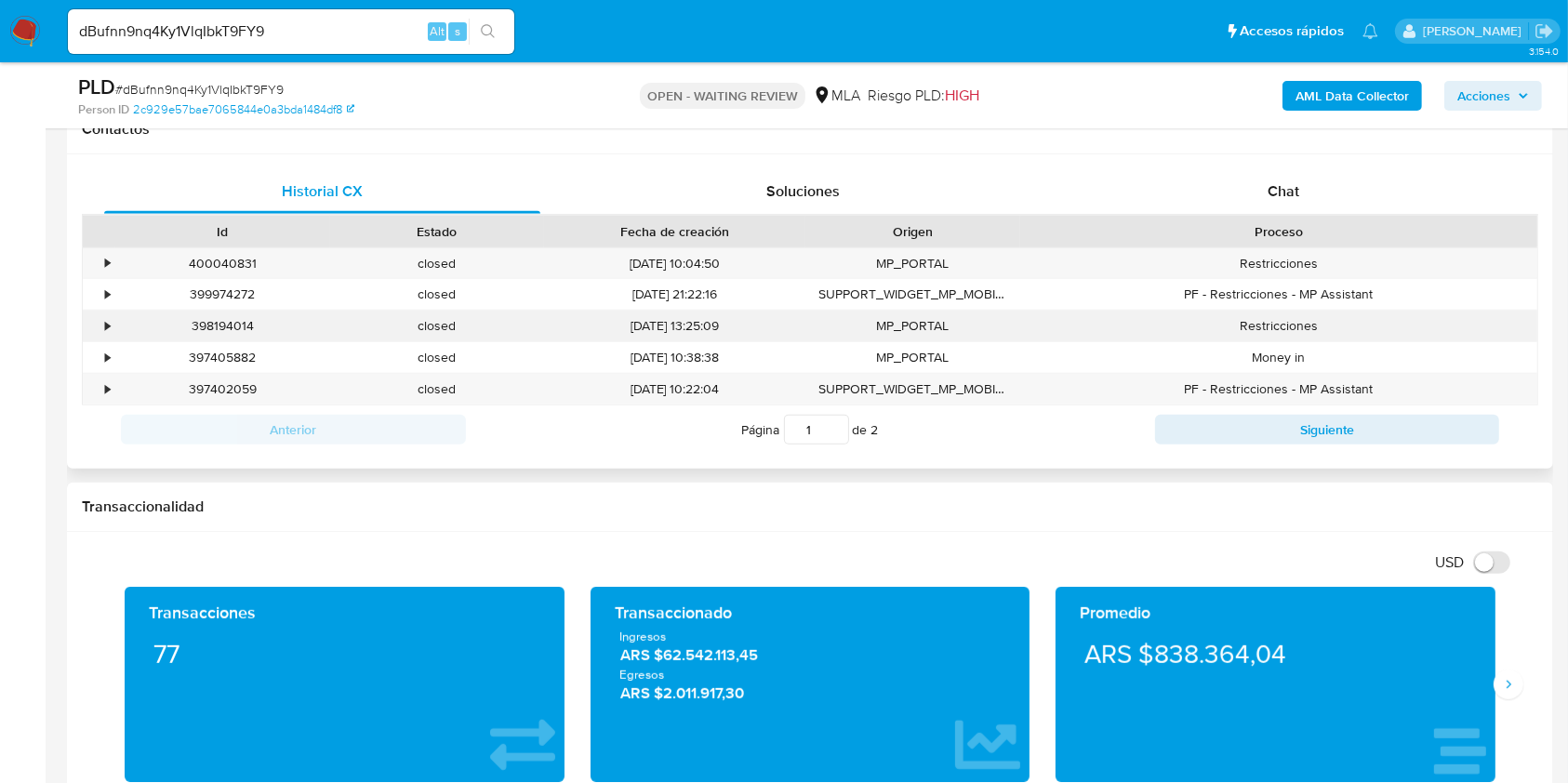
click at [217, 328] on div "398194014" at bounding box center [223, 326] width 215 height 30
copy div "398194014"
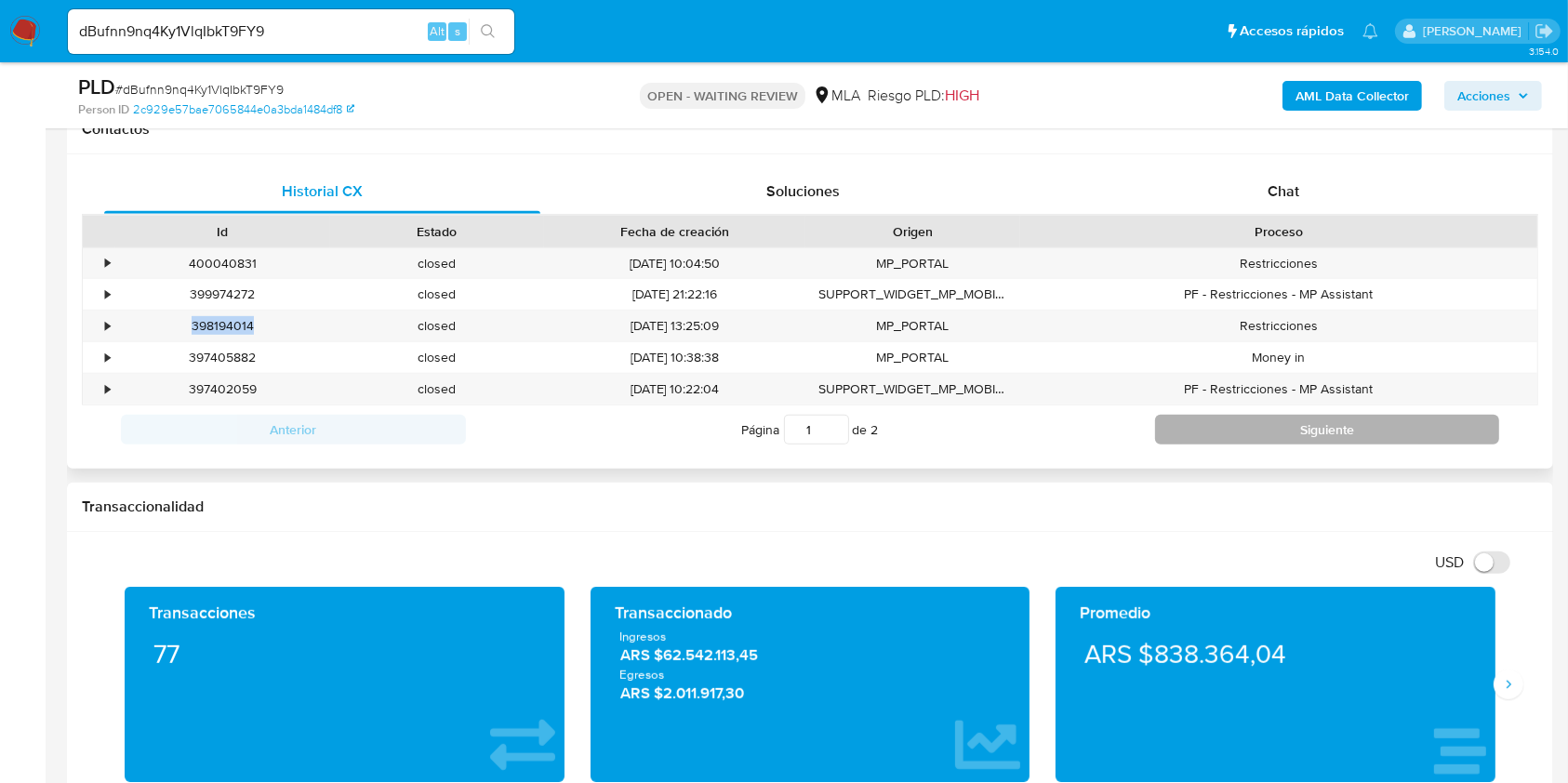
click at [1328, 423] on button "Siguiente" at bounding box center [1327, 429] width 345 height 29
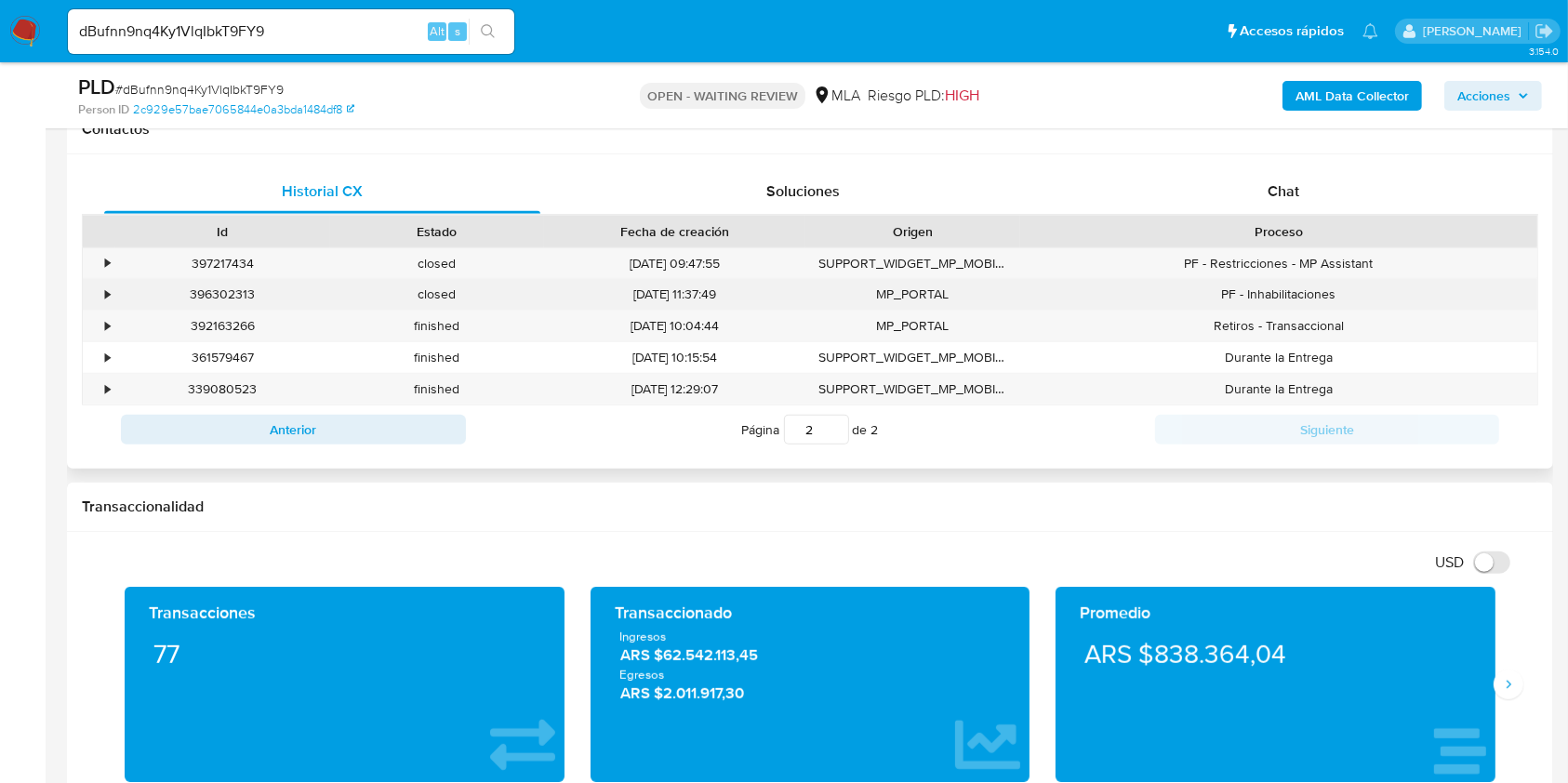
click at [224, 287] on div "396302313" at bounding box center [223, 294] width 215 height 30
copy div "396302313"
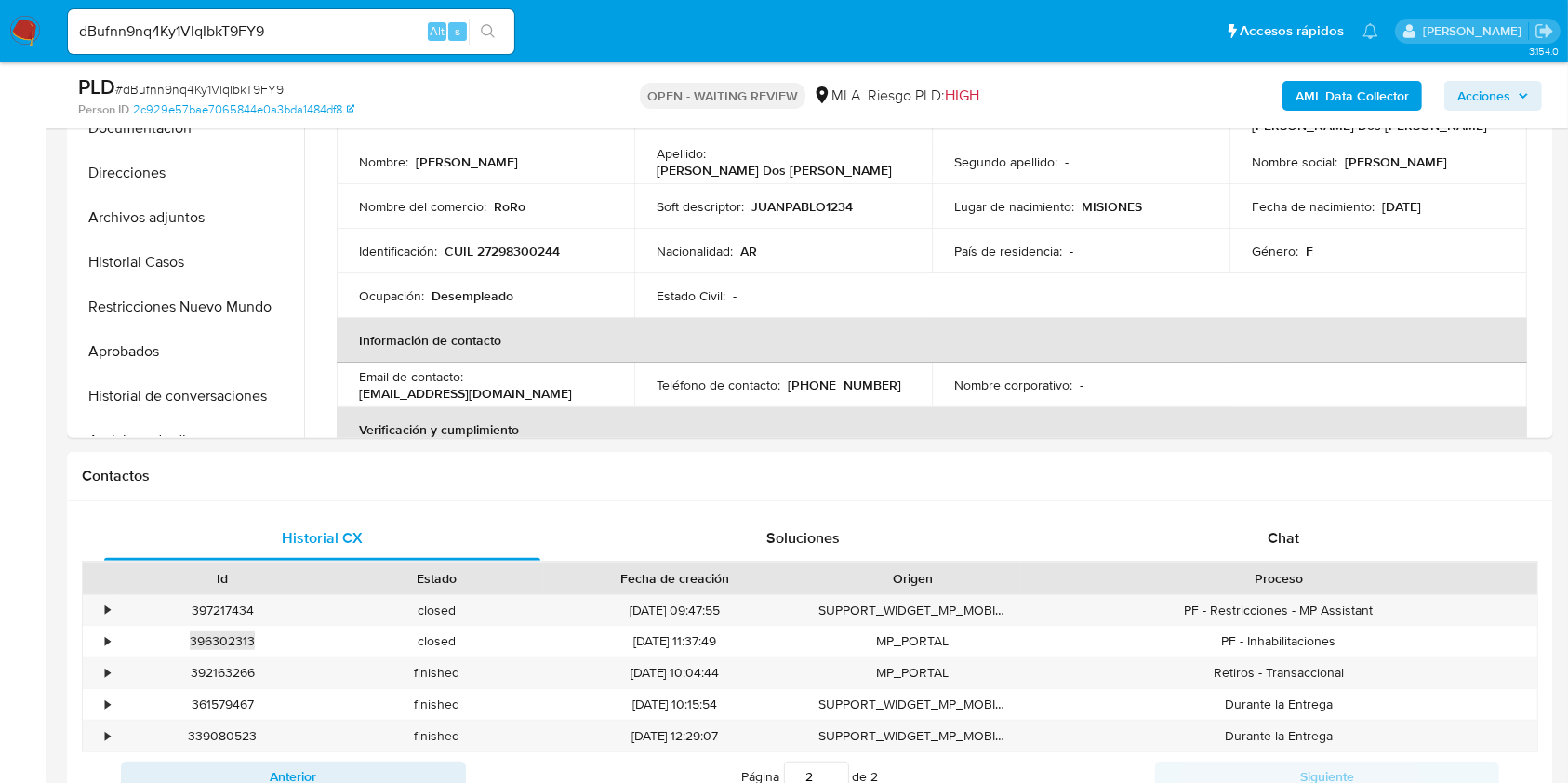
scroll to position [247, 0]
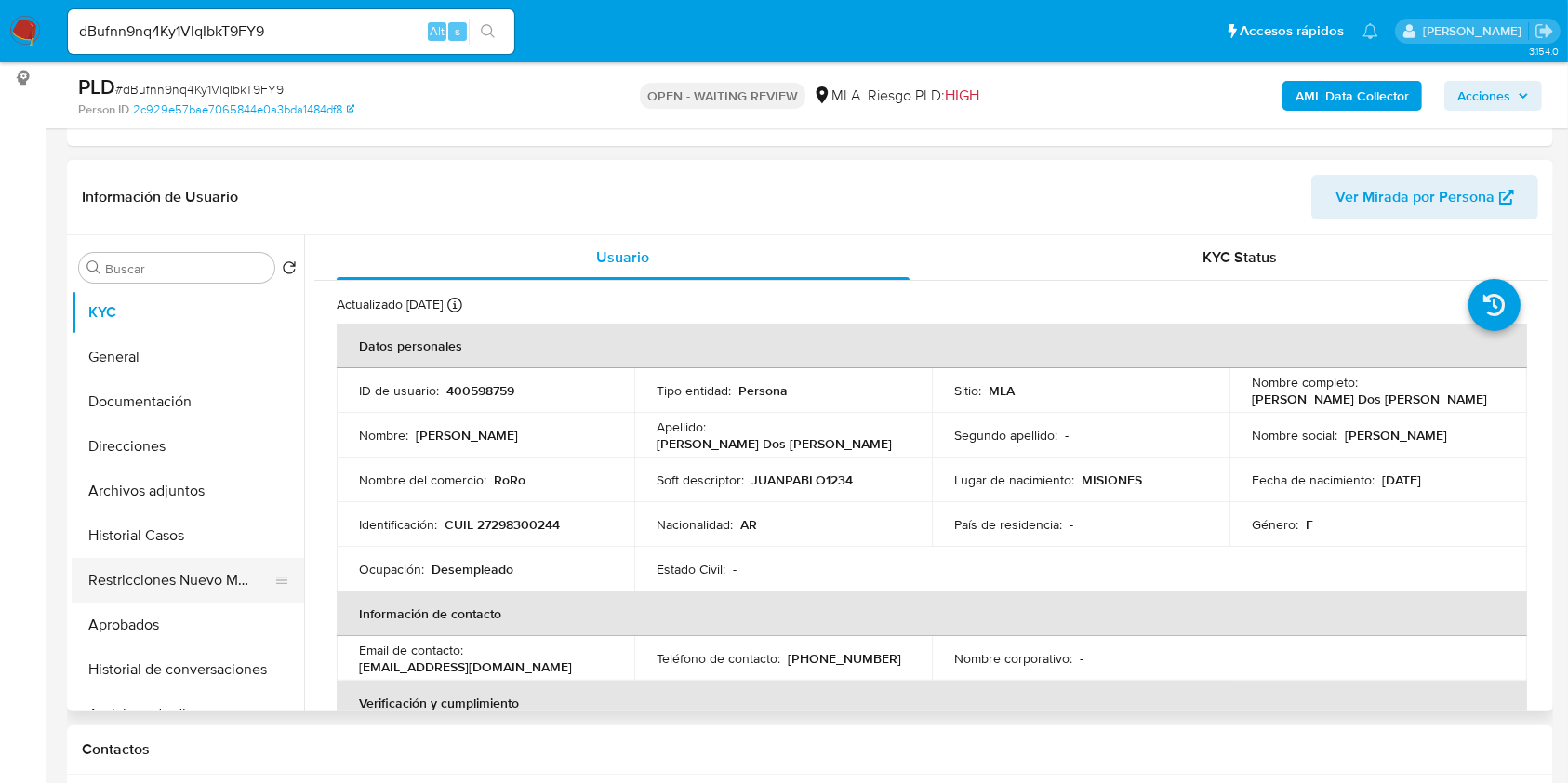
click at [139, 572] on button "Restricciones Nuevo Mundo" at bounding box center [181, 580] width 218 height 45
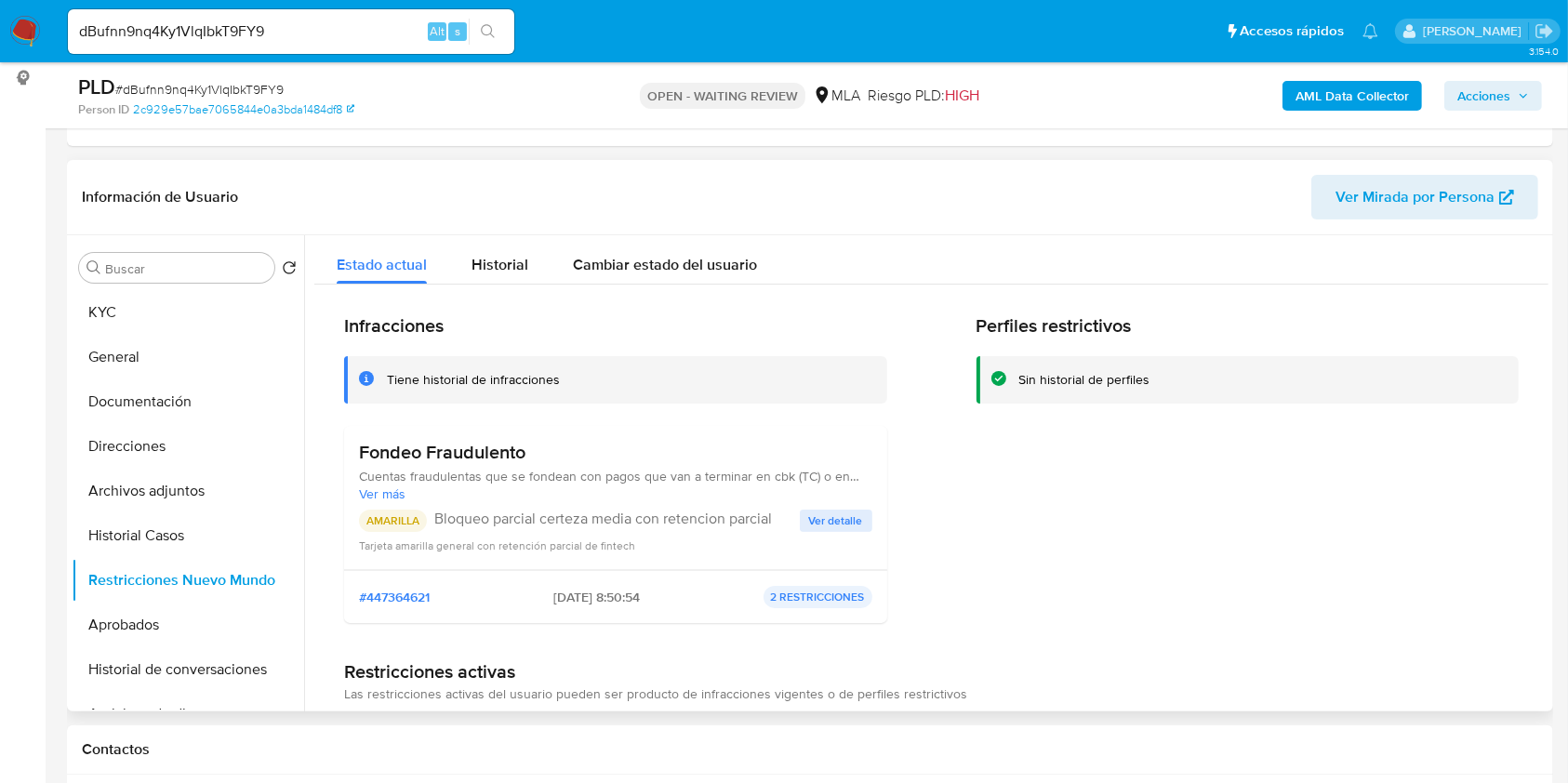
click at [825, 521] on span "Ver detalle" at bounding box center [836, 521] width 54 height 19
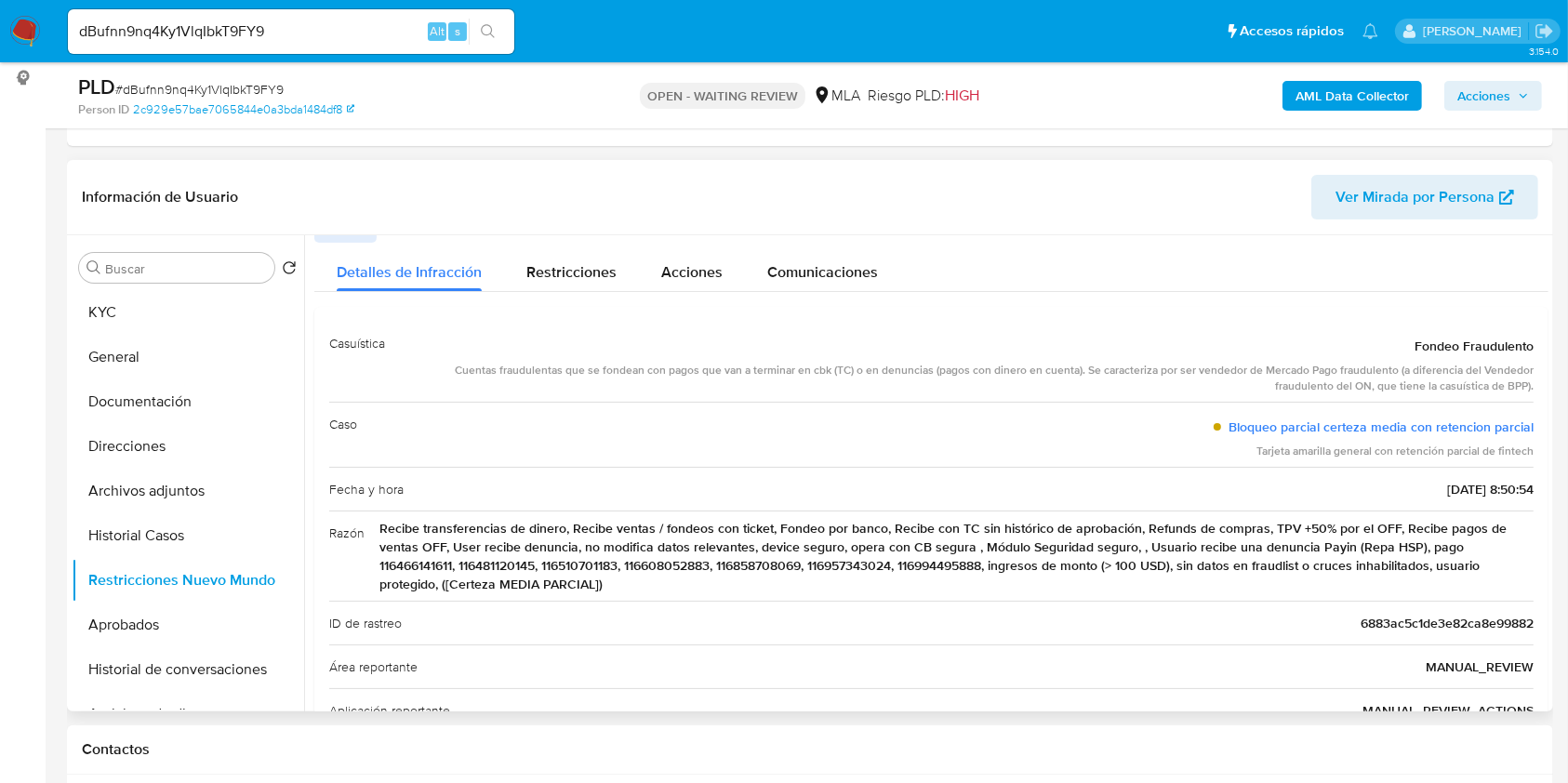
scroll to position [0, 0]
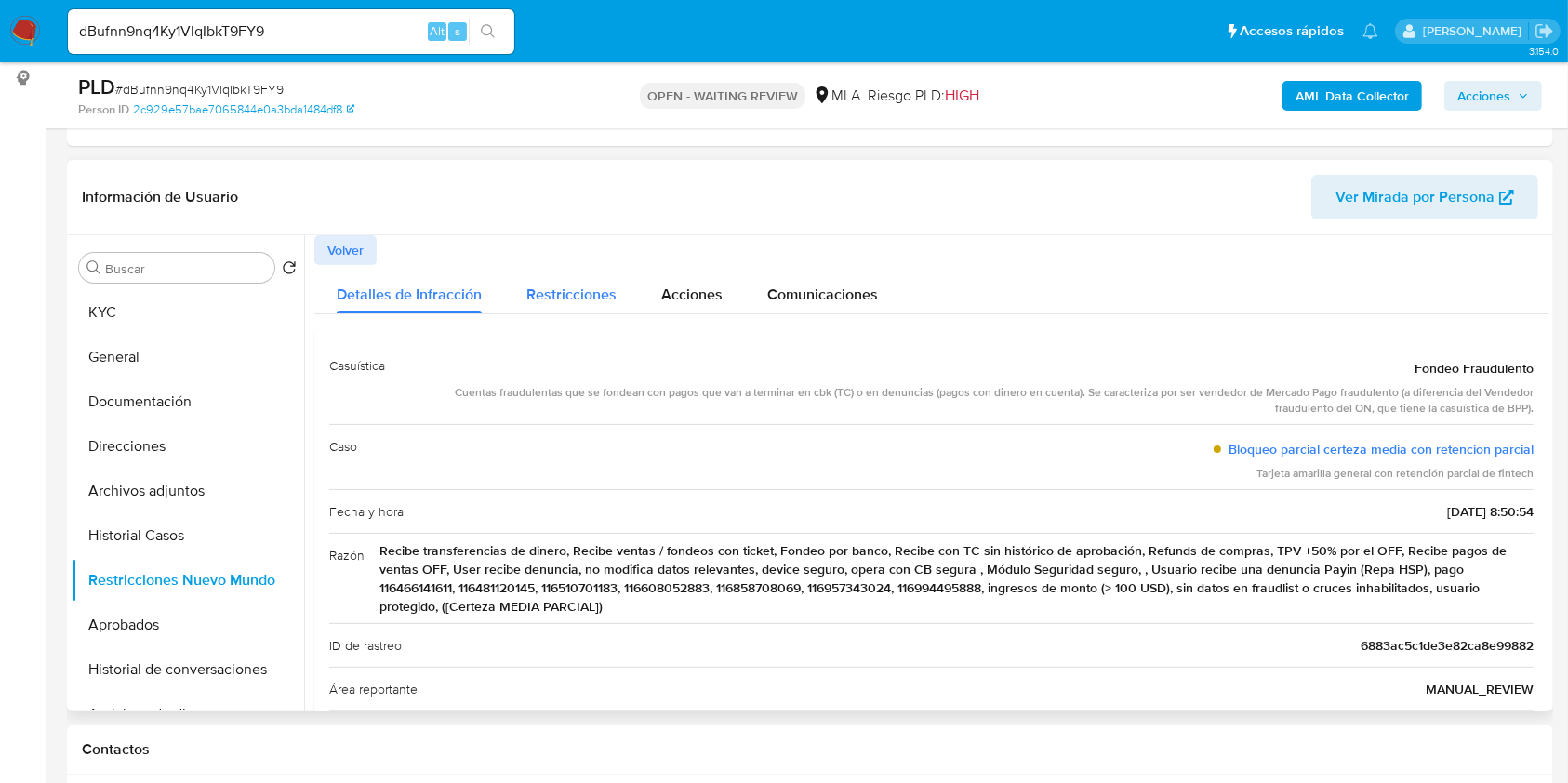
click at [527, 308] on div "Restricciones" at bounding box center [570, 290] width 90 height 49
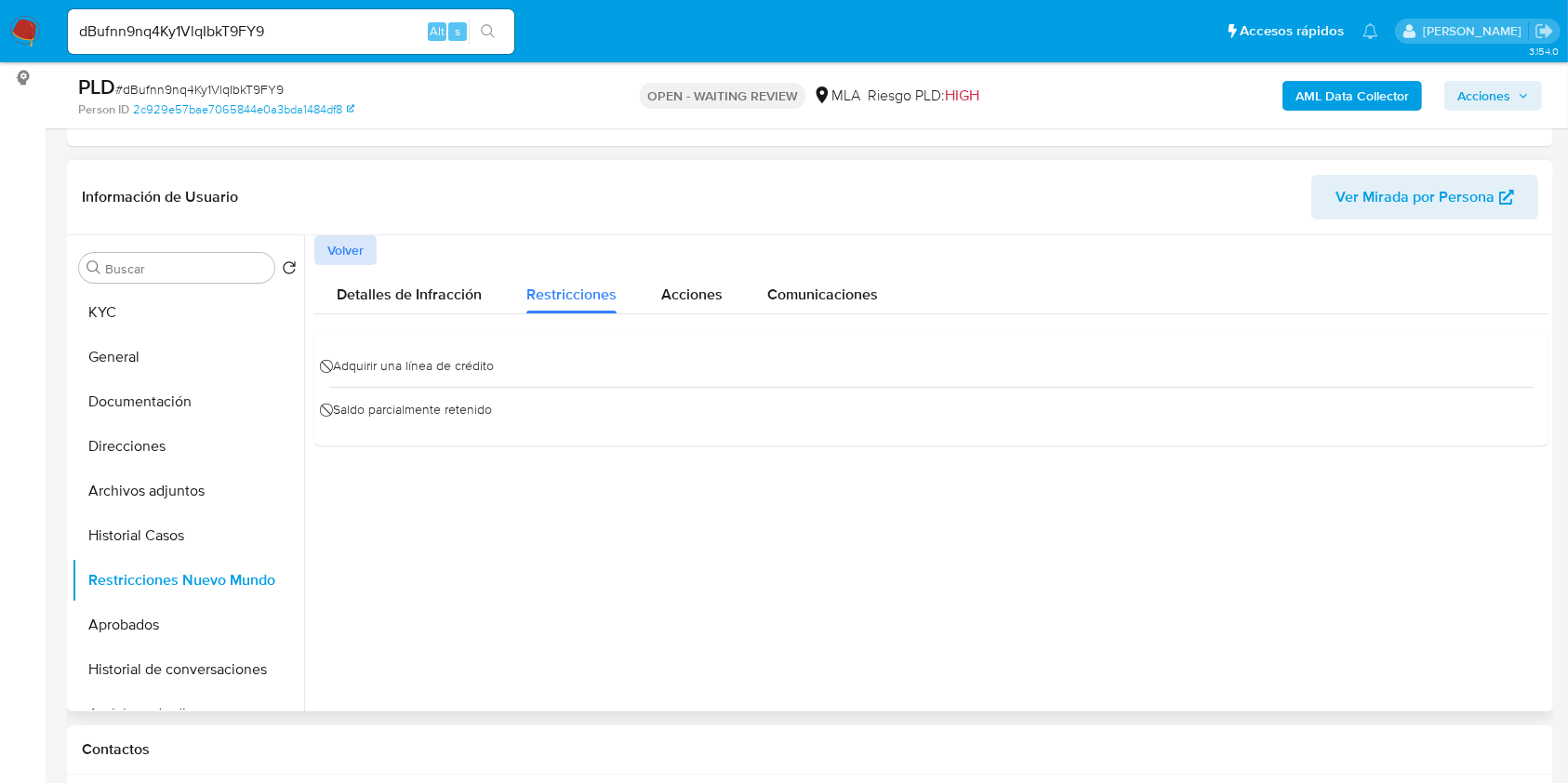
click at [353, 249] on span "Volver" at bounding box center [345, 249] width 36 height 26
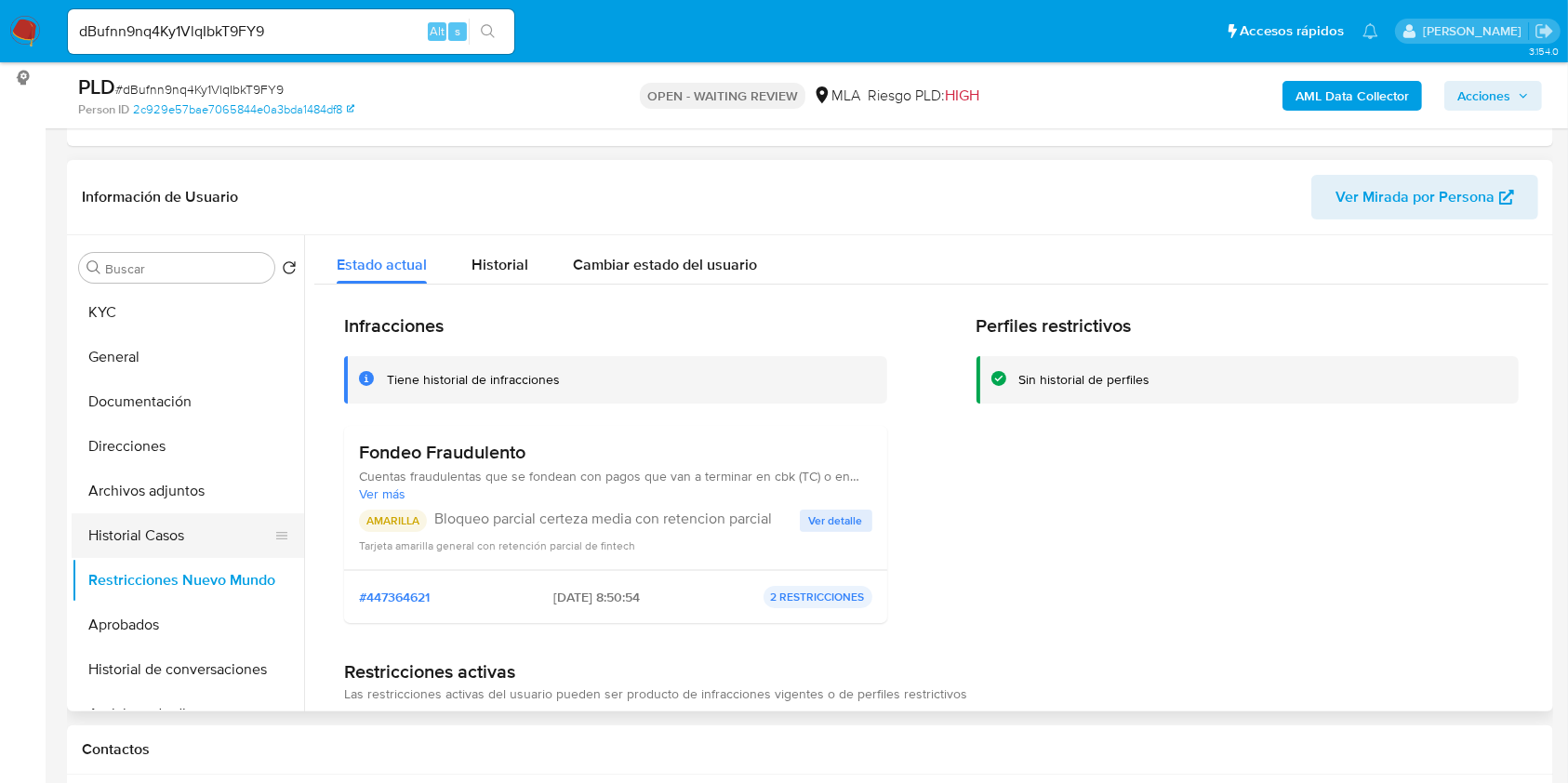
click at [185, 537] on button "Historial Casos" at bounding box center [181, 536] width 218 height 45
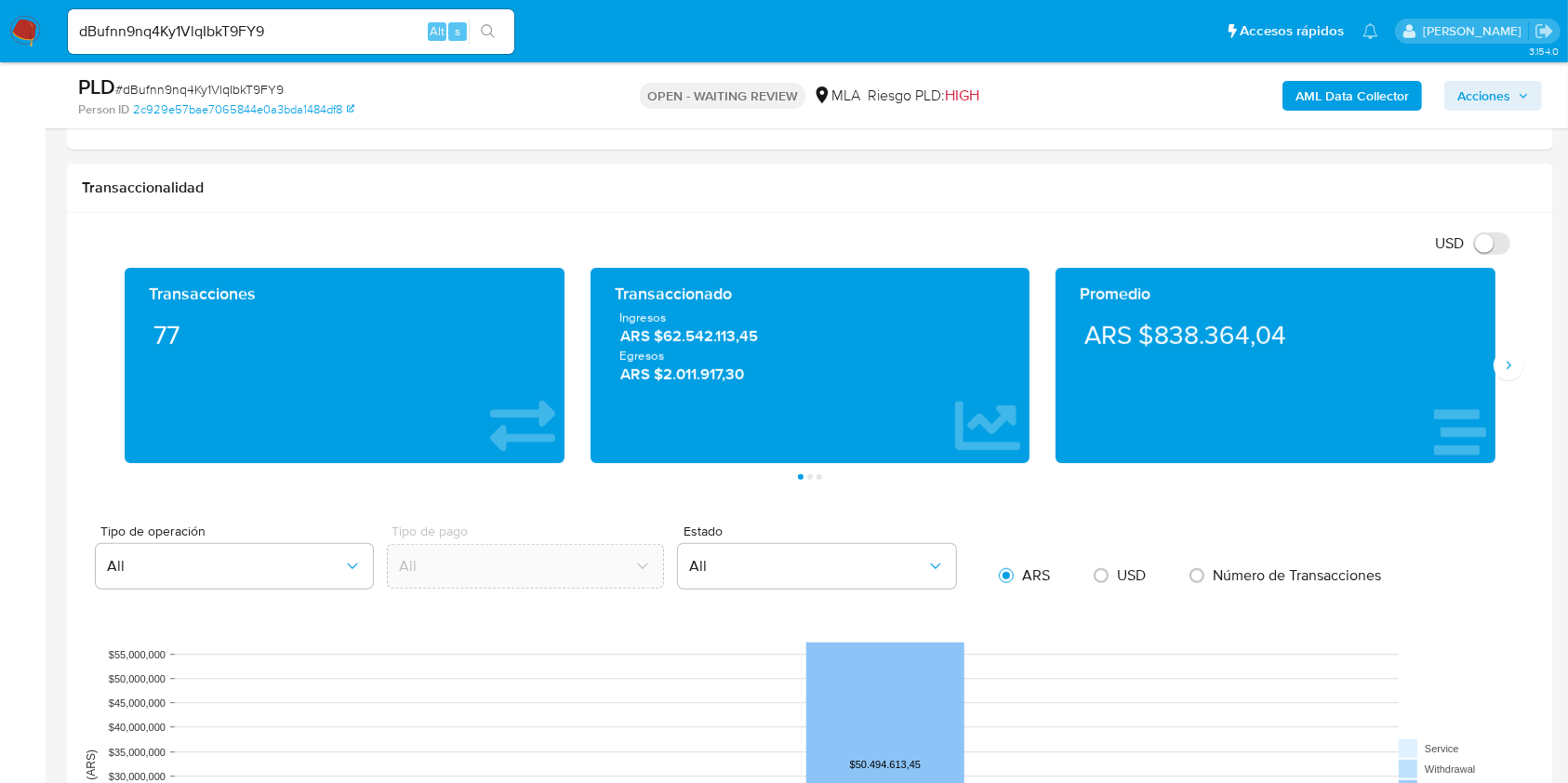
scroll to position [1117, 0]
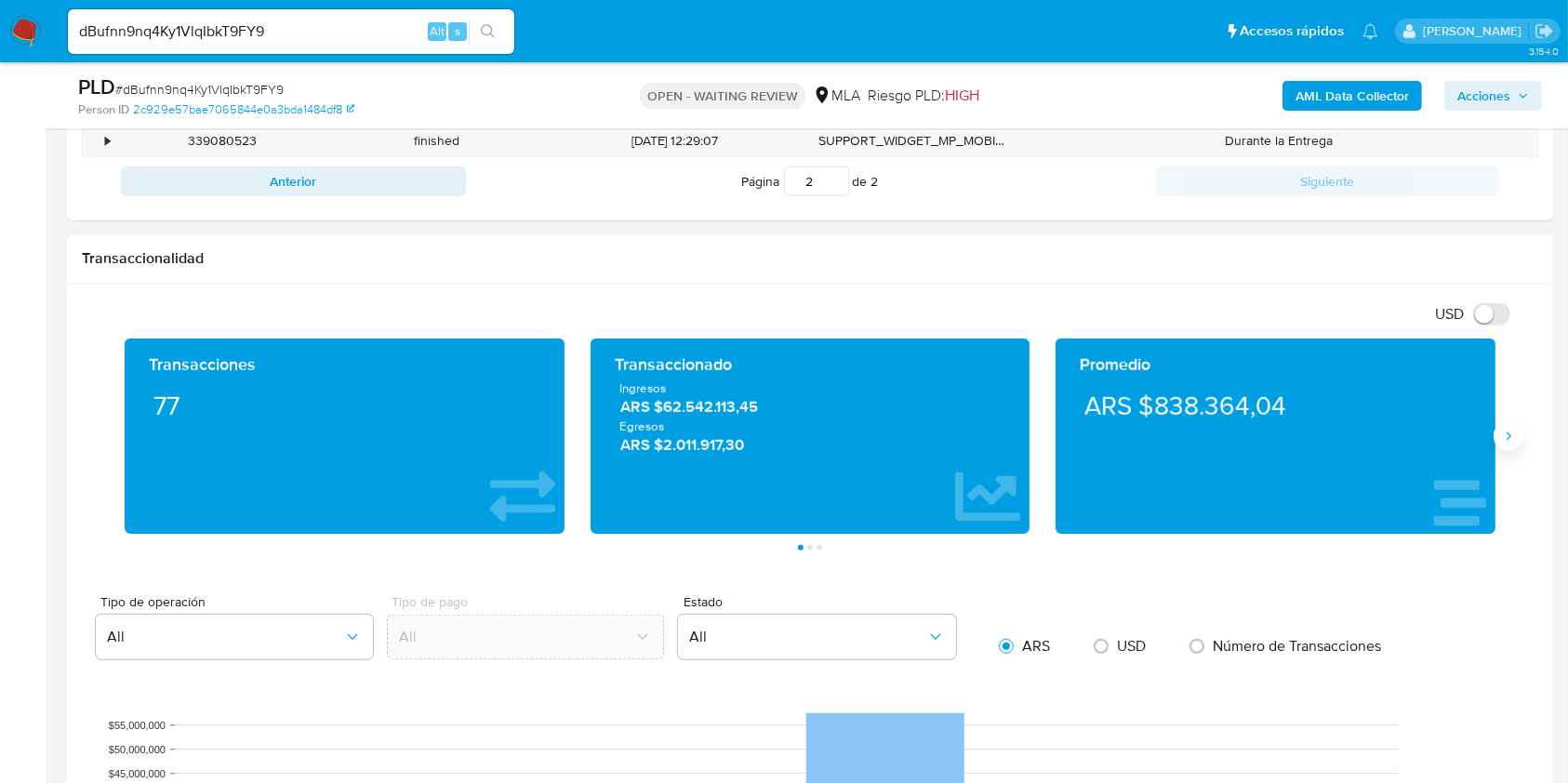
click at [1513, 429] on icon "Siguiente" at bounding box center [1508, 436] width 15 height 15
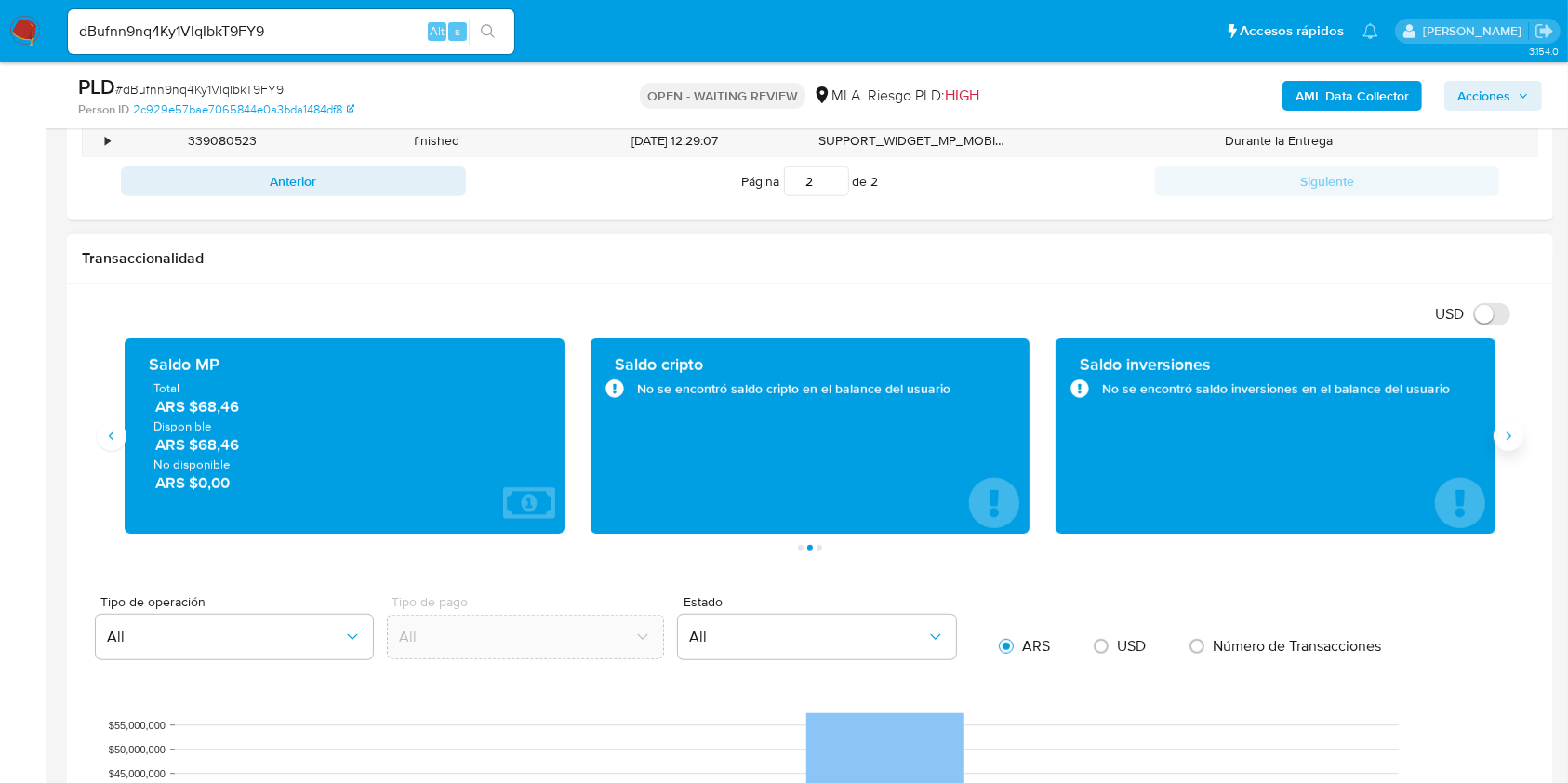
click at [1510, 432] on icon "Siguiente" at bounding box center [1508, 436] width 15 height 15
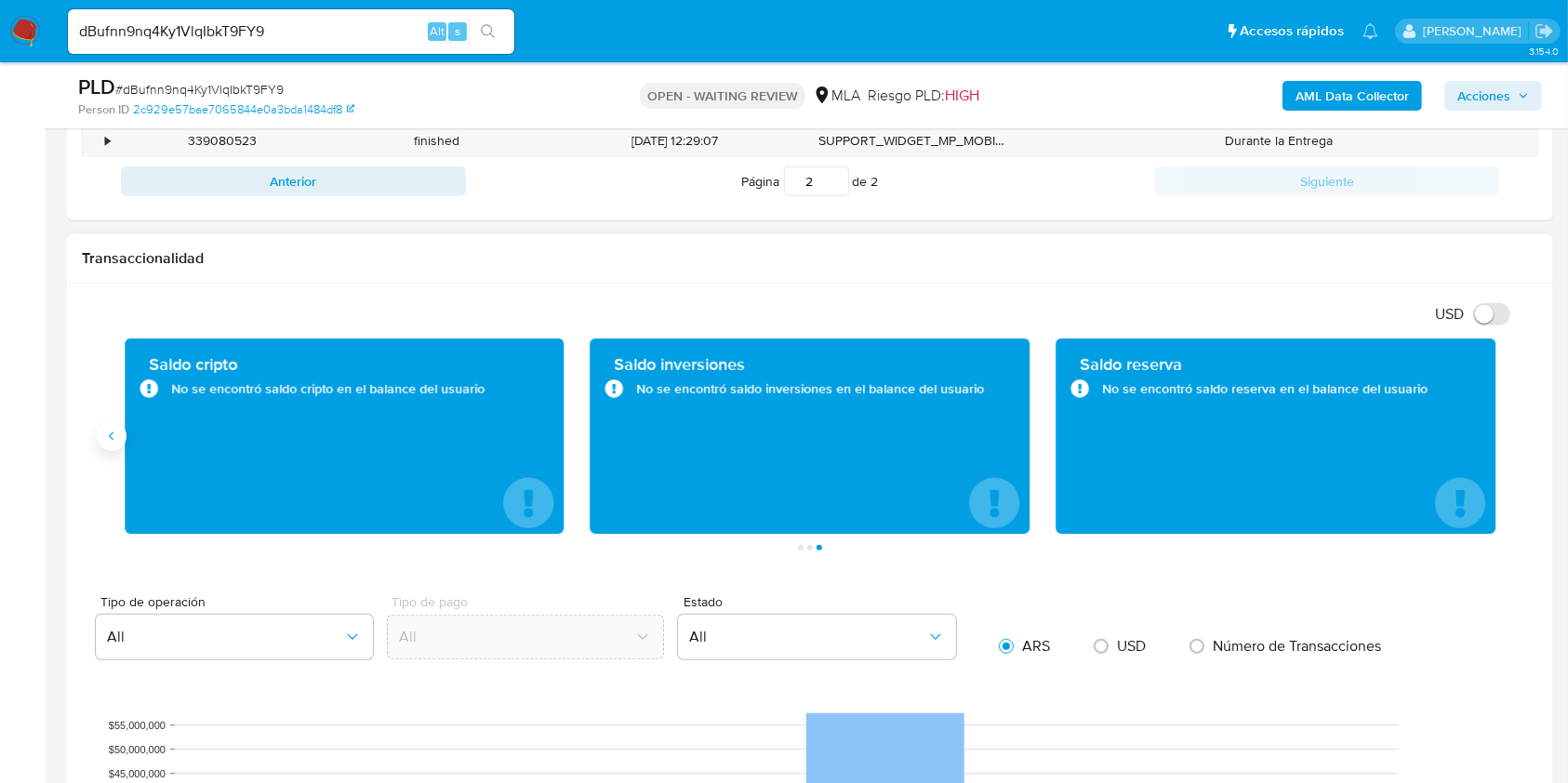
click at [117, 434] on icon "Anterior" at bounding box center [112, 436] width 15 height 15
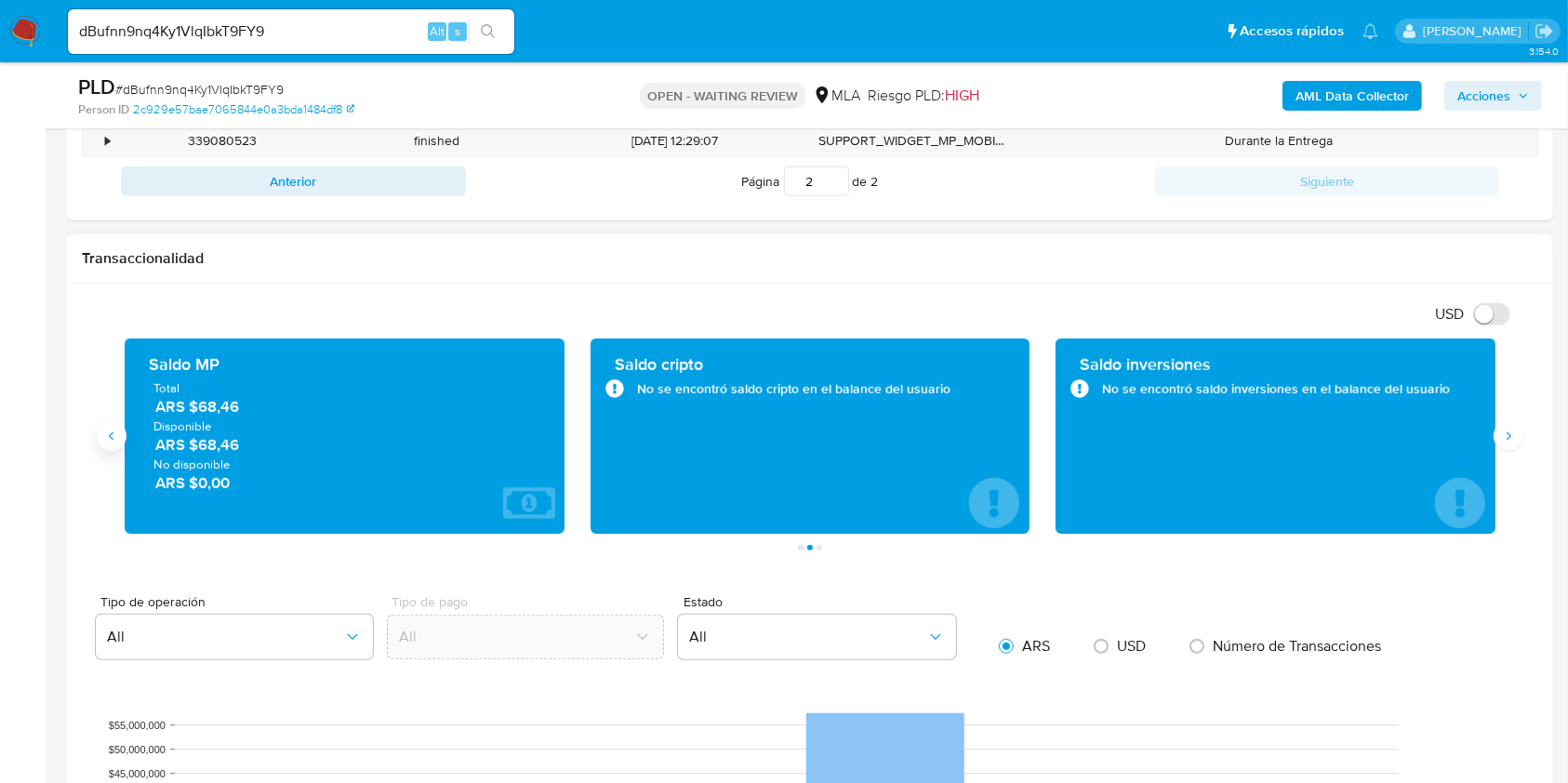
click at [117, 431] on icon "Anterior" at bounding box center [112, 436] width 15 height 15
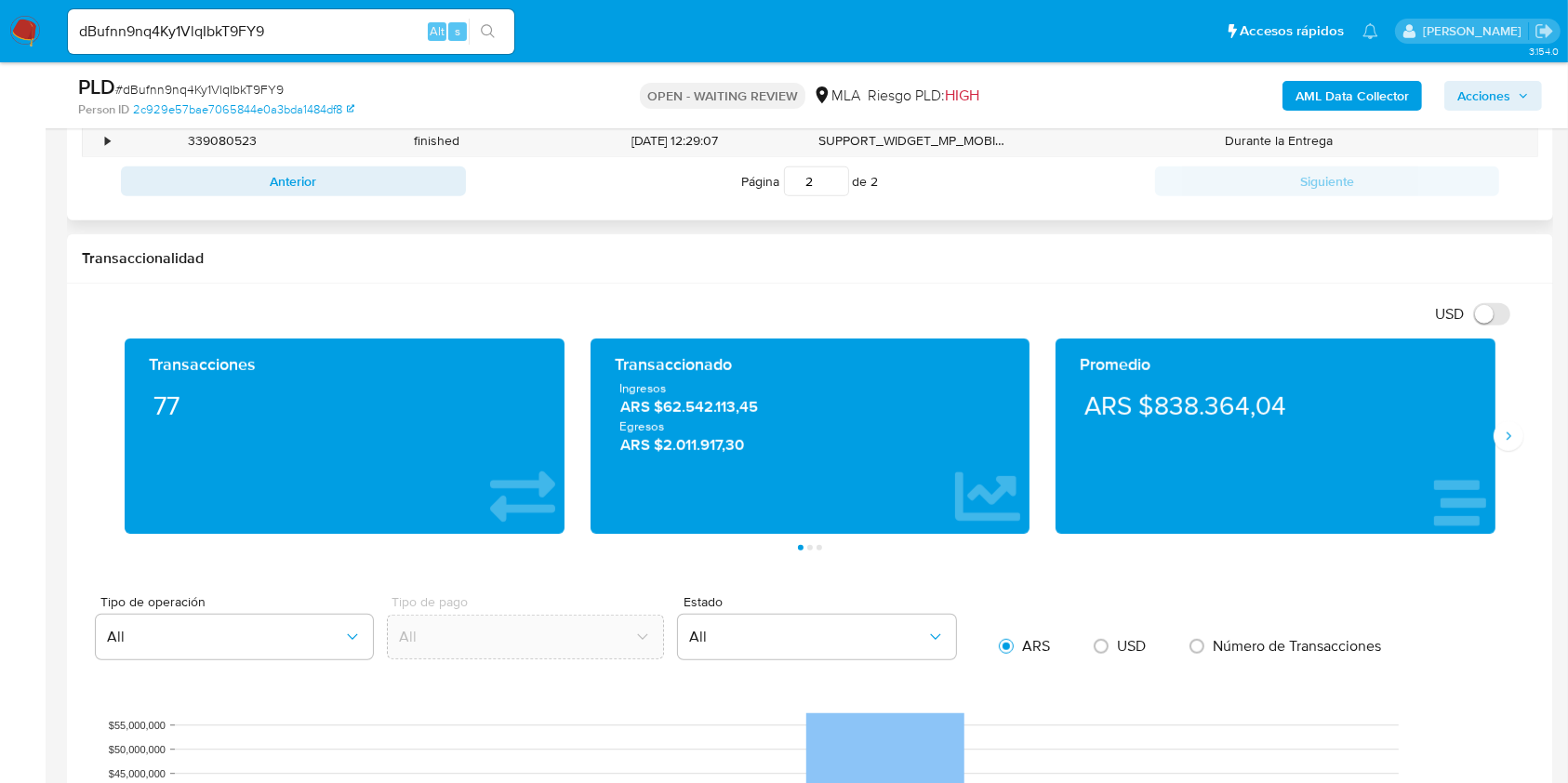
scroll to position [744, 0]
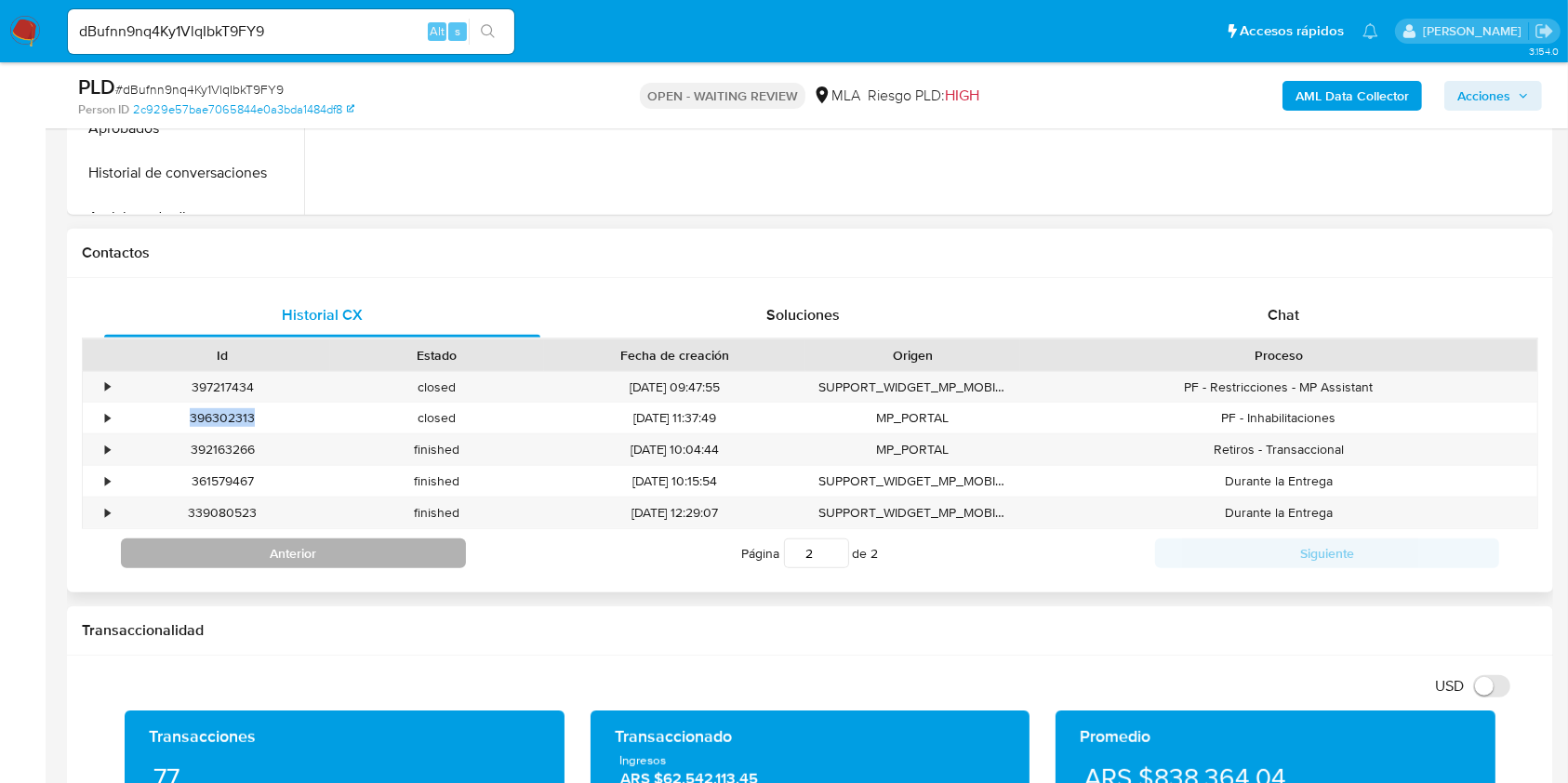
click at [388, 546] on button "Anterior" at bounding box center [294, 553] width 345 height 29
type input "1"
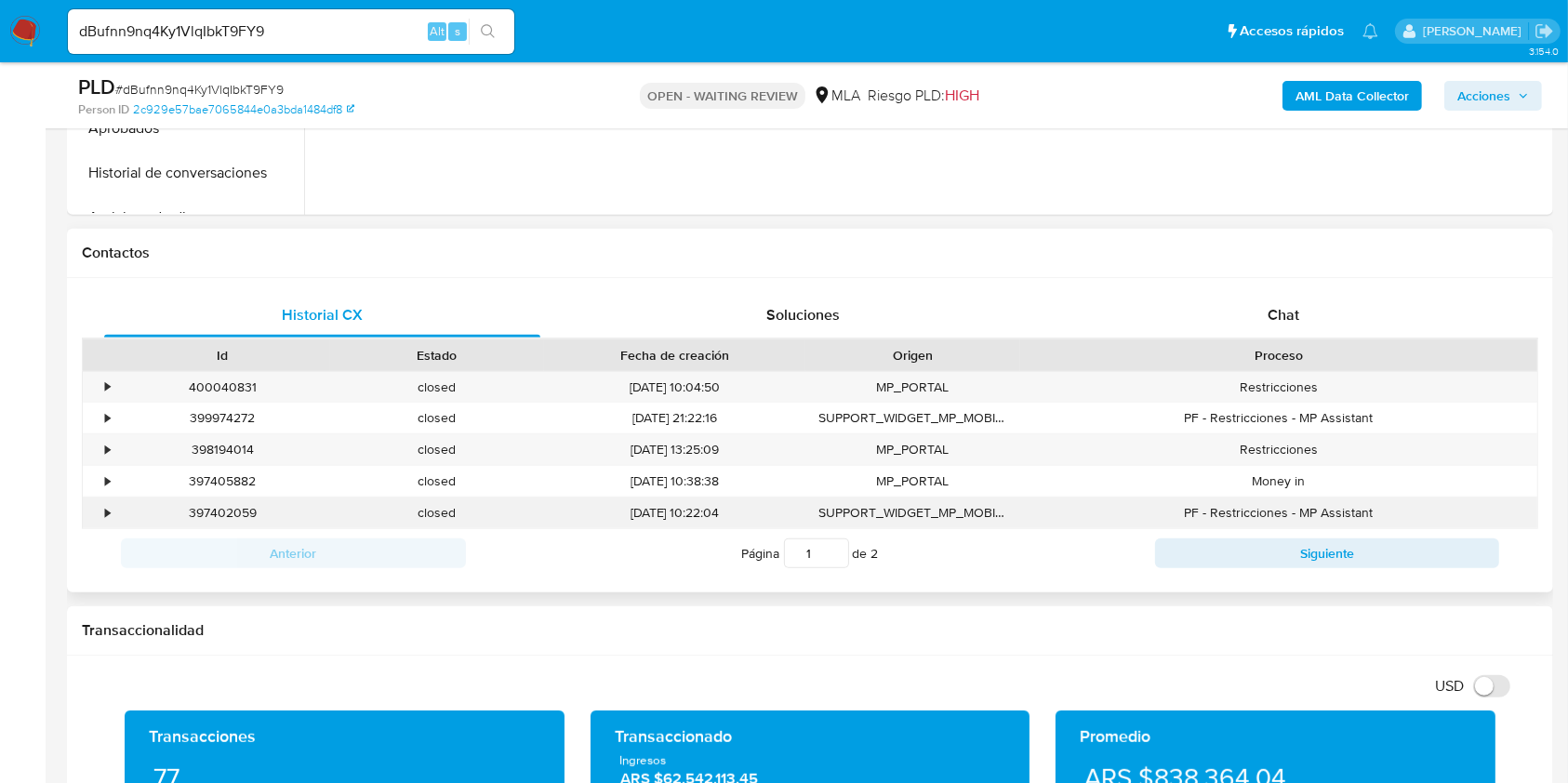
click at [227, 518] on div "397402059" at bounding box center [223, 513] width 215 height 30
copy div "397402059"
click at [244, 451] on div "398194014" at bounding box center [223, 449] width 215 height 30
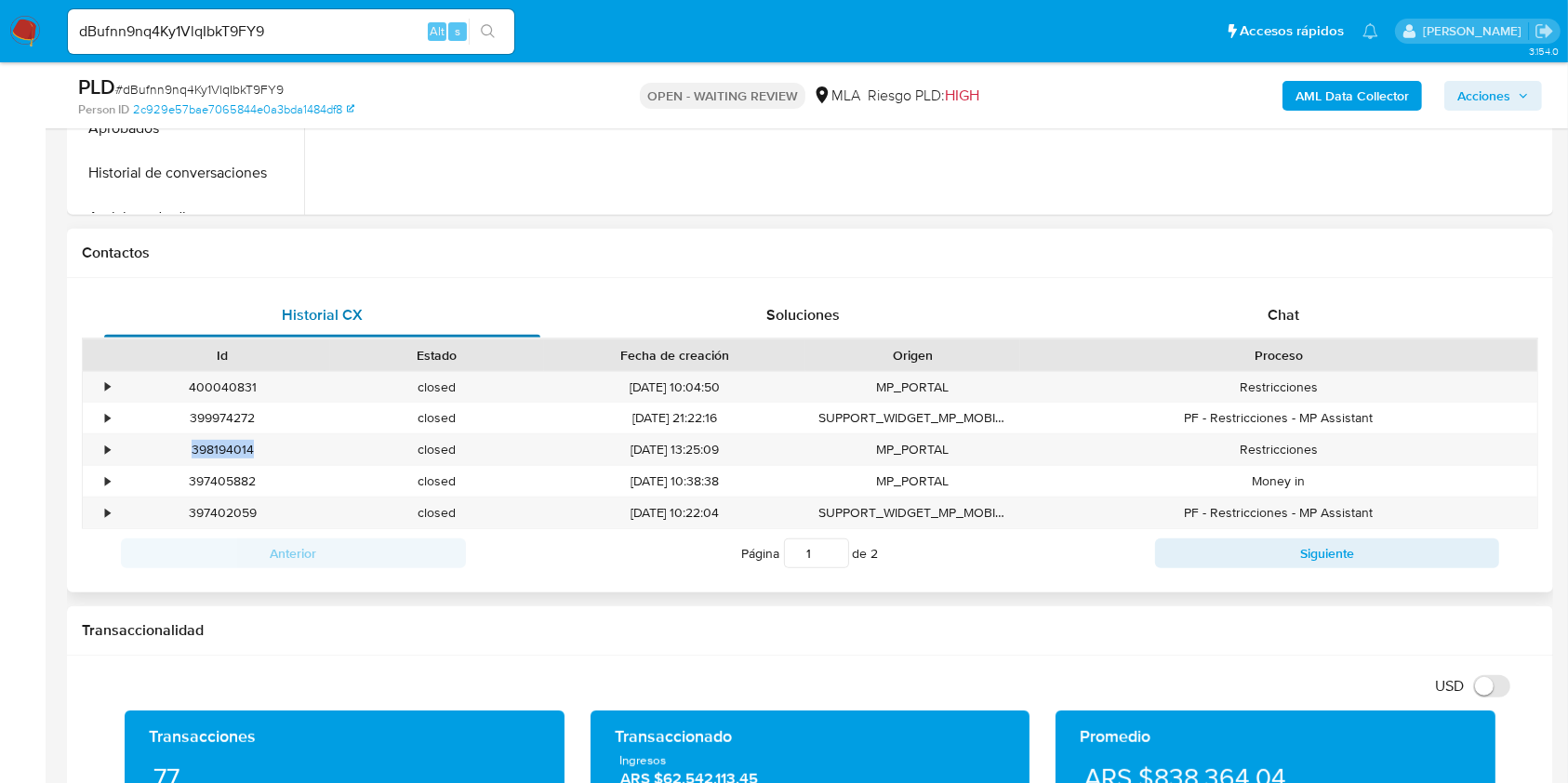
copy div "398194014"
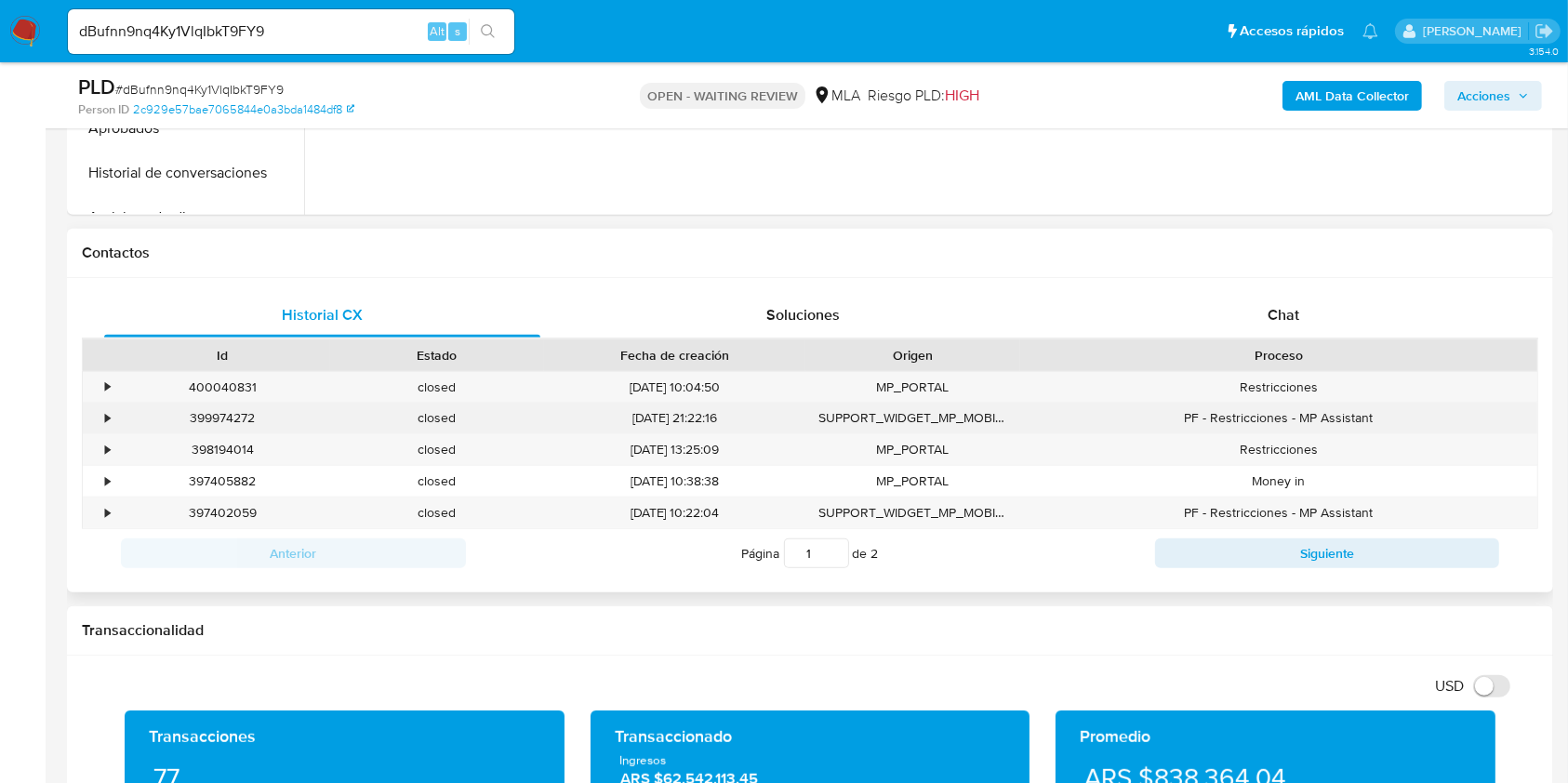
click at [238, 421] on div "399974272" at bounding box center [223, 418] width 215 height 30
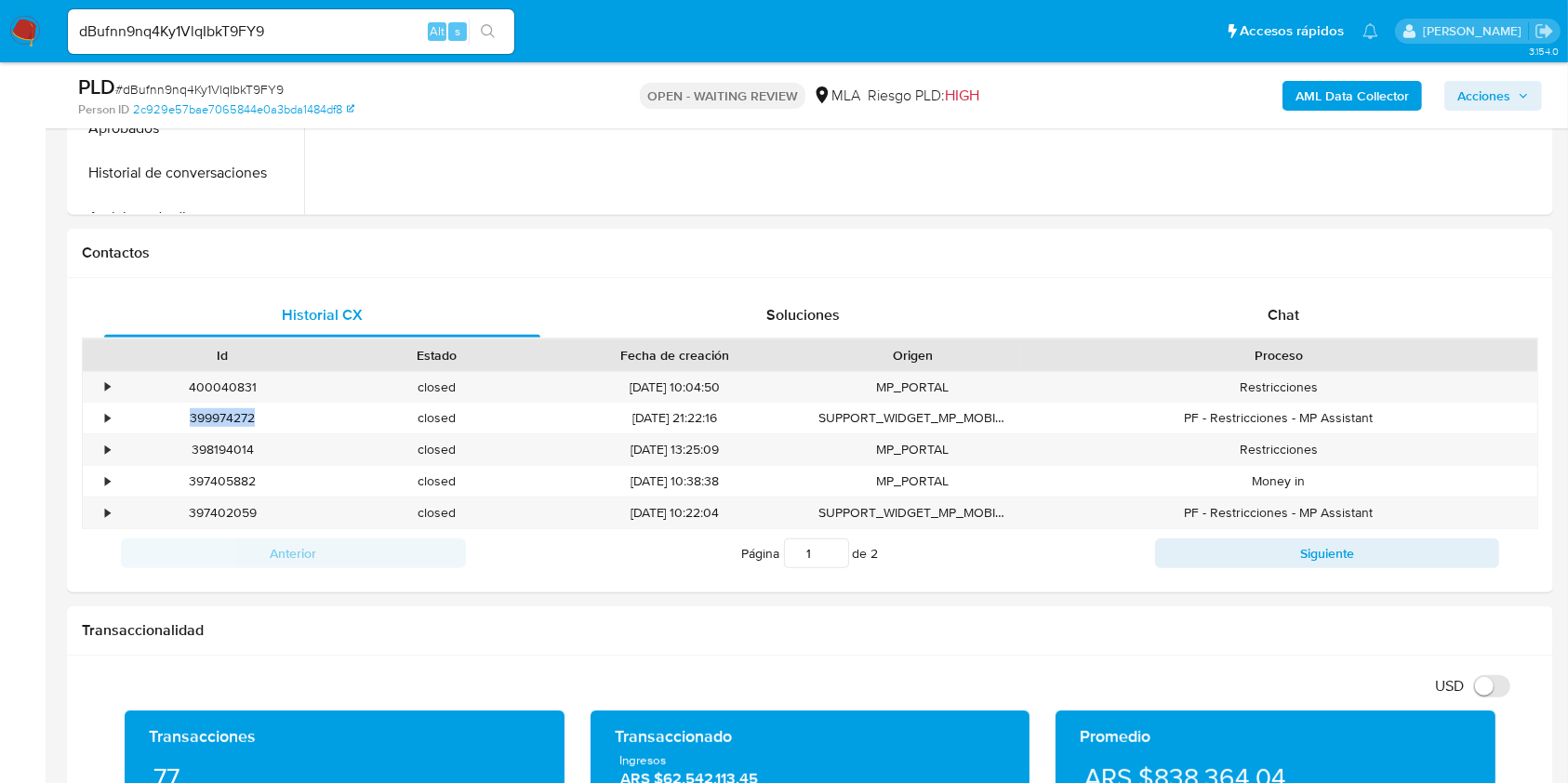
copy div "399974272"
click at [246, 387] on div "400040831" at bounding box center [223, 388] width 215 height 30
copy div "400040831"
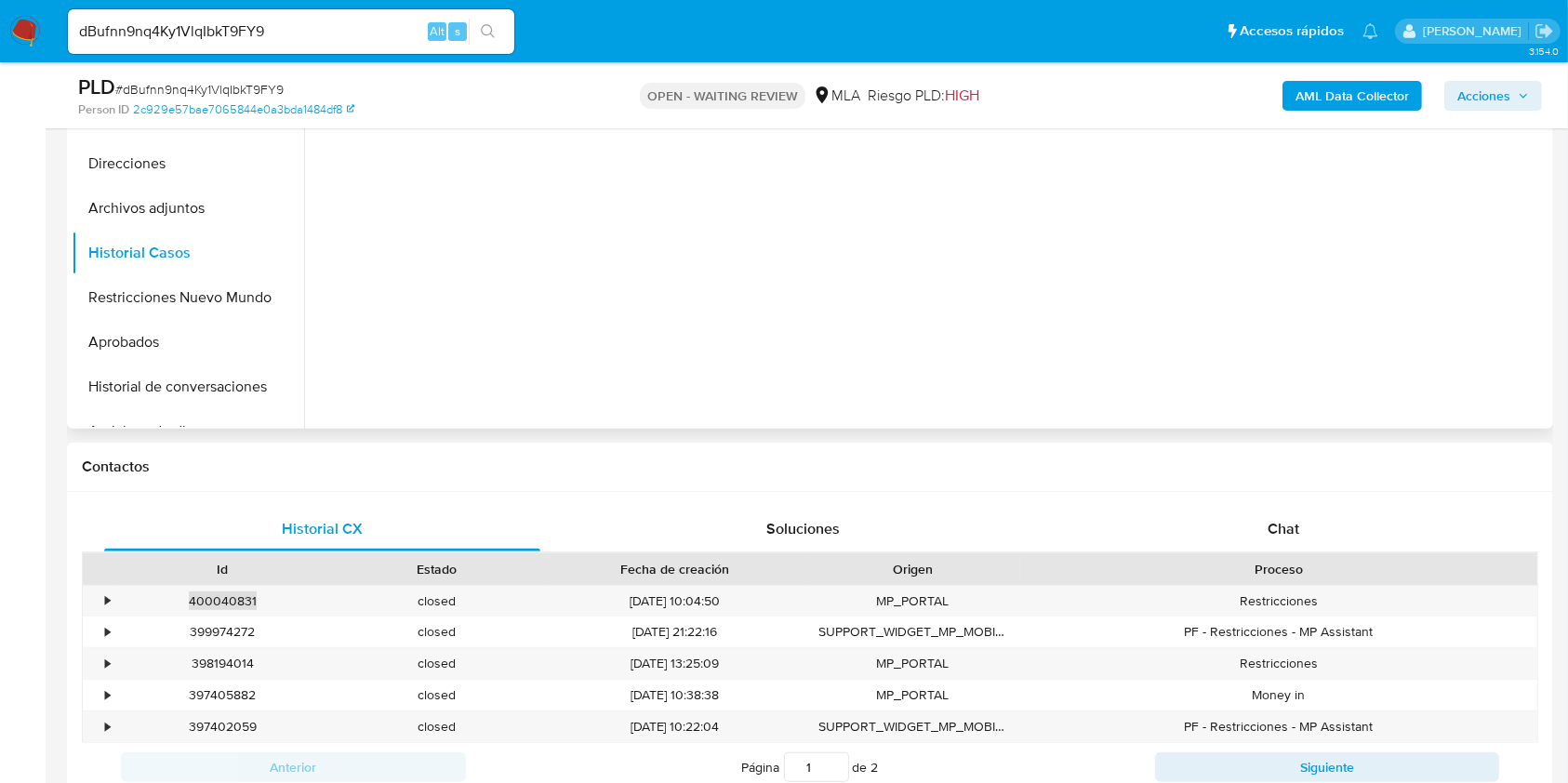
scroll to position [373, 0]
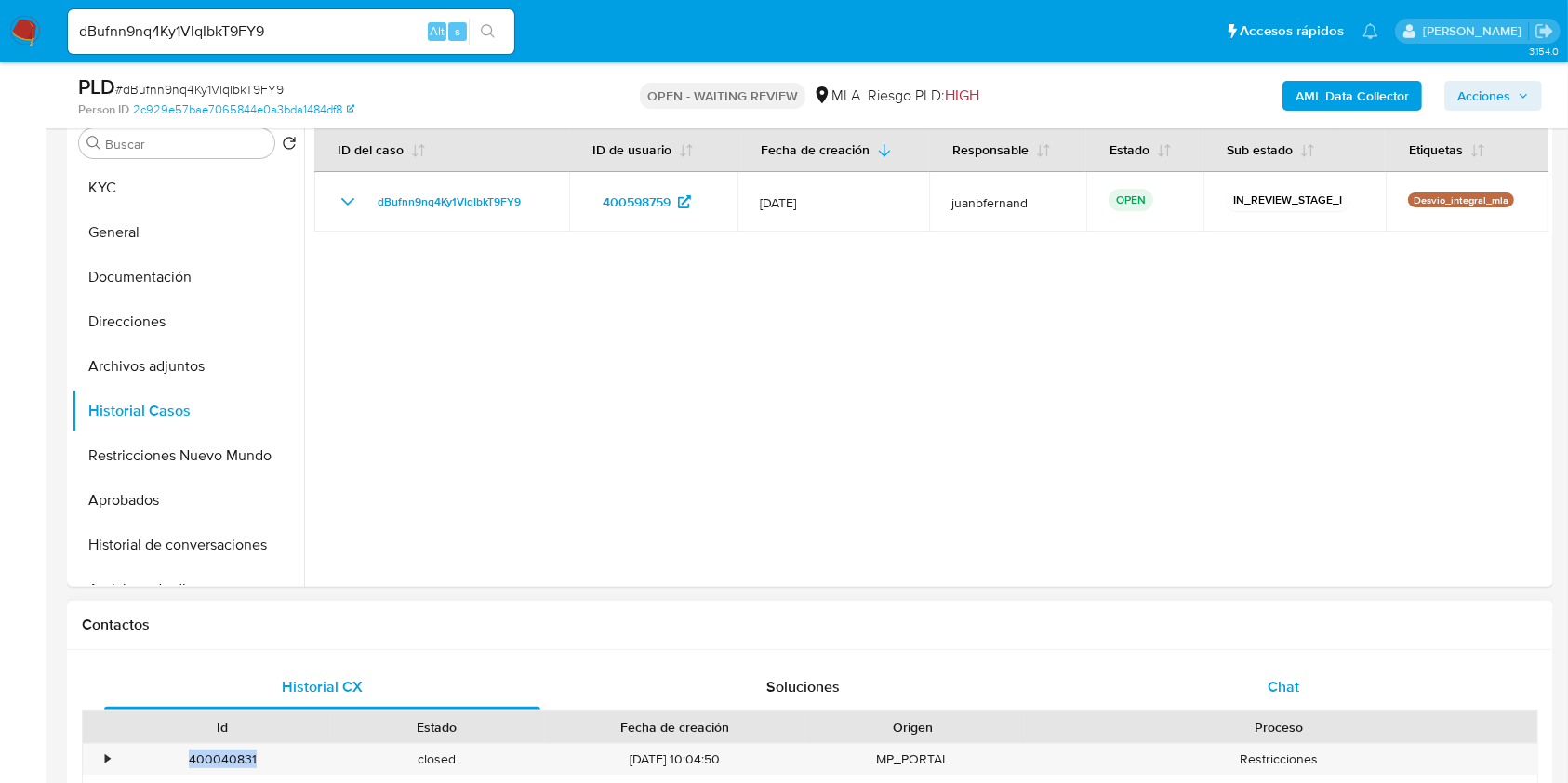
drag, startPoint x: 1330, startPoint y: 665, endPoint x: 1322, endPoint y: 674, distance: 12.0
click at [1330, 665] on div "Chat" at bounding box center [1284, 687] width 436 height 45
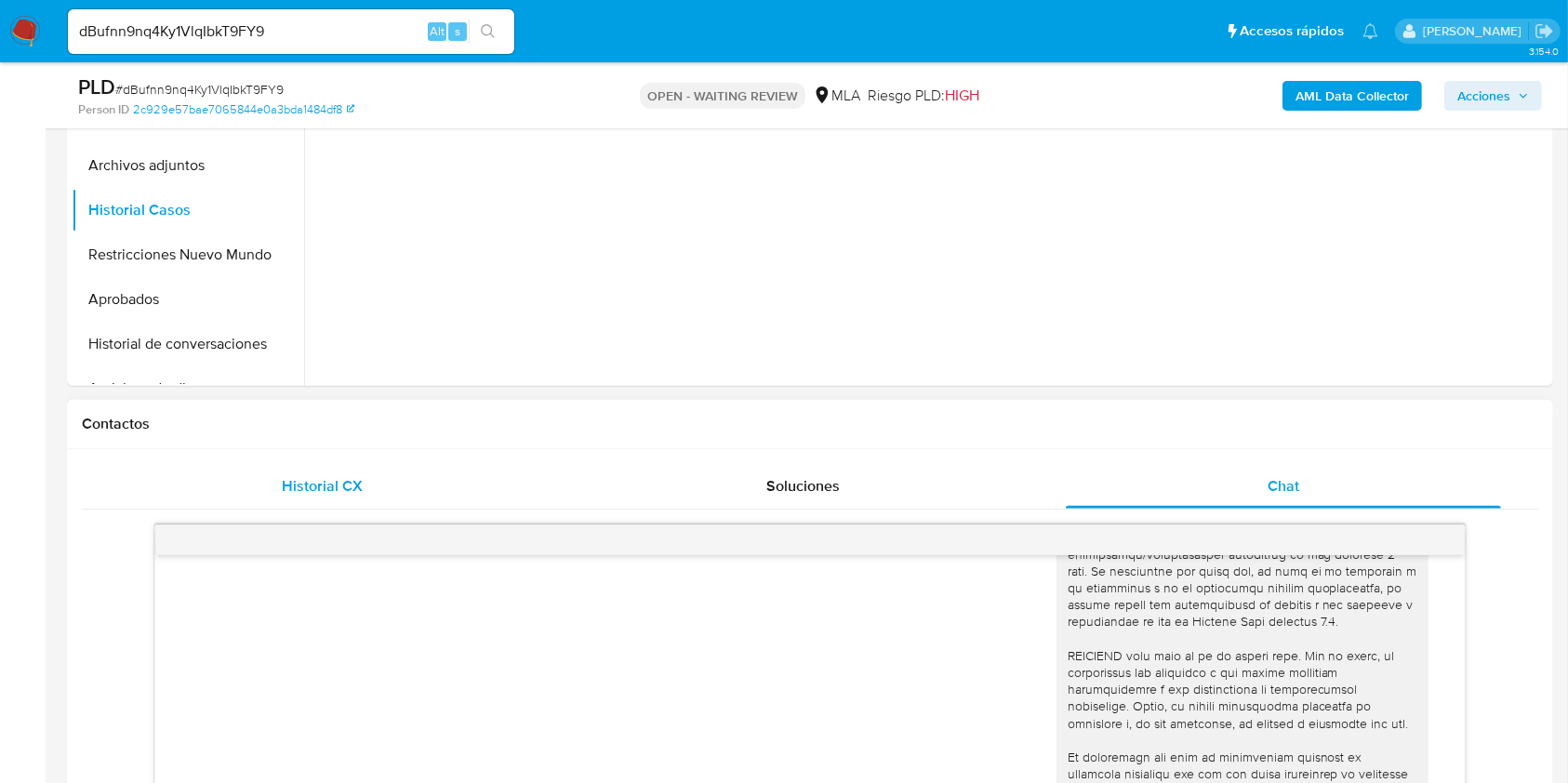
scroll to position [744, 0]
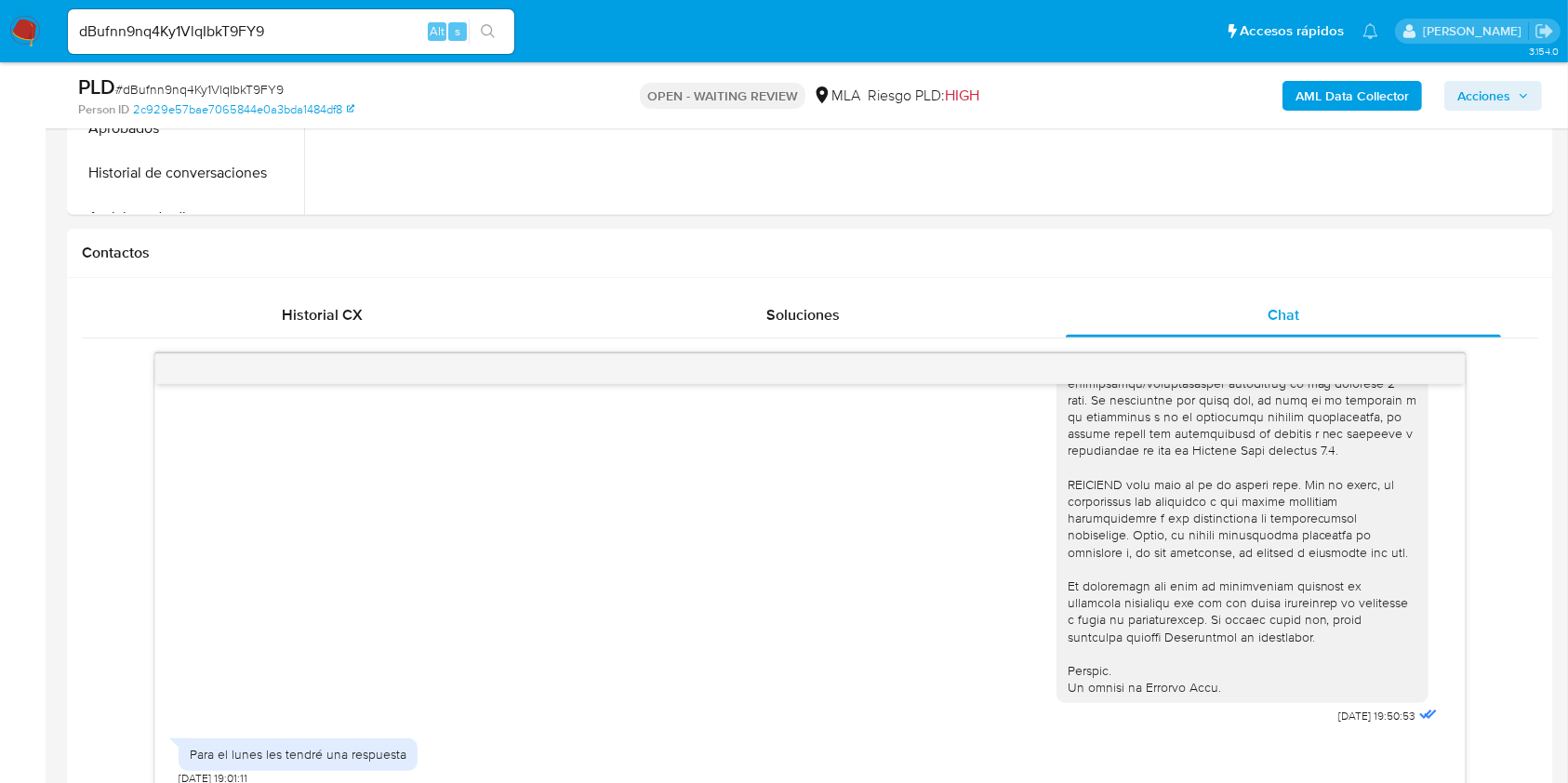
click at [325, 26] on input "dBufnn9nq4Ky1VlqIbkT9FY9" at bounding box center [291, 32] width 446 height 25
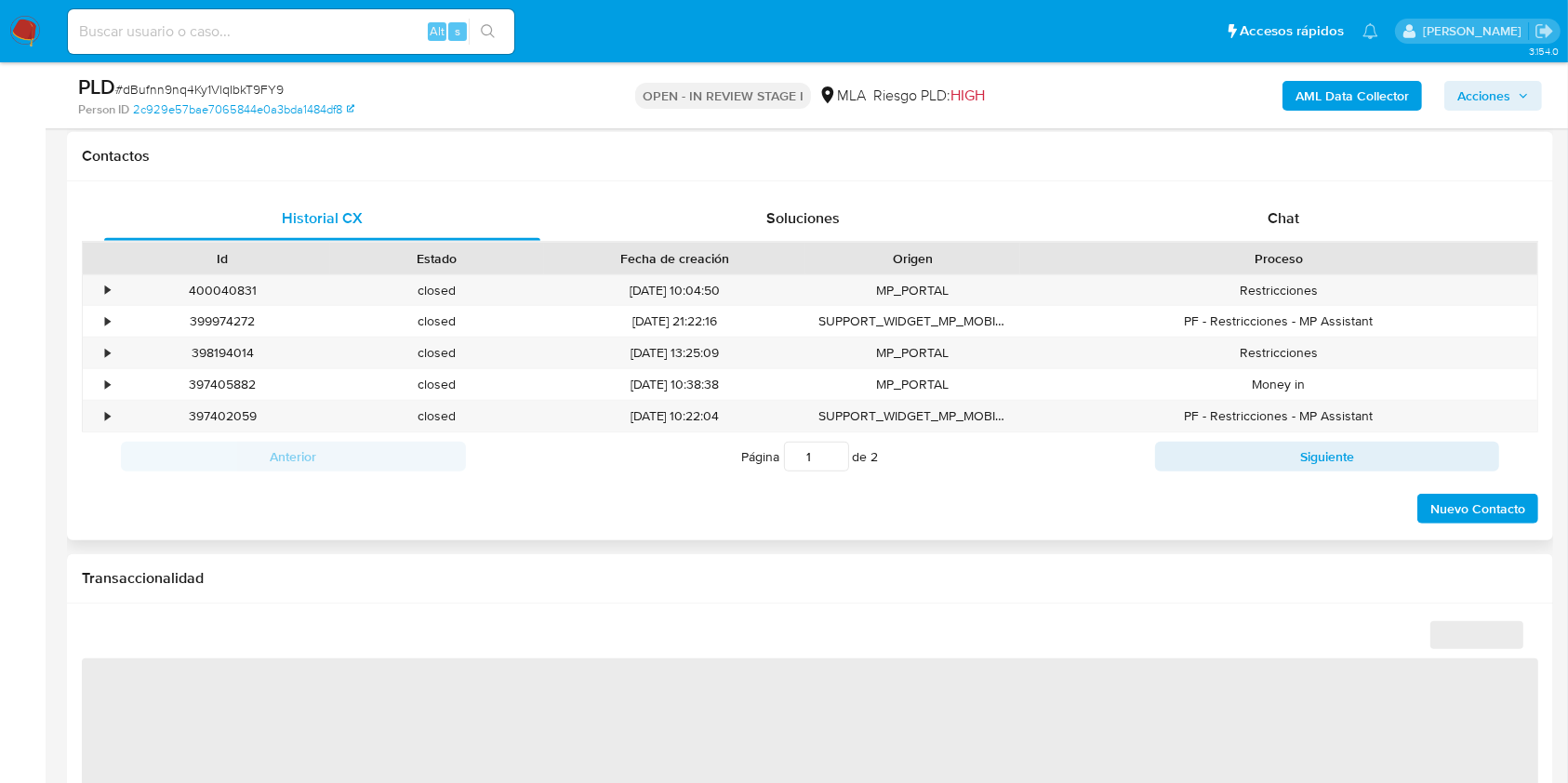
scroll to position [868, 0]
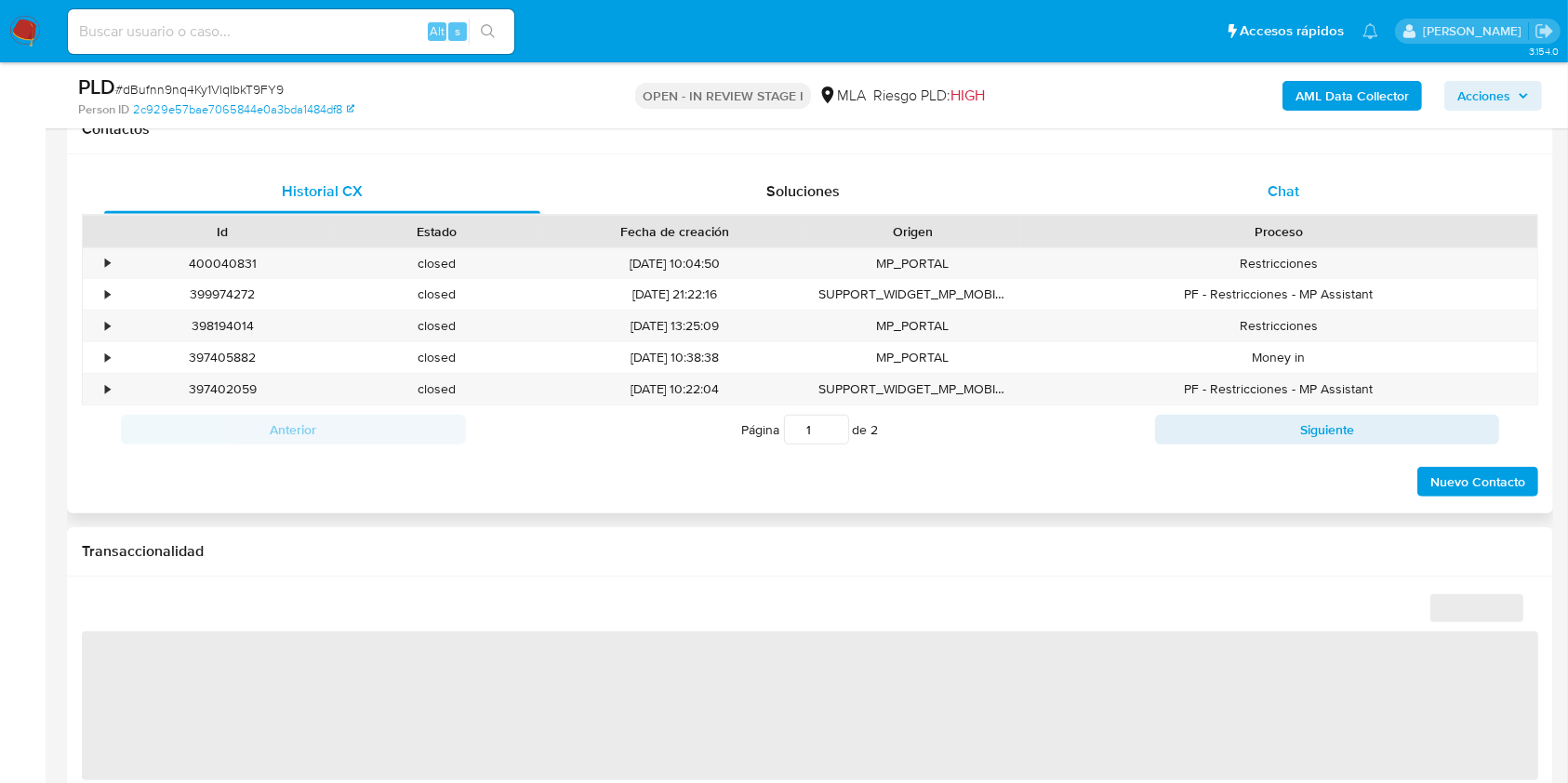
click at [1306, 185] on div "Chat" at bounding box center [1284, 191] width 436 height 45
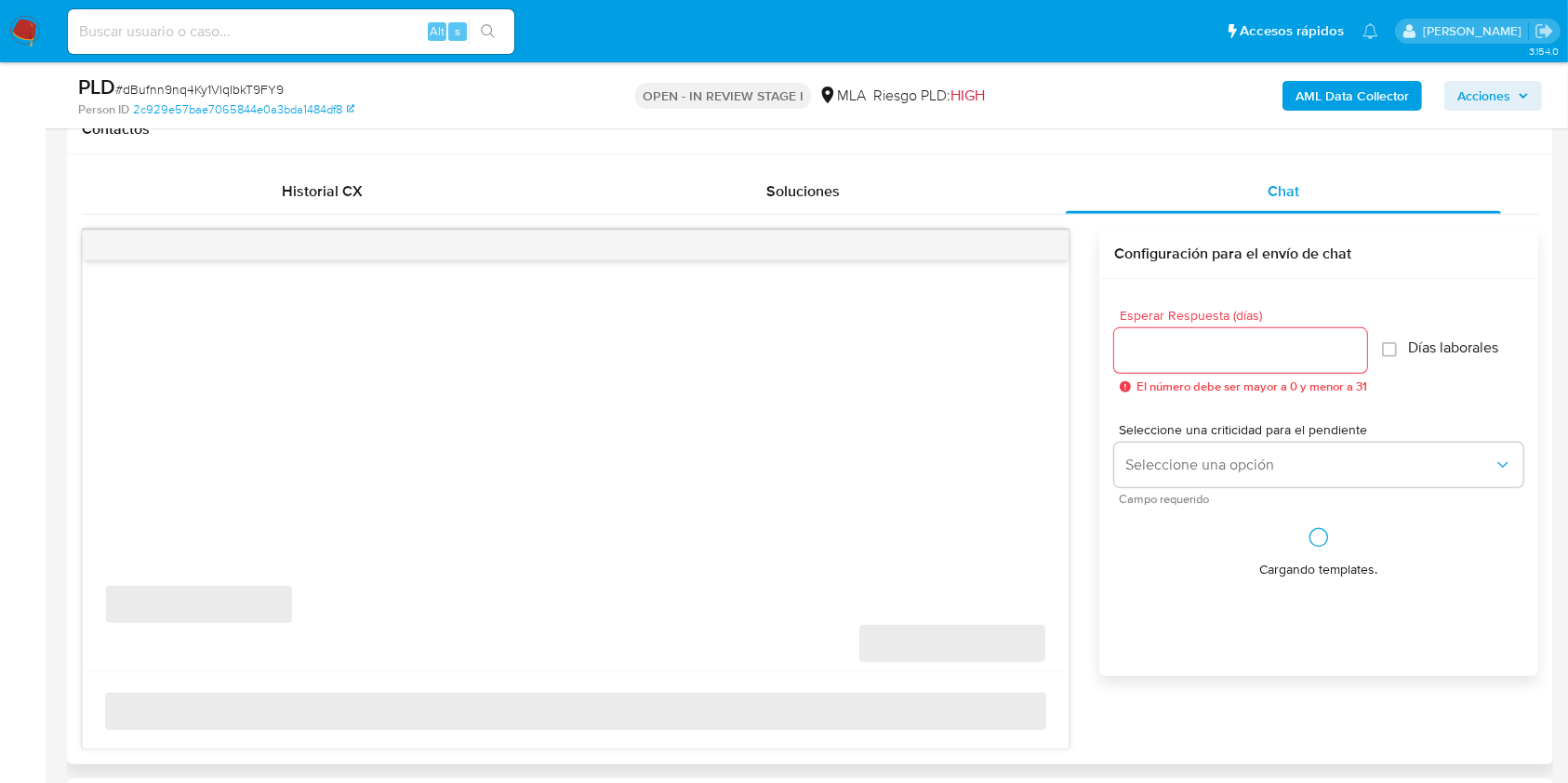
select select "10"
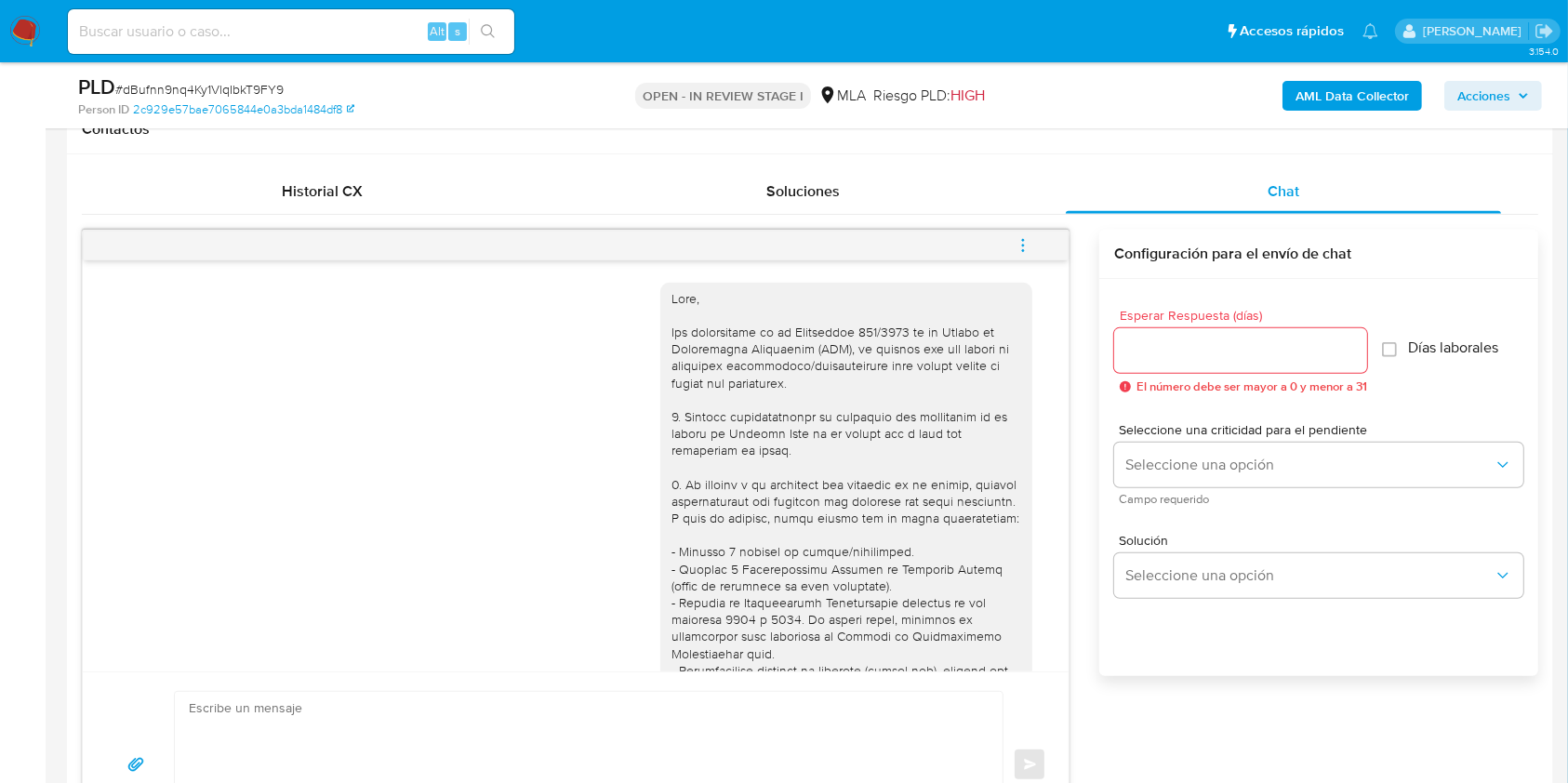
scroll to position [716, 0]
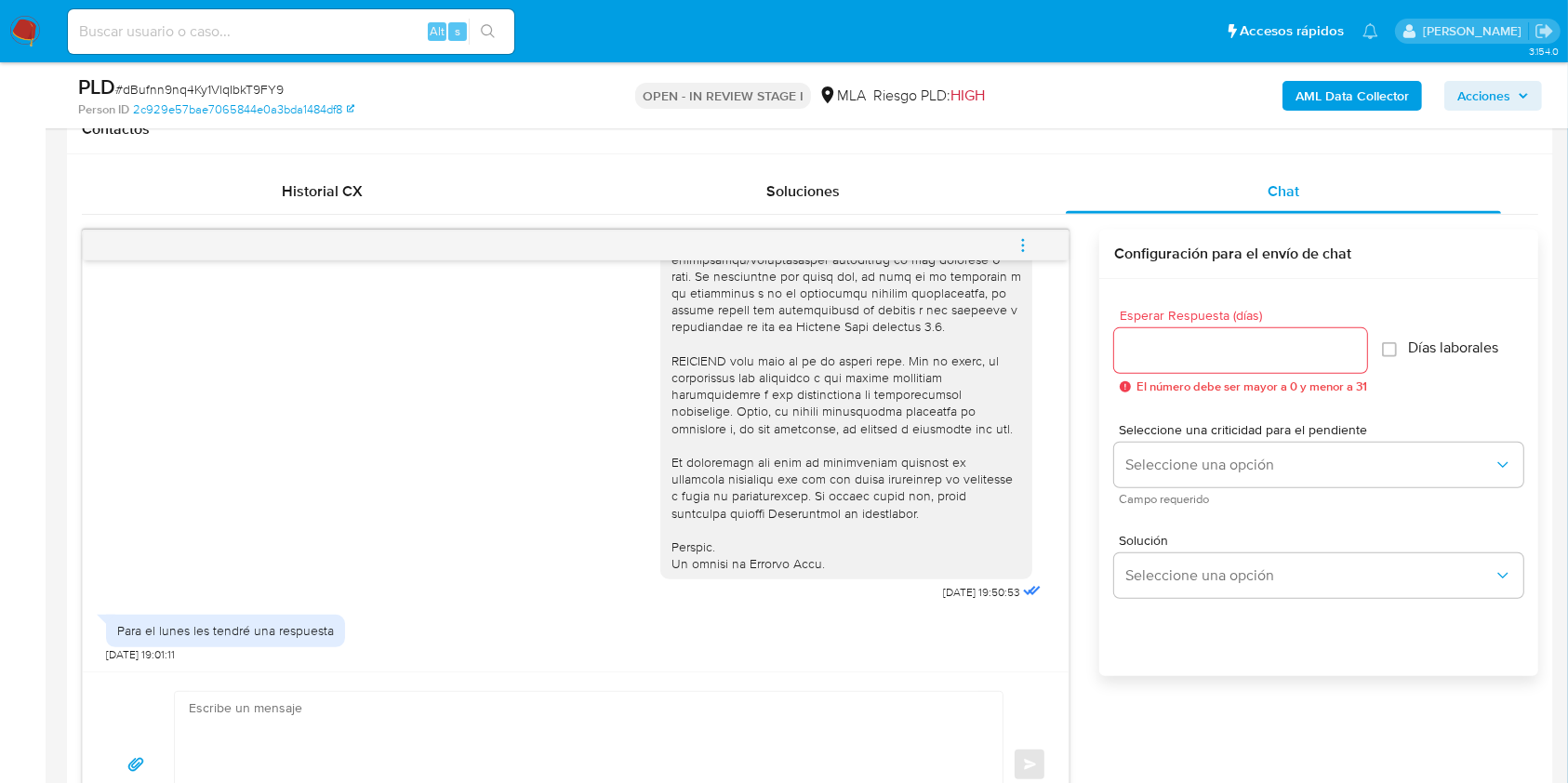
click at [503, 733] on textarea at bounding box center [584, 765] width 790 height 146
paste textarea "Lore. Ipsumdolo sit am consectetu adi elit. Se doeiusmodte in utlabor etdolorem…"
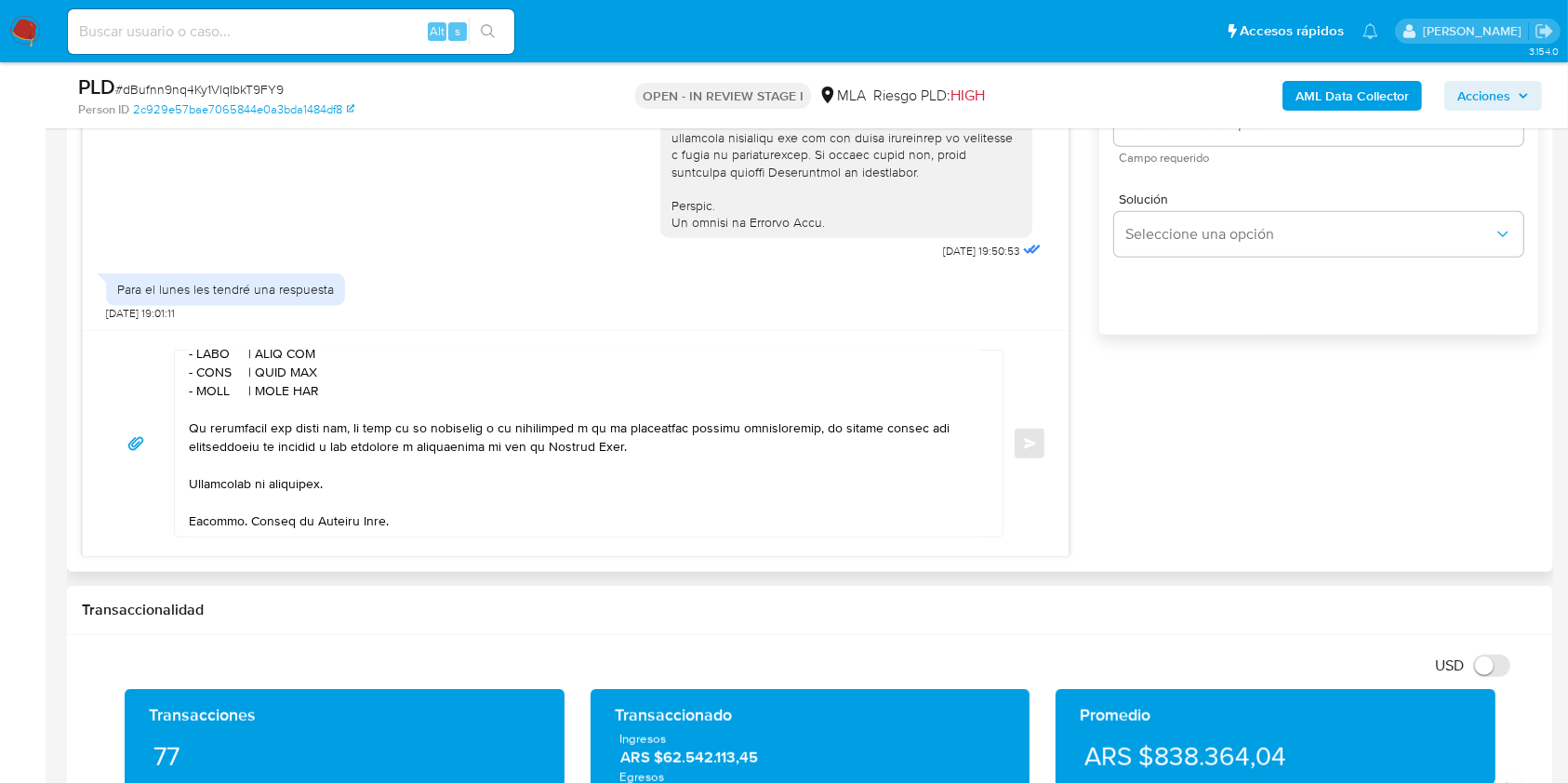
scroll to position [610, 0]
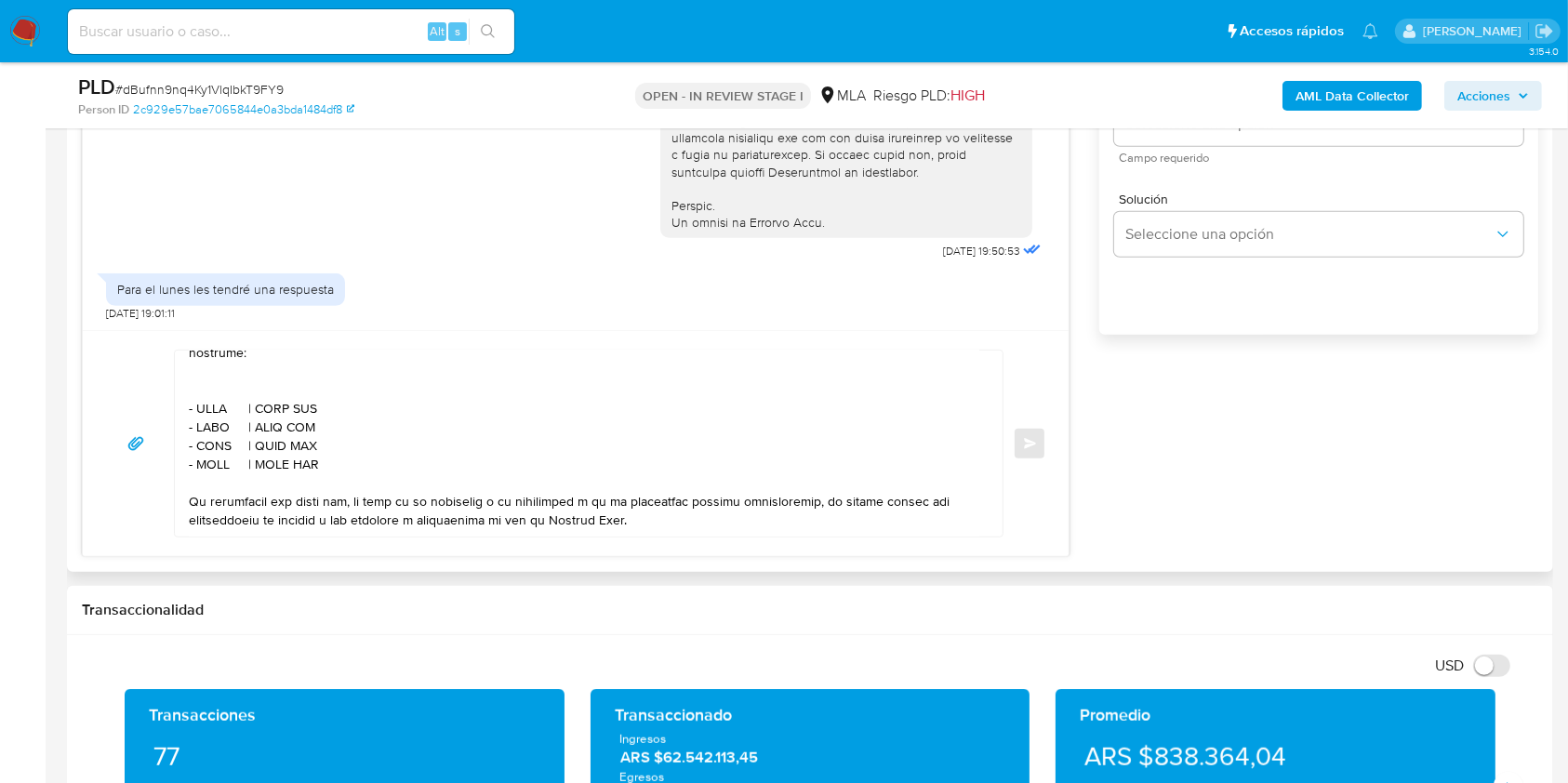
click at [218, 437] on textarea at bounding box center [584, 444] width 790 height 186
paste textarea "[PERSON_NAME],[PERSON_NAME]"
drag, startPoint x: 325, startPoint y: 443, endPoint x: 352, endPoint y: 577, distance: 136.7
click at [324, 443] on textarea at bounding box center [584, 444] width 790 height 186
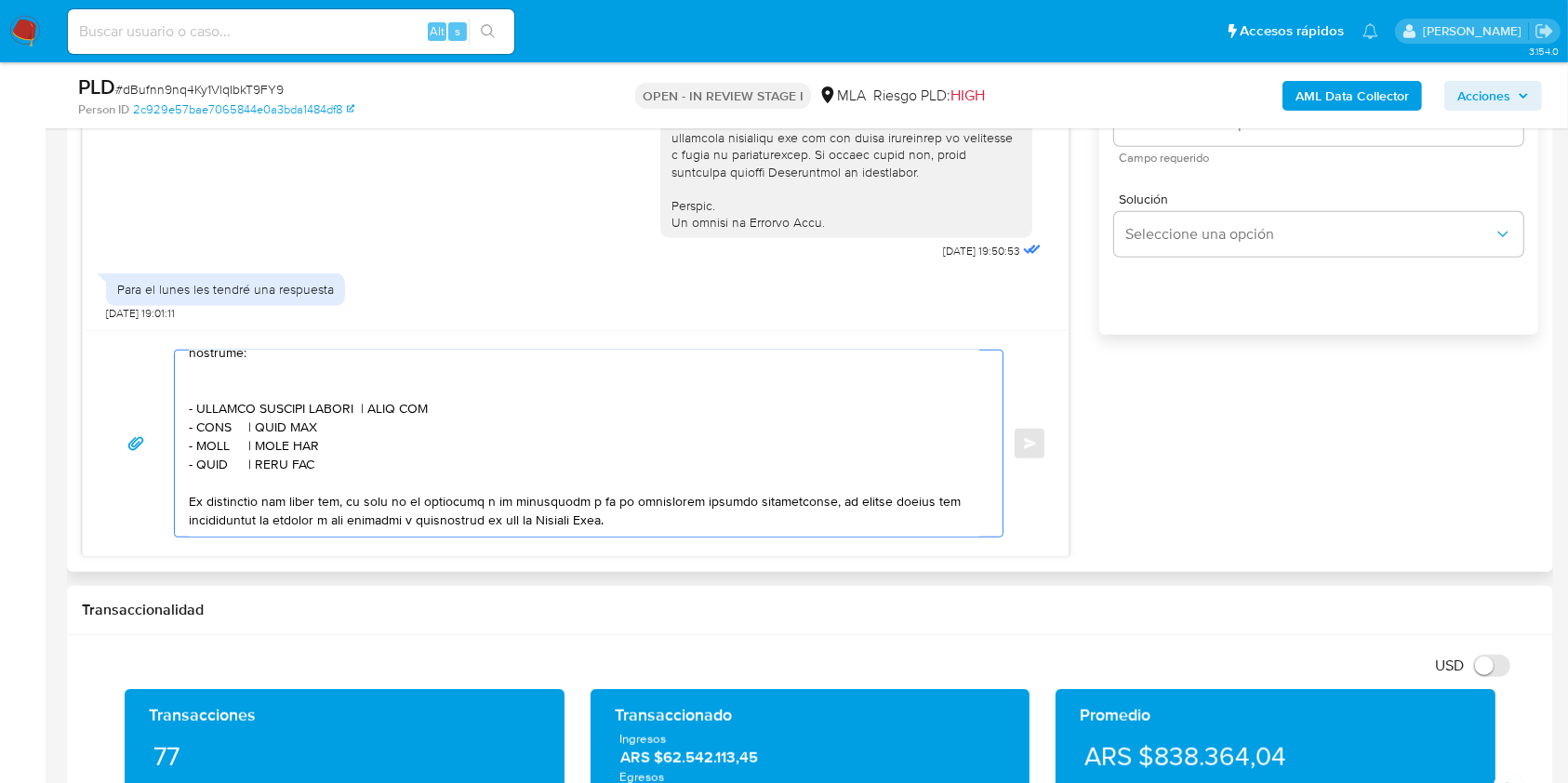
click at [429, 439] on textarea at bounding box center [584, 444] width 790 height 186
paste textarea "20128444824"
click at [220, 464] on textarea at bounding box center [584, 444] width 790 height 186
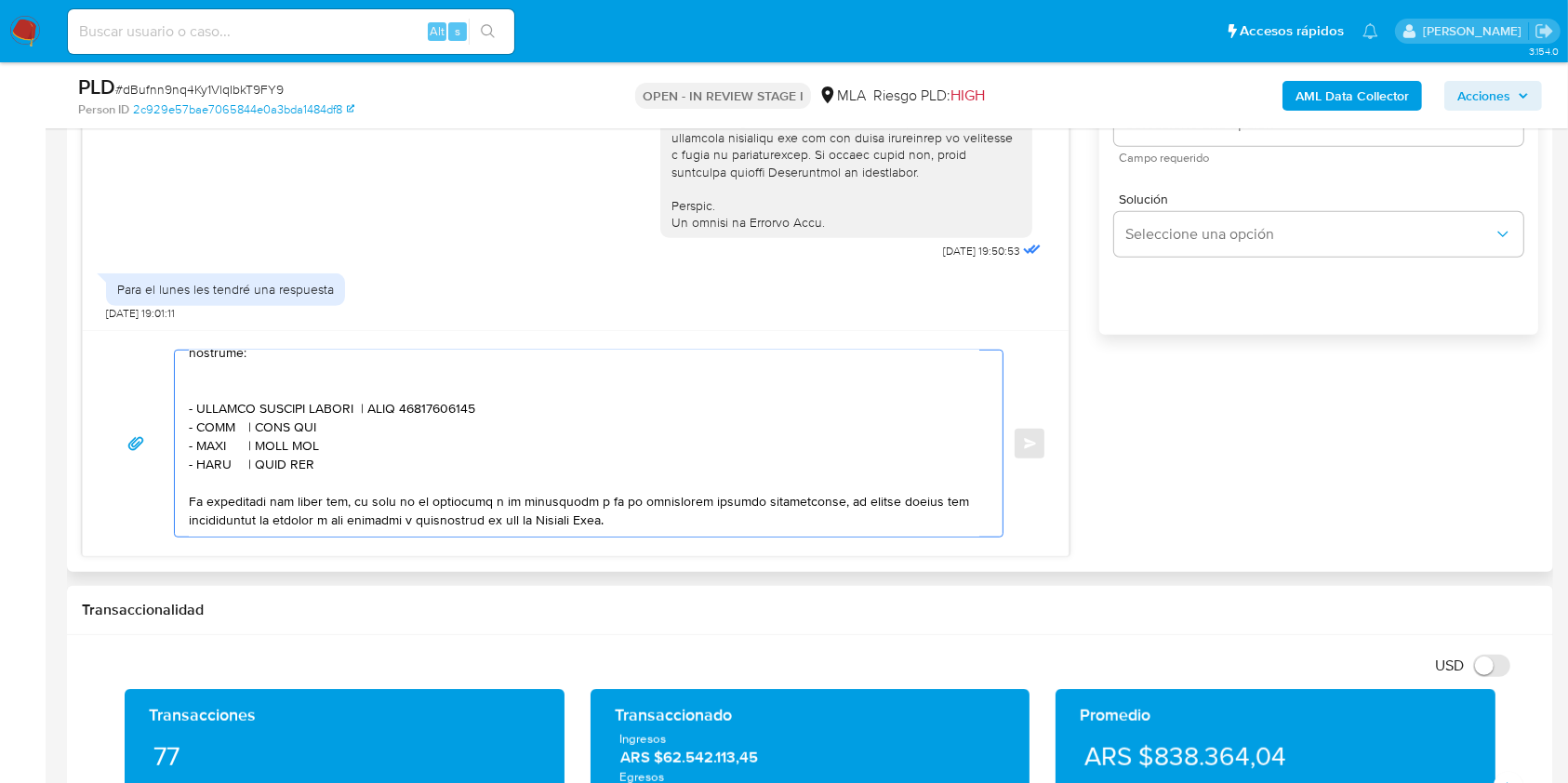
paste textarea "[PERSON_NAME]"
click at [411, 458] on textarea at bounding box center [584, 444] width 790 height 186
paste textarea "20426153794"
click at [218, 476] on textarea at bounding box center [584, 444] width 790 height 186
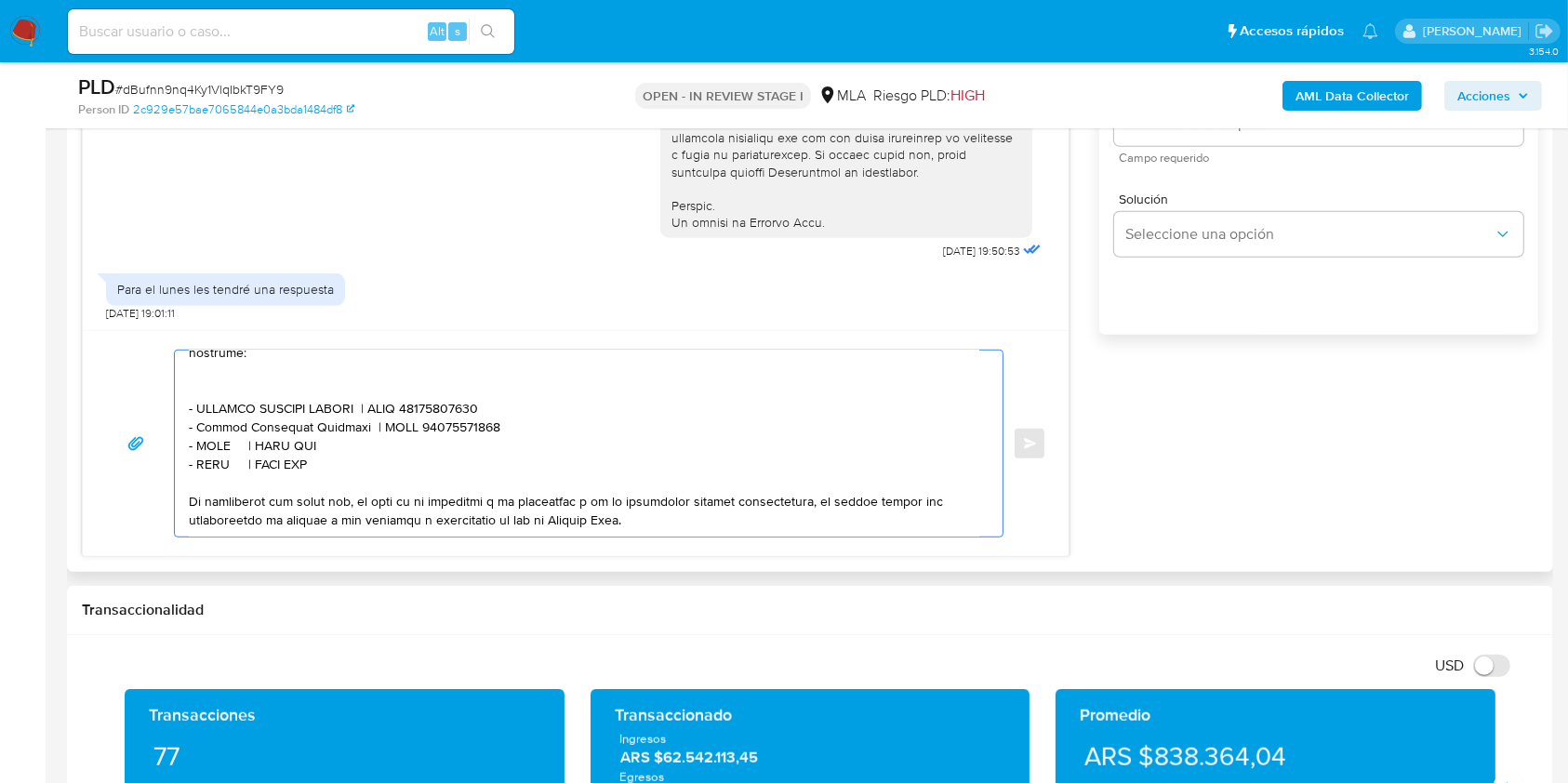
click at [218, 476] on textarea at bounding box center [584, 444] width 790 height 186
paste textarea "[PERSON_NAME]"
click at [357, 475] on textarea at bounding box center [584, 444] width 790 height 186
paste textarea "20253158140"
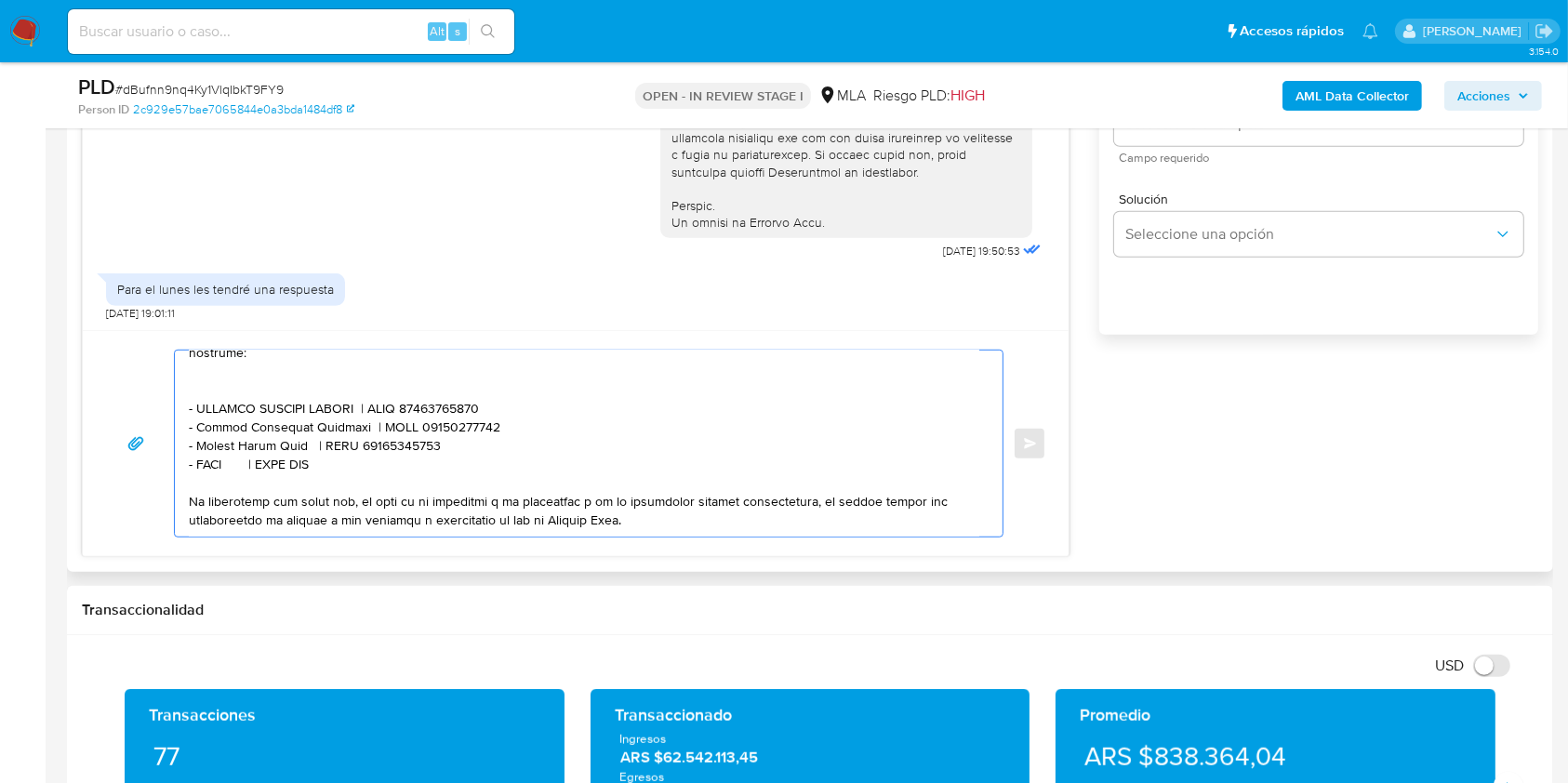
click at [210, 499] on textarea at bounding box center [584, 444] width 790 height 186
click at [210, 498] on textarea at bounding box center [584, 444] width 790 height 186
paste textarea "[PERSON_NAME]"
click at [329, 498] on textarea at bounding box center [584, 444] width 790 height 186
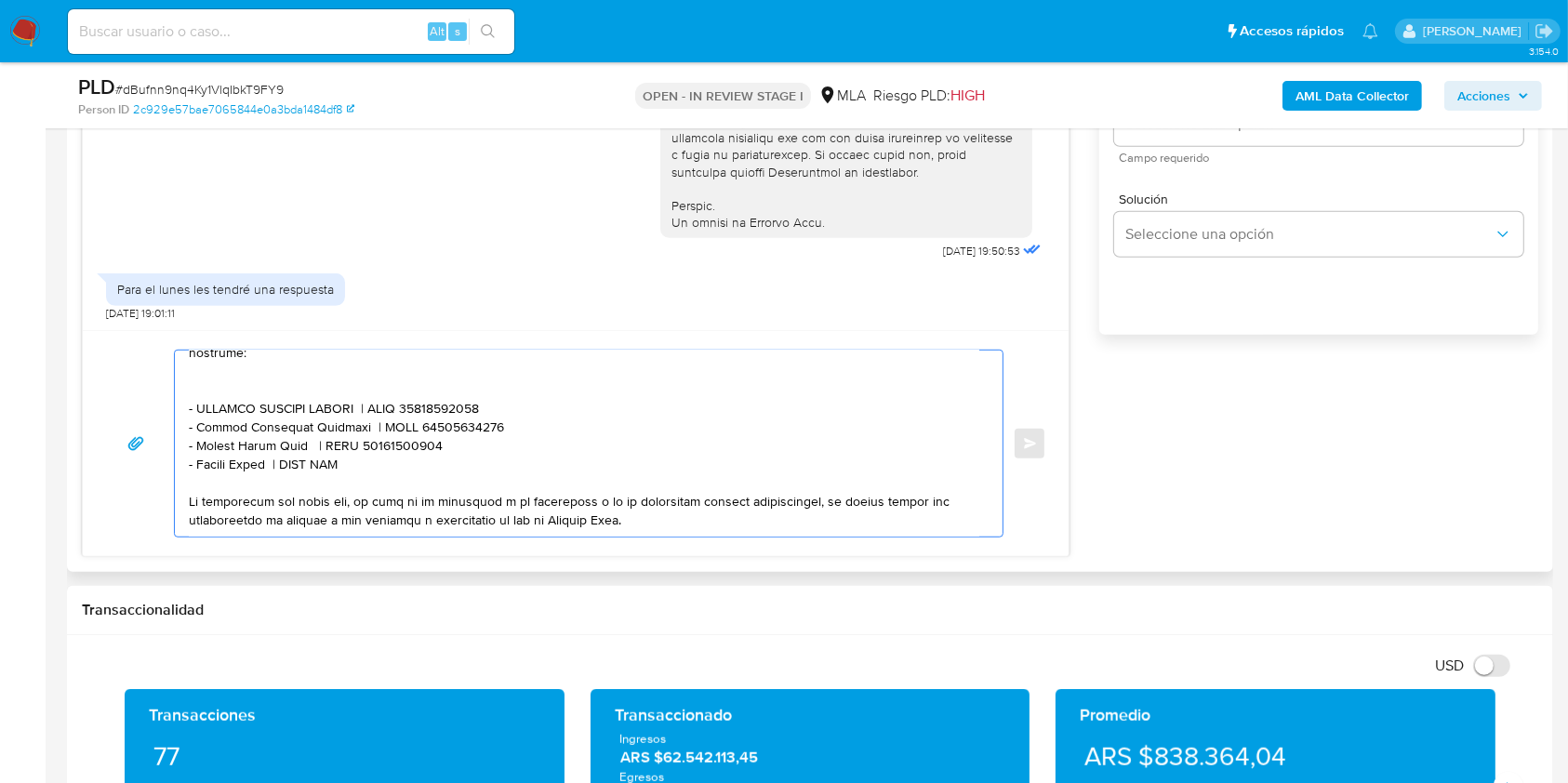
paste textarea "27436207994"
drag, startPoint x: 379, startPoint y: 498, endPoint x: 388, endPoint y: 497, distance: 9.1
click at [388, 497] on textarea at bounding box center [584, 444] width 790 height 186
click at [429, 493] on textarea at bounding box center [584, 444] width 790 height 186
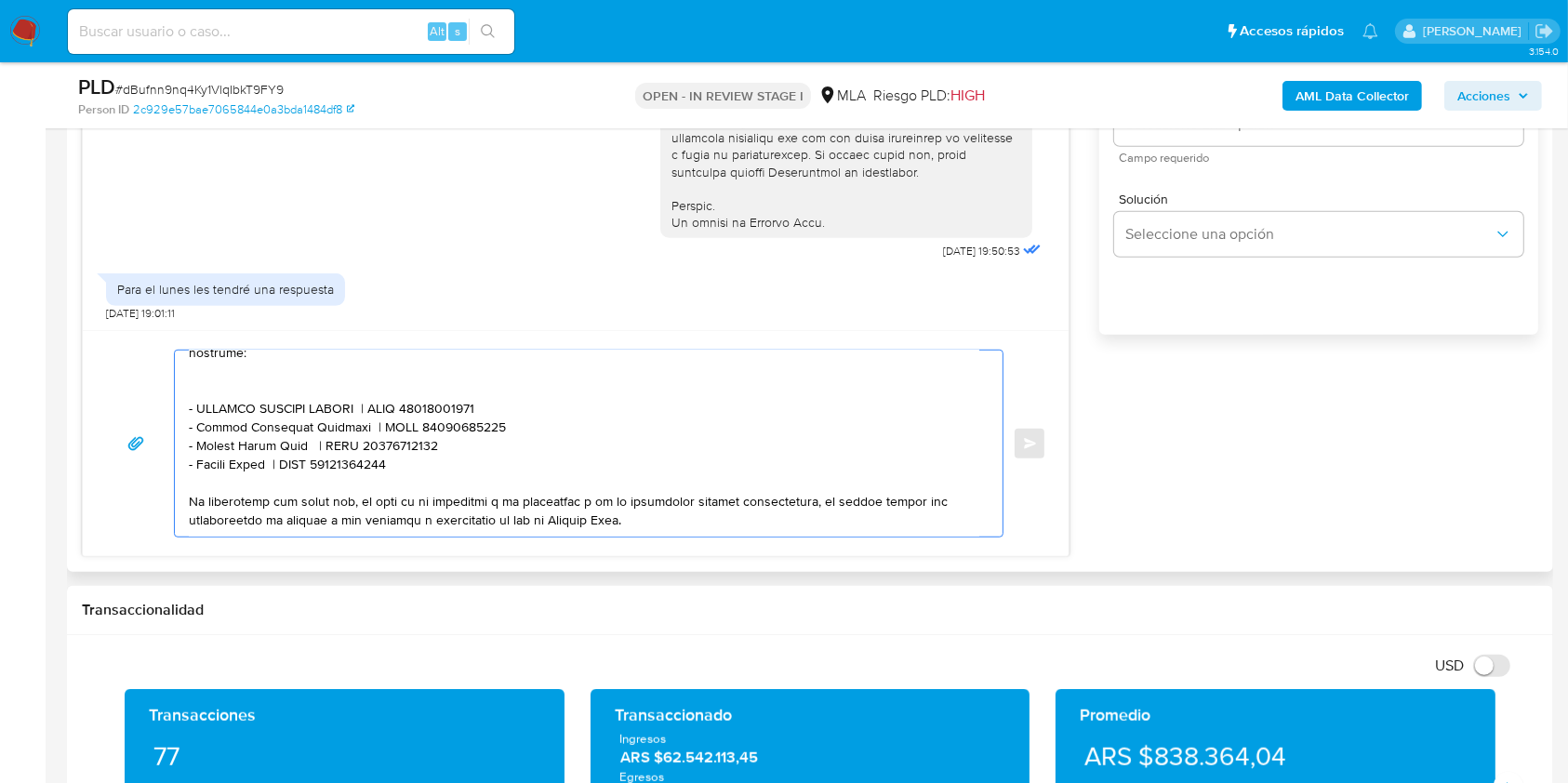
click at [429, 493] on textarea at bounding box center [584, 444] width 790 height 186
click at [447, 500] on textarea at bounding box center [584, 444] width 790 height 186
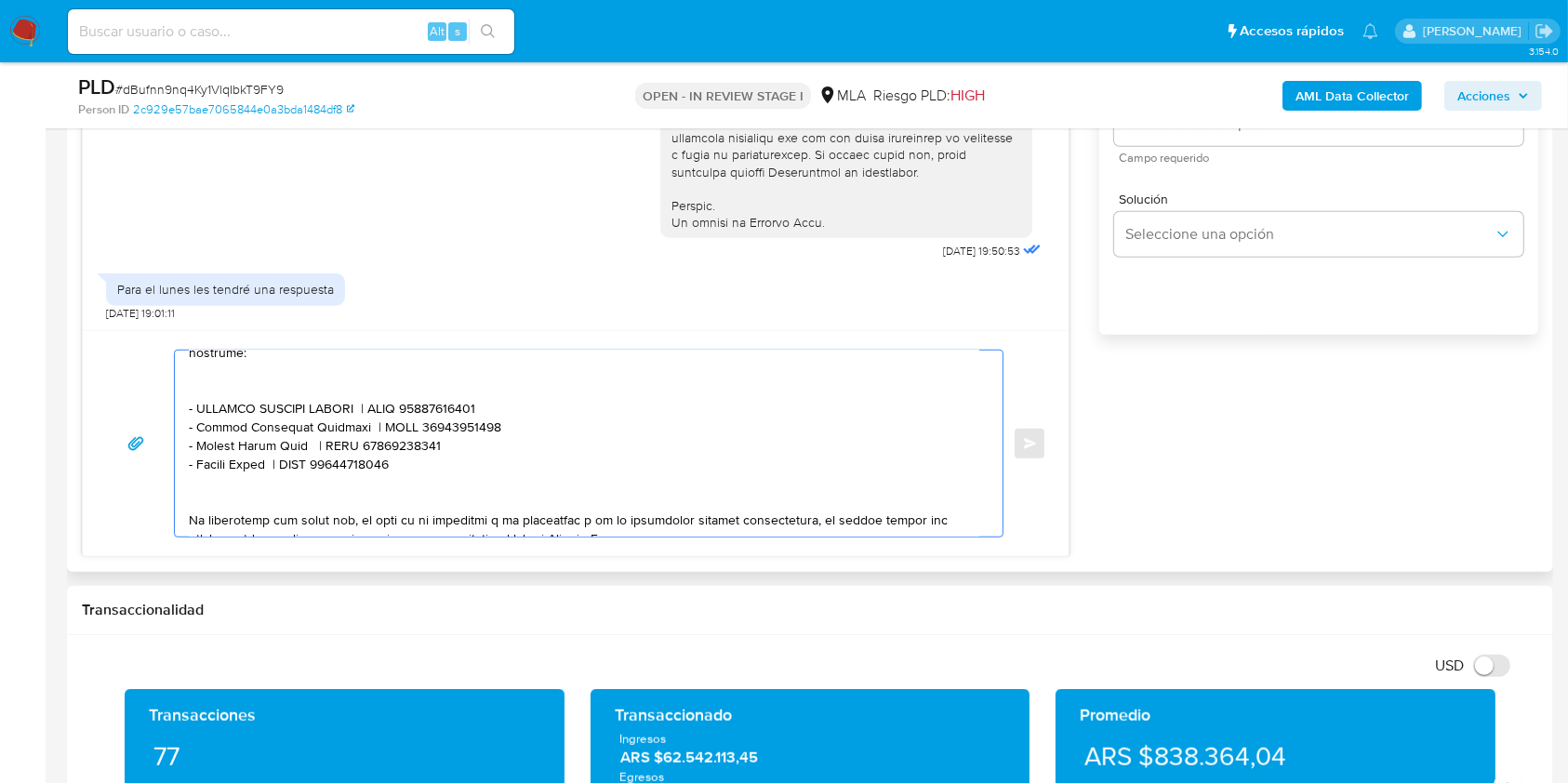
paste textarea "- Sheila Amaro | CUIT 27436207994"
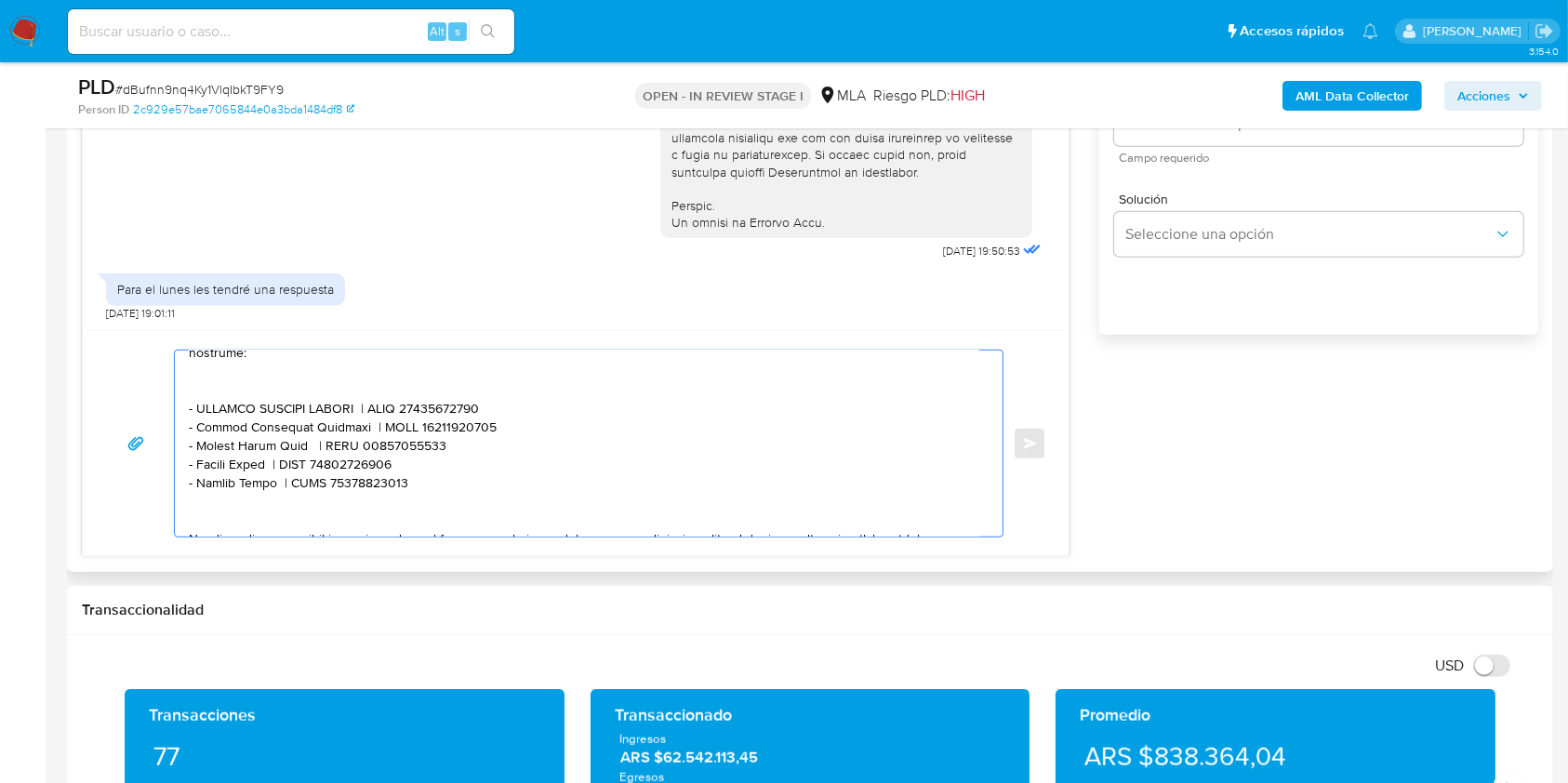
scroll to position [619, 0]
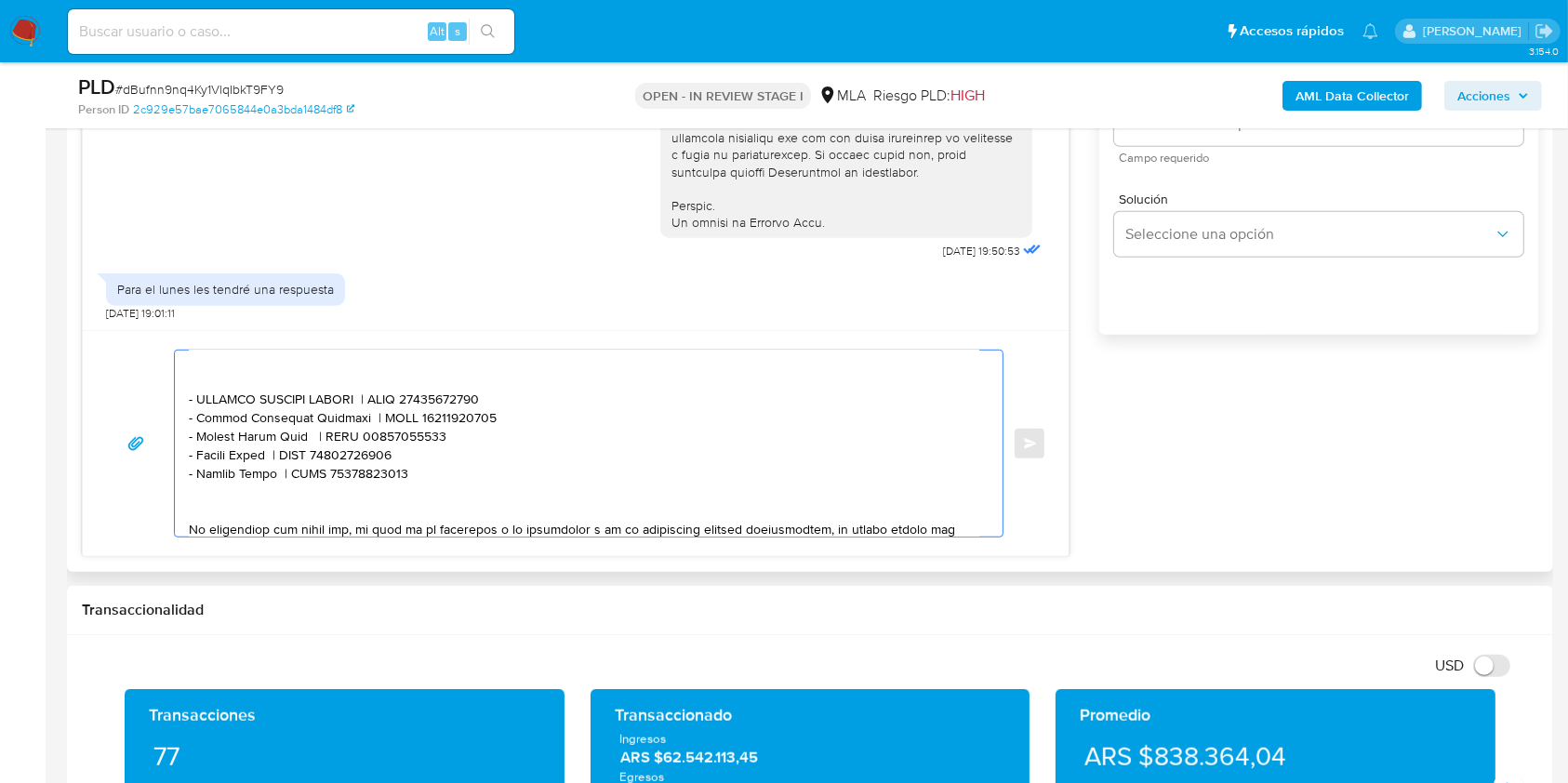
click at [208, 508] on textarea at bounding box center [584, 444] width 790 height 186
drag, startPoint x: 208, startPoint y: 508, endPoint x: 243, endPoint y: 499, distance: 36.1
click at [243, 499] on textarea at bounding box center [584, 444] width 790 height 186
paste textarea "CANTERO, LETICIA ELIZABETH"
click at [469, 505] on textarea at bounding box center [584, 444] width 790 height 186
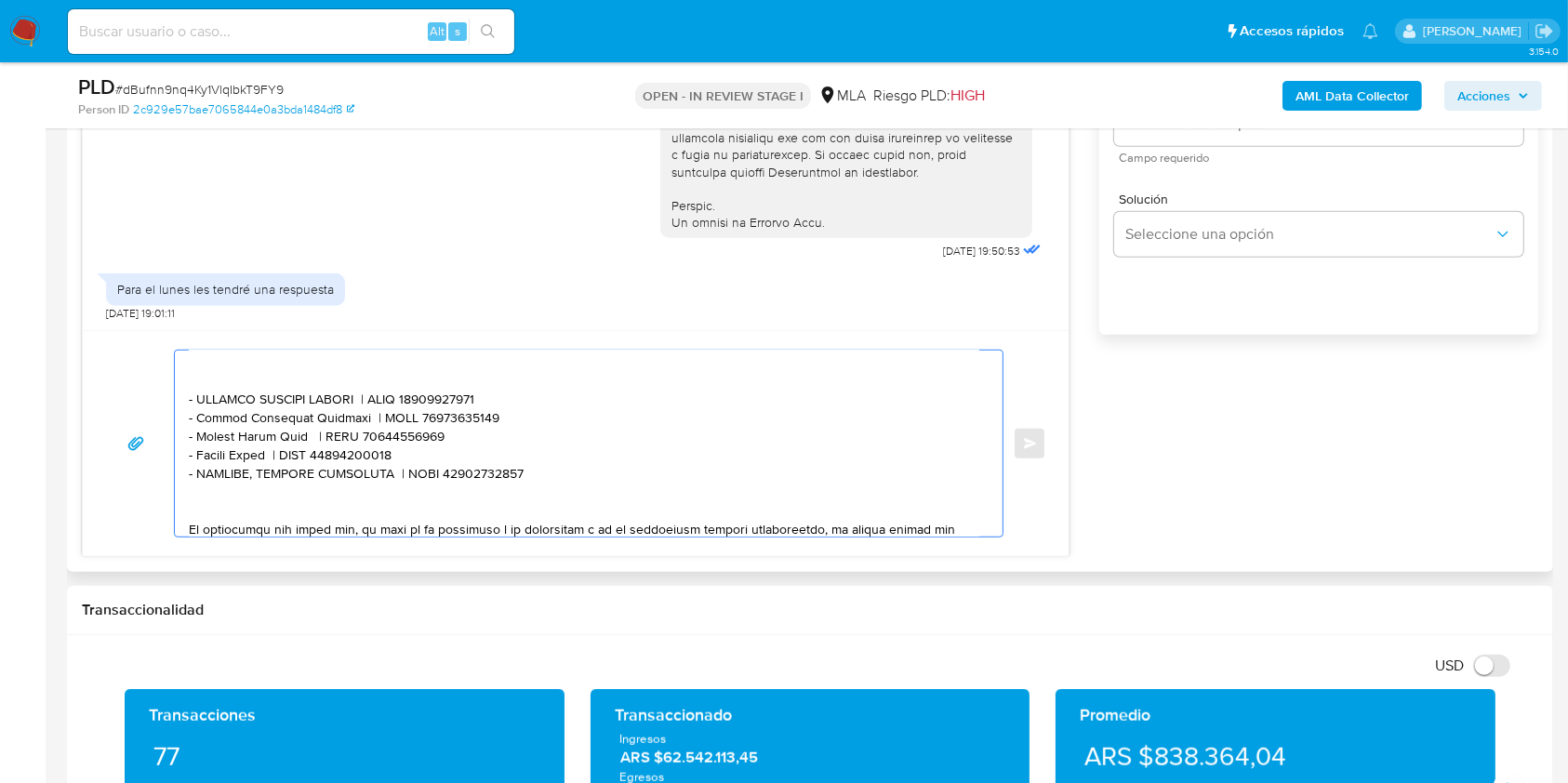
click at [469, 505] on textarea at bounding box center [584, 444] width 790 height 186
paste textarea "172518392"
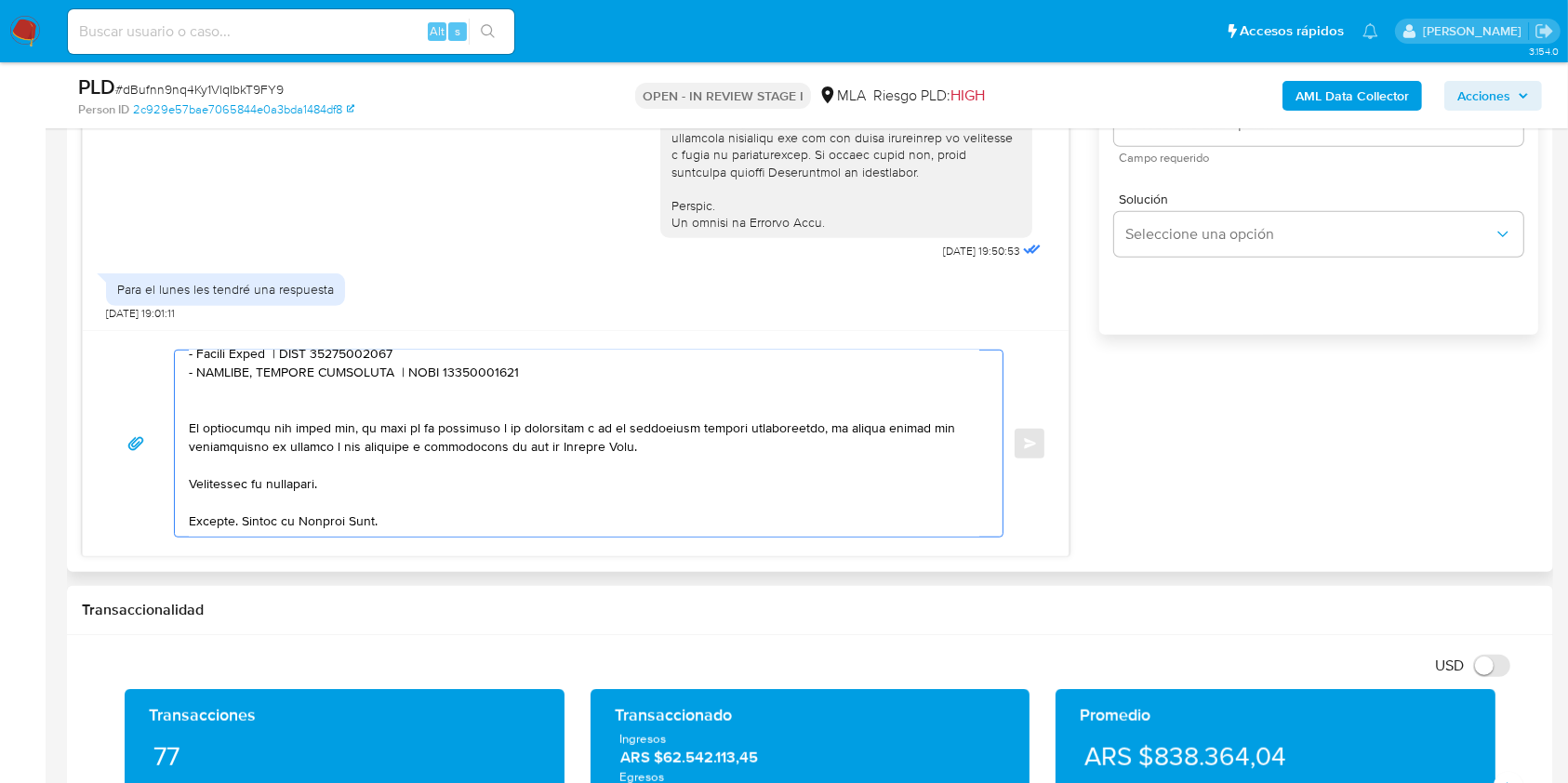
drag, startPoint x: 260, startPoint y: 388, endPoint x: 294, endPoint y: 510, distance: 126.6
click at [259, 391] on textarea at bounding box center [584, 444] width 790 height 186
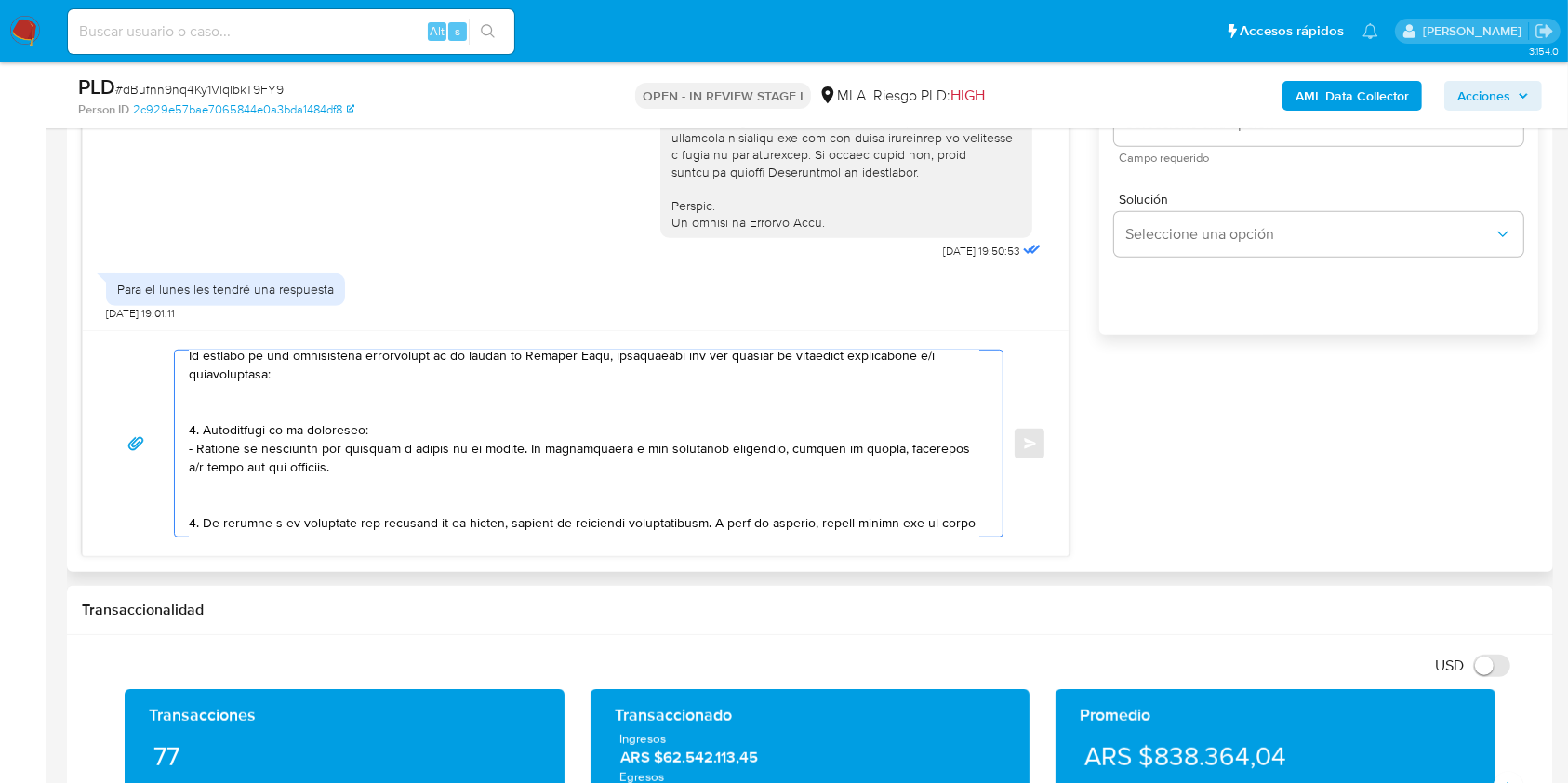
scroll to position [0, 0]
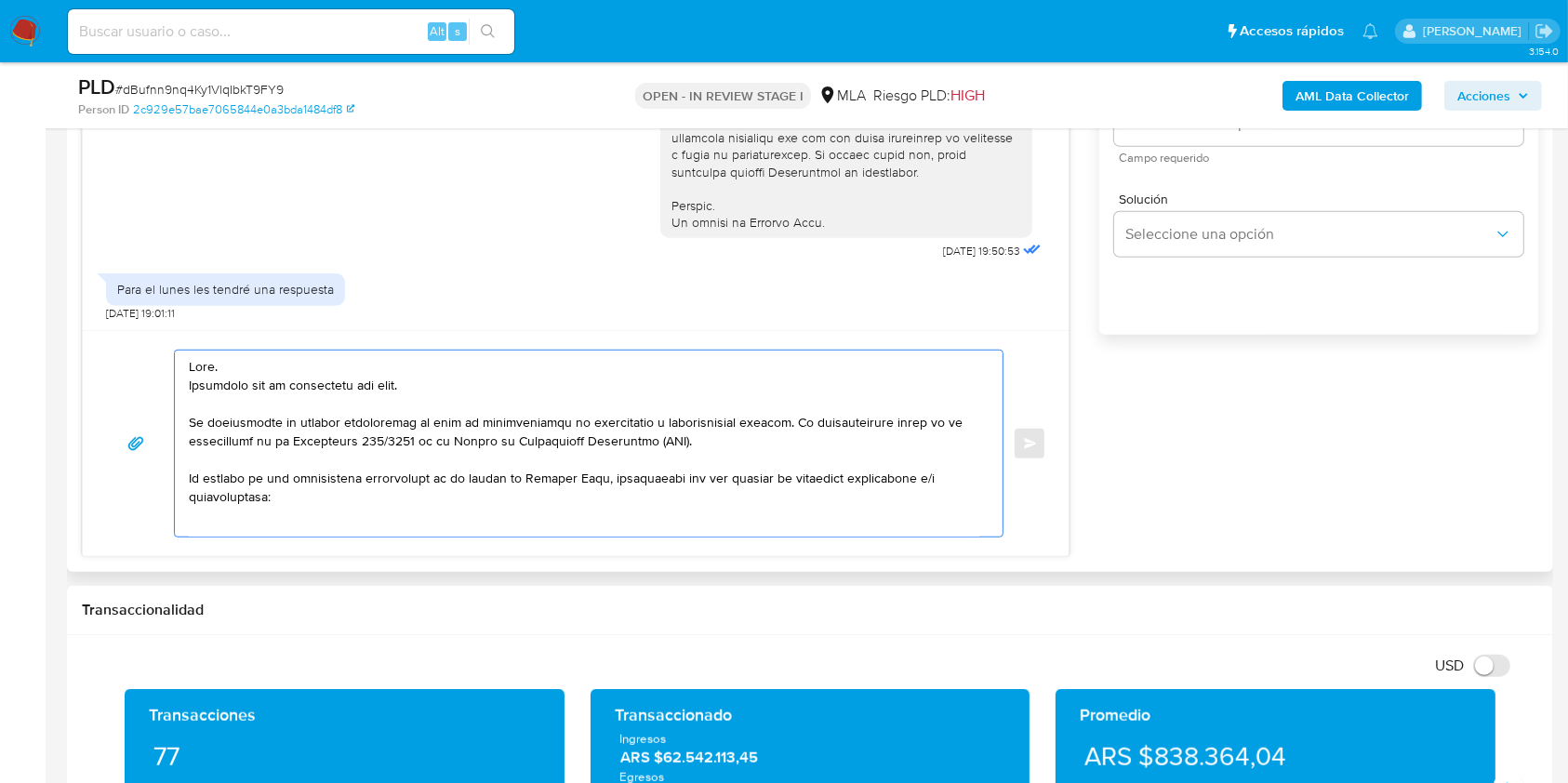
drag, startPoint x: 378, startPoint y: 393, endPoint x: 165, endPoint y: 384, distance: 213.2
click at [165, 384] on div "Enviar" at bounding box center [575, 444] width 941 height 188
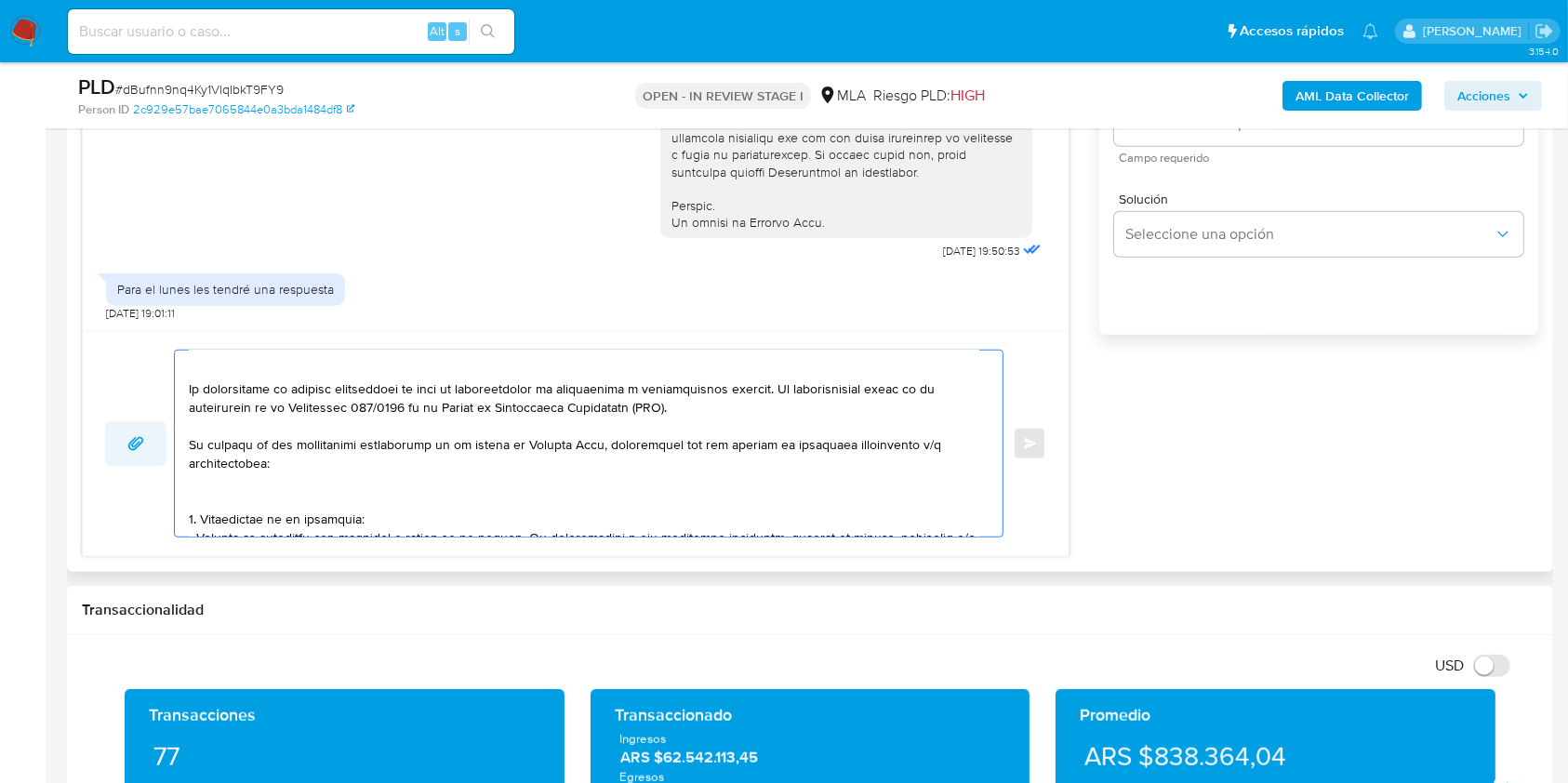
scroll to position [25, 0]
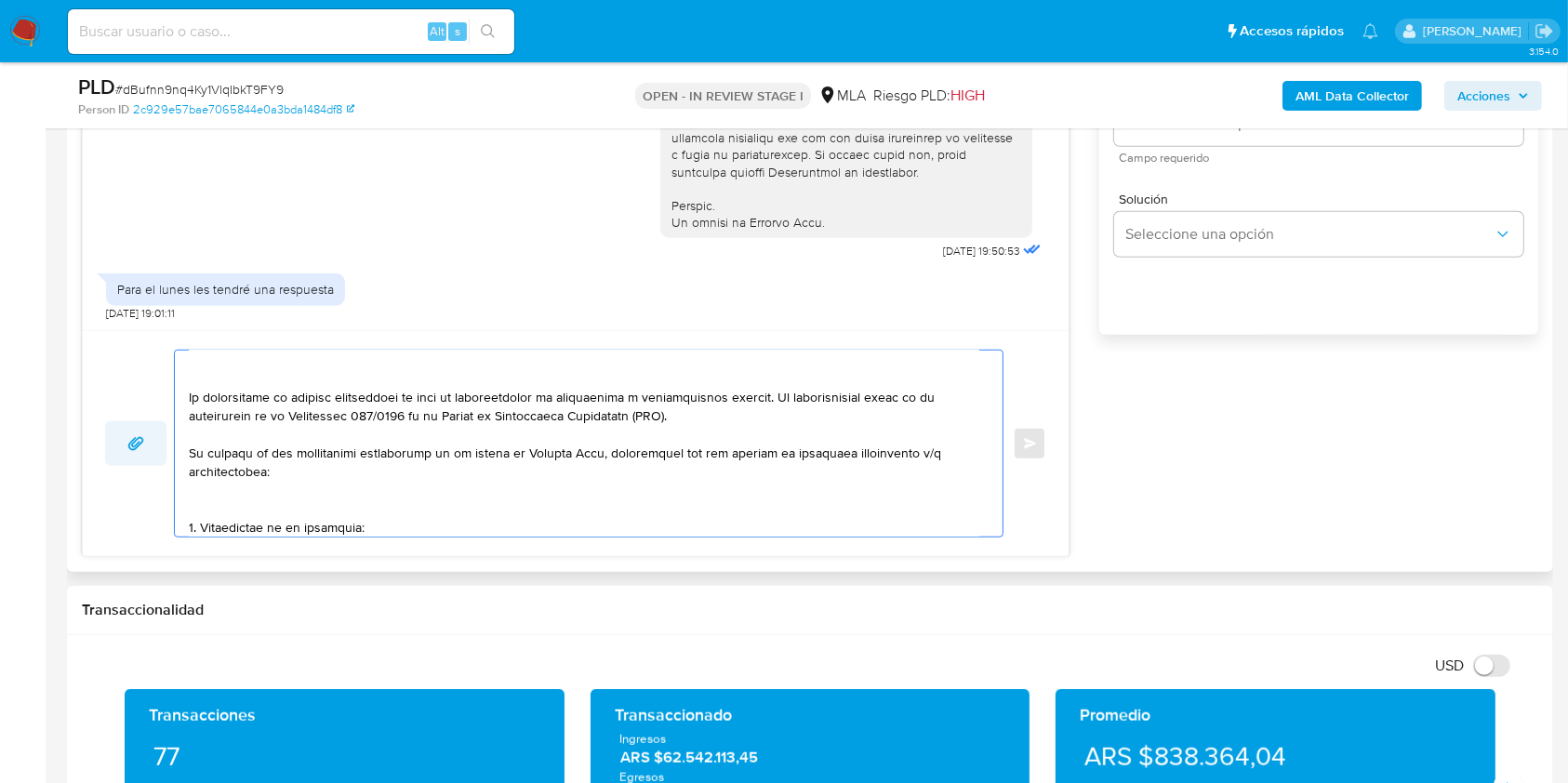
drag, startPoint x: 301, startPoint y: 375, endPoint x: 144, endPoint y: 437, distance: 168.8
click at [144, 437] on div "Enviar" at bounding box center [575, 444] width 941 height 188
click at [328, 394] on textarea at bounding box center [584, 444] width 790 height 186
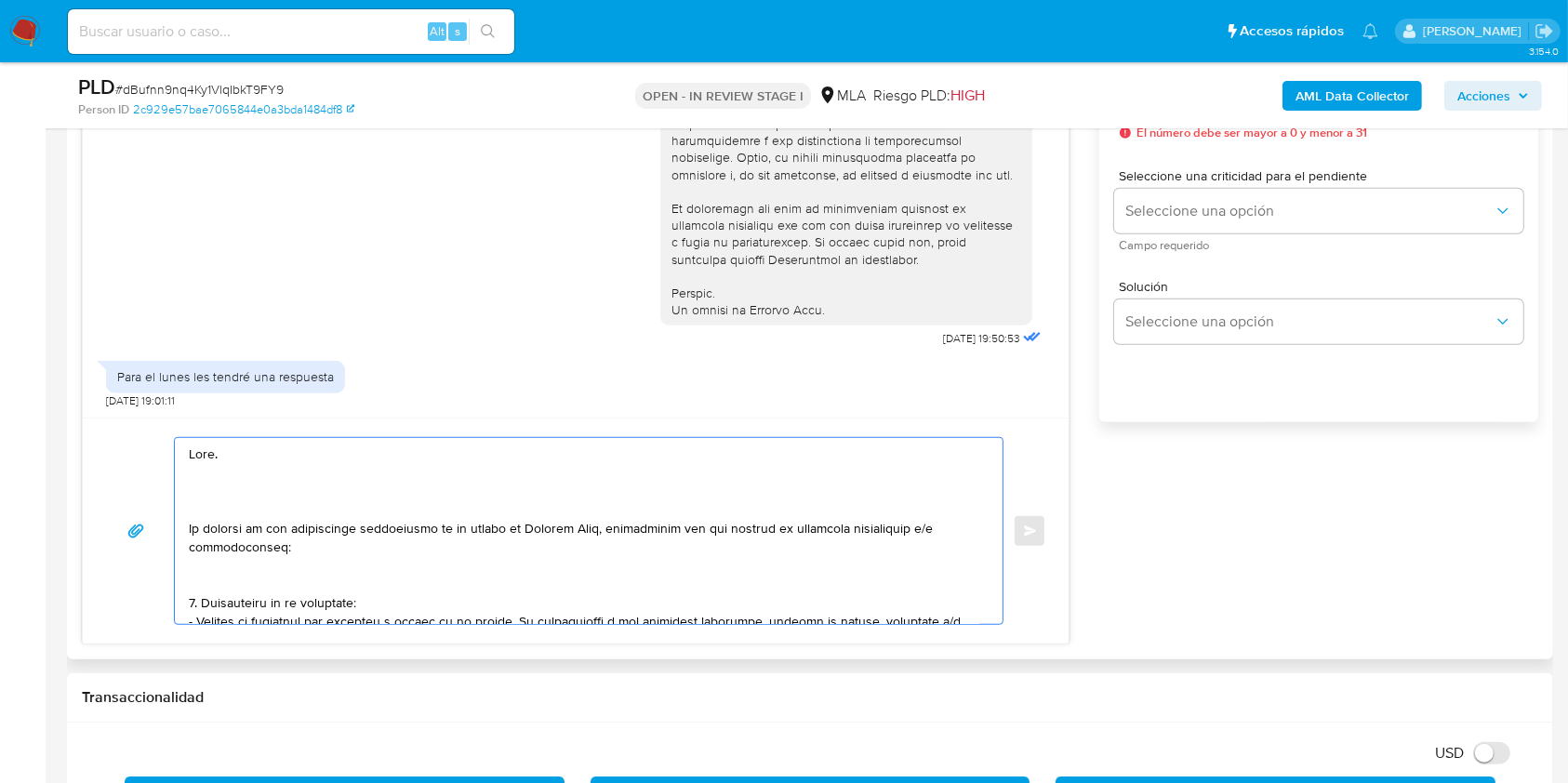
scroll to position [1085, 0]
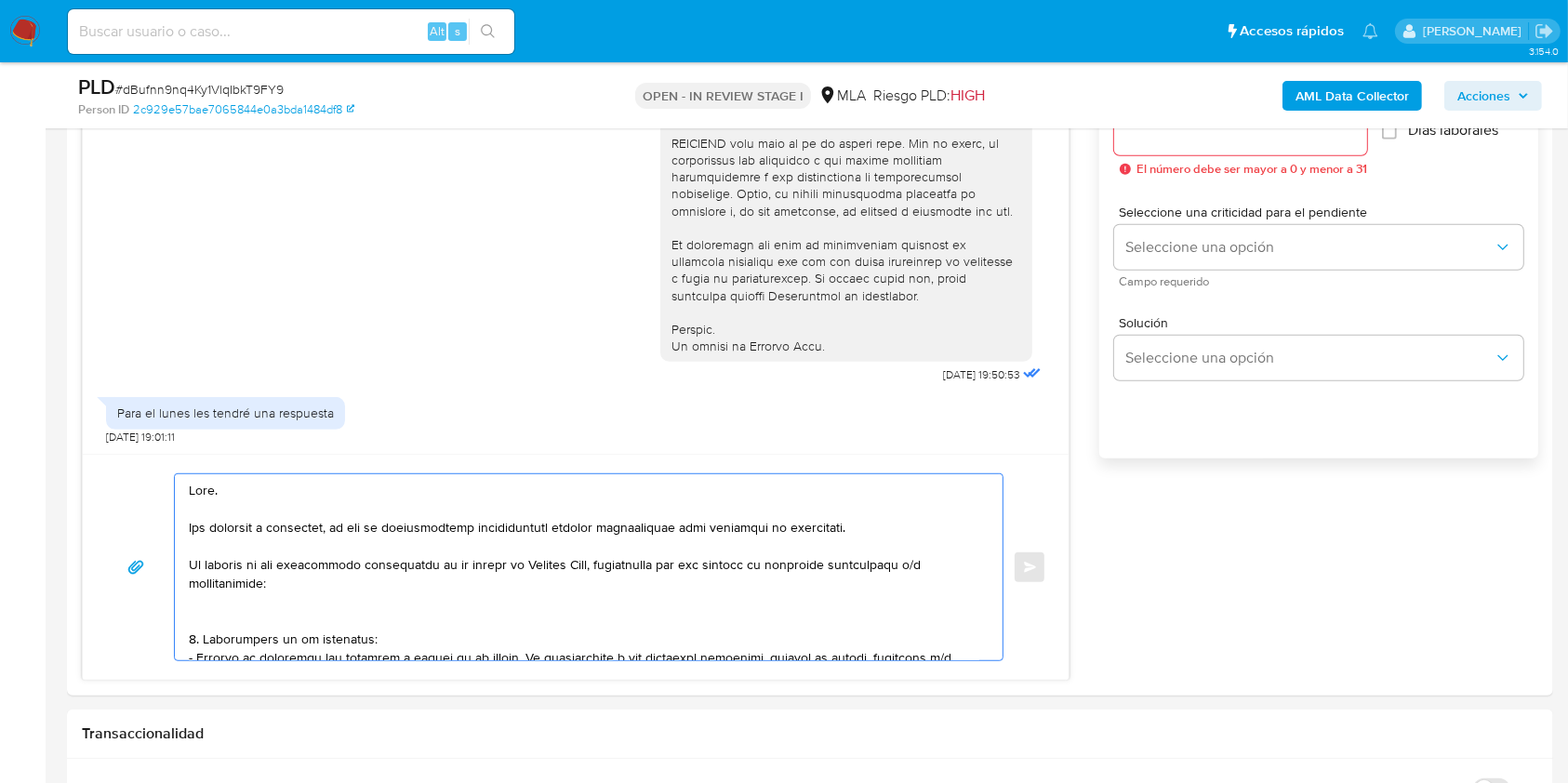
type textarea "Hola. Nos volvemos a comunicar, ya que la documentación proporcionada resulta i…"
click at [305, 15] on div "Alt s" at bounding box center [291, 31] width 446 height 45
click at [306, 25] on input at bounding box center [291, 32] width 446 height 25
paste input "XmuXy84EKxGhmMNZwXPzgKm7"
type input "XmuXy84EKxGhmMNZwXPzgKm7"
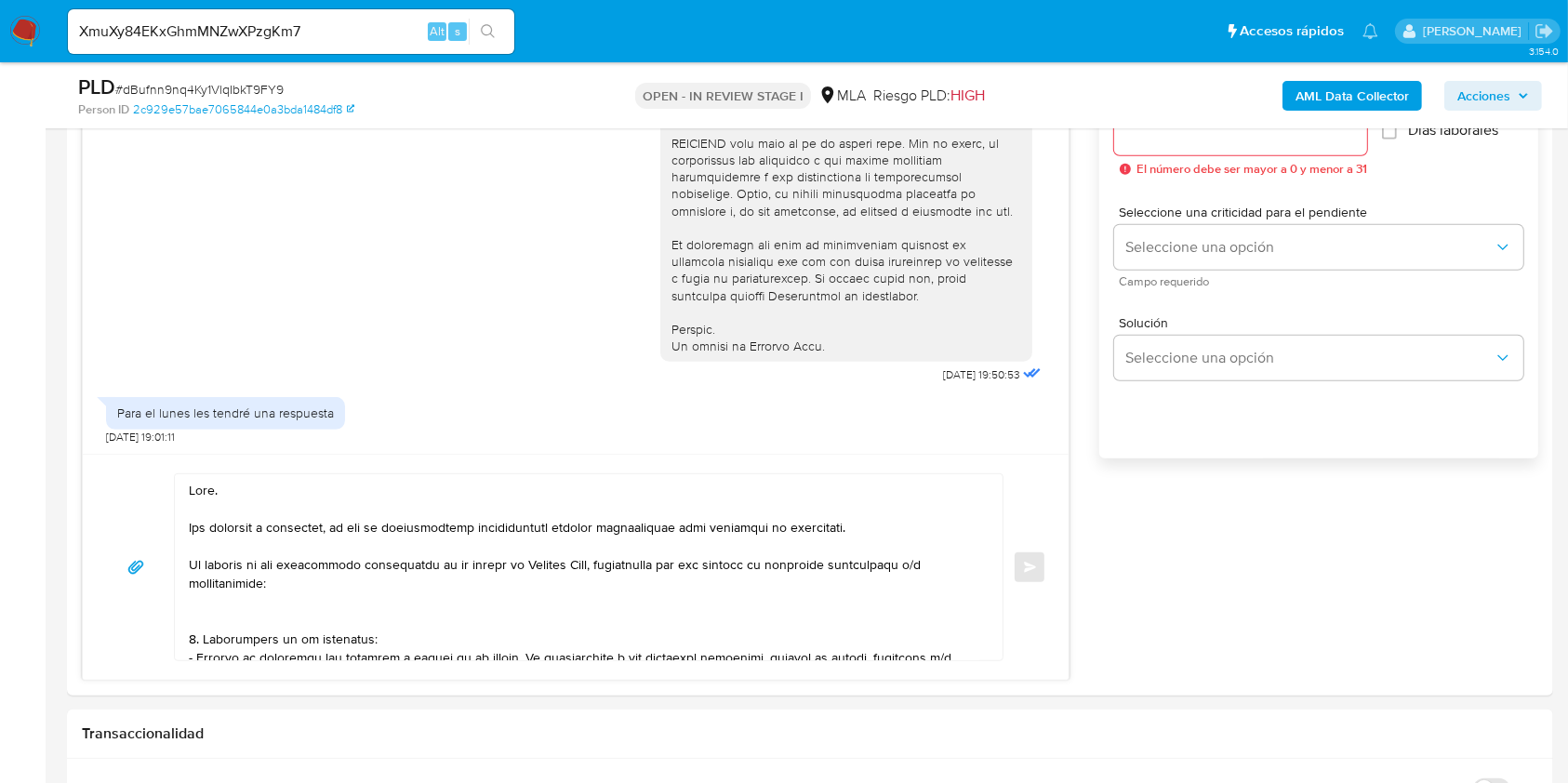
click at [485, 29] on icon "search-icon" at bounding box center [488, 32] width 15 height 15
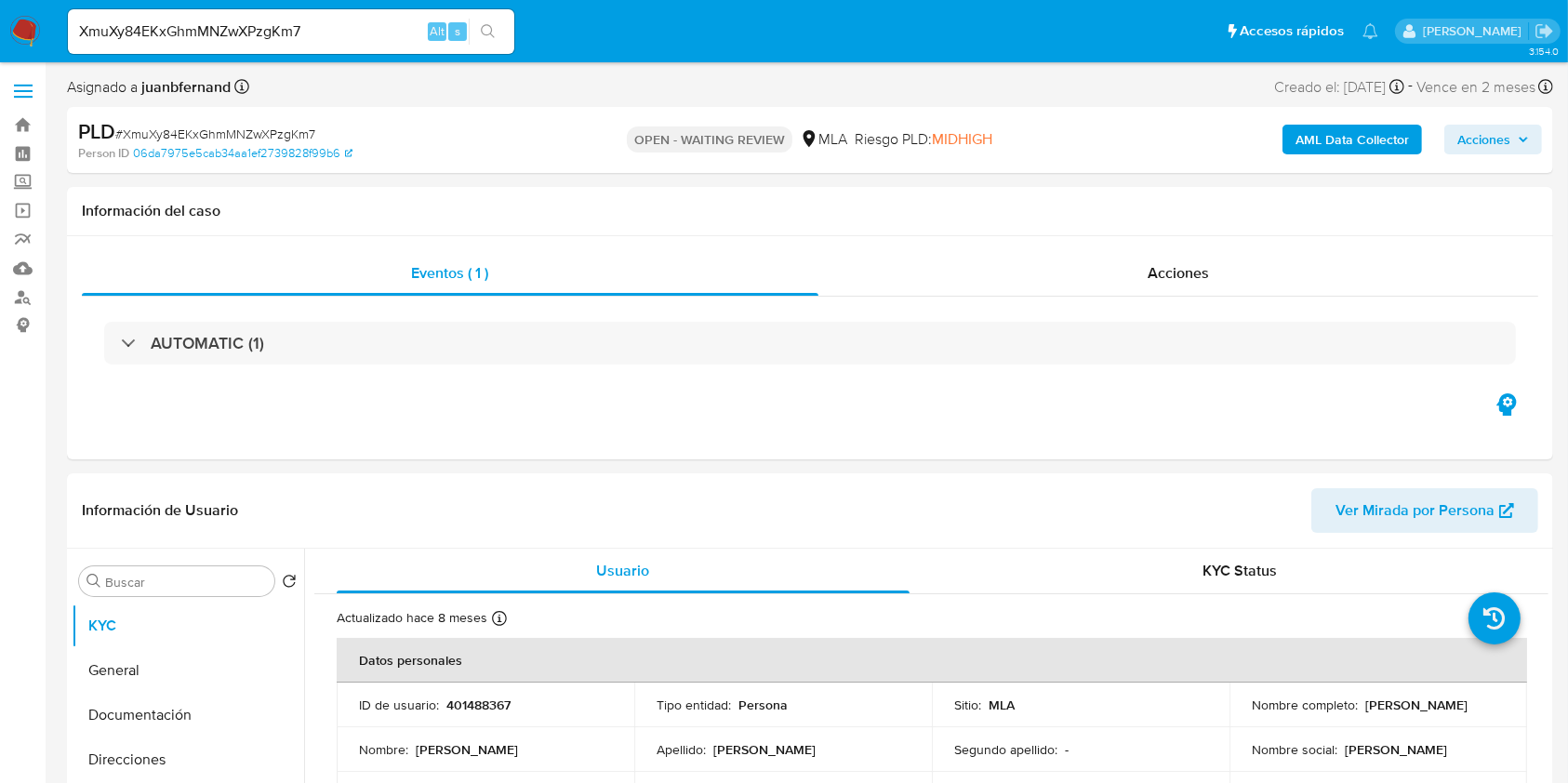
select select "10"
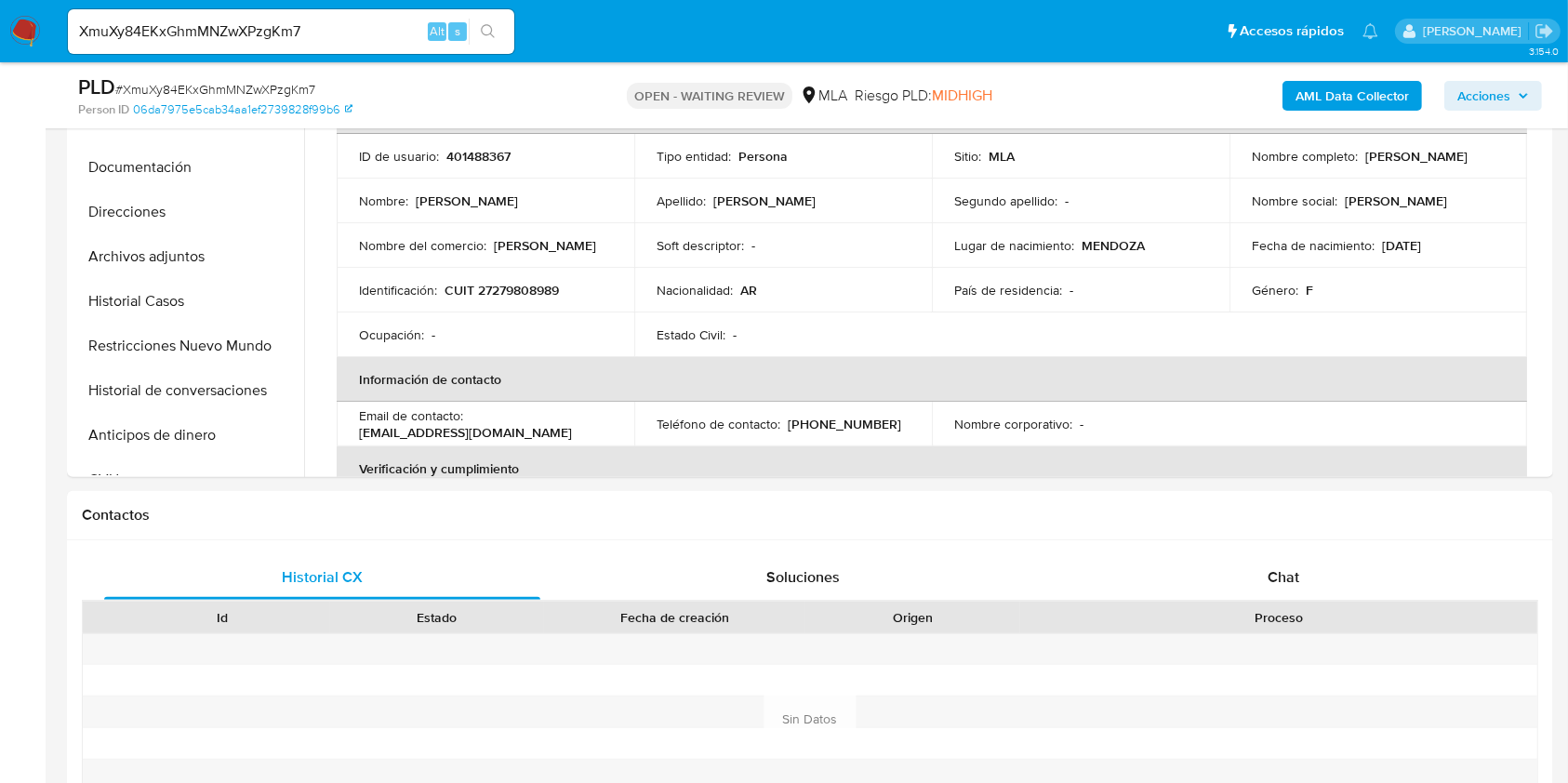
scroll to position [620, 0]
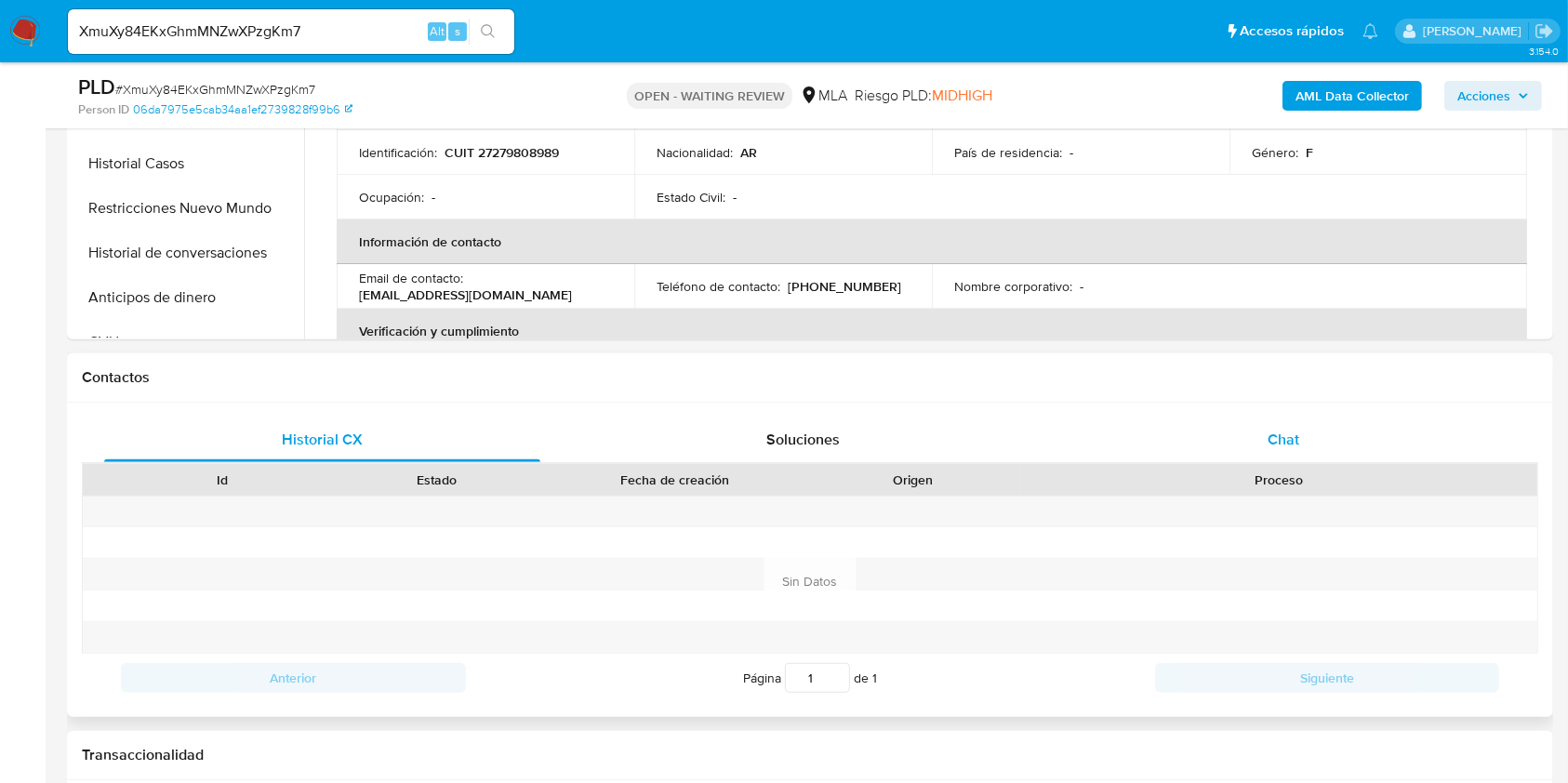
click at [1368, 439] on div "Chat" at bounding box center [1284, 440] width 436 height 45
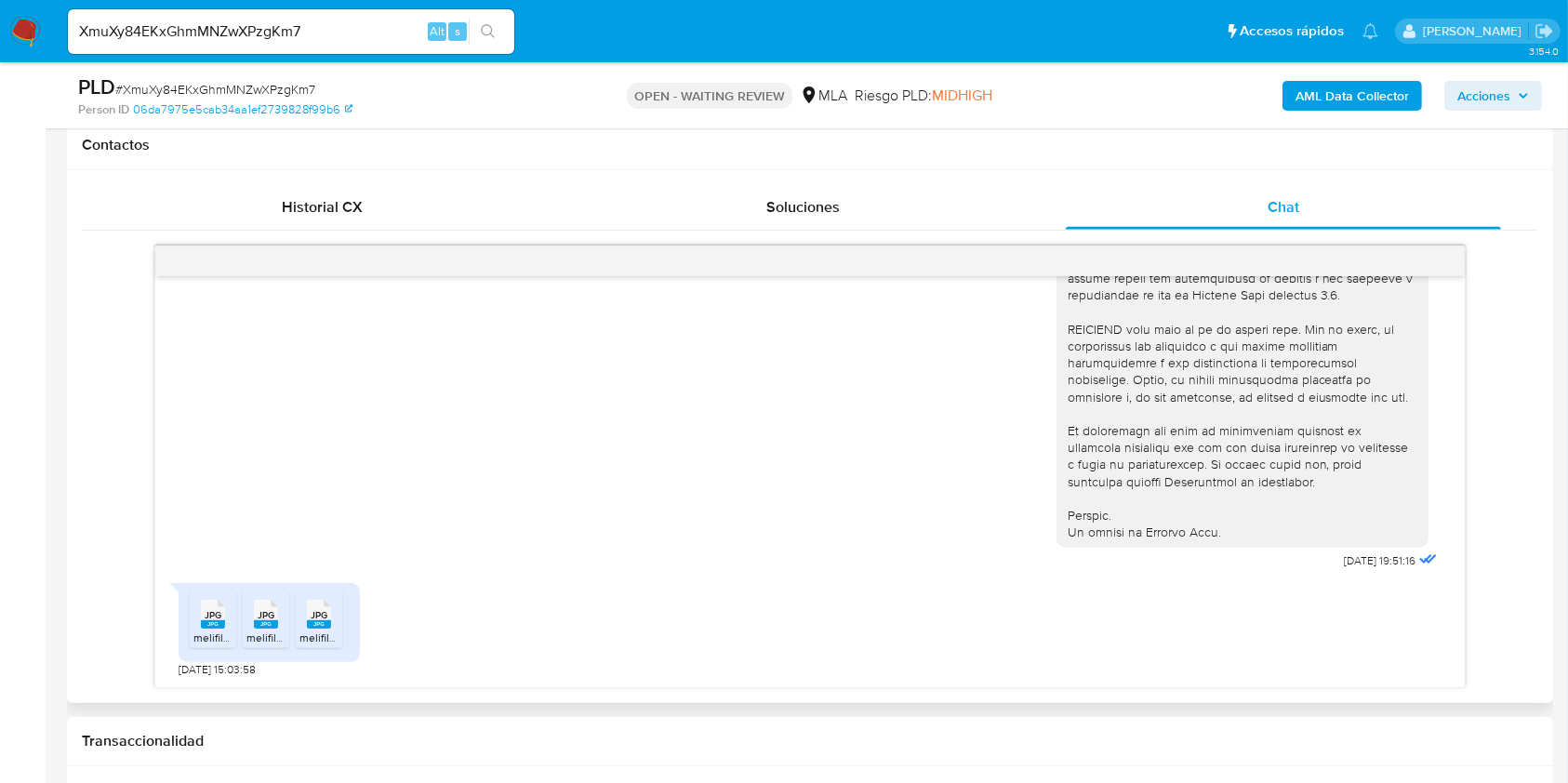
scroll to position [868, 0]
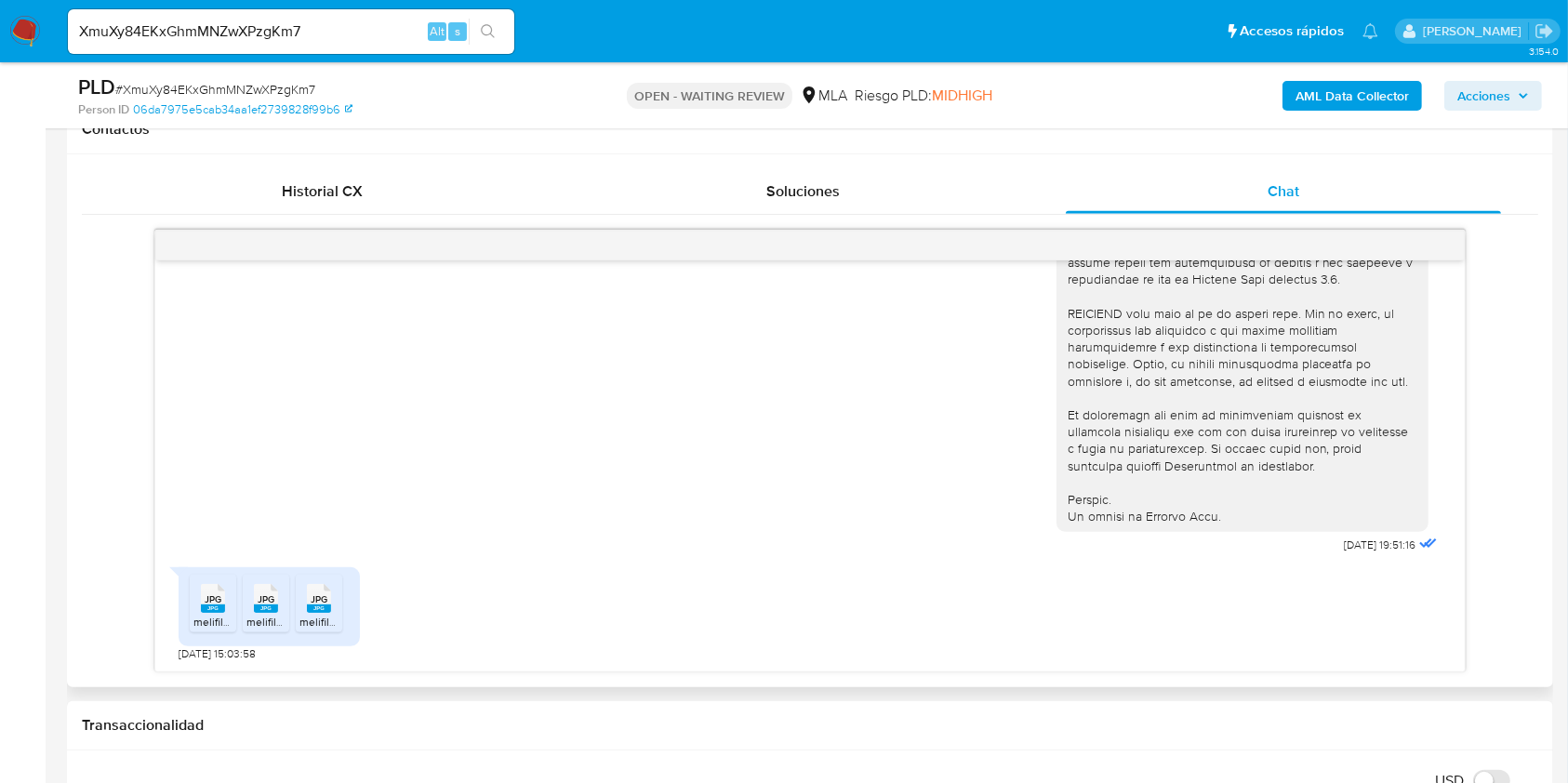
click at [208, 603] on span "JPG" at bounding box center [213, 599] width 17 height 12
click at [246, 599] on div "JPG JPG" at bounding box center [265, 596] width 39 height 36
click at [307, 608] on rect at bounding box center [319, 609] width 25 height 9
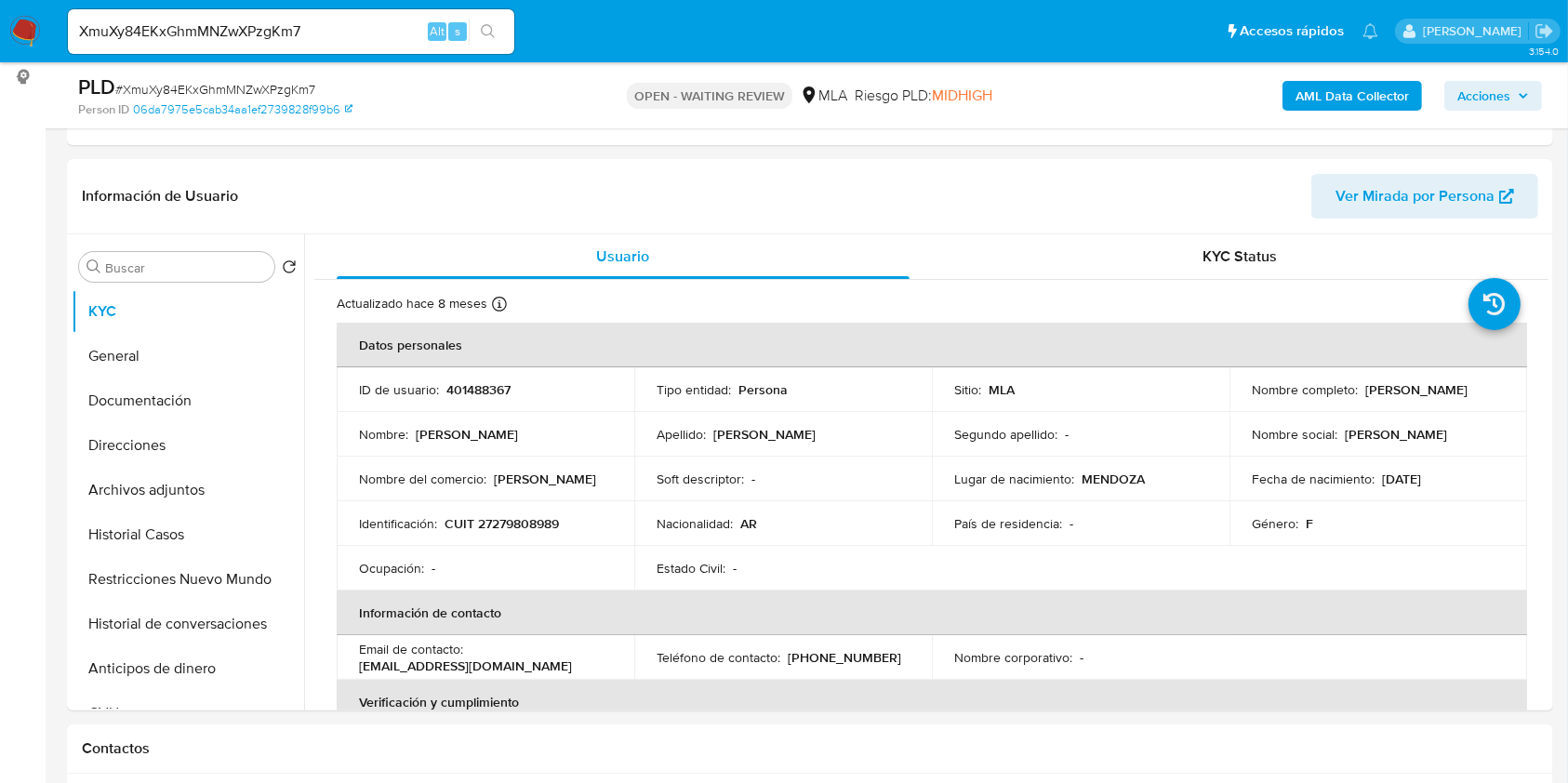
scroll to position [247, 0]
click at [150, 391] on button "Documentación" at bounding box center [181, 401] width 218 height 45
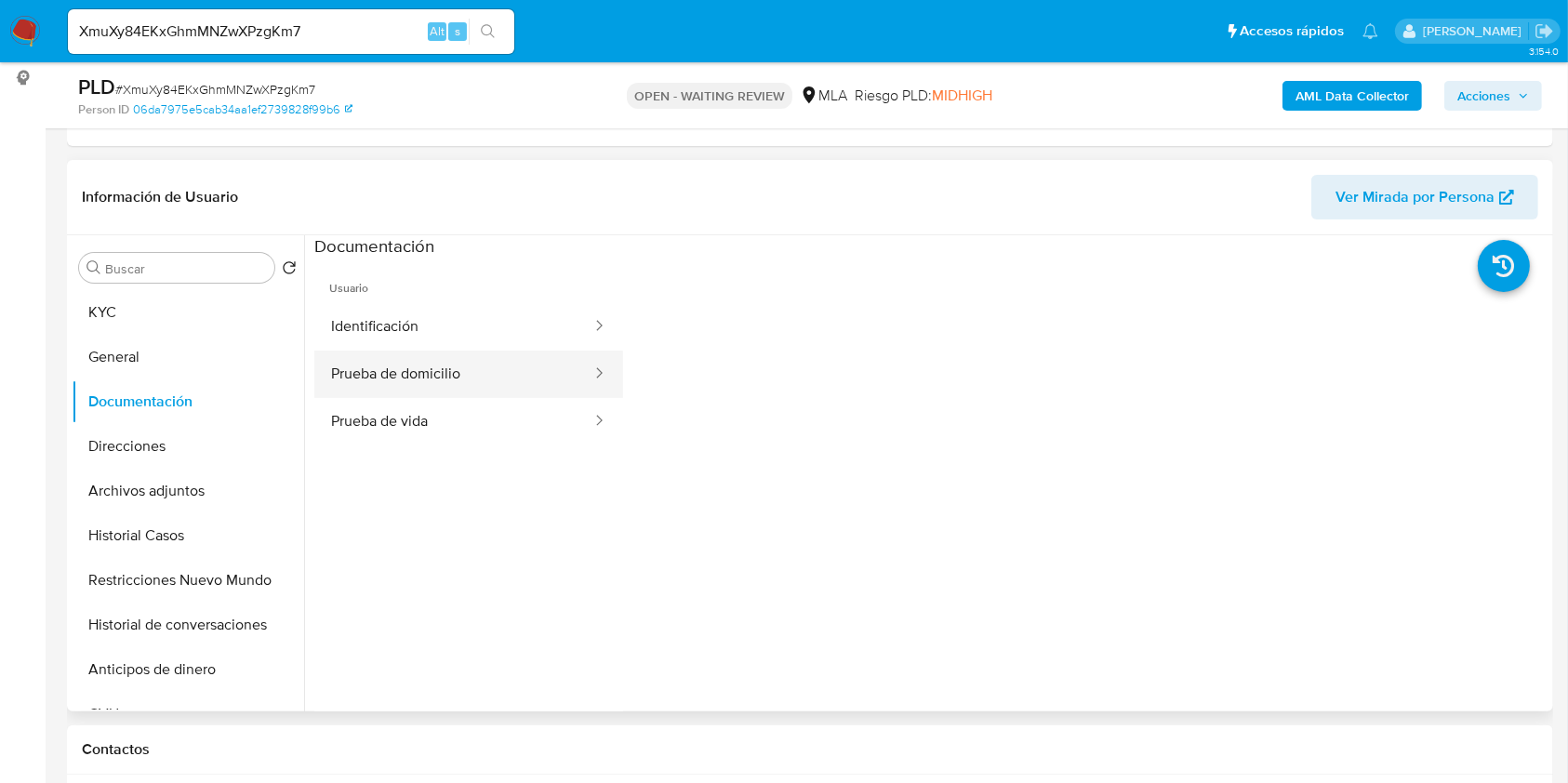
click at [535, 373] on button "Prueba de domicilio" at bounding box center [454, 374] width 279 height 47
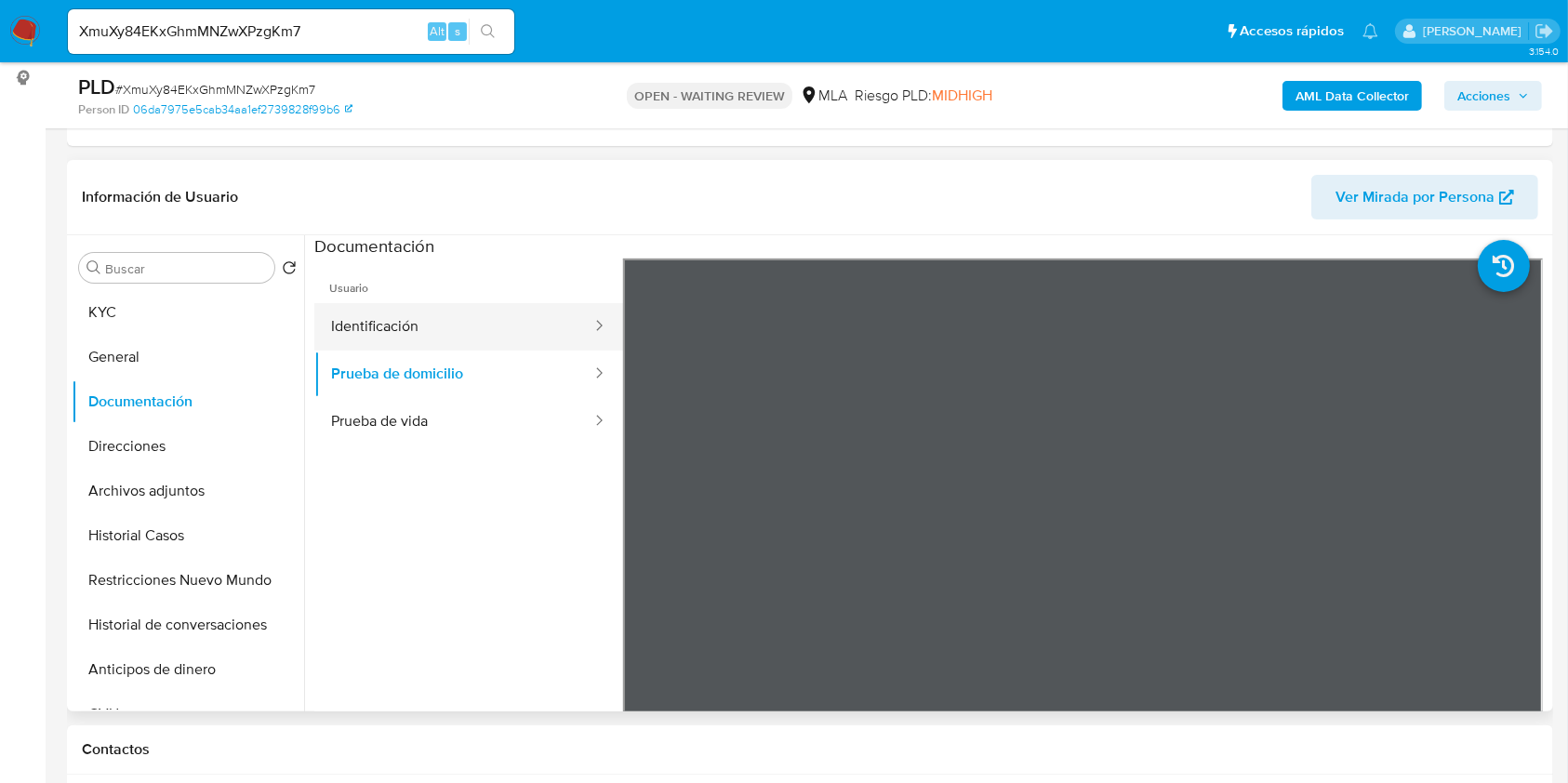
click at [550, 338] on button "Identificación" at bounding box center [454, 327] width 279 height 47
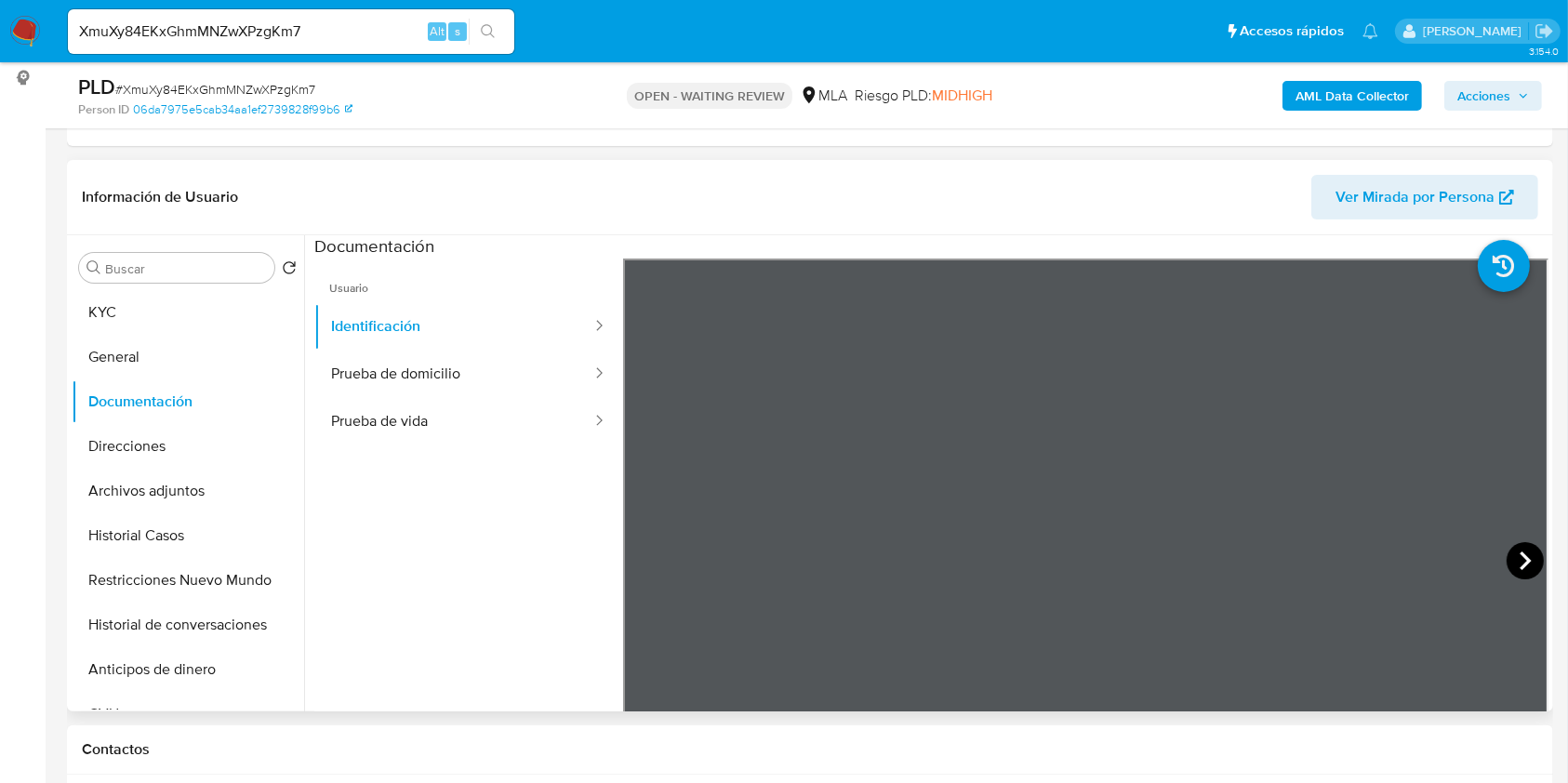
click at [1520, 555] on icon at bounding box center [1524, 560] width 37 height 37
click at [458, 422] on button "Prueba de vida" at bounding box center [454, 422] width 279 height 47
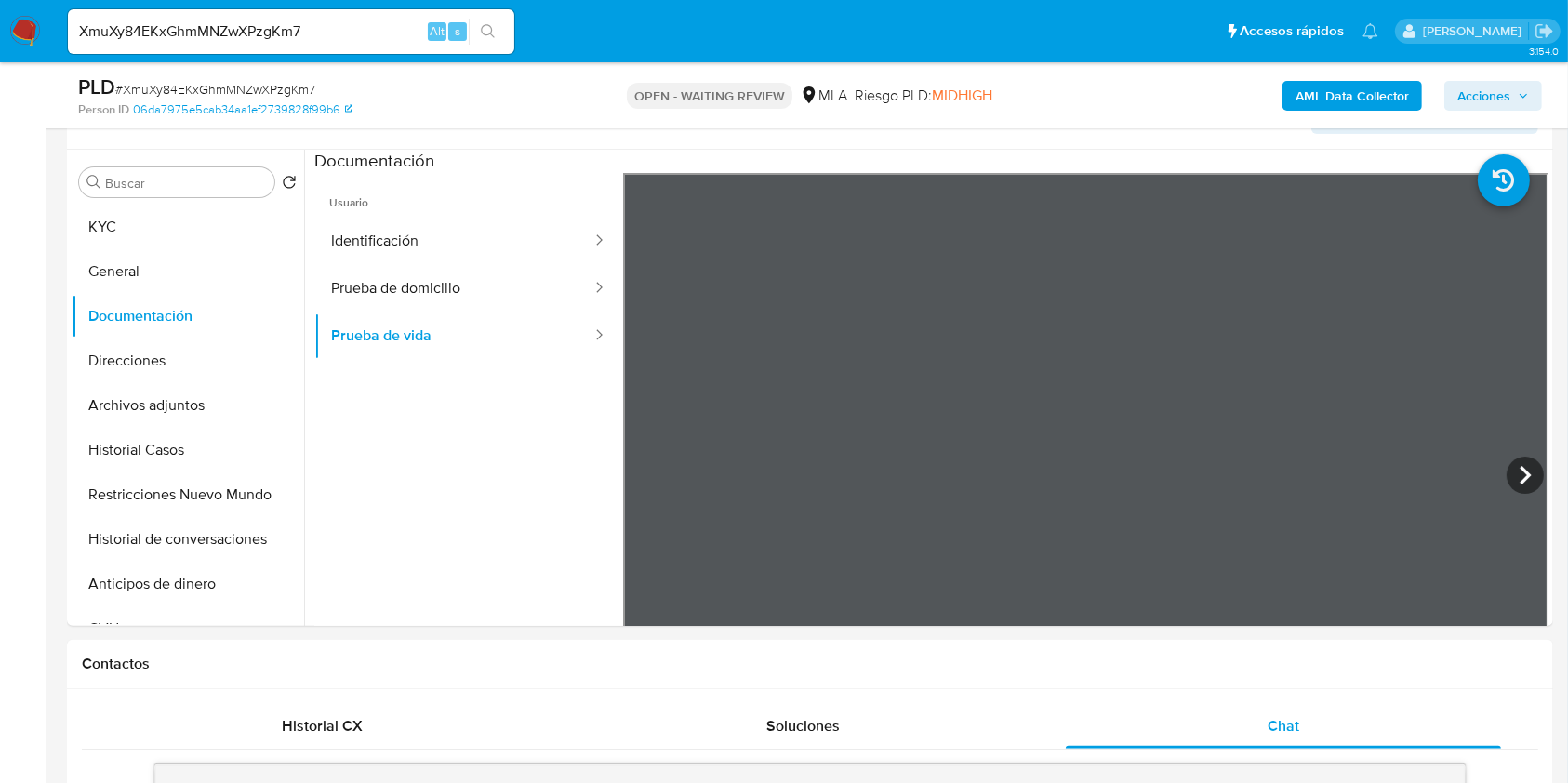
scroll to position [373, 0]
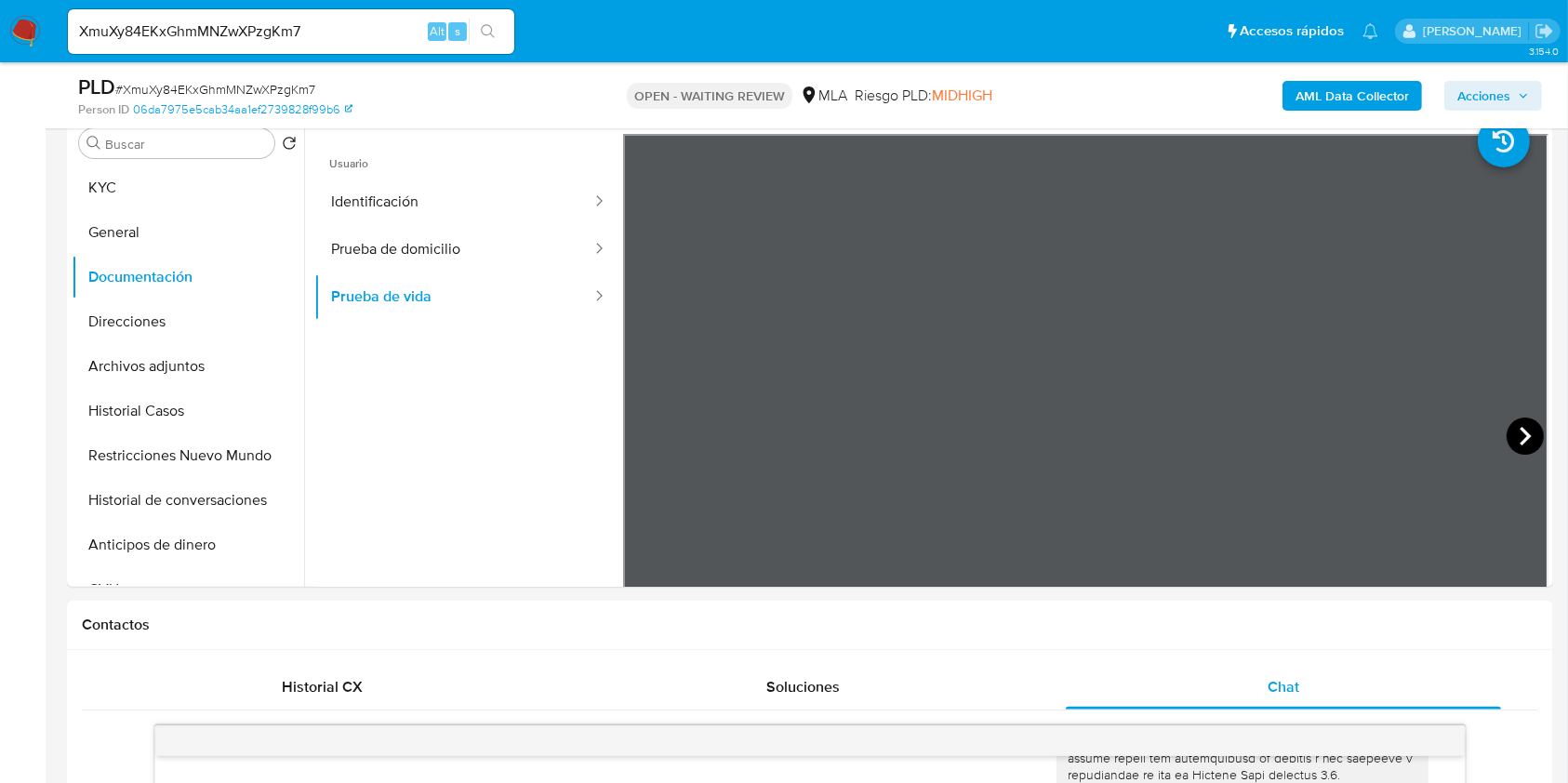
click at [1506, 436] on icon at bounding box center [1524, 436] width 37 height 37
click at [1034, 364] on div at bounding box center [1085, 439] width 925 height 610
click at [1506, 425] on icon at bounding box center [1524, 436] width 37 height 37
click at [1506, 441] on icon at bounding box center [1524, 436] width 37 height 37
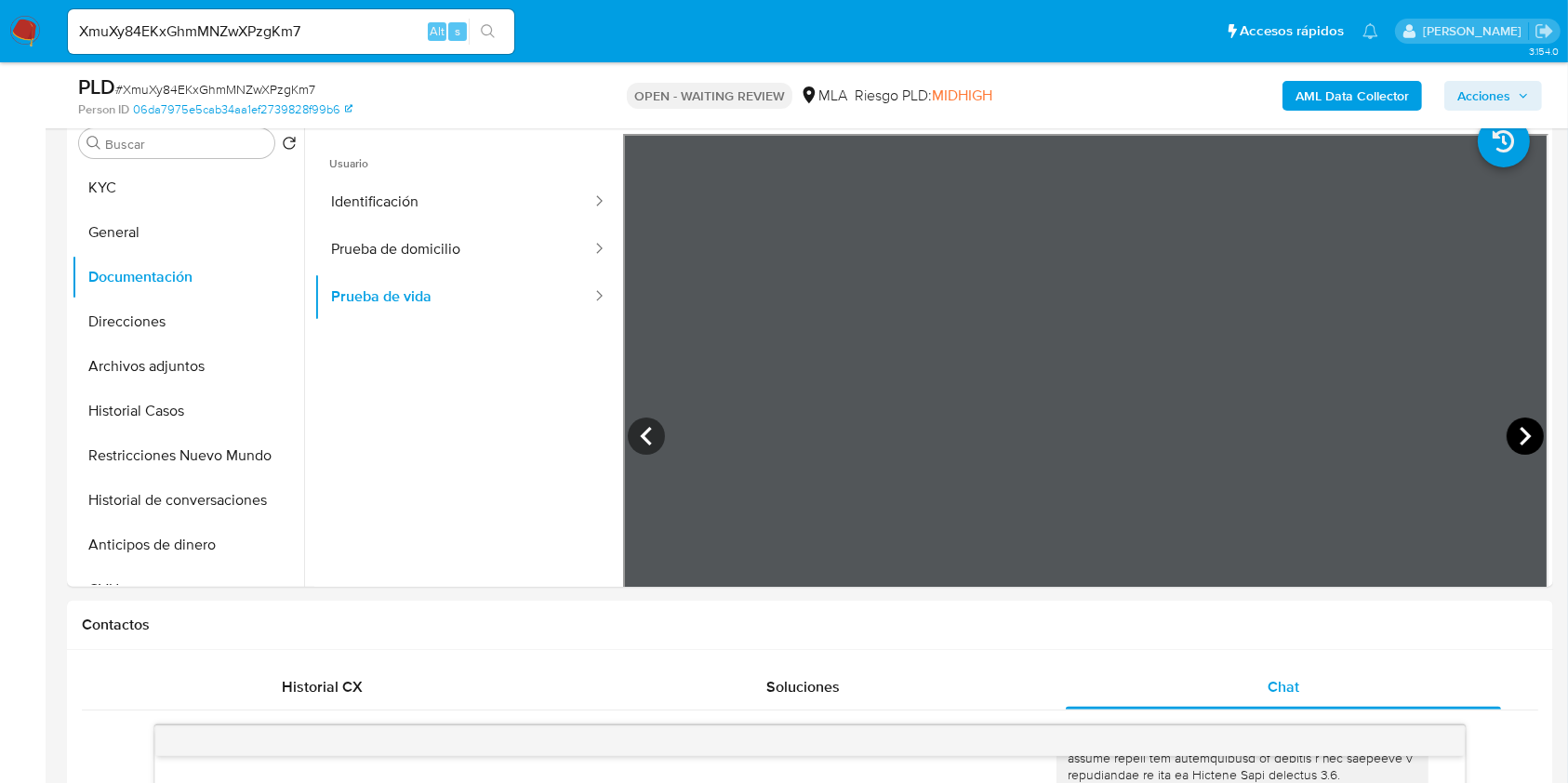
click at [1506, 441] on icon at bounding box center [1524, 436] width 37 height 37
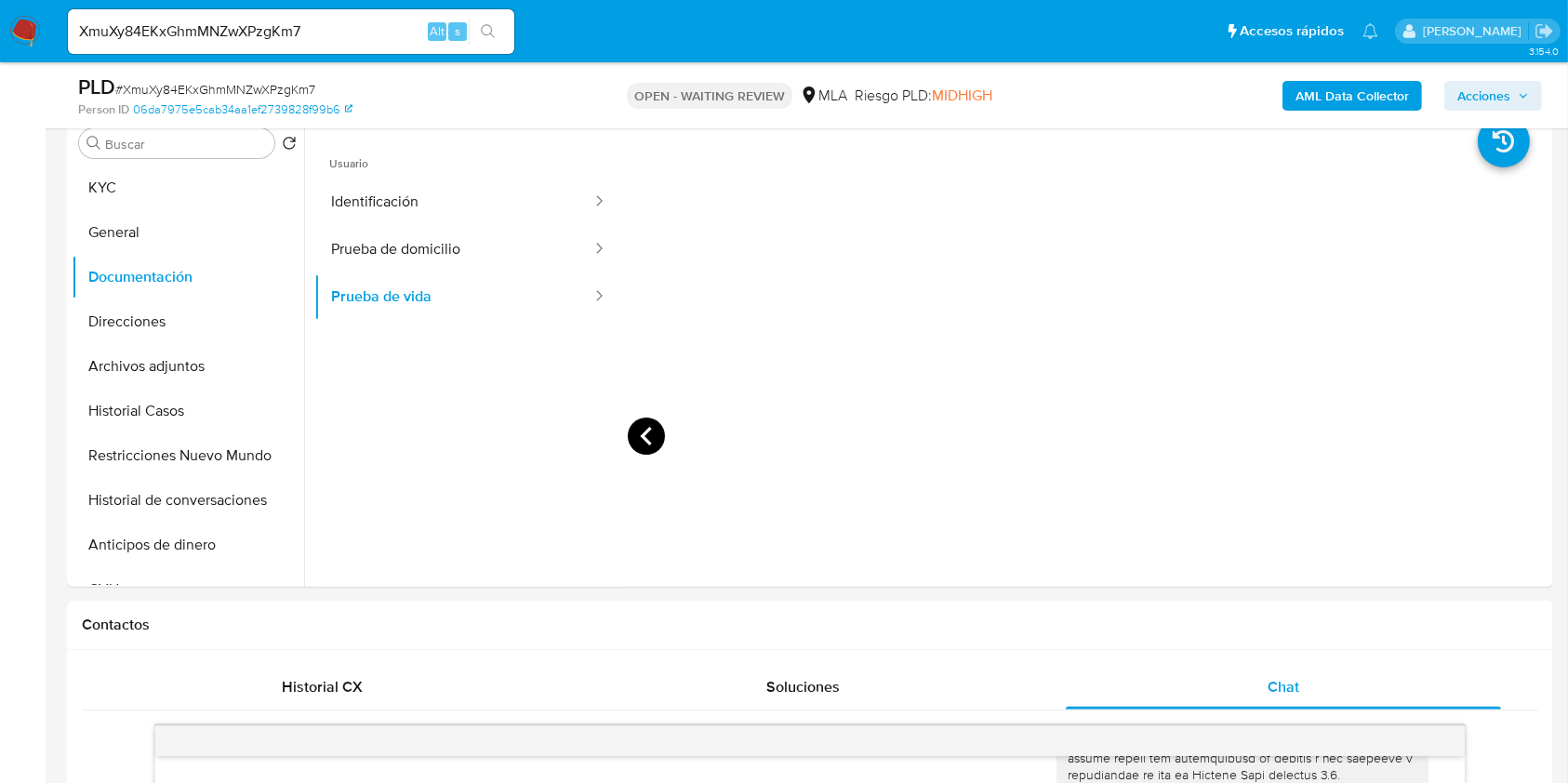
scroll to position [620, 0]
click at [652, 421] on div at bounding box center [1085, 439] width 925 height 610
click at [650, 423] on icon at bounding box center [645, 436] width 37 height 37
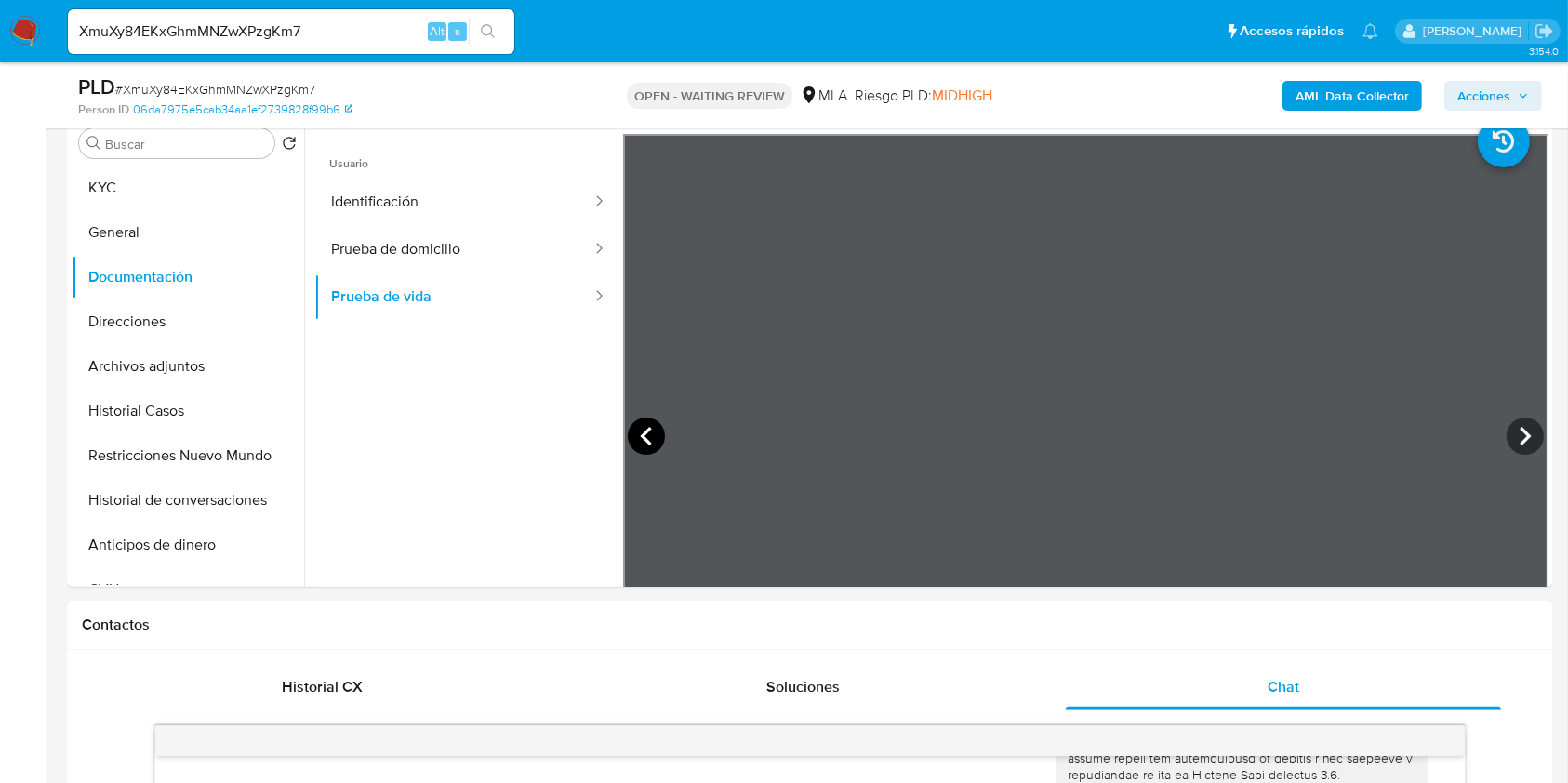
click at [640, 422] on icon at bounding box center [645, 436] width 37 height 37
click at [639, 424] on icon at bounding box center [645, 436] width 37 height 37
click at [638, 424] on icon at bounding box center [645, 436] width 37 height 37
click at [135, 214] on ul "KYC General Documentación Direcciones Archivos adjuntos Historial Casos Restric…" at bounding box center [188, 375] width 232 height 420
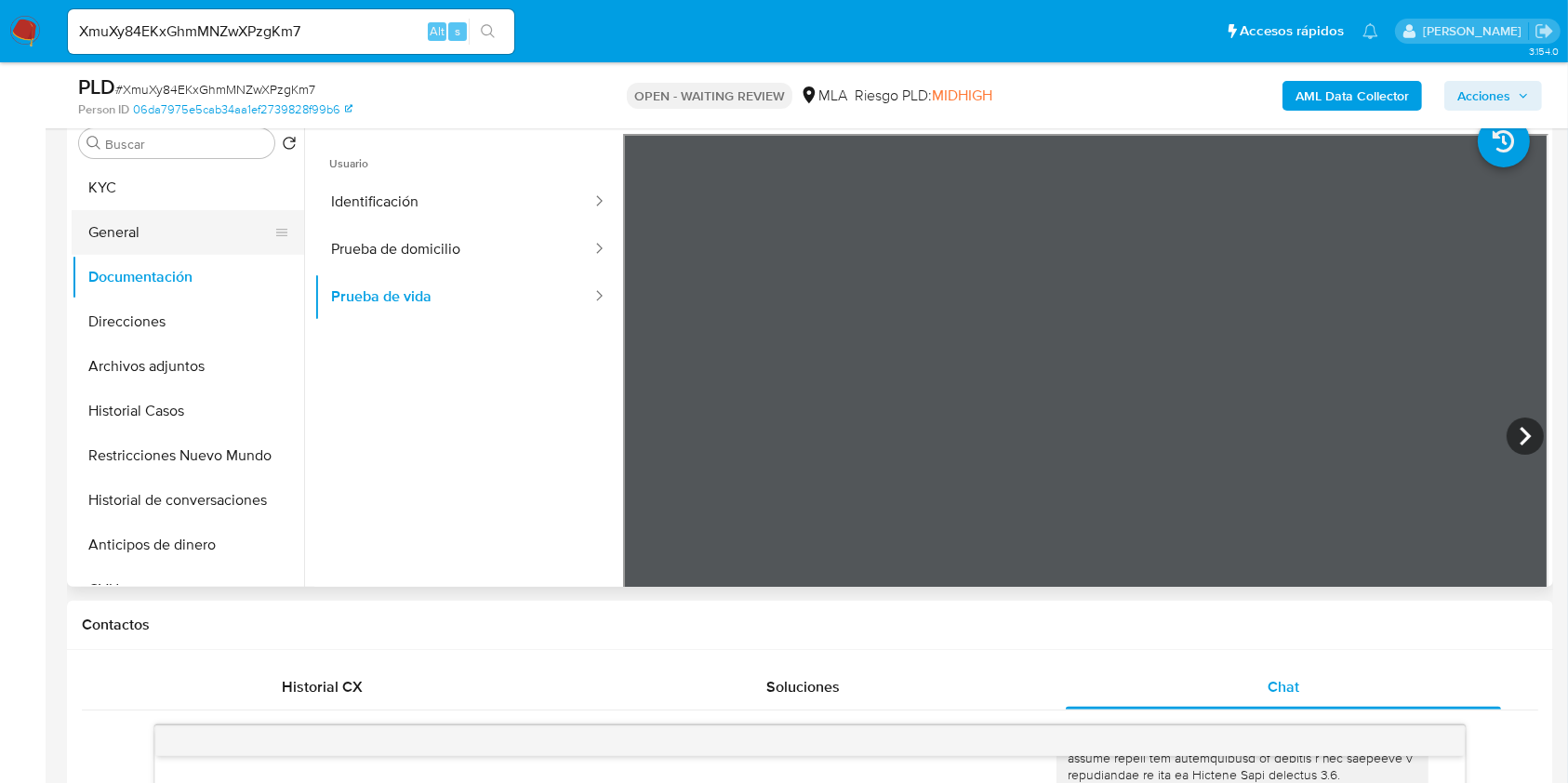
click at [131, 215] on button "General" at bounding box center [181, 232] width 218 height 45
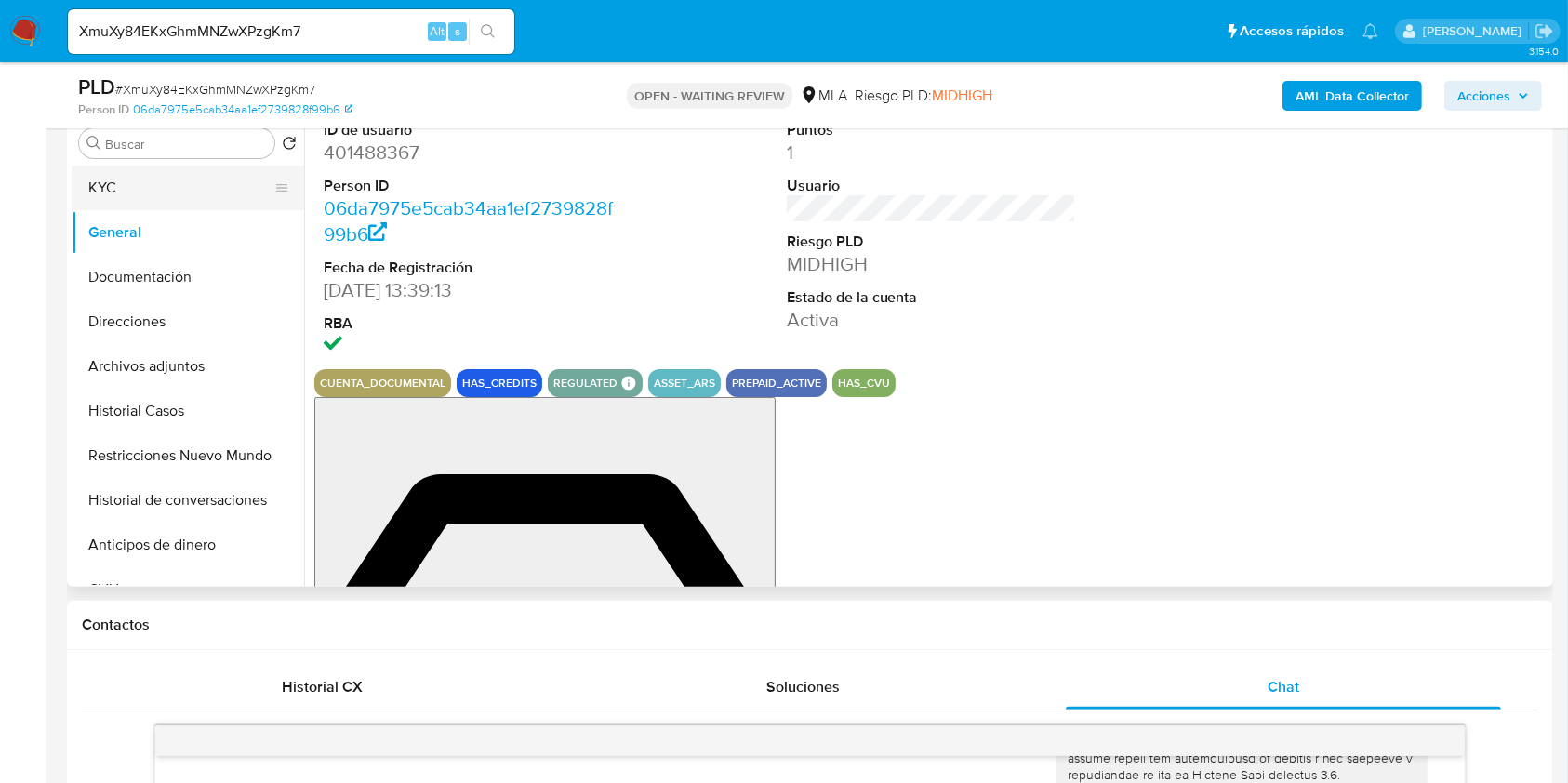
click at [174, 180] on button "KYC" at bounding box center [181, 188] width 218 height 45
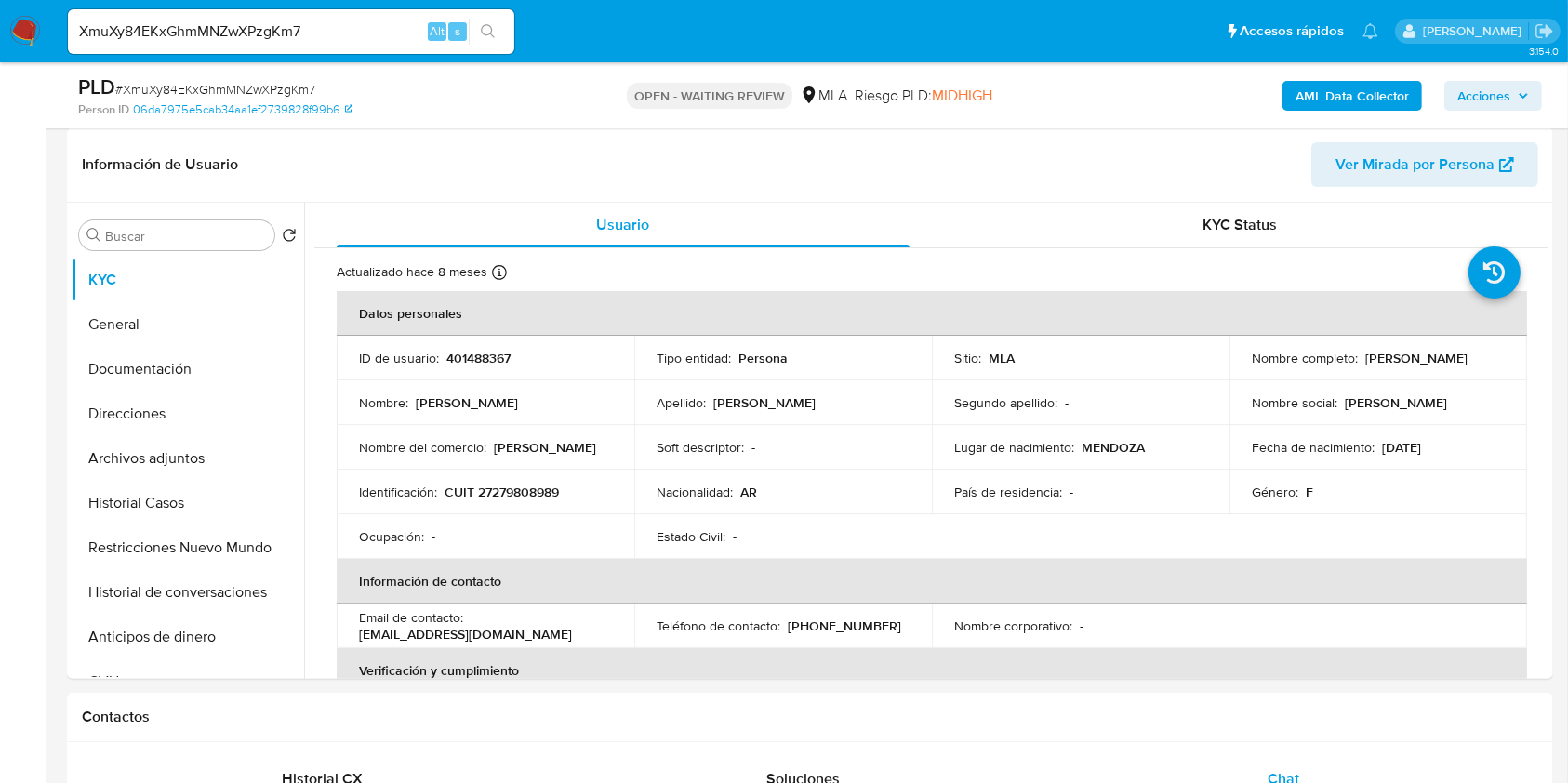
scroll to position [124, 0]
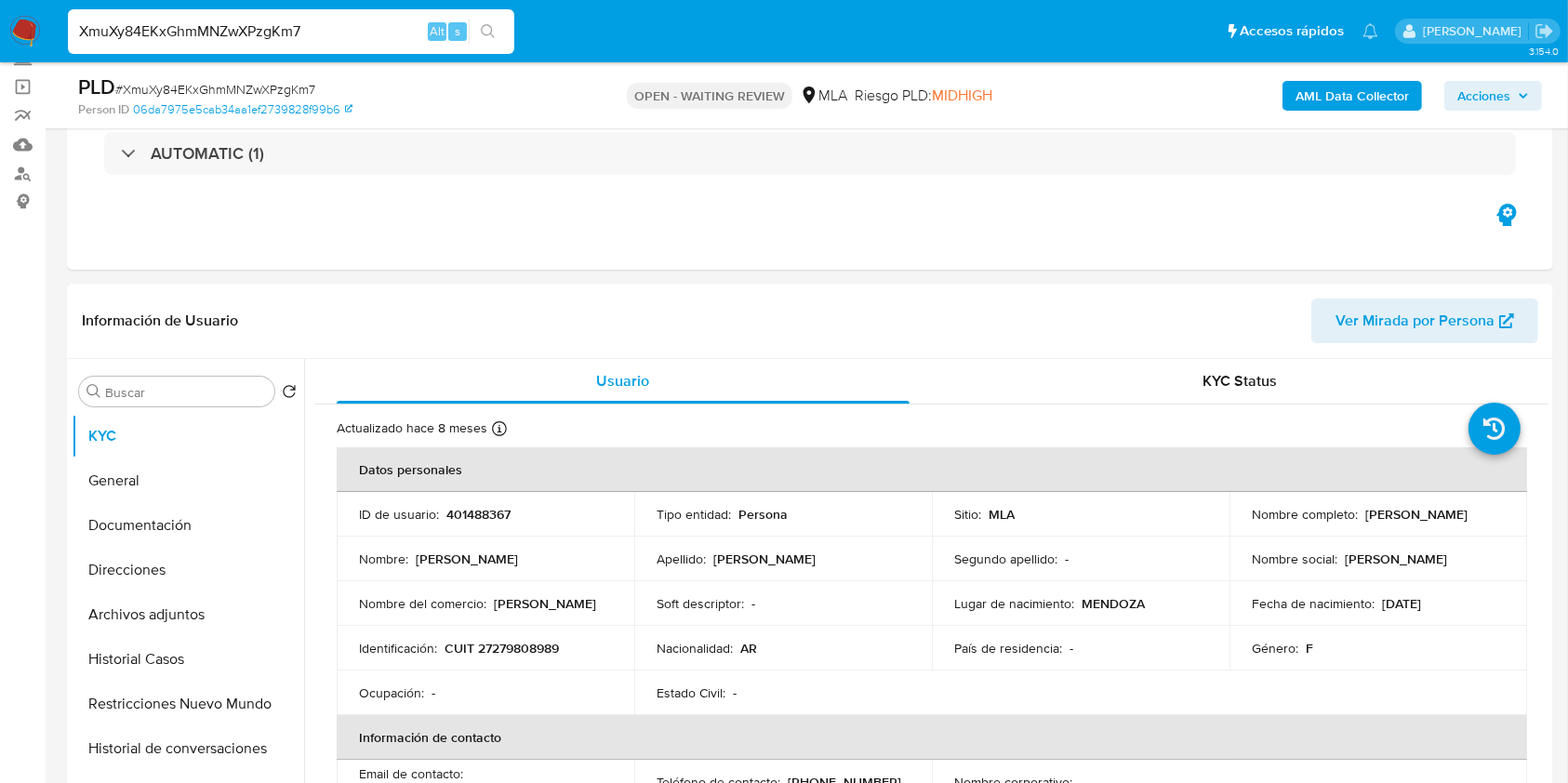
click at [379, 33] on input "XmuXy84EKxGhmMNZwXPzgKm7" at bounding box center [291, 32] width 446 height 25
paste input "TfoXH2pWQ3RJQ9ZjsM0Ee1aw"
type input "TfoXH2pWQ3RJQ9ZjsM0Ee1aw"
click at [496, 29] on button "search-icon" at bounding box center [488, 31] width 38 height 26
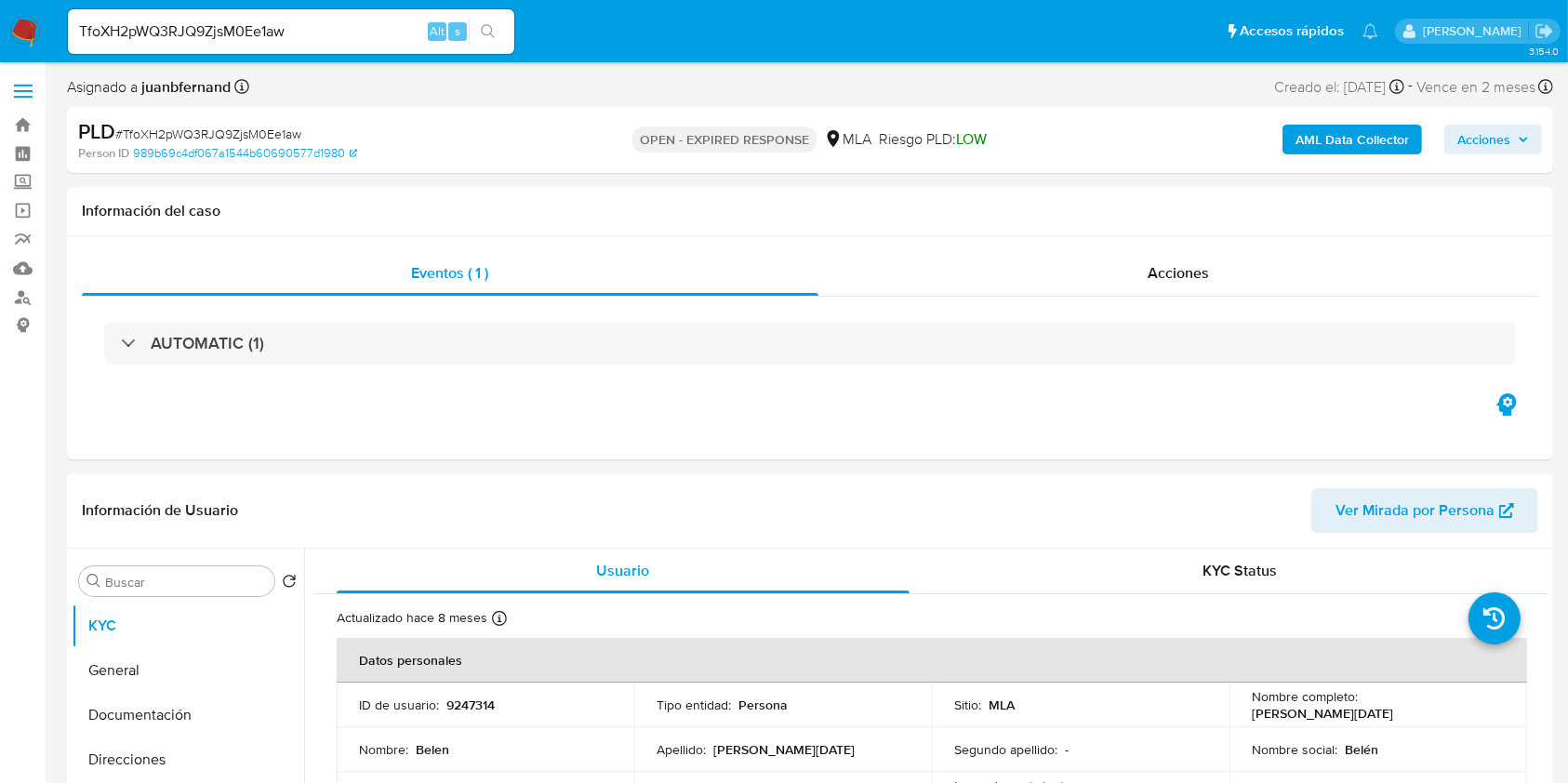
select select "10"
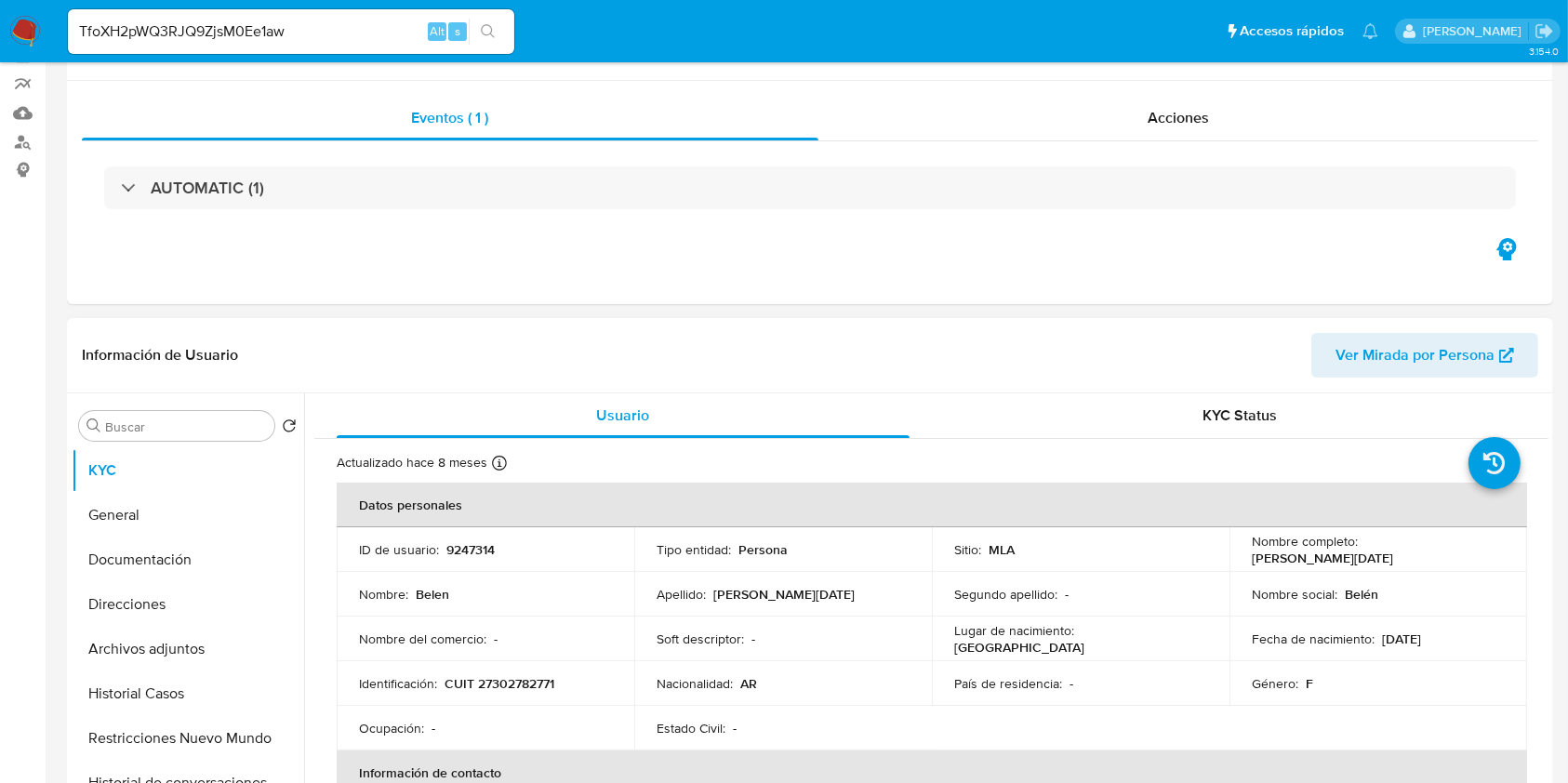
scroll to position [373, 0]
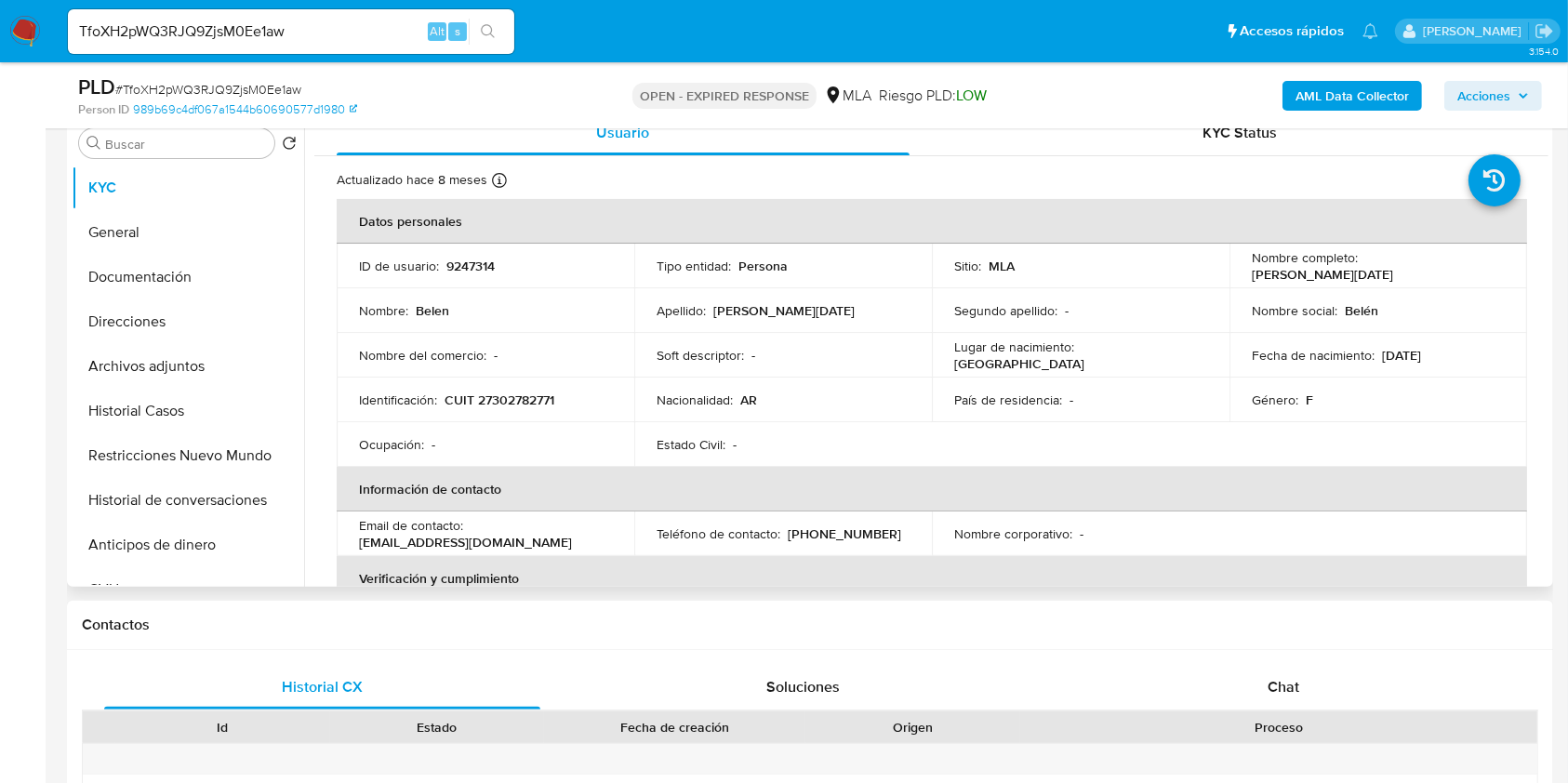
click at [492, 545] on p "belenmuro@hotmail.com" at bounding box center [465, 542] width 213 height 17
drag, startPoint x: 492, startPoint y: 545, endPoint x: 382, endPoint y: 536, distance: 110.4
click at [382, 536] on p "belenmuro@hotmail.com" at bounding box center [465, 542] width 213 height 17
copy p "belenmuro@hotmail.com"
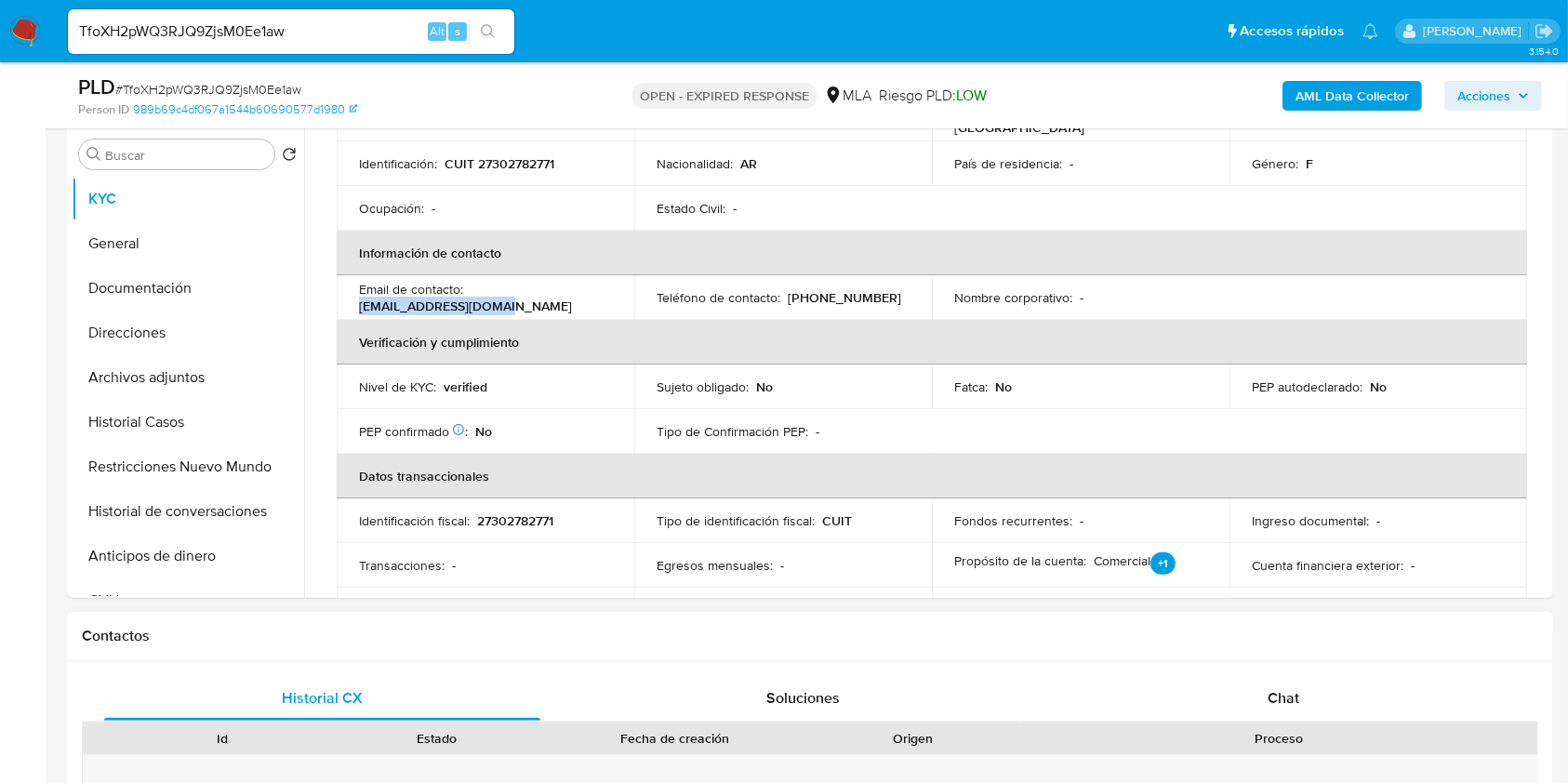
scroll to position [868, 0]
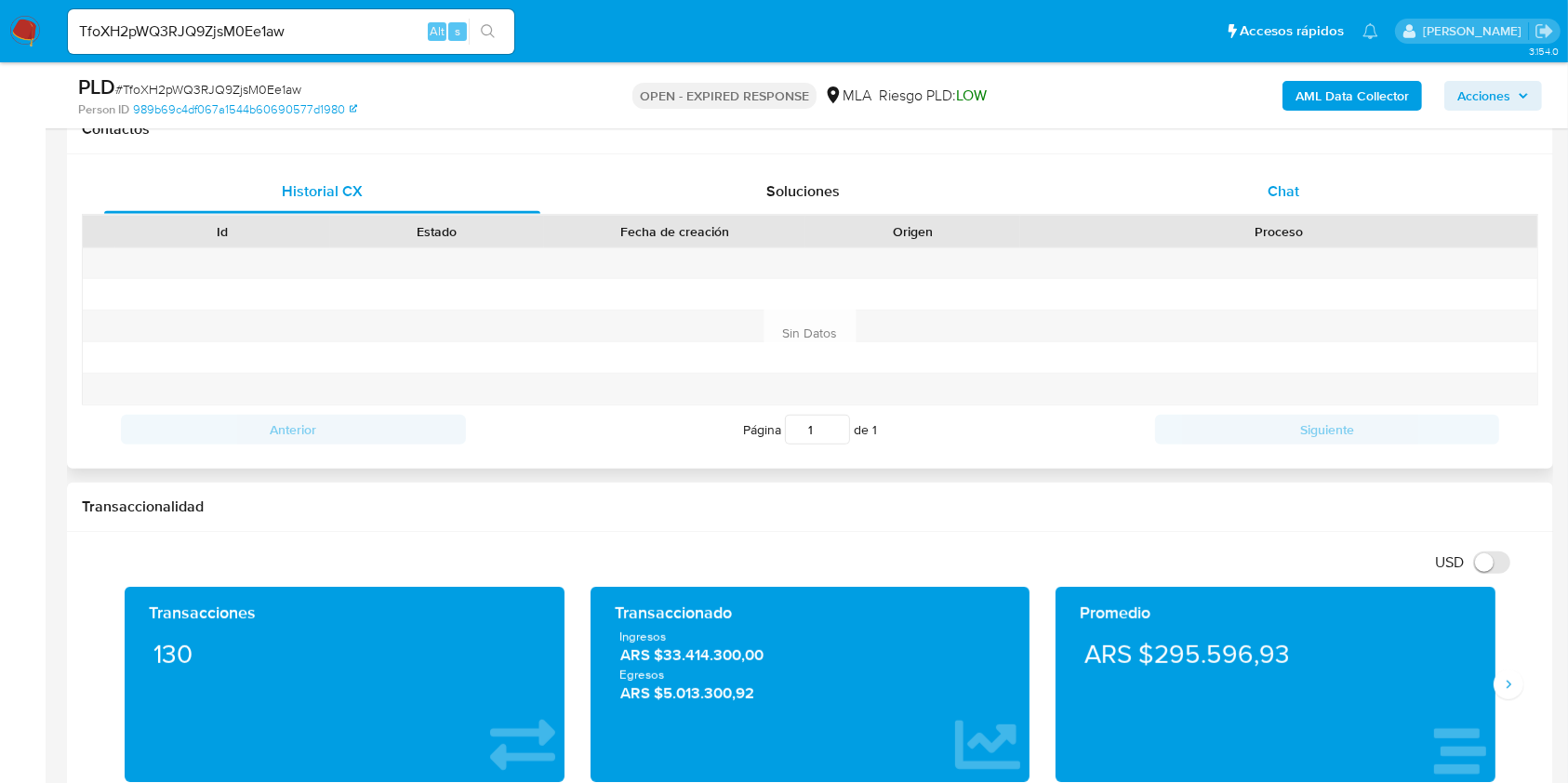
click at [1377, 205] on div "Chat" at bounding box center [1284, 191] width 436 height 45
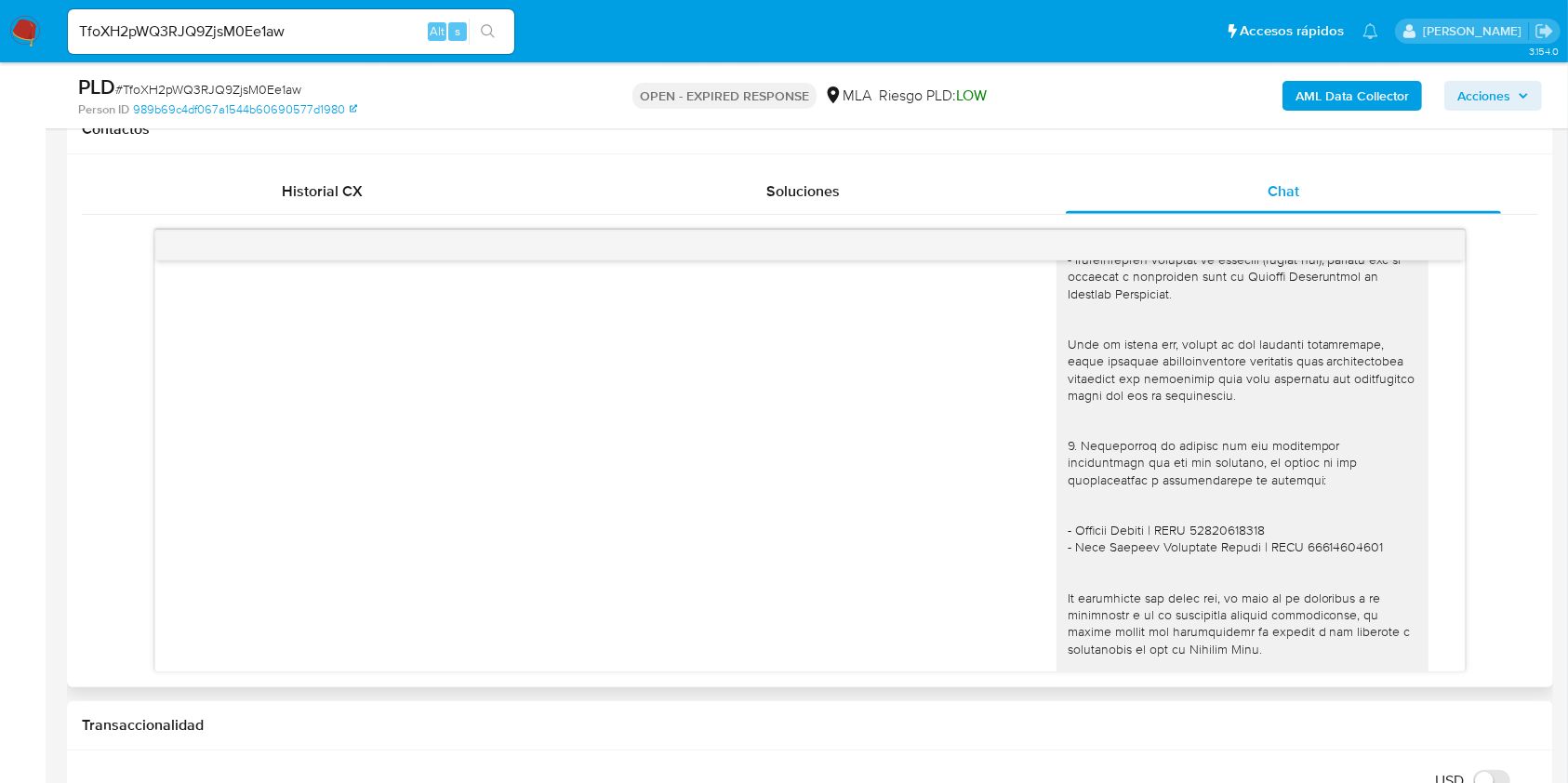
scroll to position [2104, 0]
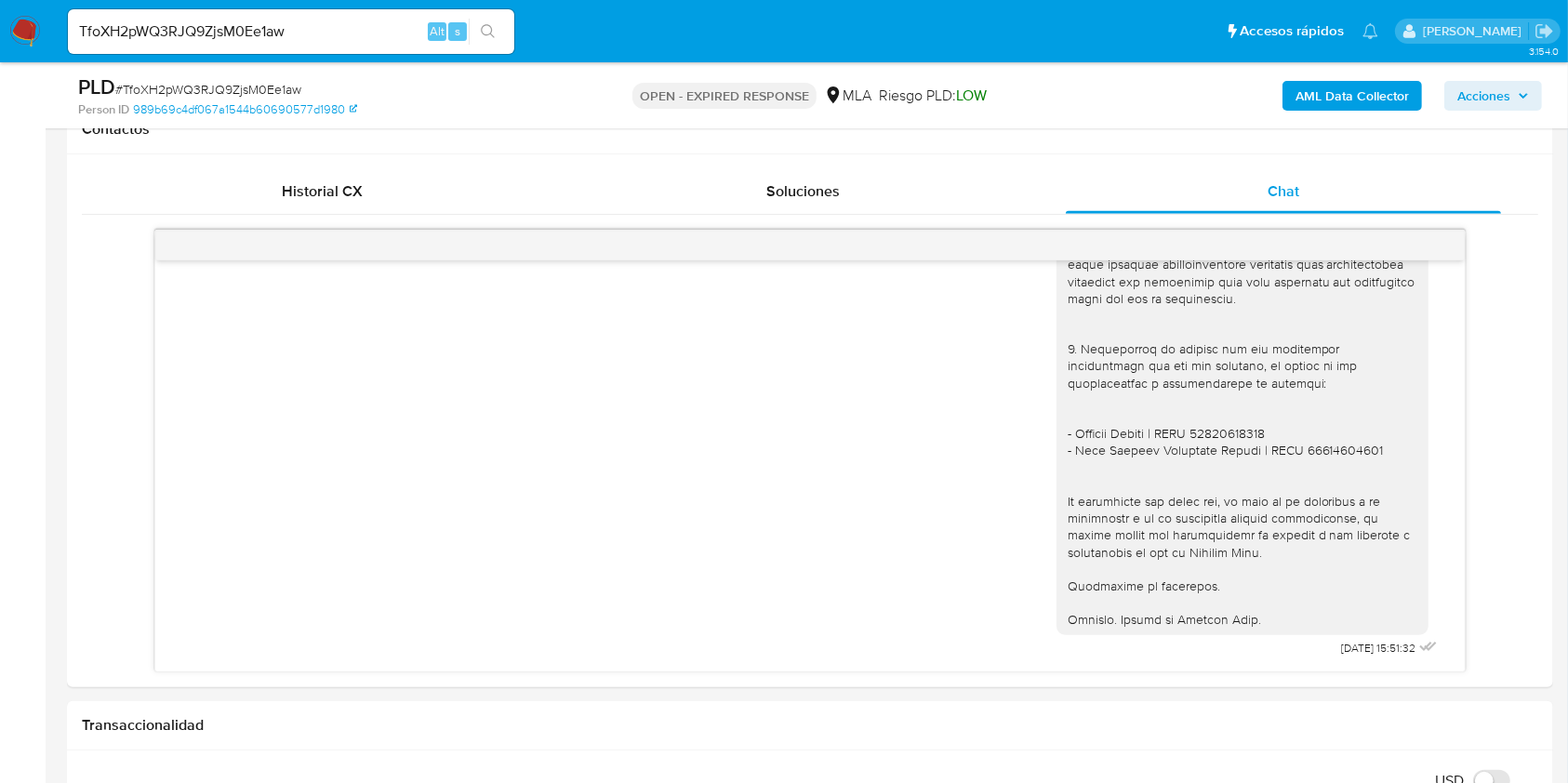
click at [333, 32] on input "TfoXH2pWQ3RJQ9ZjsM0Ee1aw" at bounding box center [291, 32] width 446 height 25
click at [333, 32] on input "TfoXH2pWQ3RJQ9ZjsM0Ee1aw" at bounding box center [291, 32] width 446 height 25
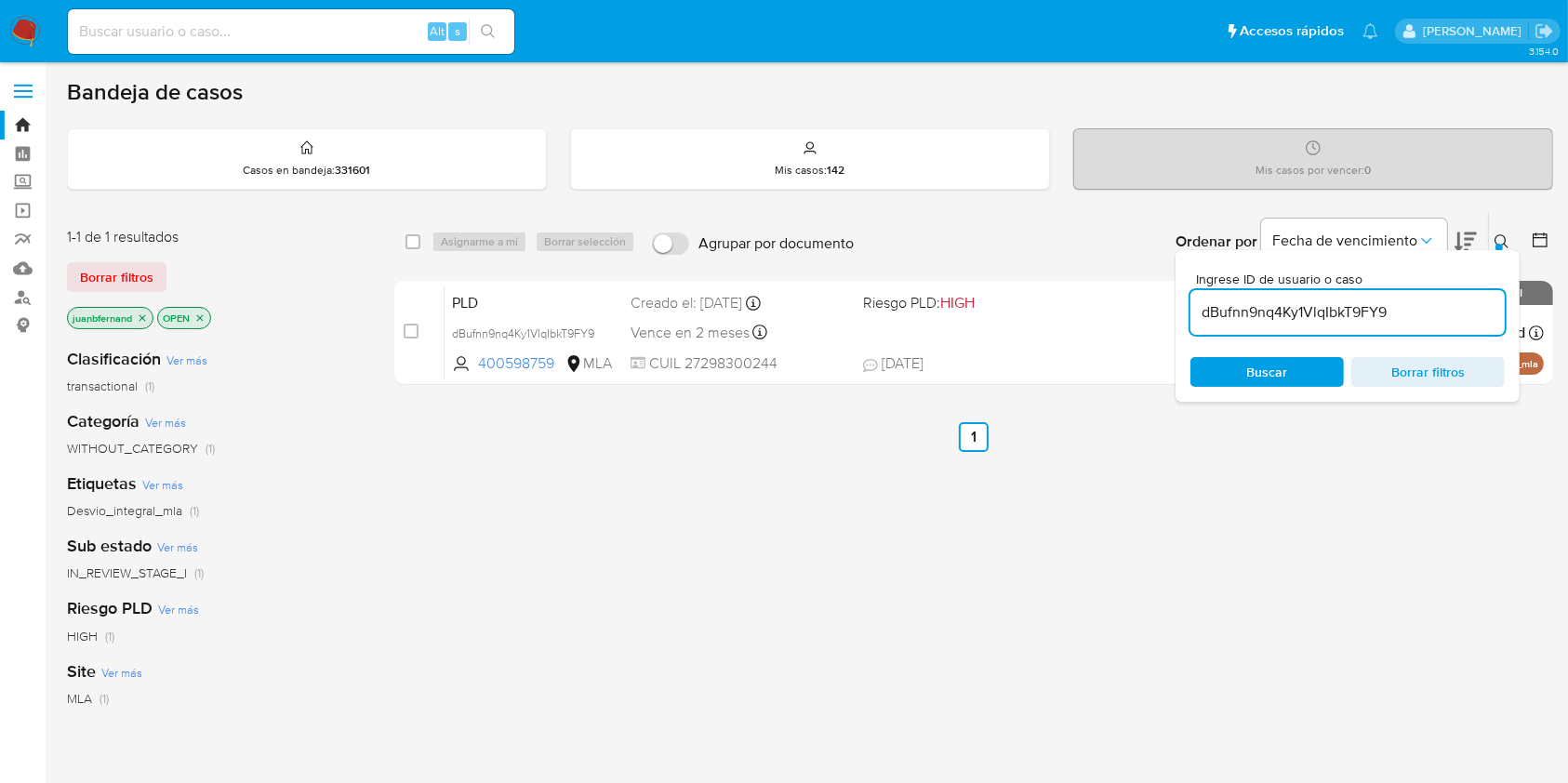
click at [1445, 303] on input "dBufnn9nq4Ky1VlqIbkT9FY9" at bounding box center [1347, 313] width 315 height 25
type input "TfoXH2pWQ3RJQ9ZjsM0Ee1aw"
click at [401, 238] on div "select-all-cases-checkbox Asignarme a mí Borrar selección Agrupar por documento…" at bounding box center [973, 242] width 1159 height 58
click at [403, 237] on div "select-all-cases-checkbox Asignarme a mí Borrar selección Agrupar por documento…" at bounding box center [973, 242] width 1159 height 58
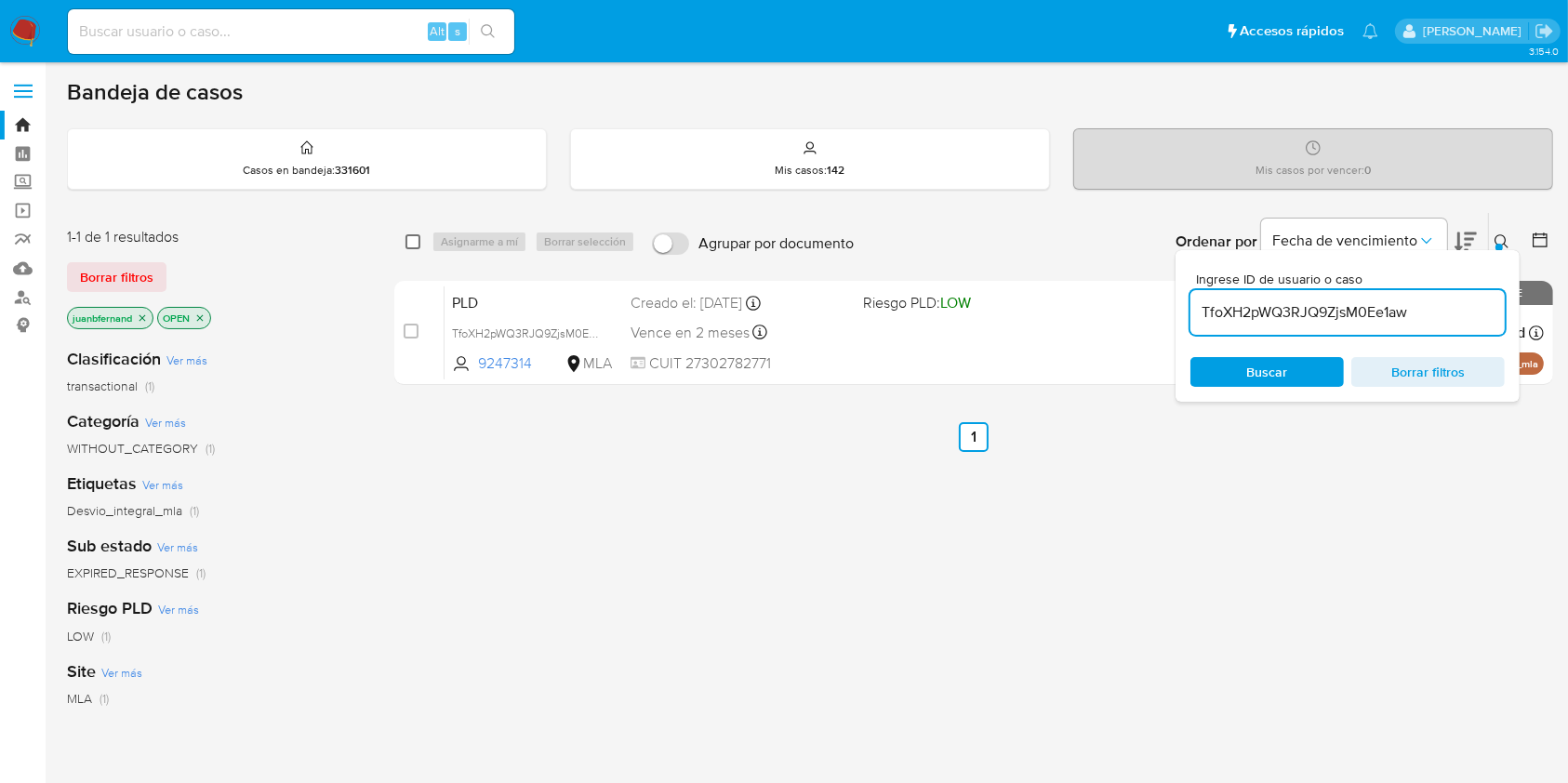
click at [406, 242] on input "checkbox" at bounding box center [413, 242] width 15 height 15
checkbox input "true"
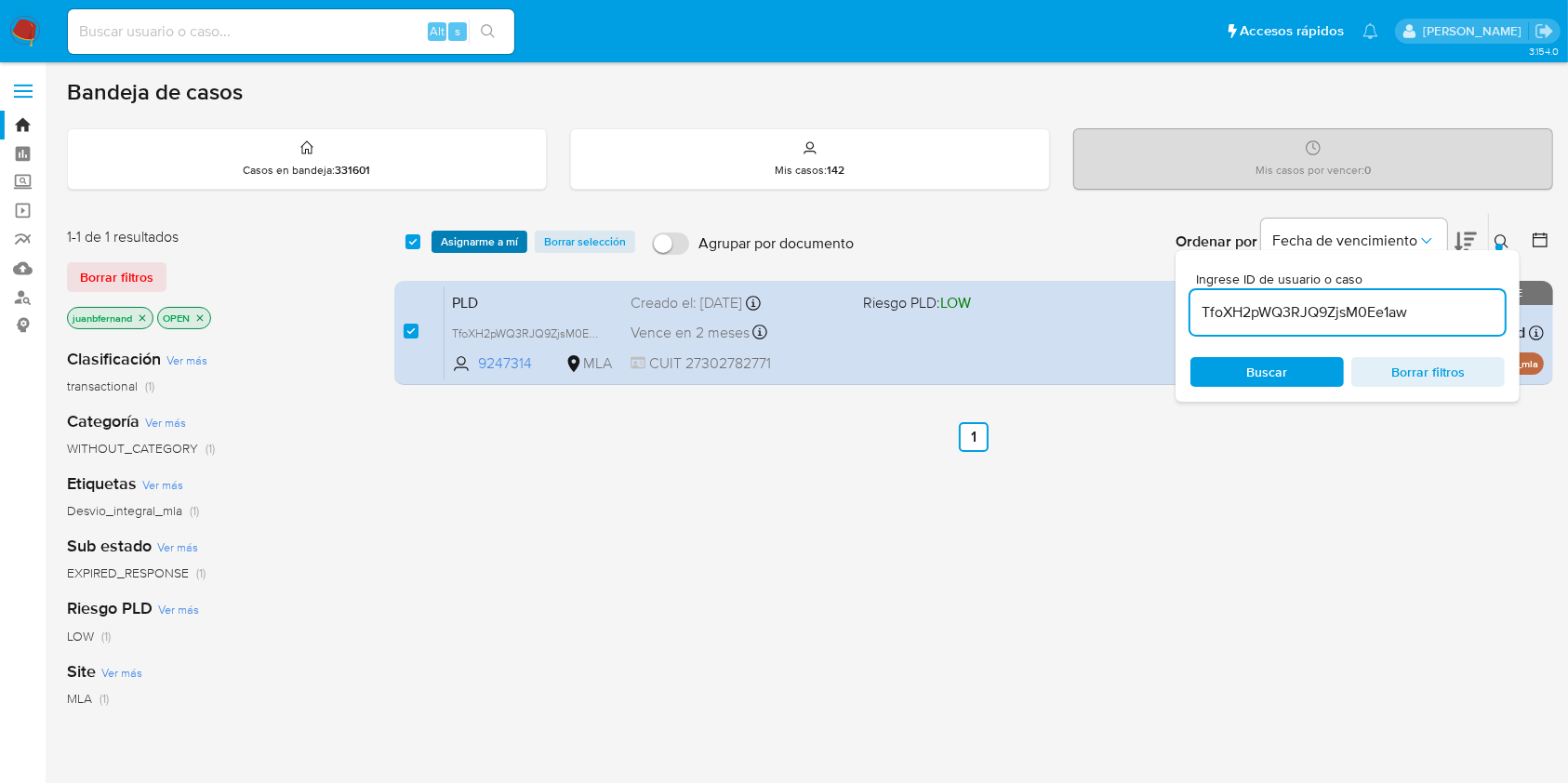
click at [467, 242] on span "Asignarme a mí" at bounding box center [478, 242] width 77 height 19
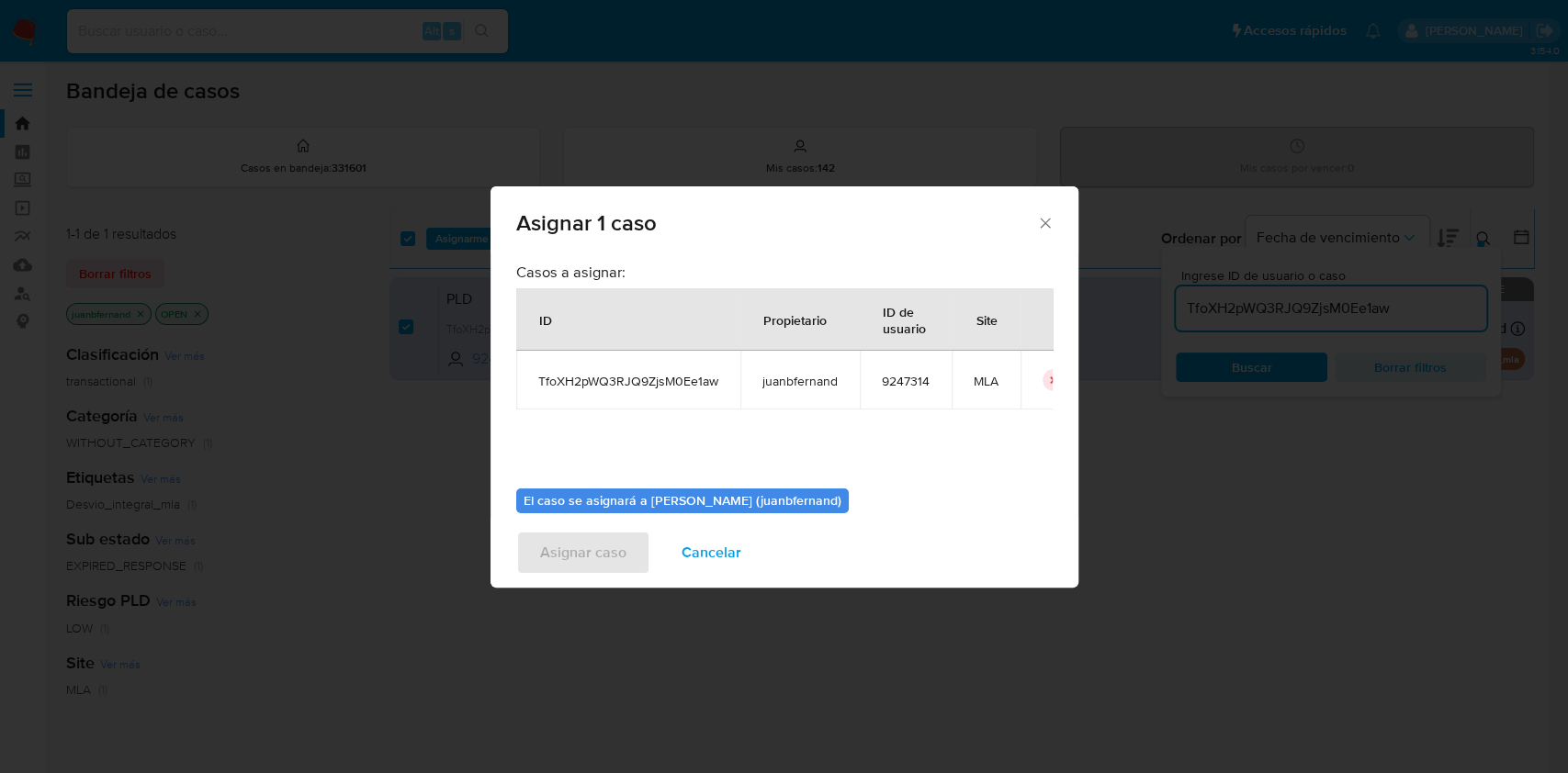
scroll to position [94, 0]
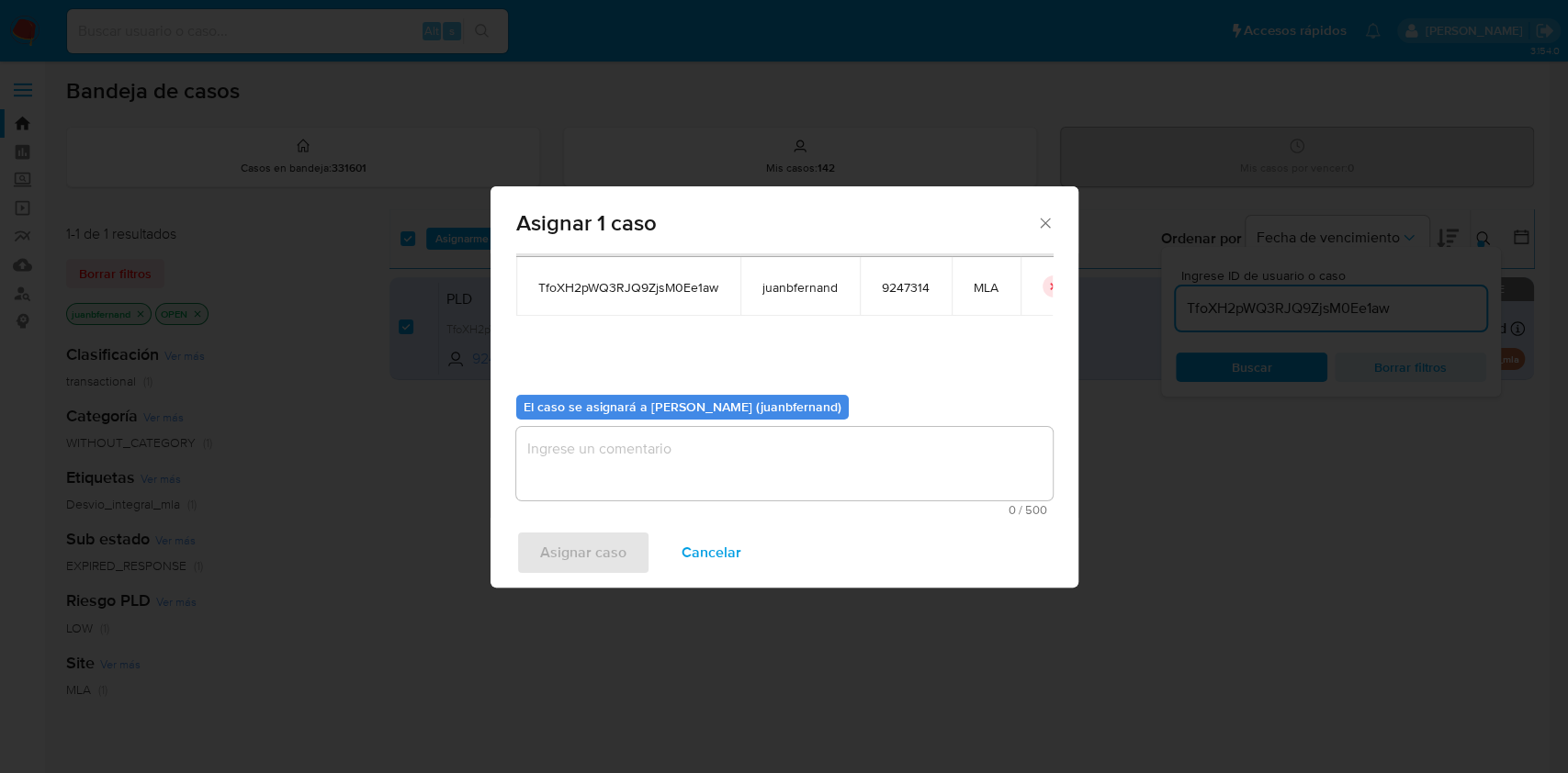
click at [690, 439] on textarea "assign-modal" at bounding box center [784, 463] width 536 height 74
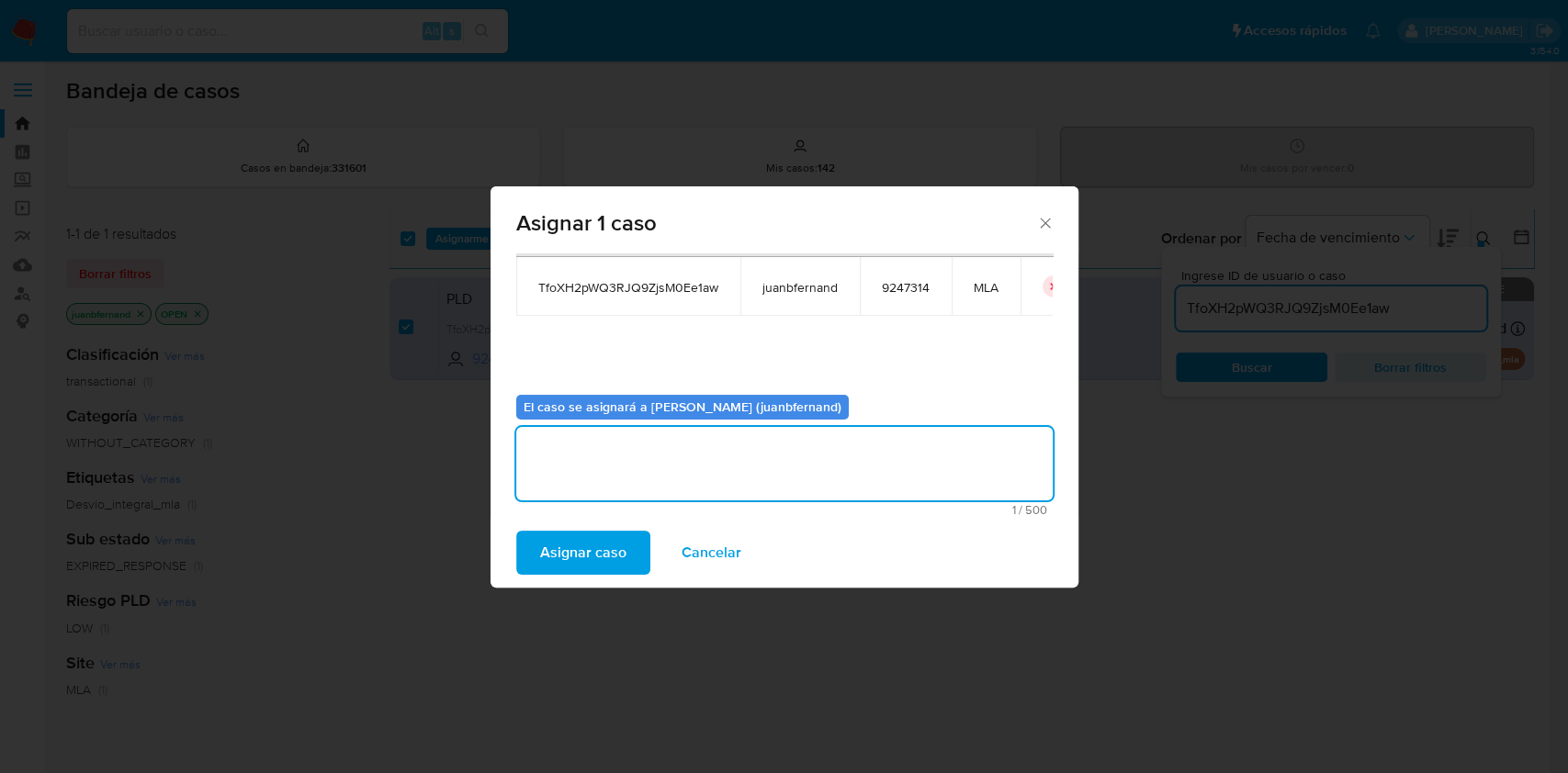
click at [617, 567] on span "Asignar caso" at bounding box center [583, 552] width 86 height 40
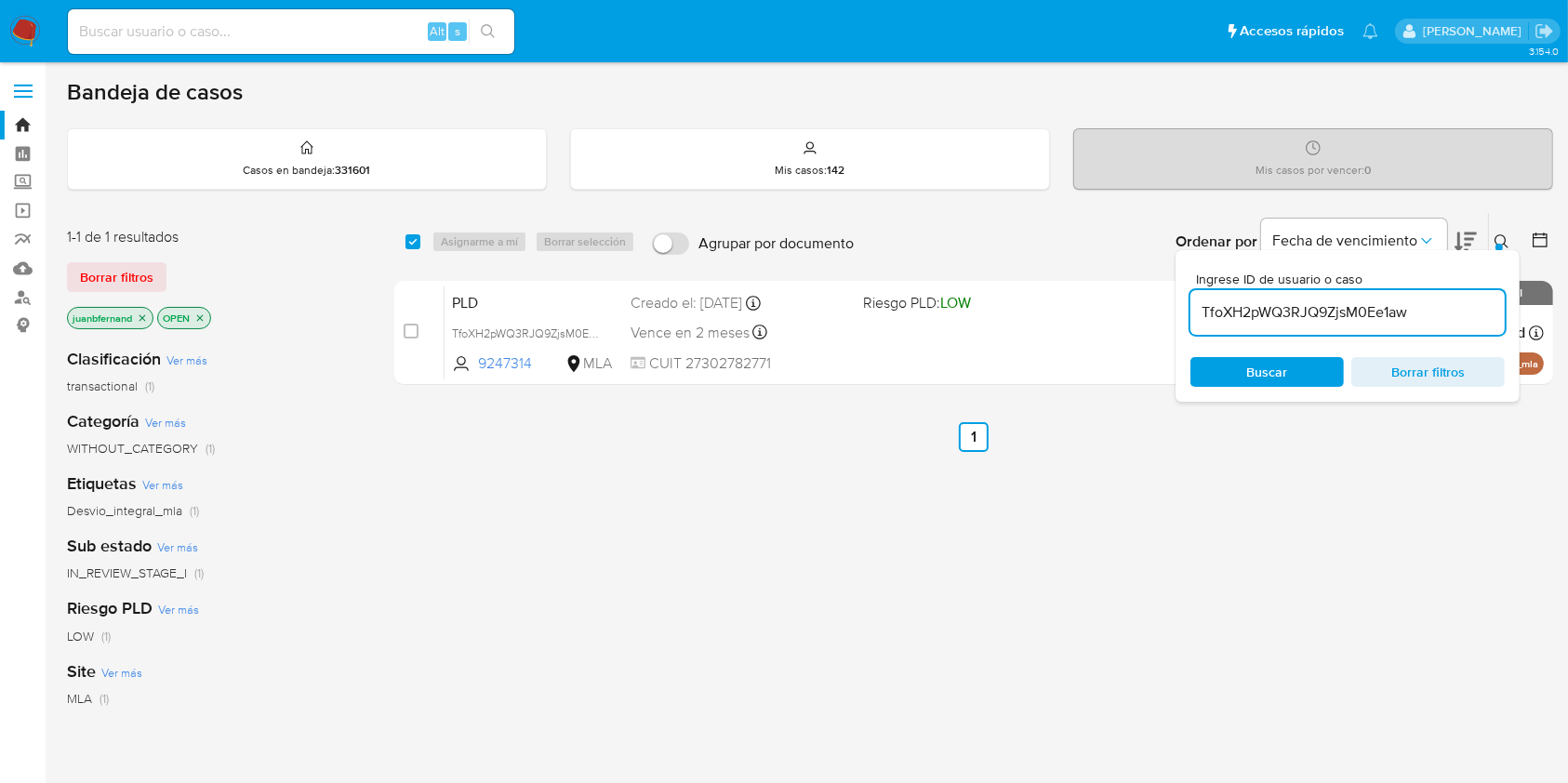
click at [1430, 308] on input "TfoXH2pWQ3RJQ9ZjsM0Ee1aw" at bounding box center [1347, 313] width 315 height 25
paste input "SqVwoyTnIBFWYb7blES2YqJq"
type input "SqVwoyTnIBFWYb7blES2YqJq"
click at [415, 245] on input "checkbox" at bounding box center [413, 242] width 15 height 15
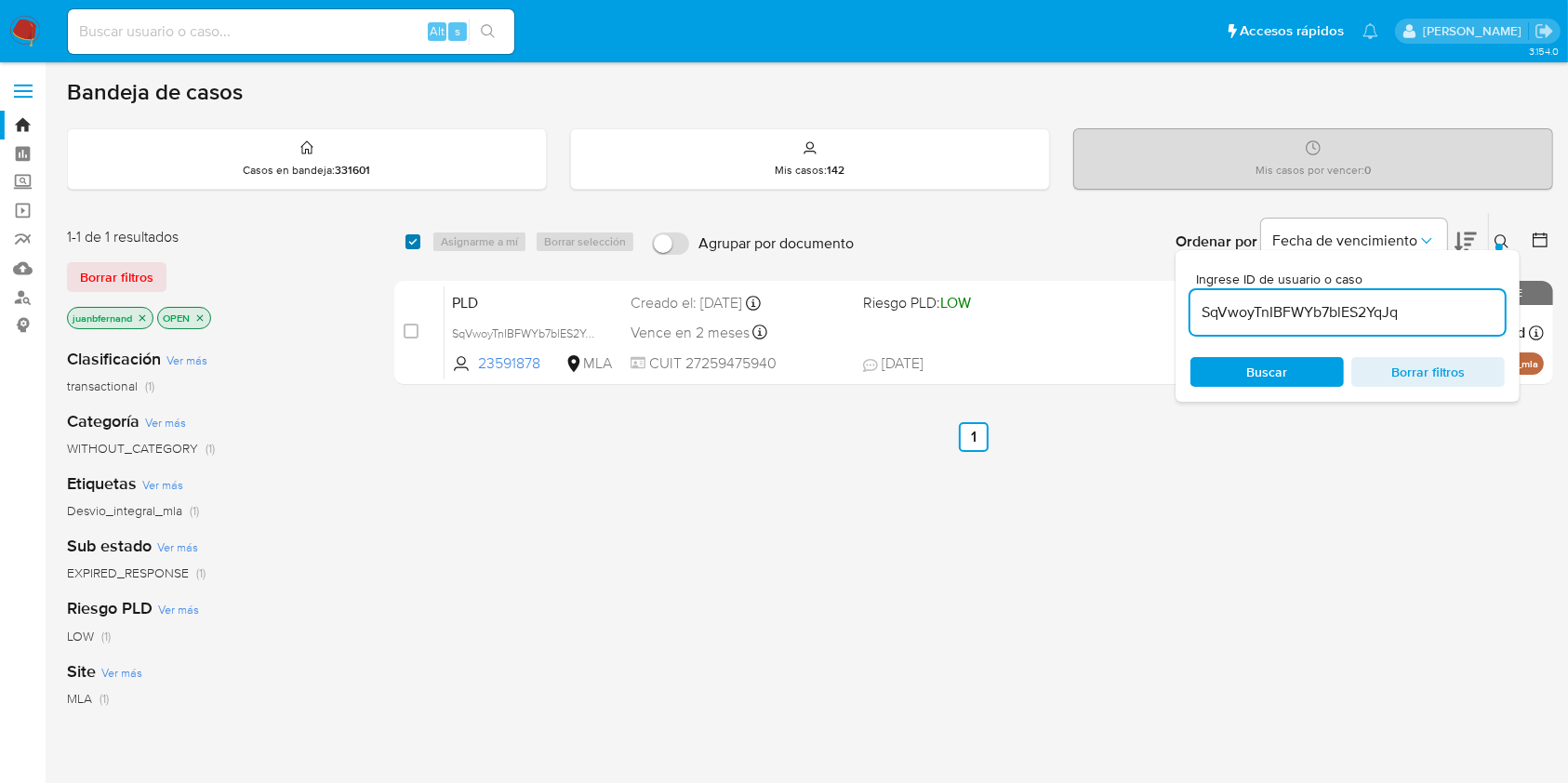
checkbox input "true"
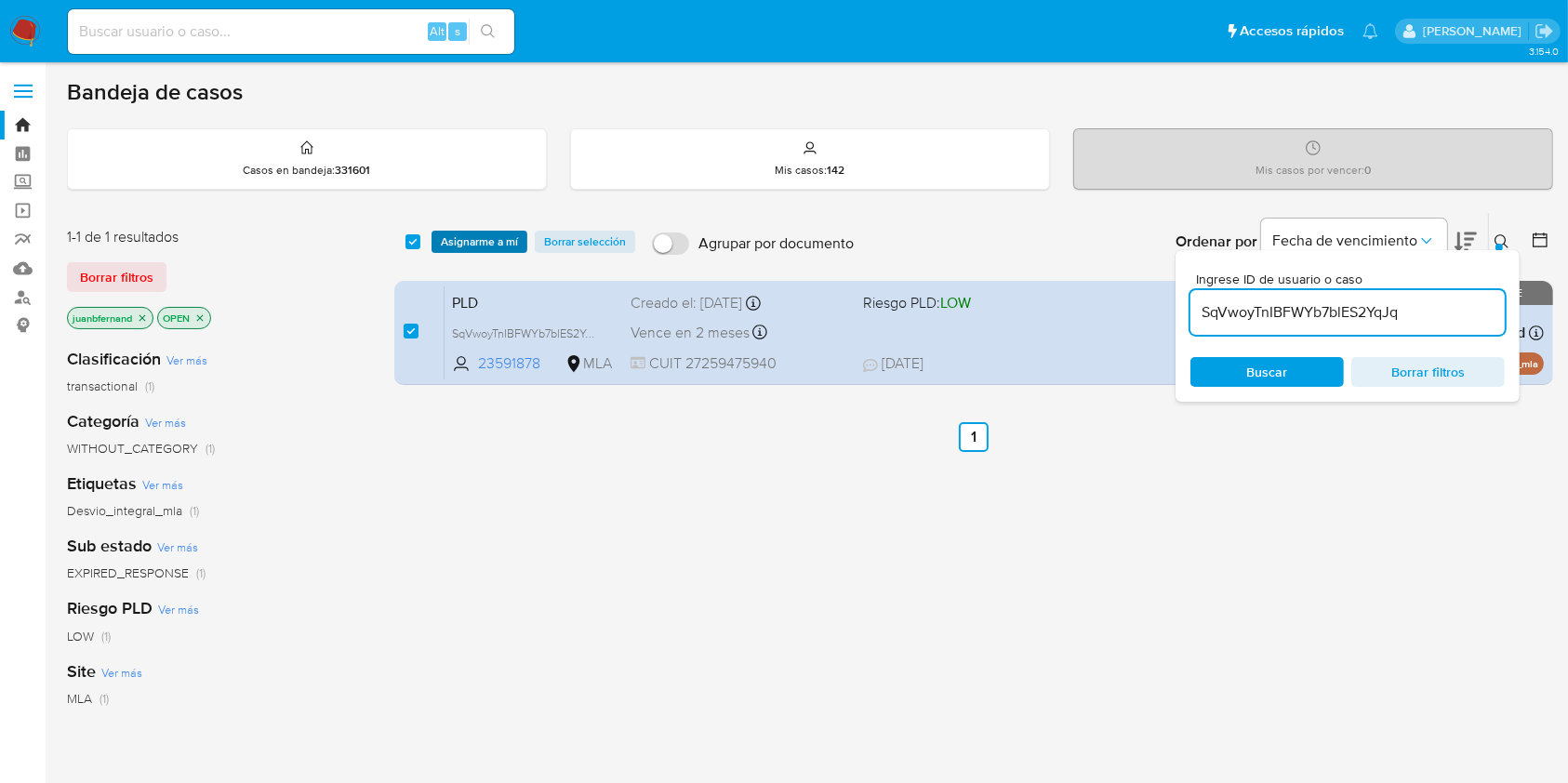
click at [458, 243] on span "Asignarme a mí" at bounding box center [478, 242] width 77 height 19
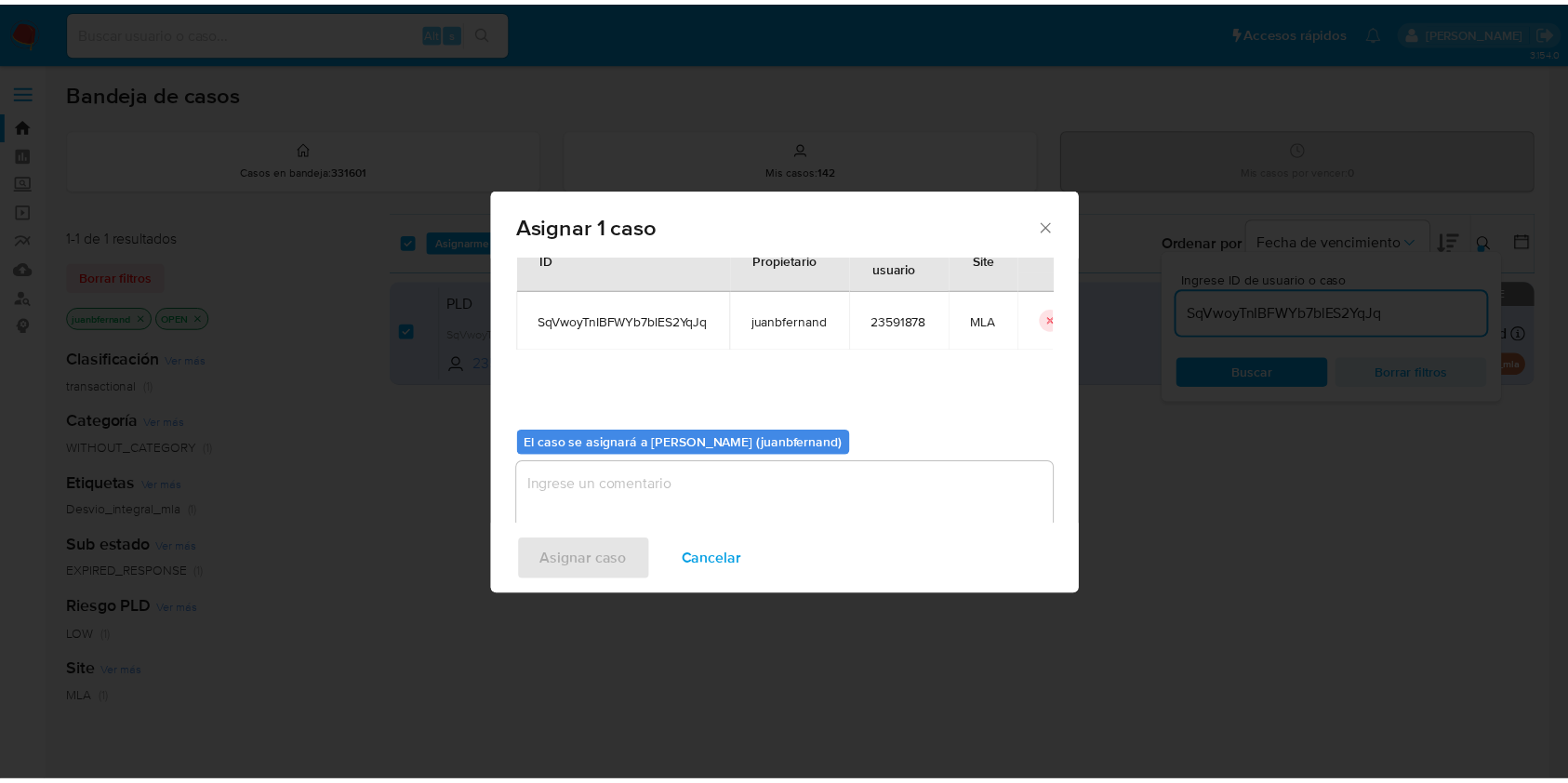
scroll to position [95, 0]
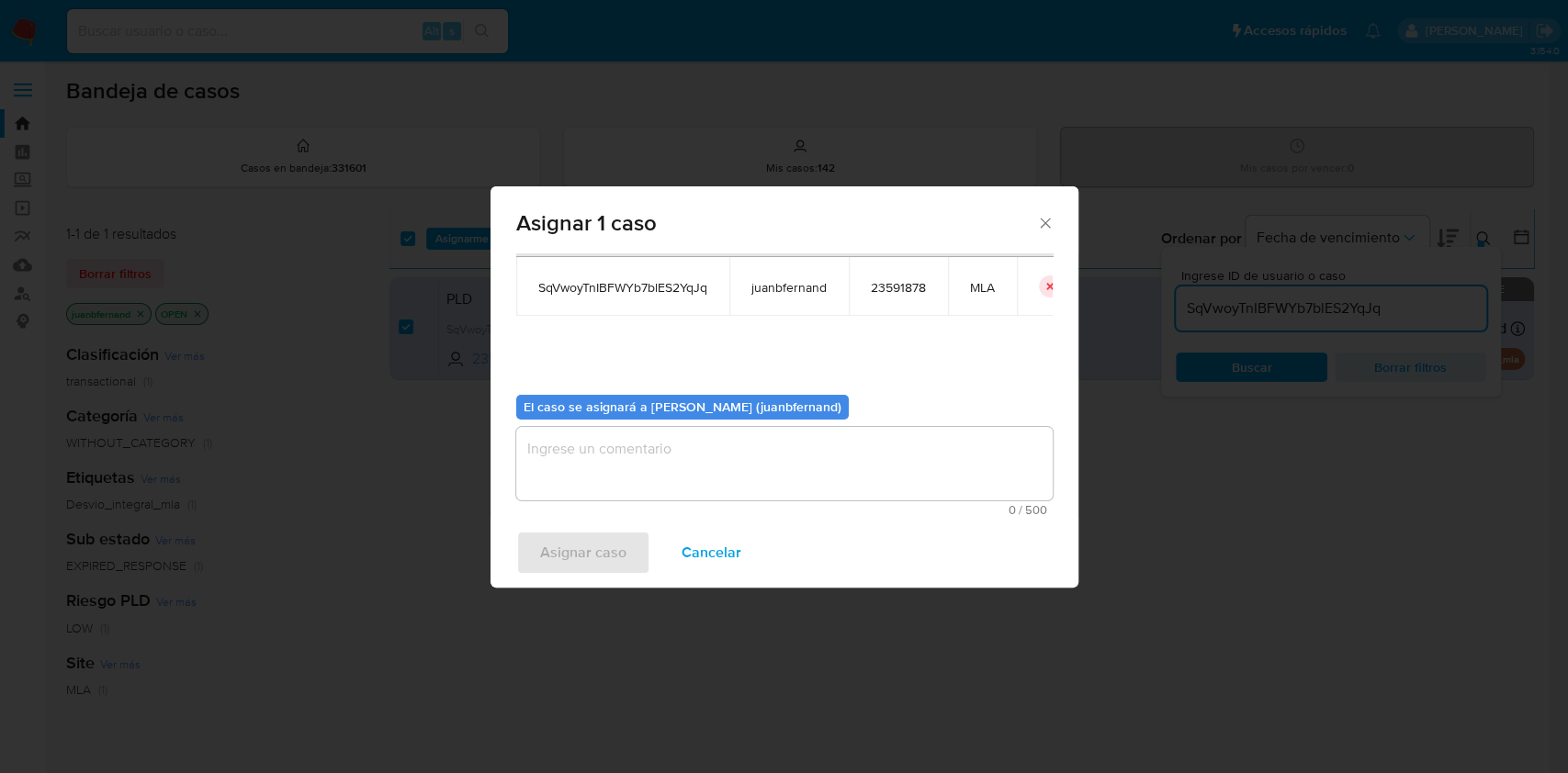
click at [628, 442] on textarea "assign-modal" at bounding box center [784, 463] width 536 height 74
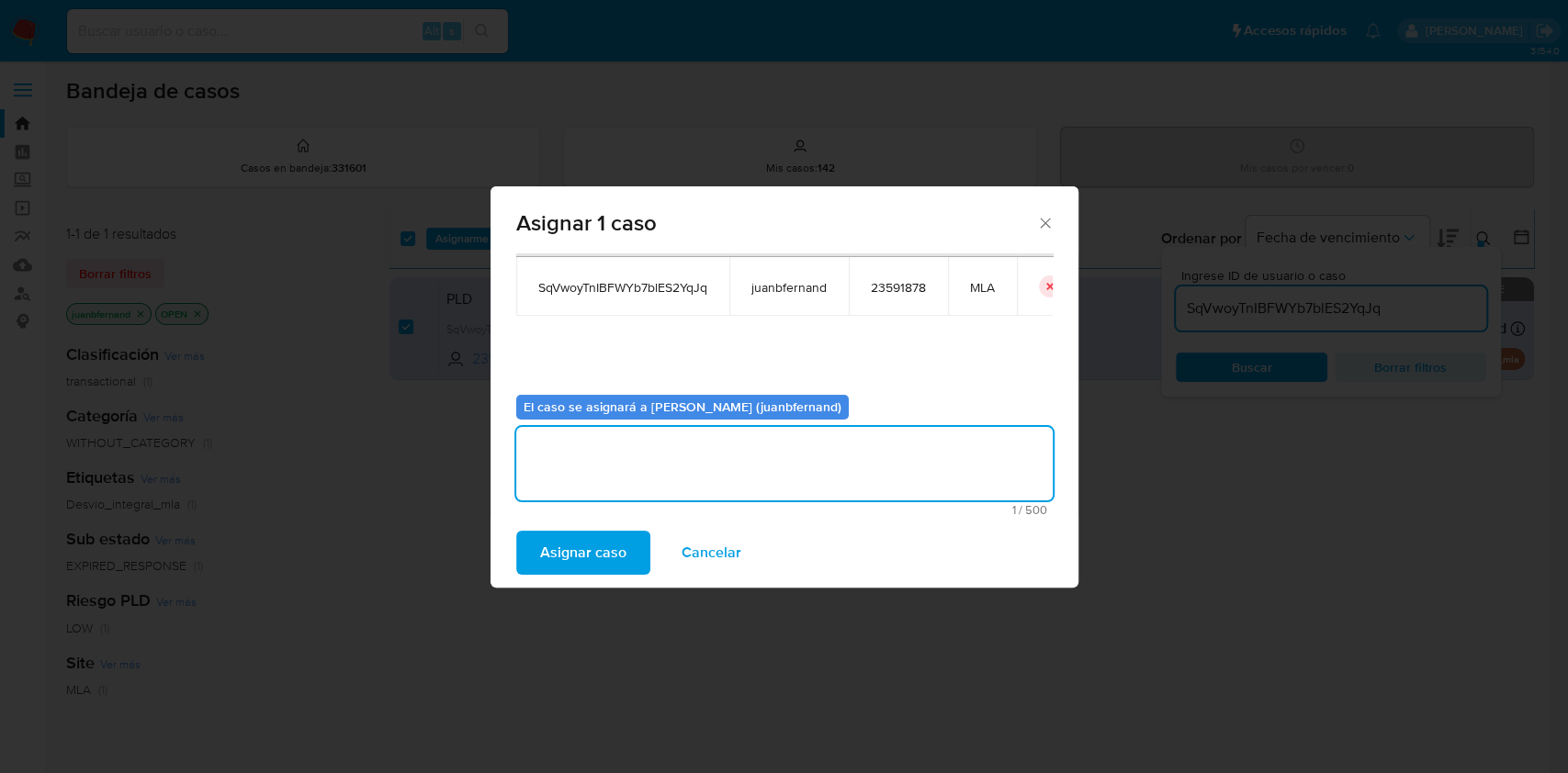
click at [601, 546] on span "Asignar caso" at bounding box center [583, 552] width 86 height 40
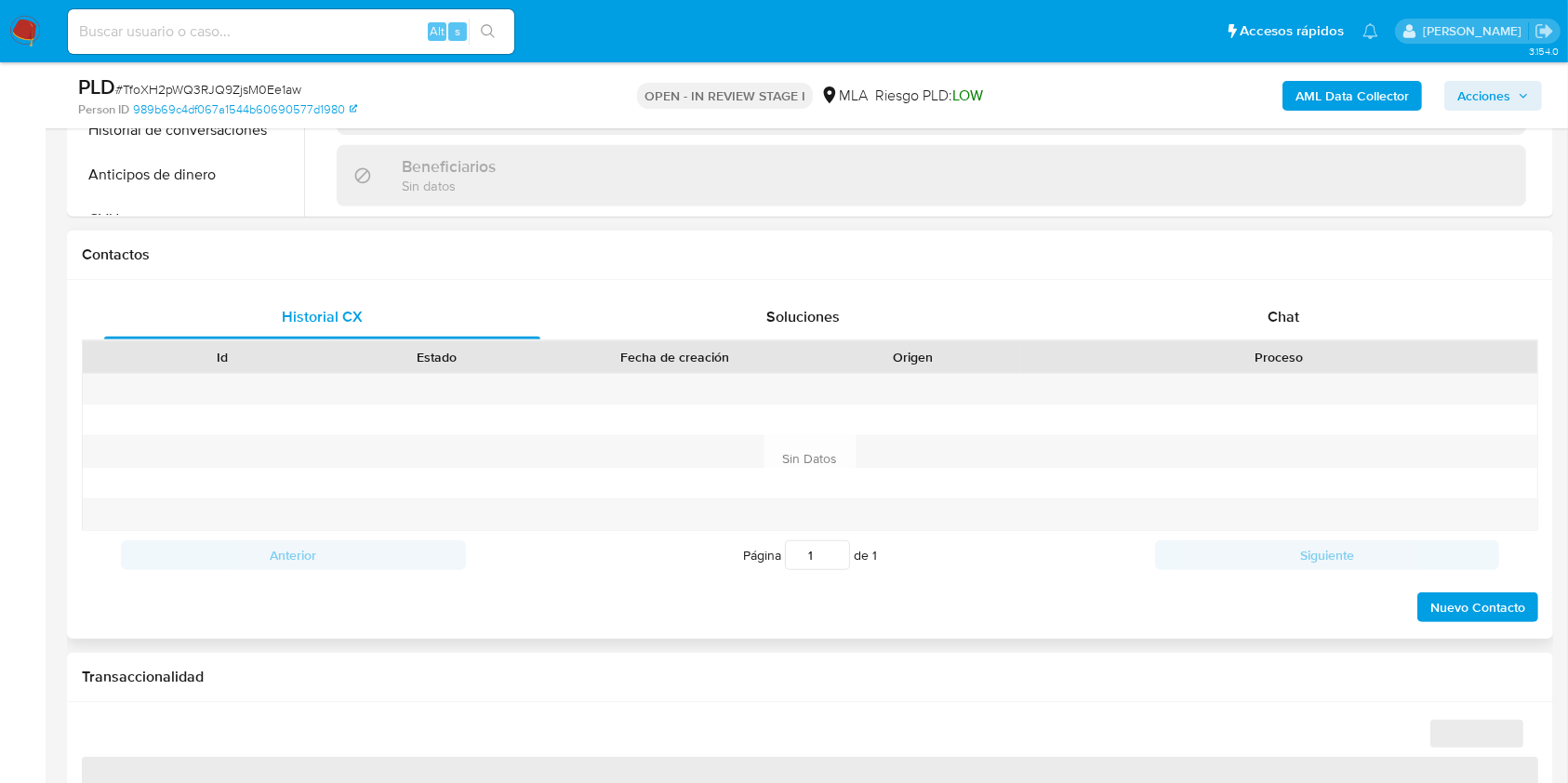
scroll to position [744, 0]
click at [1362, 315] on div "Chat" at bounding box center [1284, 315] width 436 height 45
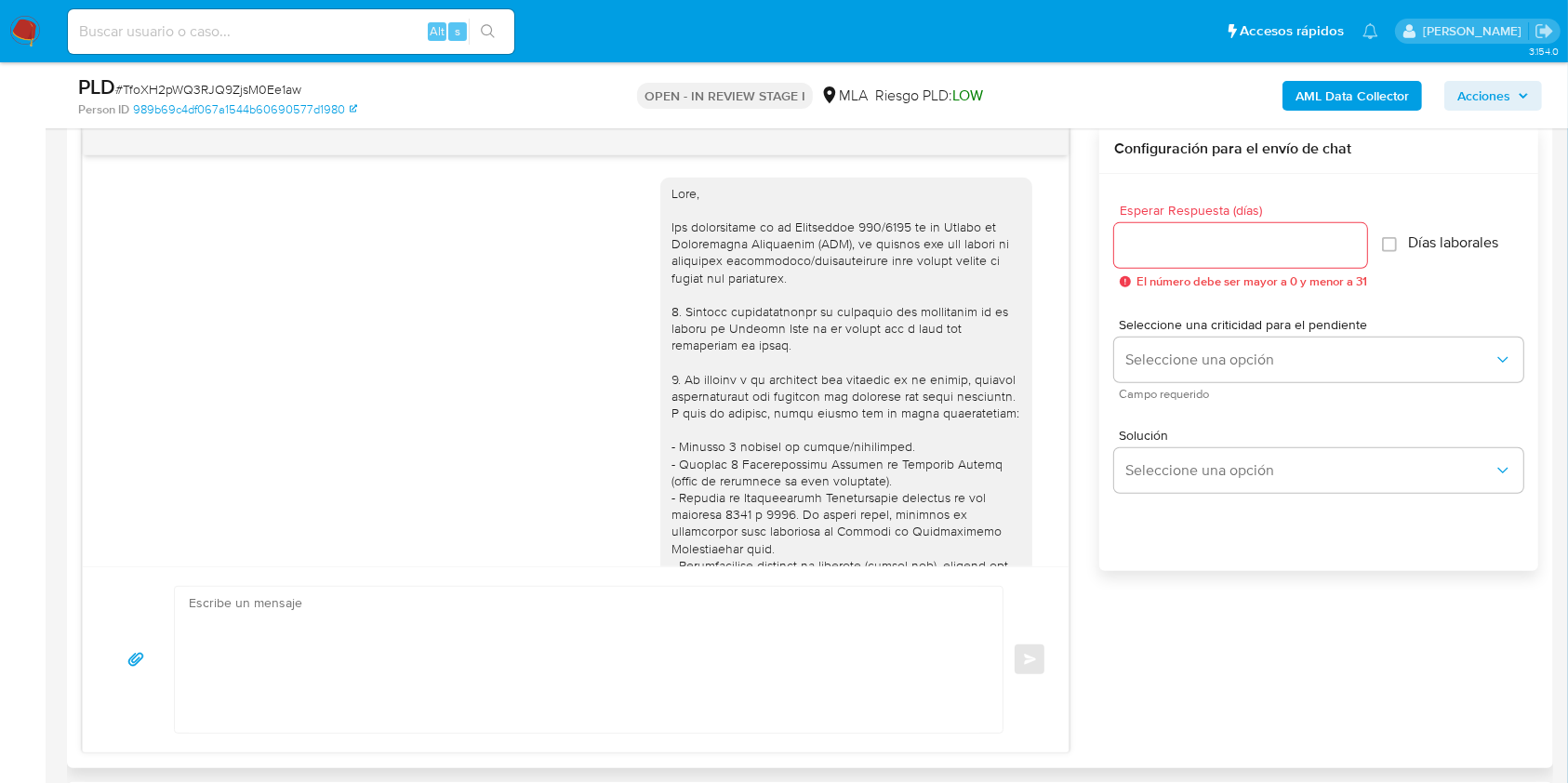
scroll to position [2104, 0]
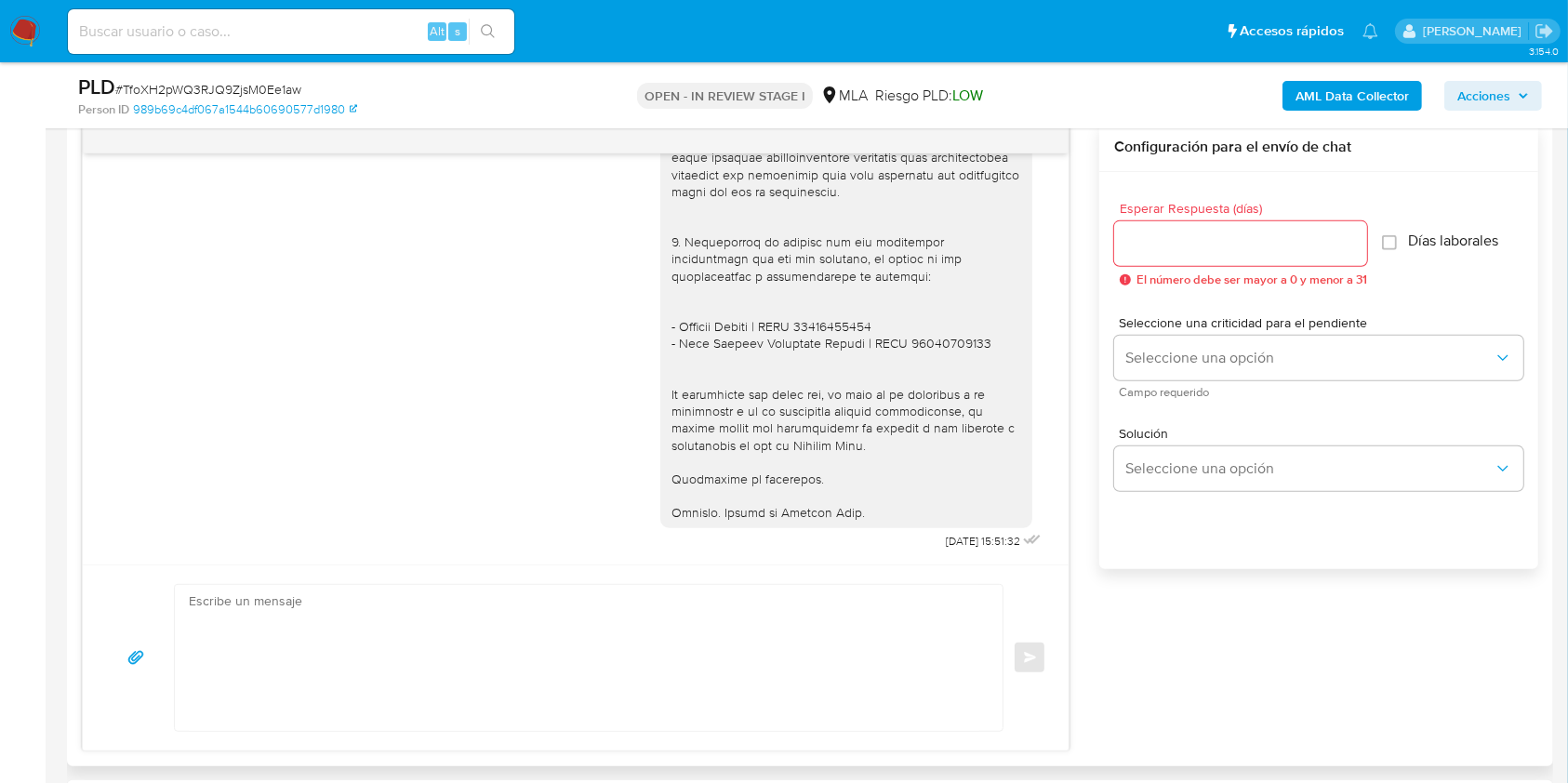
select select "10"
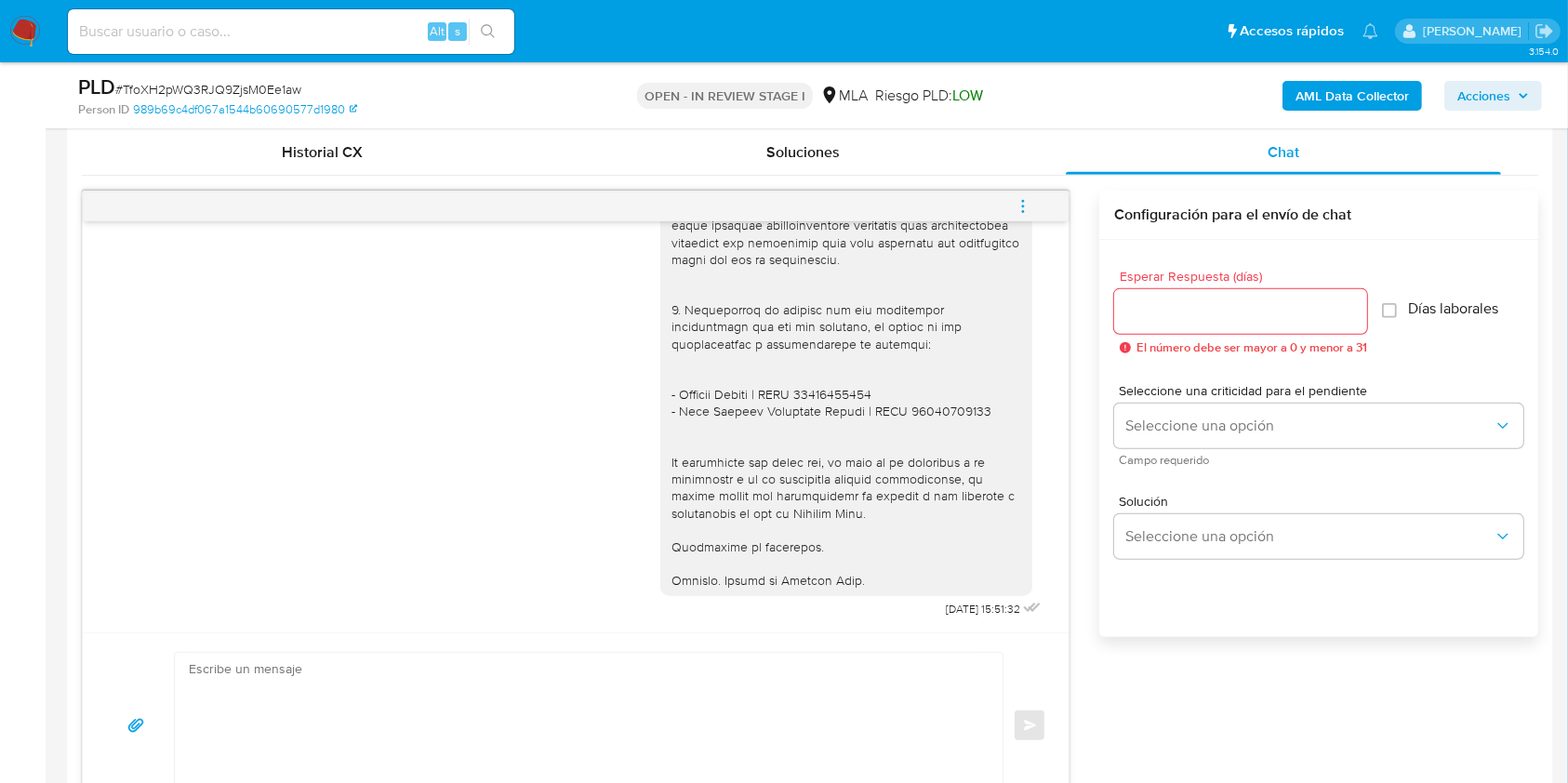
scroll to position [868, 0]
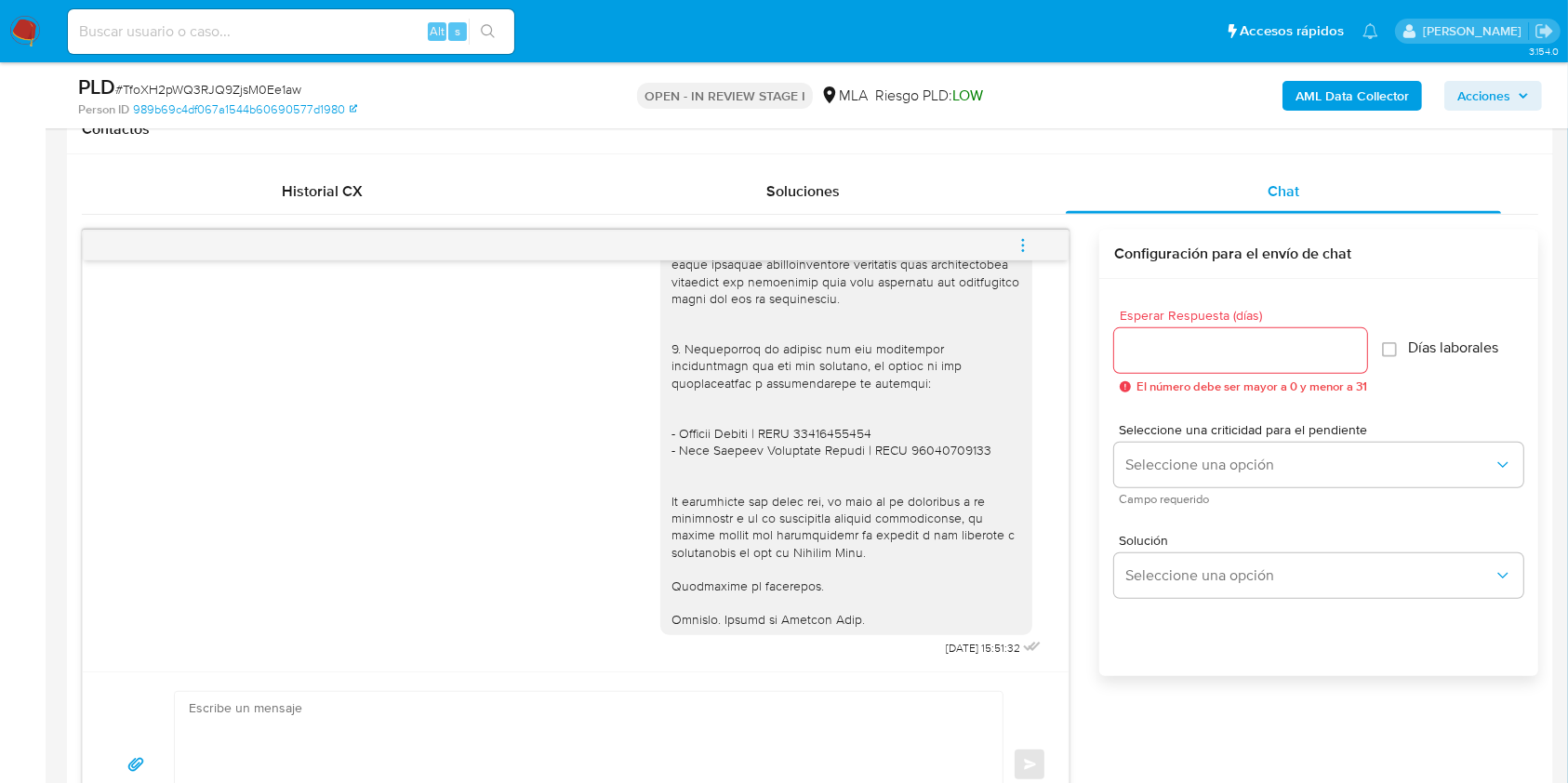
click at [1025, 233] on span "menu-action" at bounding box center [1023, 246] width 17 height 45
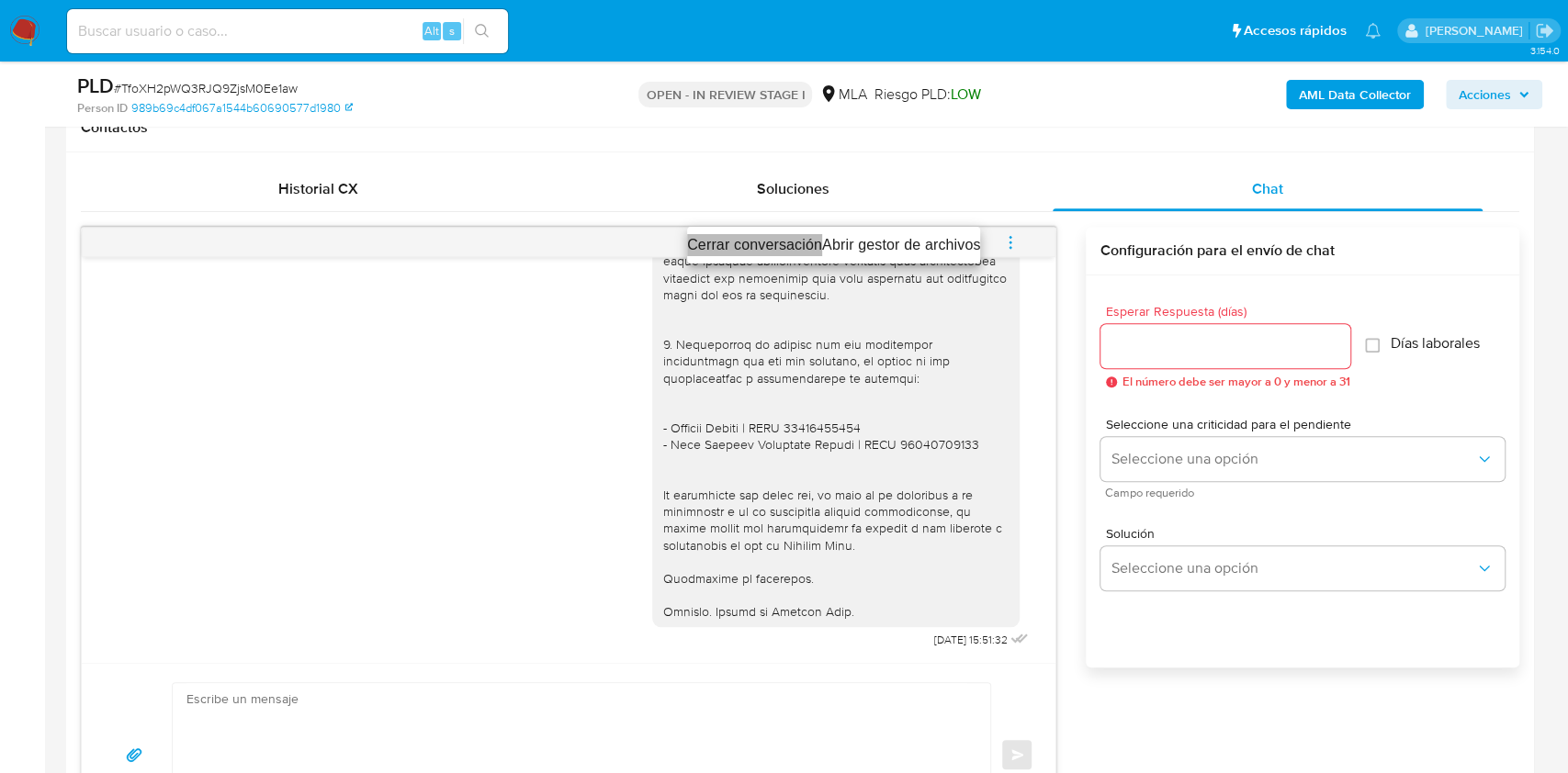
click at [736, 245] on li "Cerrar conversación" at bounding box center [755, 245] width 135 height 22
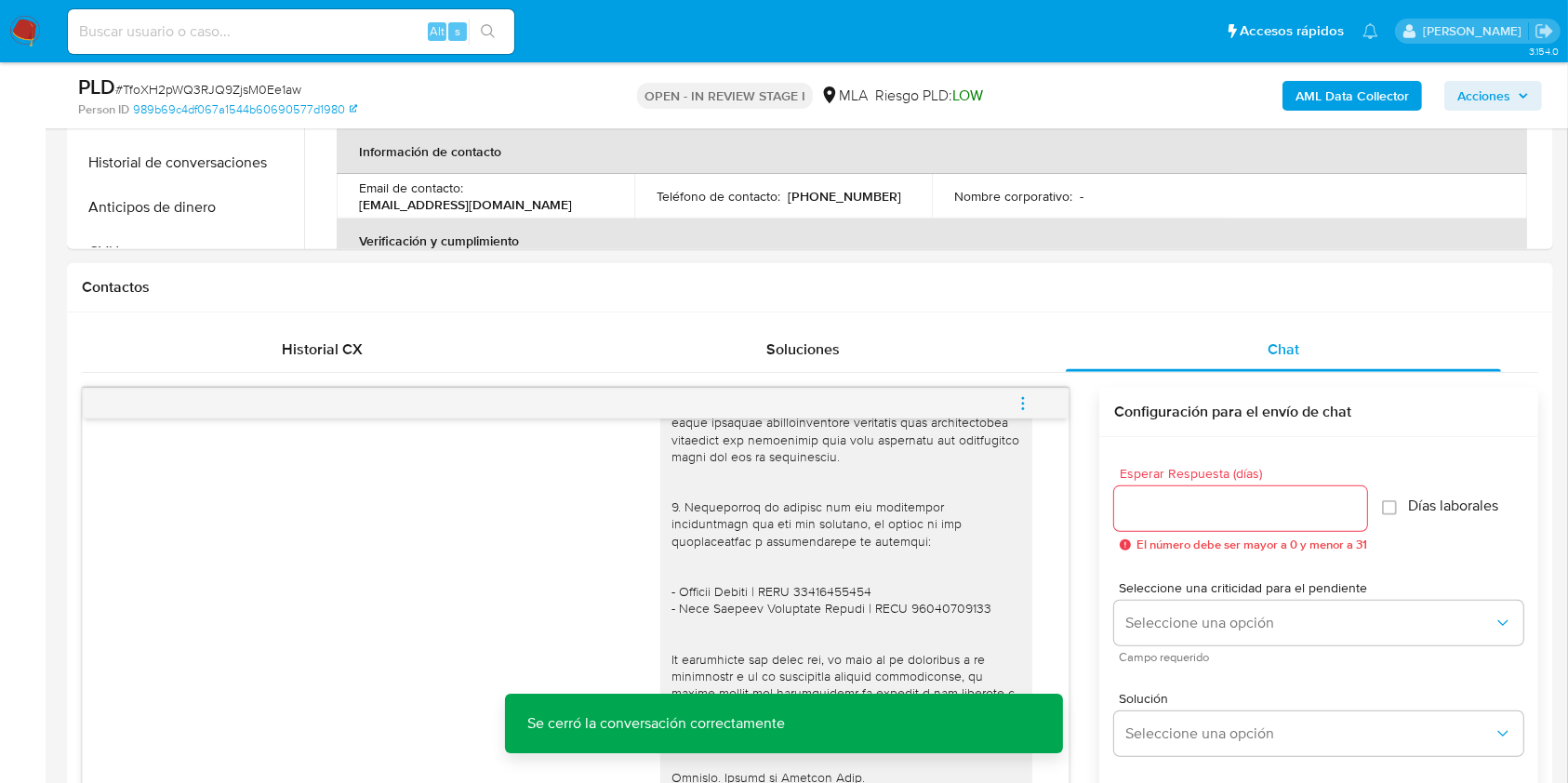
scroll to position [620, 0]
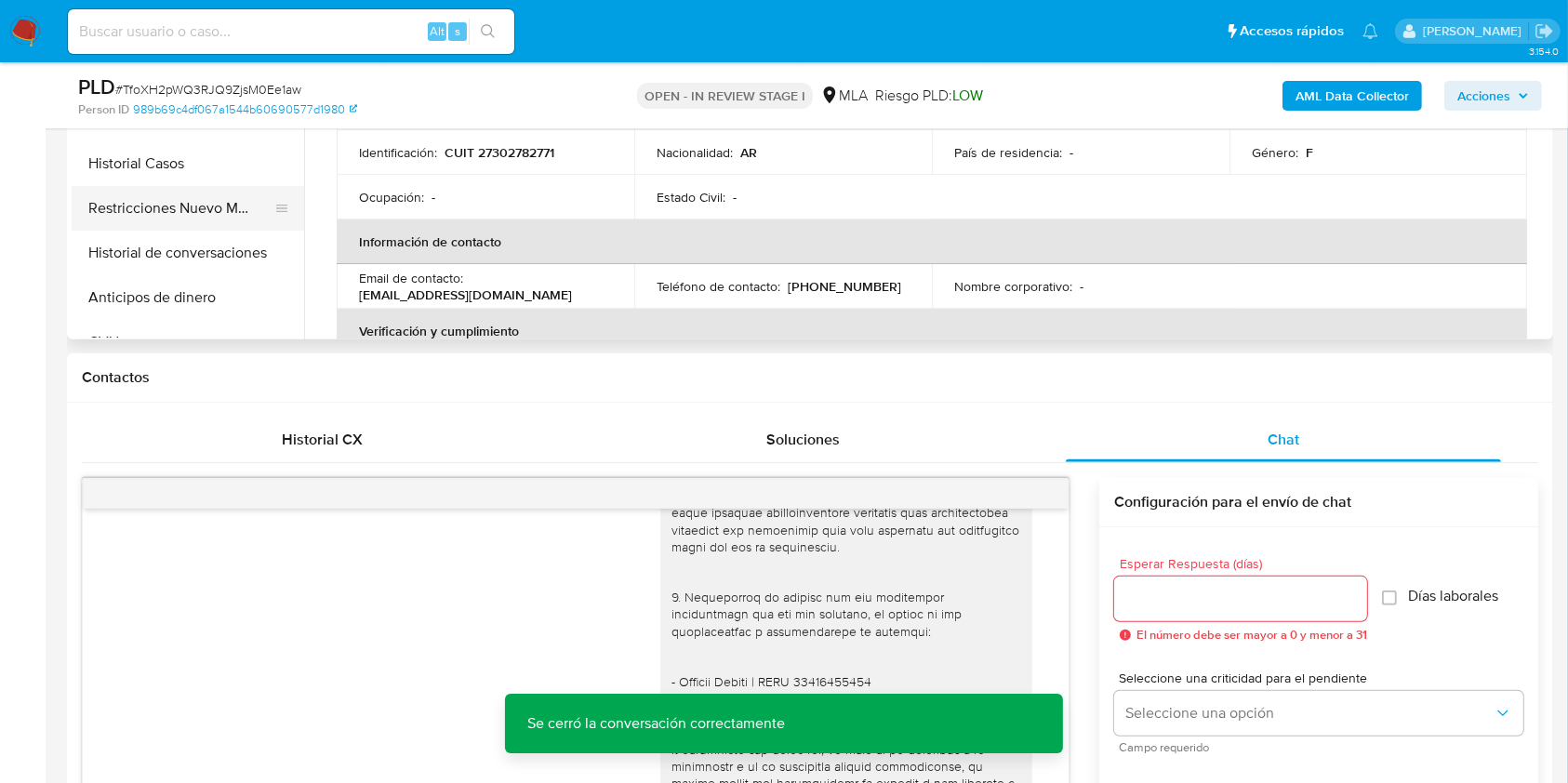
click at [204, 217] on button "Restricciones Nuevo Mundo" at bounding box center [181, 208] width 218 height 45
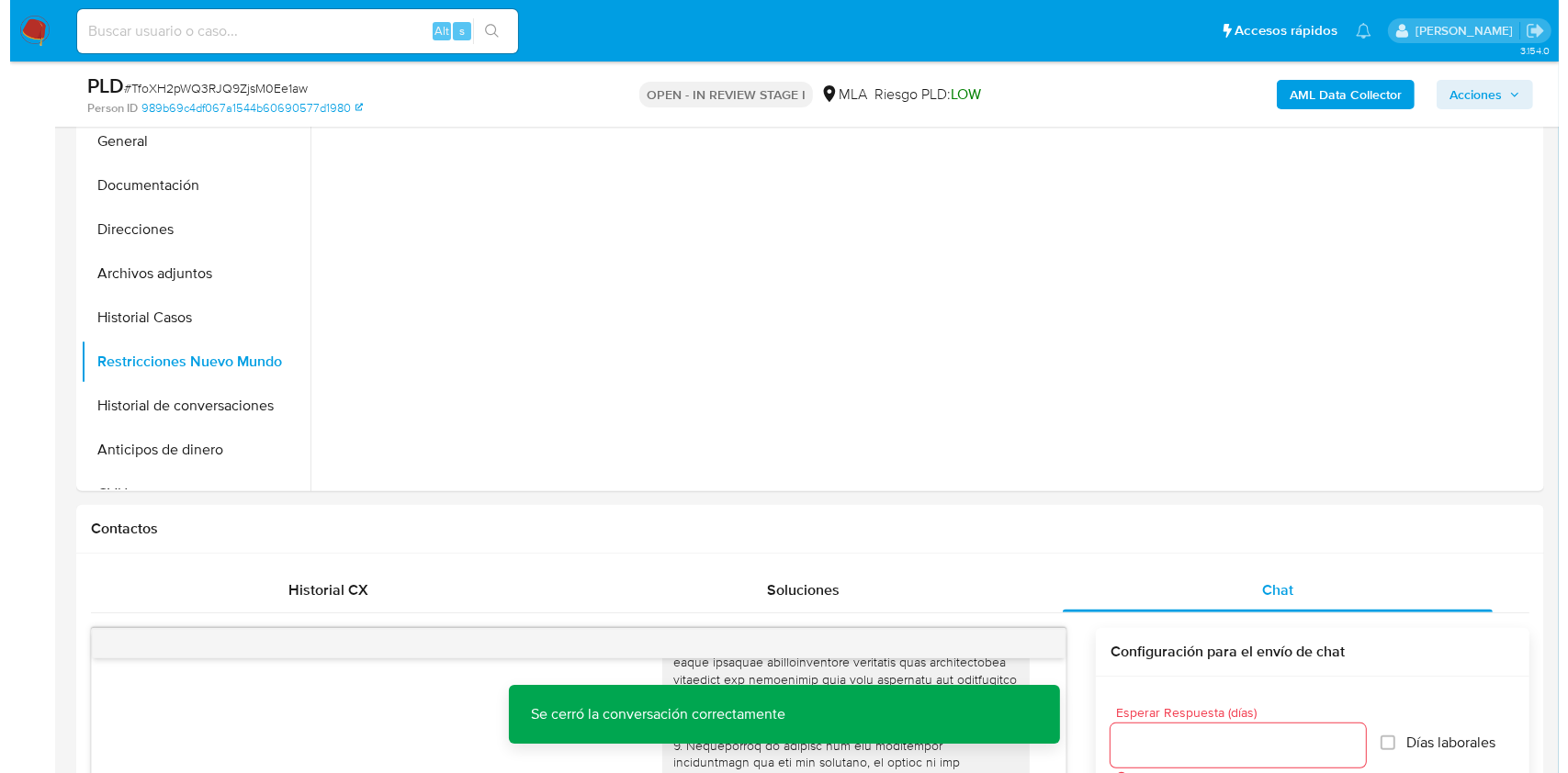
scroll to position [244, 0]
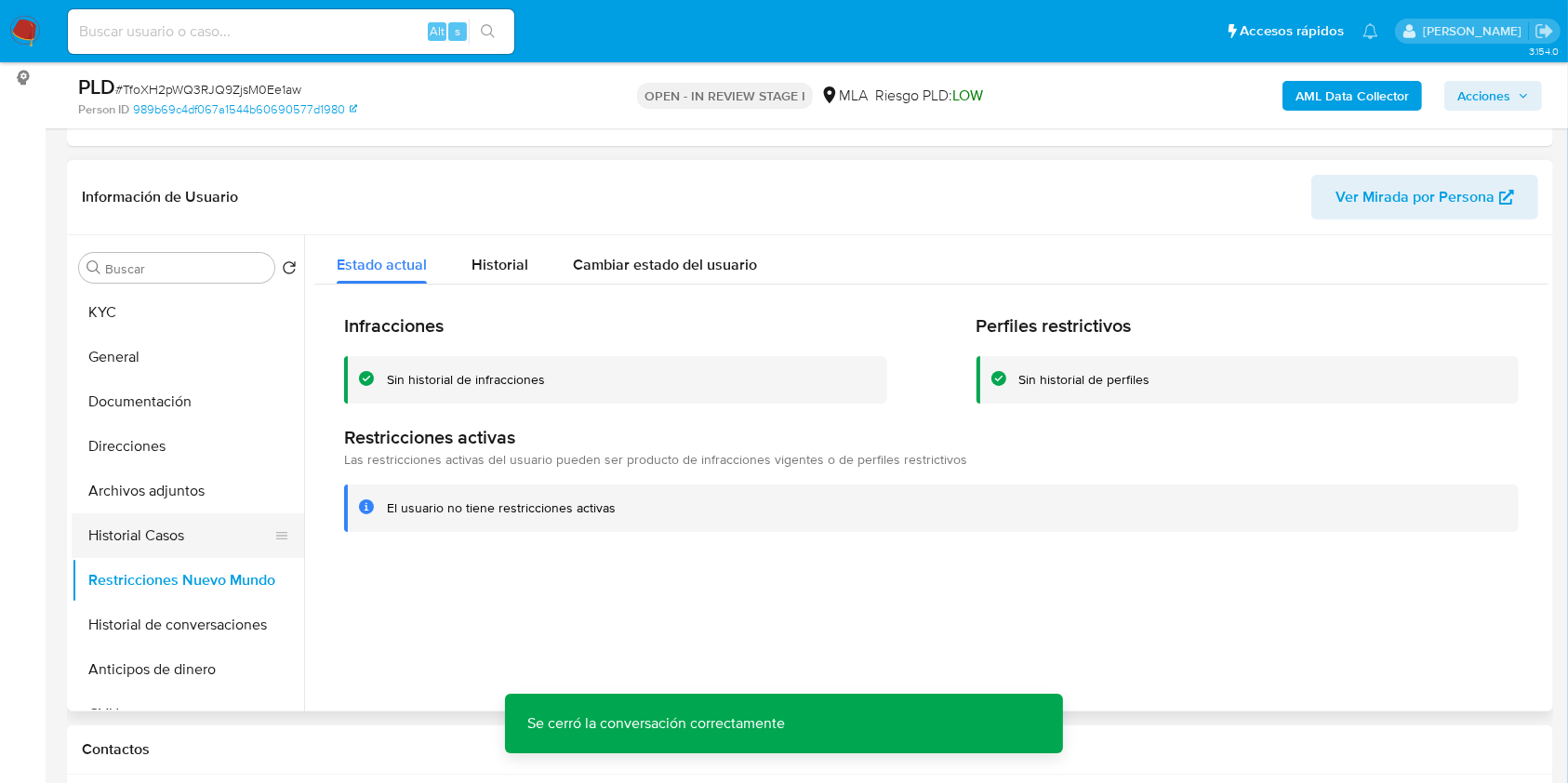
click at [149, 538] on button "Historial Casos" at bounding box center [181, 536] width 218 height 45
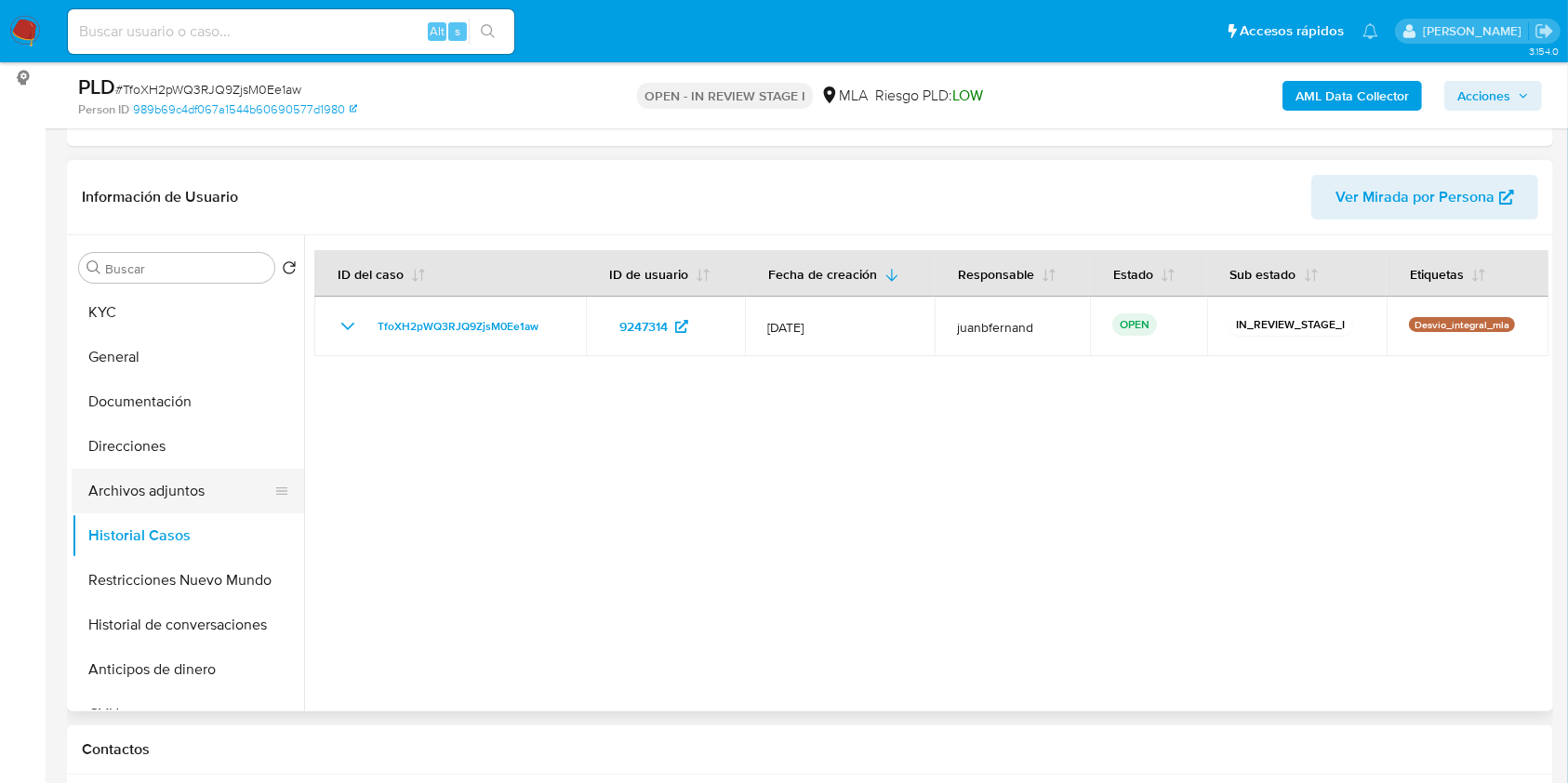
click at [153, 494] on button "Archivos adjuntos" at bounding box center [181, 491] width 218 height 45
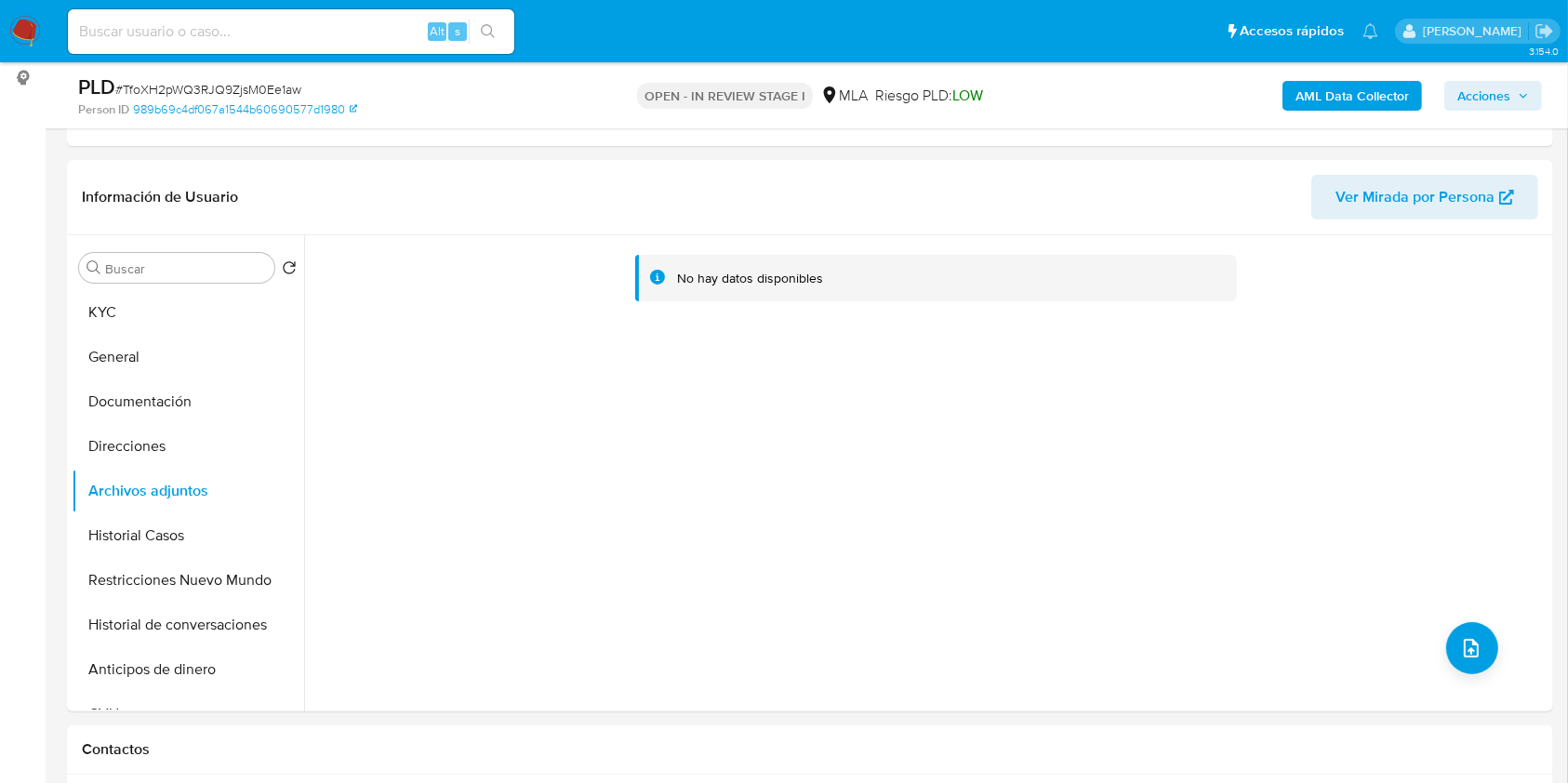
click at [1383, 94] on b "AML Data Collector" at bounding box center [1352, 95] width 114 height 29
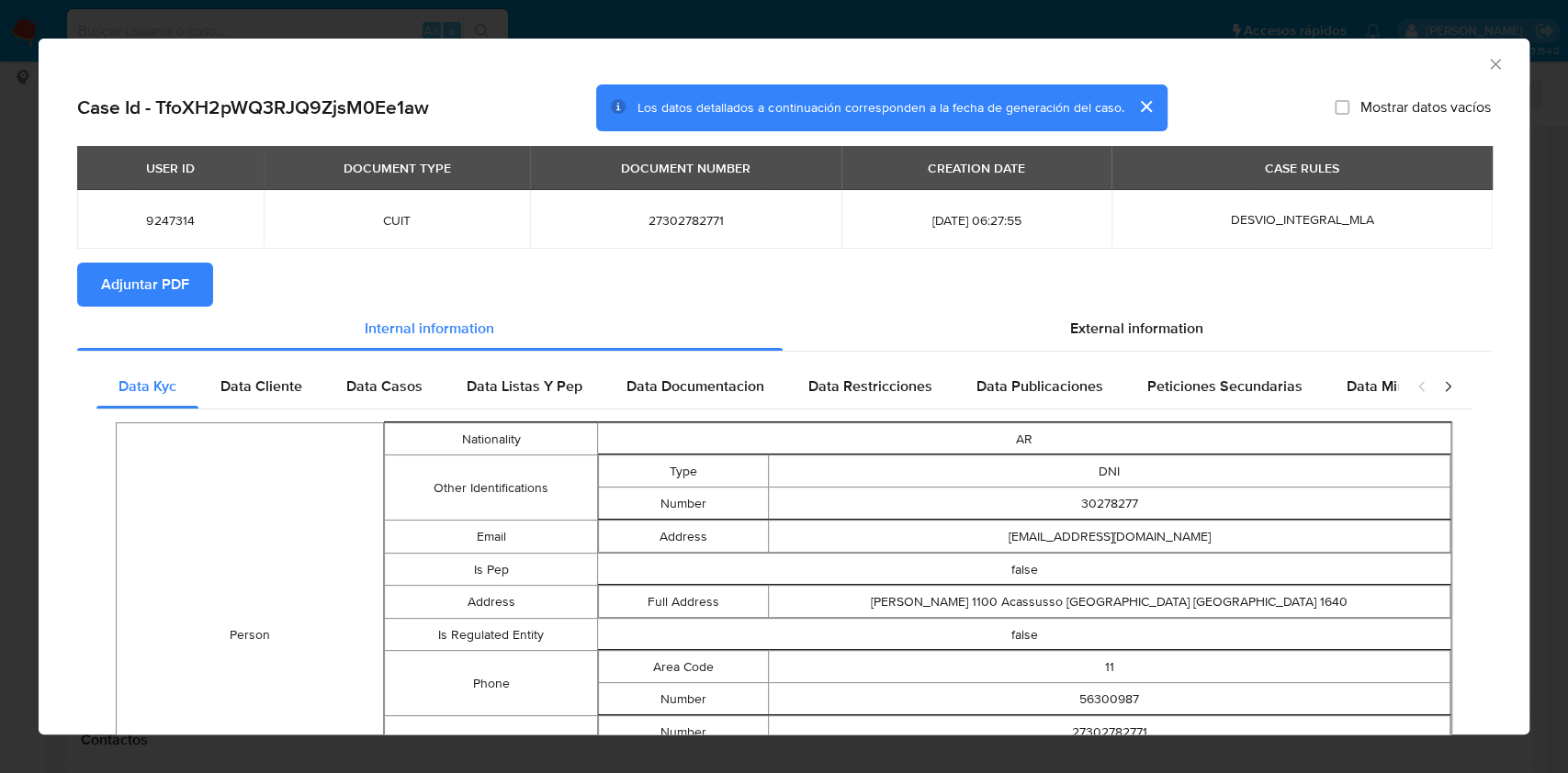
click at [185, 261] on div "USER ID DOCUMENT TYPE DOCUMENT NUMBER CREATION DATE CASE RULES 9247314 CUIT 273…" at bounding box center [784, 204] width 1414 height 117
click at [181, 282] on span "Adjuntar PDF" at bounding box center [145, 284] width 88 height 40
click at [1487, 64] on icon "Cerrar ventana" at bounding box center [1496, 65] width 19 height 19
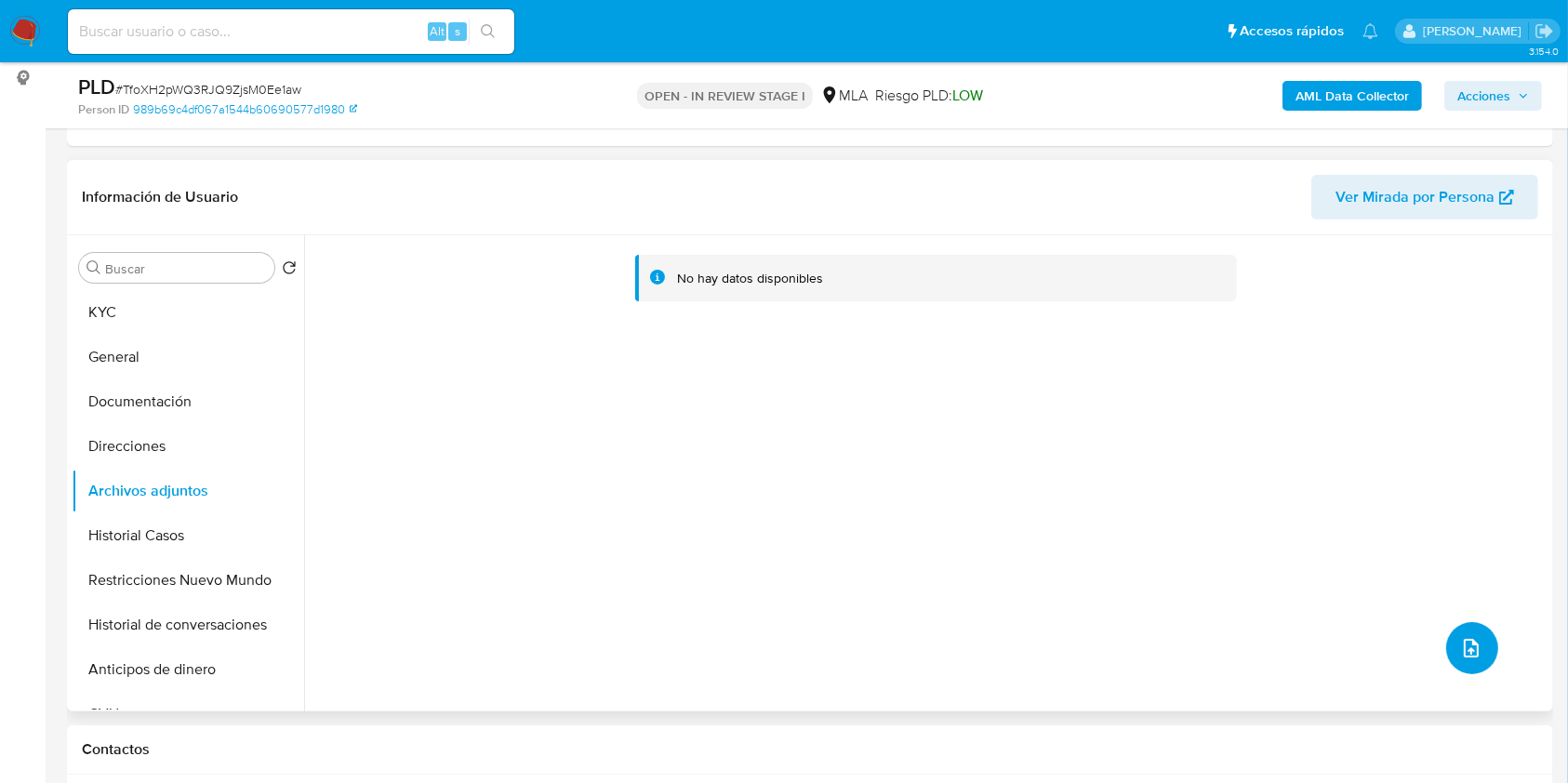
click at [1462, 639] on icon "upload-file" at bounding box center [1471, 648] width 23 height 23
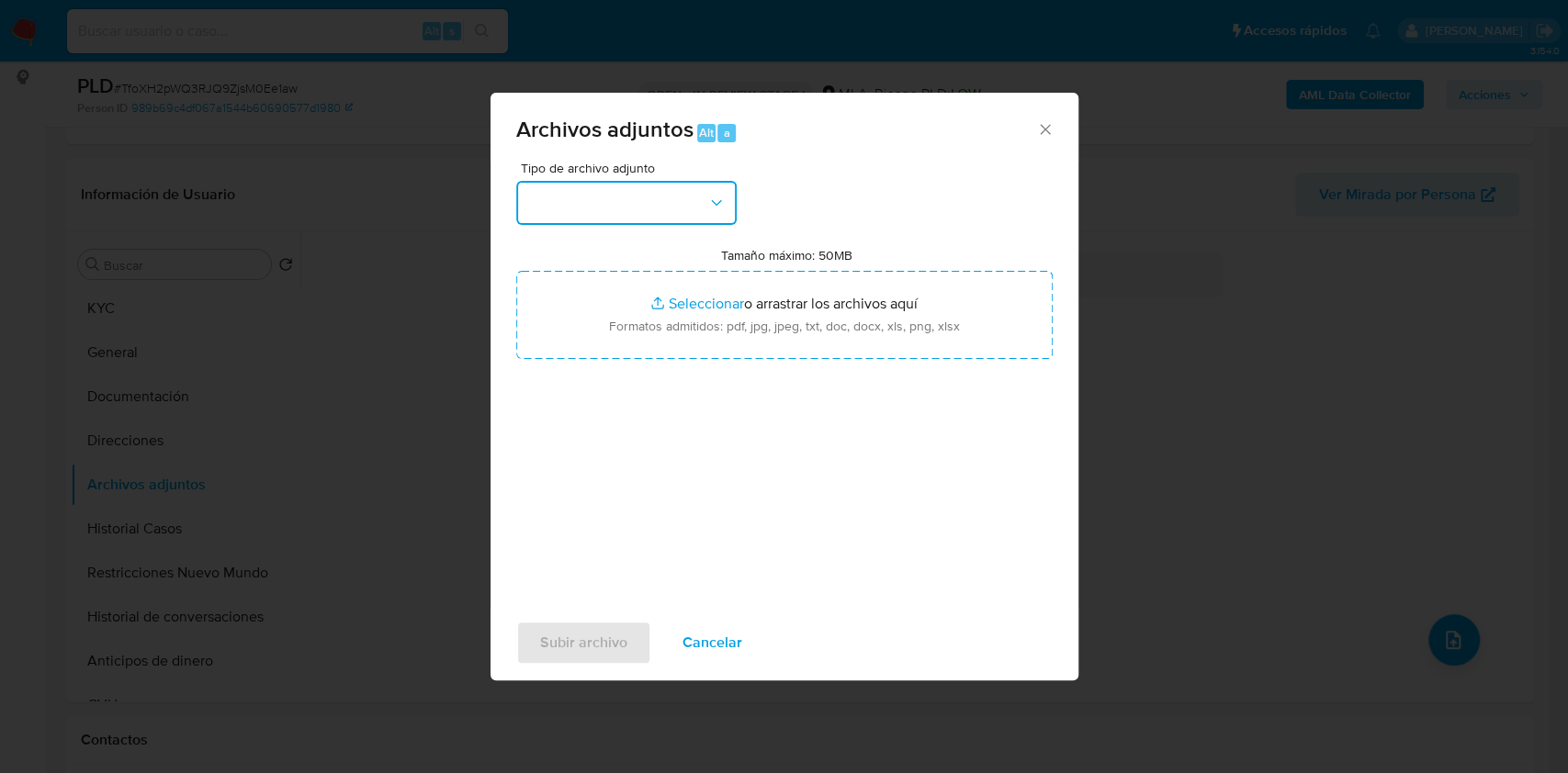
click at [662, 200] on button "button" at bounding box center [627, 202] width 221 height 44
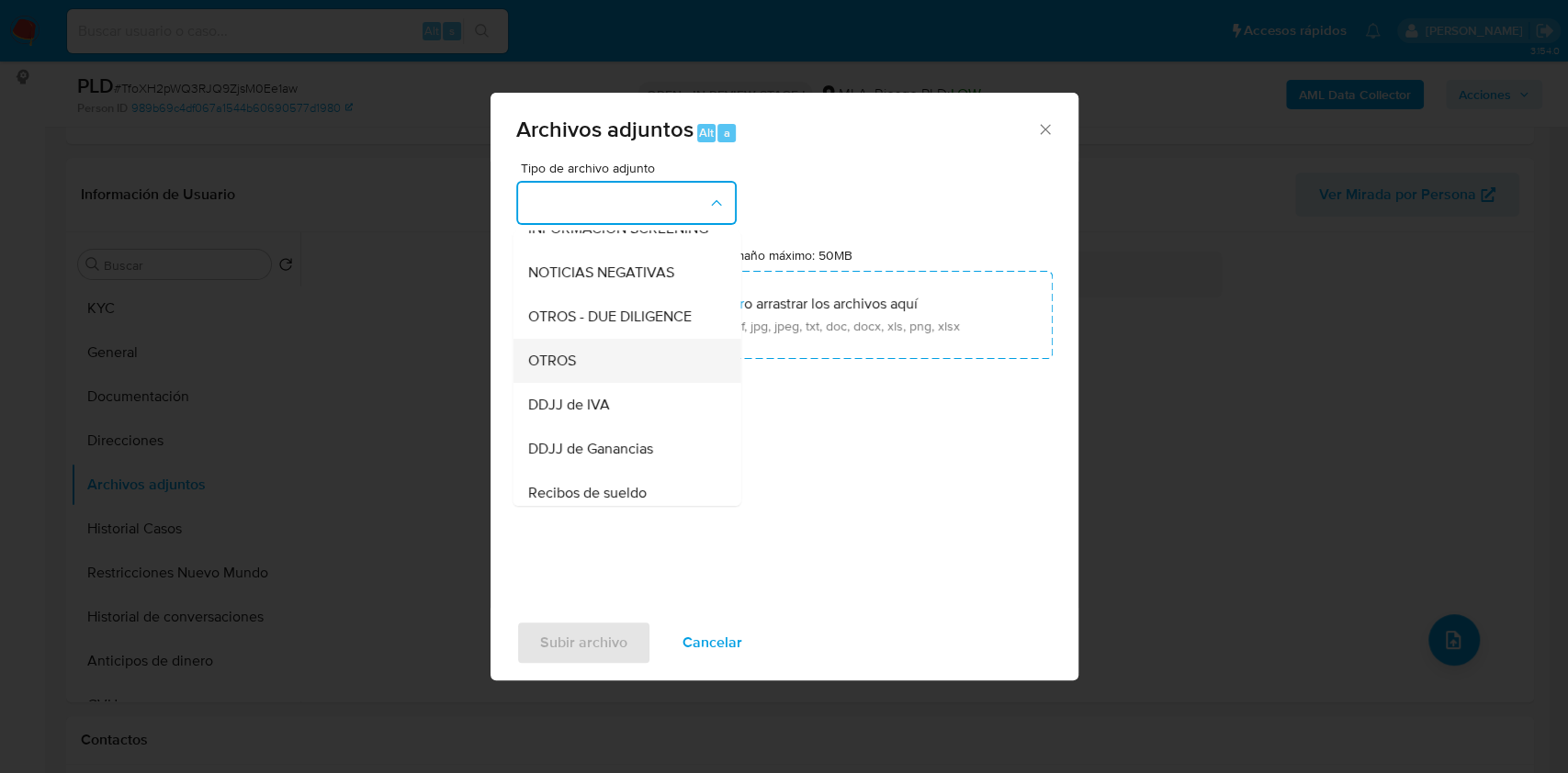
click at [618, 383] on div "OTROS" at bounding box center [621, 360] width 187 height 44
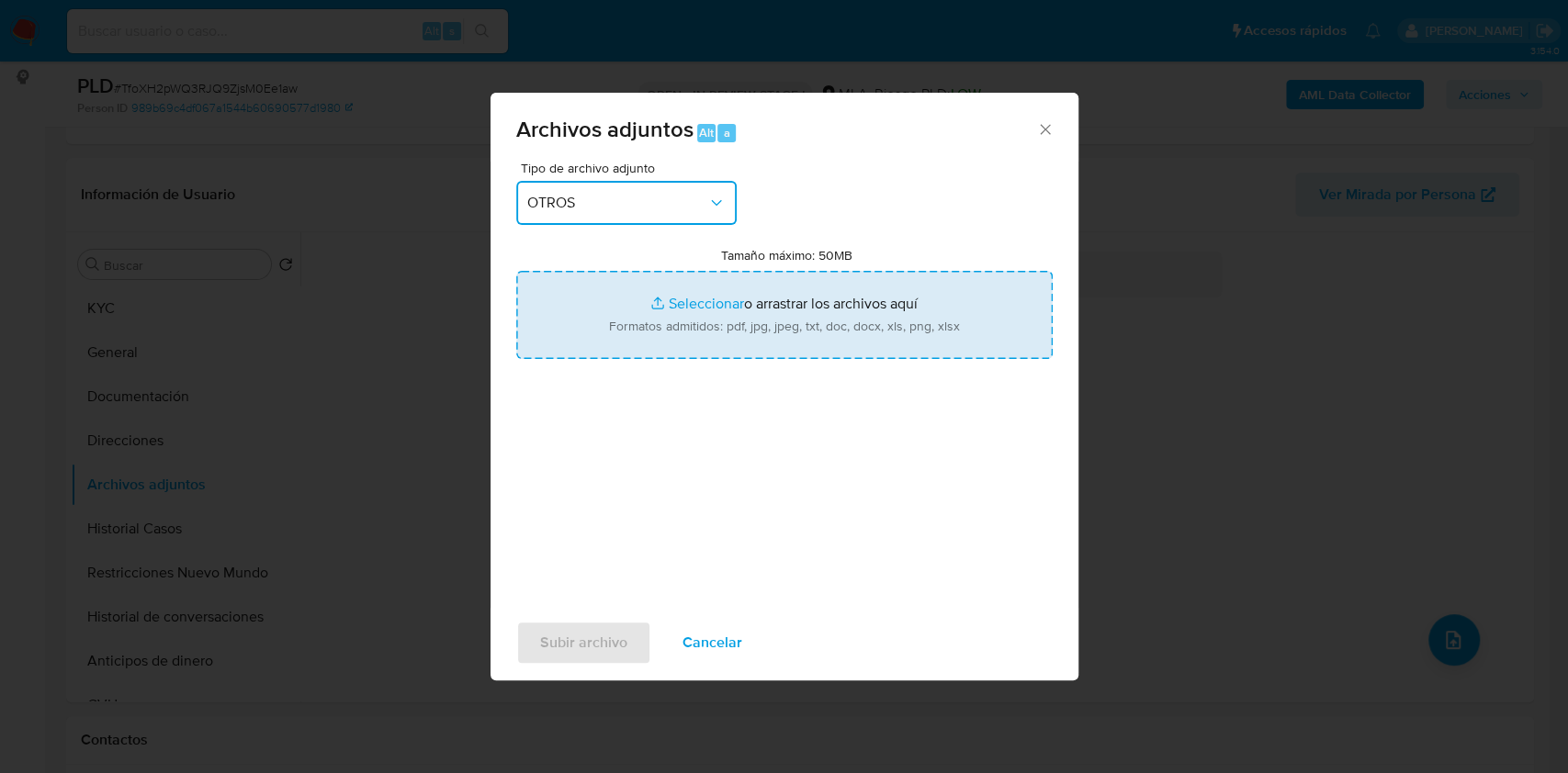
type input "C:\fakepath\Caselog TfoXH2pWQ3RJQ9ZjsM0Ee1aw_2025_07_17_20_02_44.docx"
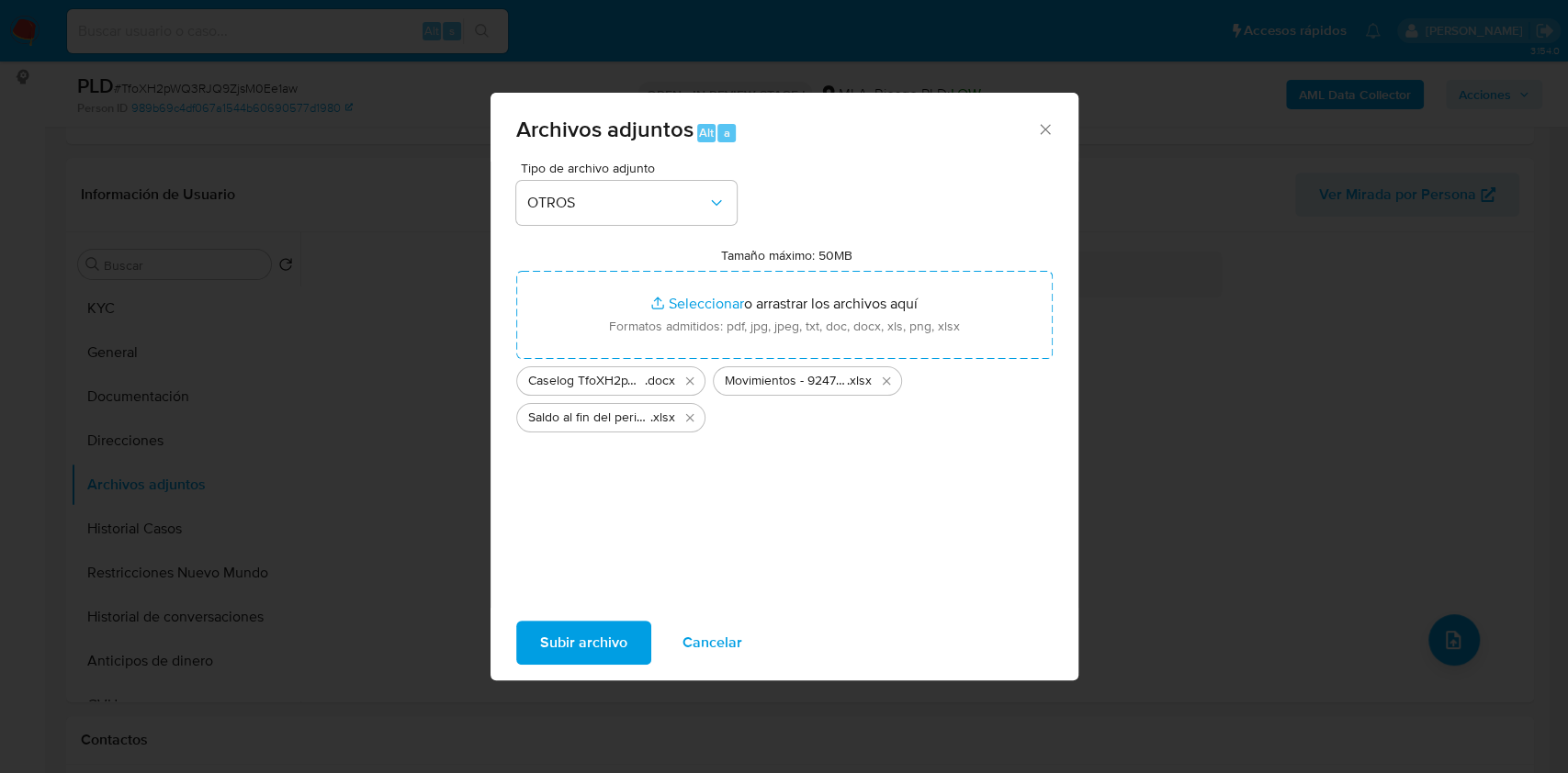
click at [566, 645] on span "Subir archivo" at bounding box center [583, 642] width 87 height 40
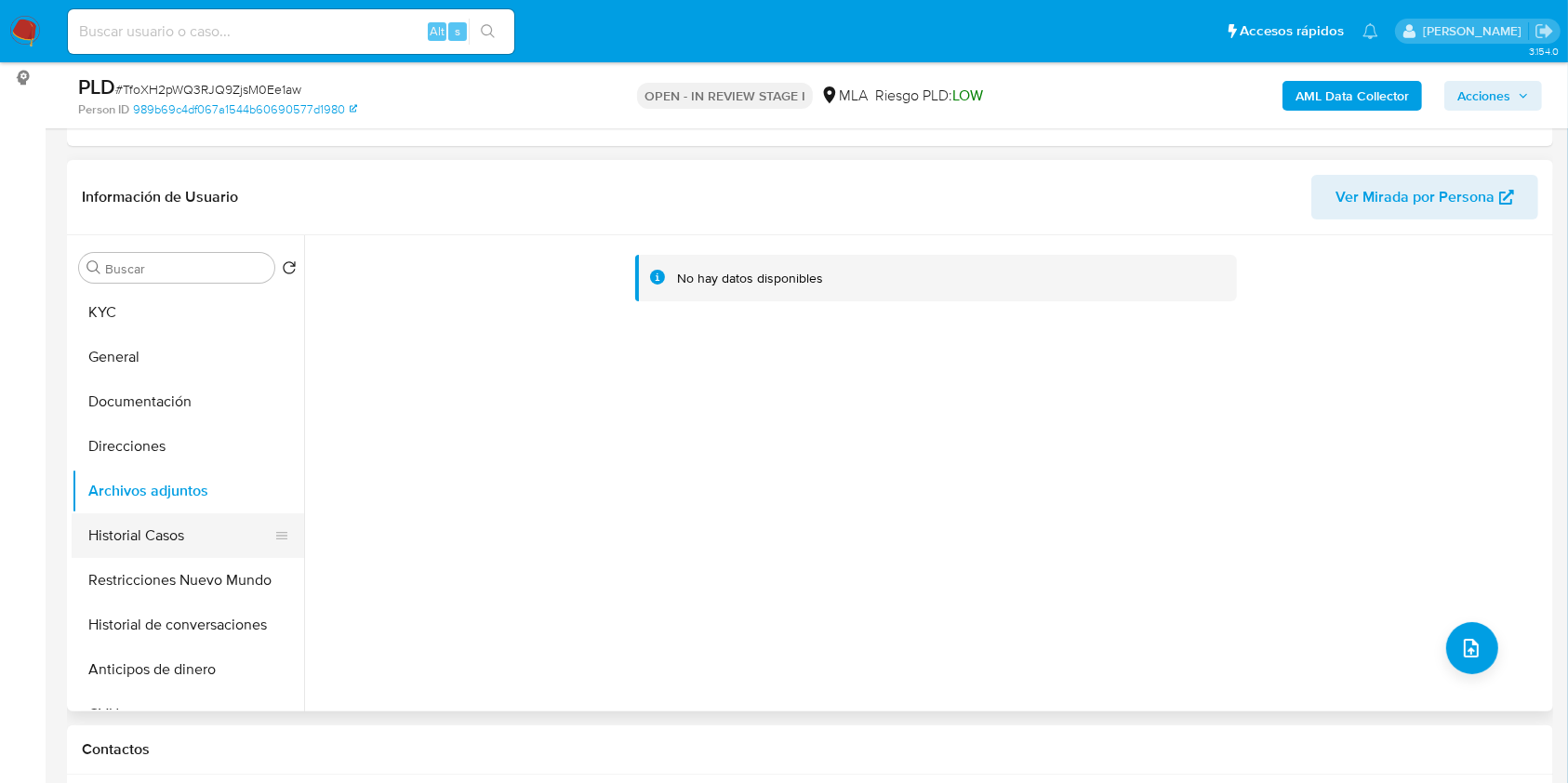
click at [156, 533] on button "Historial Casos" at bounding box center [181, 536] width 218 height 45
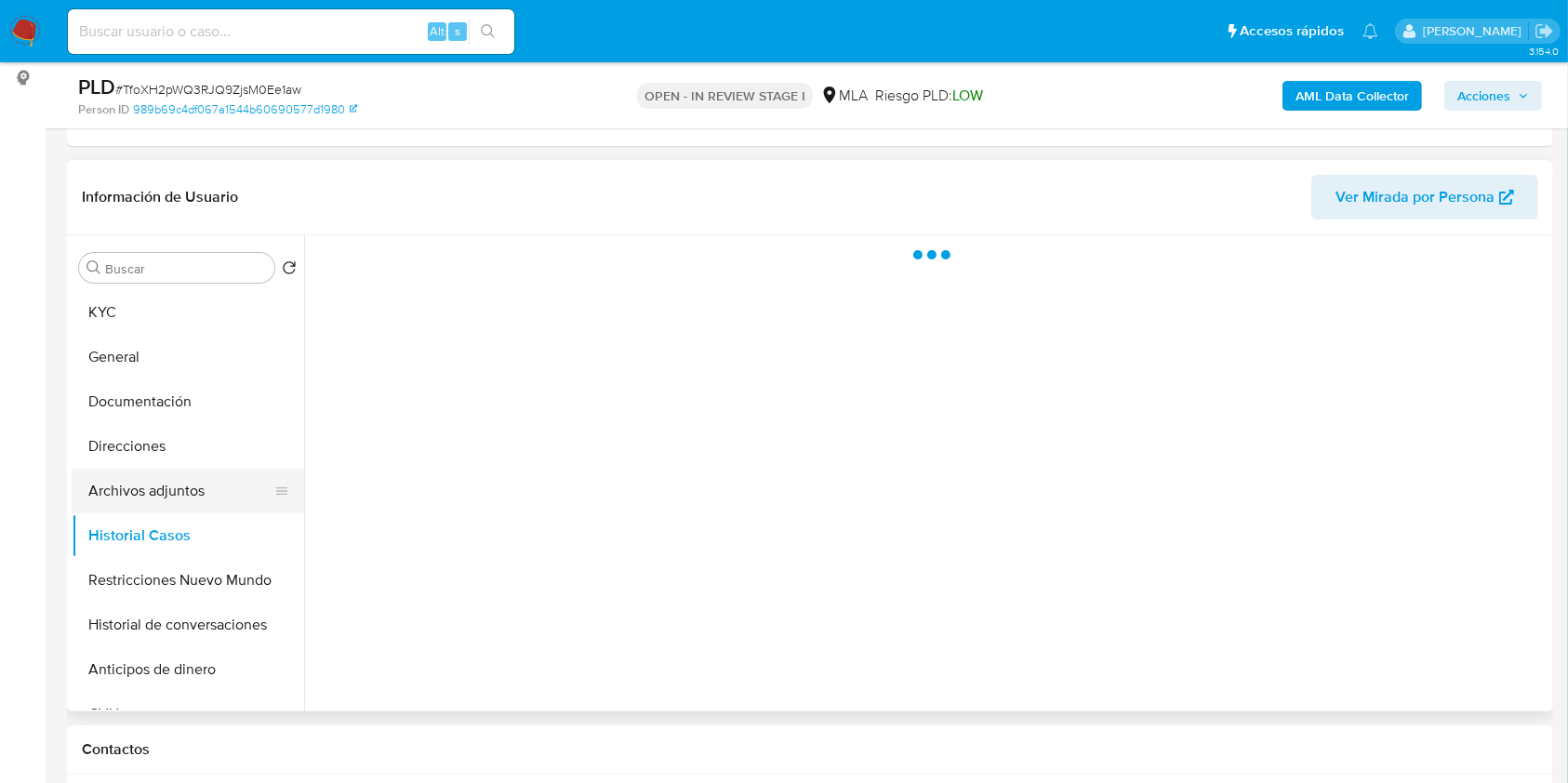
click at [171, 486] on button "Archivos adjuntos" at bounding box center [181, 491] width 218 height 45
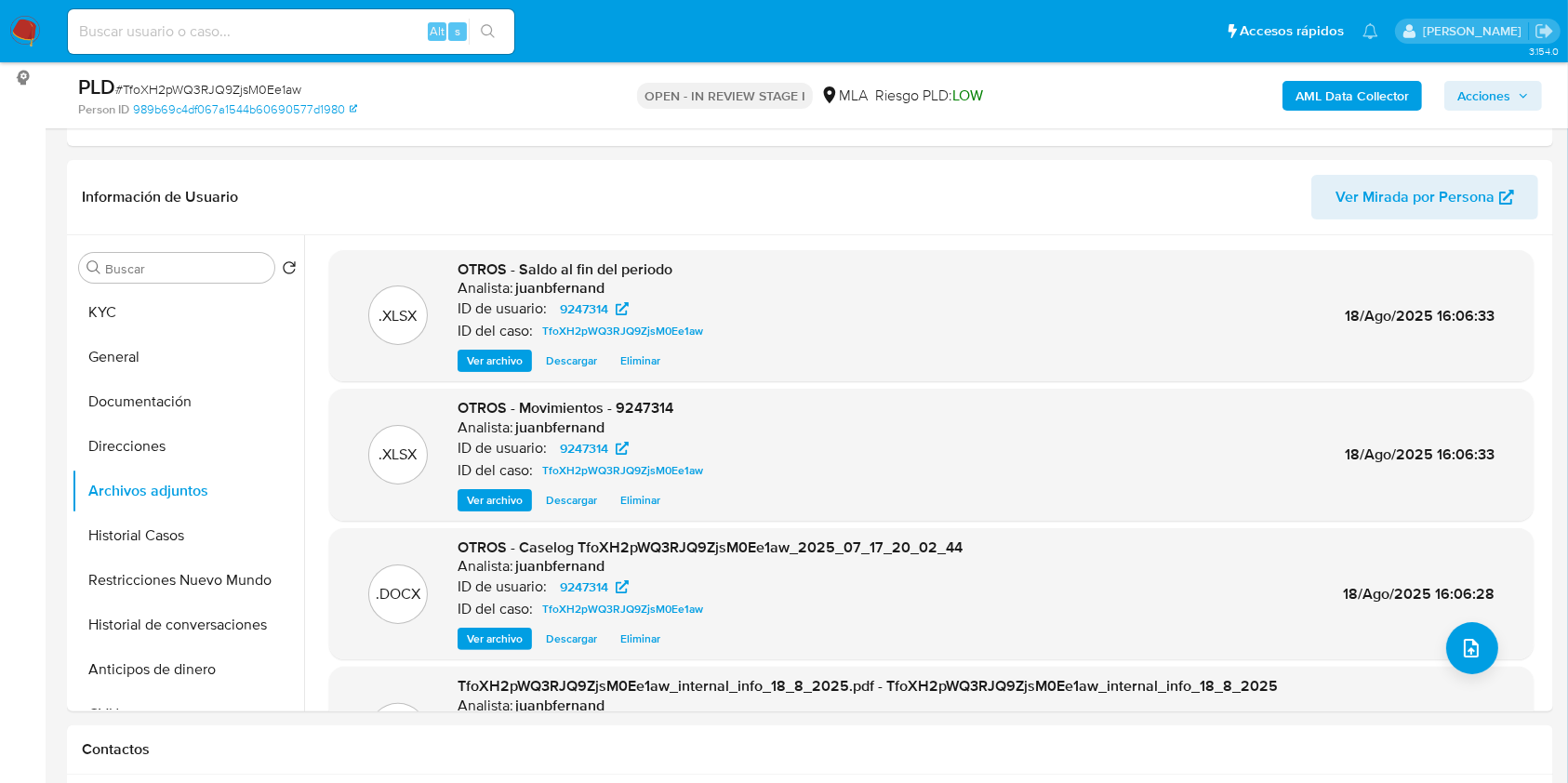
click at [1481, 69] on div "PLD # TfoXH2pWQ3RJQ9ZjsM0Ee1aw Person ID 989b69c4df067a1544b60690577d1980 OPEN …" at bounding box center [810, 96] width 1486 height 66
click at [1482, 90] on span "Acciones" at bounding box center [1484, 95] width 53 height 29
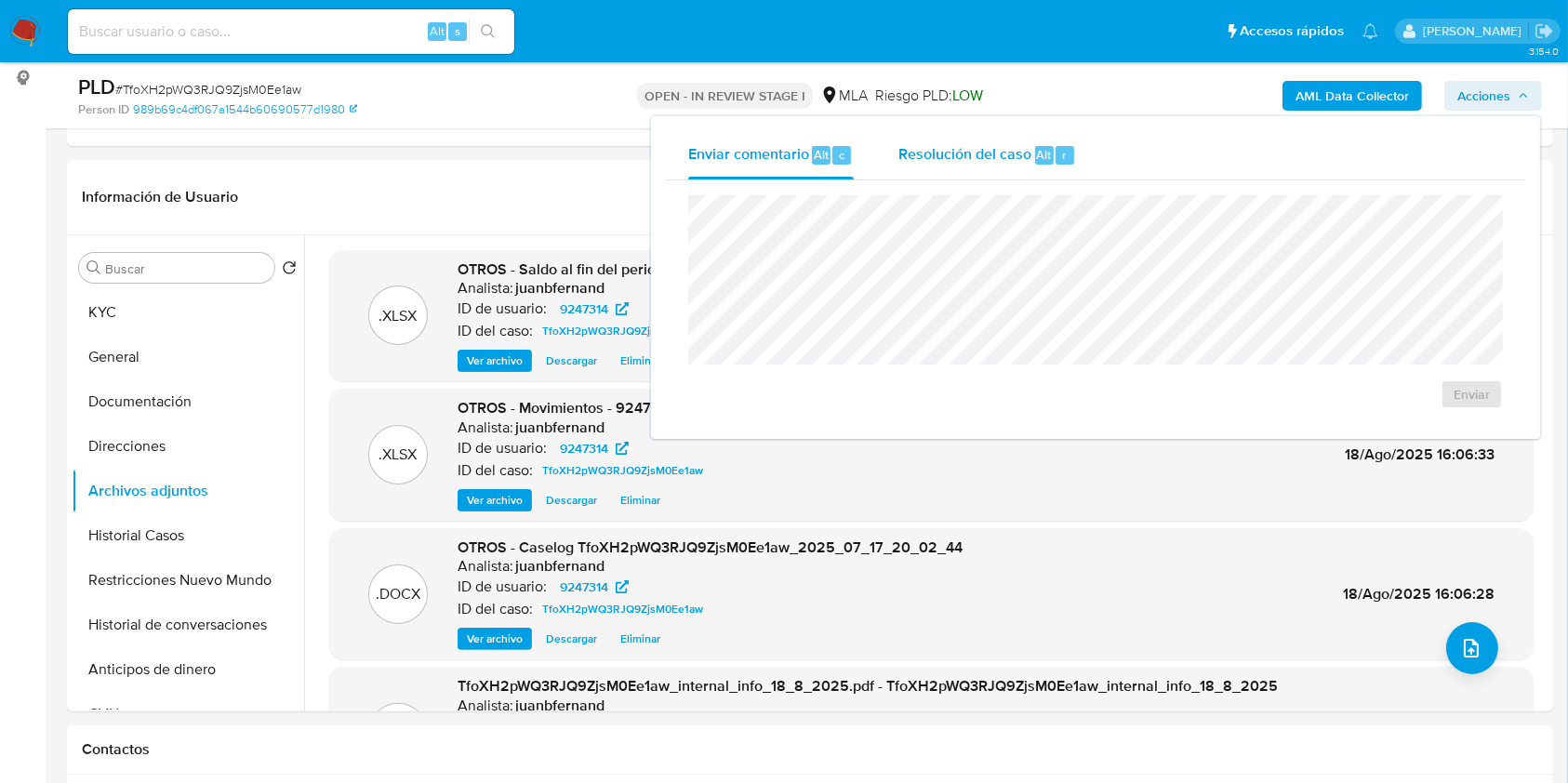
click at [952, 148] on span "Resolución del caso" at bounding box center [964, 154] width 133 height 22
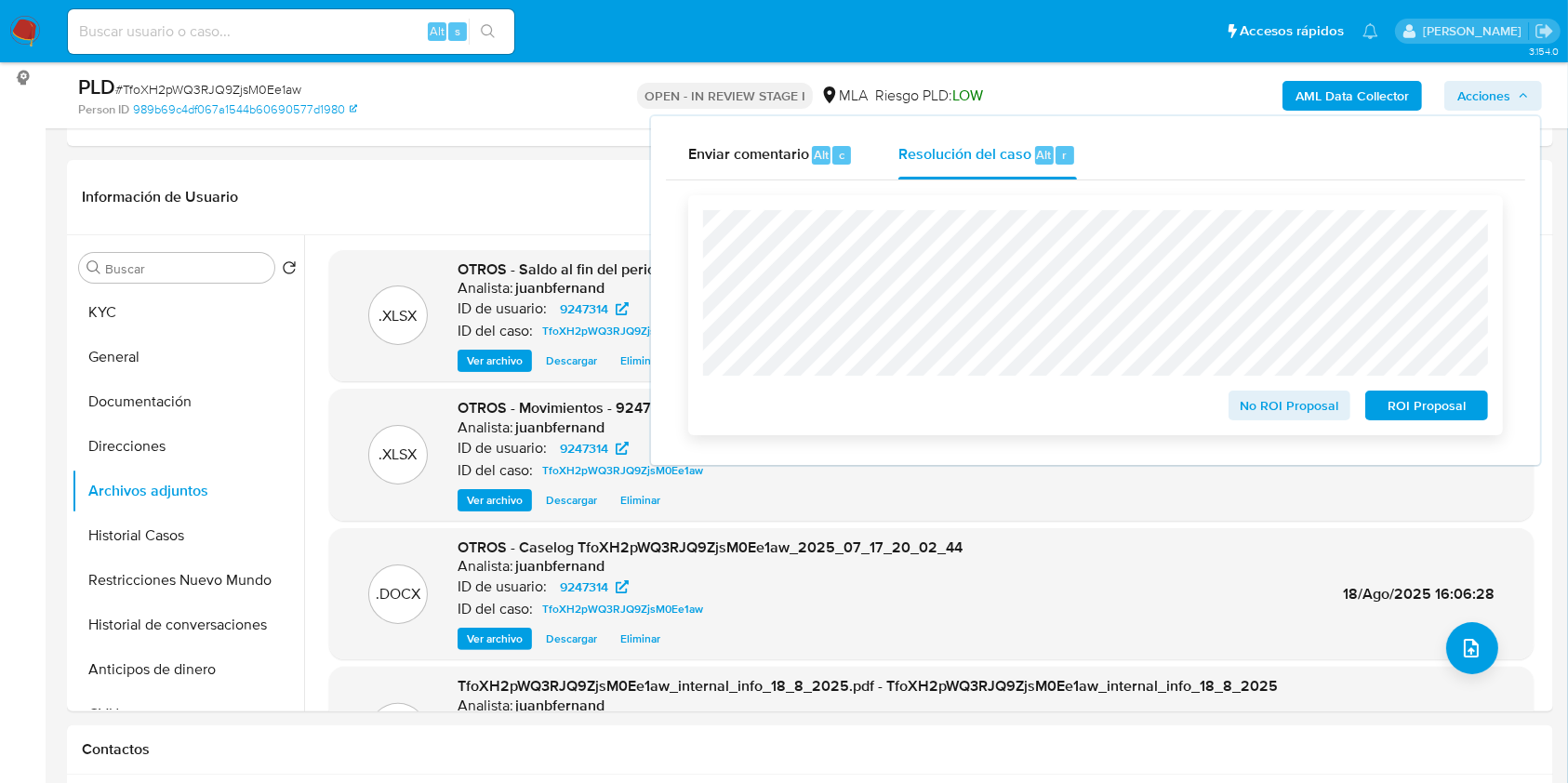
click at [1299, 399] on span "No ROI Proposal" at bounding box center [1289, 405] width 97 height 26
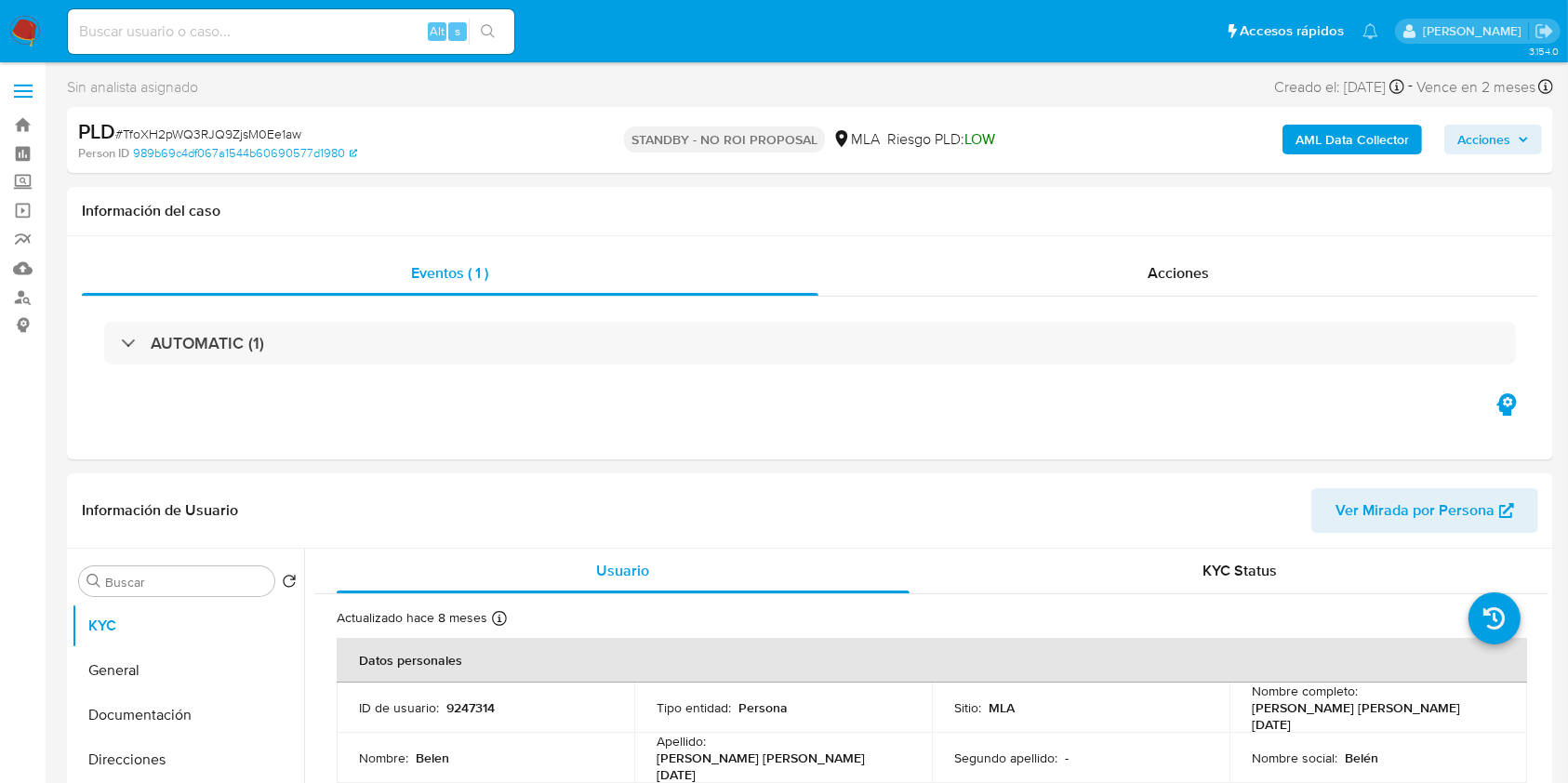
select select "10"
click at [306, 31] on input at bounding box center [291, 32] width 446 height 25
paste input "bX6J8OToJd7xOssE1y5QbYpQ"
type input "bX6J8OToJd7xOssE1y5QbYpQ"
click at [483, 27] on icon "search-icon" at bounding box center [488, 32] width 15 height 15
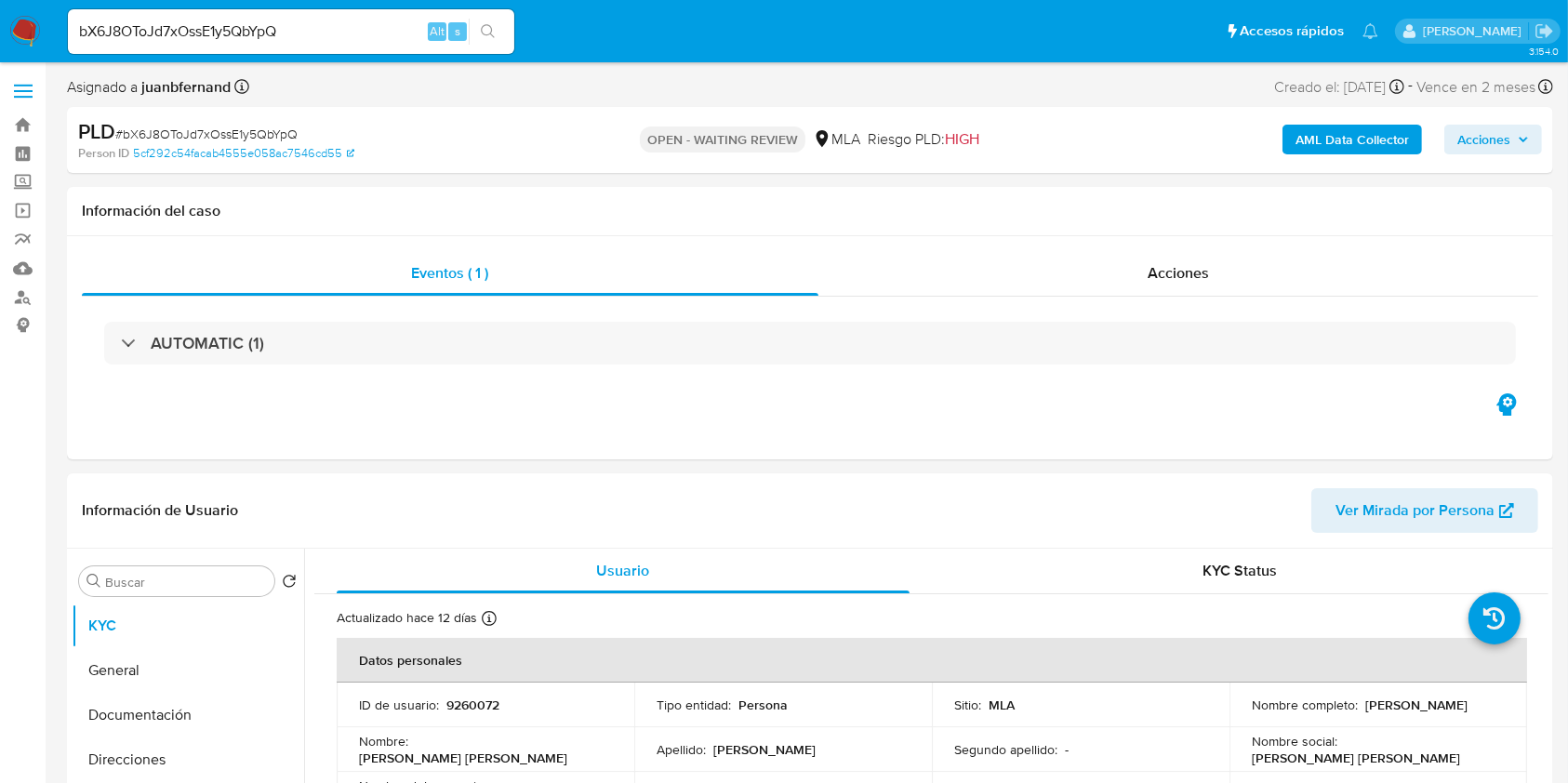
select select "10"
click at [385, 20] on input "bX6J8OToJd7xOssE1y5QbYpQ" at bounding box center [291, 32] width 446 height 25
paste input "SqVwoyTnIBFWYb7blES2YqJq"
type input "SqVwoyTnIBFWYb7blES2YqJq"
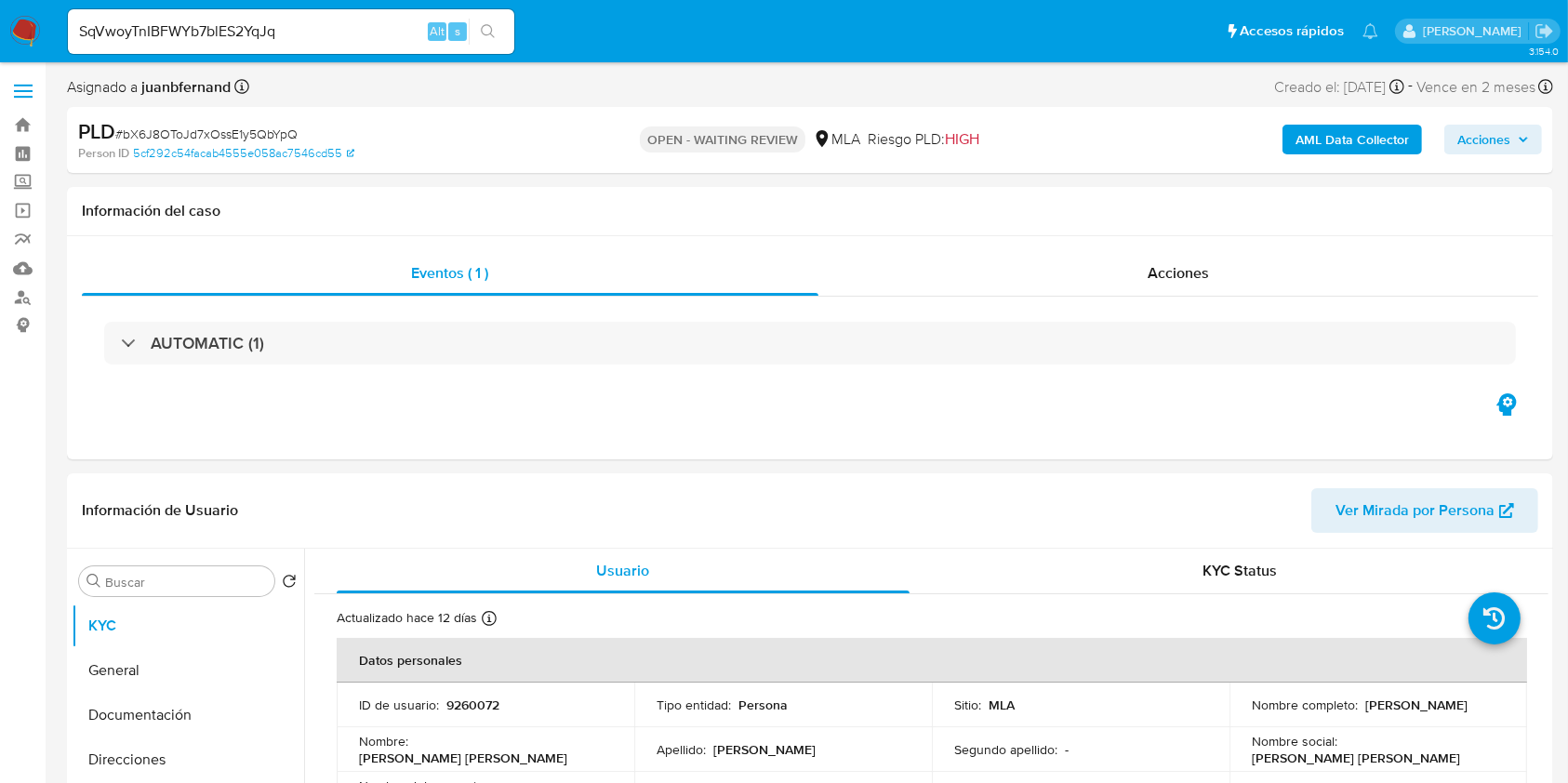
click at [490, 33] on icon "search-icon" at bounding box center [487, 31] width 14 height 14
select select "10"
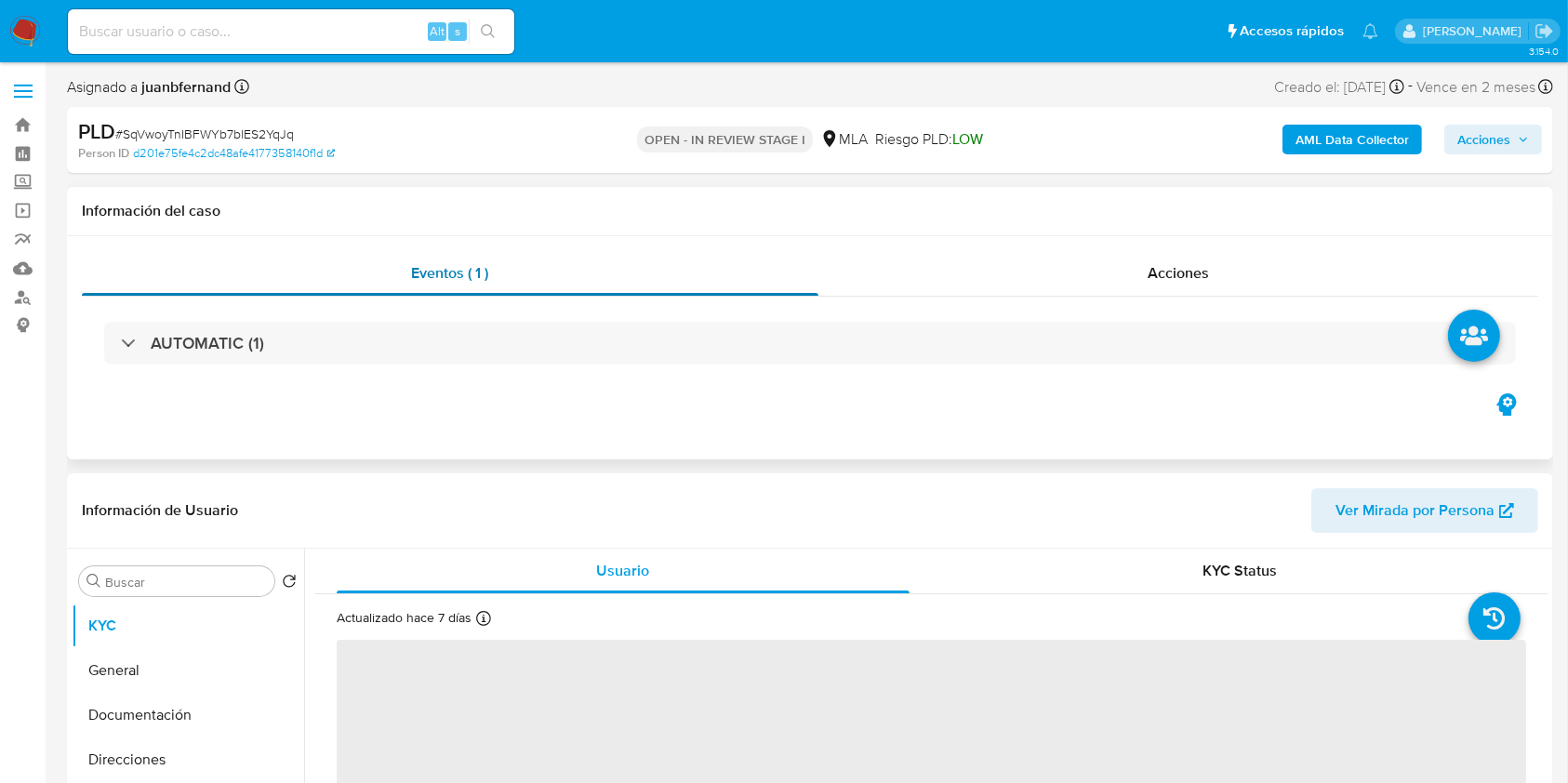
select select "10"
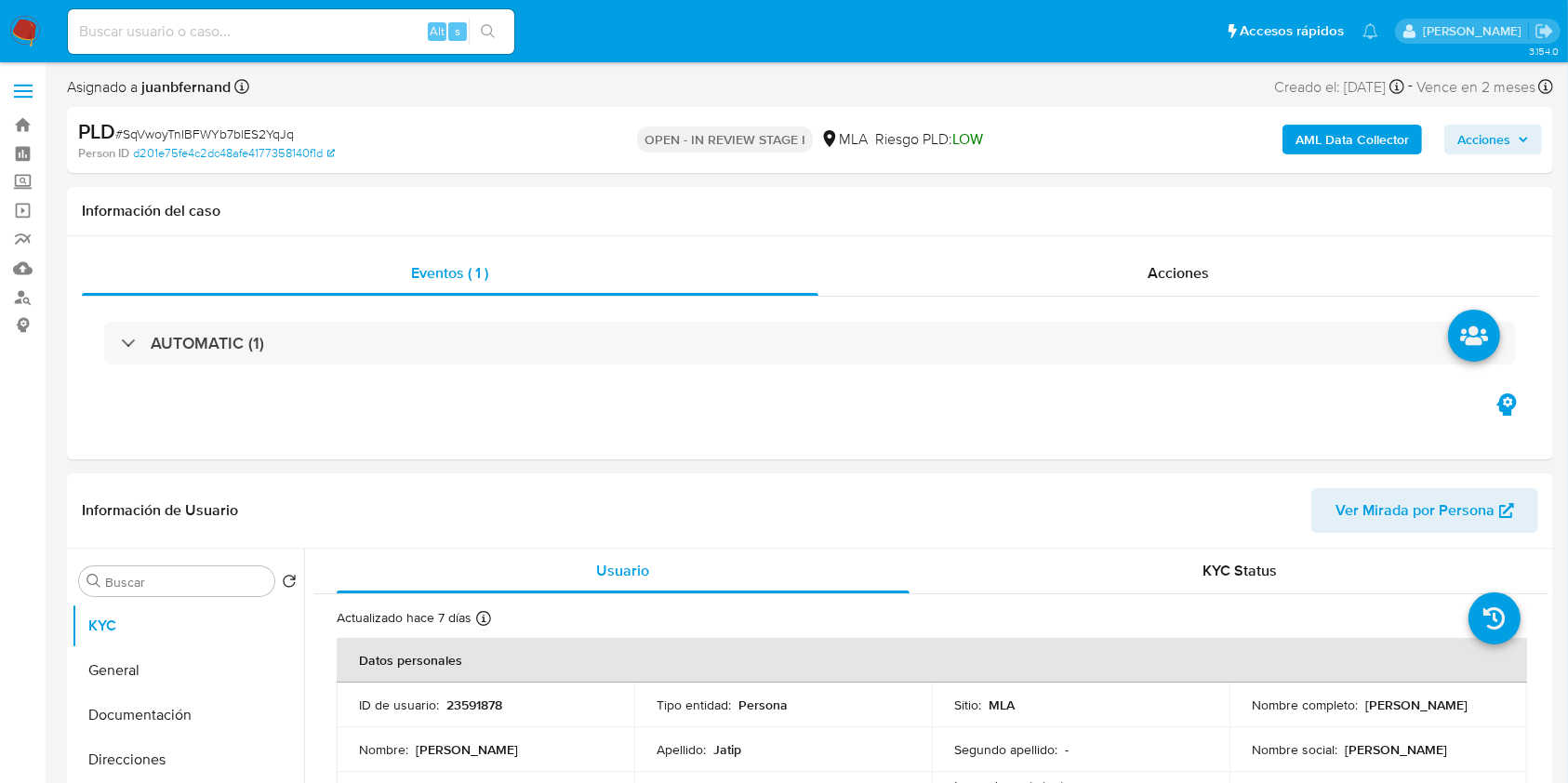
scroll to position [744, 0]
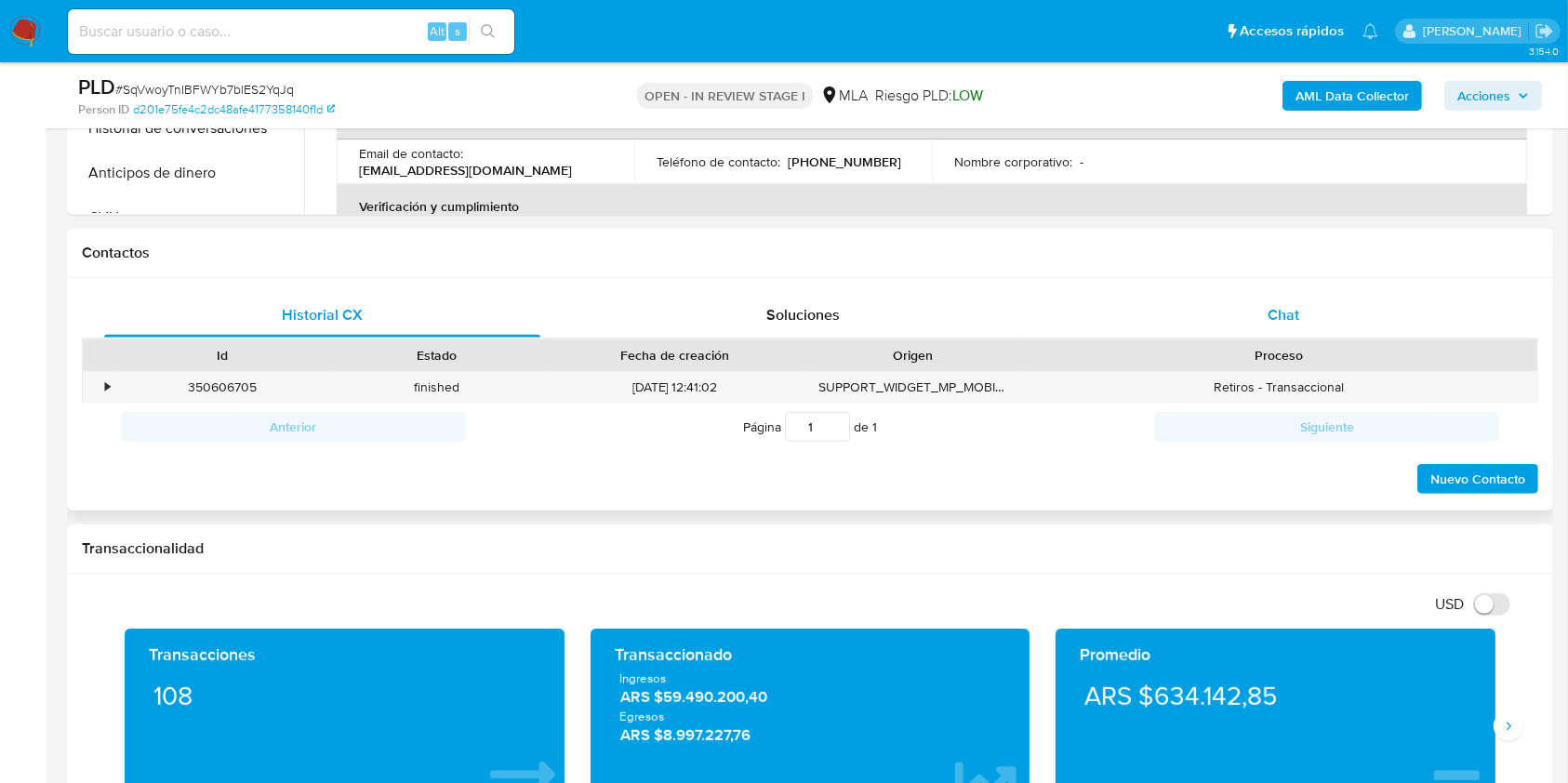
click at [1331, 317] on div "Chat" at bounding box center [1284, 315] width 436 height 45
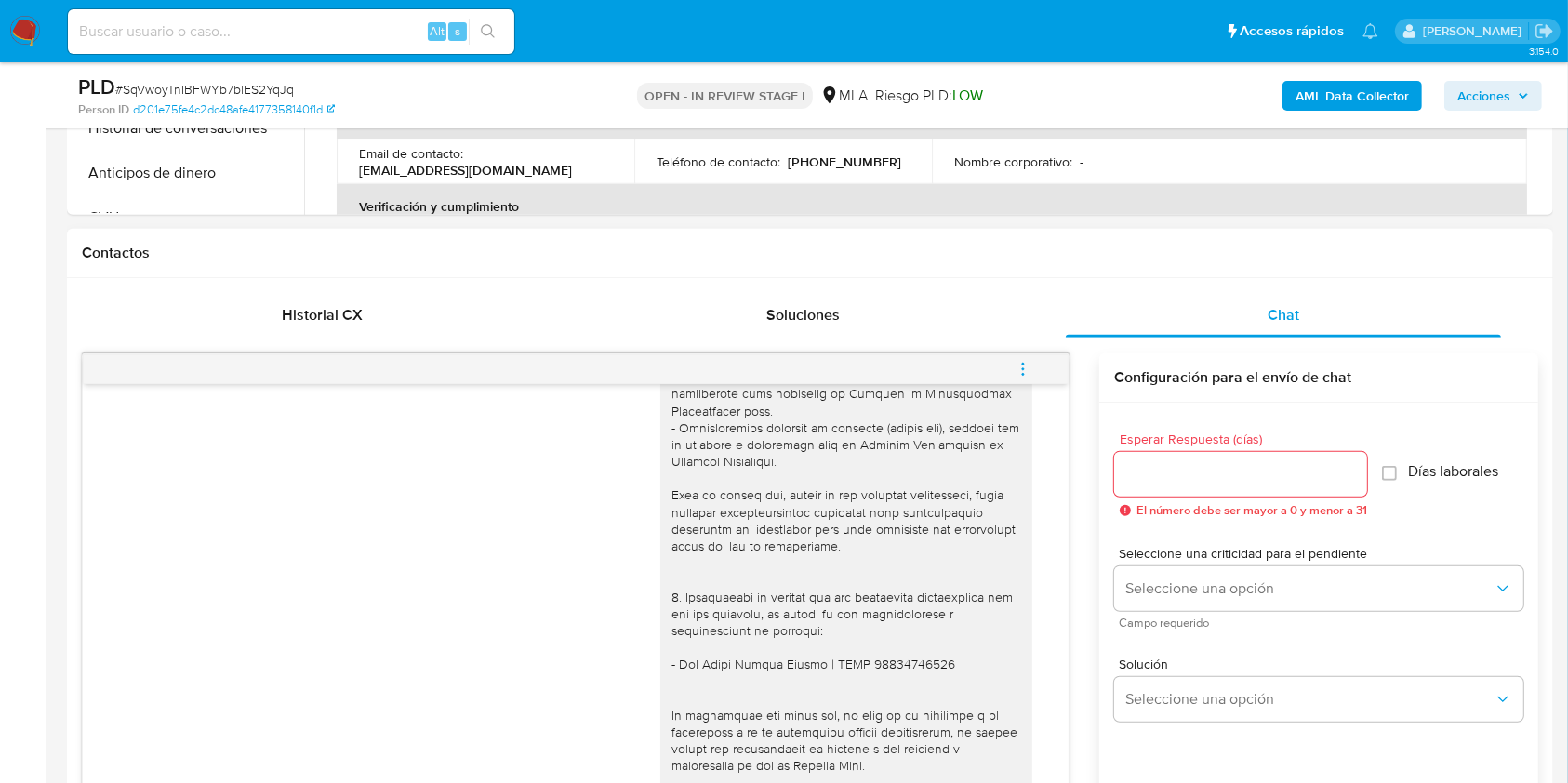
click at [242, 290] on div "Historial CX Soluciones Chat Id Estado Fecha de creación Origen Proceso • 35060…" at bounding box center [810, 637] width 1486 height 719
click at [208, 314] on div "Historial CX" at bounding box center [322, 315] width 436 height 45
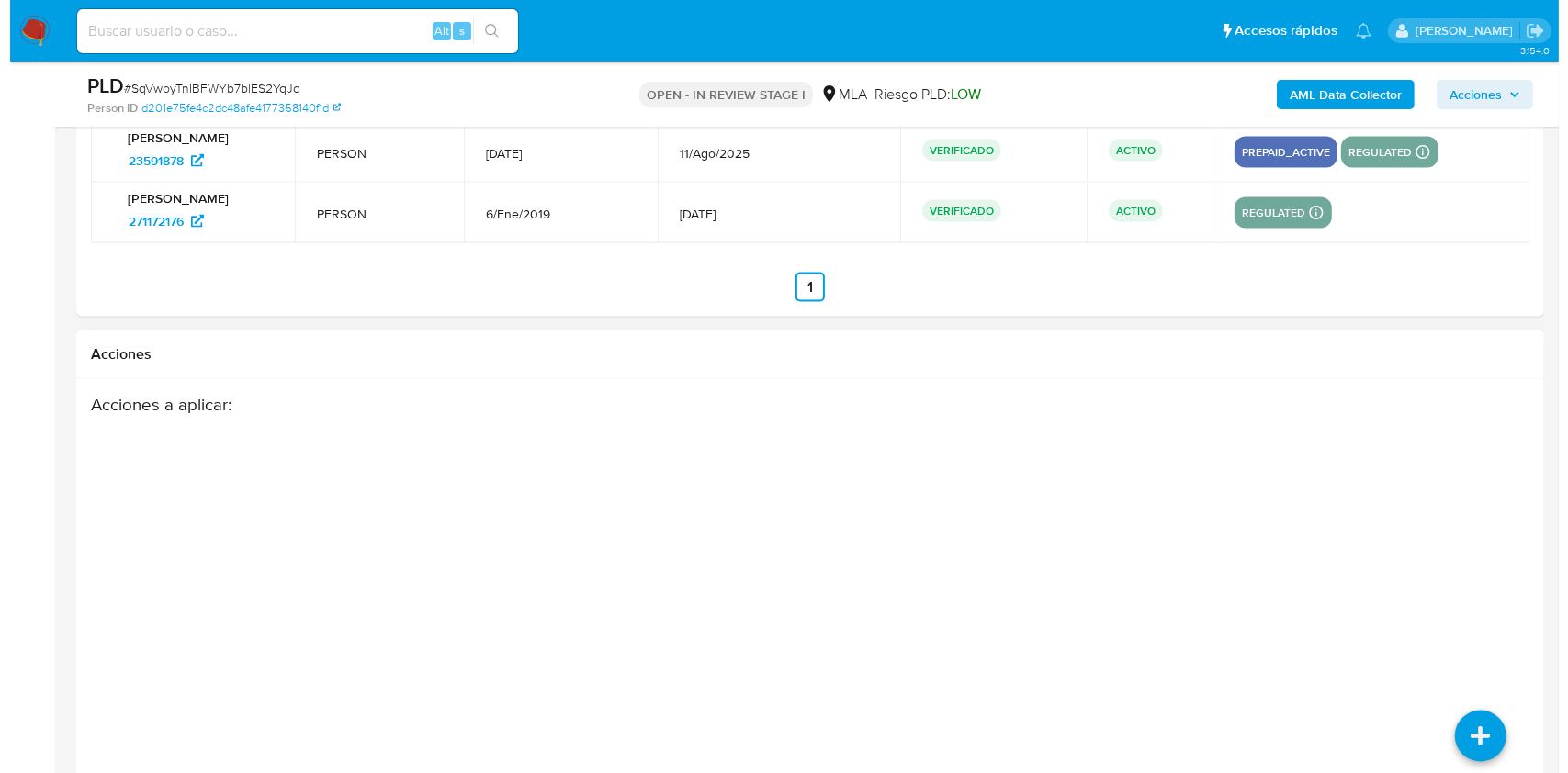
scroll to position [2813, 0]
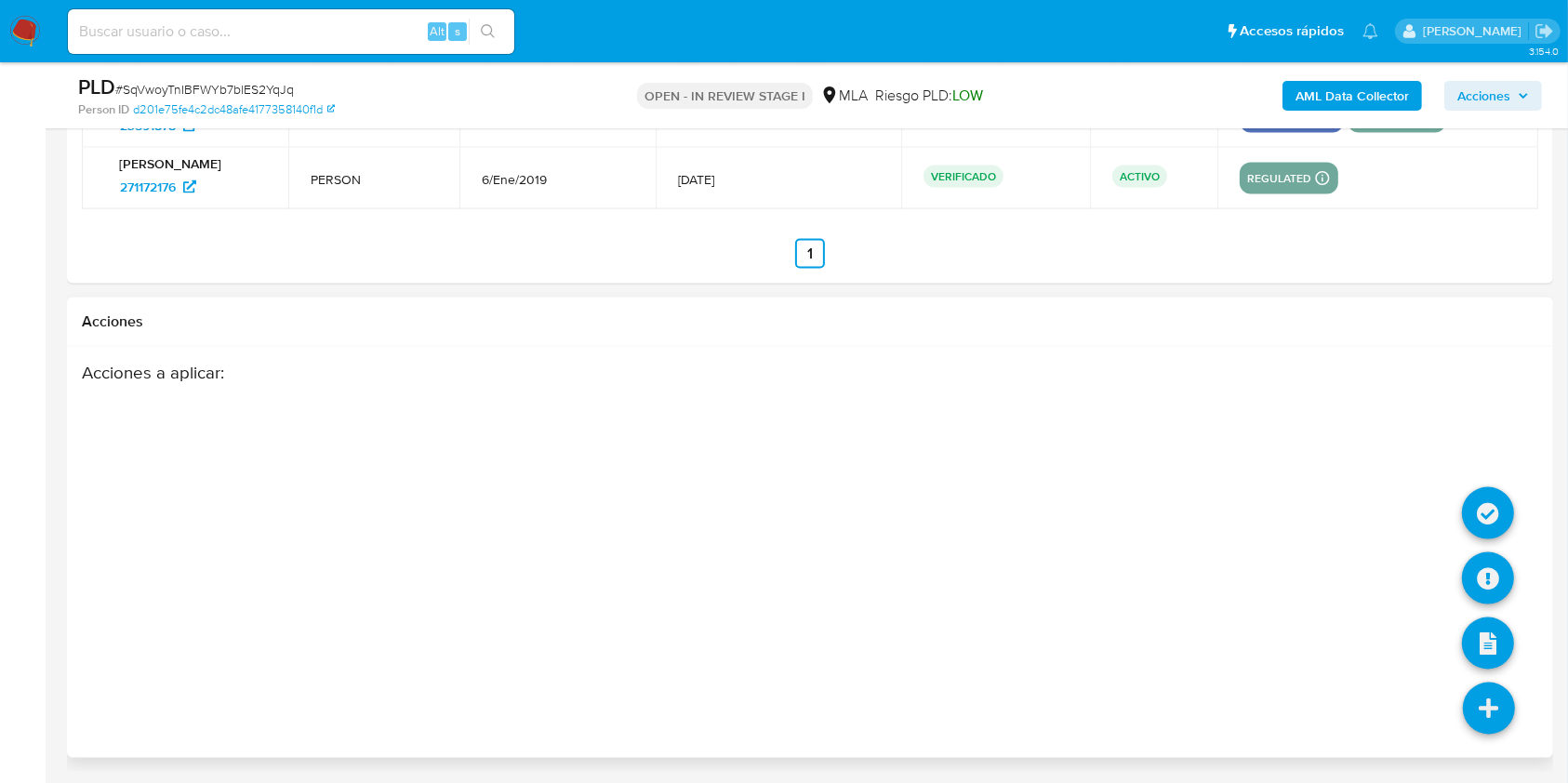
click at [1497, 720] on icon at bounding box center [1488, 708] width 52 height 52
click at [1490, 708] on icon at bounding box center [1488, 708] width 52 height 52
click at [1498, 576] on icon at bounding box center [1487, 578] width 52 height 52
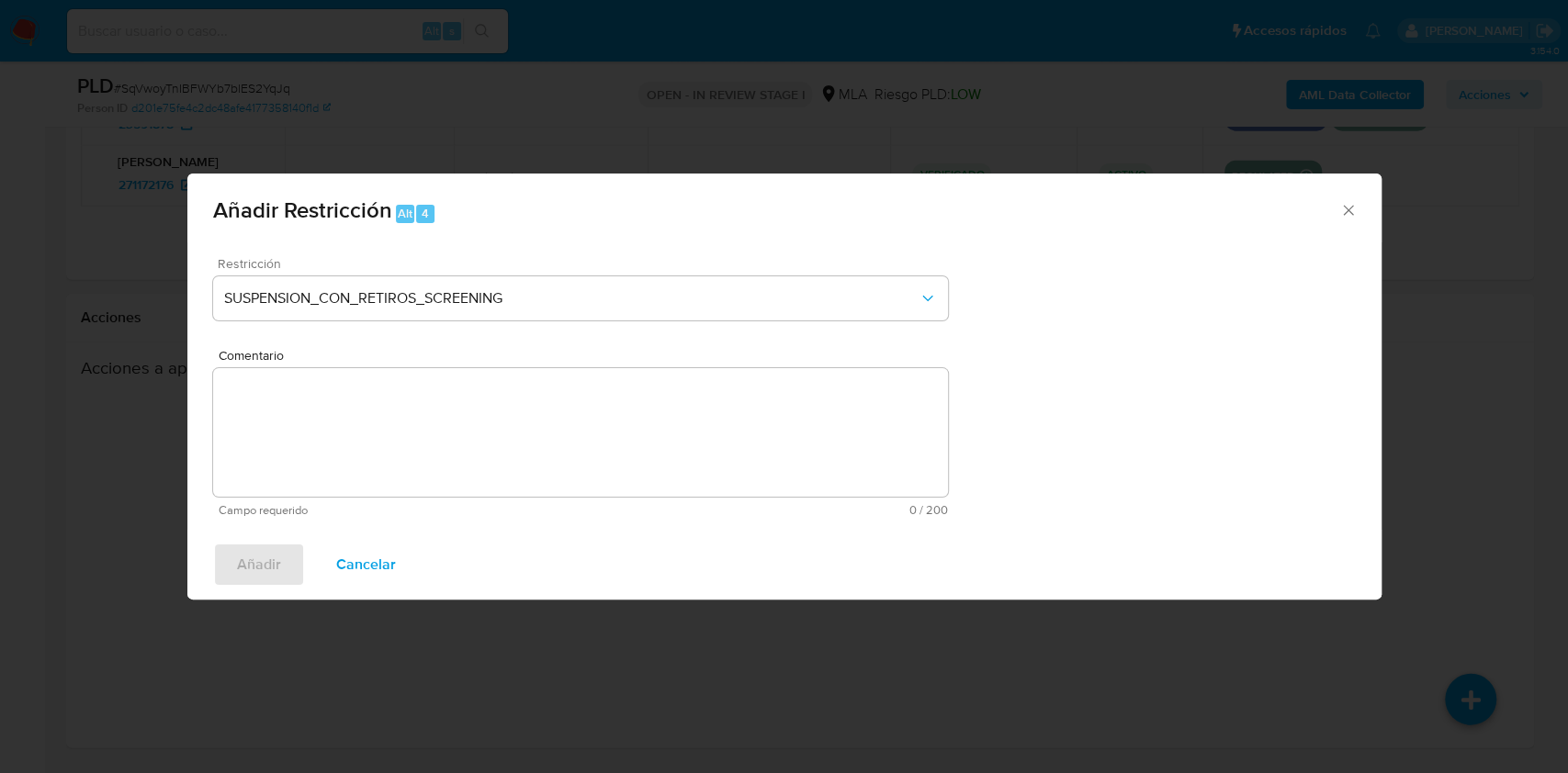
click at [589, 328] on div "Restricción SUSPENSION_CON_RETIROS_SCREENING" at bounding box center [580, 300] width 735 height 87
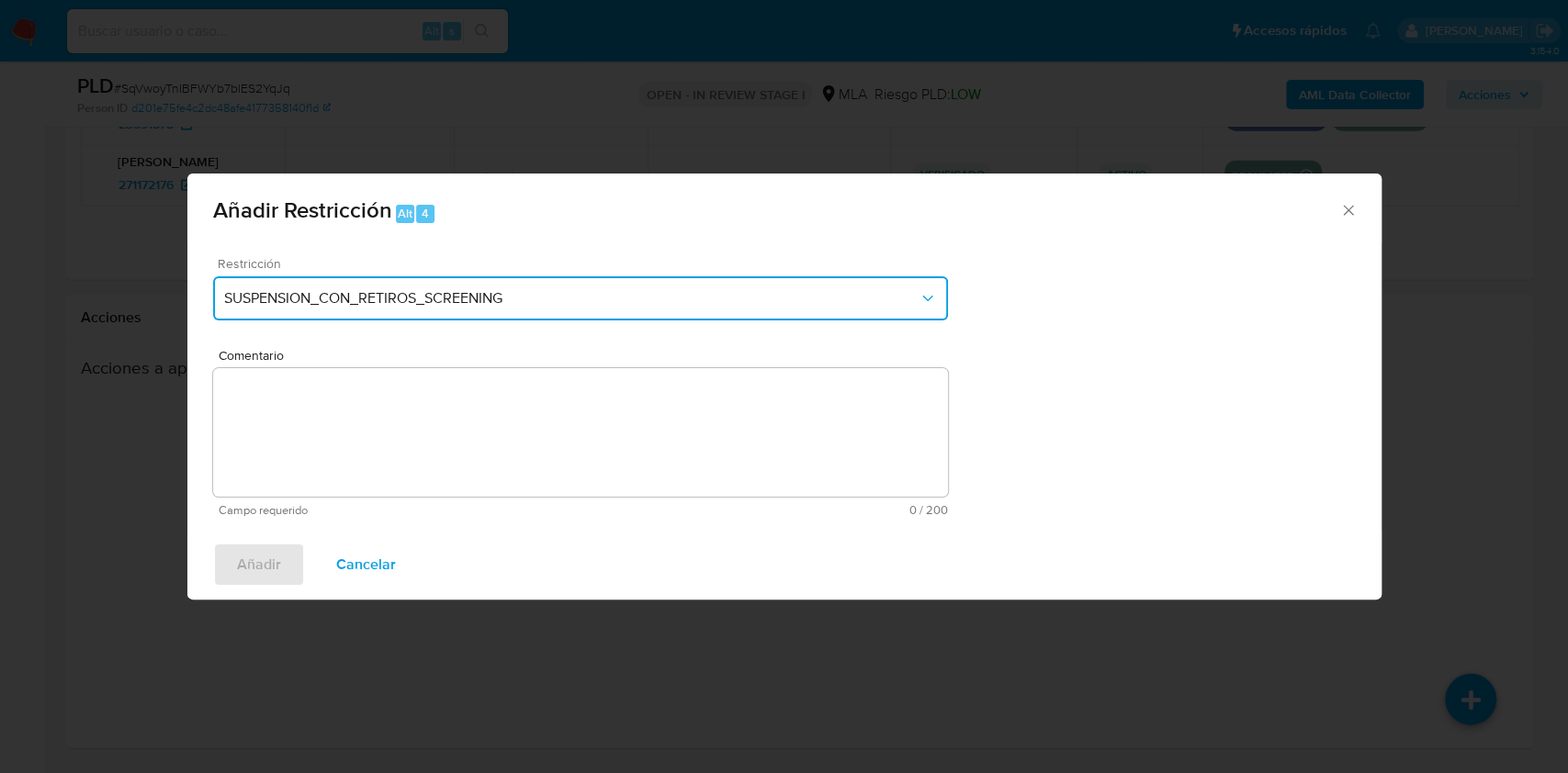
click at [573, 300] on span "SUSPENSION_CON_RETIROS_SCREENING" at bounding box center [571, 299] width 695 height 19
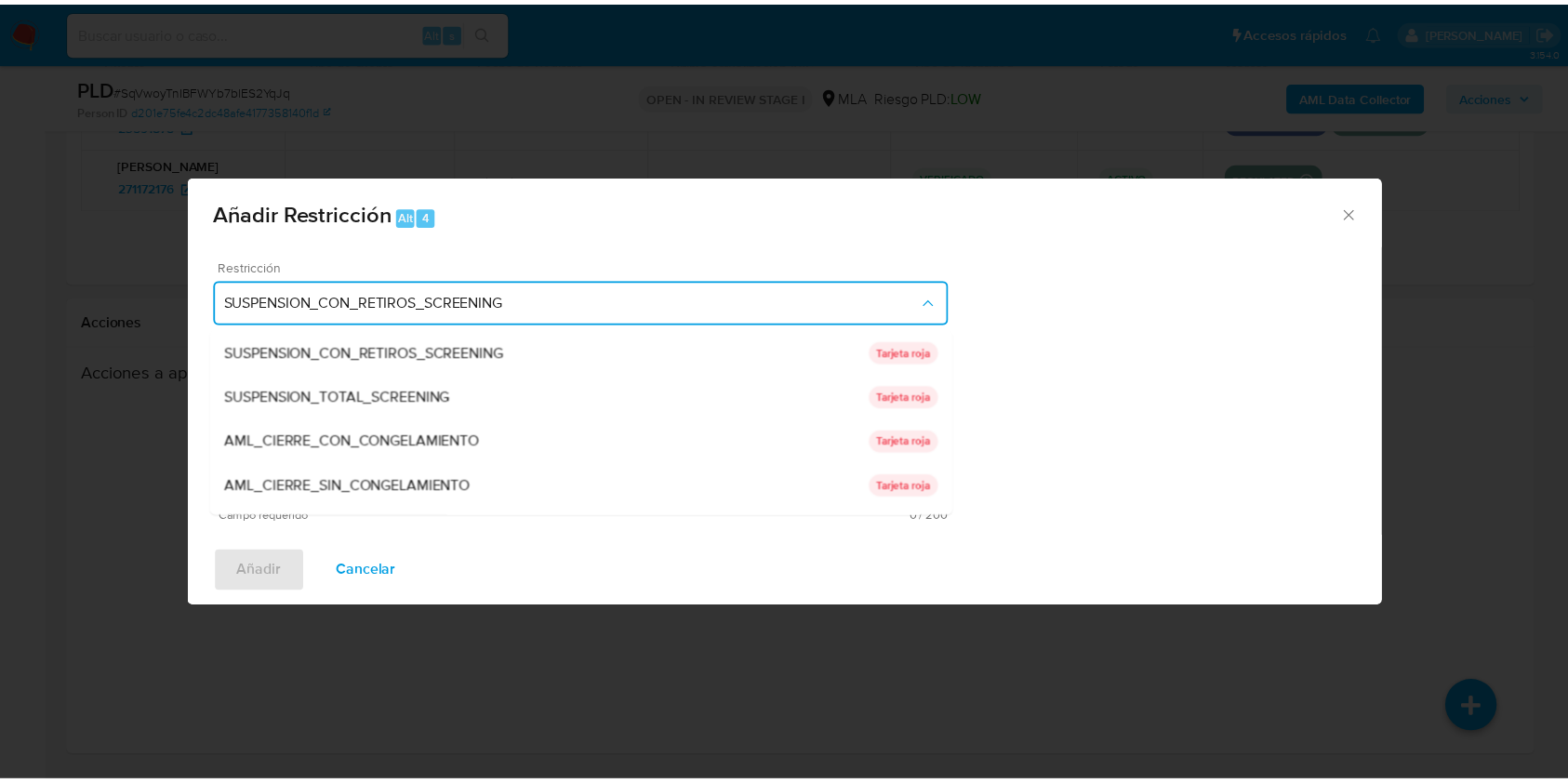
scroll to position [305, 0]
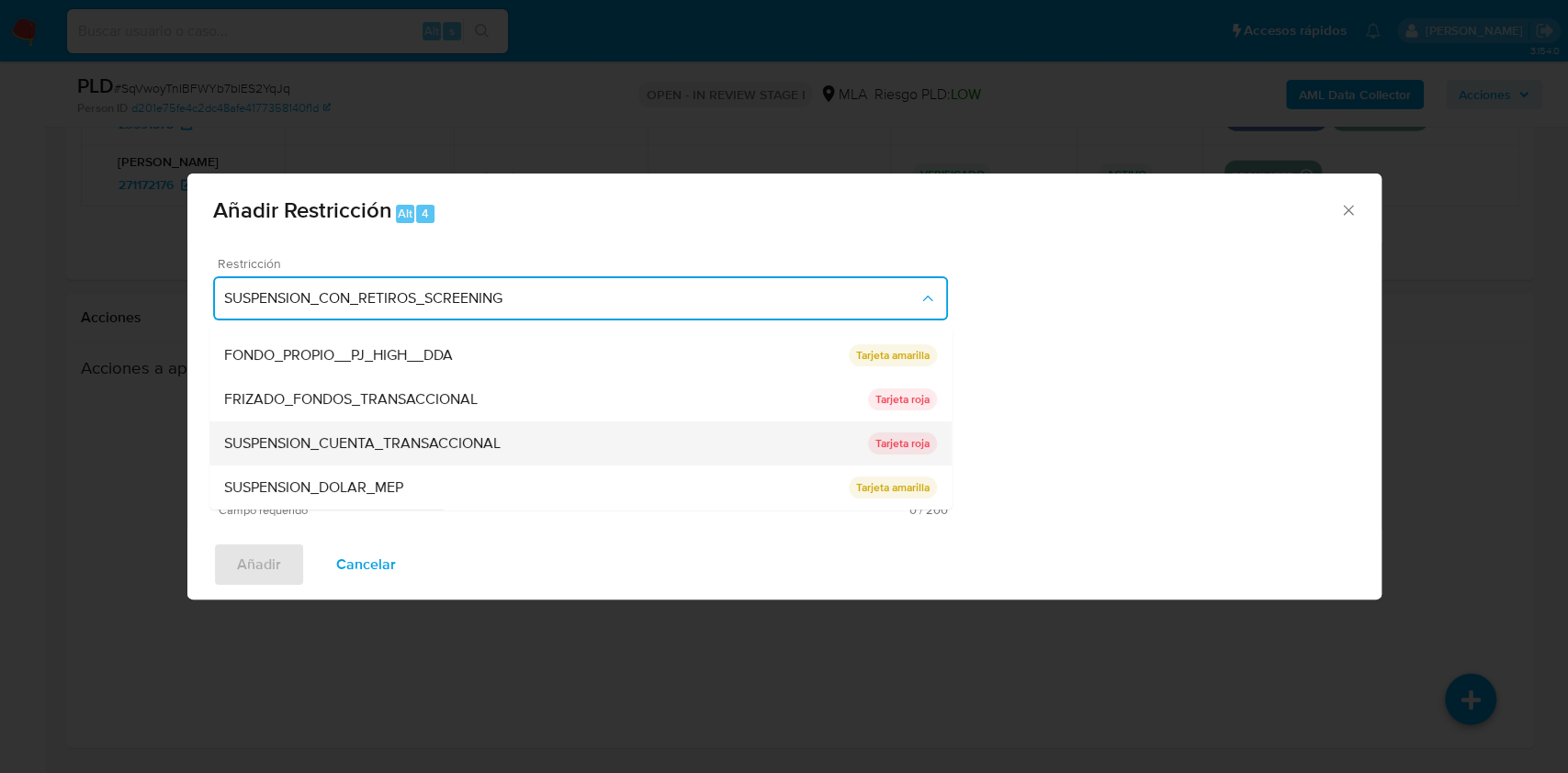
click at [515, 440] on div "SUSPENSION_CUENTA_TRANSACCIONAL" at bounding box center [546, 443] width 644 height 44
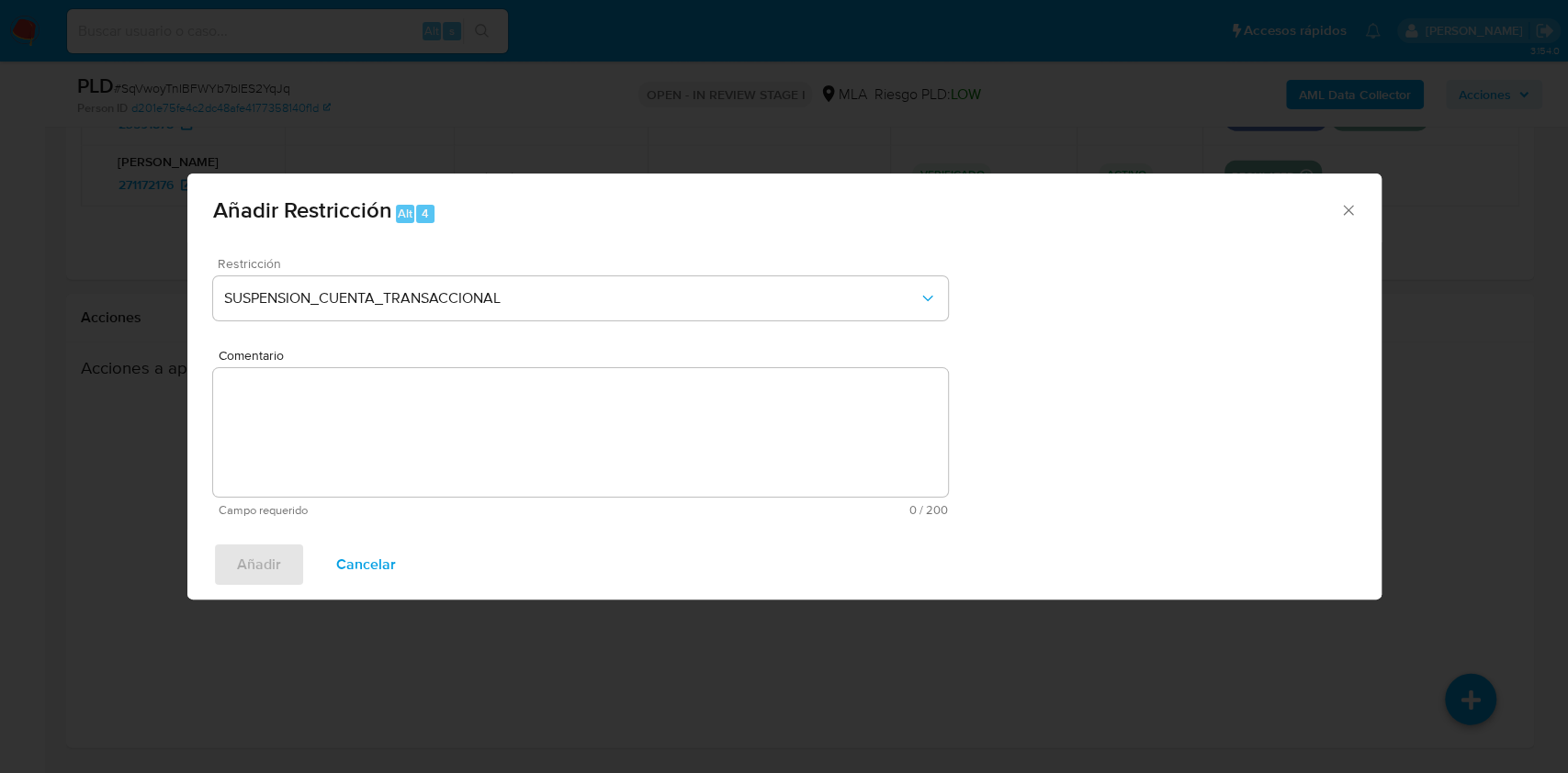
click at [418, 433] on textarea "Comentario" at bounding box center [580, 432] width 735 height 128
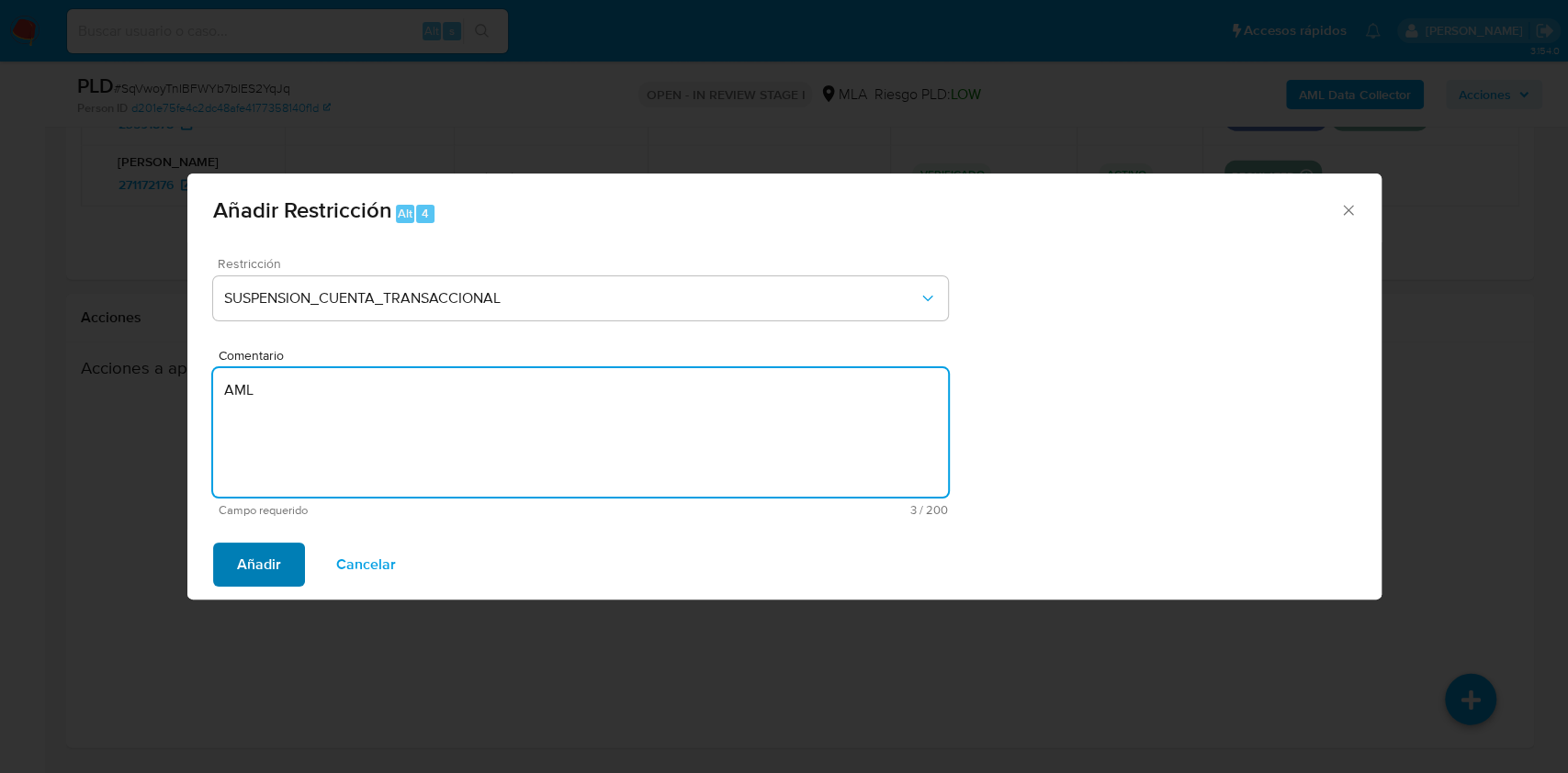
type textarea "AML"
click at [269, 565] on span "Añadir" at bounding box center [258, 564] width 44 height 40
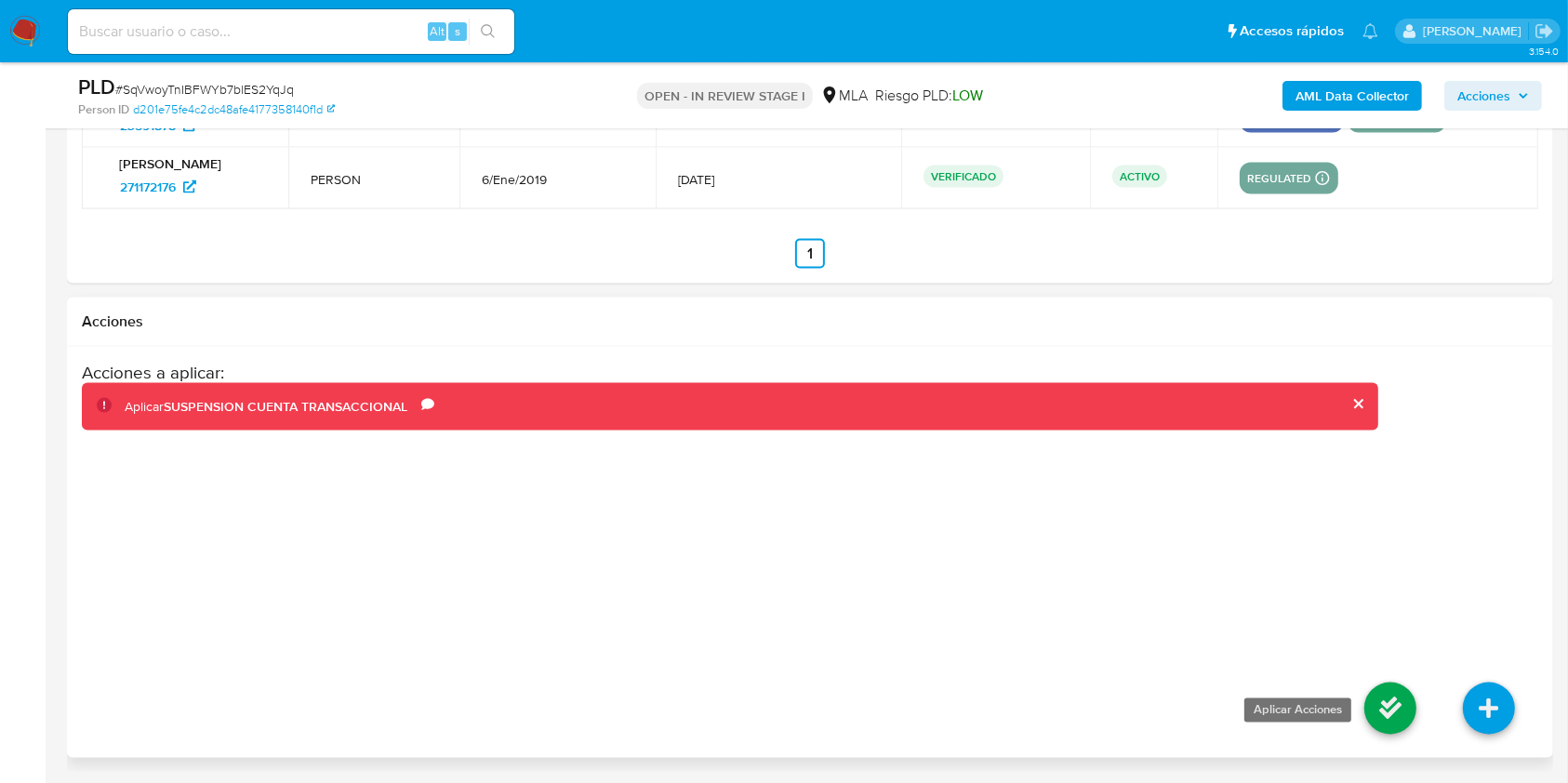
click at [1383, 703] on icon at bounding box center [1390, 708] width 52 height 52
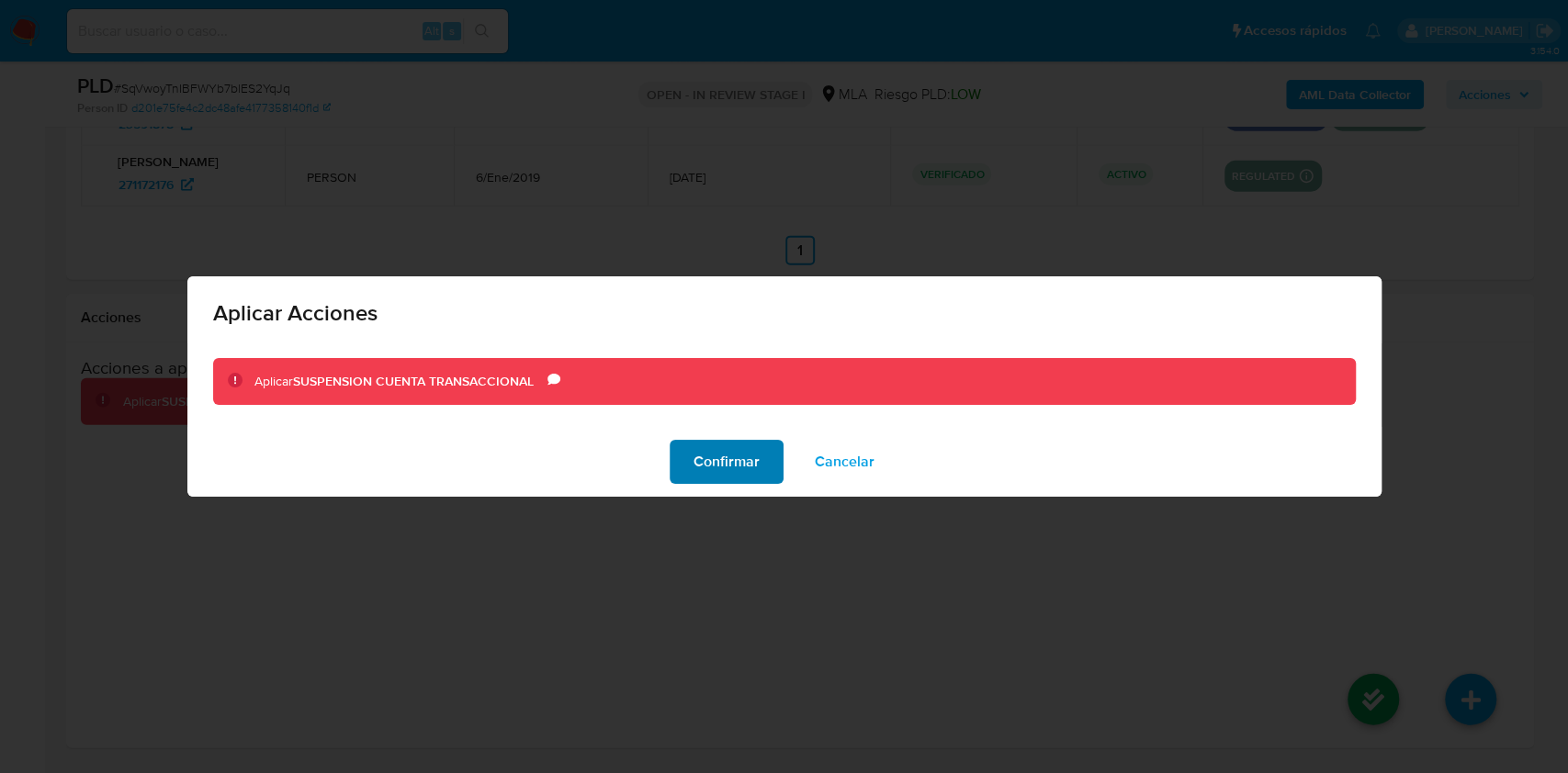
click at [759, 462] on span "Confirmar" at bounding box center [726, 461] width 66 height 40
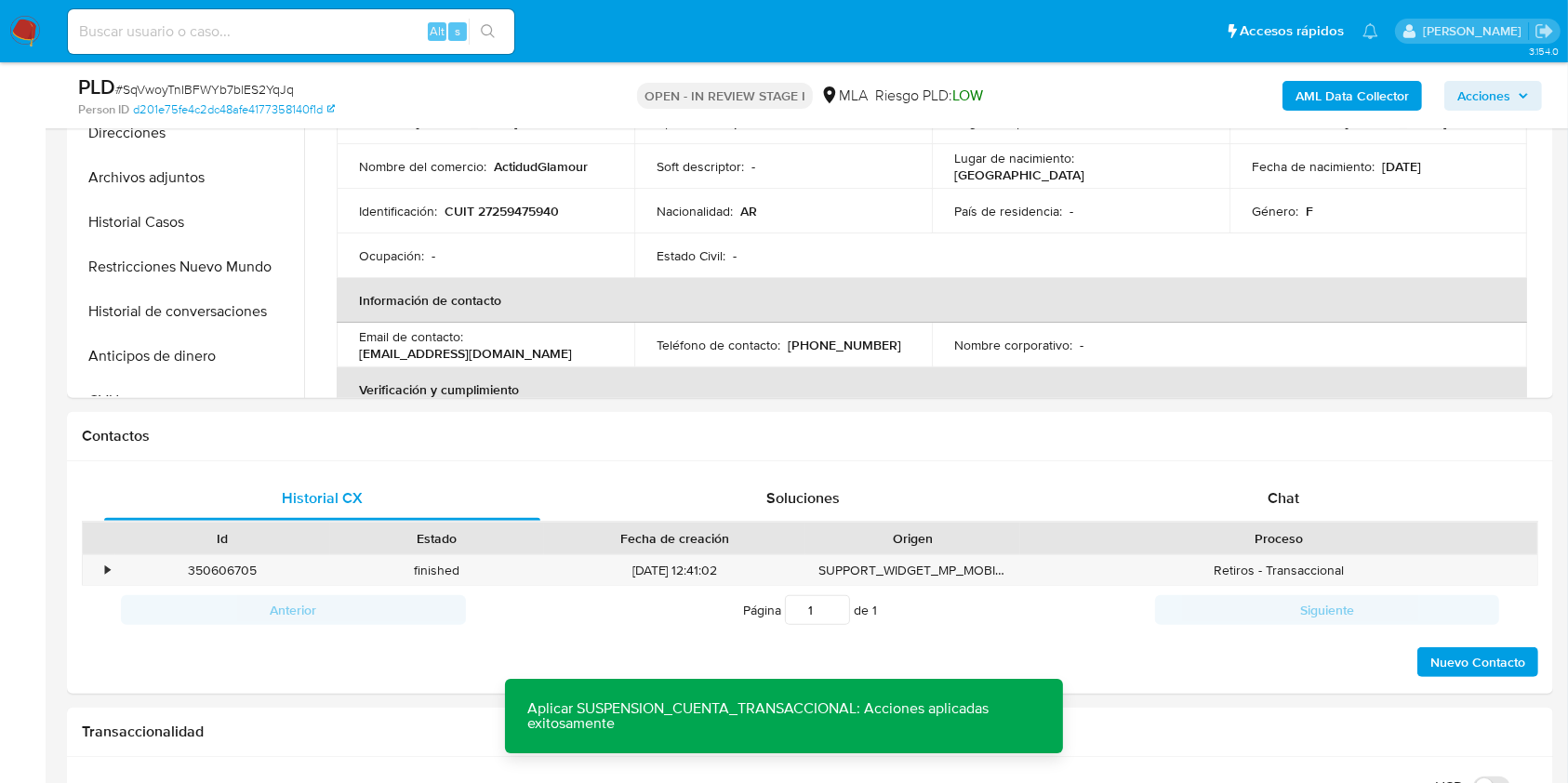
scroll to position [245, 0]
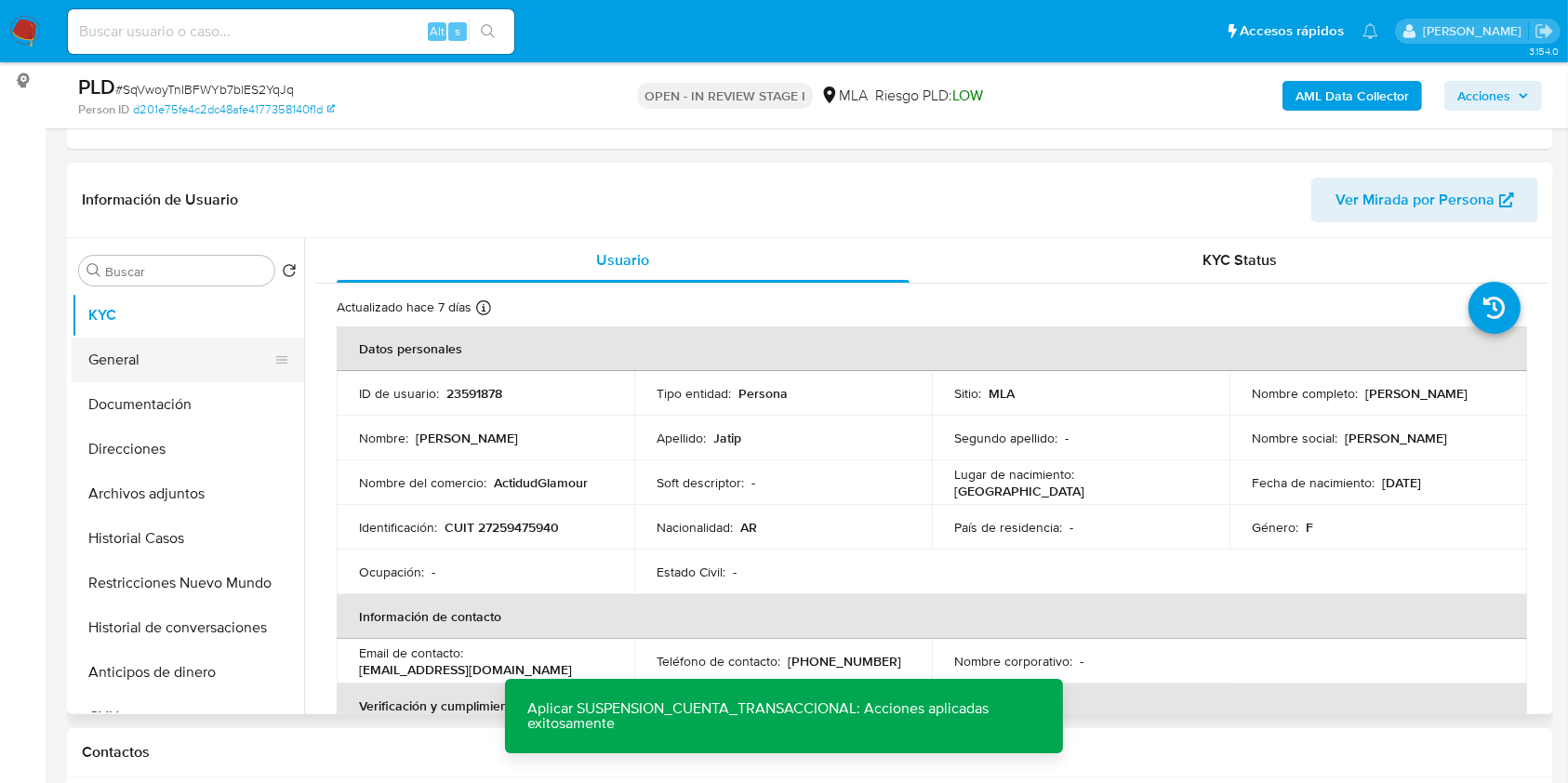
click at [120, 368] on button "General" at bounding box center [181, 359] width 218 height 45
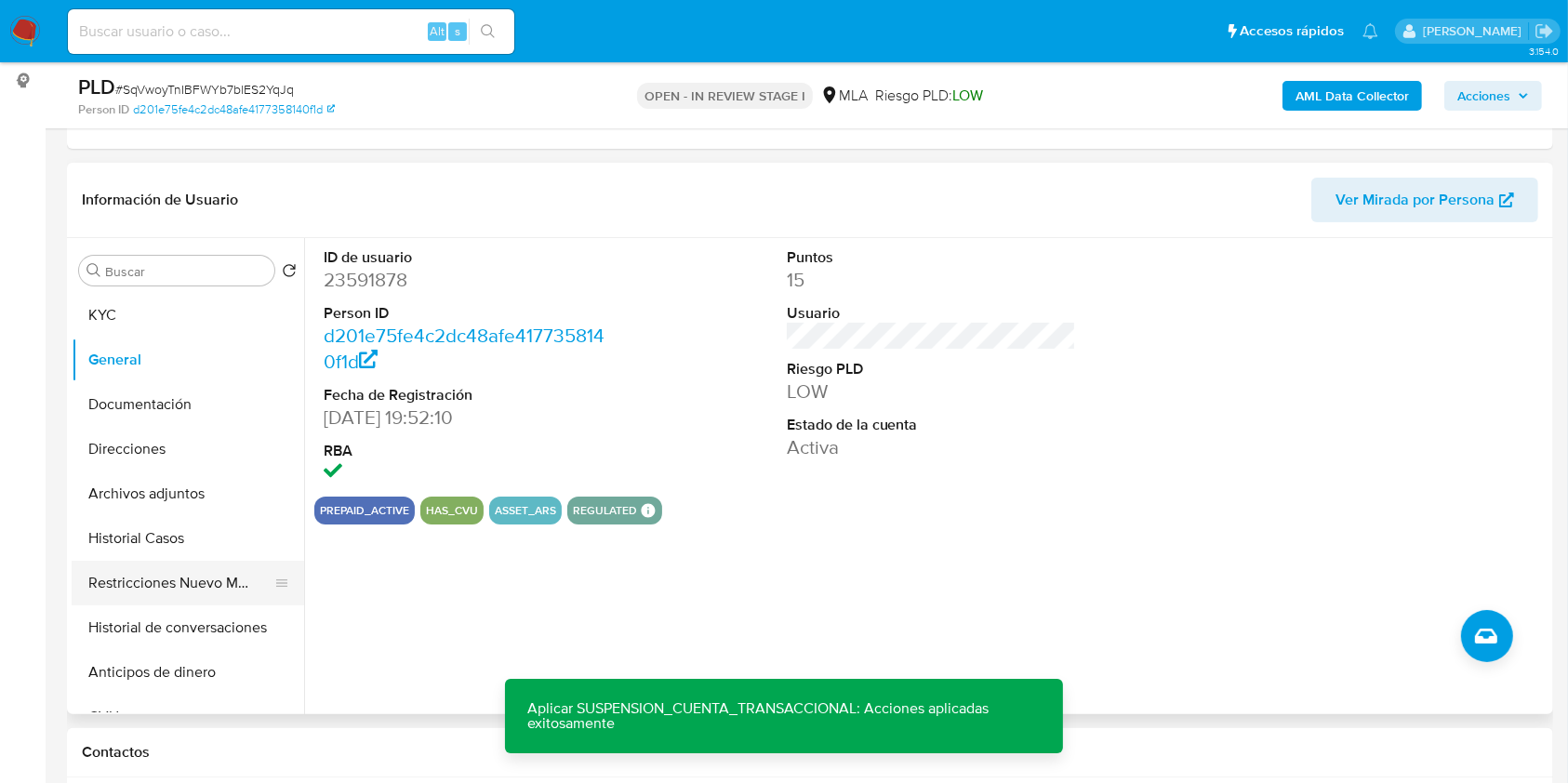
click at [180, 574] on button "Restricciones Nuevo Mundo" at bounding box center [181, 583] width 218 height 45
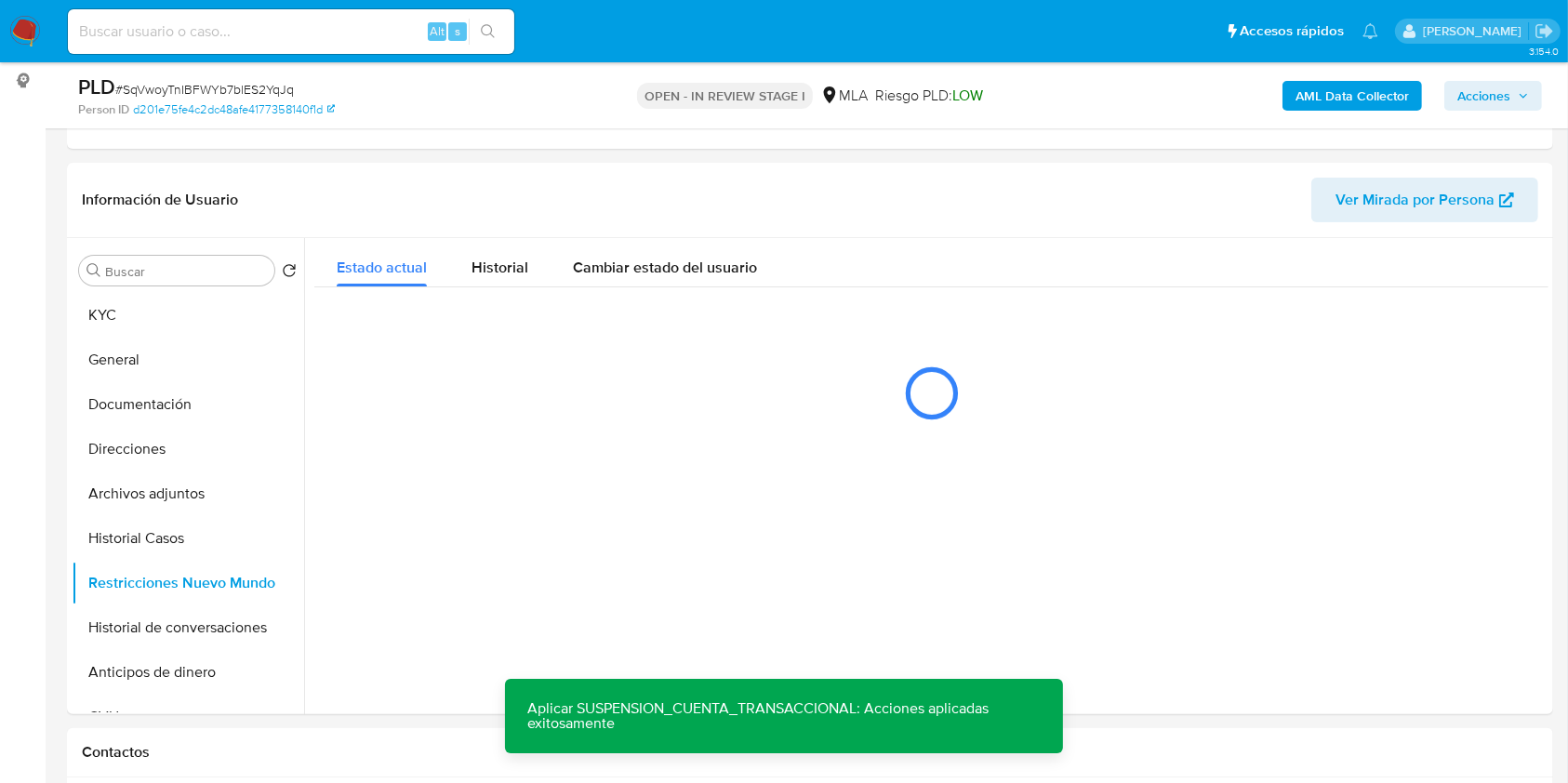
click at [373, 27] on input at bounding box center [291, 32] width 446 height 25
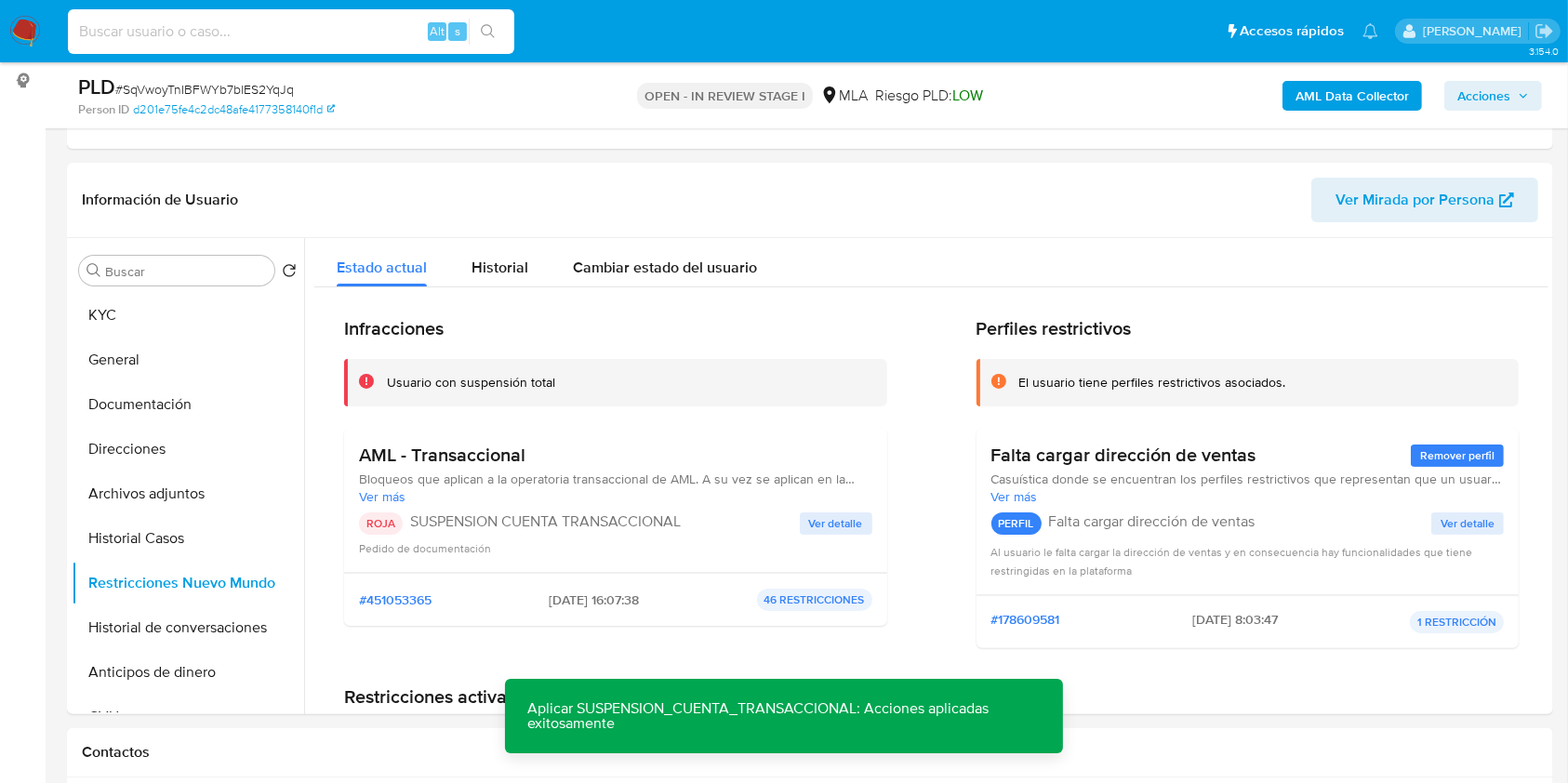
paste input "6VyVONtqhTVPq2VJT6rwuFHo"
type input "6VyVONtqhTVPq2VJT6rwuFHo"
click at [469, 39] on button "search-icon" at bounding box center [488, 31] width 38 height 26
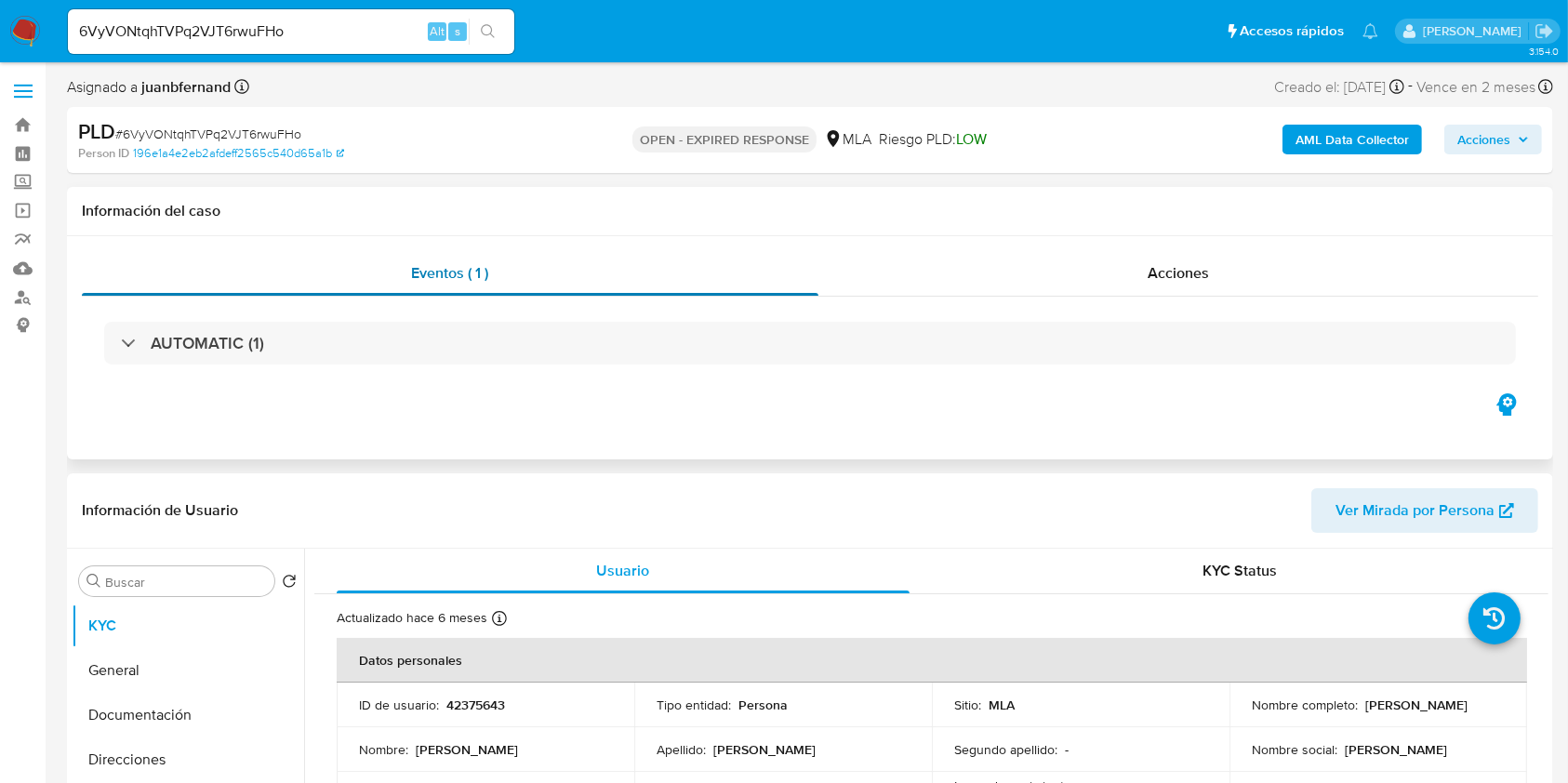
select select "10"
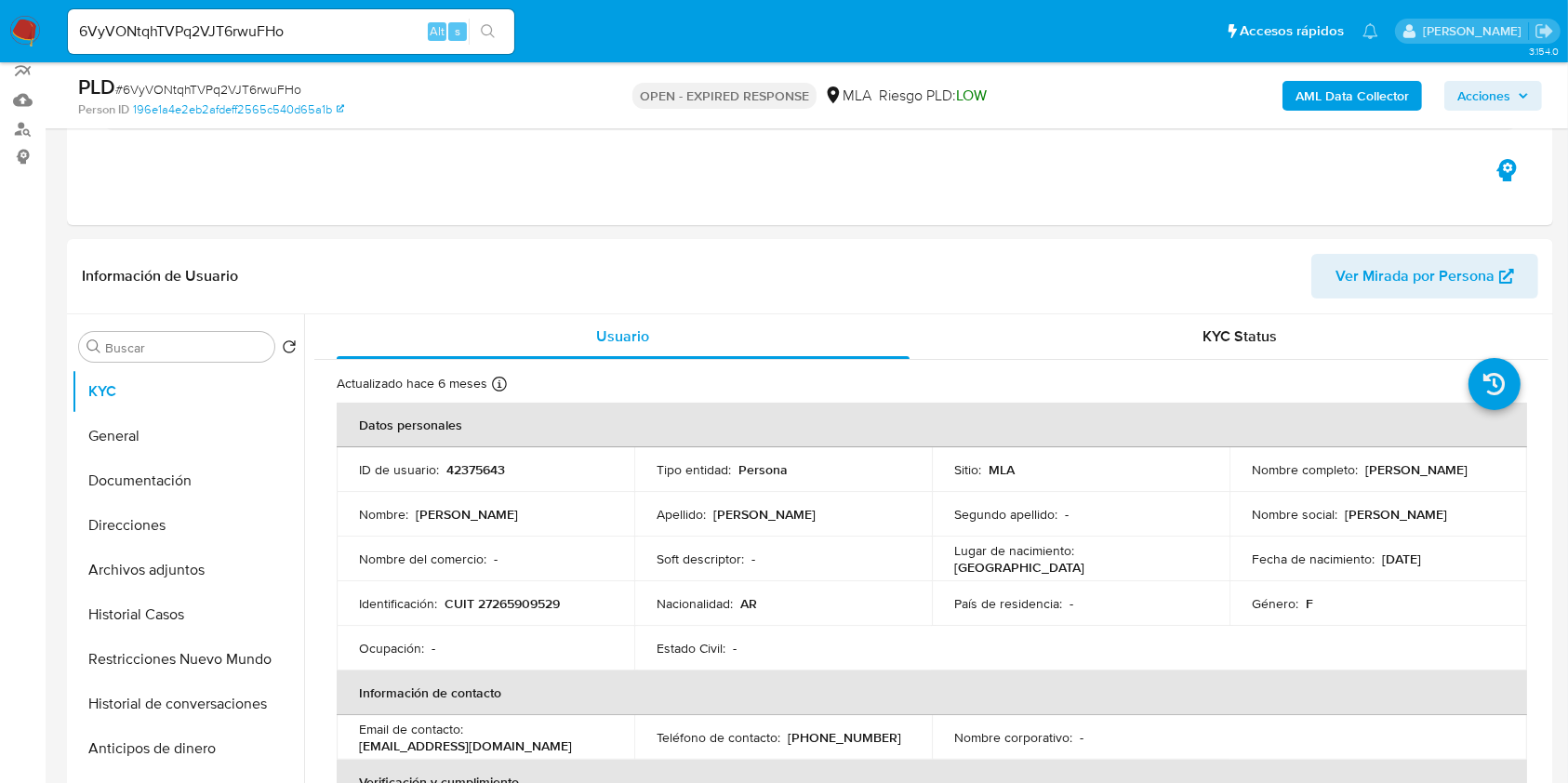
scroll to position [620, 0]
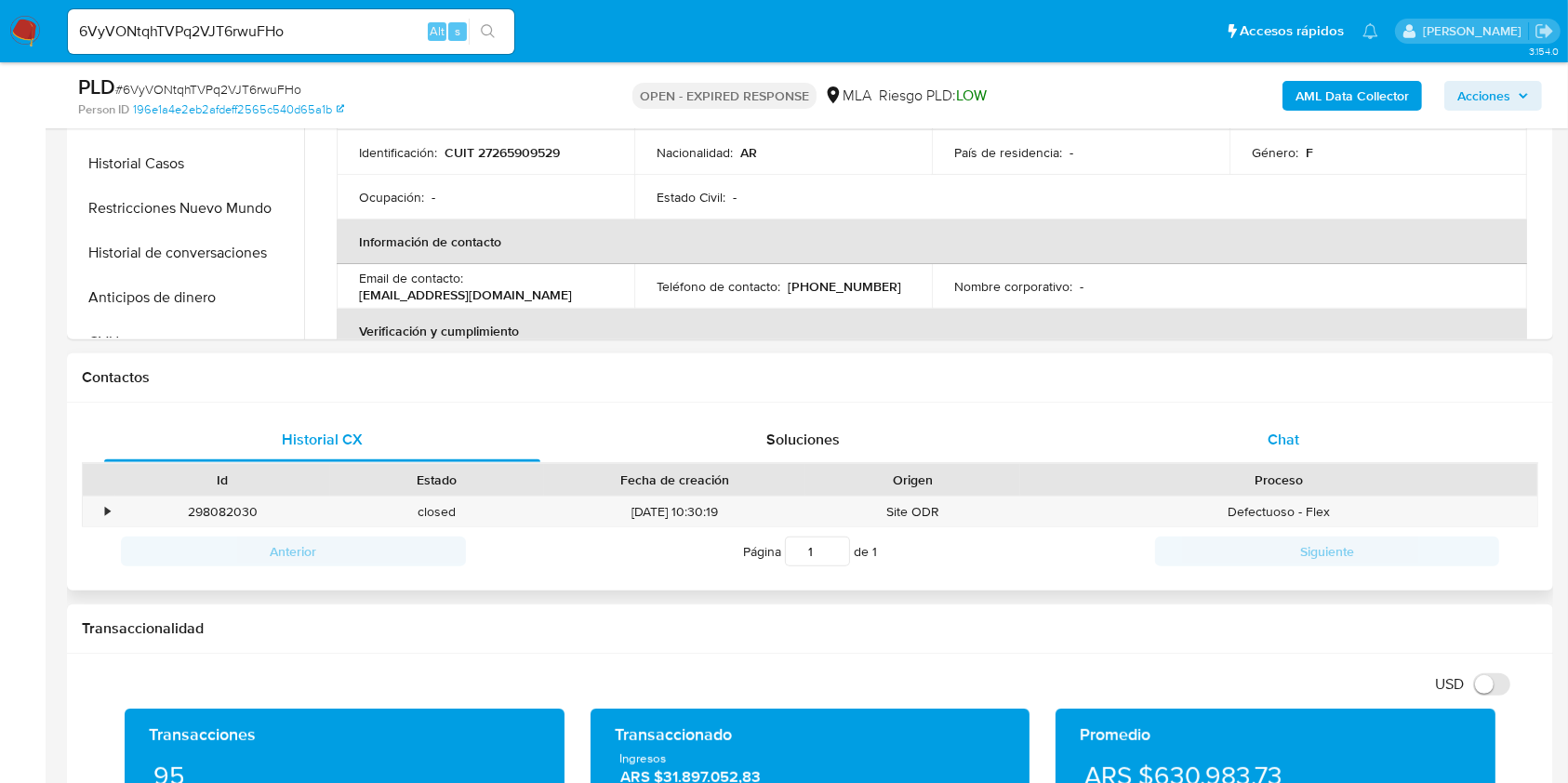
click at [1288, 441] on span "Chat" at bounding box center [1283, 439] width 31 height 22
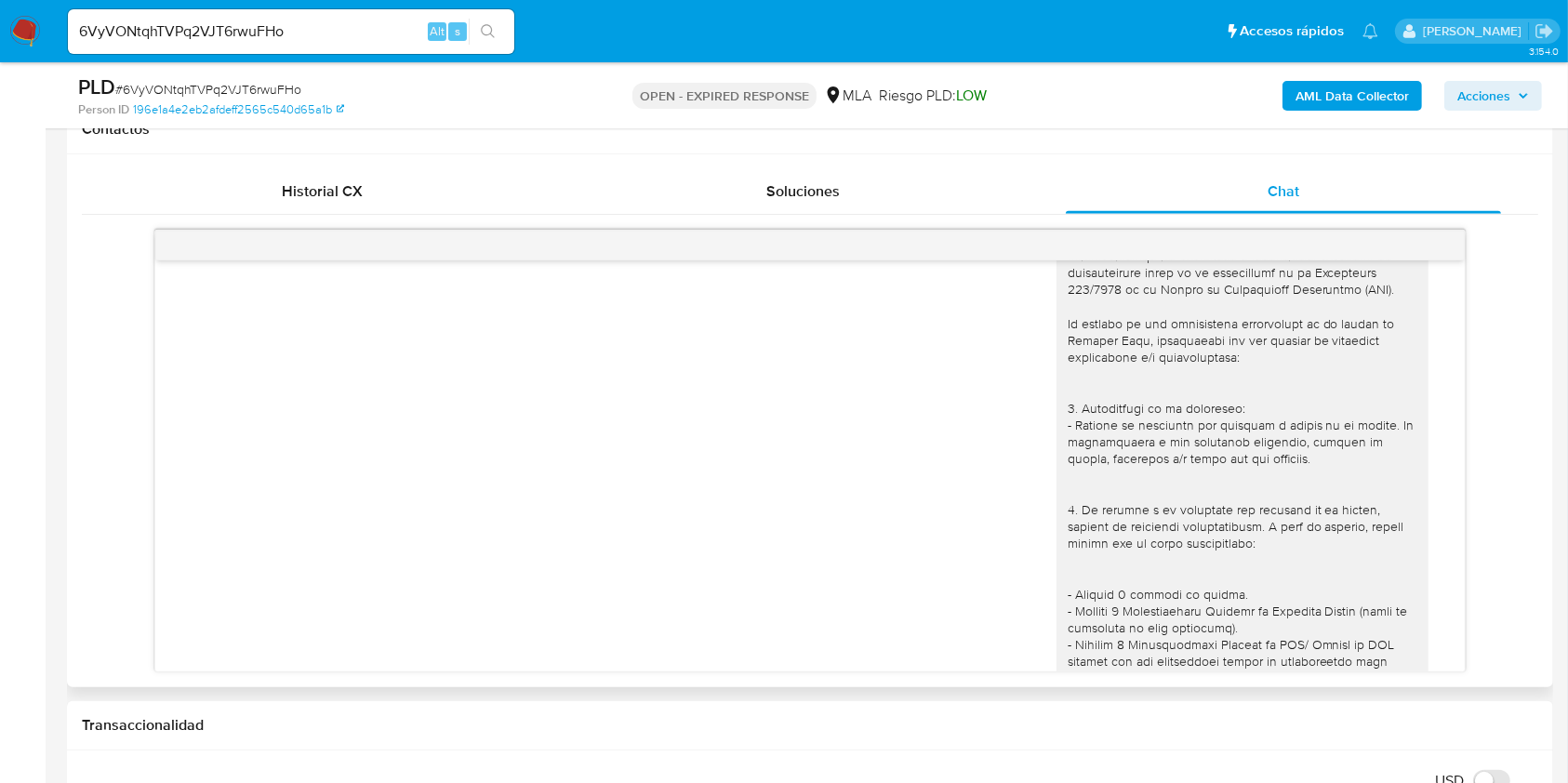
scroll to position [1986, 0]
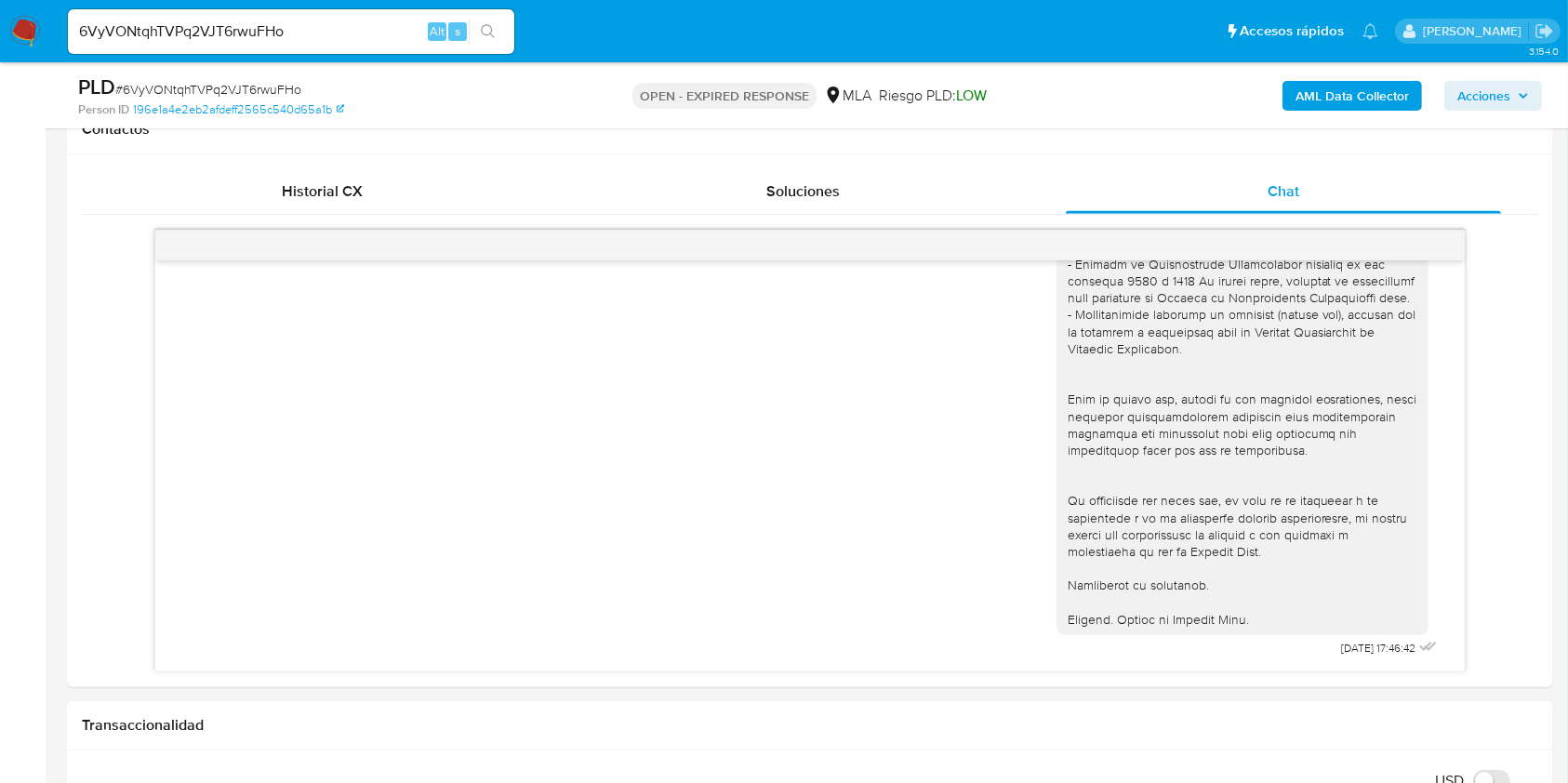
click at [295, 33] on input "6VyVONtqhTVPq2VJT6rwuFHo" at bounding box center [291, 32] width 446 height 25
paste input "0vUy5T2VzpMzkBHKq0vmk5jx"
type input "0vUy5T2VzpMzkBHKq0vmk5jx"
click at [500, 27] on button "search-icon" at bounding box center [488, 31] width 38 height 26
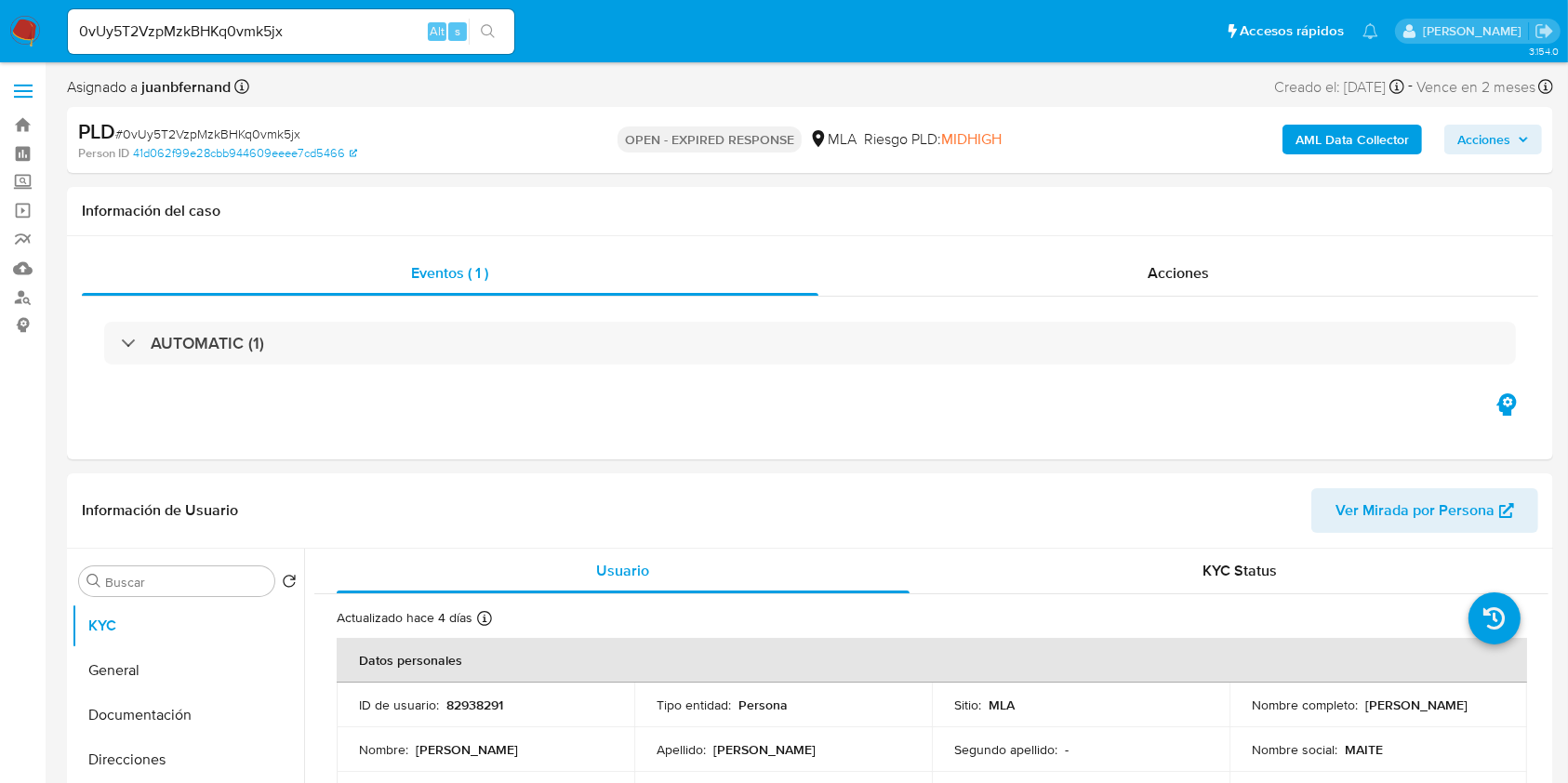
select select "10"
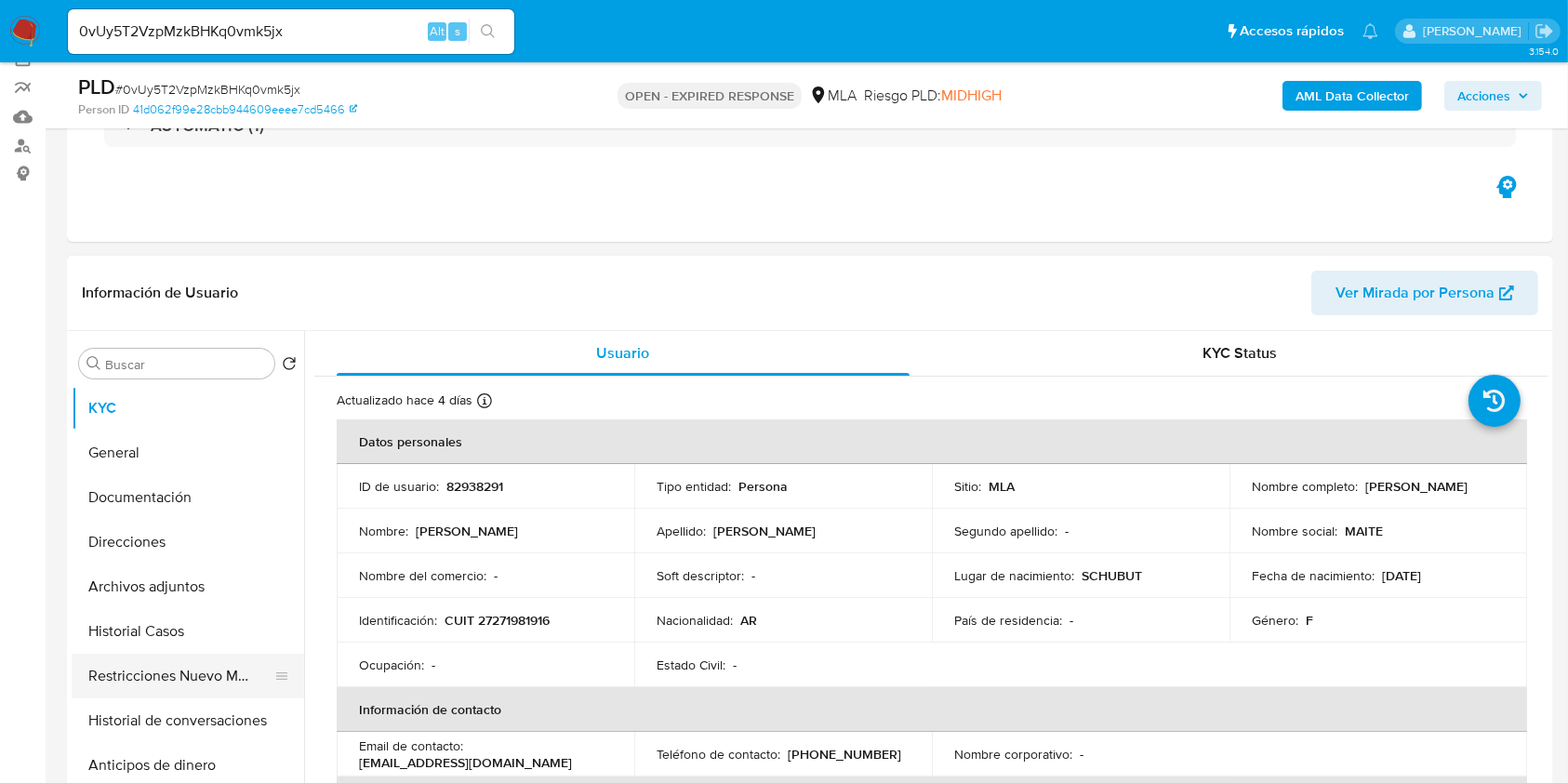
scroll to position [373, 0]
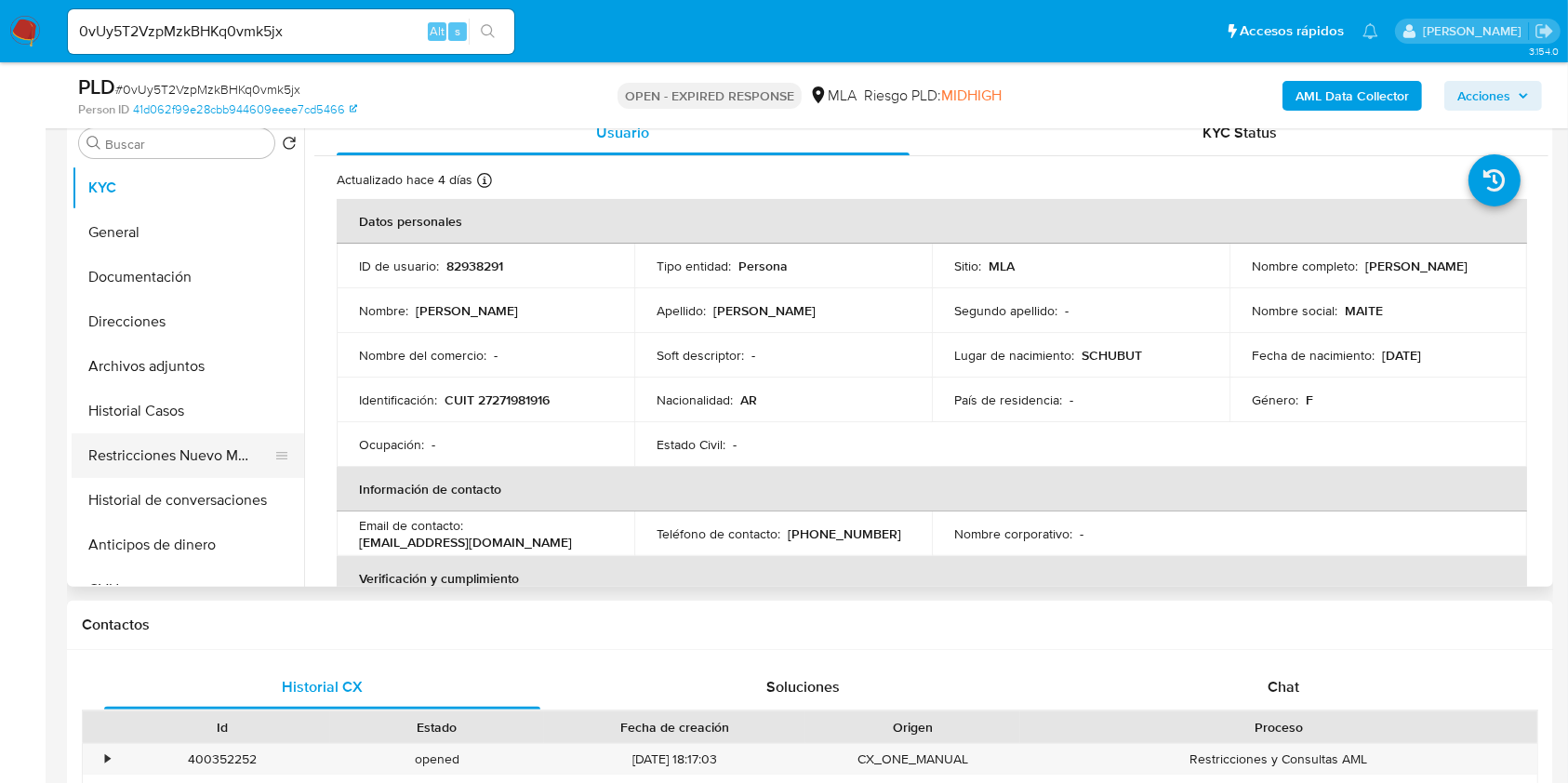
click at [159, 466] on button "Restricciones Nuevo Mundo" at bounding box center [181, 455] width 218 height 45
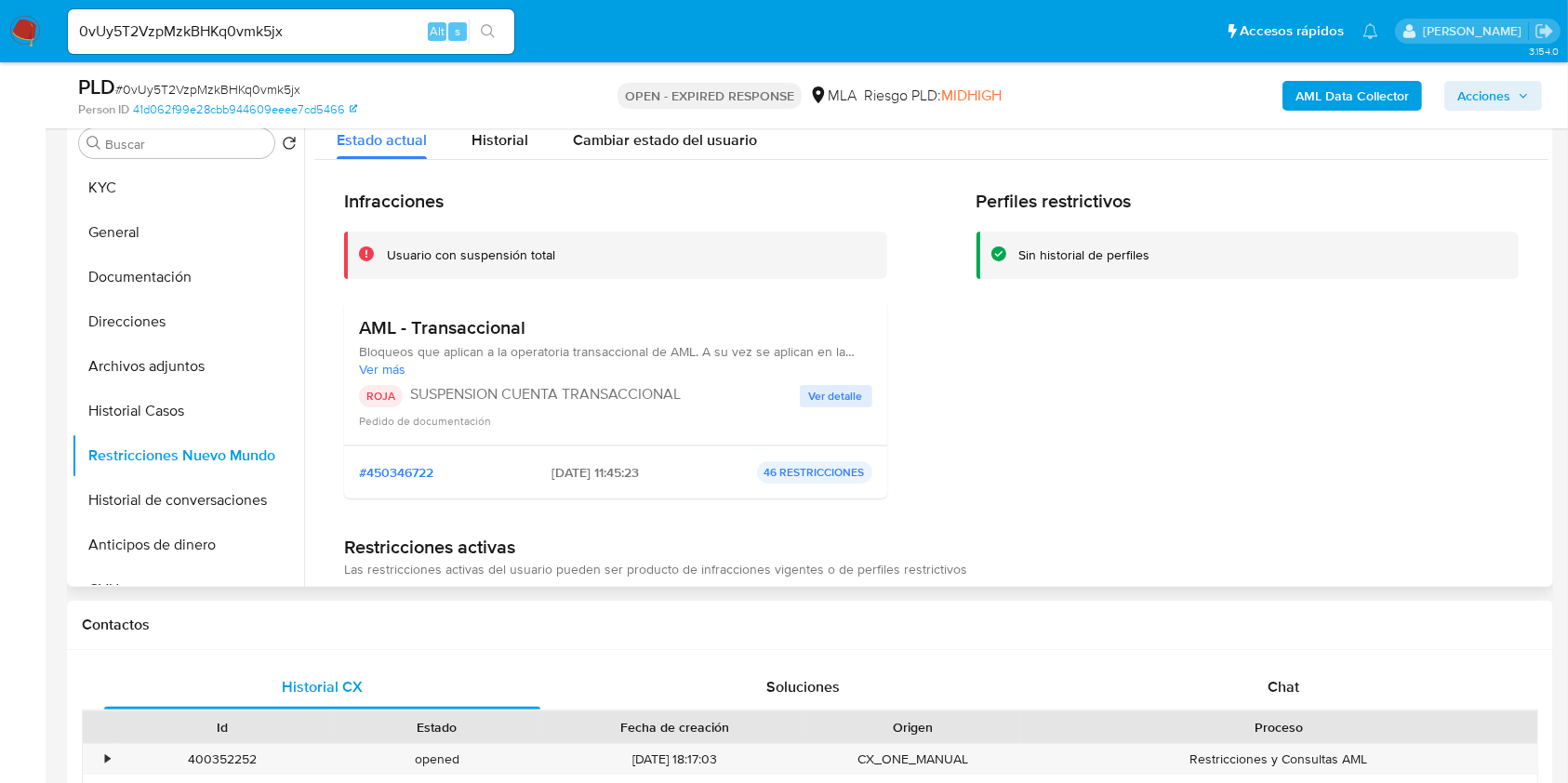
click at [819, 393] on span "Ver detalle" at bounding box center [836, 396] width 54 height 19
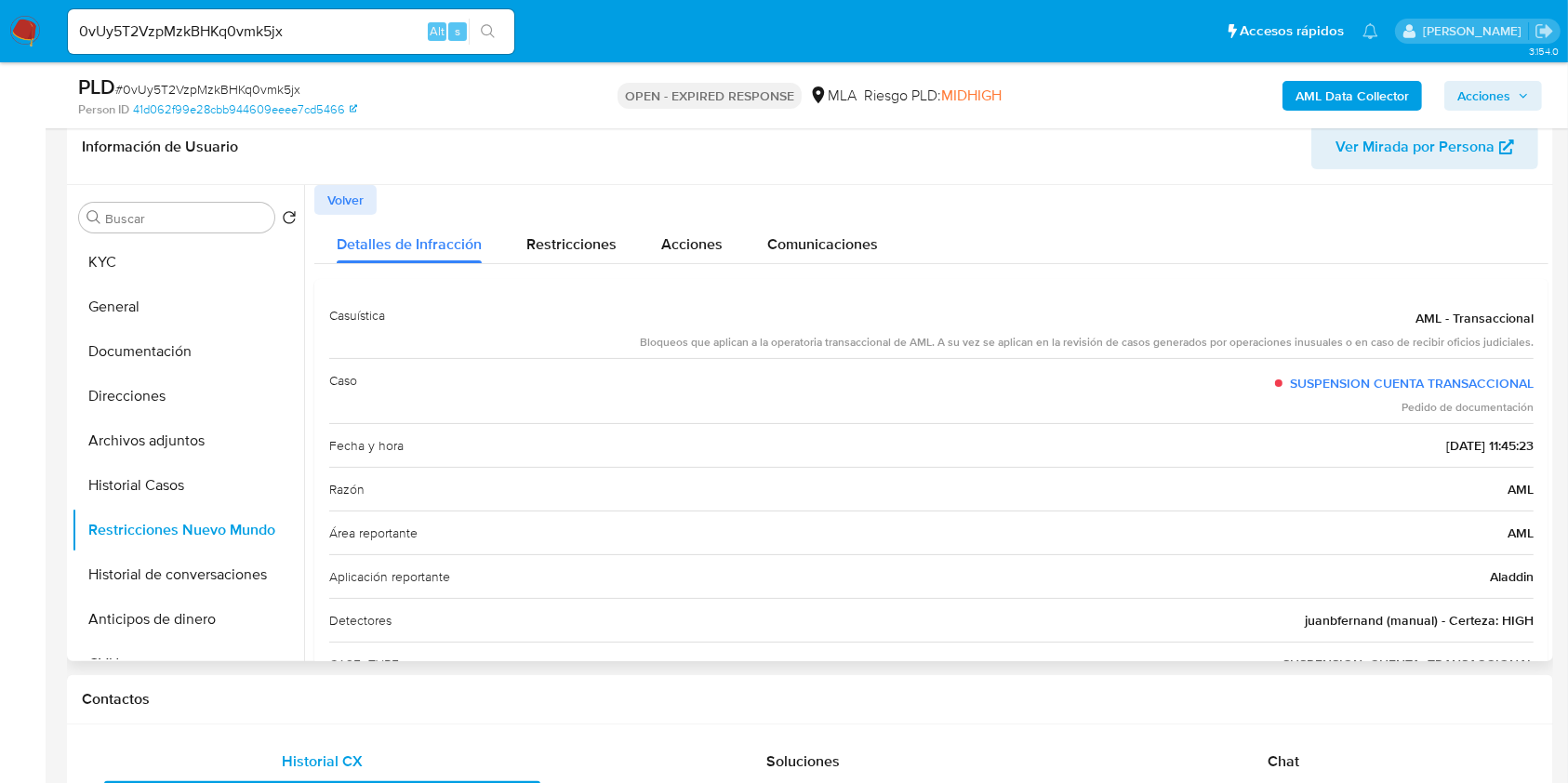
scroll to position [247, 0]
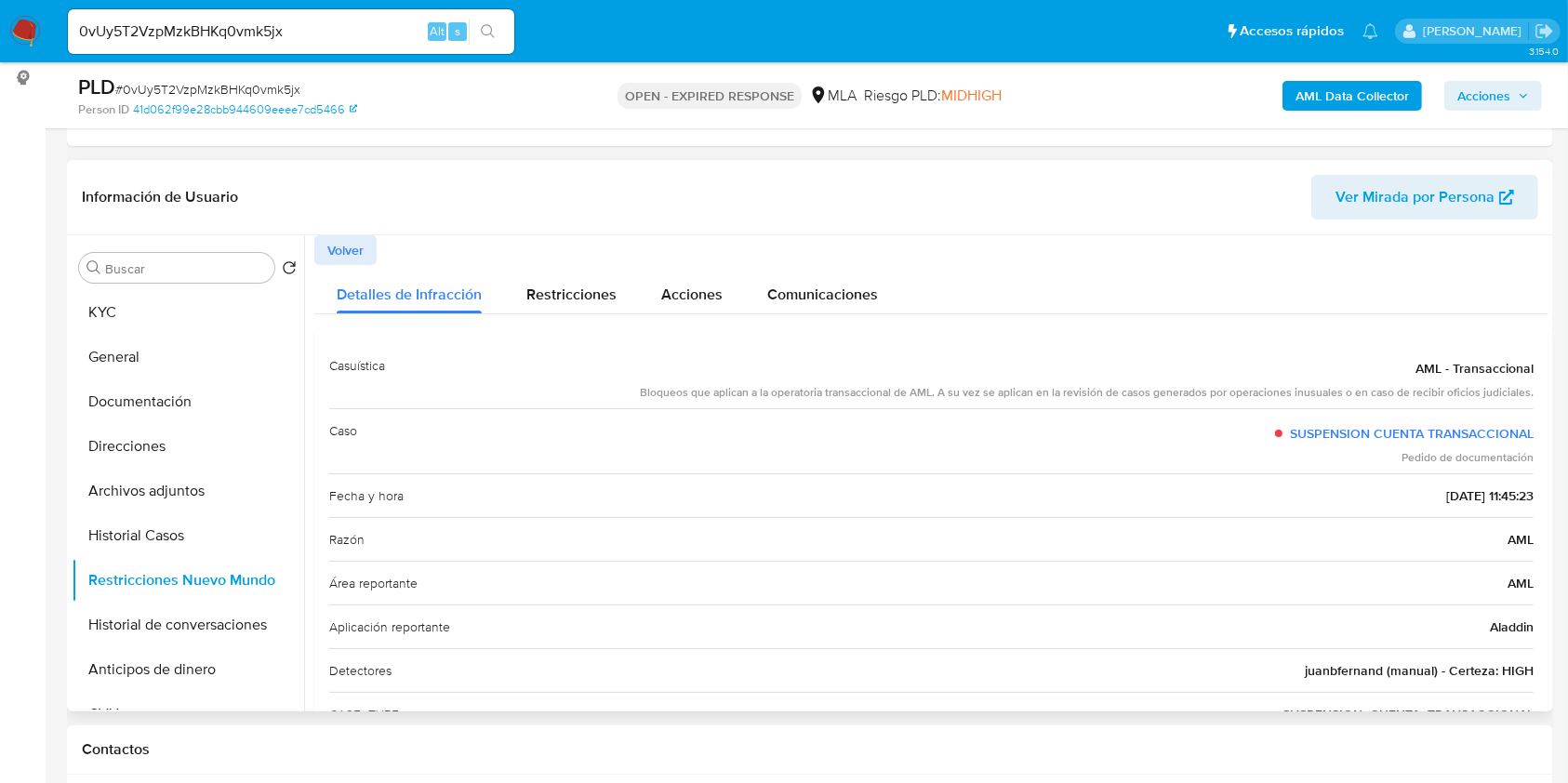
click at [341, 249] on span "Volver" at bounding box center [345, 249] width 36 height 26
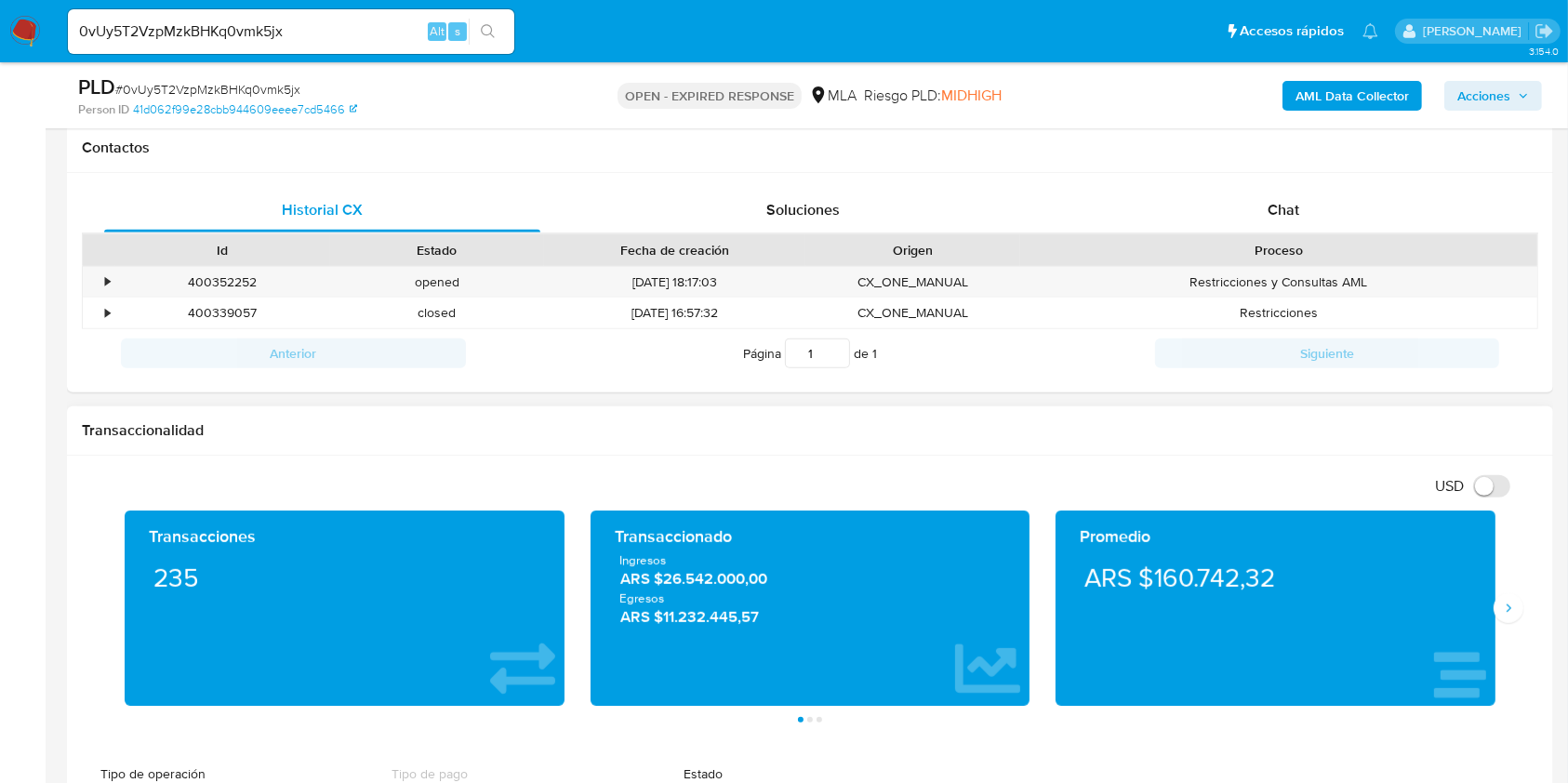
scroll to position [868, 0]
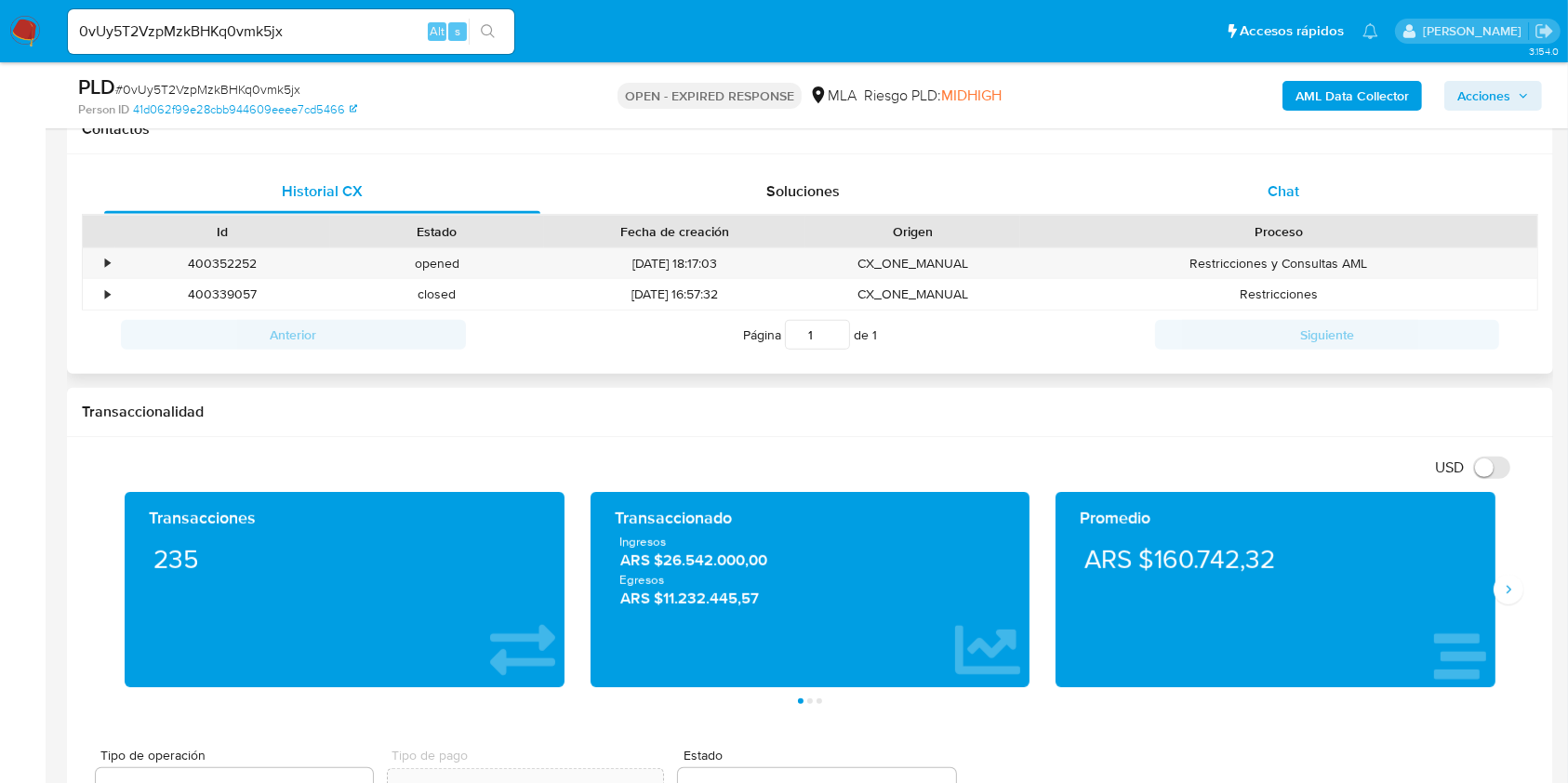
click at [1320, 187] on div "Chat" at bounding box center [1284, 191] width 436 height 45
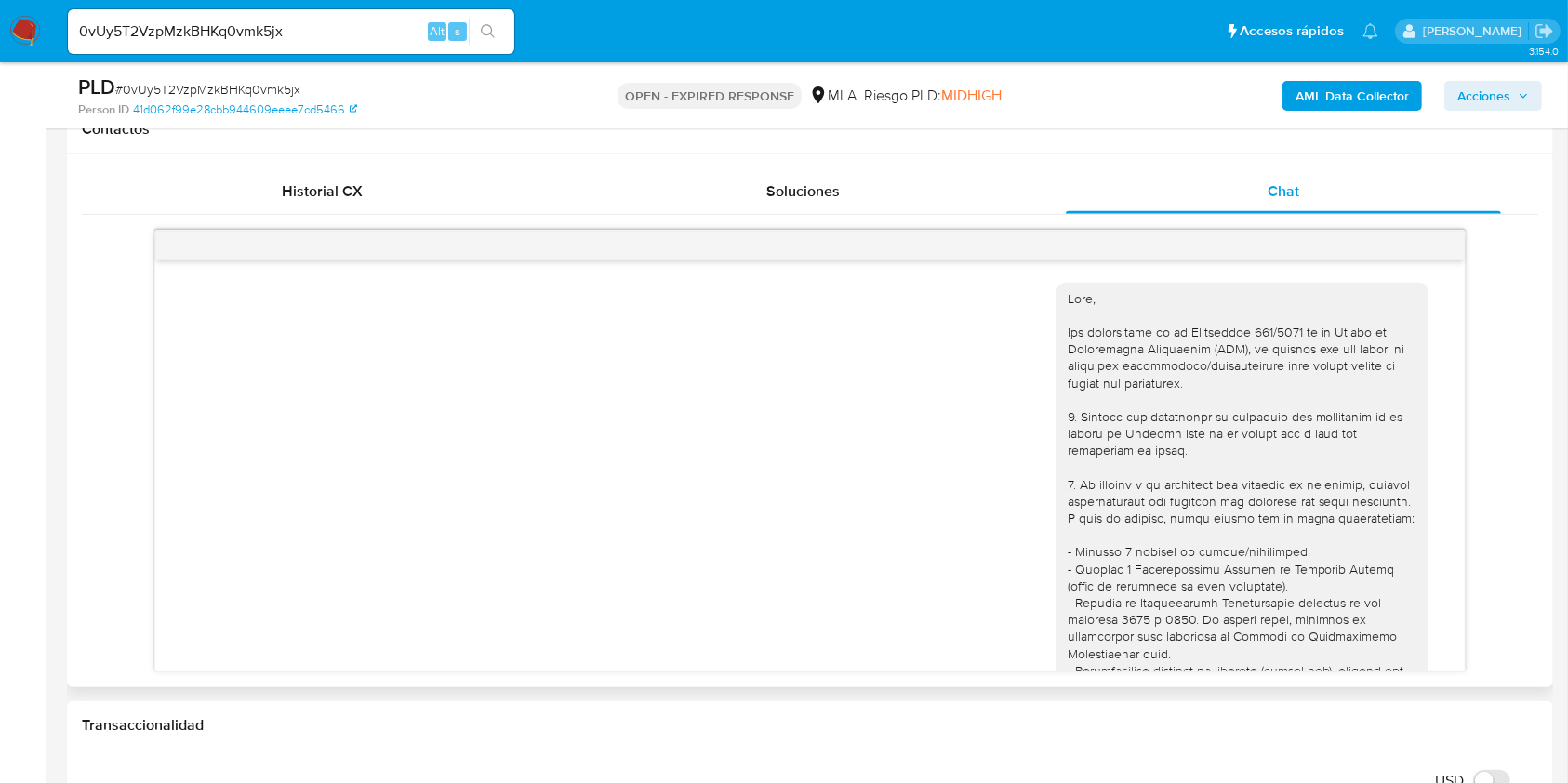
scroll to position [2138, 0]
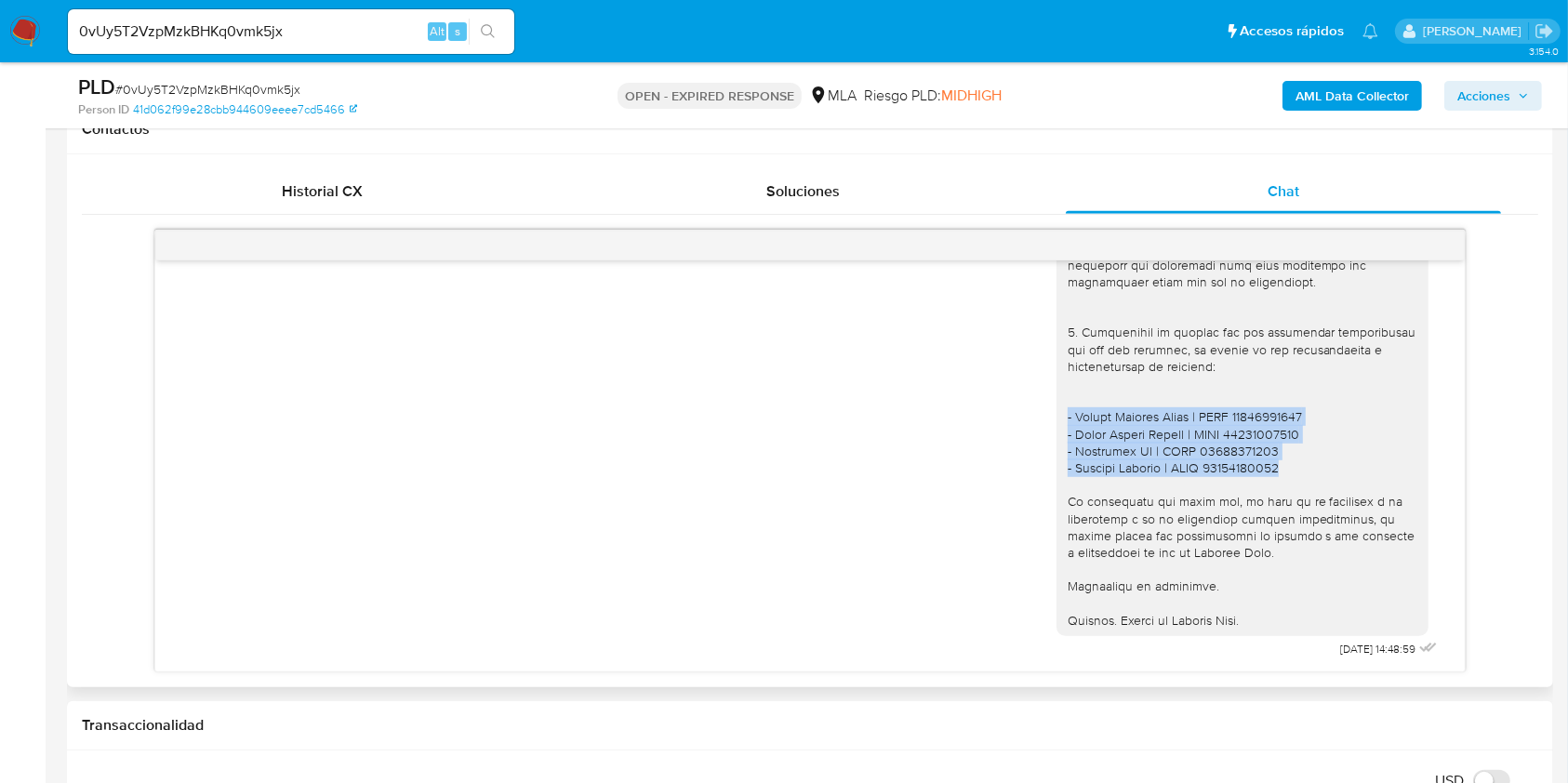
drag, startPoint x: 1265, startPoint y: 467, endPoint x: 1034, endPoint y: 418, distance: 236.1
click at [1034, 418] on div "[DATE] 14:48:59" at bounding box center [809, 111] width 1262 height 1103
copy div "- [PERSON_NAME] | CUIT 27292395677 - [PERSON_NAME] | CUIT 20341711763 - [PERSON…"
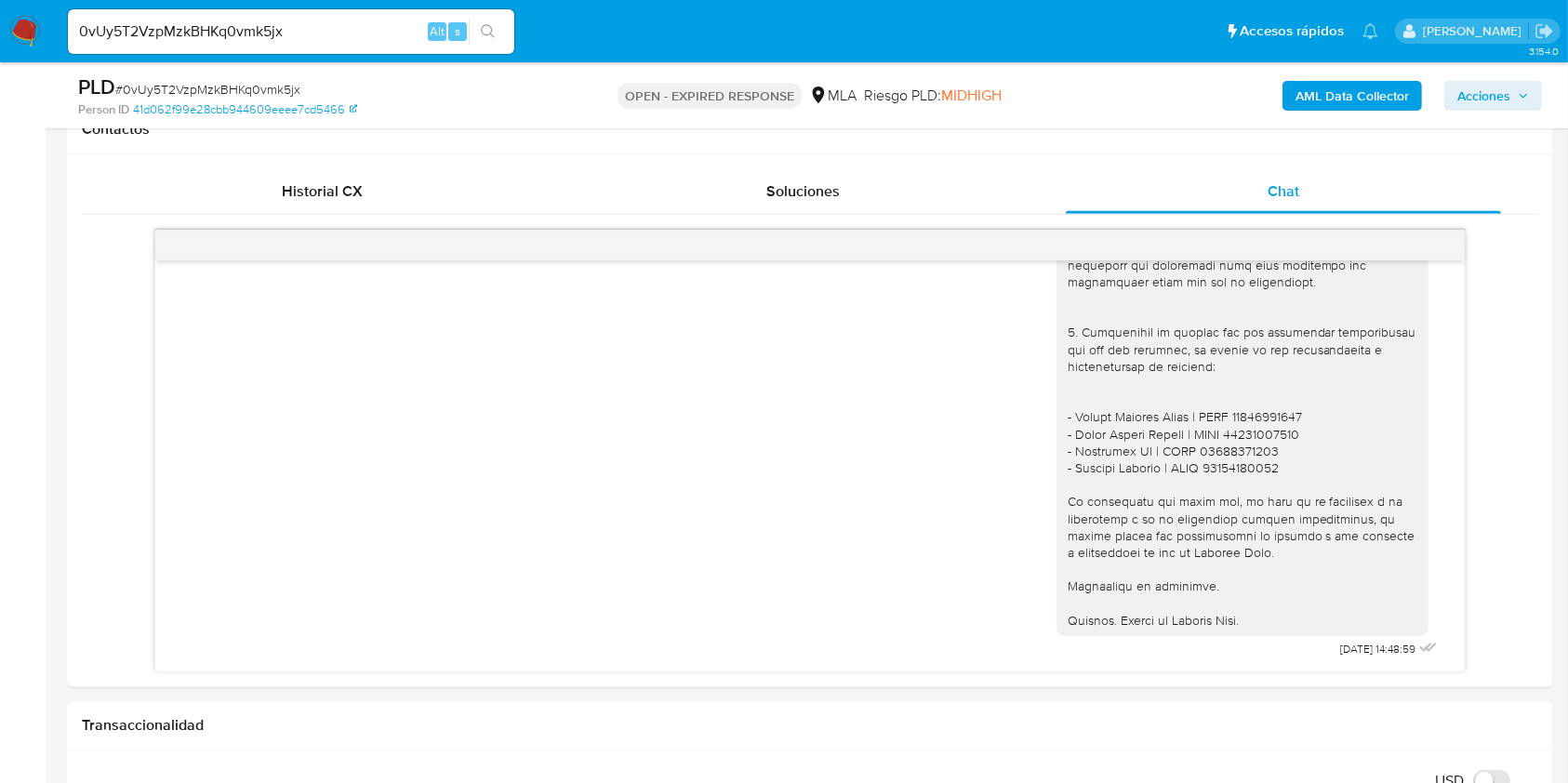
click at [342, 29] on input "0vUy5T2VzpMzkBHKq0vmk5jx" at bounding box center [291, 32] width 446 height 25
paste input "SnmcdrvaXxe4JgfEXC2CJfEp"
type input "SnmcdrvaXxe4JgfEXC2CJfEp"
click at [505, 30] on button "search-icon" at bounding box center [488, 31] width 38 height 26
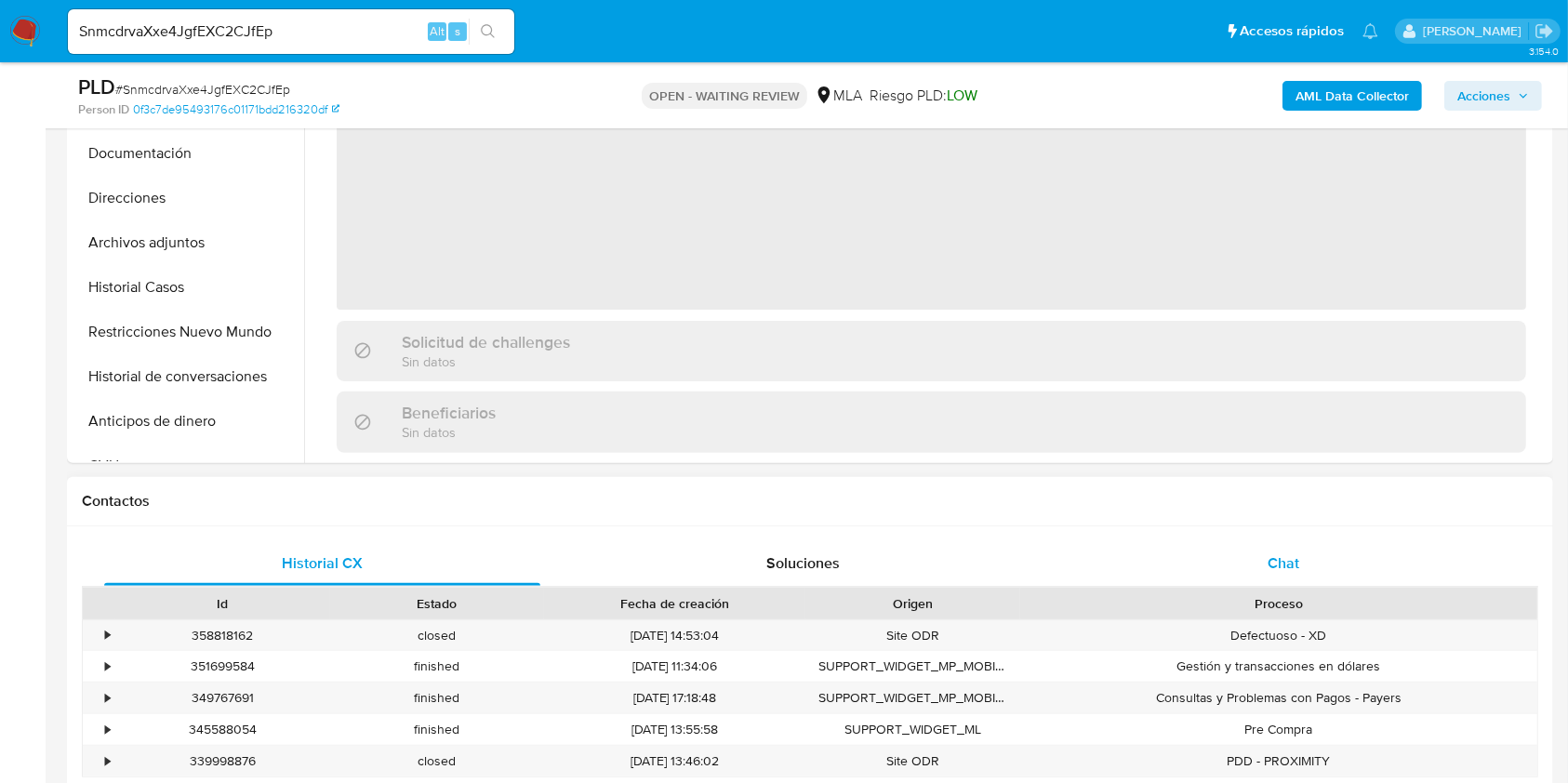
click at [1391, 575] on div "Chat" at bounding box center [1284, 563] width 436 height 45
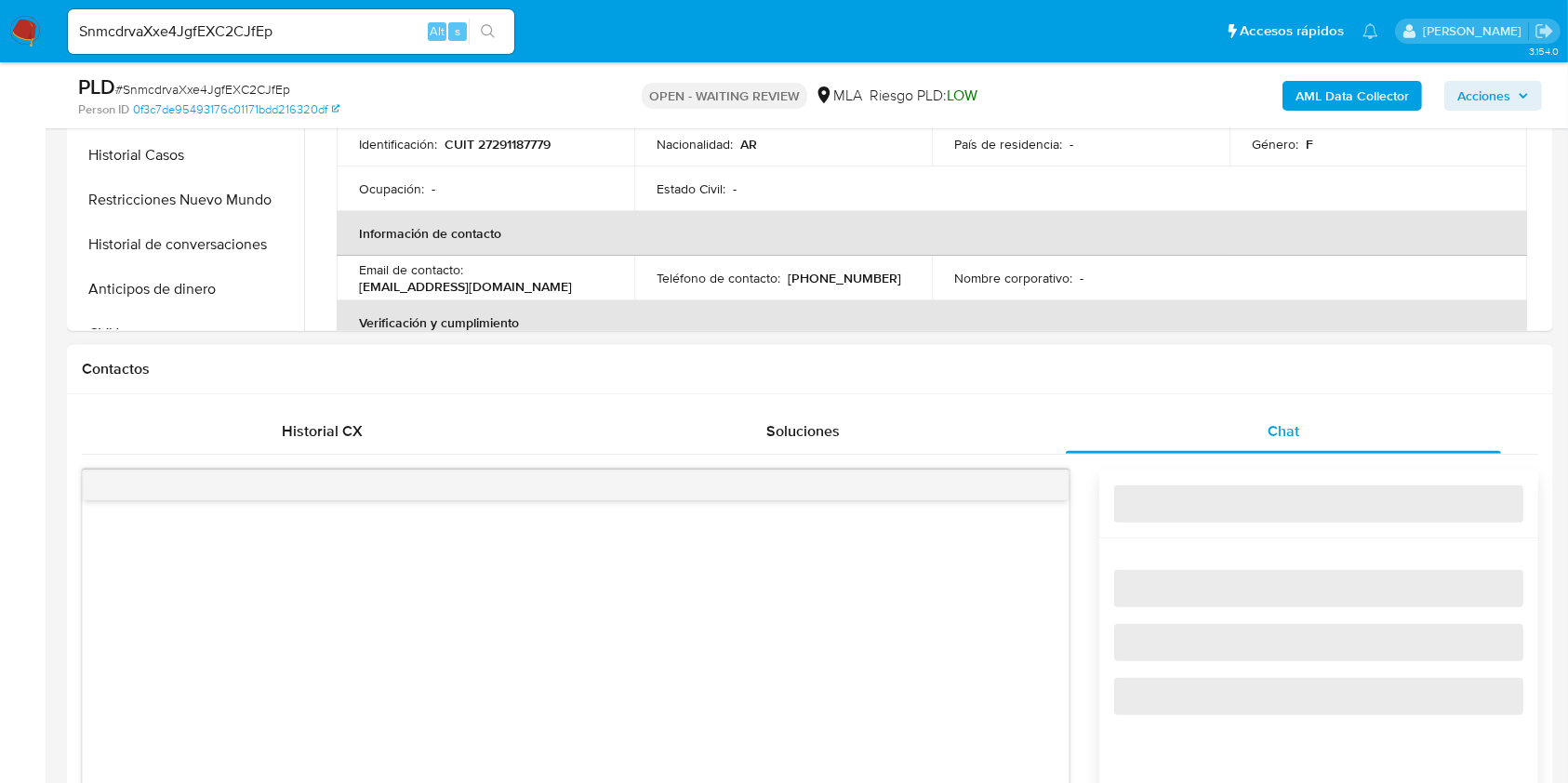
select select "10"
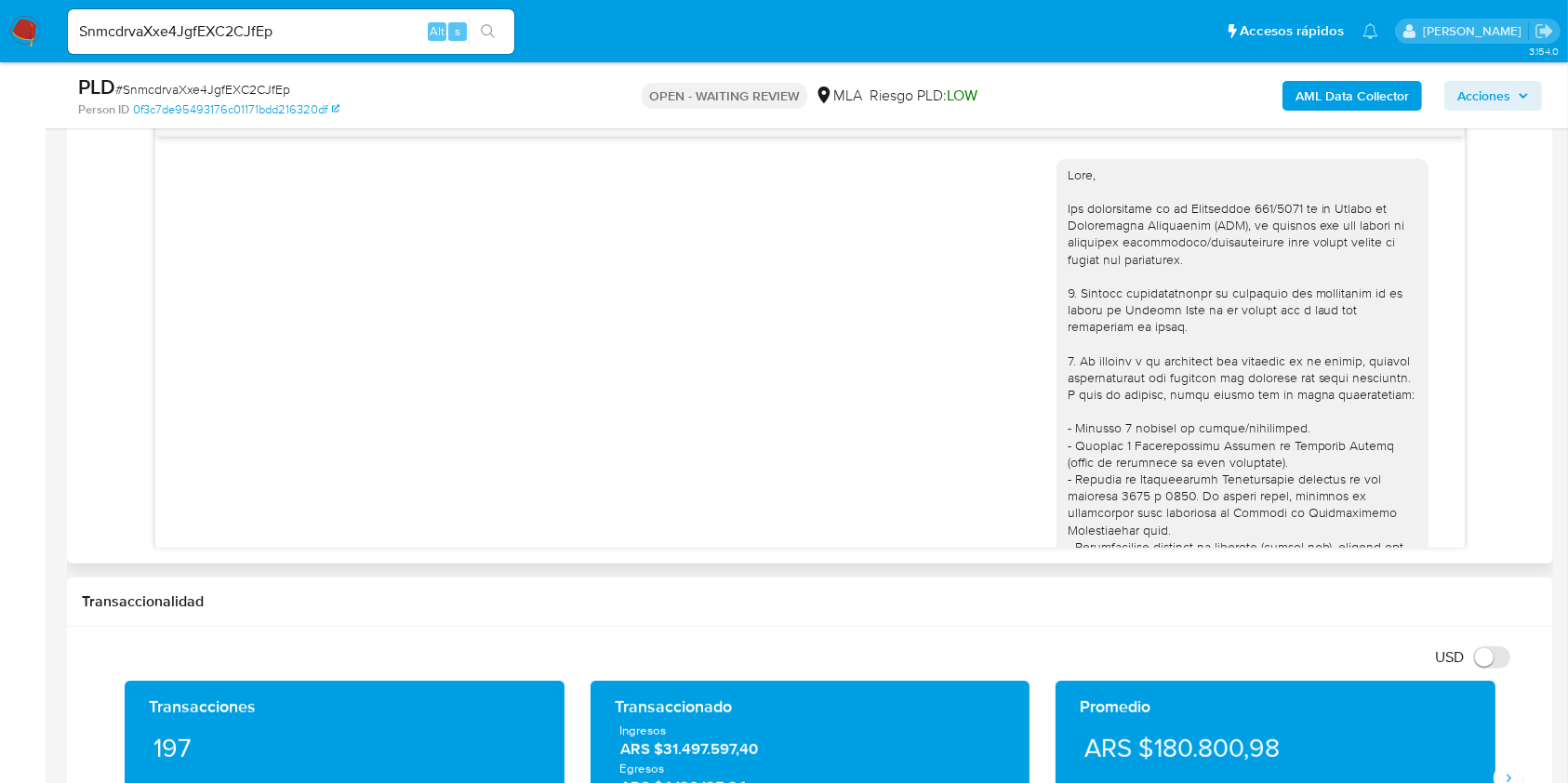
scroll to position [1357, 0]
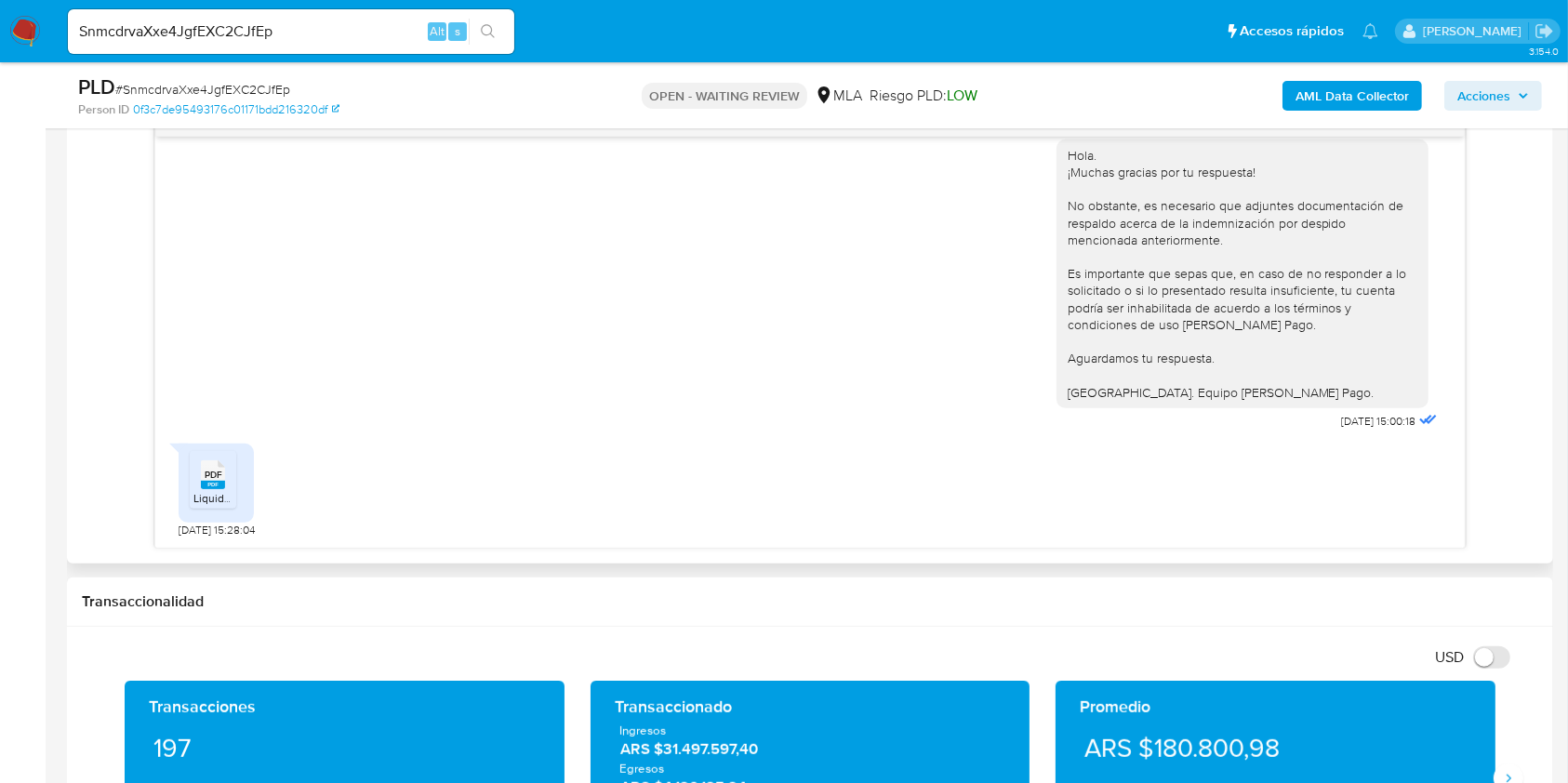
click at [206, 476] on span "PDF" at bounding box center [213, 475] width 18 height 12
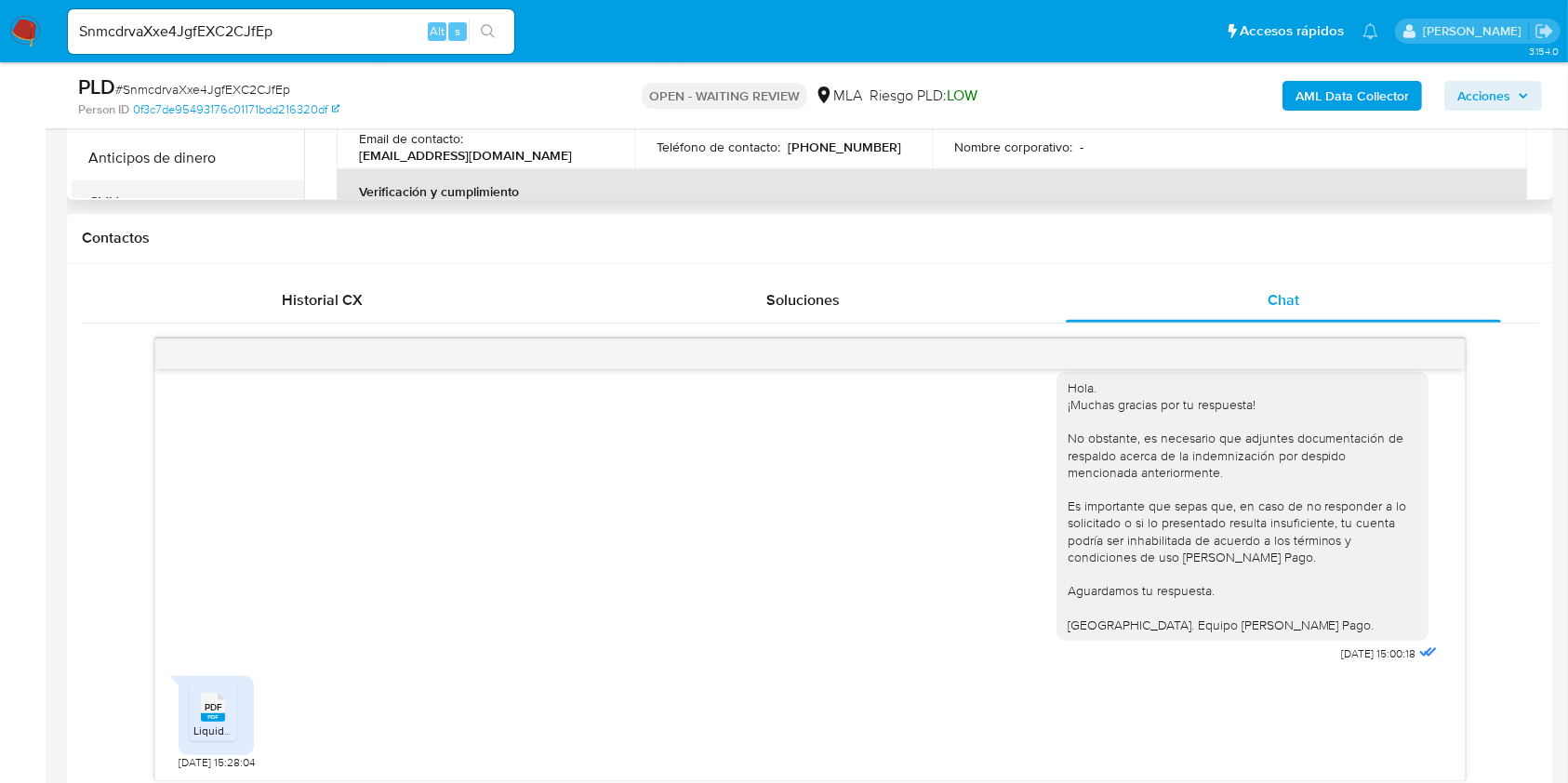
scroll to position [496, 0]
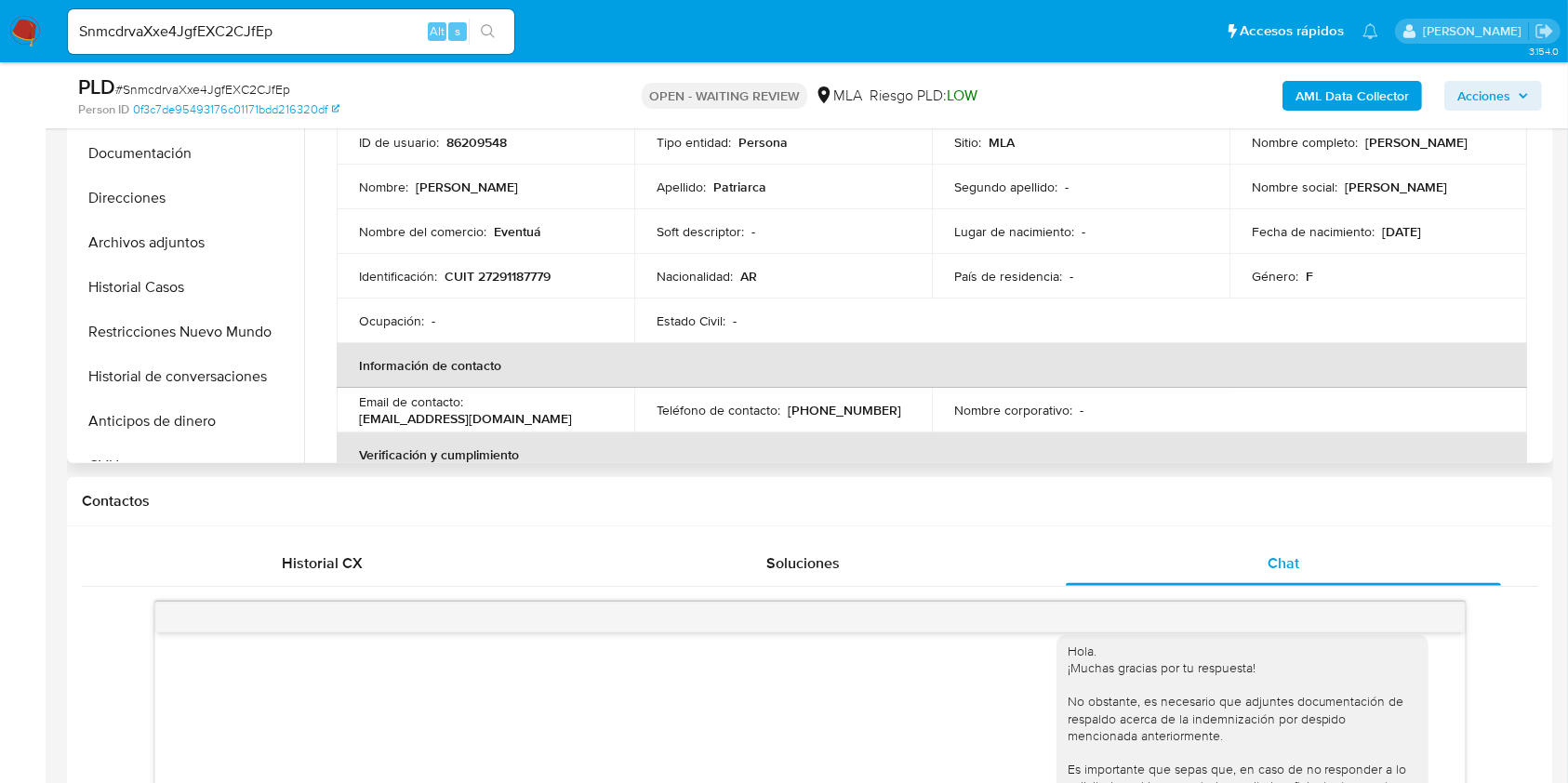
click at [370, 413] on p "[EMAIL_ADDRESS][DOMAIN_NAME]" at bounding box center [465, 419] width 213 height 17
drag, startPoint x: 370, startPoint y: 413, endPoint x: 514, endPoint y: 413, distance: 144.0
click at [514, 413] on p "[EMAIL_ADDRESS][DOMAIN_NAME]" at bounding box center [465, 419] width 213 height 17
copy p "[EMAIL_ADDRESS][DOMAIN_NAME]"
click at [517, 420] on p "[EMAIL_ADDRESS][DOMAIN_NAME]" at bounding box center [465, 419] width 213 height 17
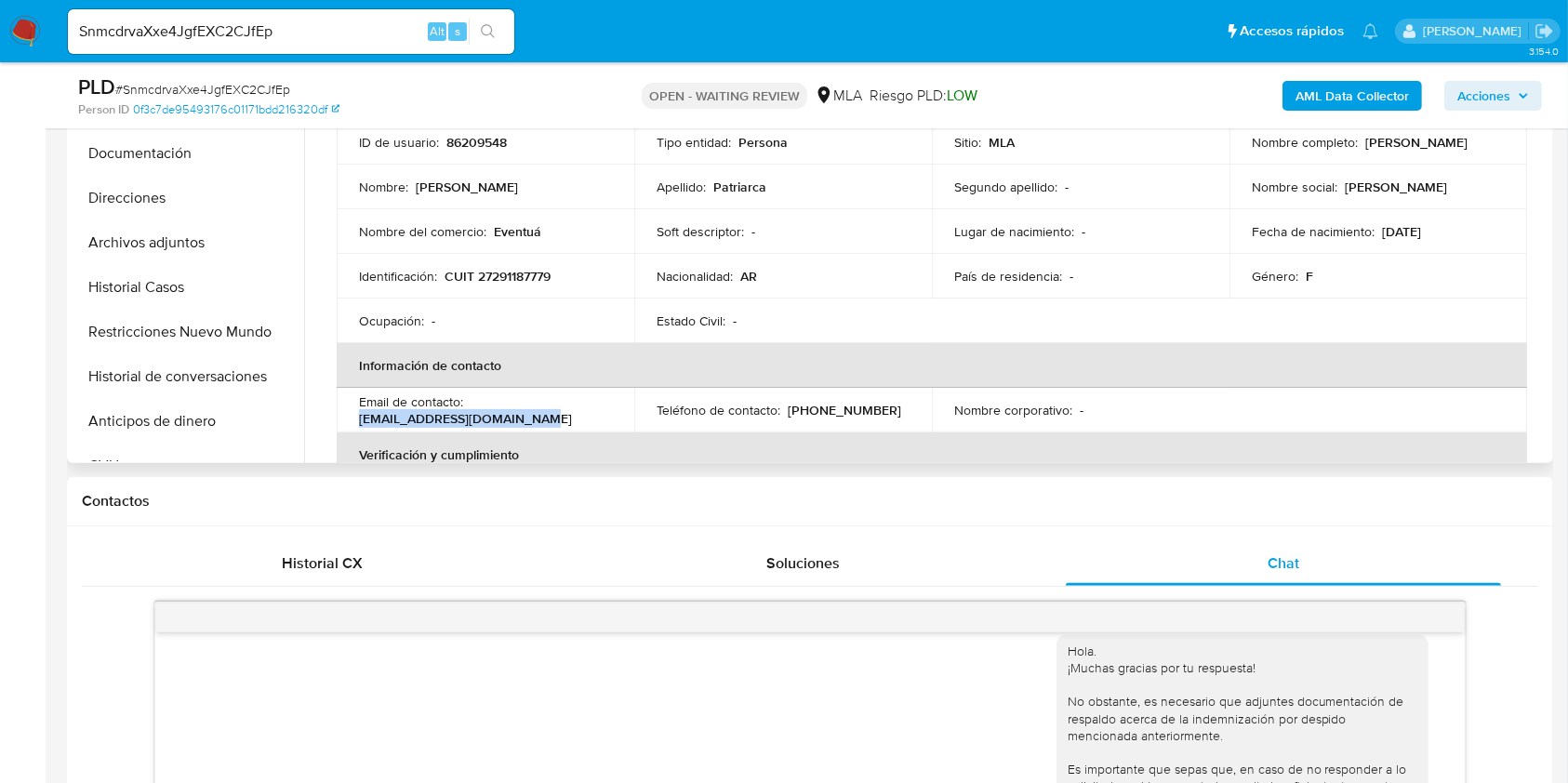
drag, startPoint x: 517, startPoint y: 420, endPoint x: 411, endPoint y: 421, distance: 106.0
click at [411, 421] on p "[EMAIL_ADDRESS][DOMAIN_NAME]" at bounding box center [465, 419] width 213 height 17
